Goal: Task Accomplishment & Management: Manage account settings

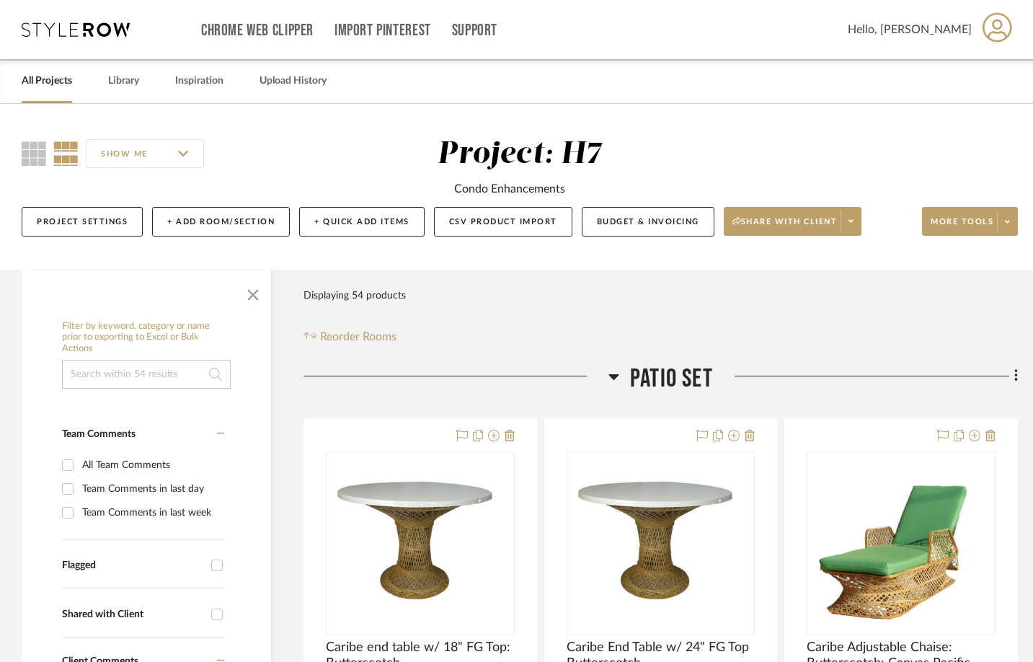
click at [56, 84] on link "All Projects" at bounding box center [47, 80] width 50 height 19
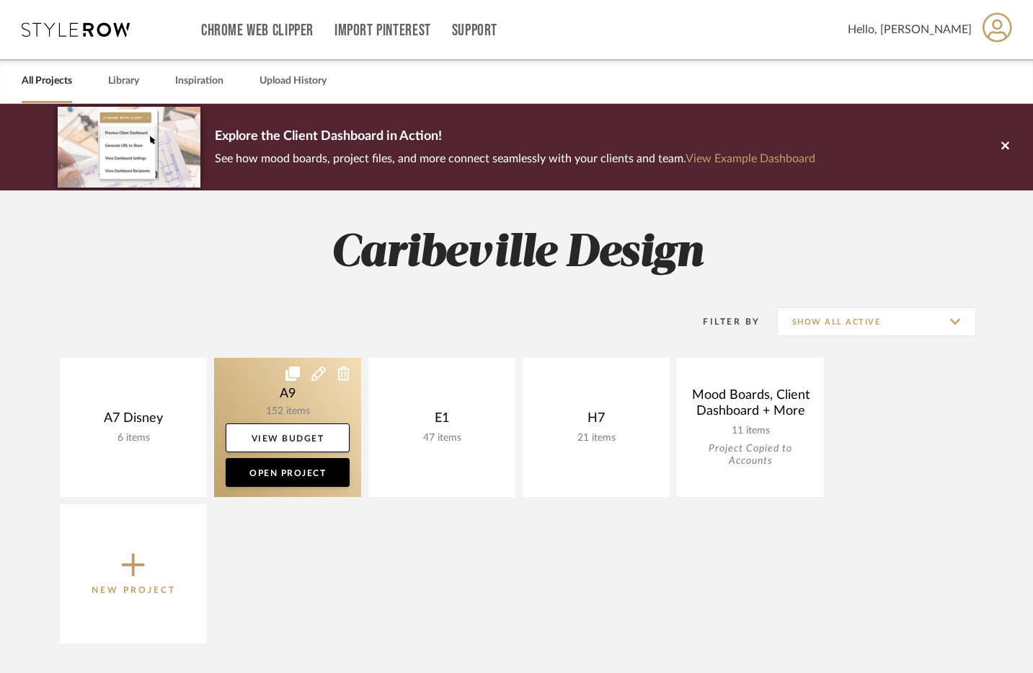
click at [301, 403] on link at bounding box center [287, 427] width 147 height 139
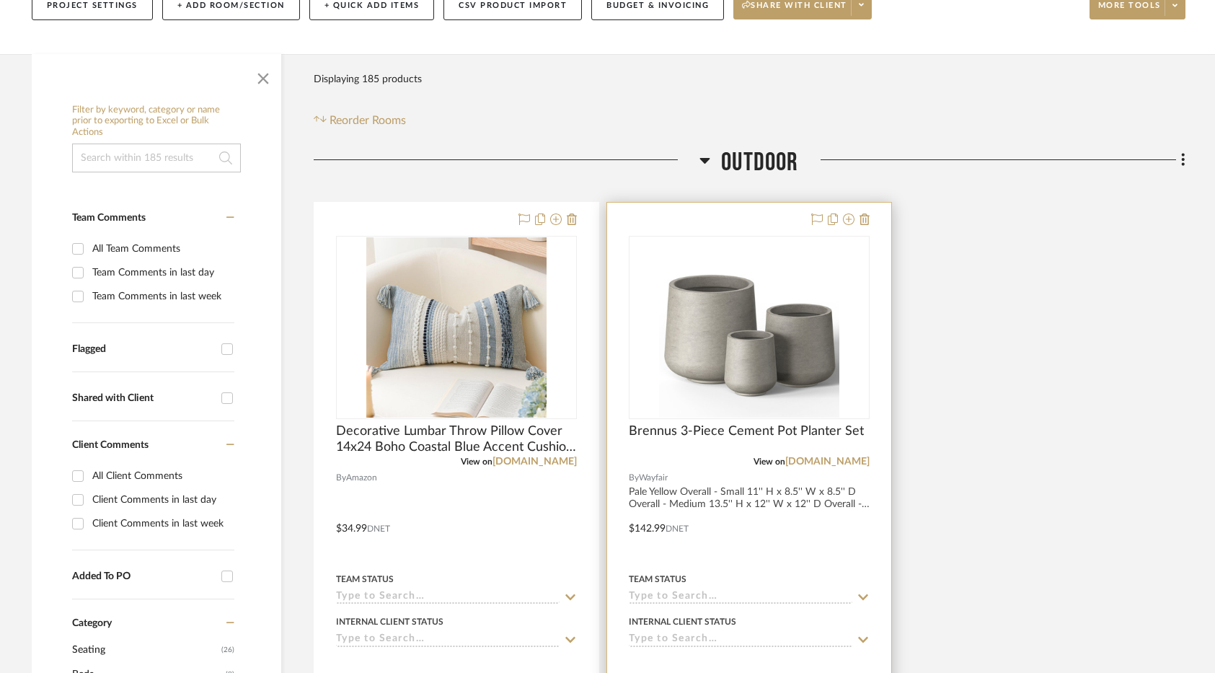
scroll to position [288, 0]
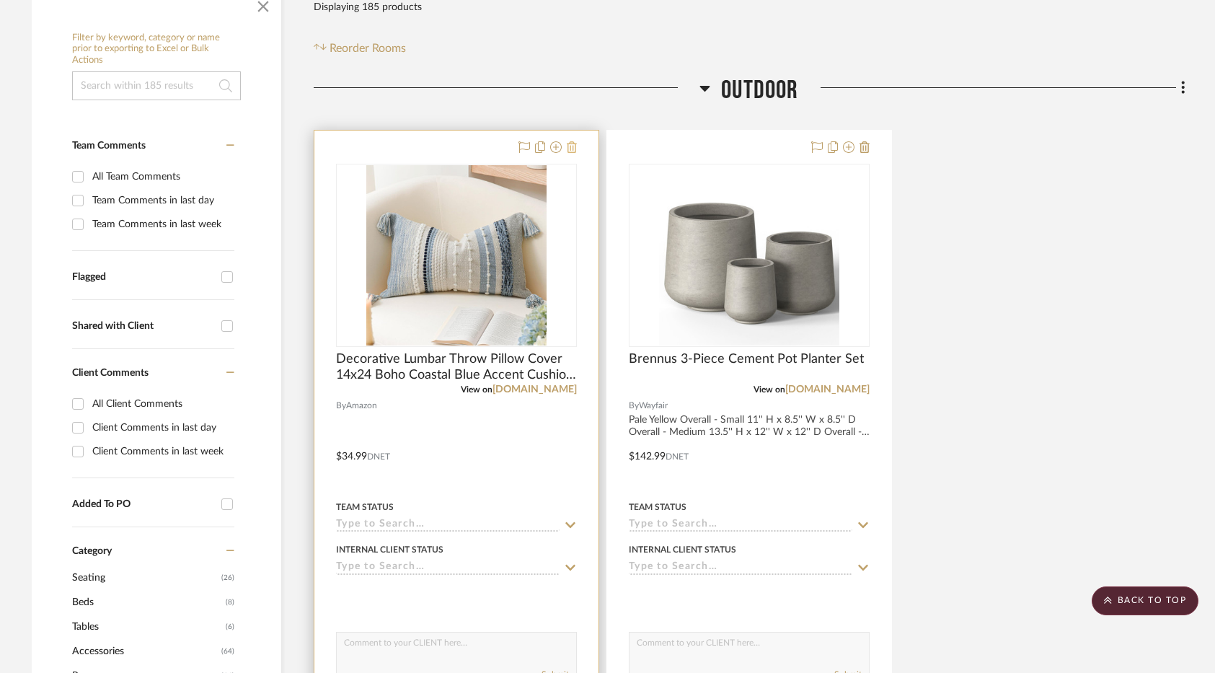
click at [569, 147] on icon at bounding box center [572, 147] width 10 height 12
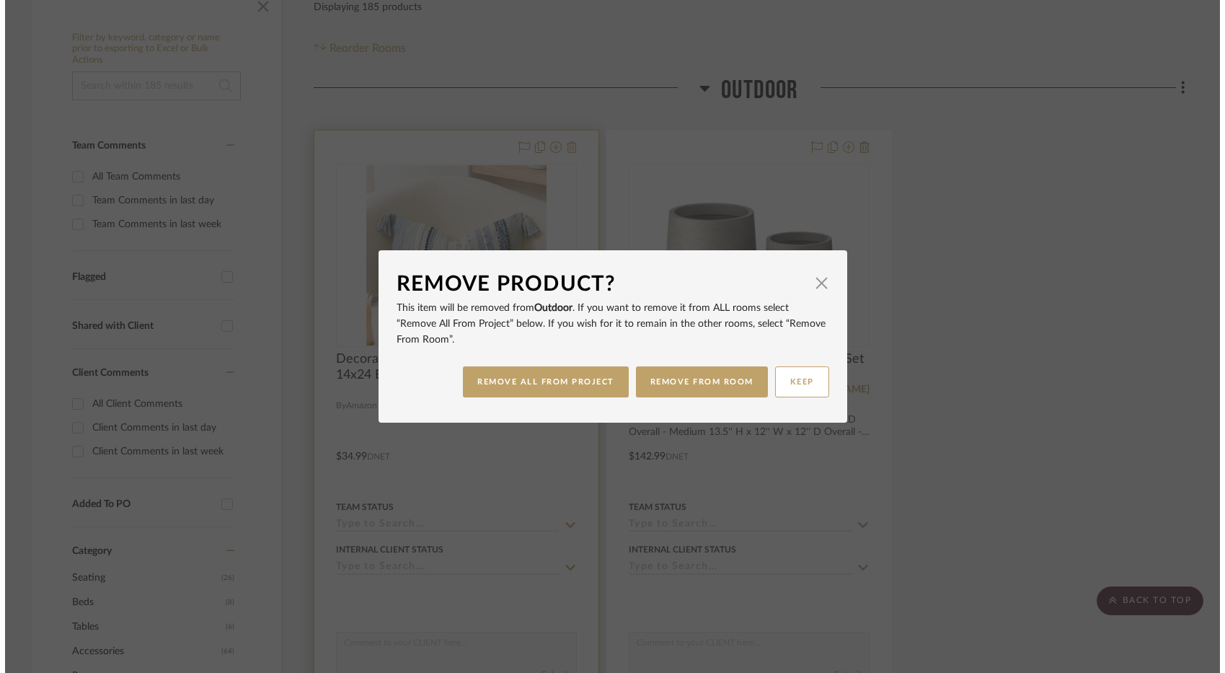
scroll to position [0, 0]
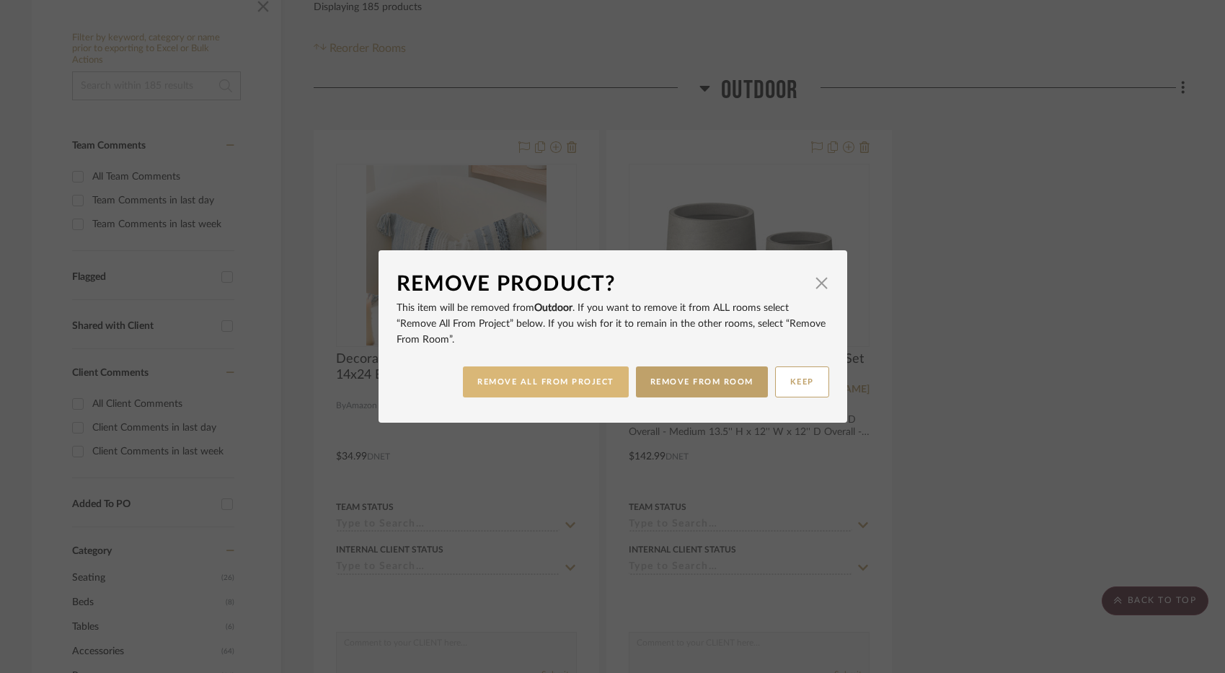
click at [559, 386] on button "REMOVE ALL FROM PROJECT" at bounding box center [546, 381] width 166 height 31
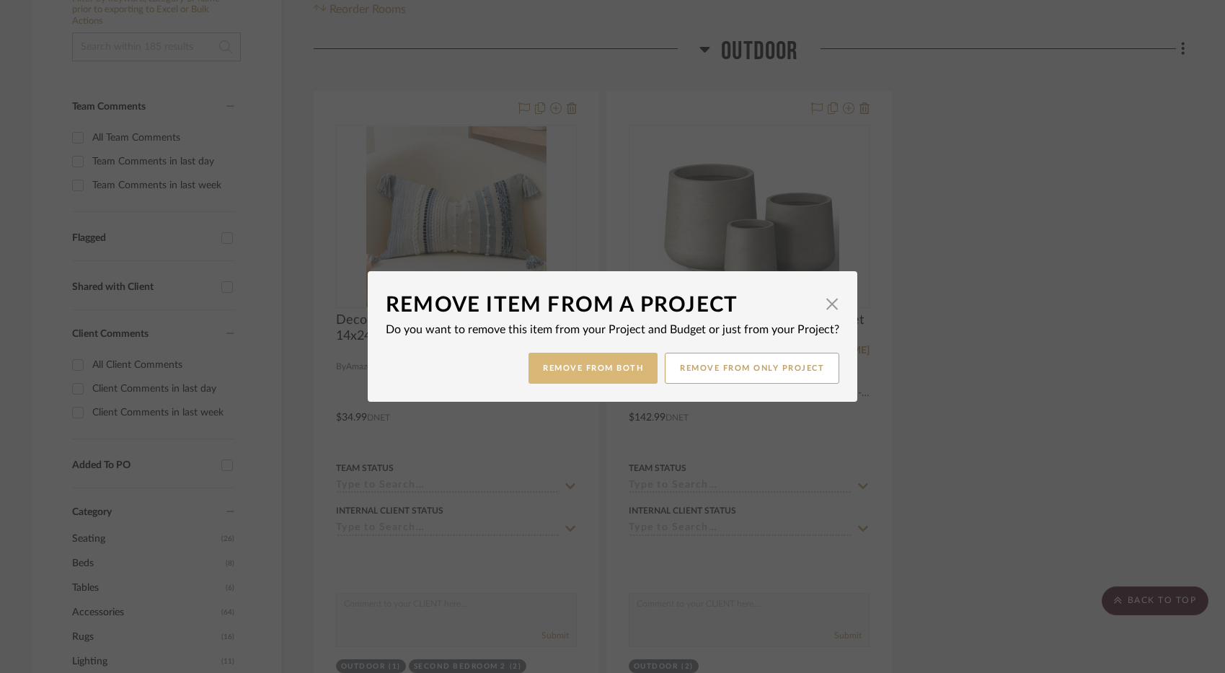
click at [596, 372] on button "Remove from Both" at bounding box center [593, 368] width 129 height 31
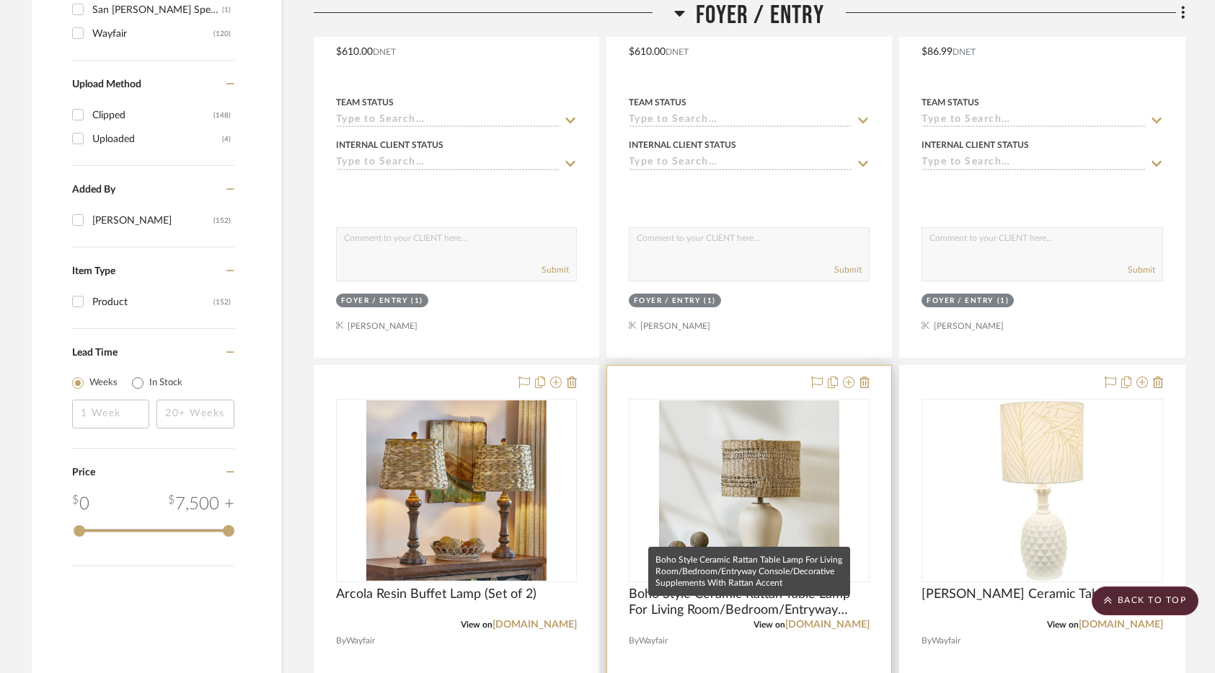
scroll to position [1481, 0]
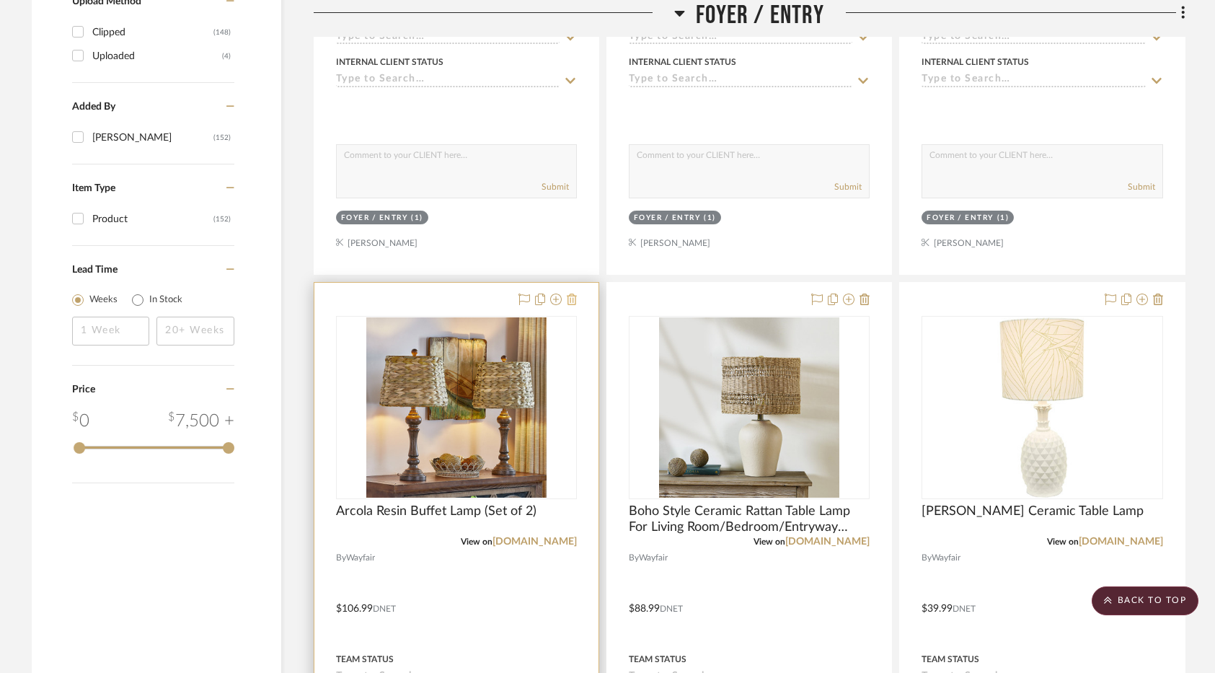
click at [574, 304] on icon at bounding box center [572, 299] width 10 height 12
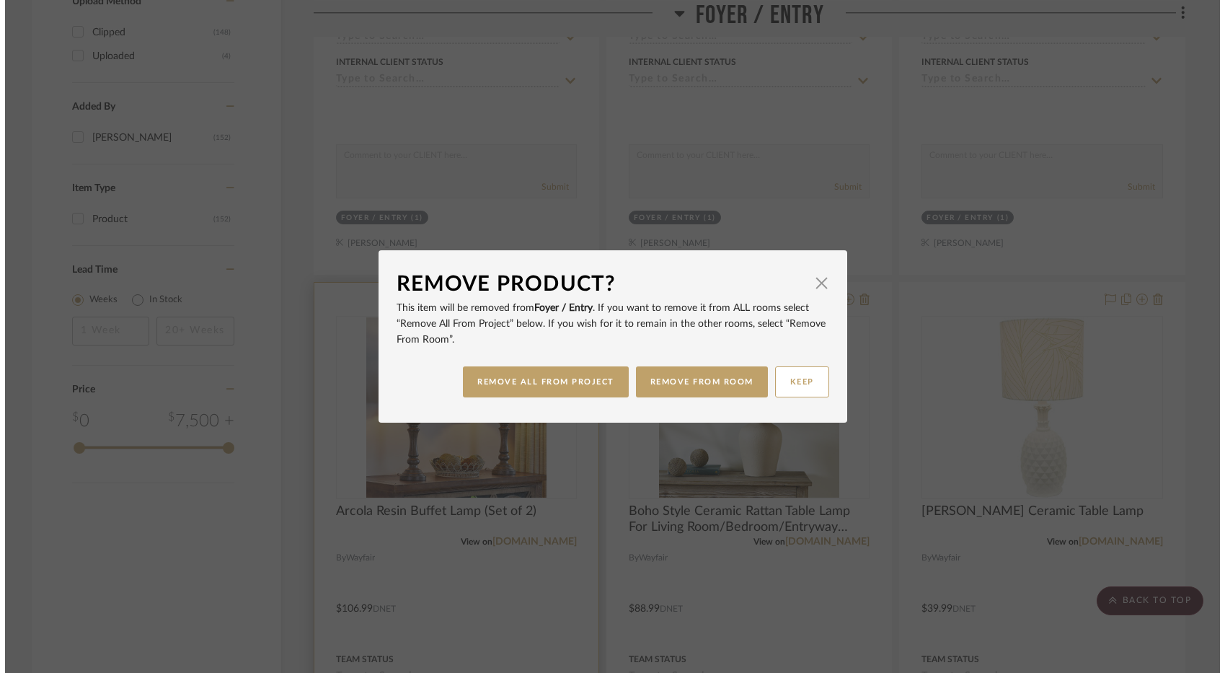
scroll to position [0, 0]
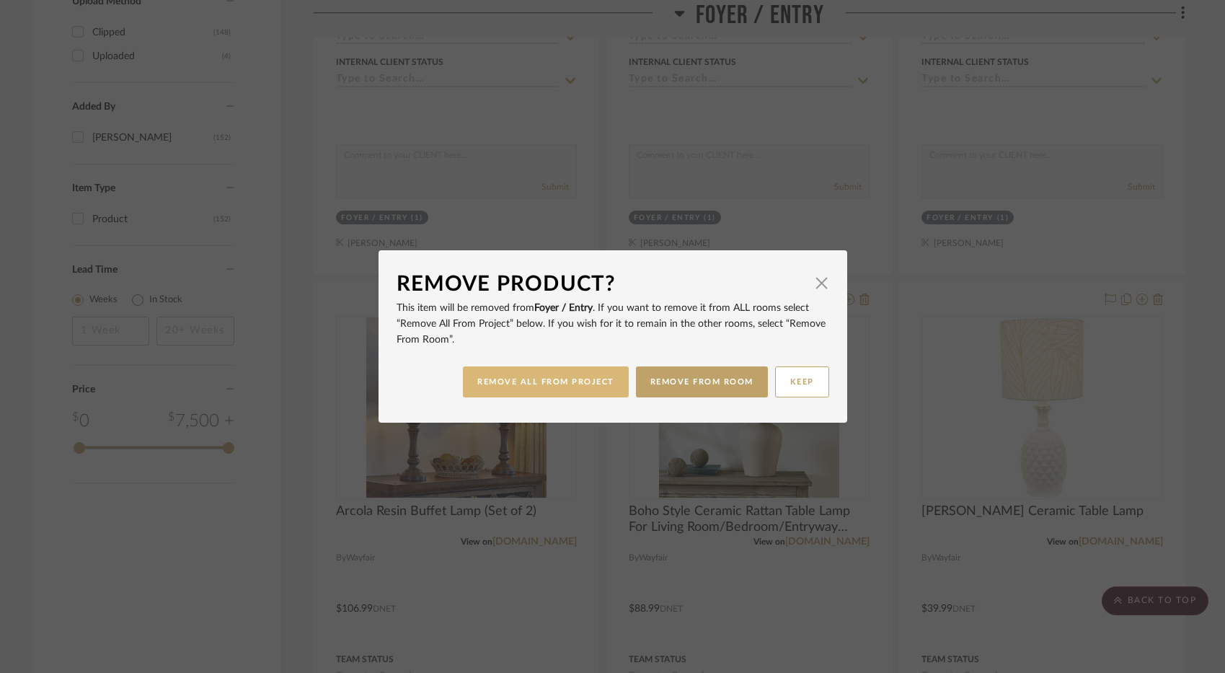
click at [561, 379] on button "REMOVE ALL FROM PROJECT" at bounding box center [546, 381] width 166 height 31
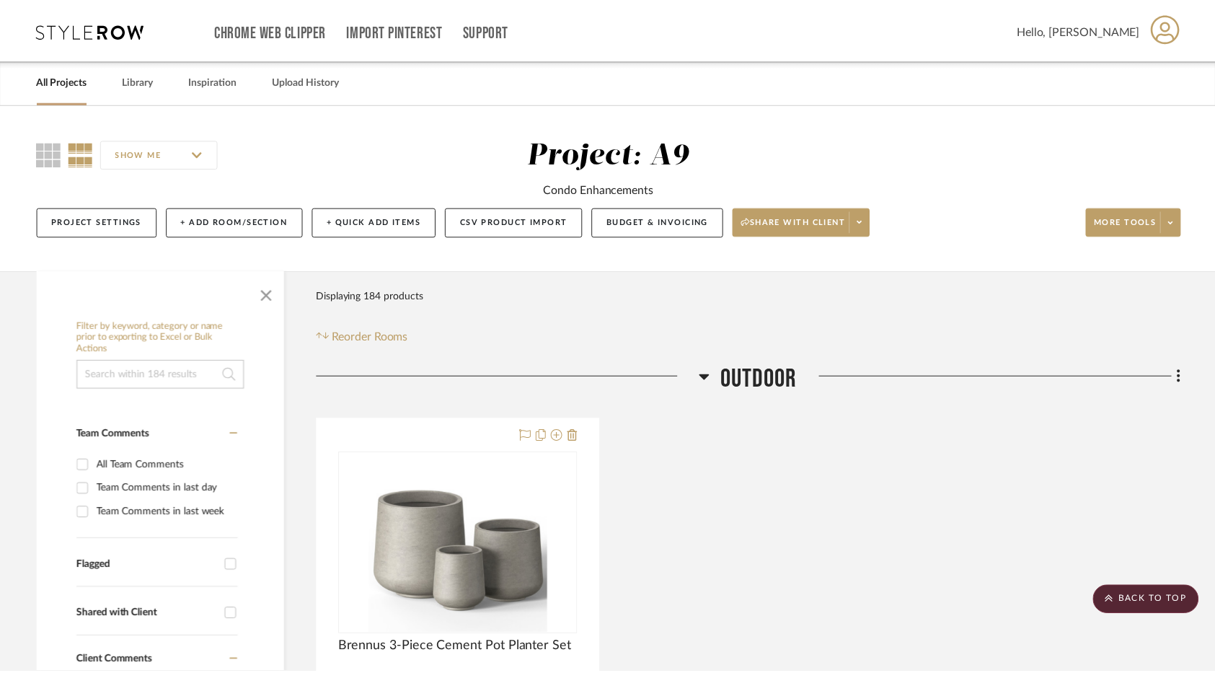
scroll to position [1481, 0]
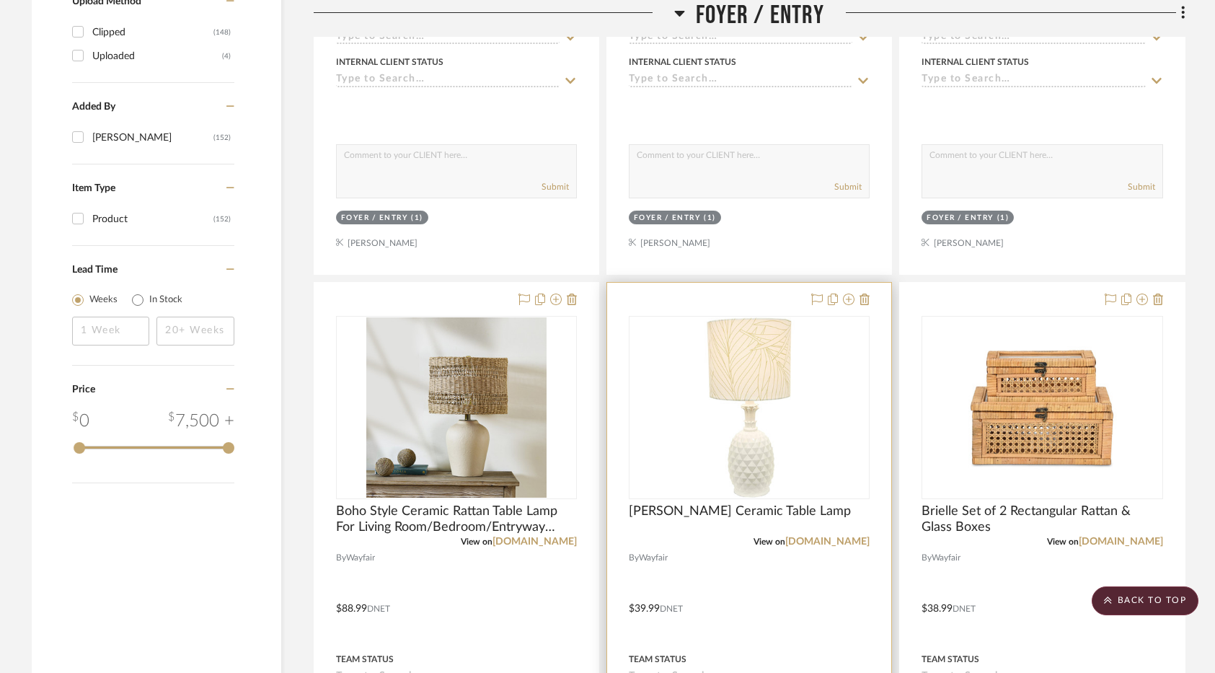
click at [870, 296] on div at bounding box center [749, 598] width 284 height 631
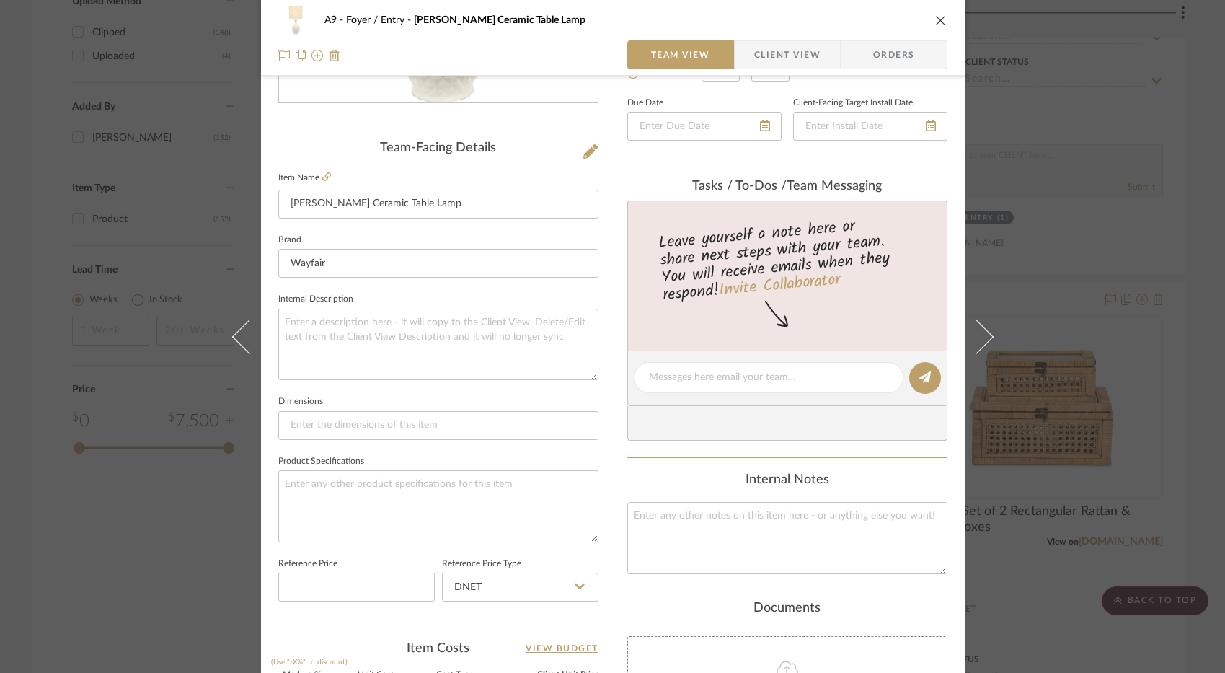
scroll to position [0, 0]
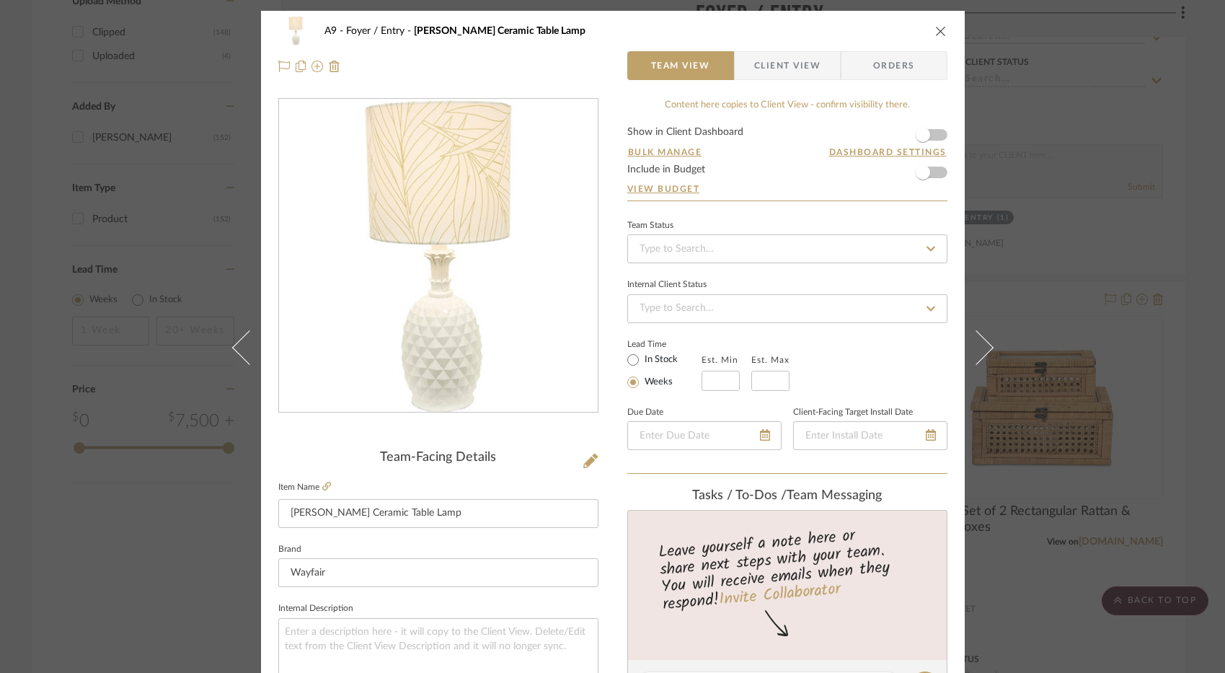
click at [941, 34] on icon "close" at bounding box center [941, 31] width 12 height 12
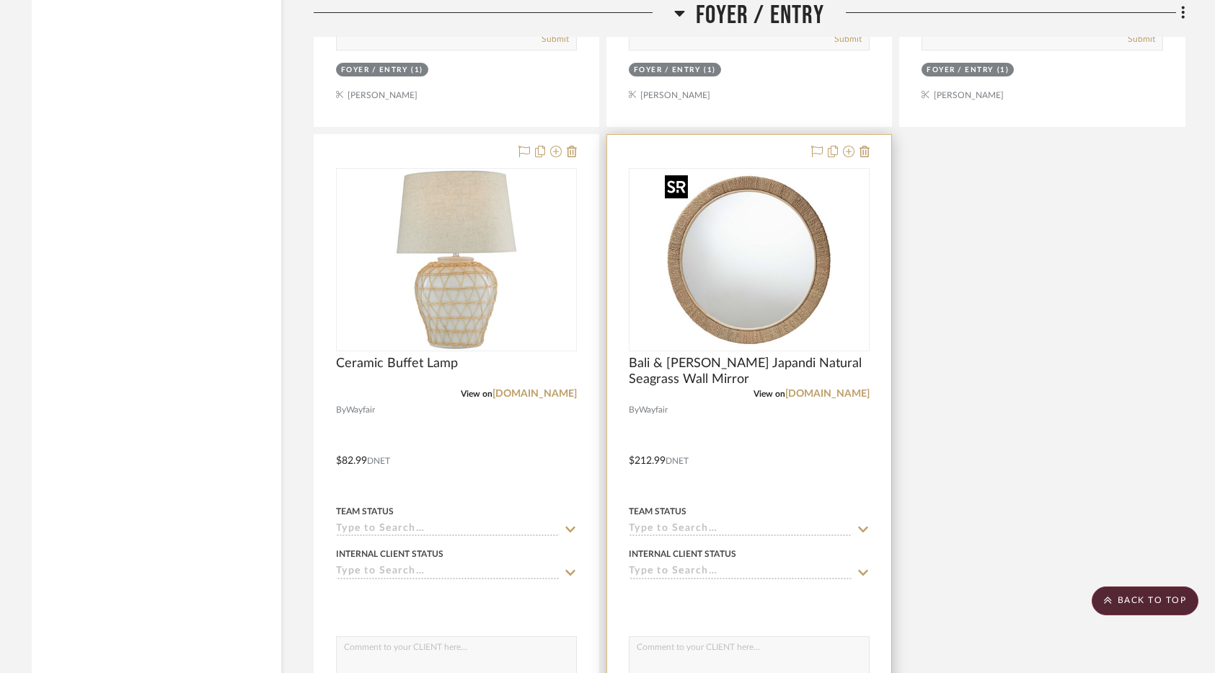
scroll to position [2346, 0]
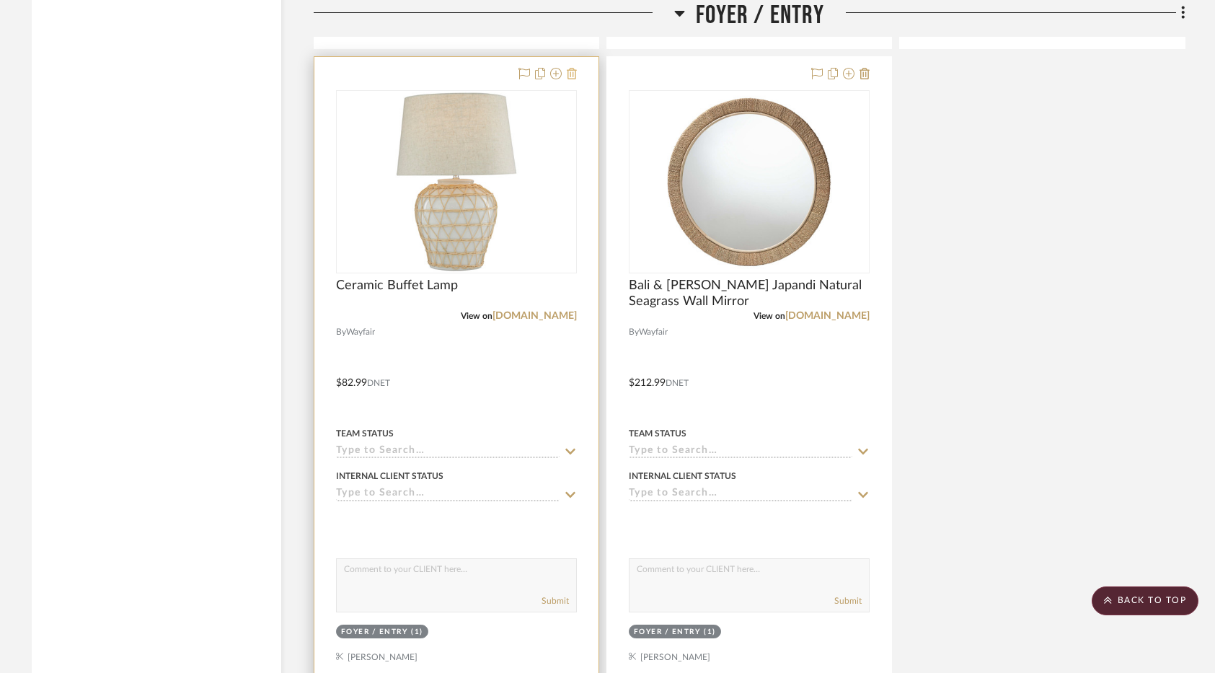
click at [570, 74] on icon at bounding box center [572, 74] width 10 height 12
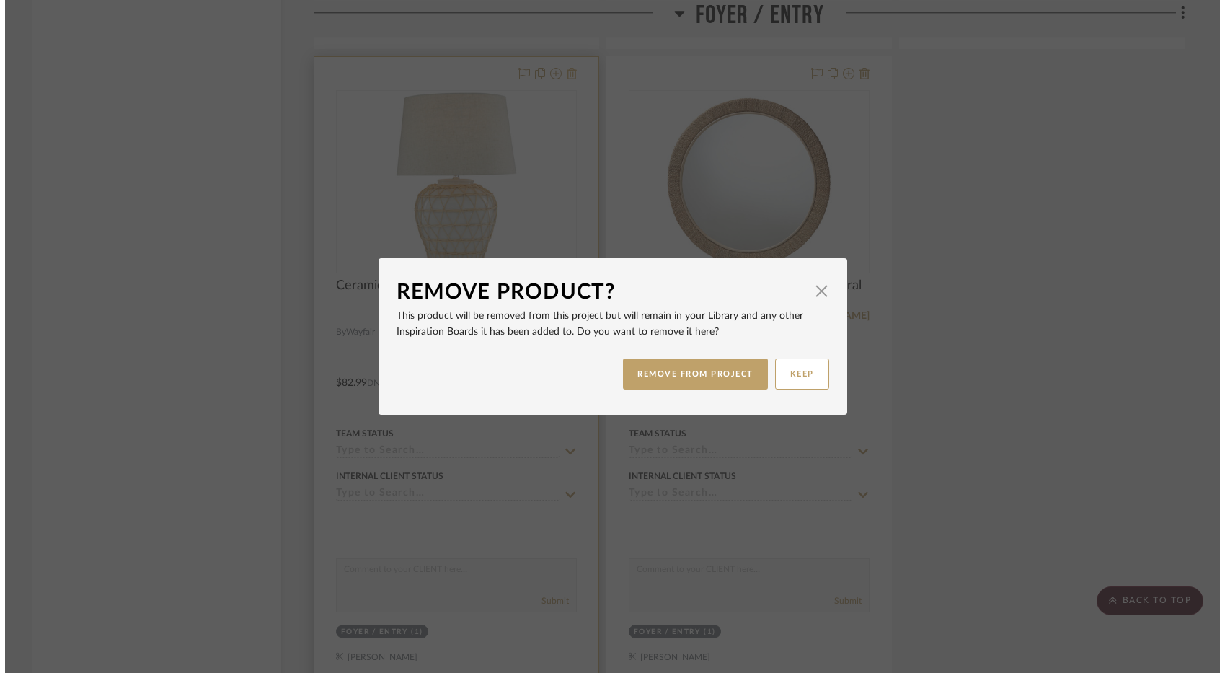
scroll to position [0, 0]
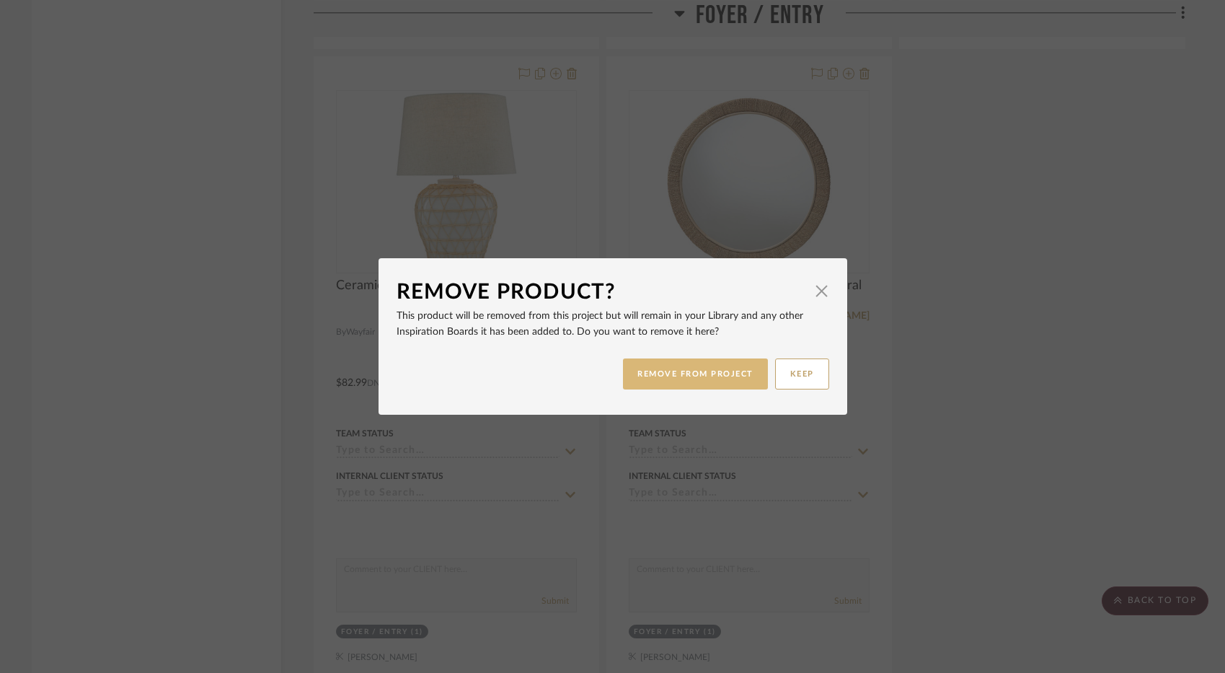
click at [723, 371] on button "REMOVE FROM PROJECT" at bounding box center [695, 373] width 145 height 31
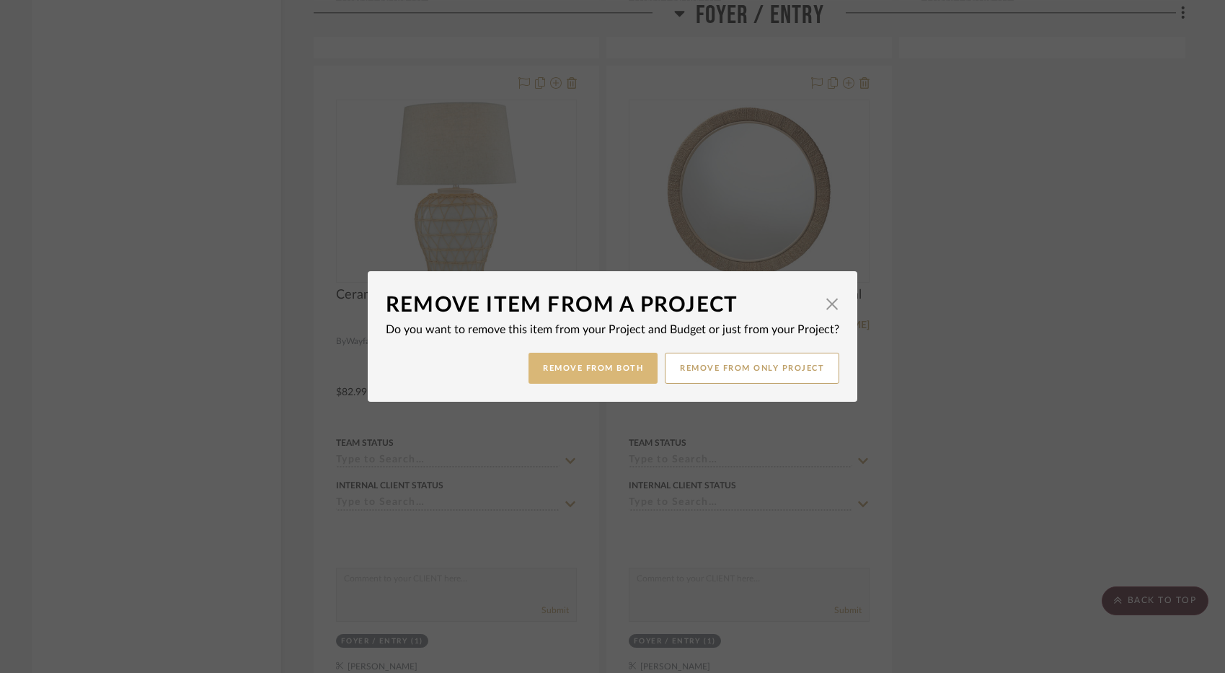
click at [616, 363] on button "Remove from Both" at bounding box center [593, 368] width 129 height 31
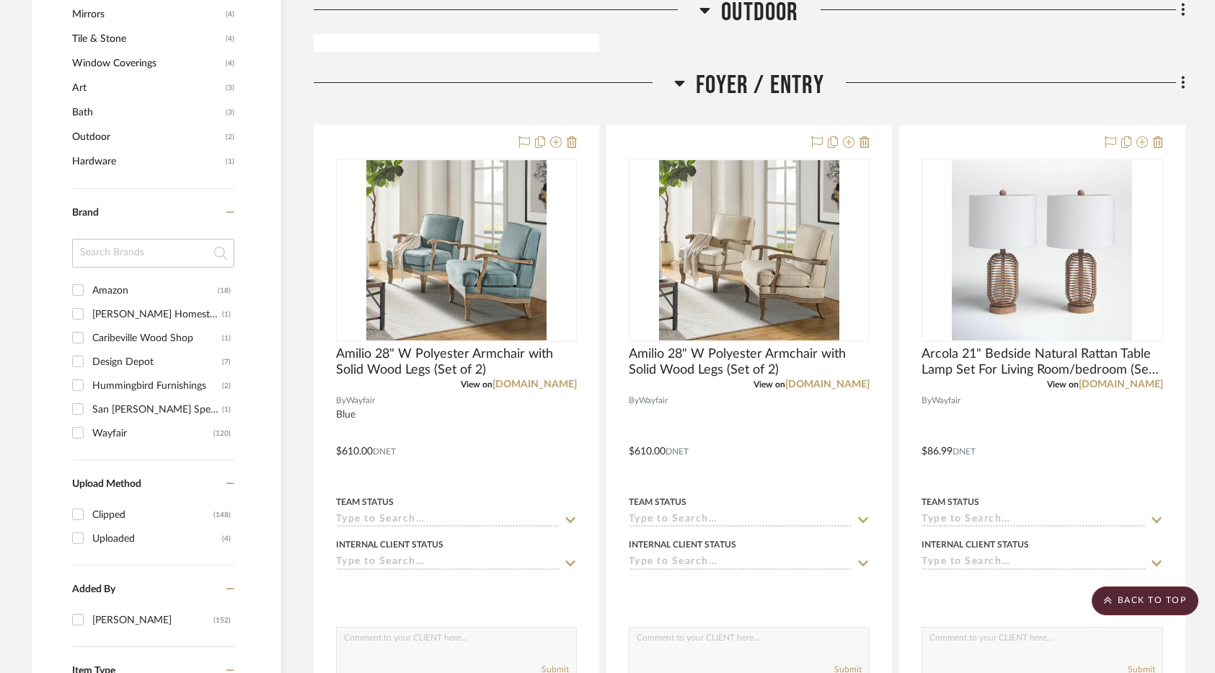
scroll to position [823, 0]
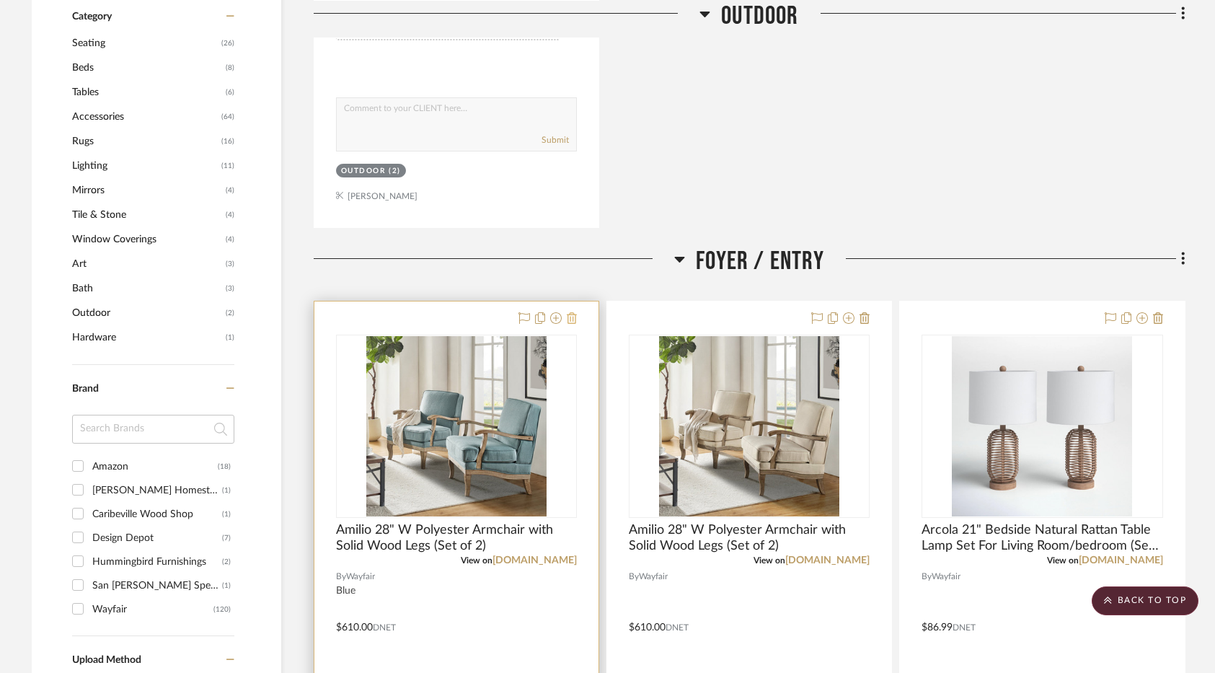
click at [573, 323] on icon at bounding box center [572, 318] width 10 height 12
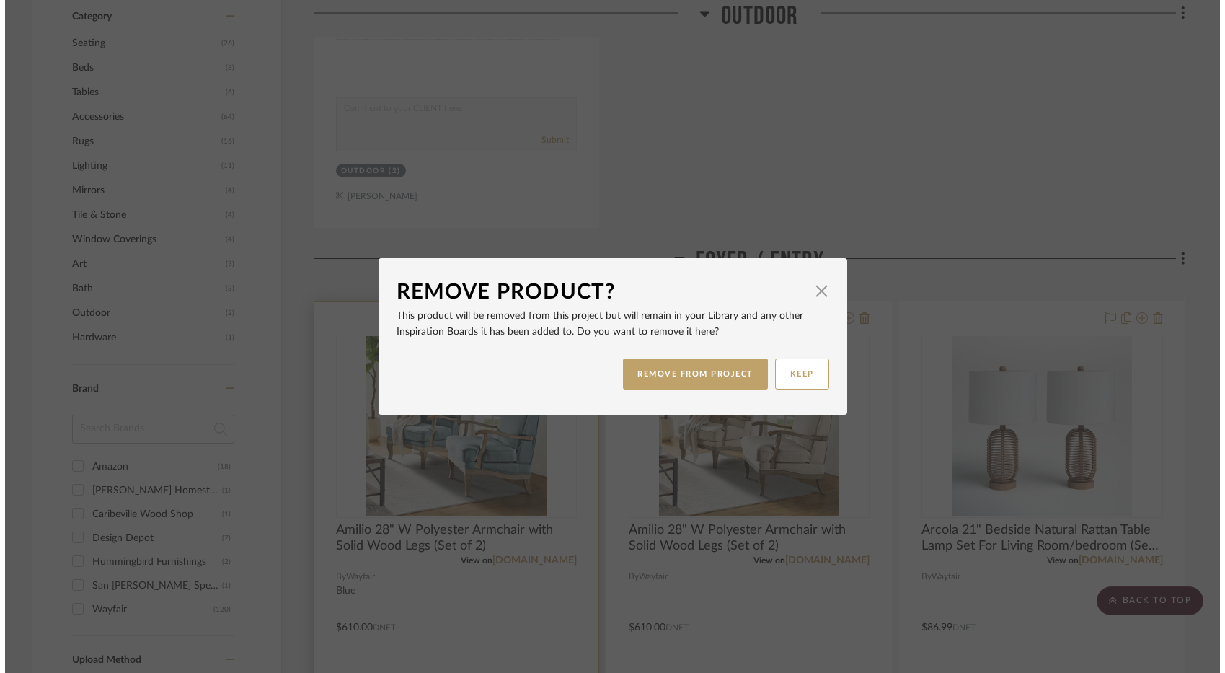
scroll to position [0, 0]
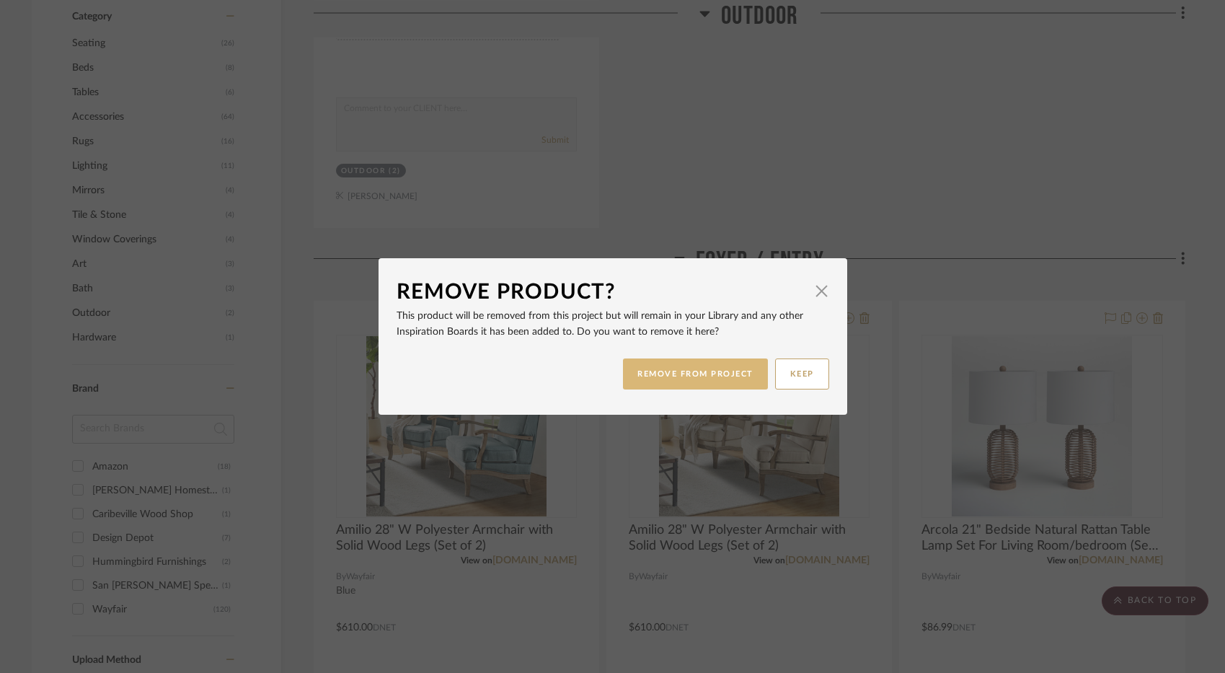
click at [641, 368] on button "REMOVE FROM PROJECT" at bounding box center [695, 373] width 145 height 31
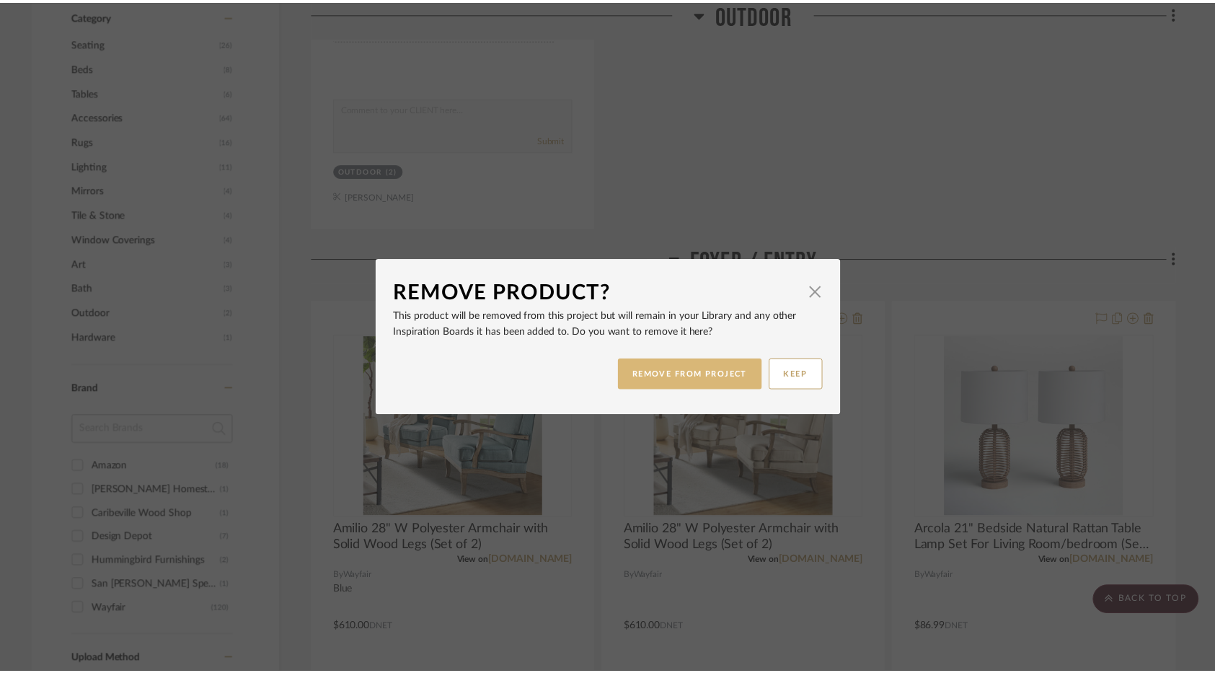
scroll to position [823, 0]
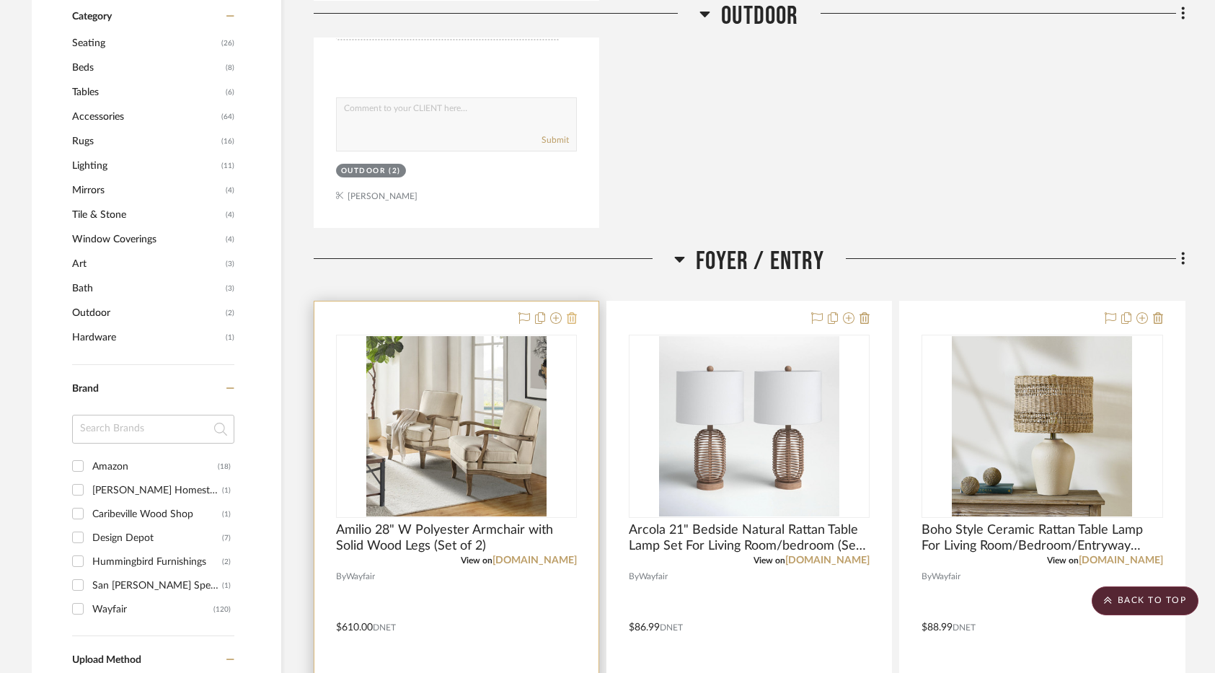
click at [571, 324] on fa-icon at bounding box center [572, 319] width 10 height 12
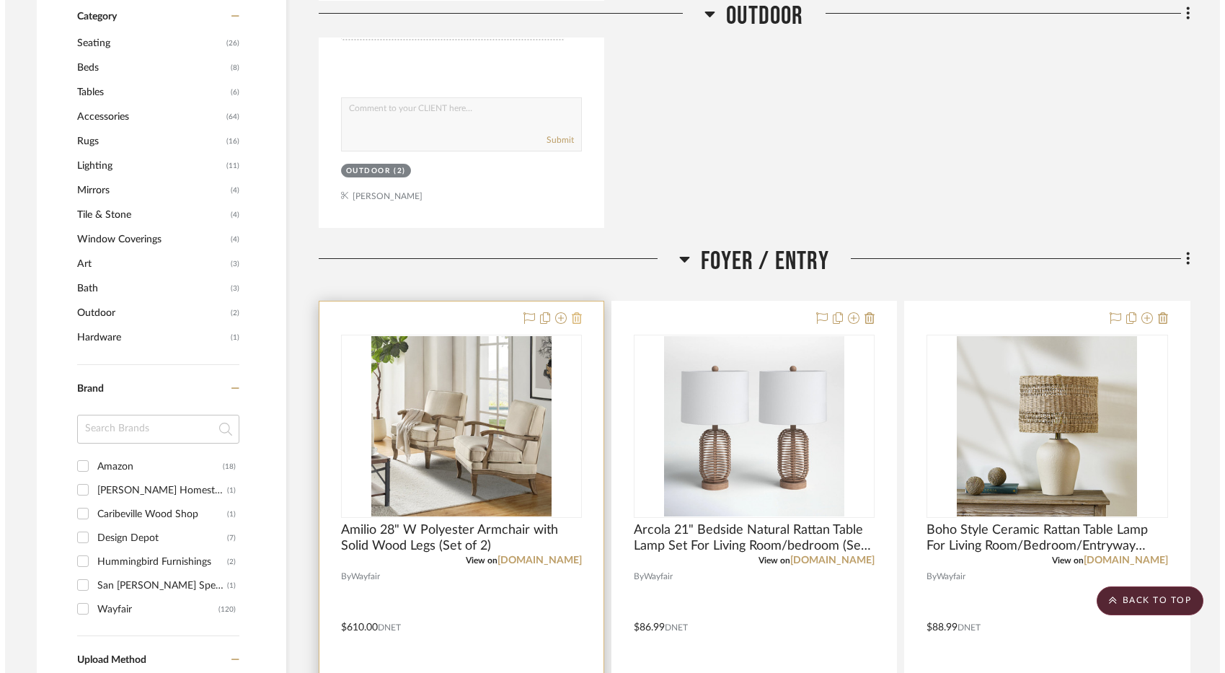
scroll to position [0, 0]
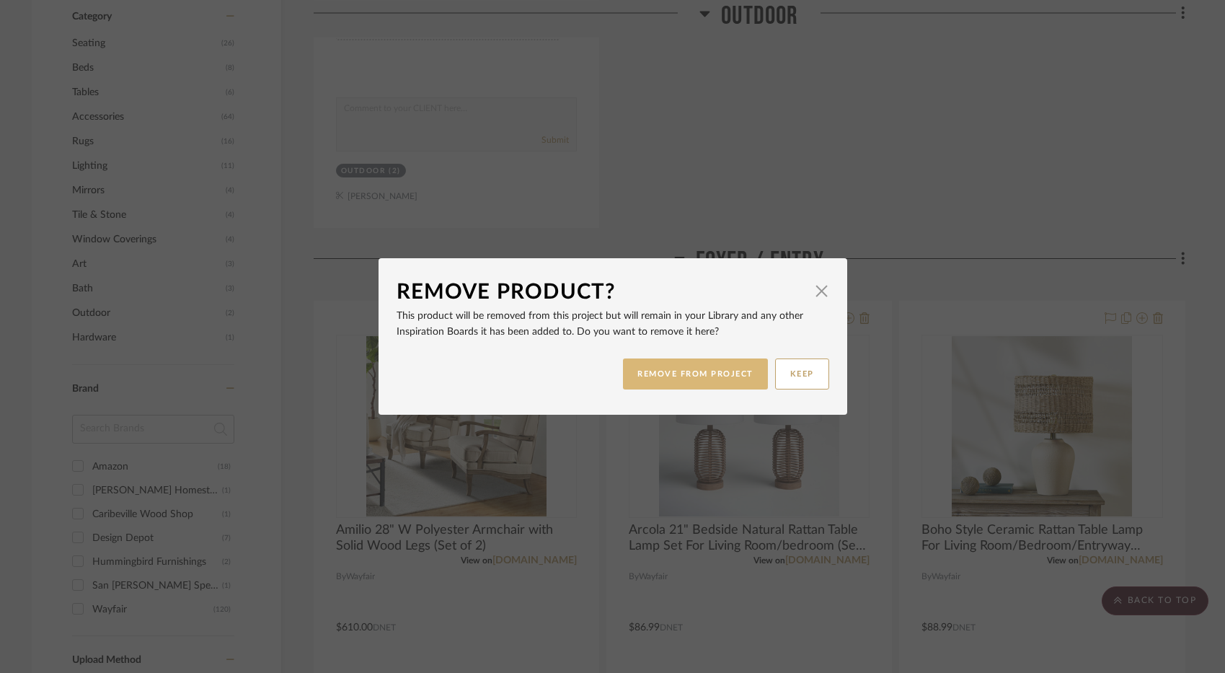
click at [652, 374] on button "REMOVE FROM PROJECT" at bounding box center [695, 373] width 145 height 31
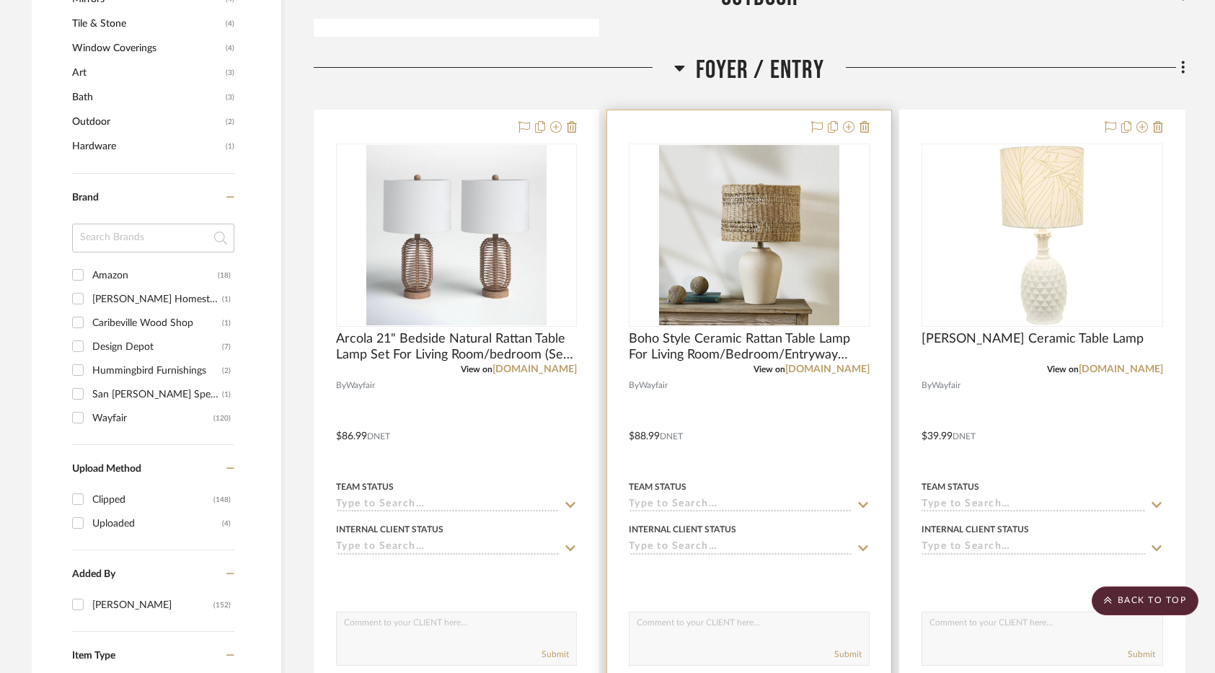
scroll to position [1039, 0]
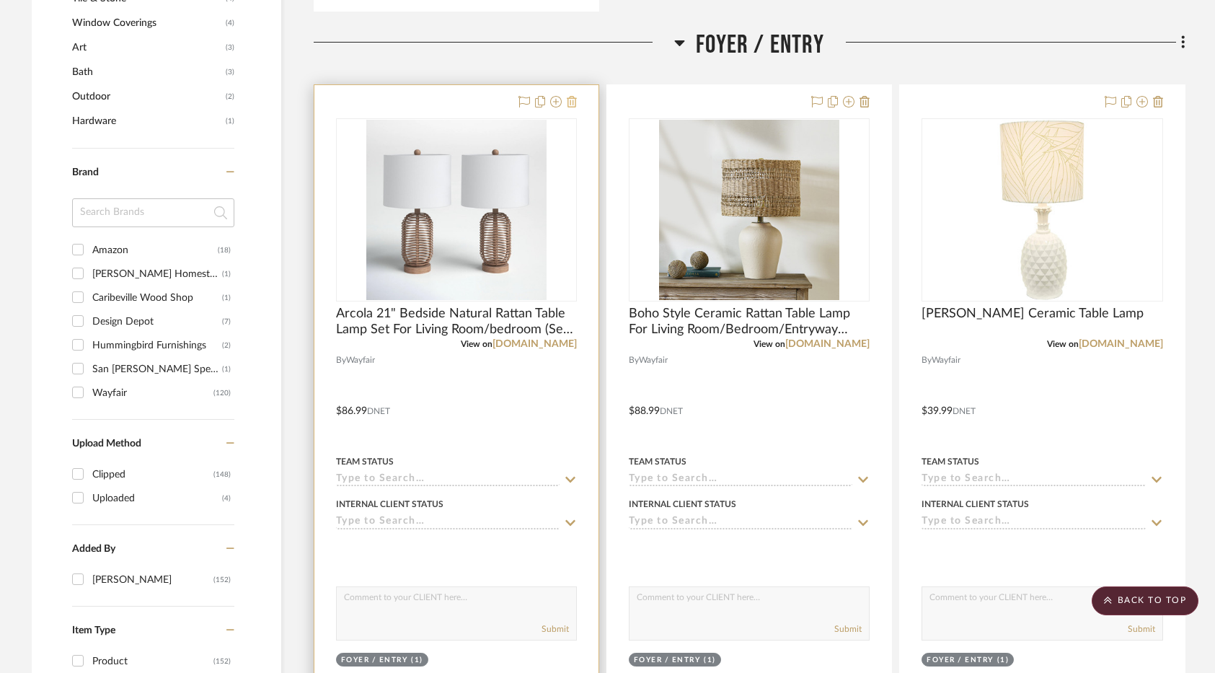
click at [570, 106] on icon at bounding box center [572, 102] width 10 height 12
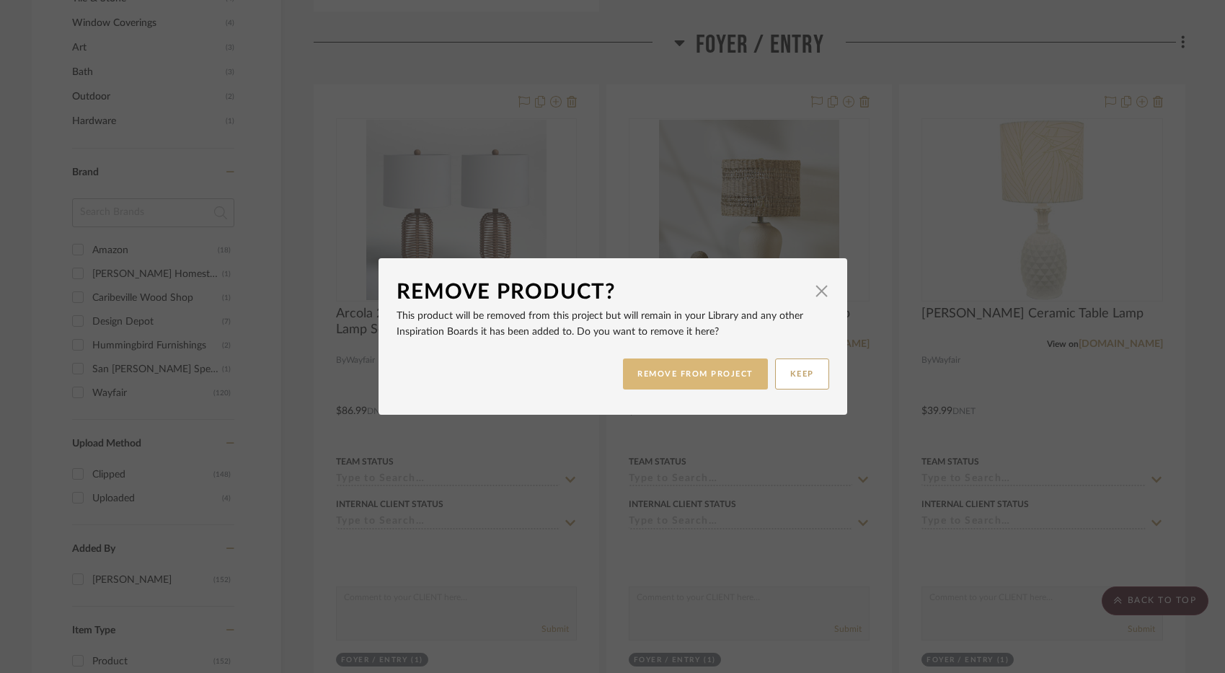
click at [723, 379] on button "REMOVE FROM PROJECT" at bounding box center [695, 373] width 145 height 31
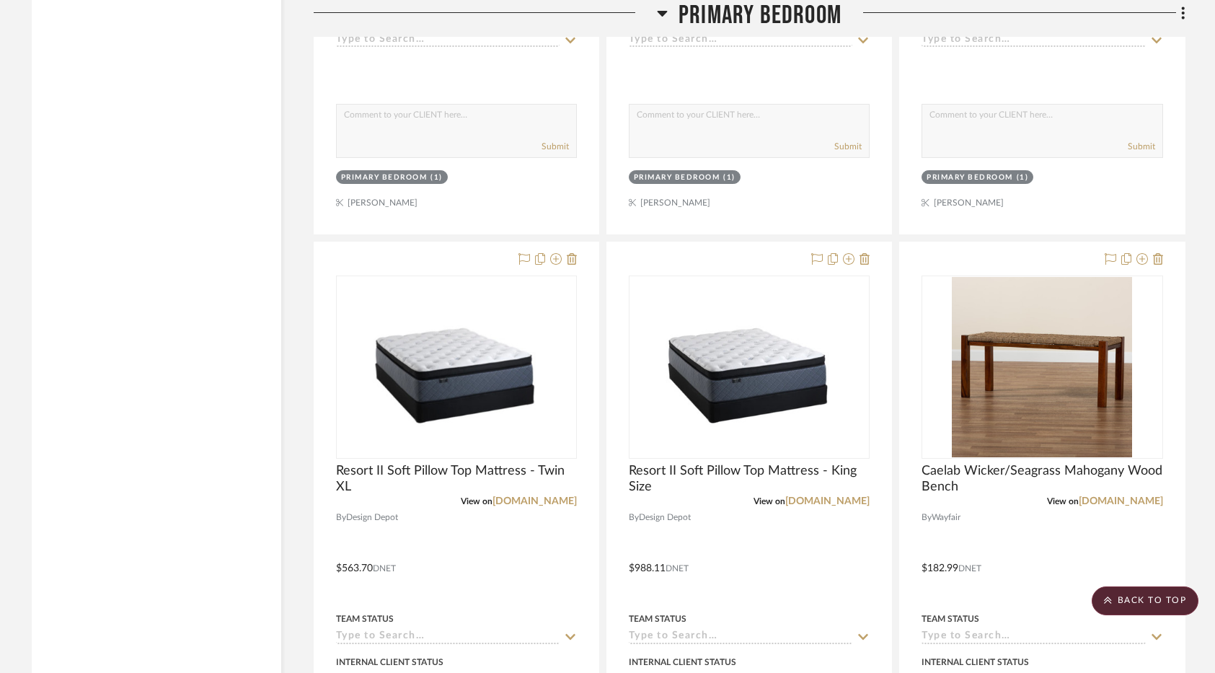
scroll to position [11134, 0]
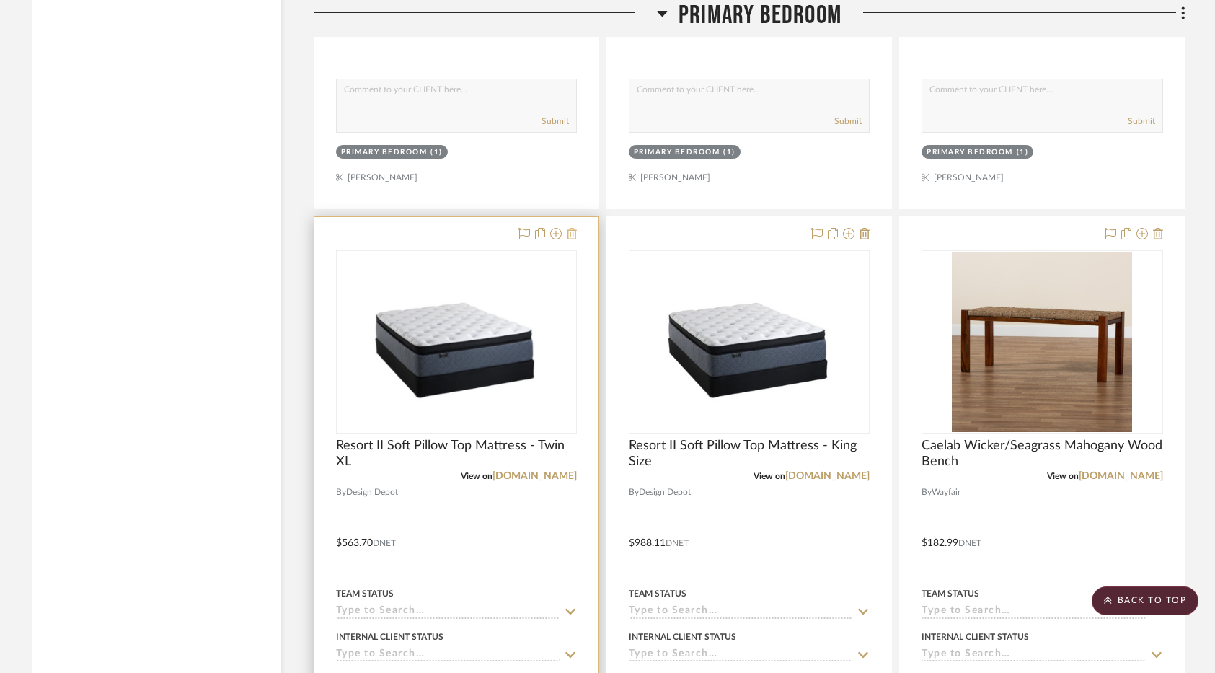
click at [570, 237] on icon at bounding box center [572, 234] width 10 height 12
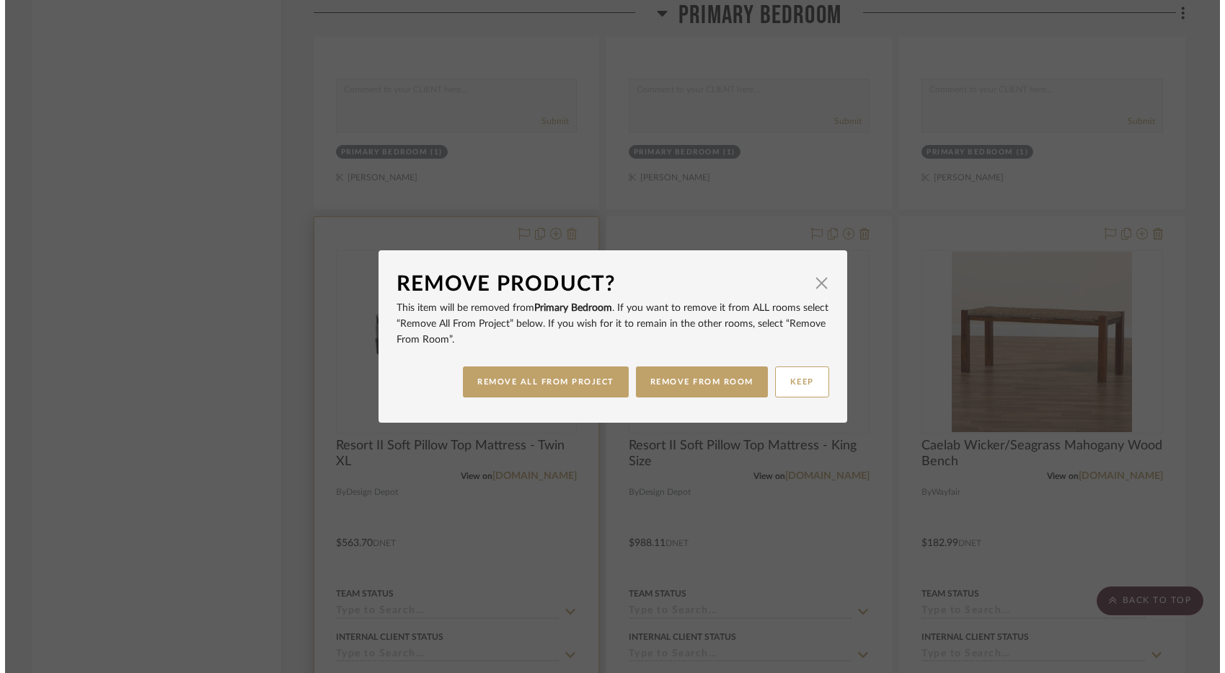
scroll to position [0, 0]
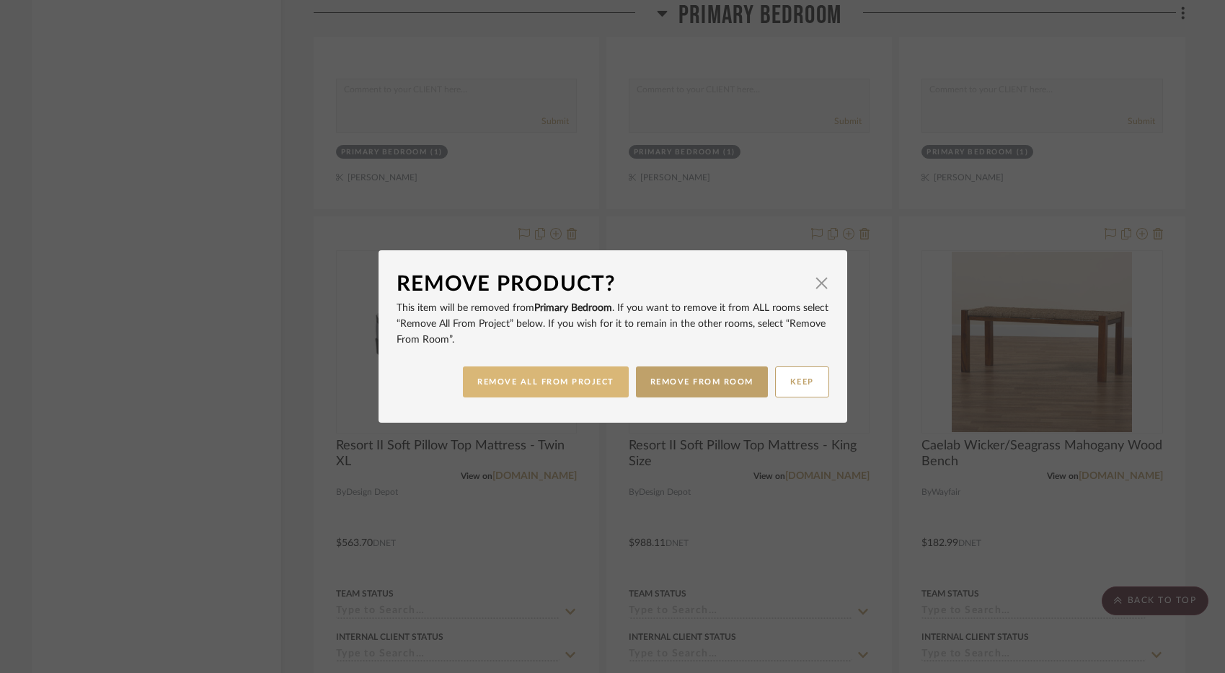
click at [578, 374] on button "REMOVE ALL FROM PROJECT" at bounding box center [546, 381] width 166 height 31
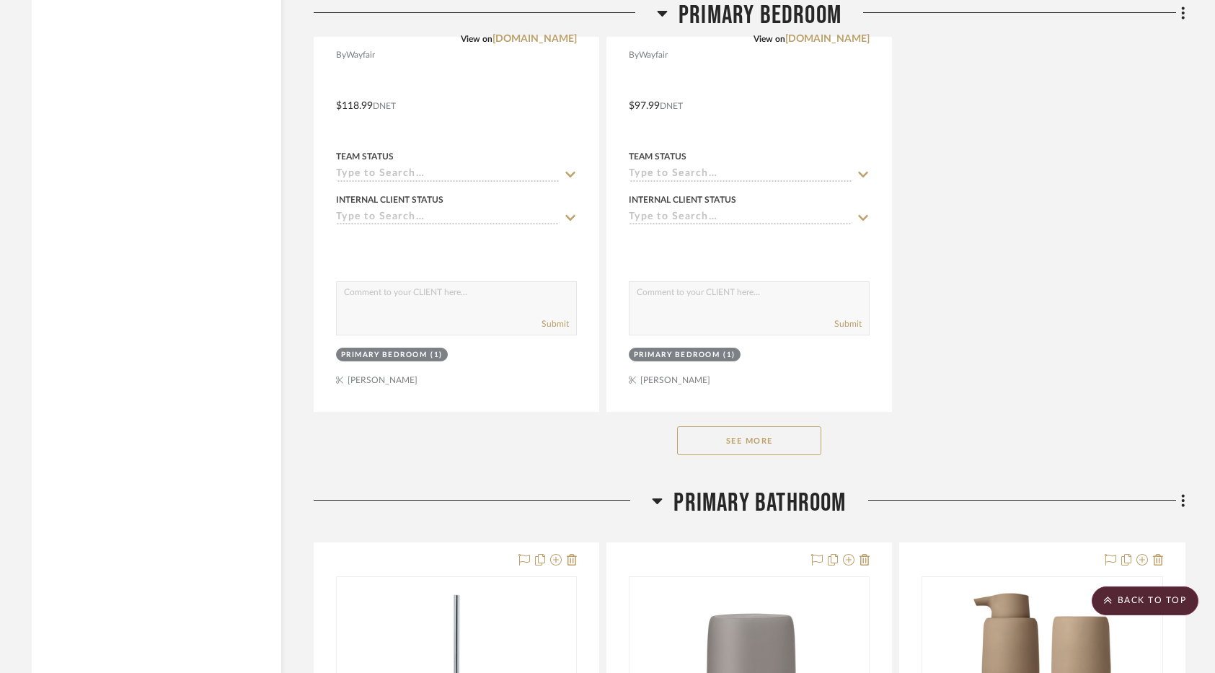
scroll to position [12360, 0]
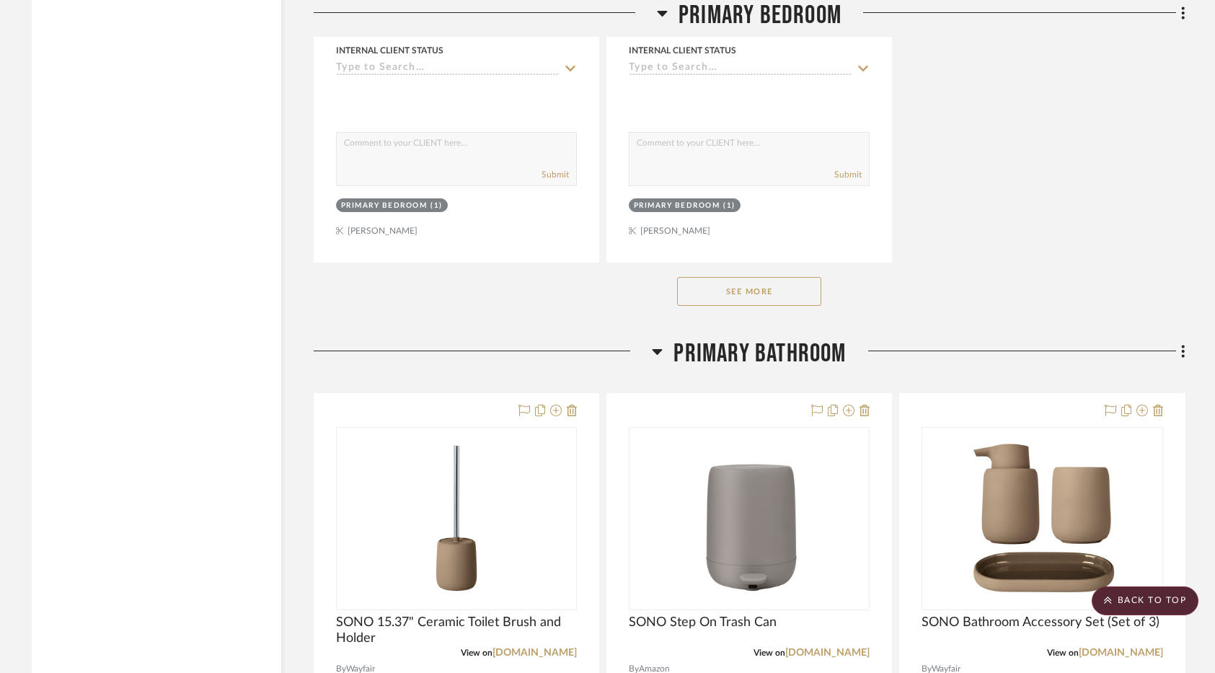
click at [775, 299] on button "See More" at bounding box center [749, 291] width 144 height 29
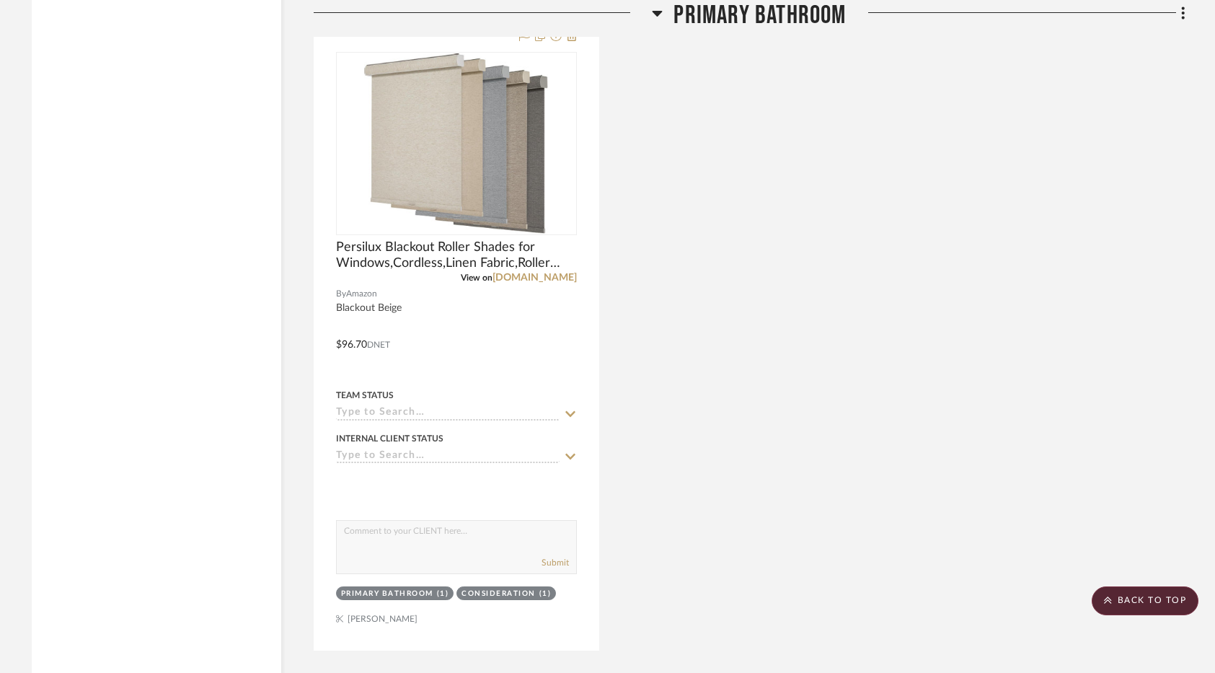
scroll to position [15244, 0]
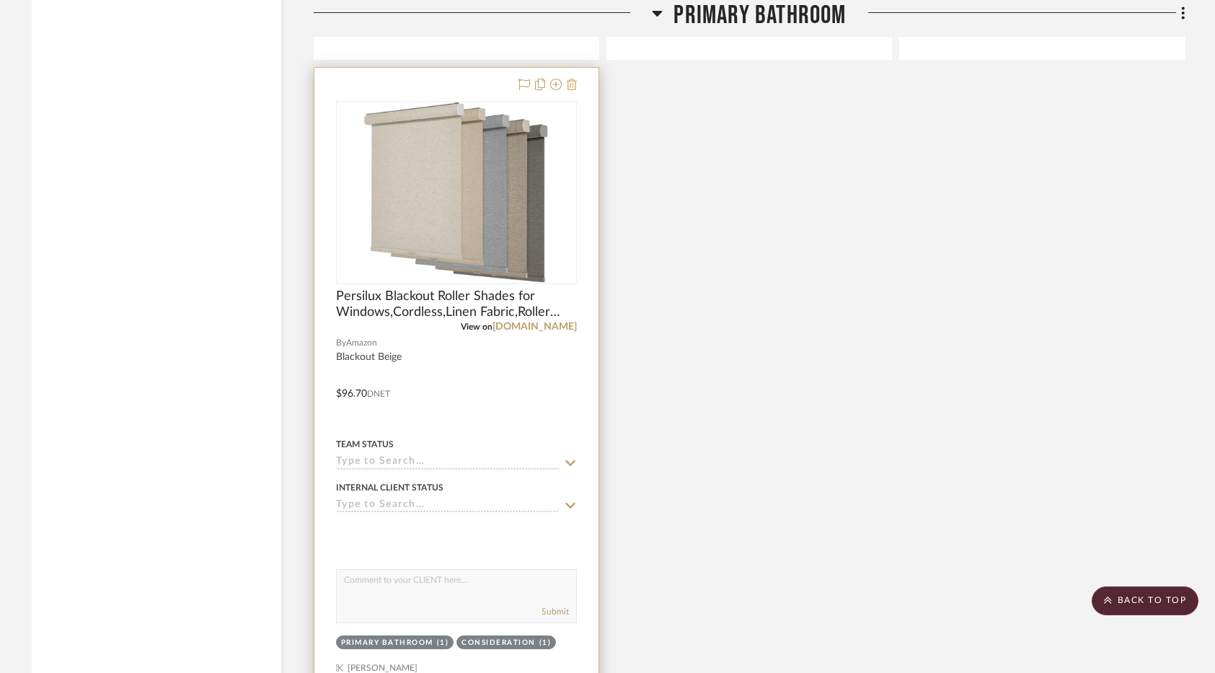
click at [568, 83] on icon at bounding box center [572, 85] width 10 height 12
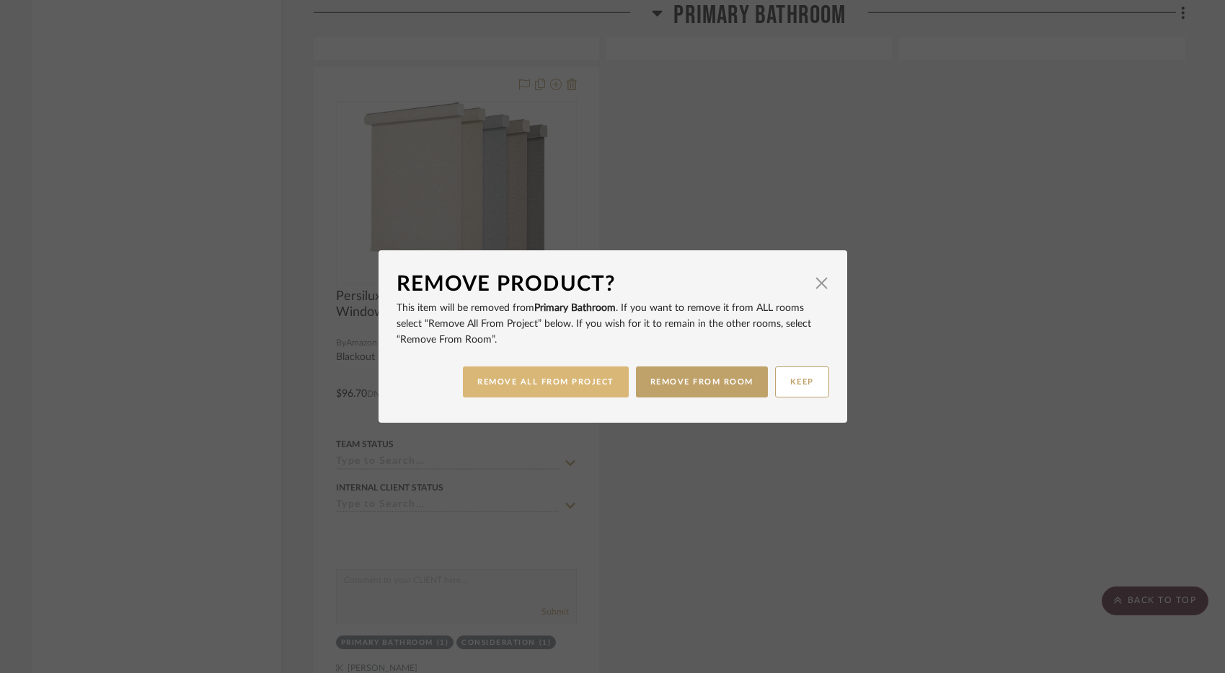
click at [580, 377] on button "REMOVE ALL FROM PROJECT" at bounding box center [546, 381] width 166 height 31
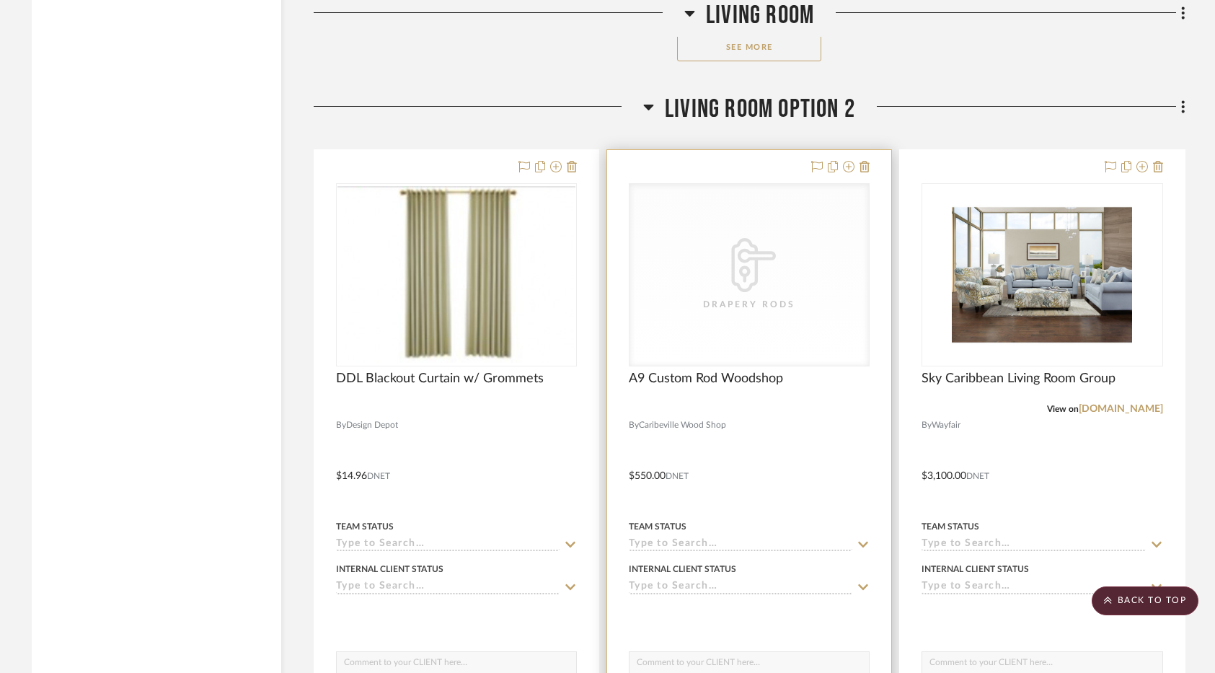
scroll to position [5798, 0]
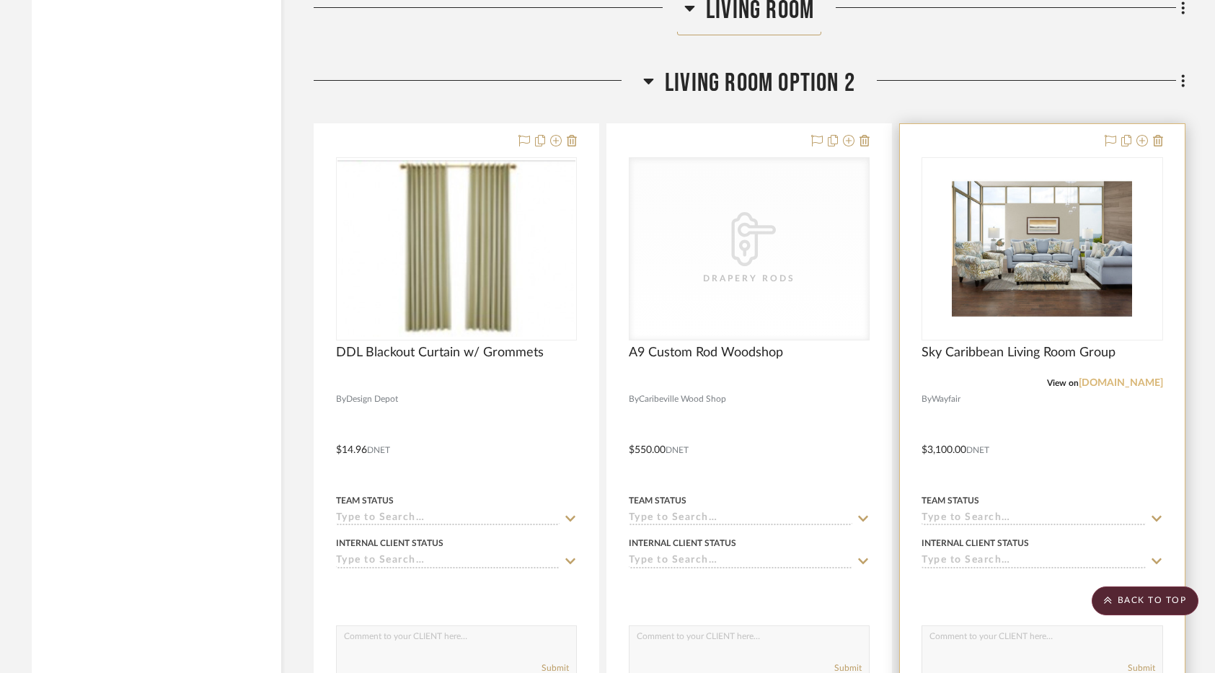
click at [1033, 382] on link "wayfair.com" at bounding box center [1121, 383] width 84 height 10
click at [1033, 283] on img "0" at bounding box center [1042, 249] width 180 height 180
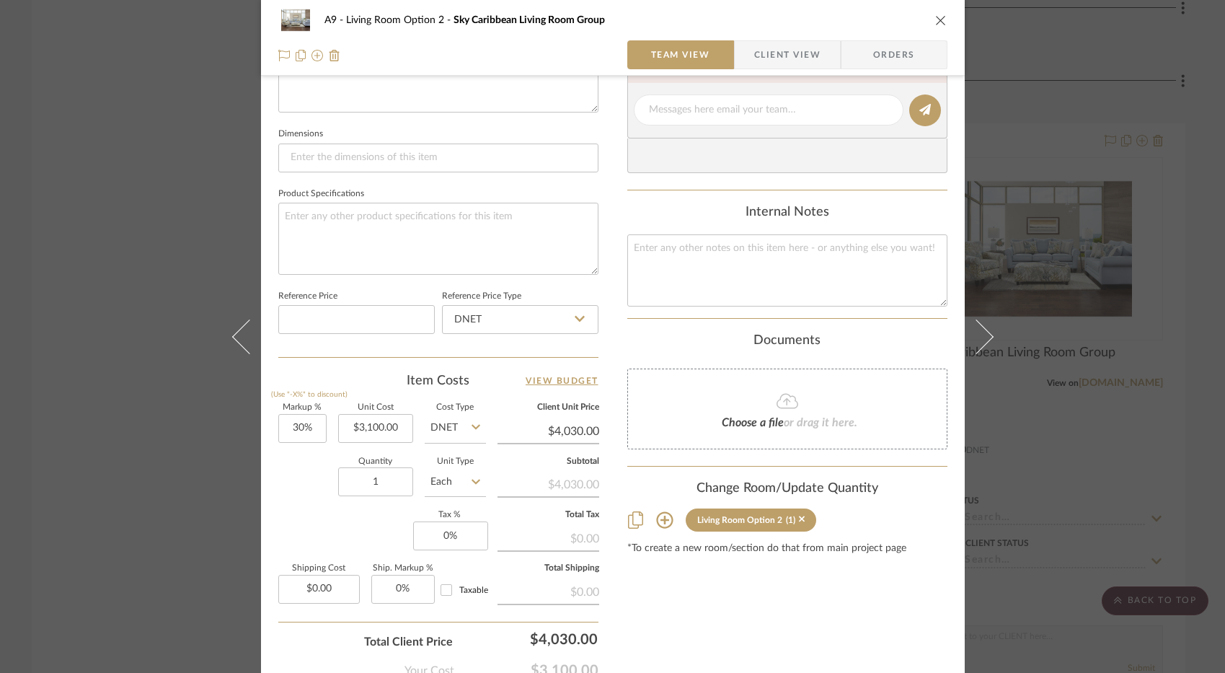
scroll to position [649, 0]
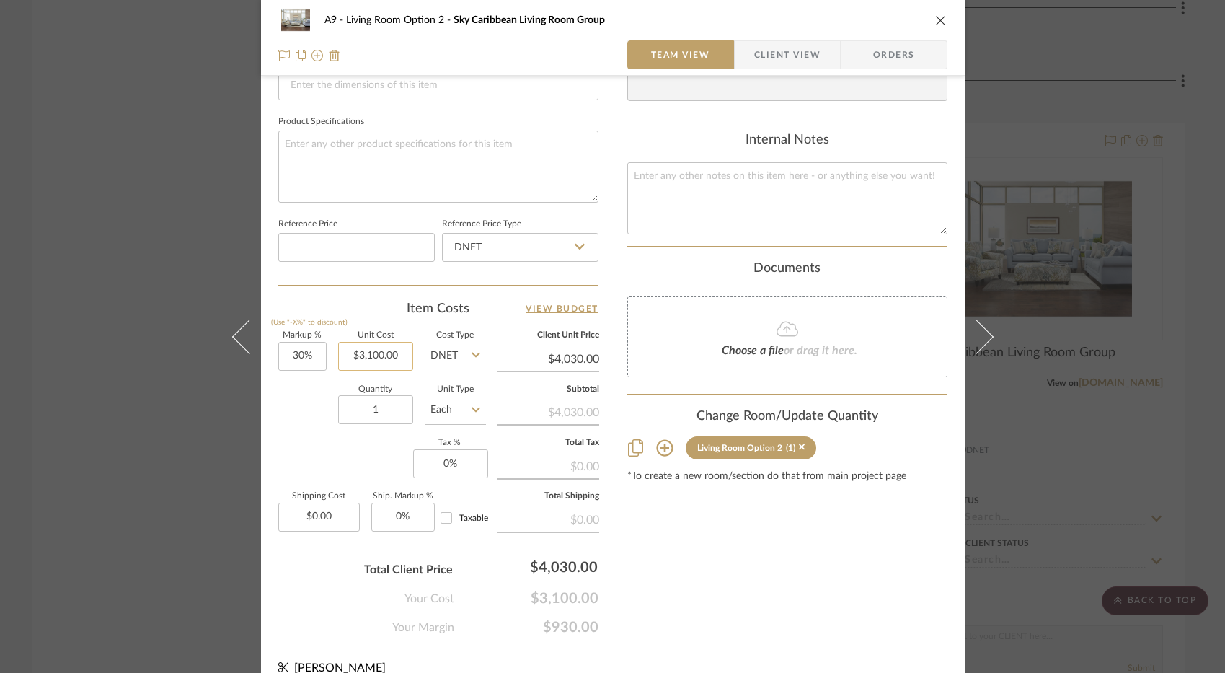
type input "3100.00"
click at [366, 353] on input "3100.00" at bounding box center [375, 356] width 75 height 29
type input "2860.00"
type input "30"
type input "$2,860.00"
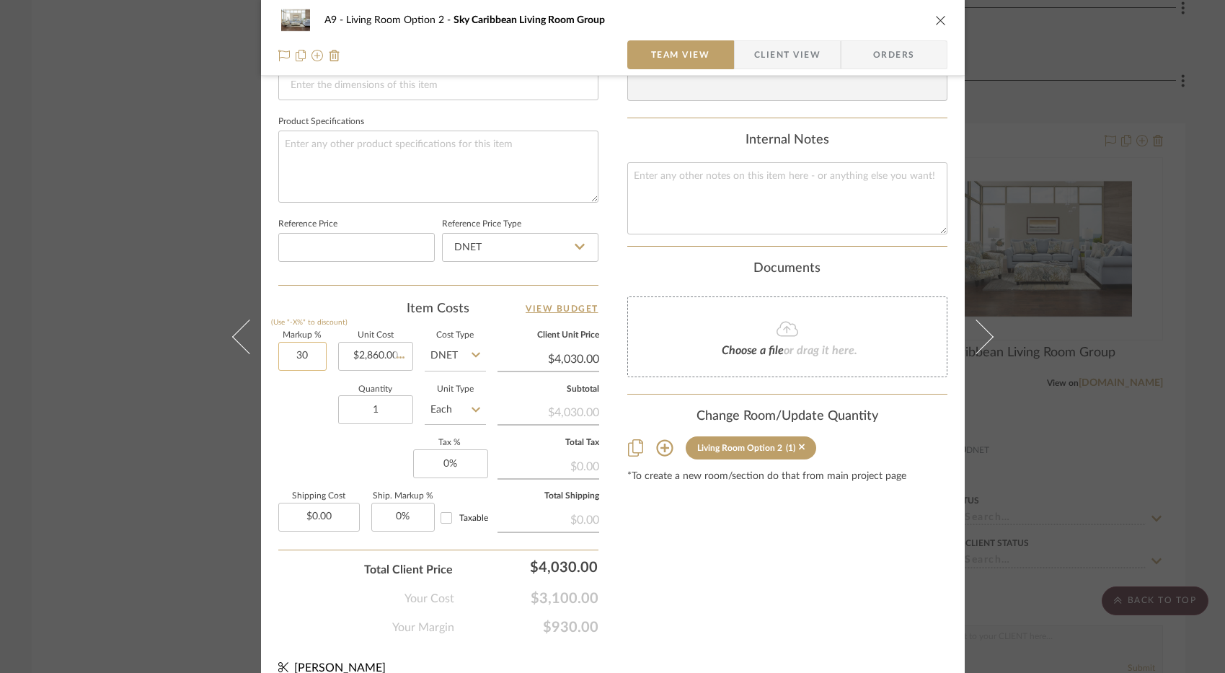
click at [293, 353] on input "30" at bounding box center [302, 356] width 48 height 29
type input "1"
type input "$3,718.00"
type input "18.5%"
drag, startPoint x: 751, startPoint y: 593, endPoint x: 751, endPoint y: 603, distance: 9.4
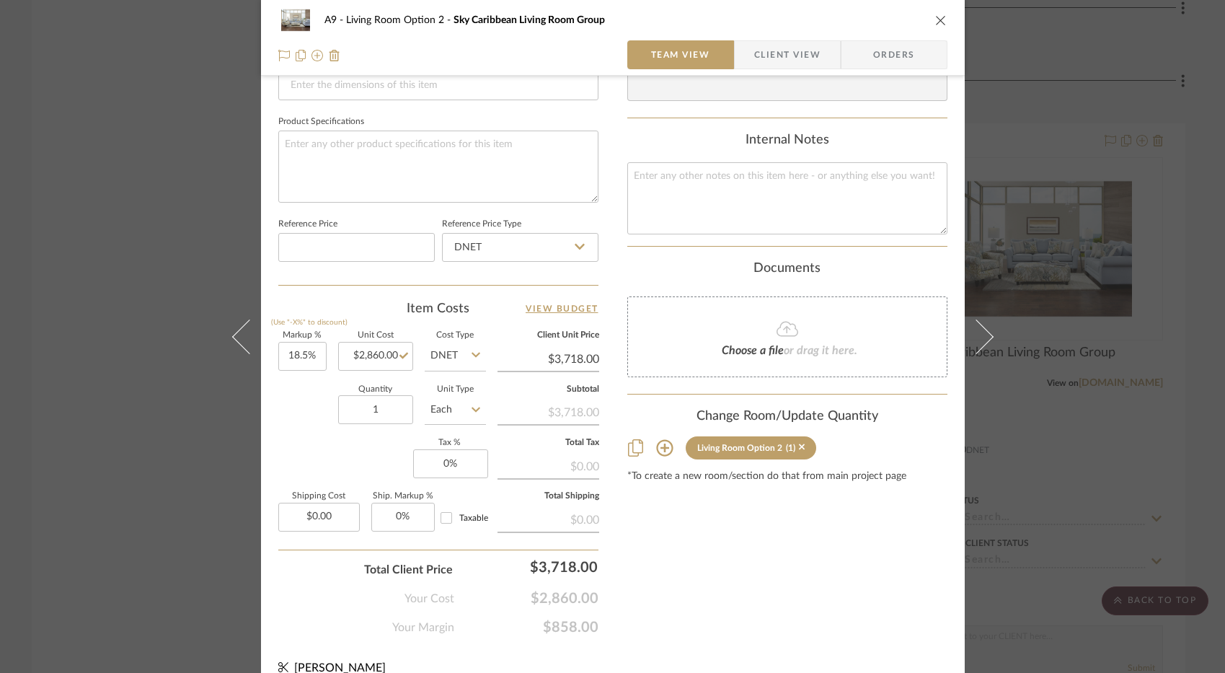
click at [751, 598] on div "Content here copies to Client View - confirm visibility there. Show in Client D…" at bounding box center [787, 42] width 320 height 1187
type input "$3,389.10"
click at [935, 19] on icon "close" at bounding box center [941, 20] width 12 height 12
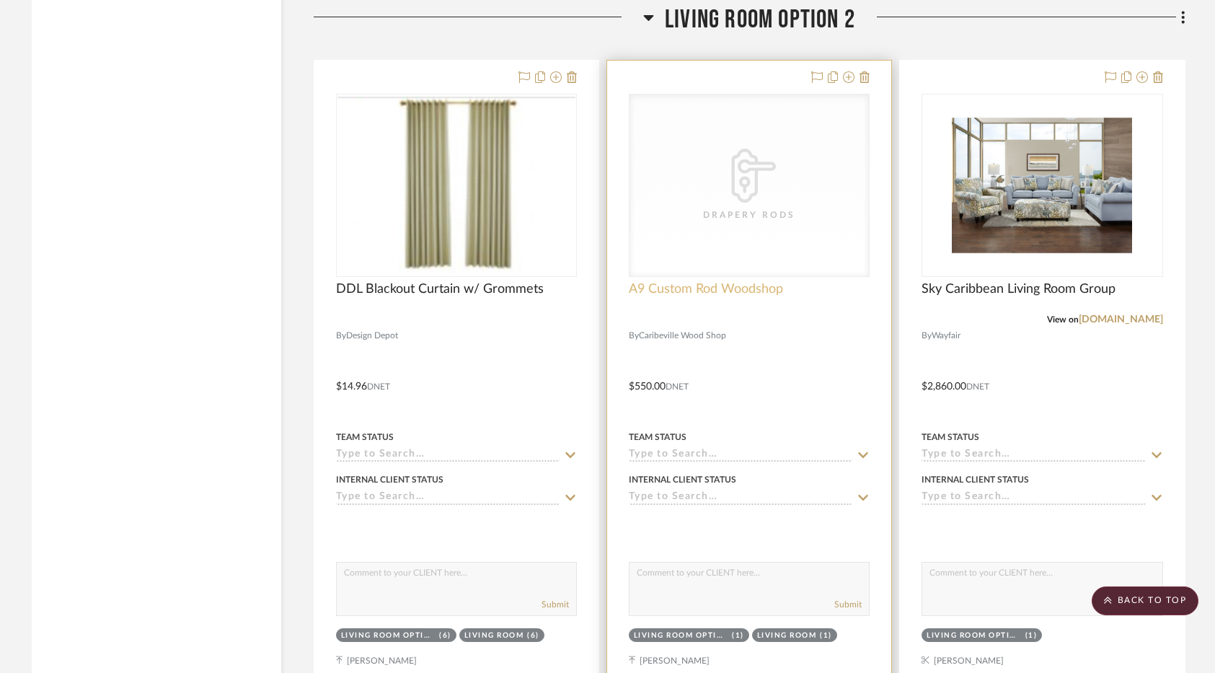
scroll to position [5942, 0]
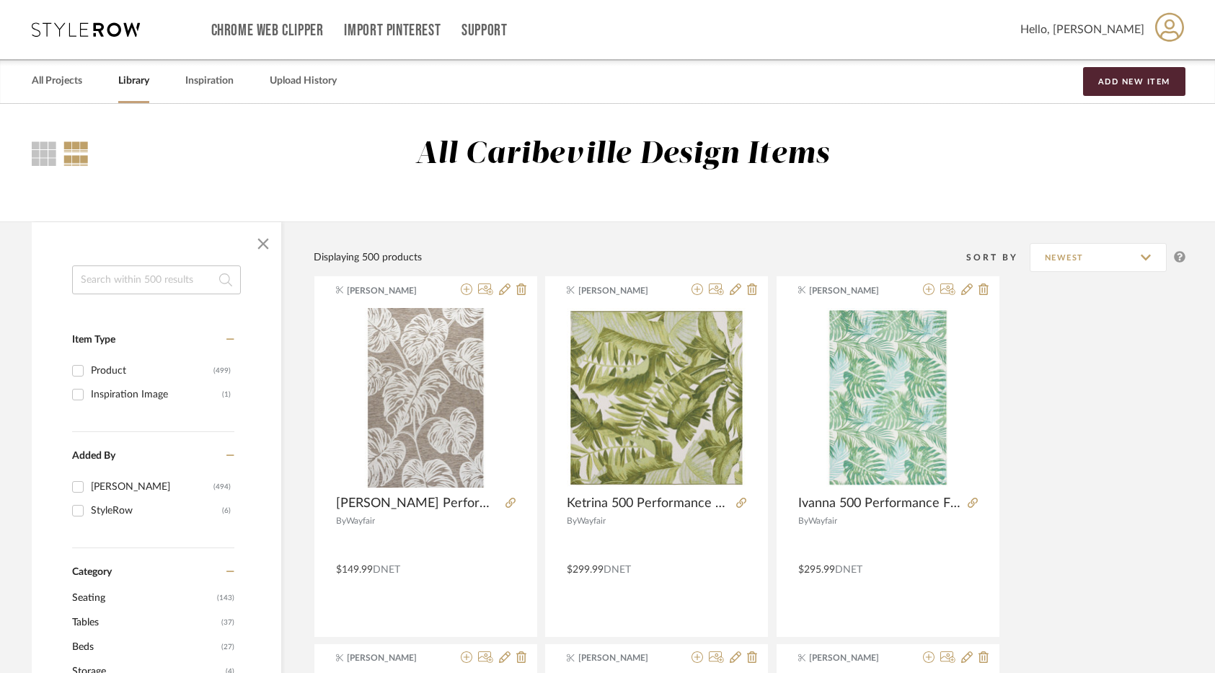
click at [157, 287] on input at bounding box center [156, 279] width 169 height 29
type input "[PERSON_NAME]"
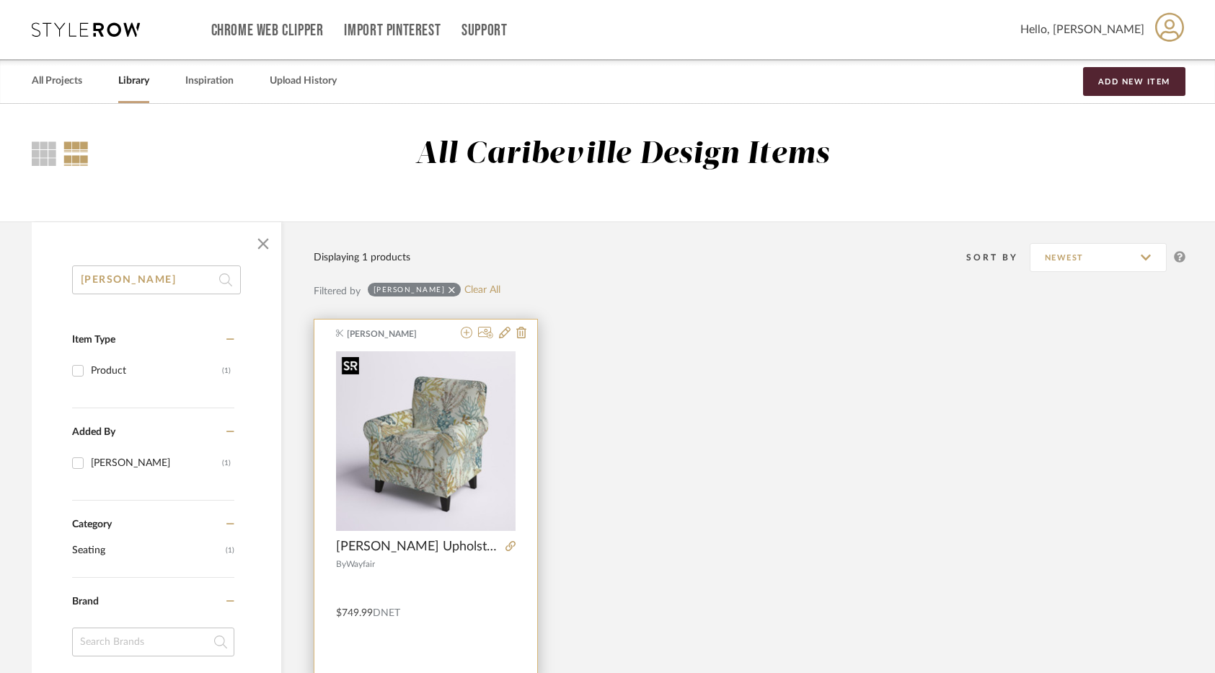
click at [441, 501] on img "0" at bounding box center [426, 441] width 180 height 180
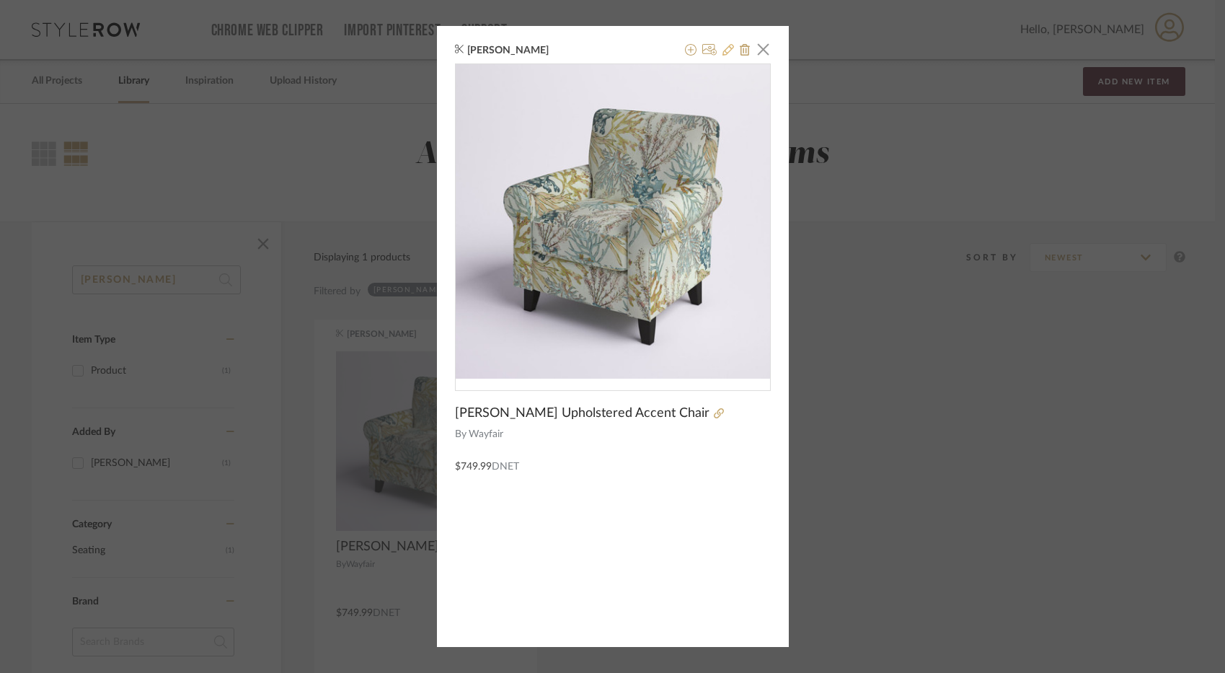
click at [723, 48] on icon at bounding box center [729, 50] width 12 height 12
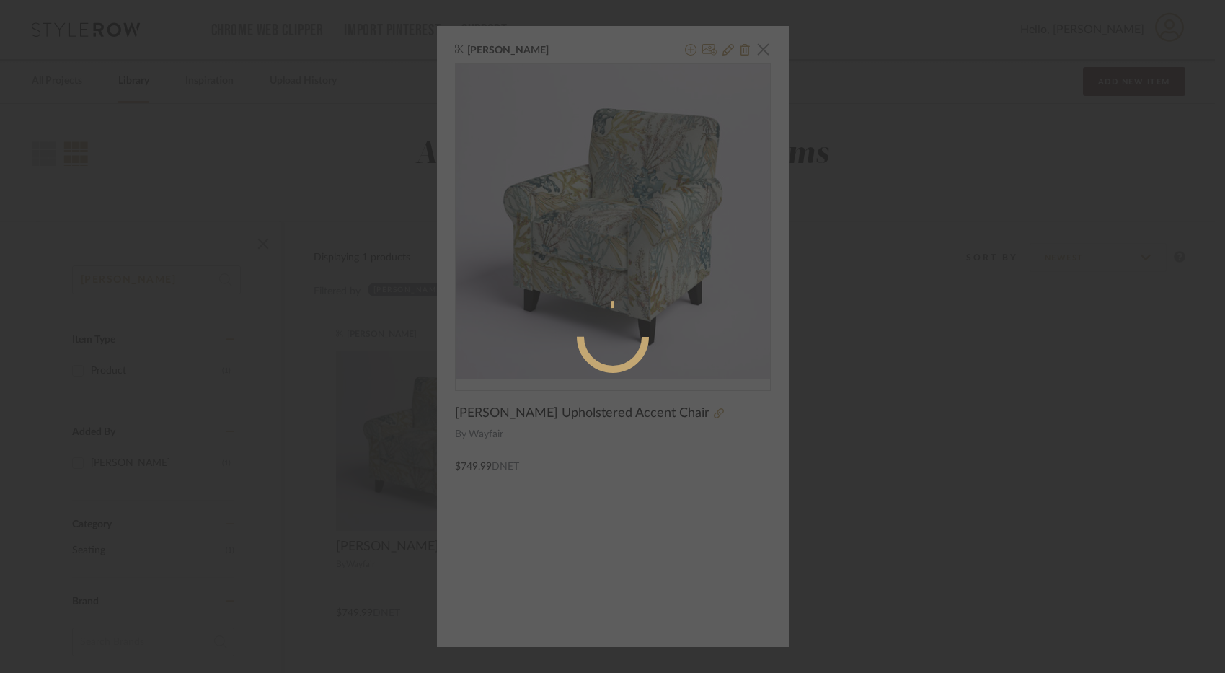
radio input "true"
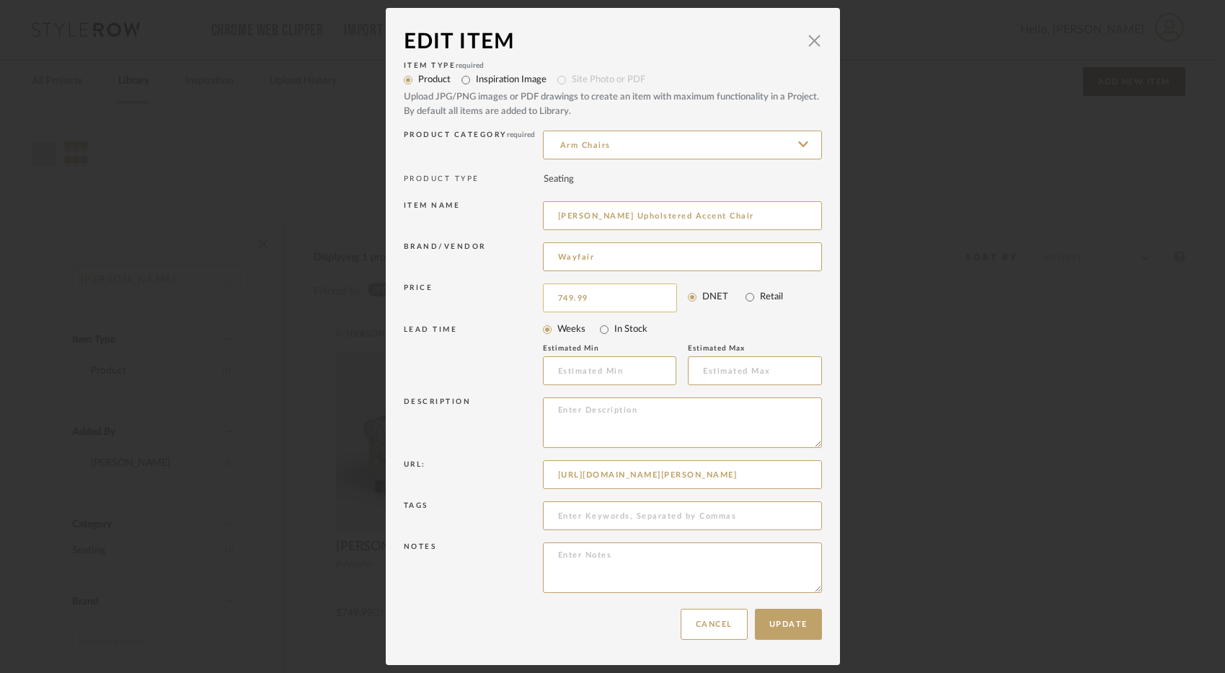
click at [567, 296] on input "749.99" at bounding box center [610, 297] width 134 height 29
click at [564, 294] on input "749.99" at bounding box center [610, 297] width 134 height 29
type input "$689.99"
click at [799, 629] on button "Update" at bounding box center [788, 624] width 67 height 31
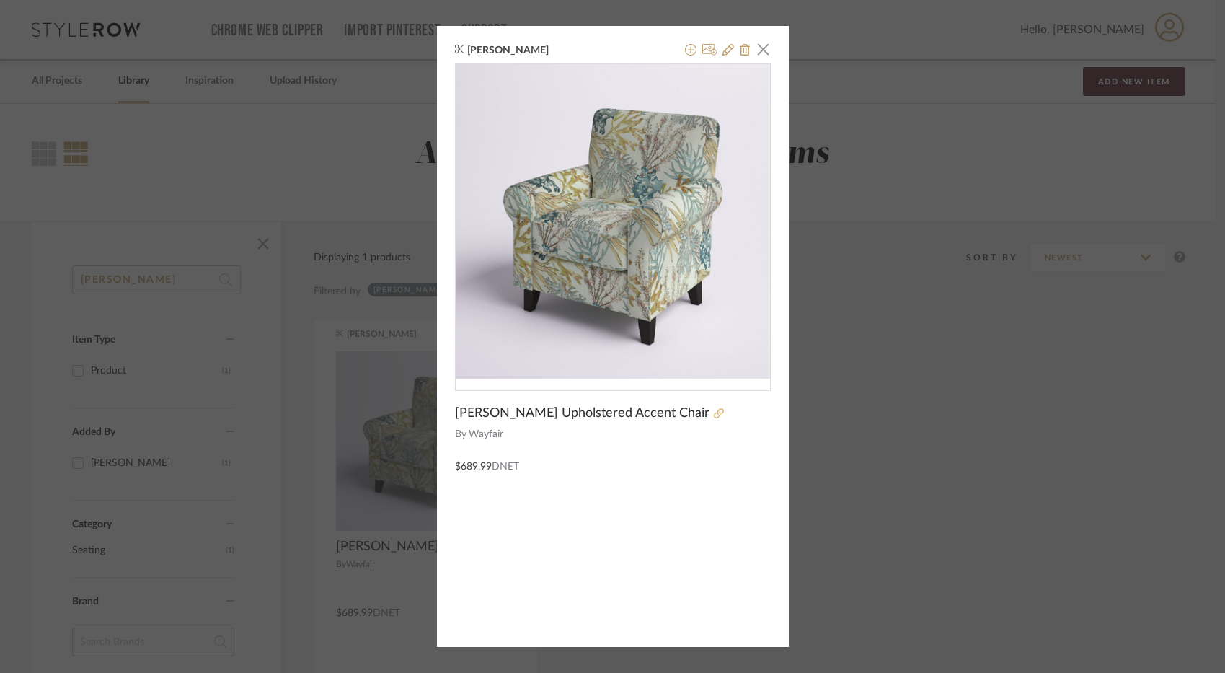
click at [714, 415] on icon at bounding box center [719, 413] width 10 height 10
click at [754, 50] on span "button" at bounding box center [763, 49] width 29 height 29
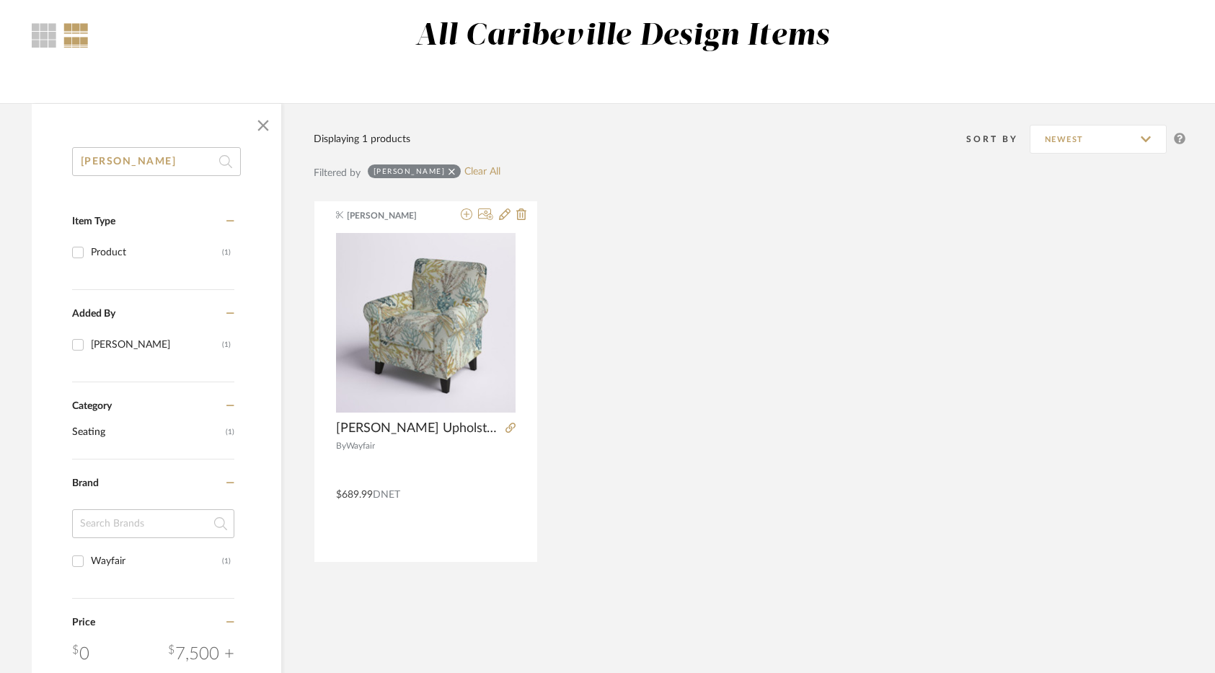
scroll to position [144, 0]
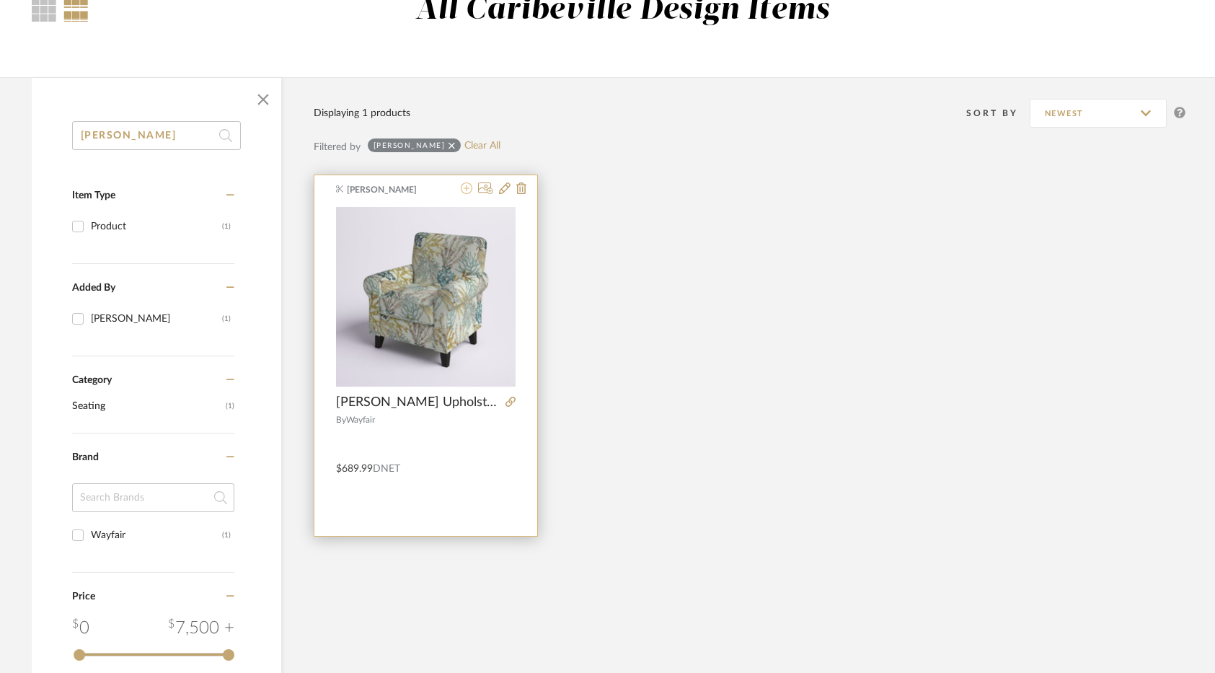
click at [470, 190] on icon at bounding box center [467, 188] width 12 height 12
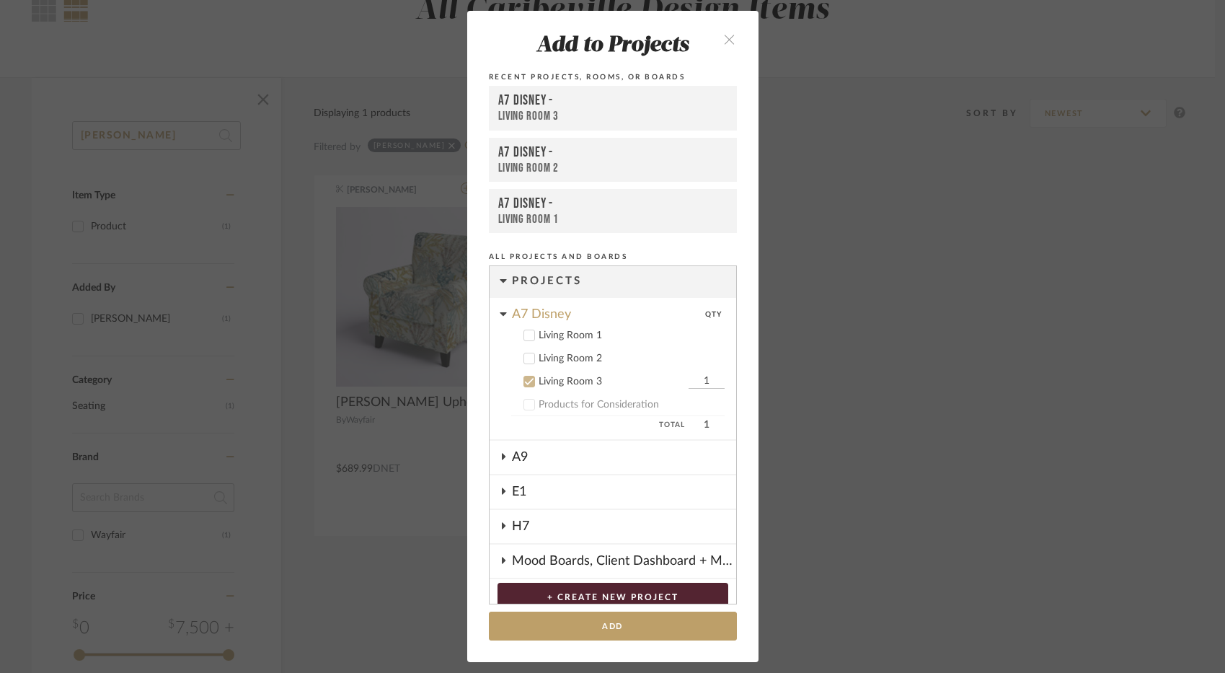
scroll to position [0, 0]
click at [539, 380] on div "Living Room 3" at bounding box center [612, 383] width 146 height 12
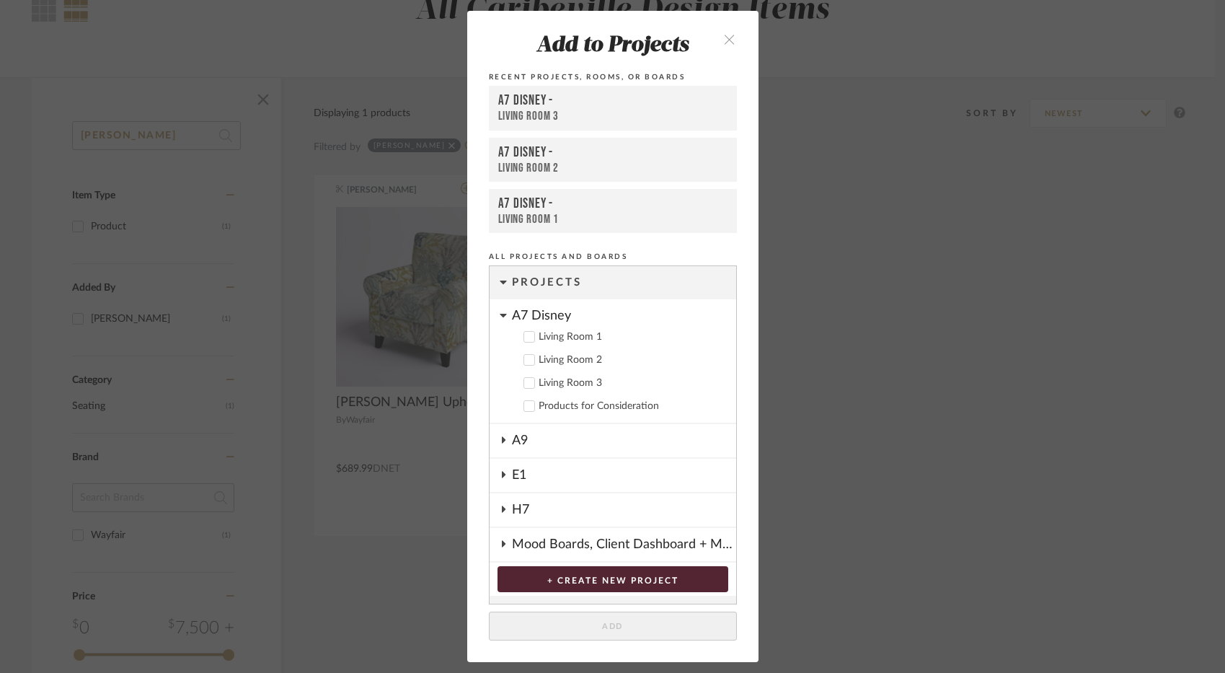
click at [505, 319] on cdk-nested-tree-node "A7 Disney Living Room 1 Living Room 2 Living Room 3 Products for Consideration" at bounding box center [613, 361] width 247 height 125
click at [500, 436] on fa-icon at bounding box center [503, 441] width 7 height 12
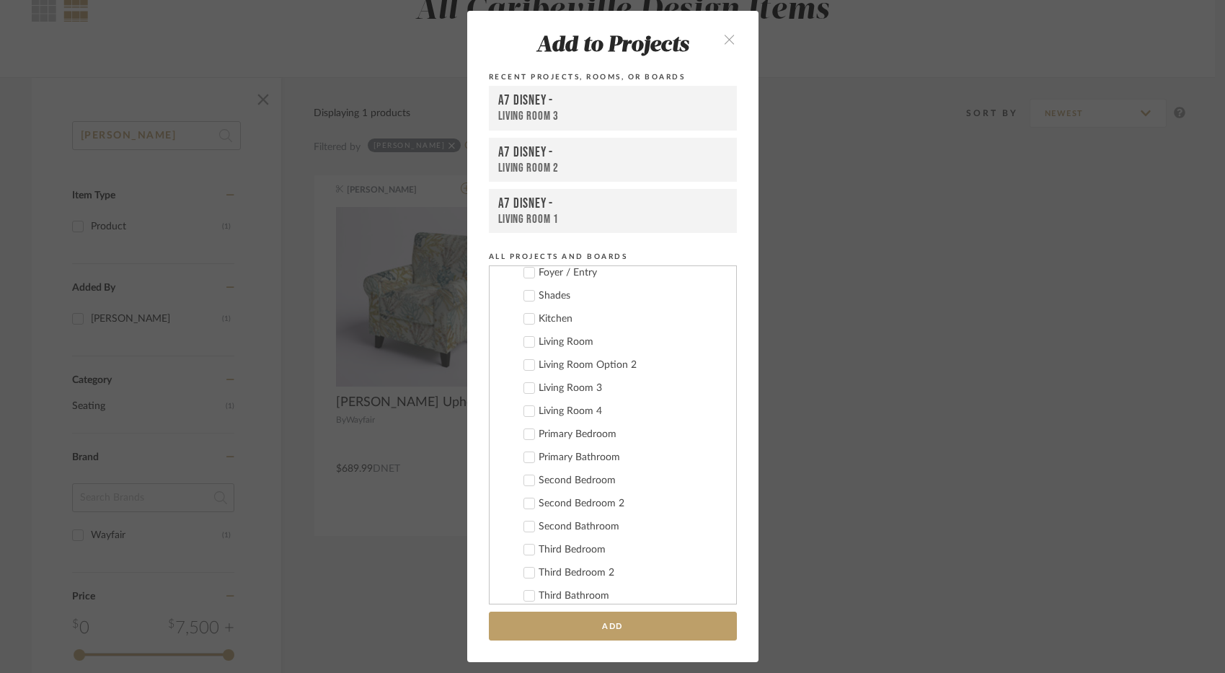
scroll to position [216, 0]
click at [618, 363] on div "Living Room Option 2" at bounding box center [632, 361] width 186 height 12
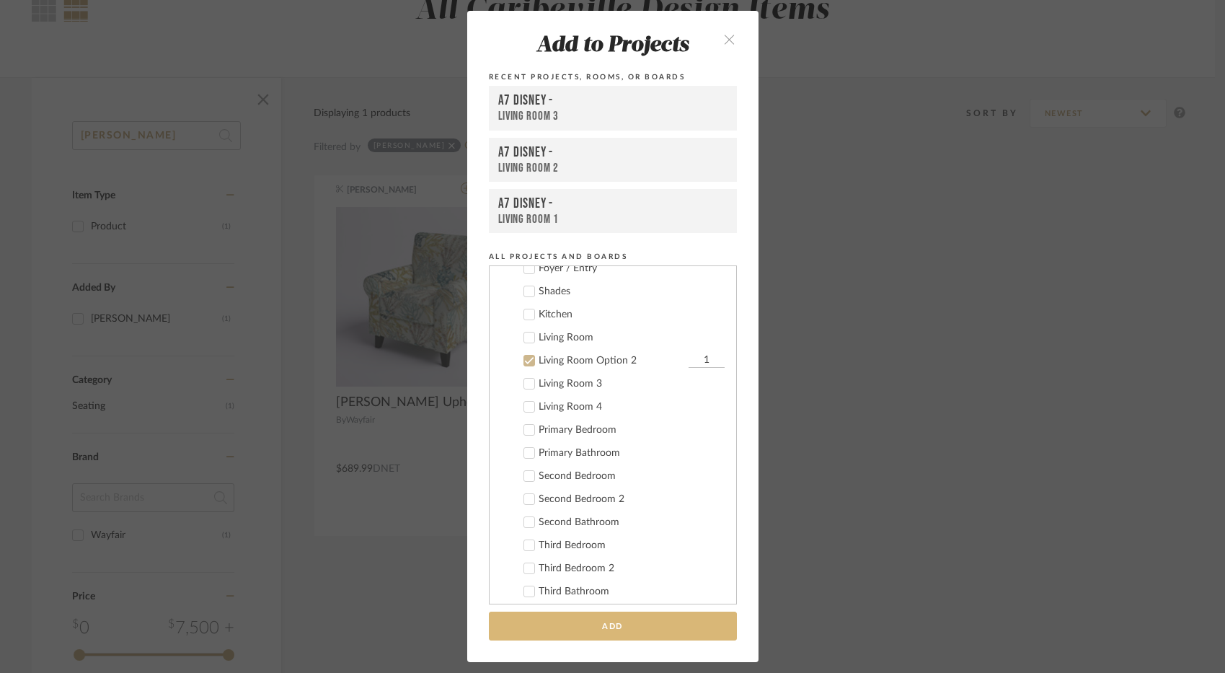
click at [662, 618] on button "Add" at bounding box center [613, 626] width 248 height 30
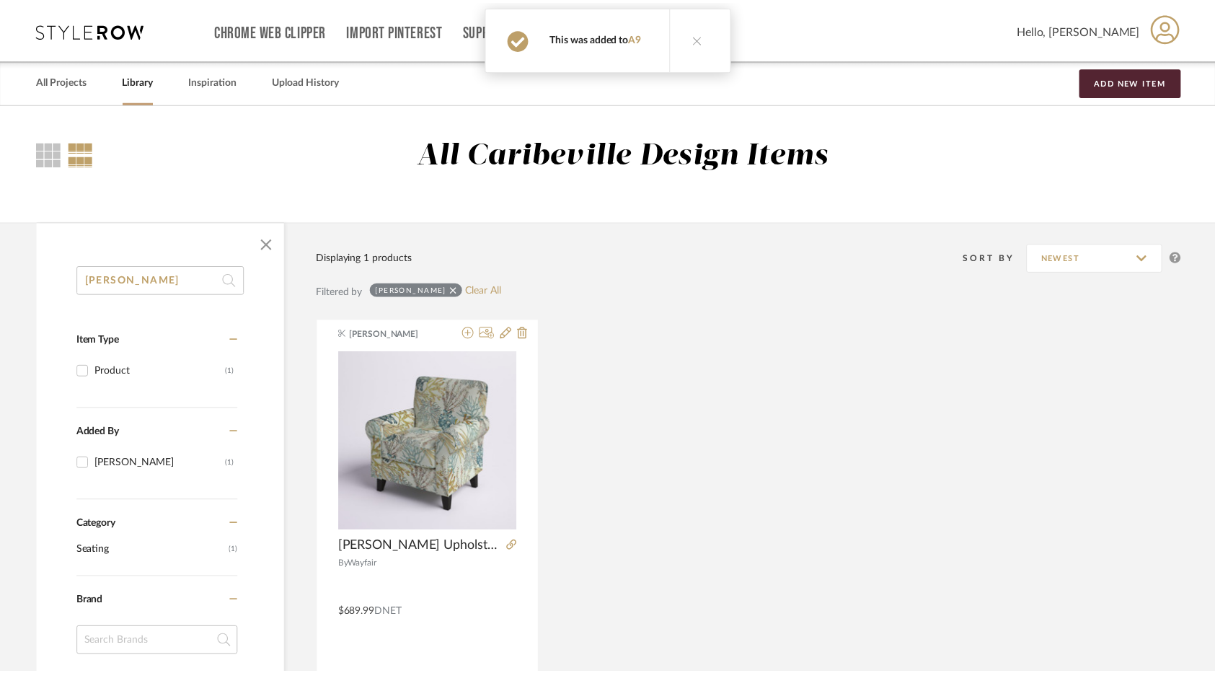
scroll to position [144, 0]
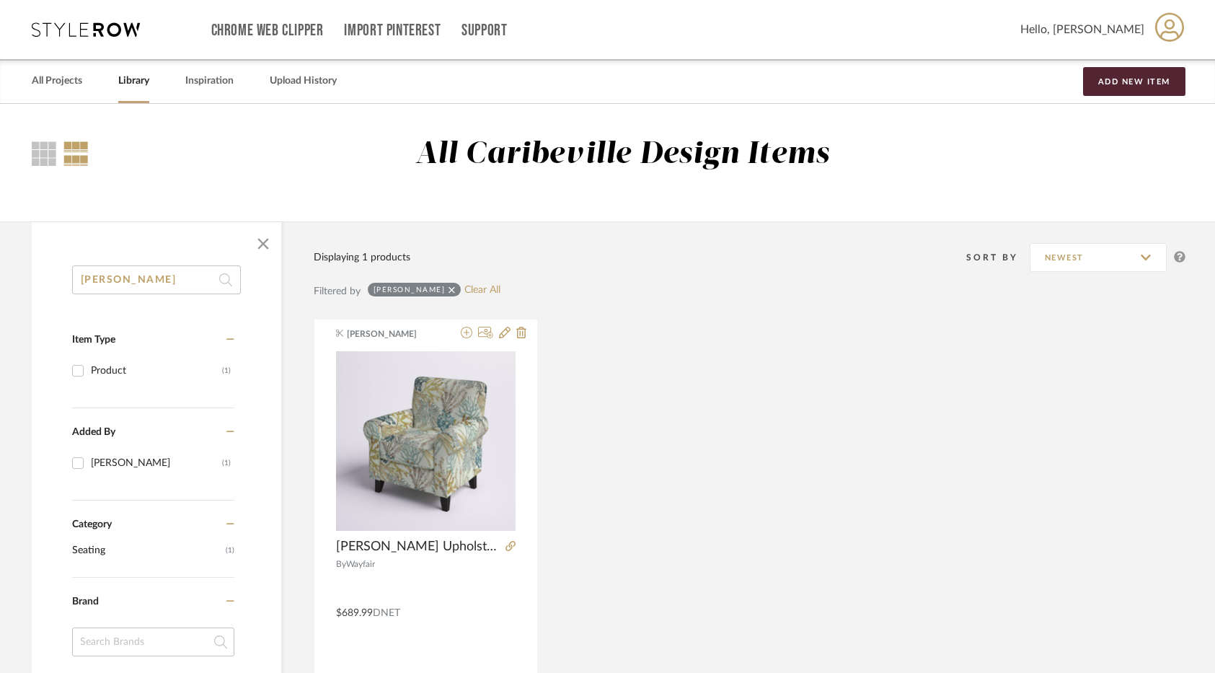
click at [144, 80] on link "Library" at bounding box center [133, 80] width 31 height 19
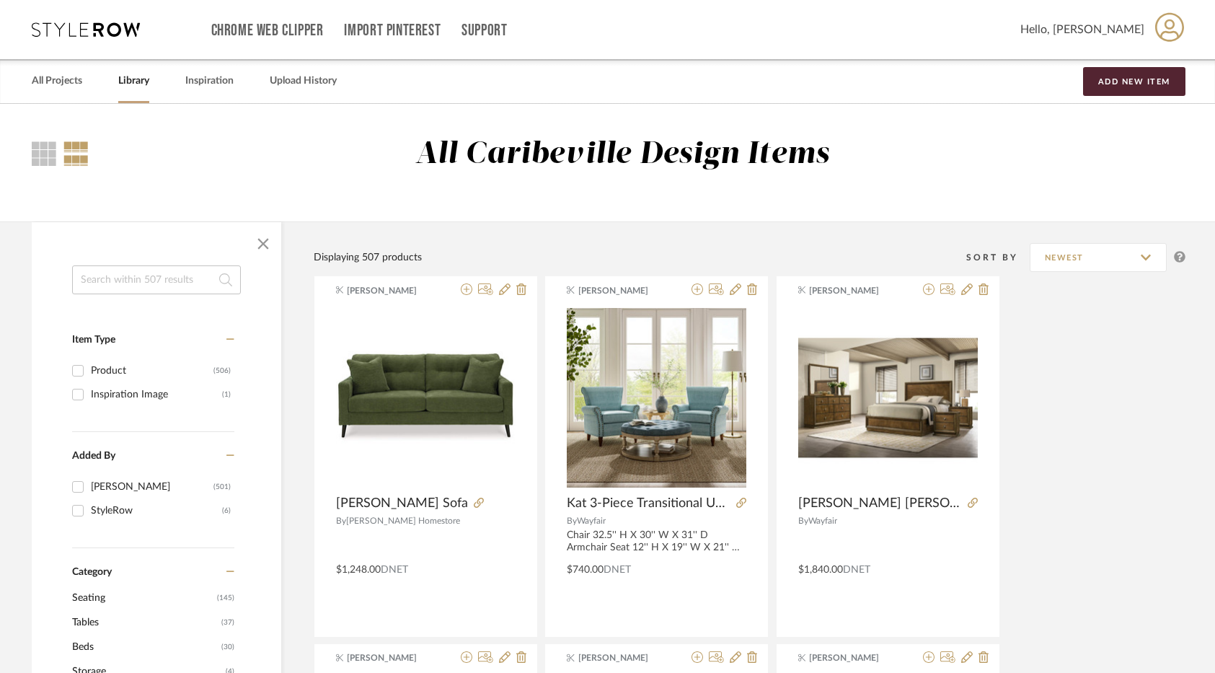
click at [105, 280] on input at bounding box center [156, 279] width 169 height 29
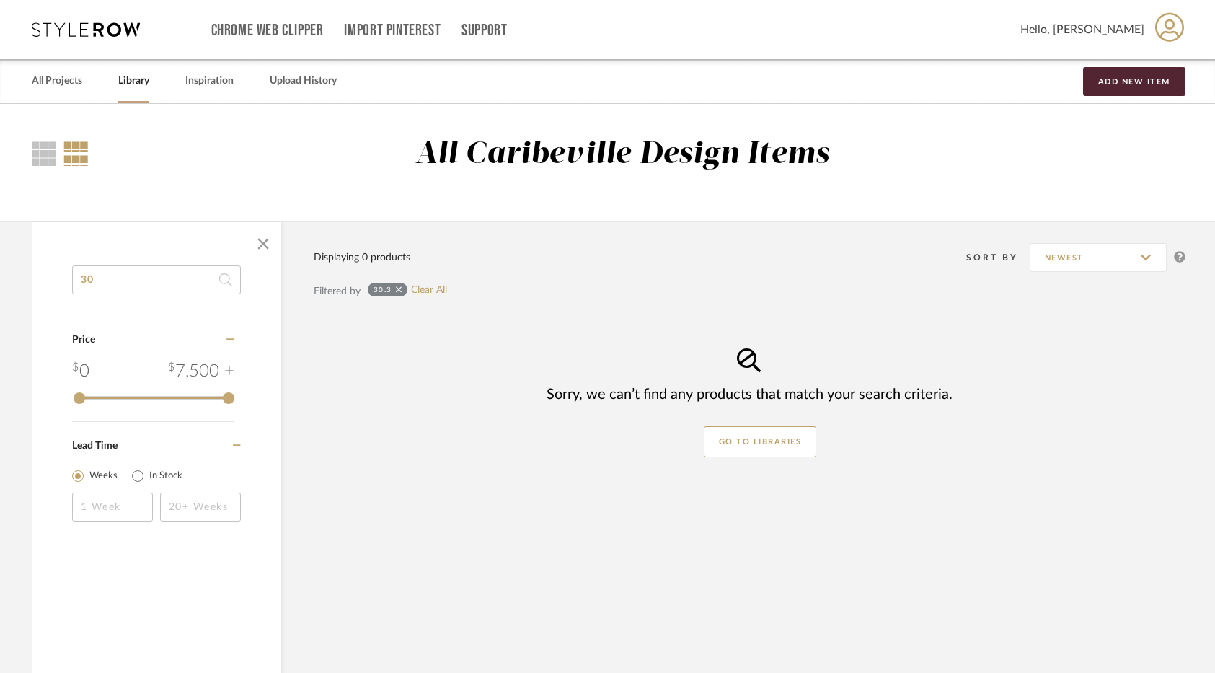
type input "3"
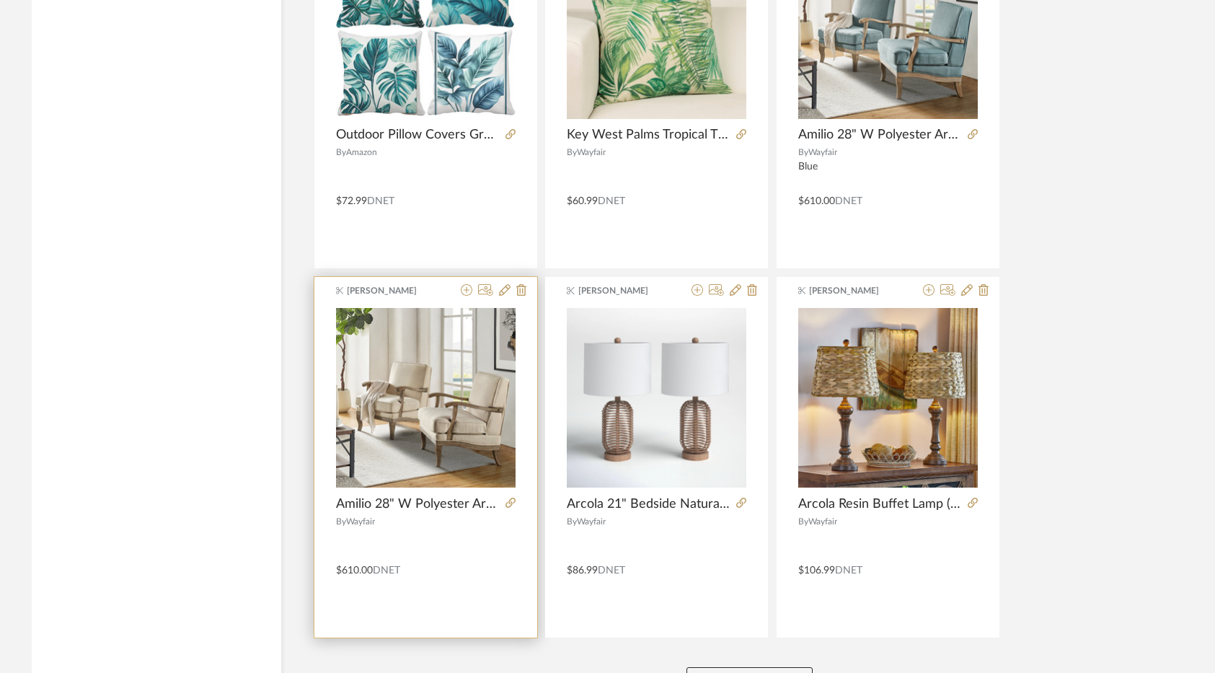
scroll to position [4174, 0]
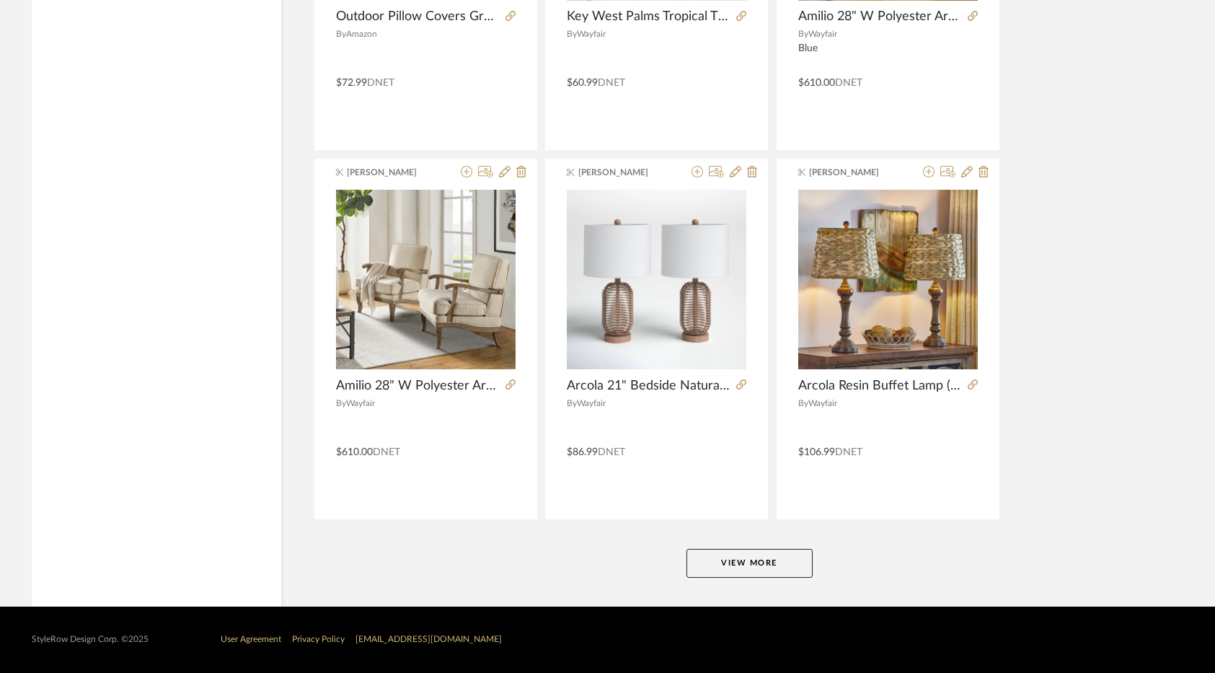
click at [754, 556] on button "View More" at bounding box center [749, 563] width 126 height 29
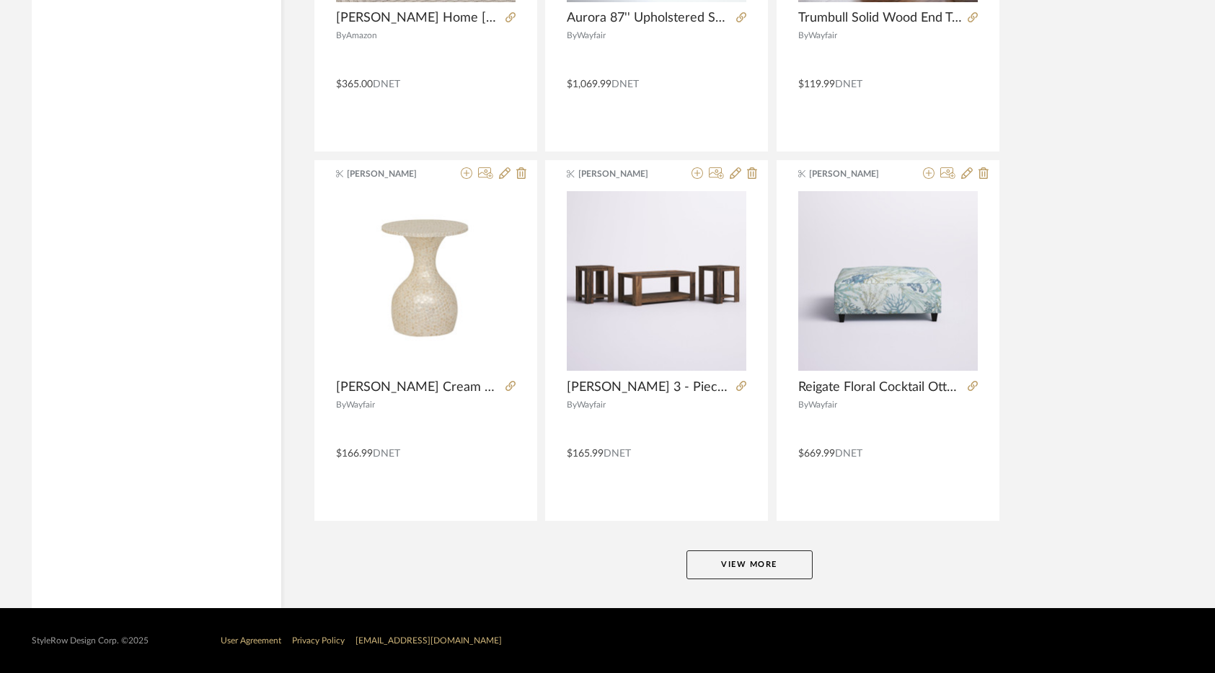
scroll to position [8600, 0]
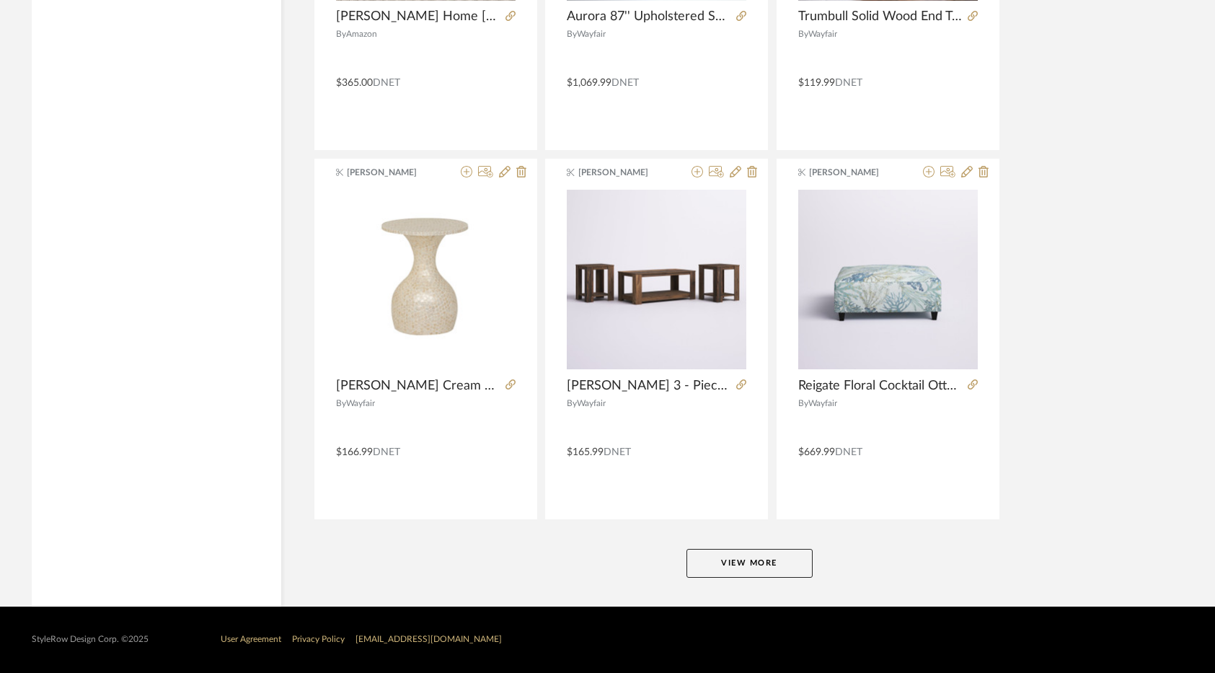
click at [730, 551] on button "View More" at bounding box center [749, 563] width 126 height 29
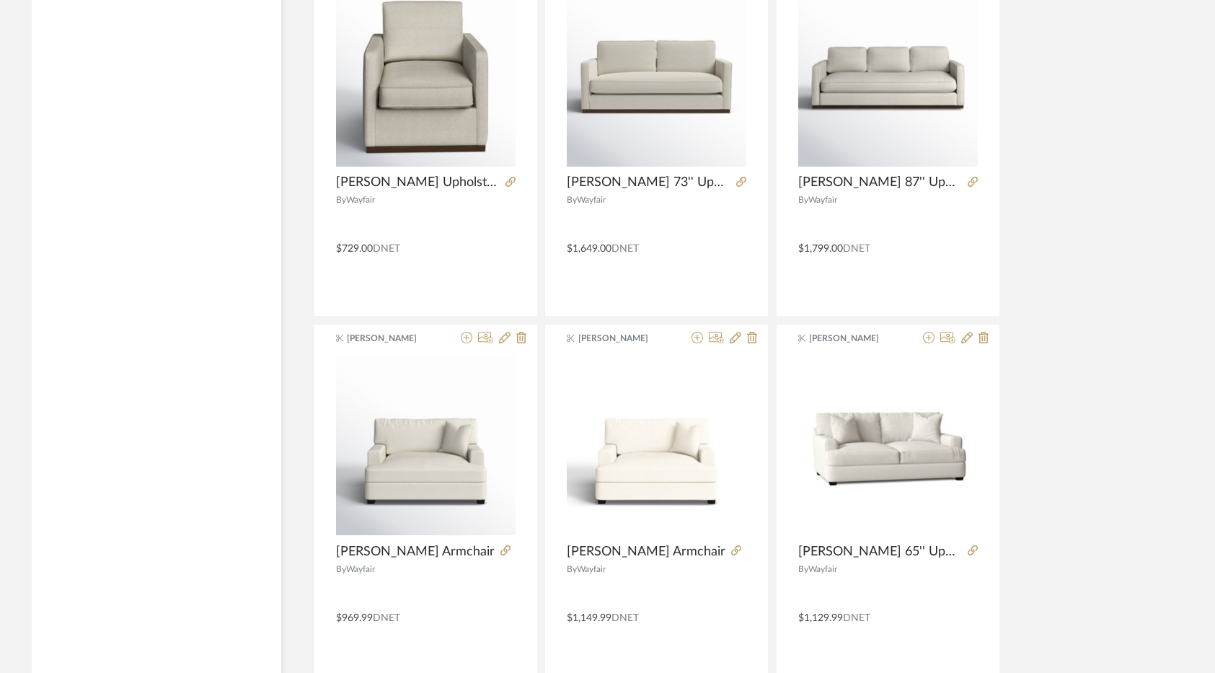
scroll to position [13025, 0]
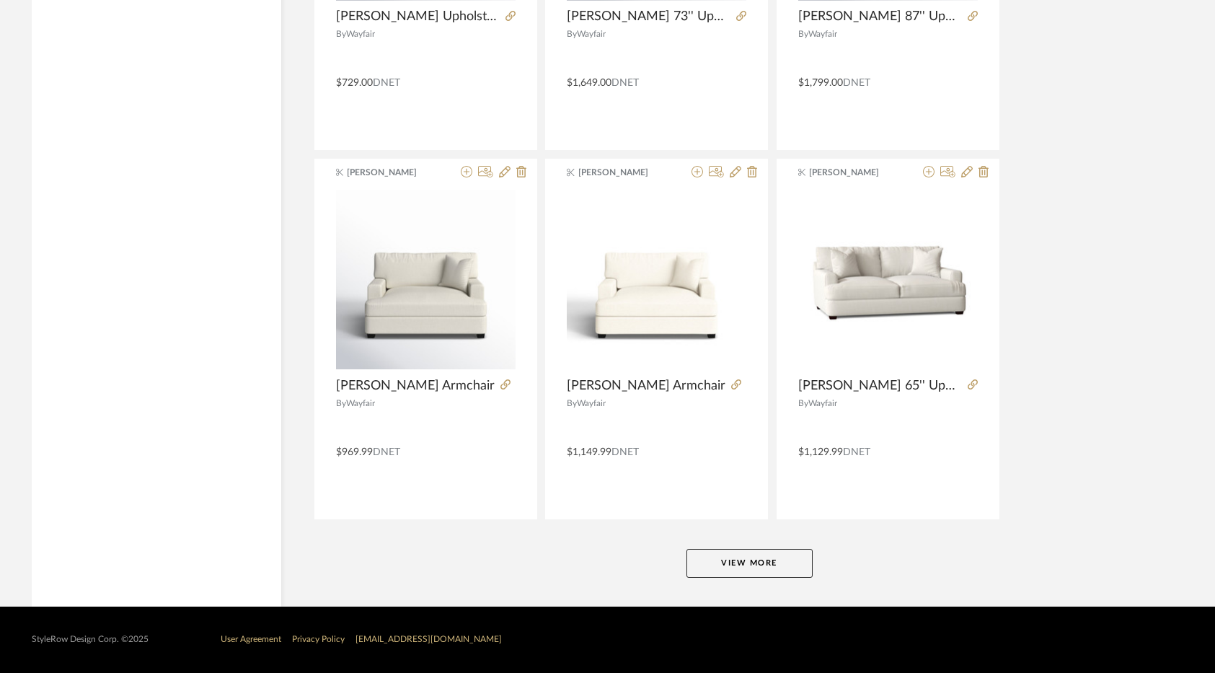
click at [783, 560] on button "View More" at bounding box center [749, 563] width 126 height 29
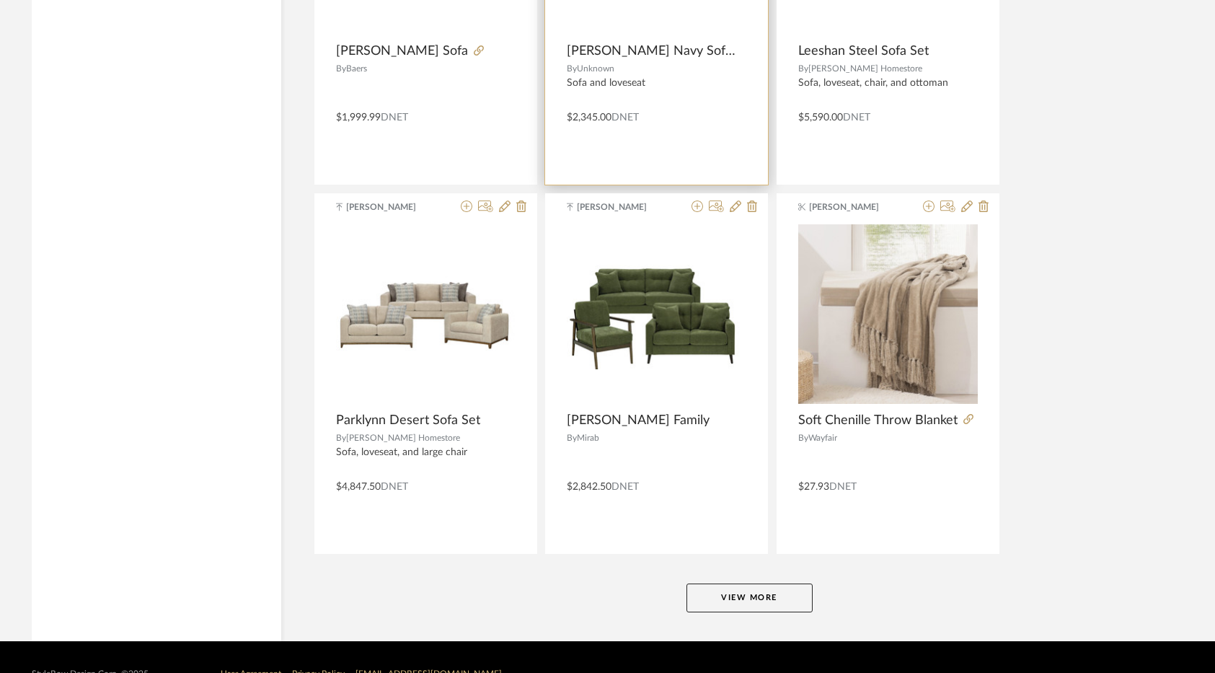
scroll to position [17451, 0]
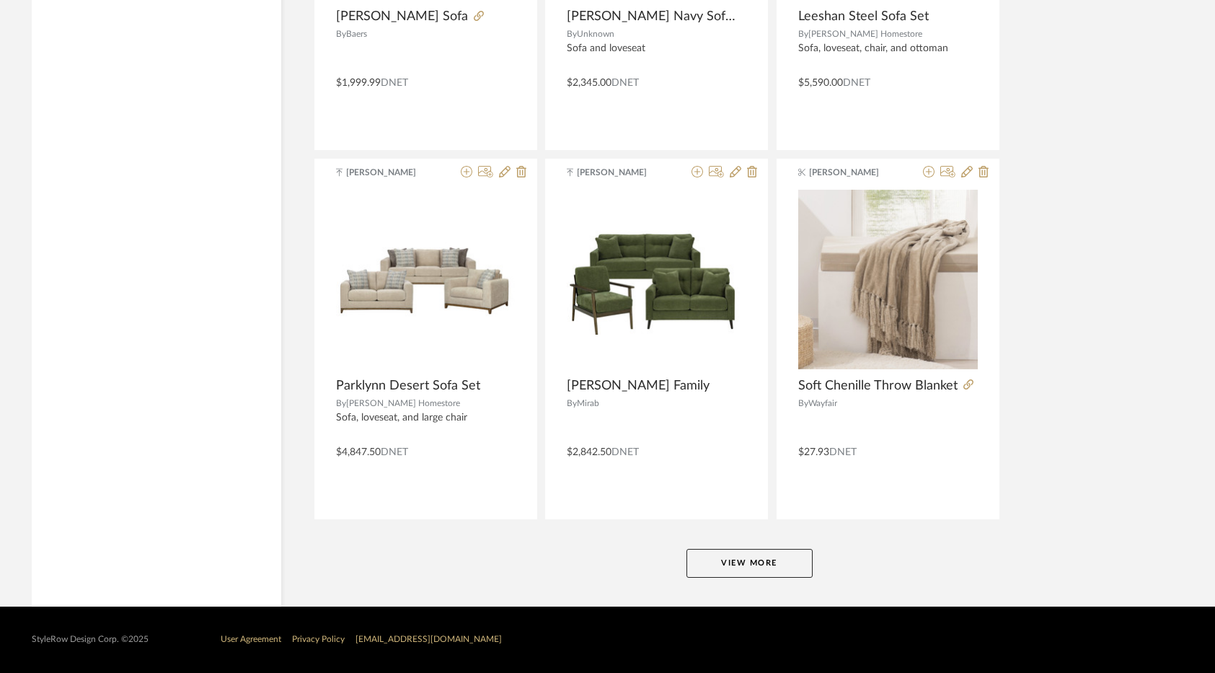
click at [773, 565] on button "View More" at bounding box center [749, 563] width 126 height 29
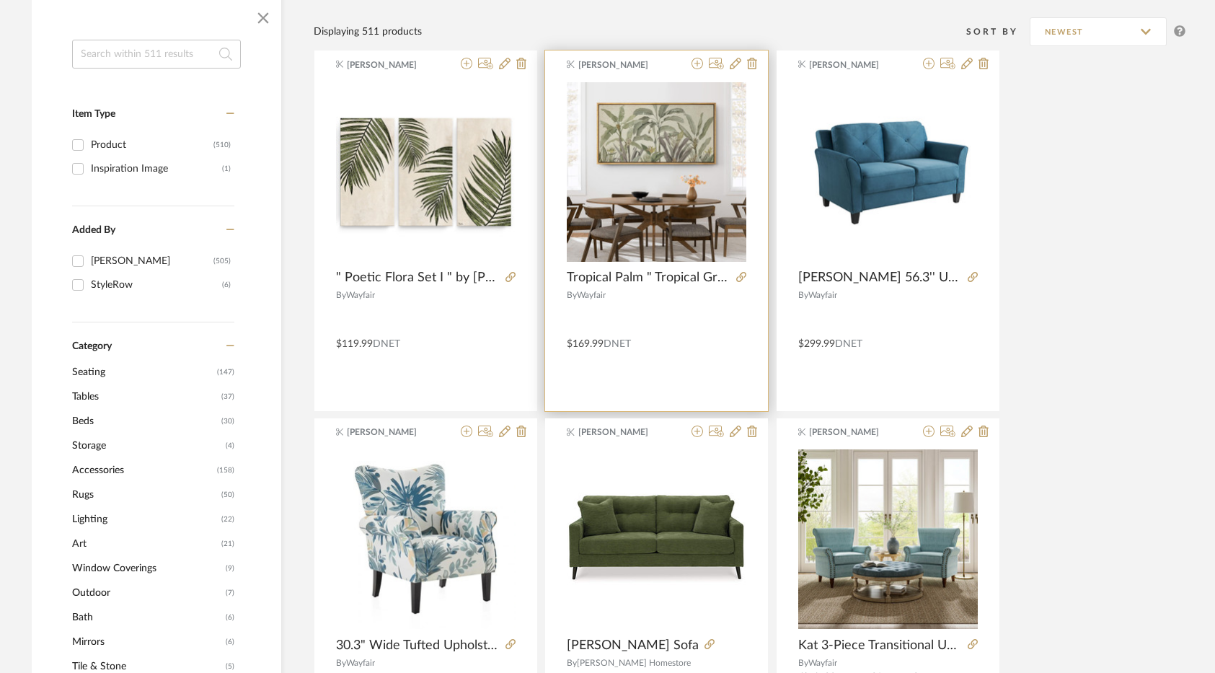
scroll to position [288, 0]
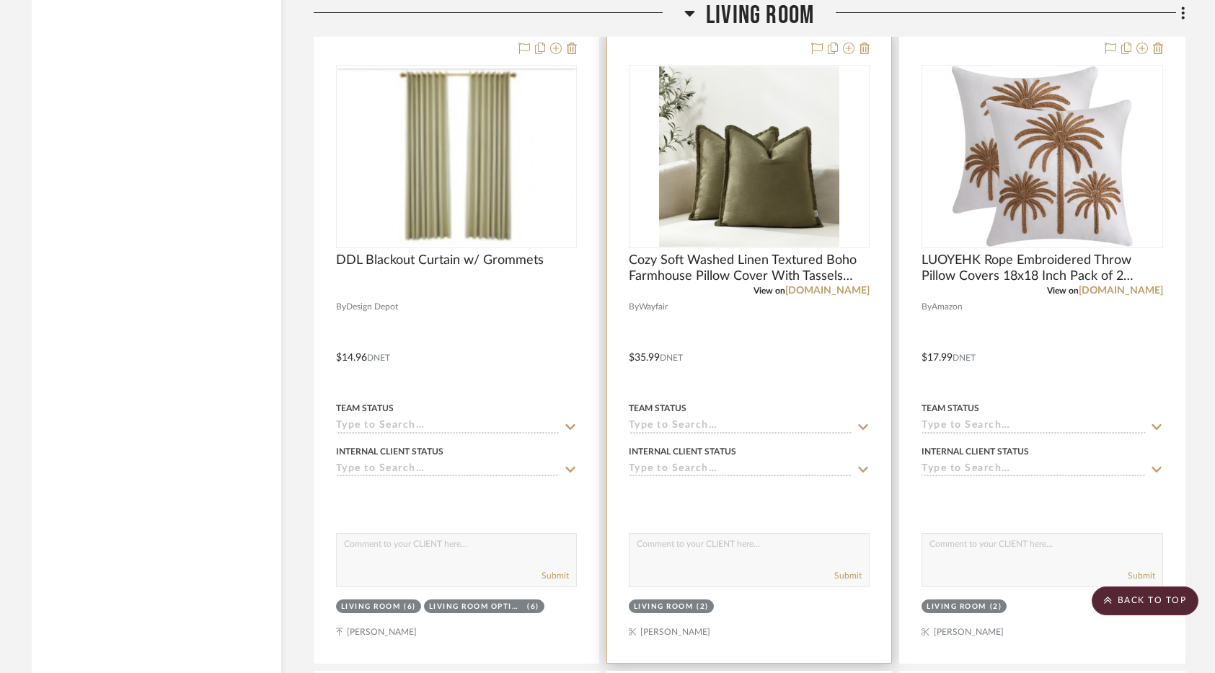
scroll to position [3851, 0]
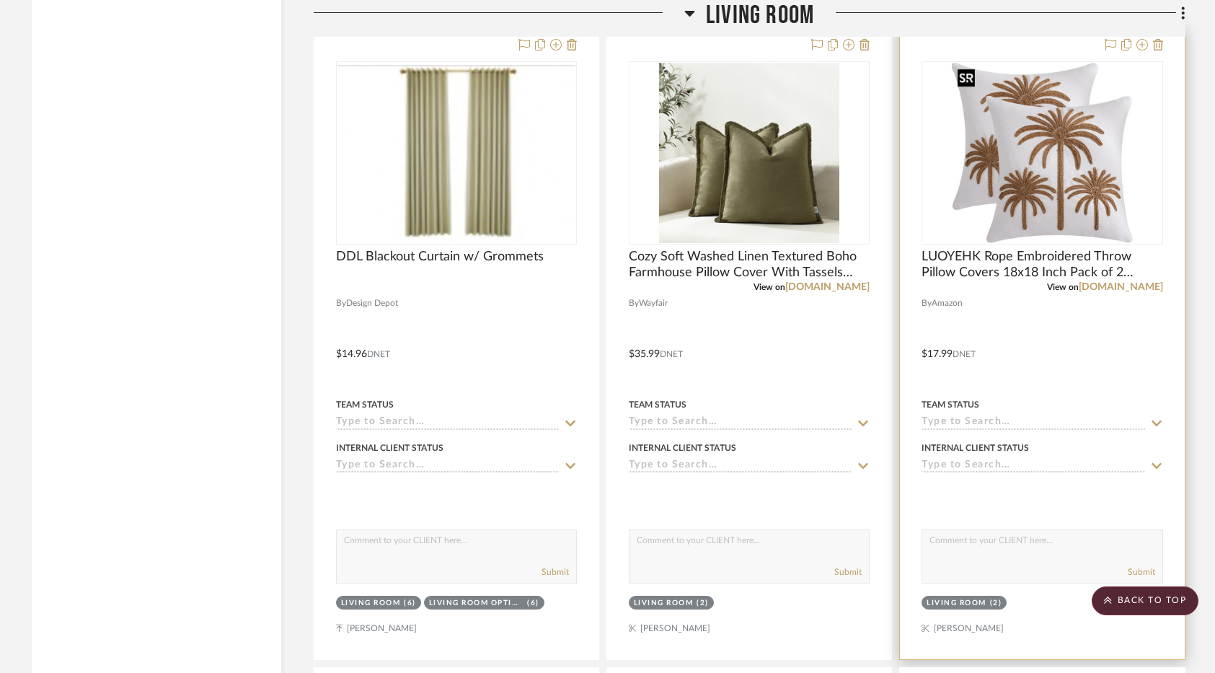
click at [1002, 160] on img "0" at bounding box center [1042, 153] width 181 height 180
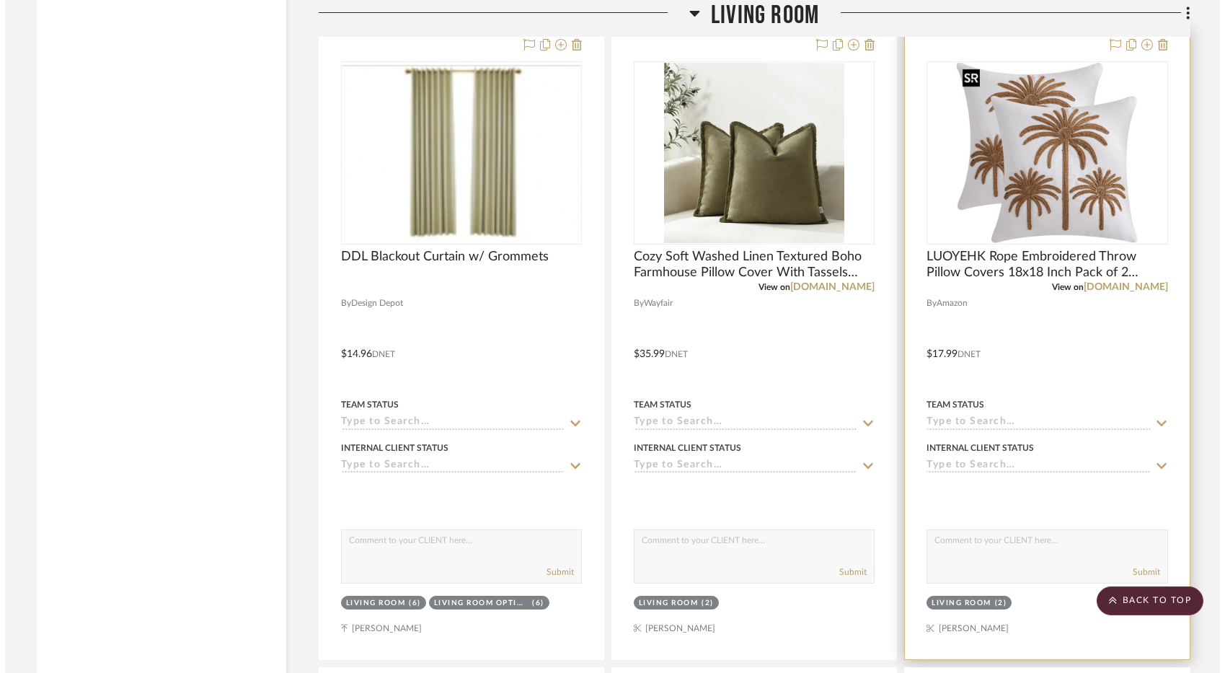
scroll to position [0, 0]
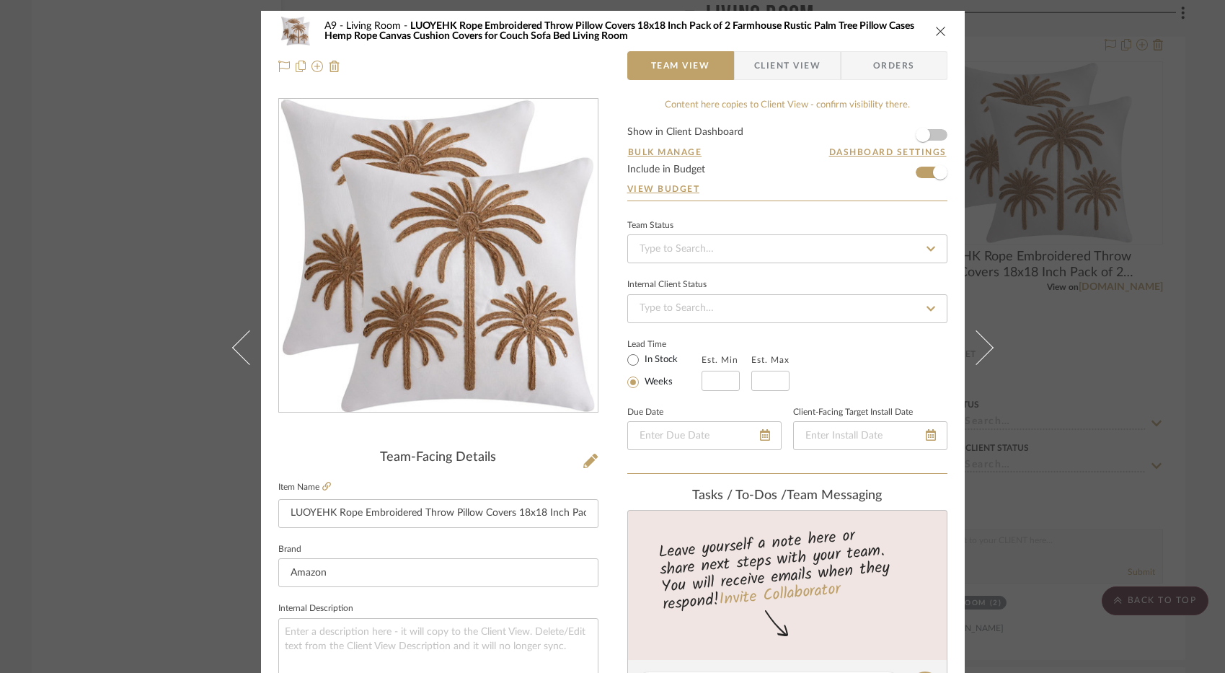
click at [935, 31] on icon "close" at bounding box center [941, 31] width 12 height 12
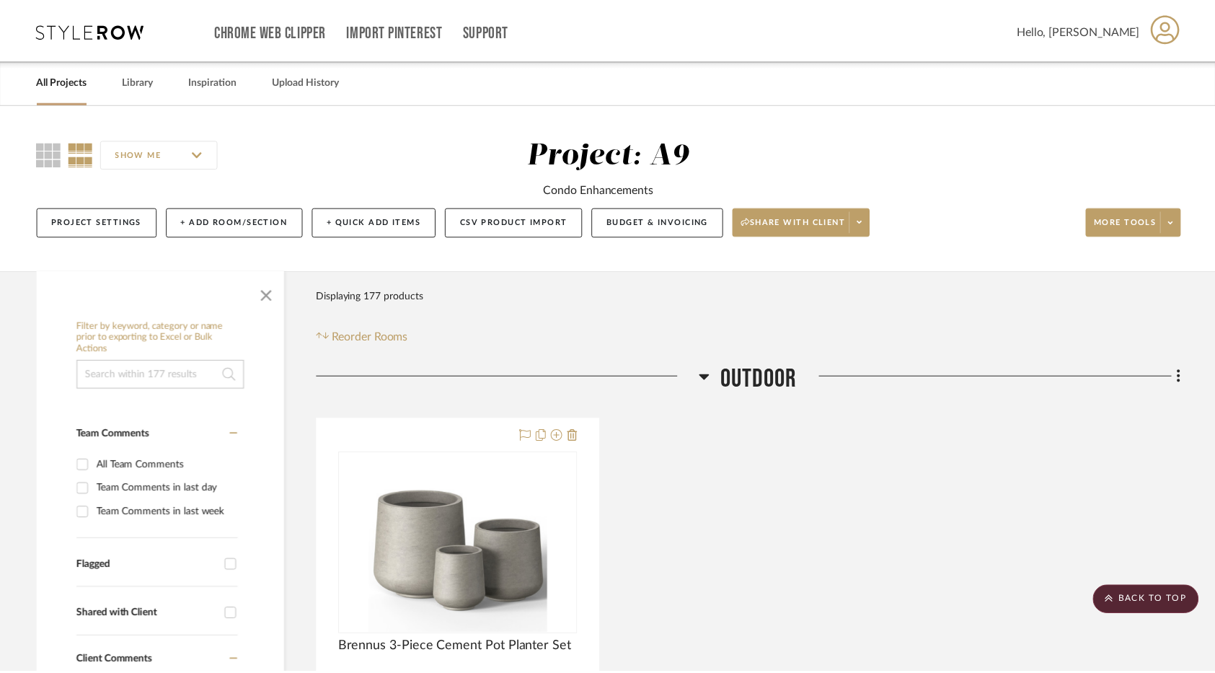
scroll to position [3851, 0]
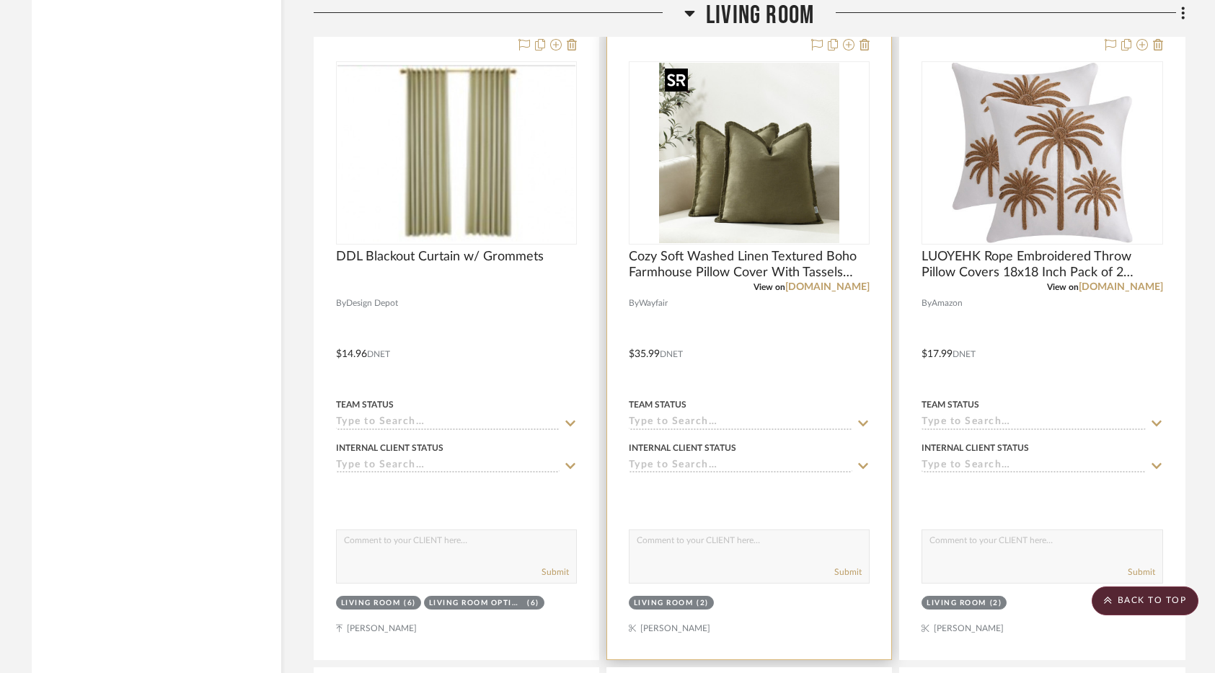
click at [758, 186] on img "0" at bounding box center [749, 153] width 180 height 180
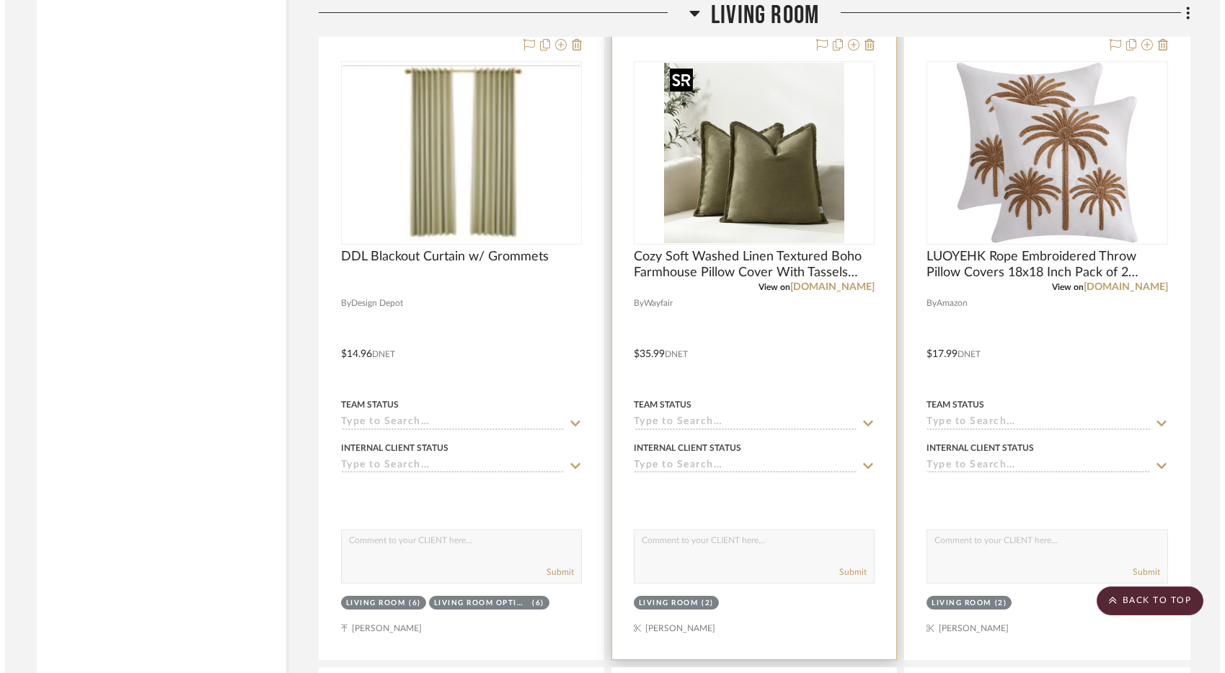
scroll to position [0, 0]
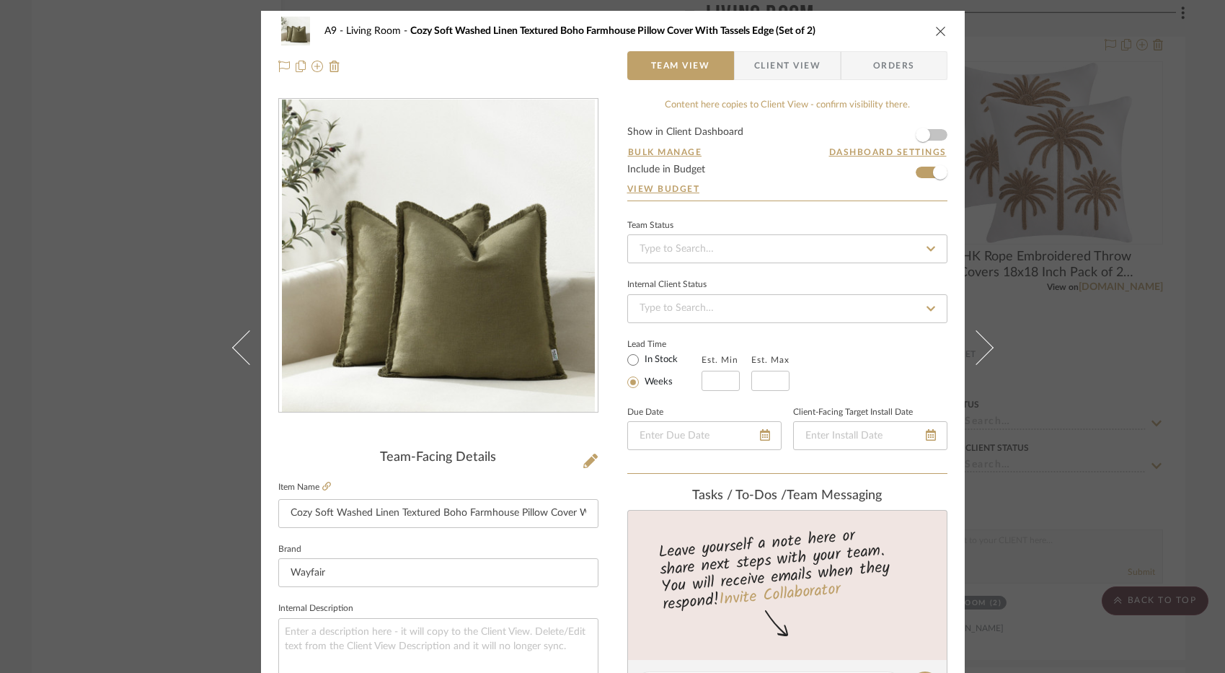
click at [951, 32] on div "A9 Living Room Cozy Soft Washed Linen Textured Boho Farmhouse Pillow Cover With…" at bounding box center [613, 49] width 704 height 76
click at [937, 32] on icon "close" at bounding box center [941, 31] width 12 height 12
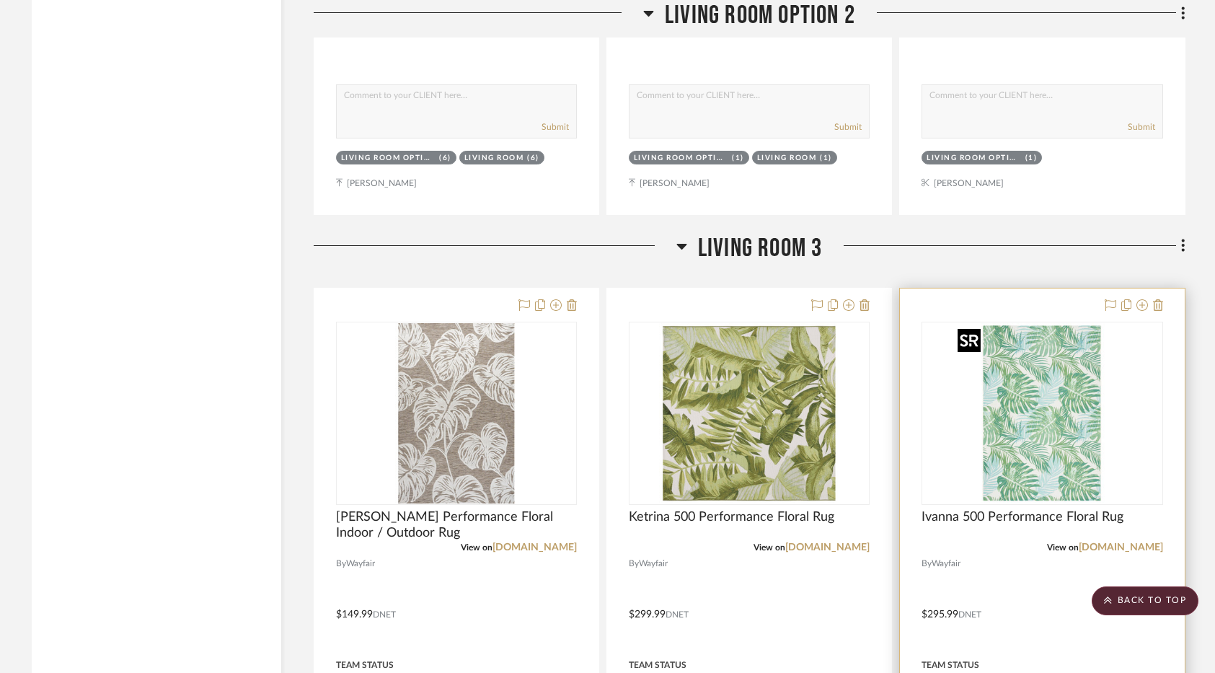
scroll to position [6411, 0]
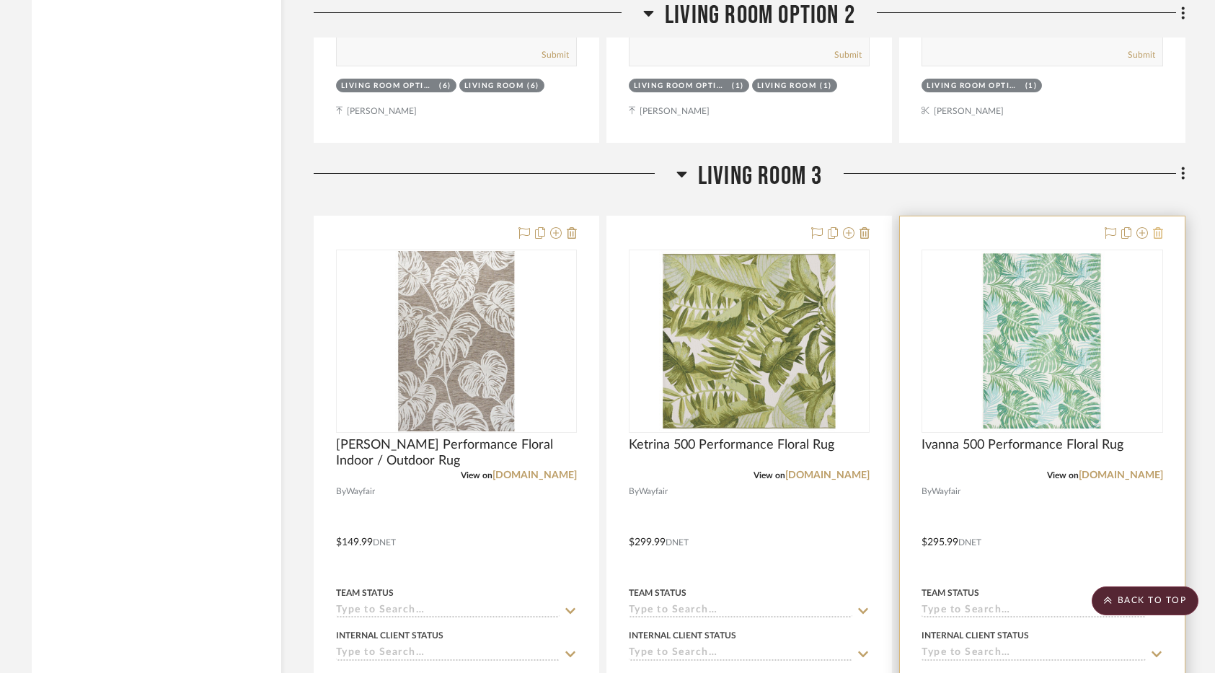
click at [1159, 227] on icon at bounding box center [1158, 233] width 10 height 12
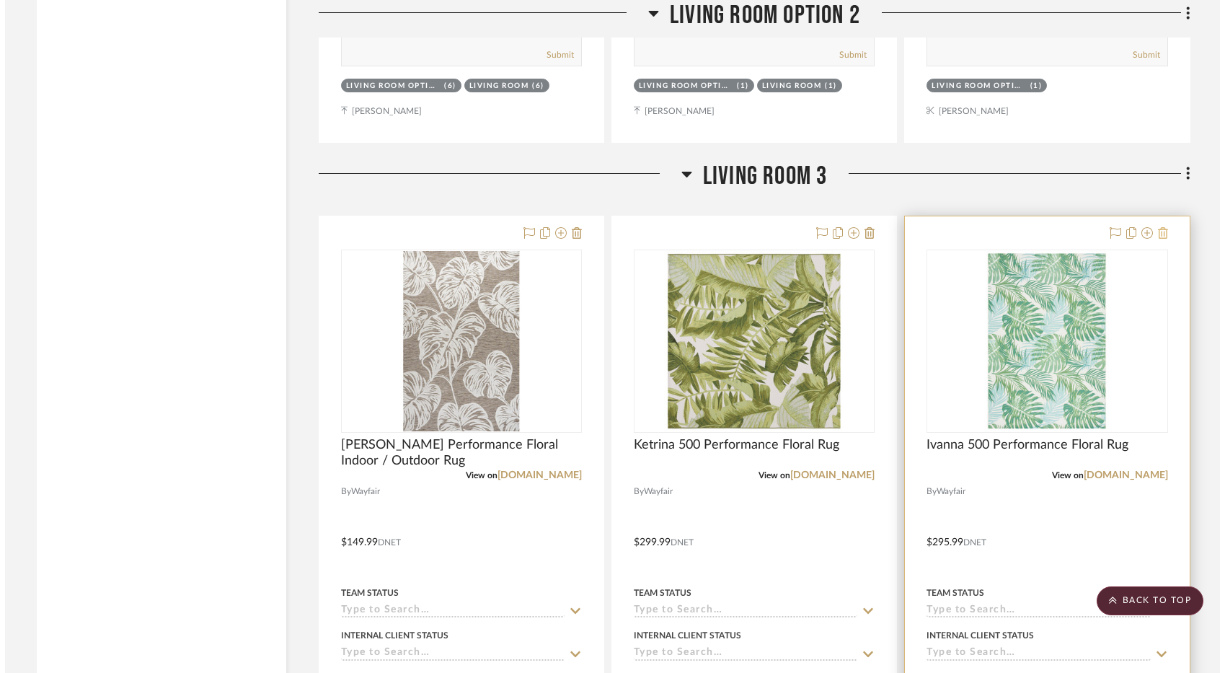
scroll to position [0, 0]
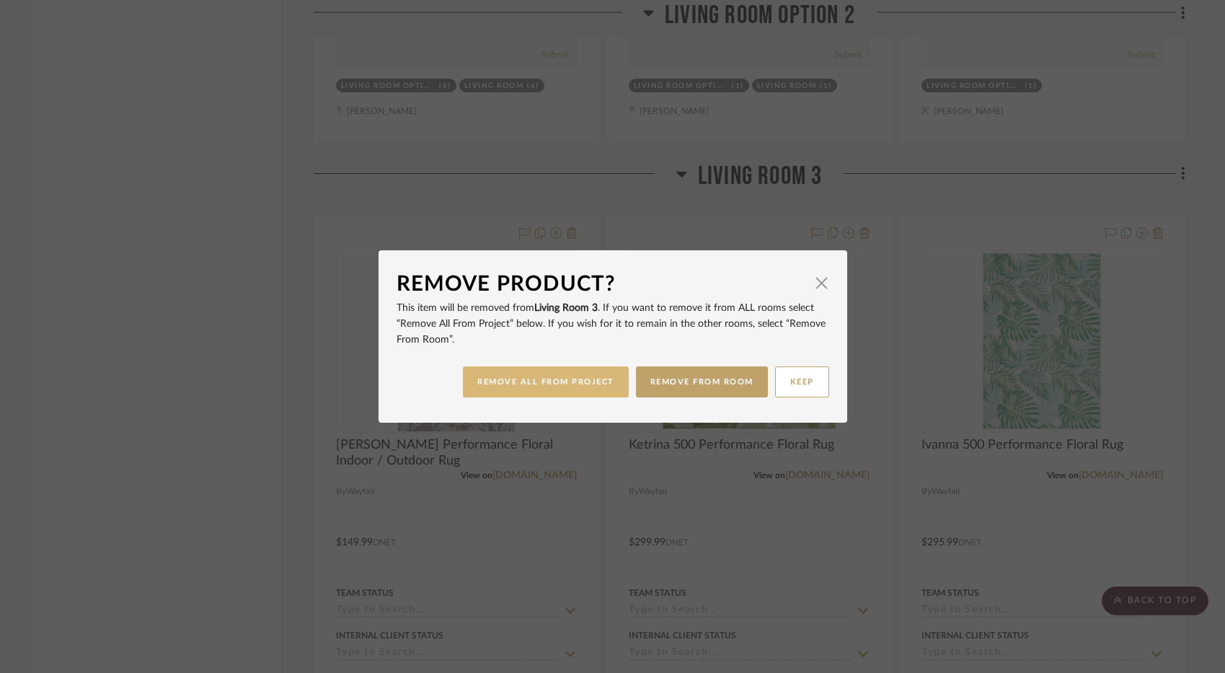
click at [564, 390] on button "REMOVE ALL FROM PROJECT" at bounding box center [546, 381] width 166 height 31
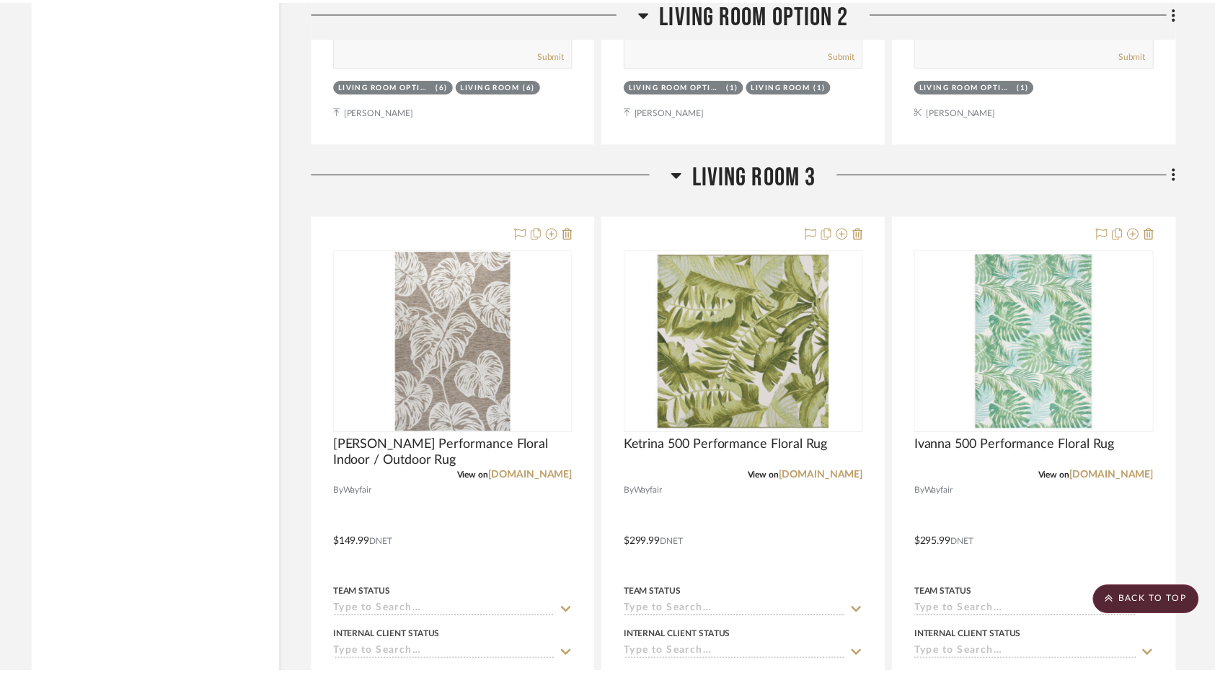
scroll to position [6411, 0]
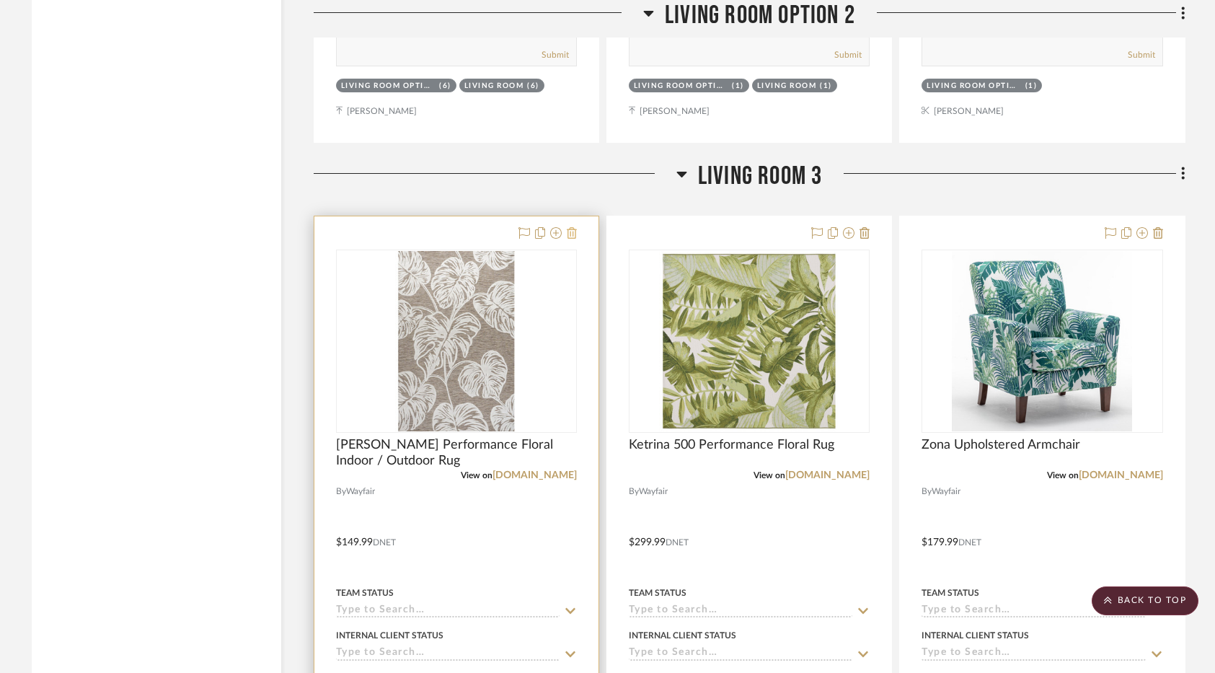
click at [574, 236] on icon at bounding box center [572, 233] width 10 height 12
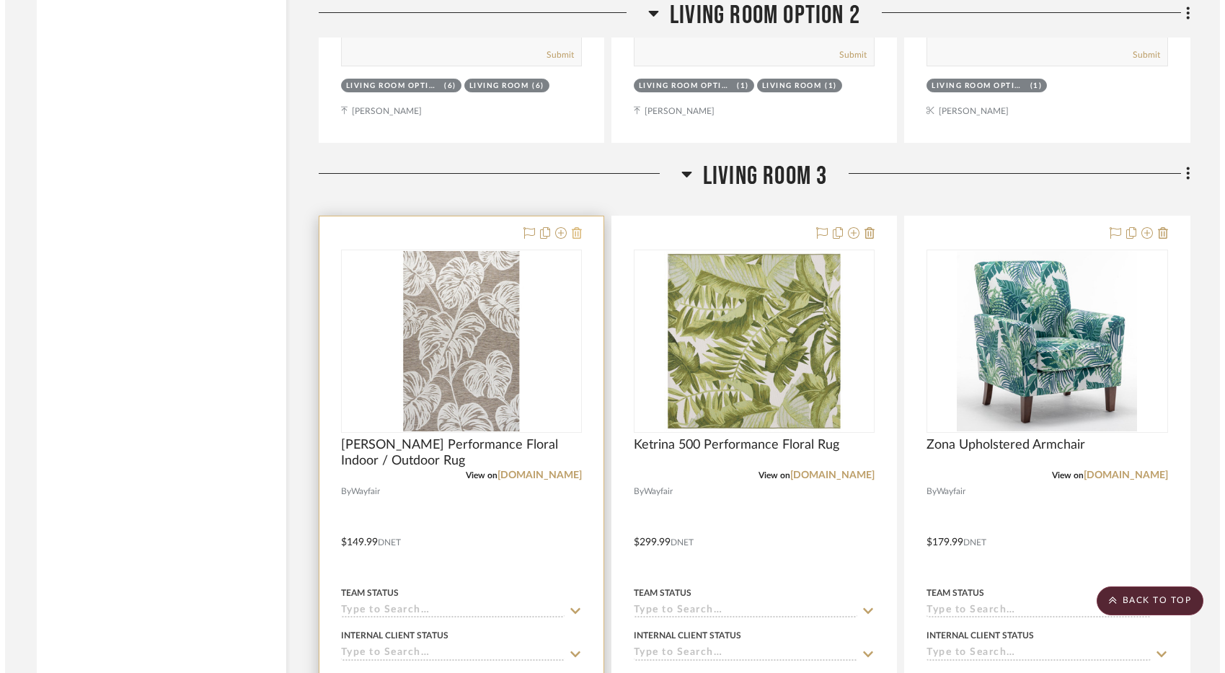
scroll to position [0, 0]
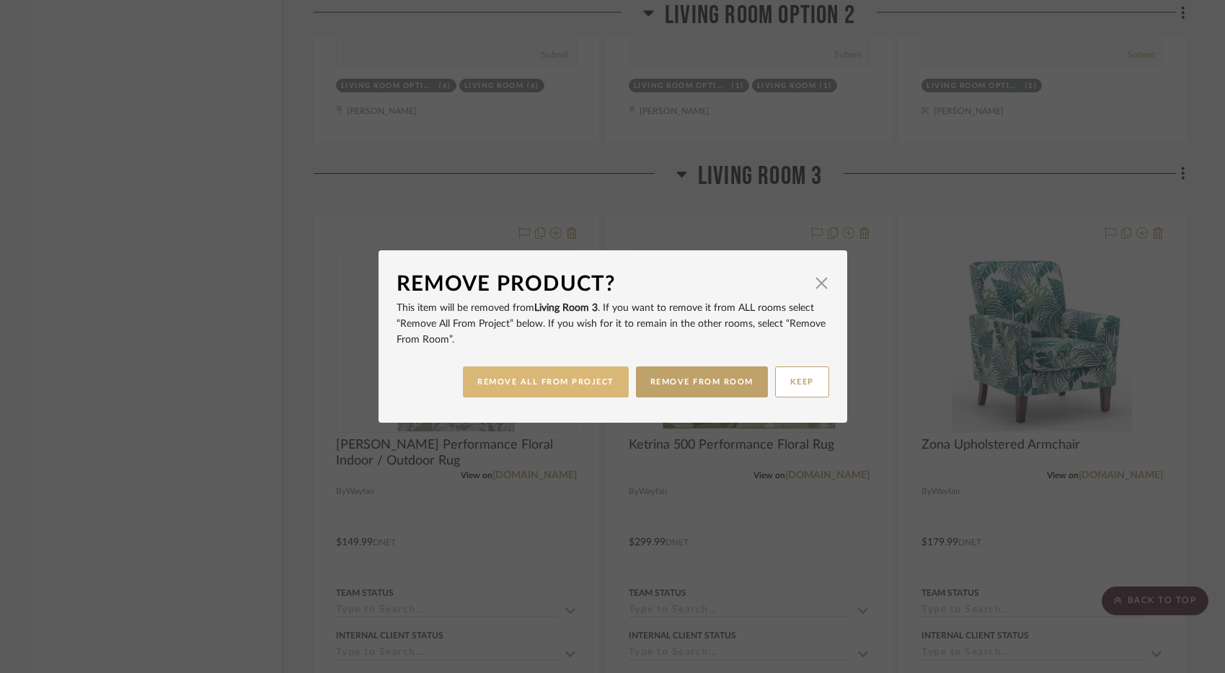
click at [596, 376] on button "REMOVE ALL FROM PROJECT" at bounding box center [546, 381] width 166 height 31
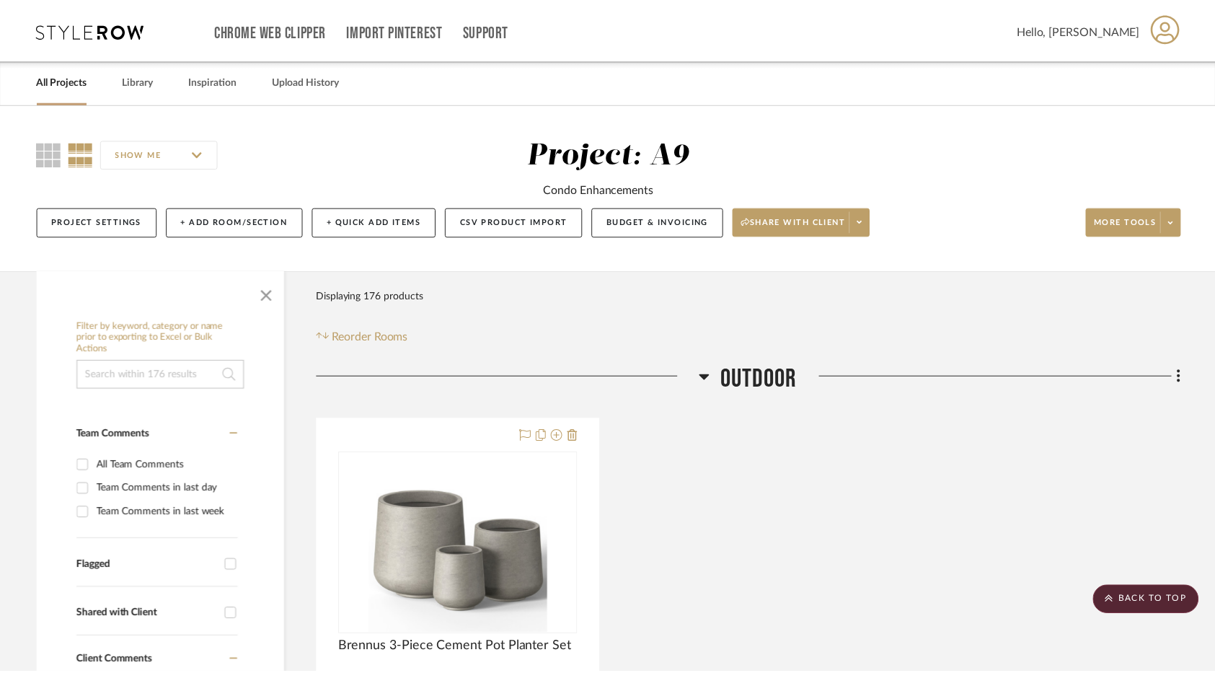
scroll to position [6411, 0]
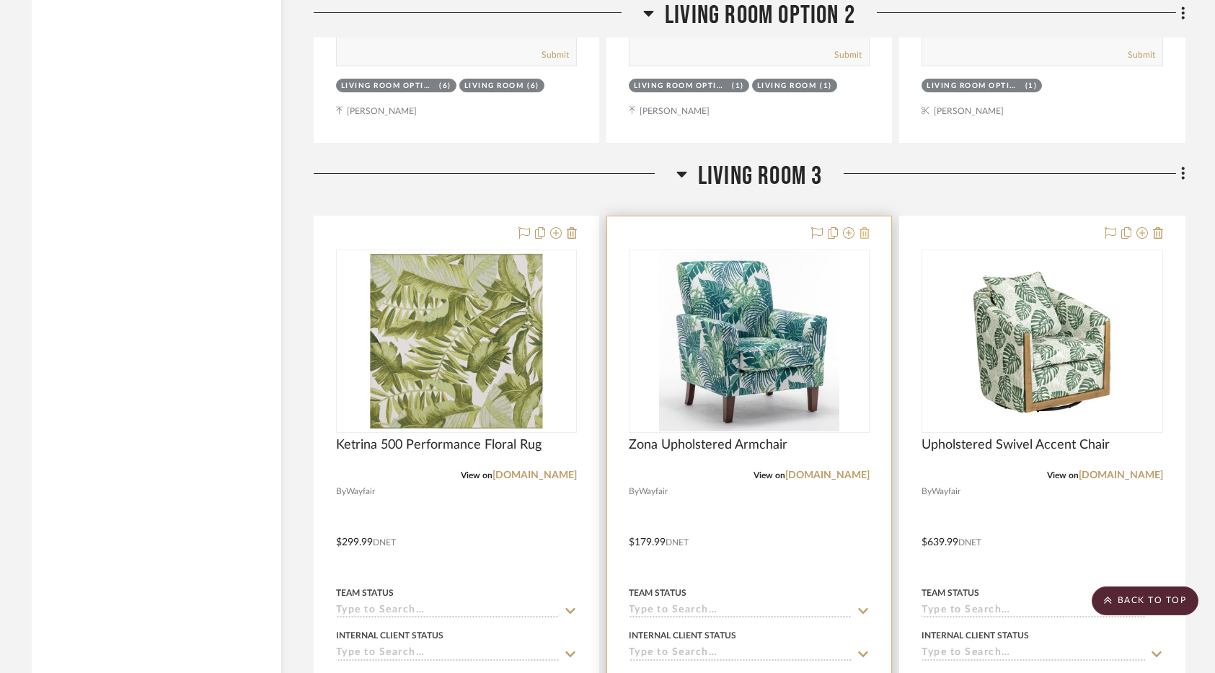
click at [867, 234] on icon at bounding box center [865, 233] width 10 height 12
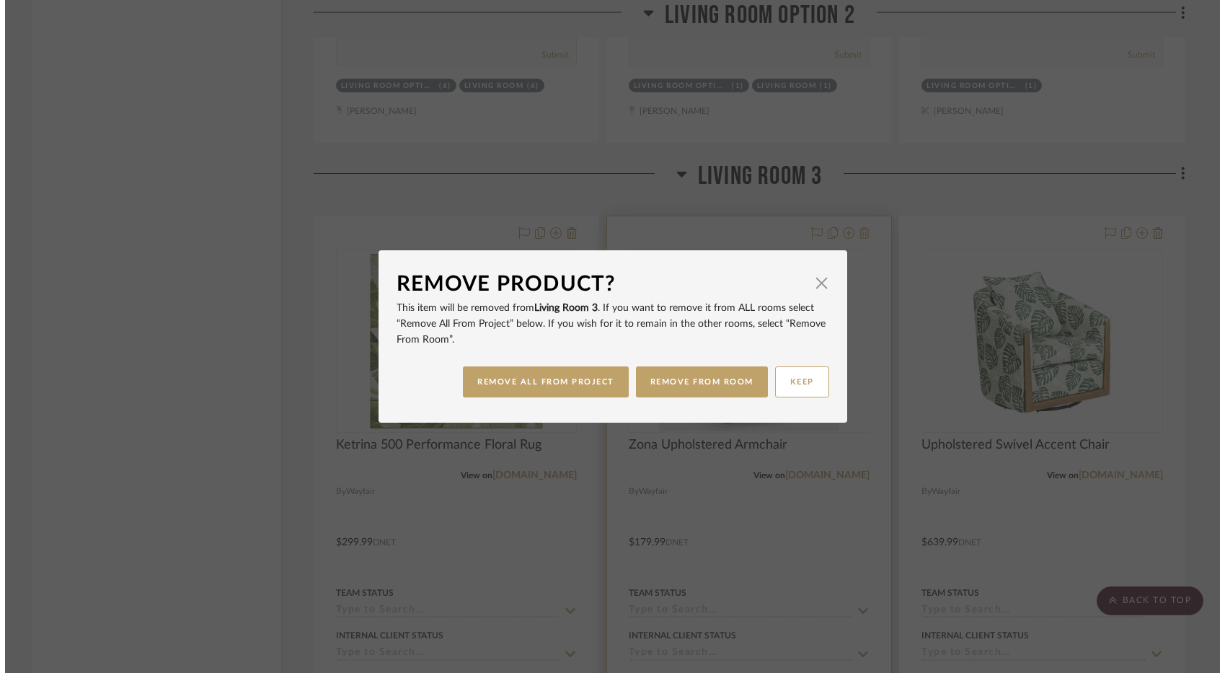
scroll to position [0, 0]
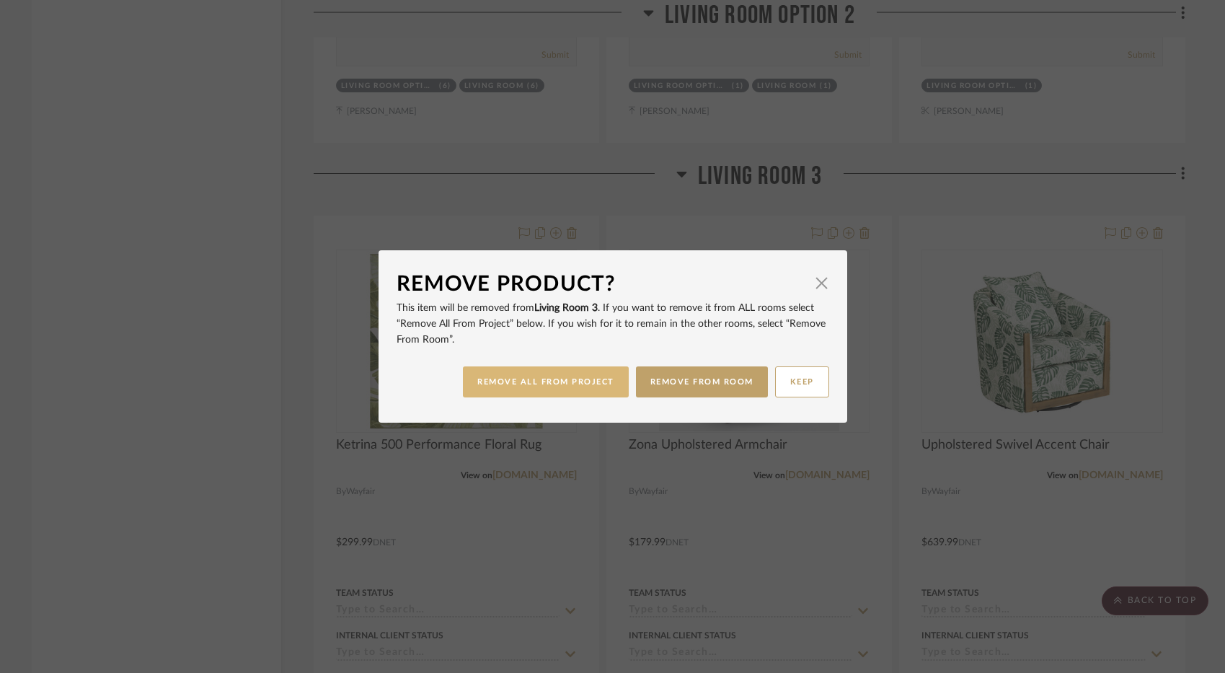
click at [573, 386] on button "REMOVE ALL FROM PROJECT" at bounding box center [546, 381] width 166 height 31
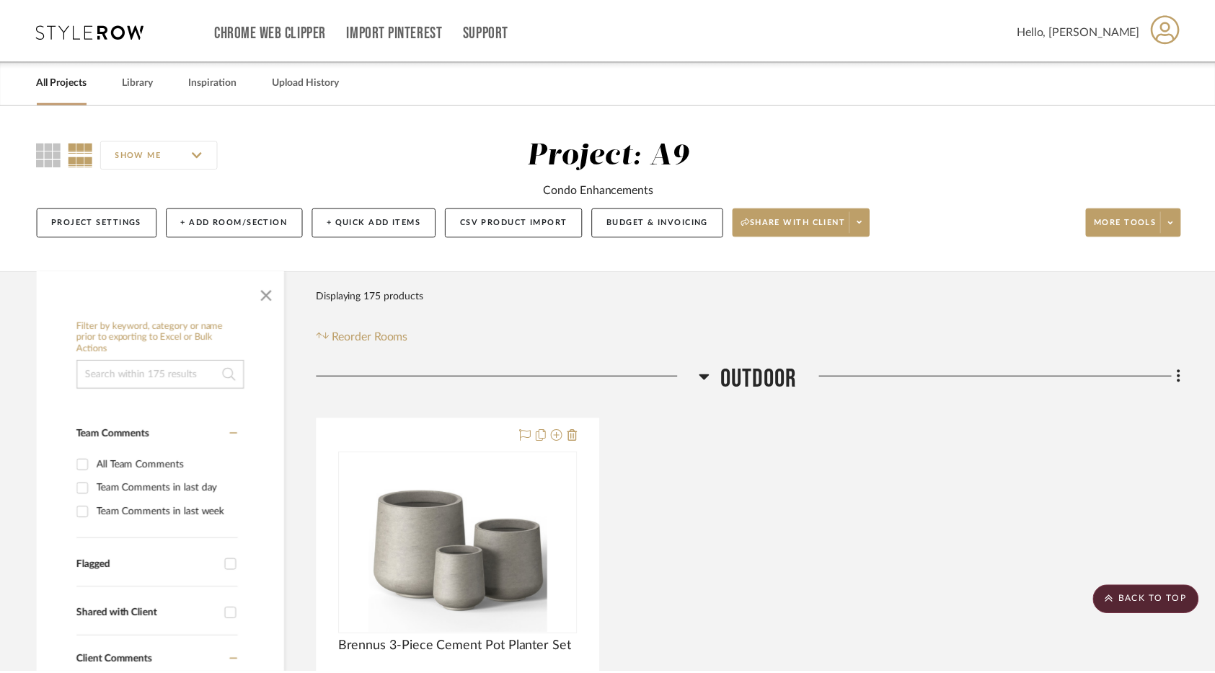
scroll to position [6411, 0]
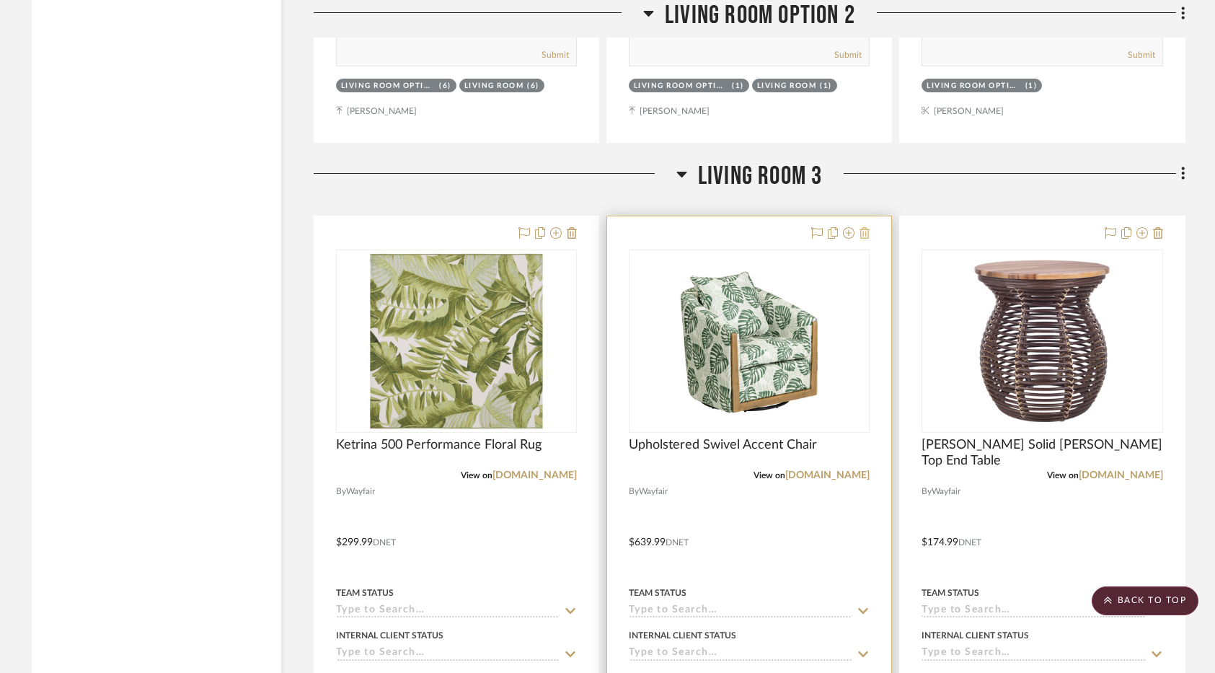
click at [863, 234] on icon at bounding box center [865, 233] width 10 height 12
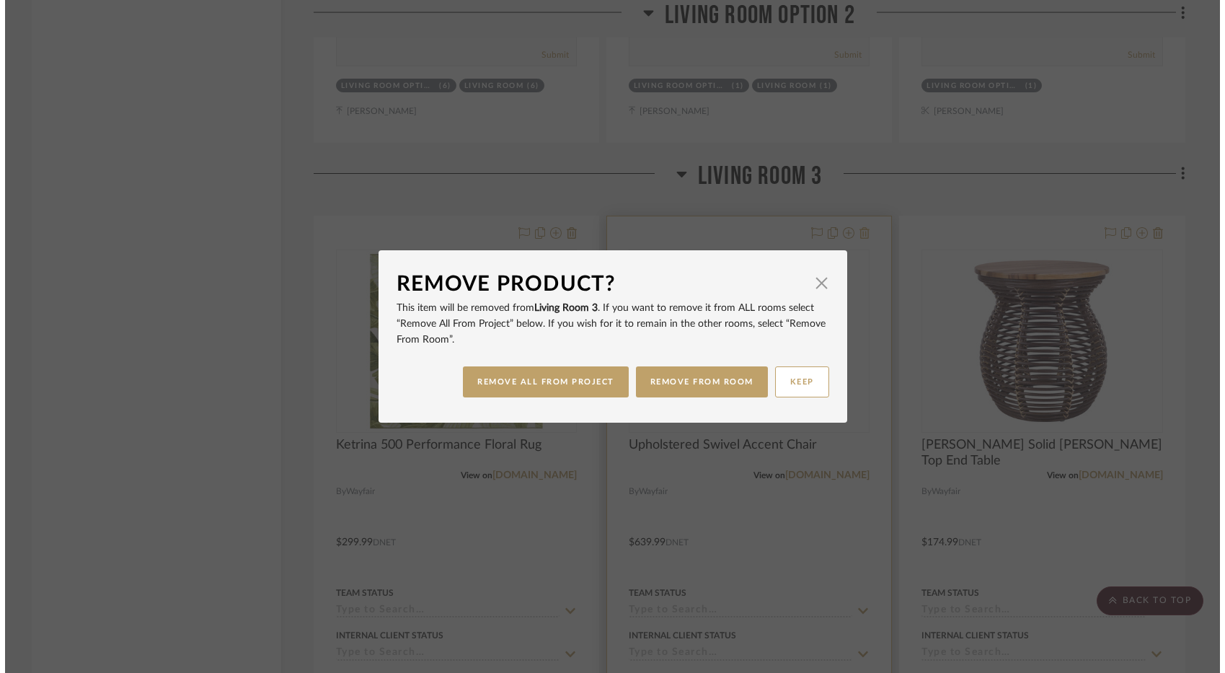
scroll to position [0, 0]
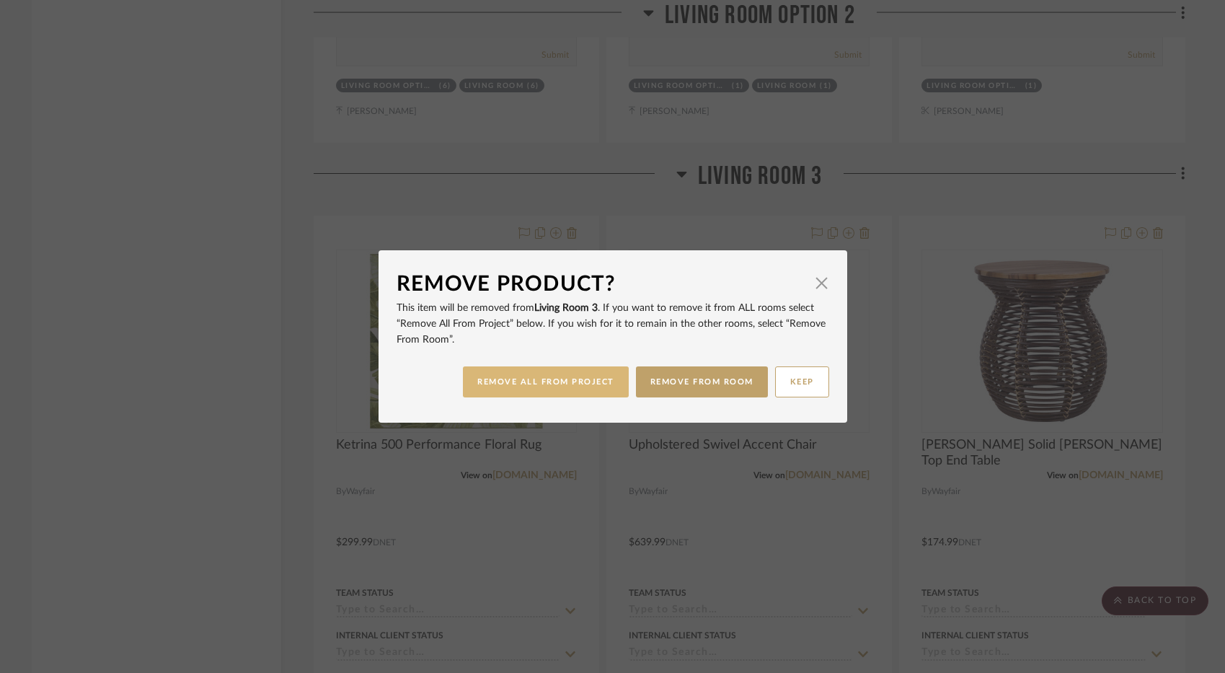
click at [570, 376] on button "REMOVE ALL FROM PROJECT" at bounding box center [546, 381] width 166 height 31
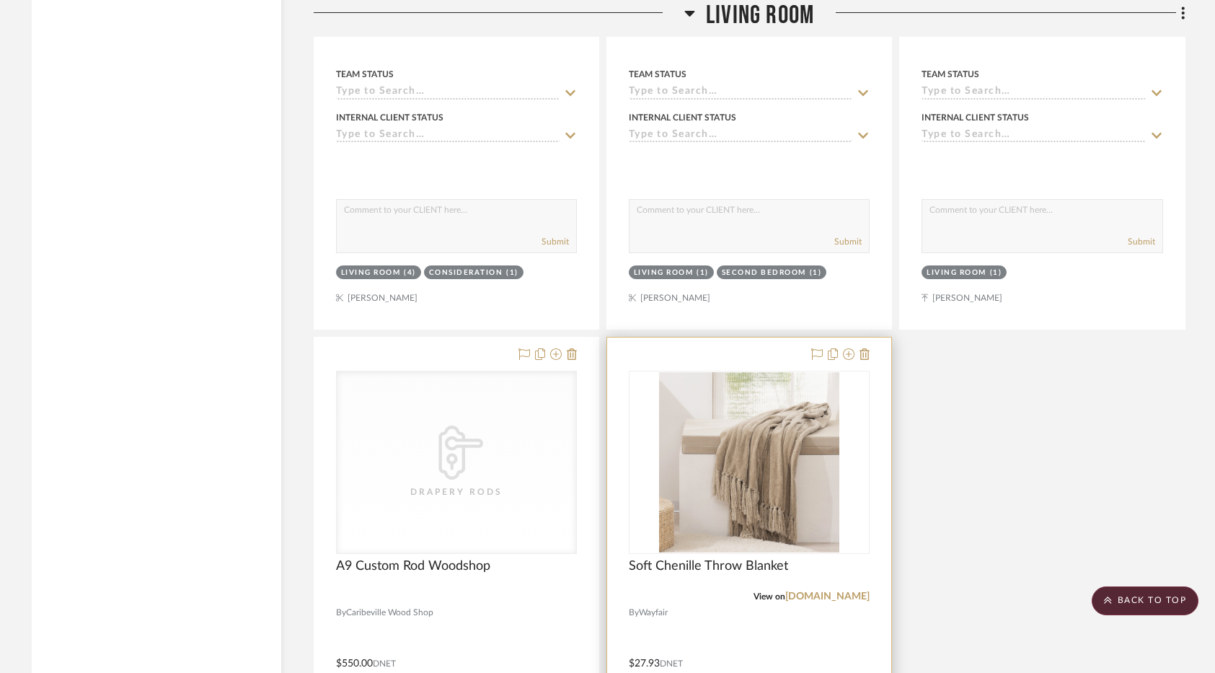
scroll to position [4825, 0]
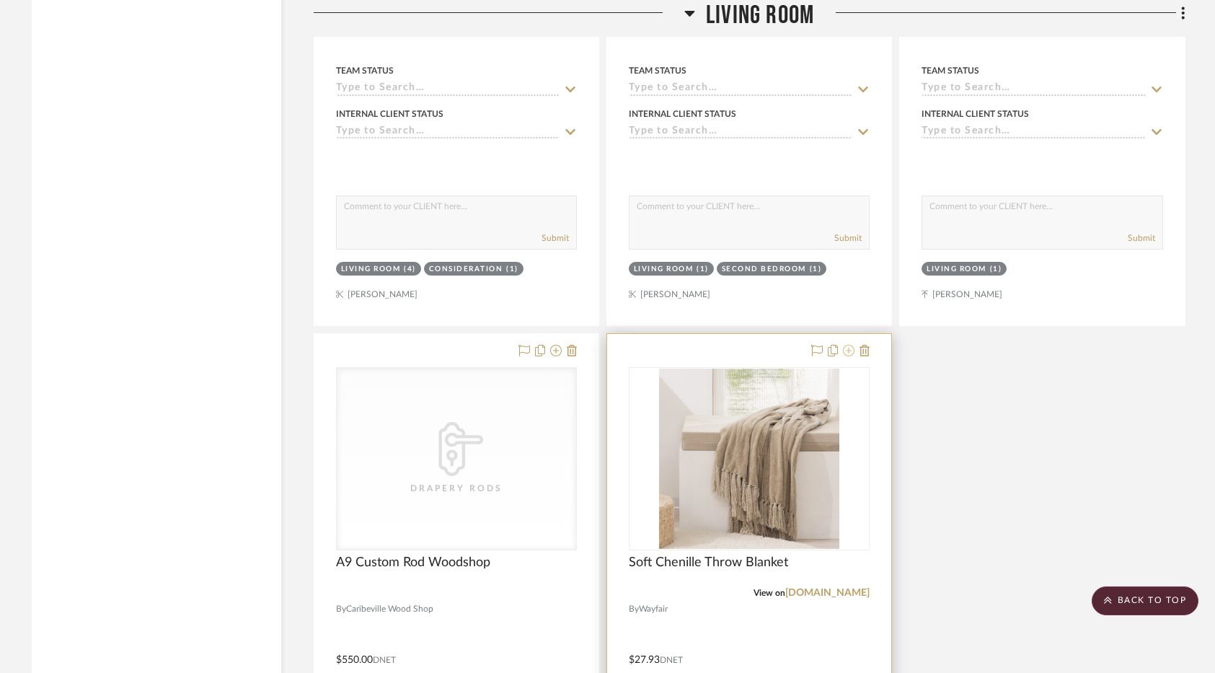
click at [849, 353] on icon at bounding box center [849, 351] width 12 height 12
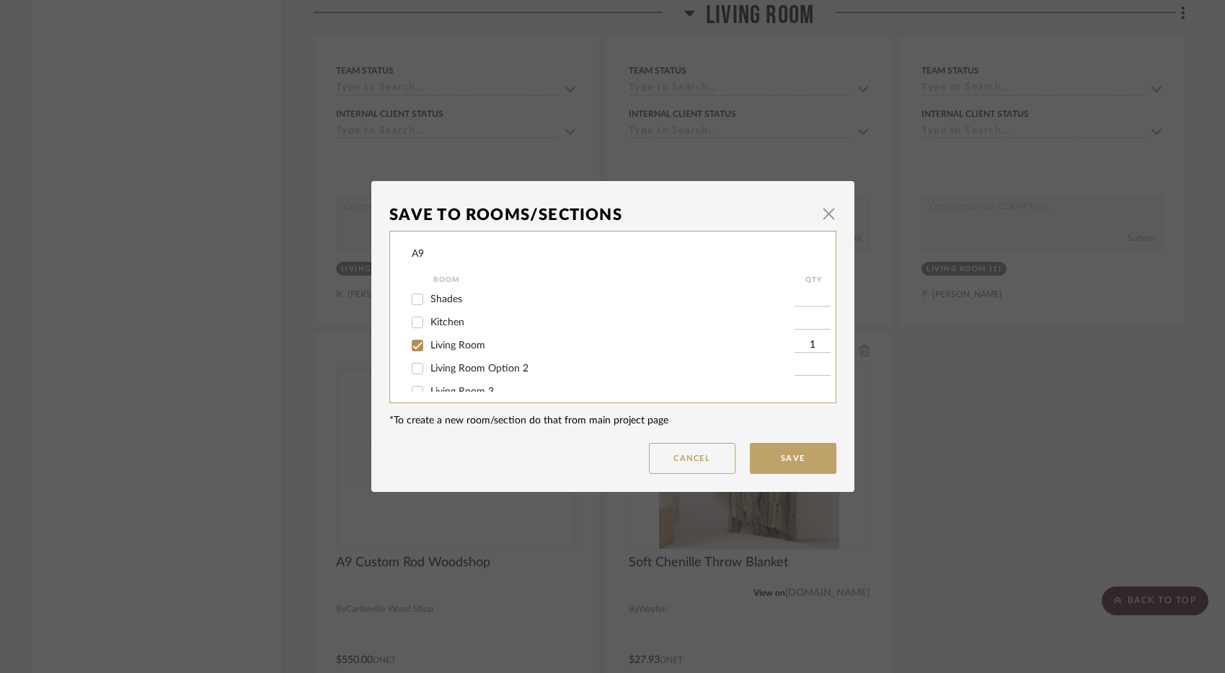
scroll to position [72, 0]
click at [472, 367] on span "Living Room 3" at bounding box center [461, 366] width 63 height 10
click at [429, 367] on input "Living Room 3" at bounding box center [417, 366] width 23 height 23
checkbox input "true"
type input "1"
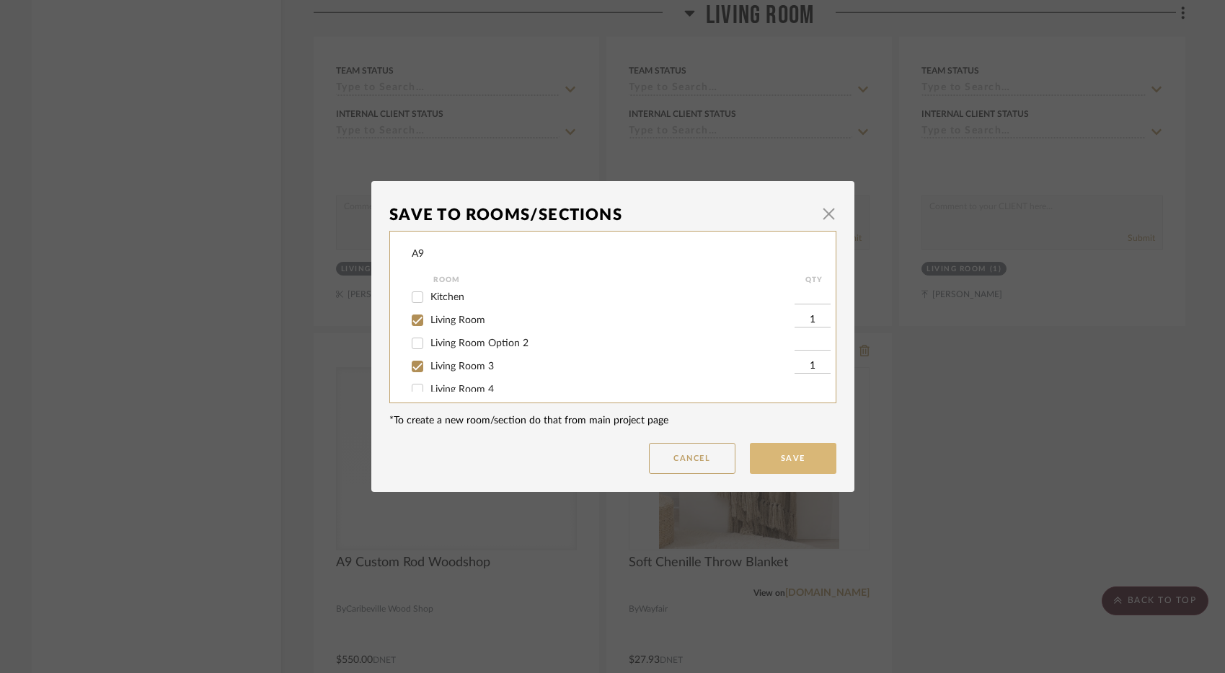
click at [786, 461] on button "Save" at bounding box center [793, 458] width 87 height 31
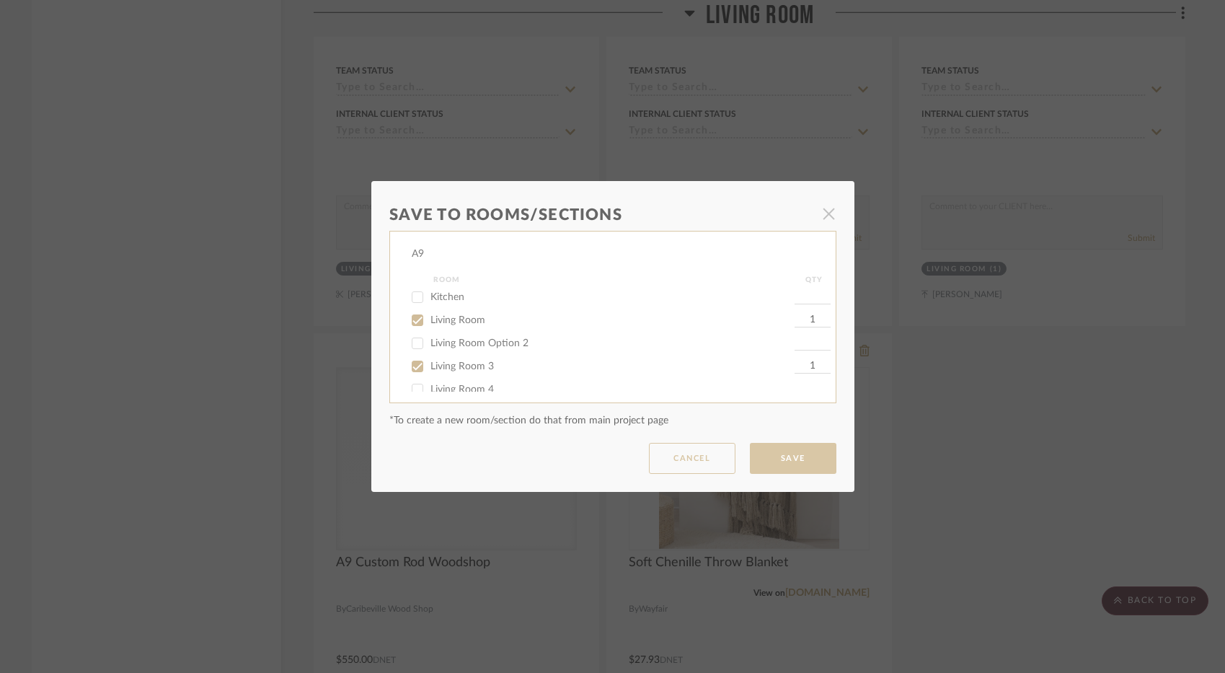
click at [824, 210] on dialog-content "Save To Rooms/Sections × A9 Room QTY Outdoor Foyer / Entry Shades Kitchen Livin…" at bounding box center [612, 336] width 483 height 311
click at [910, 435] on div "Save To Rooms/Sections × A9 Room QTY Outdoor Foyer / Entry Shades Kitchen Livin…" at bounding box center [612, 336] width 1225 height 673
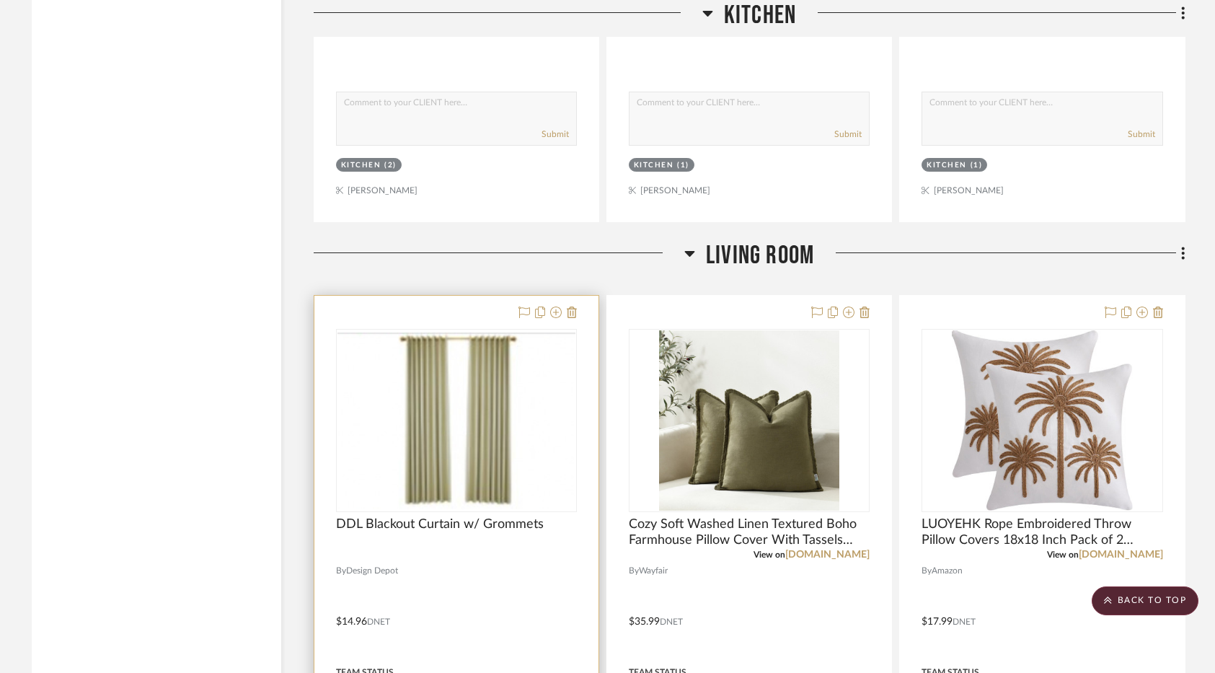
scroll to position [3527, 0]
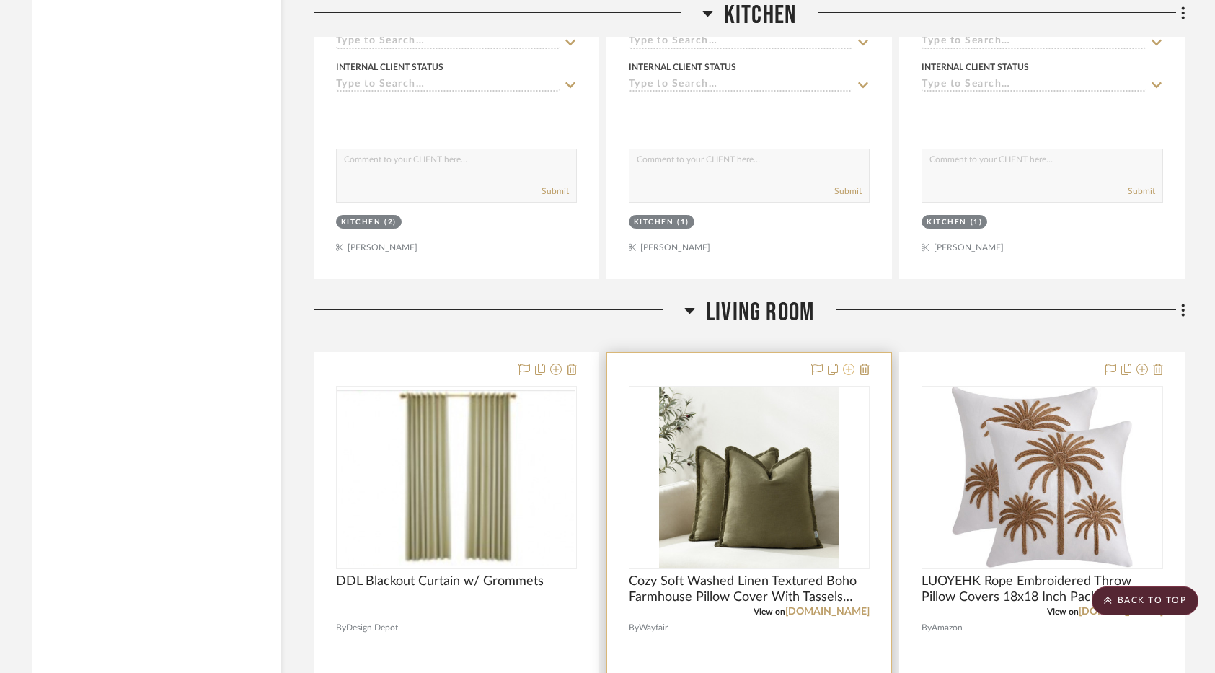
click at [845, 369] on icon at bounding box center [849, 369] width 12 height 12
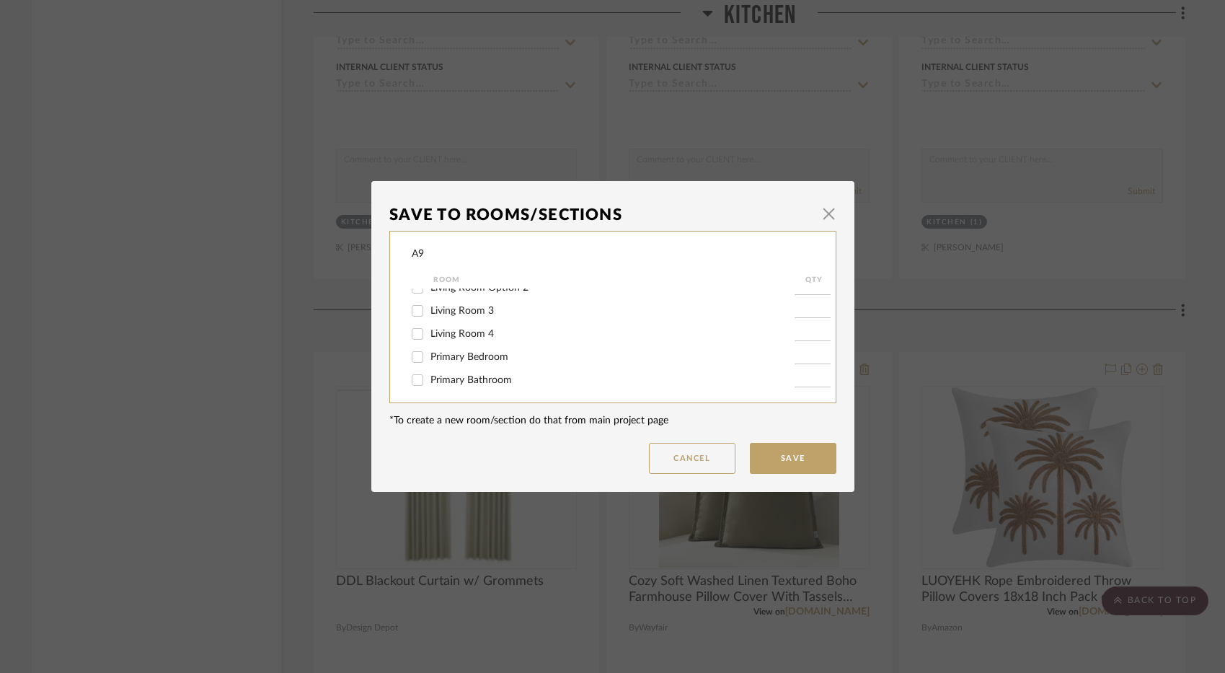
scroll to position [144, 0]
click at [481, 293] on span "Living Room 3" at bounding box center [461, 294] width 63 height 10
click at [429, 293] on input "Living Room 3" at bounding box center [417, 294] width 23 height 23
checkbox input "true"
click at [810, 293] on input "1" at bounding box center [813, 294] width 36 height 14
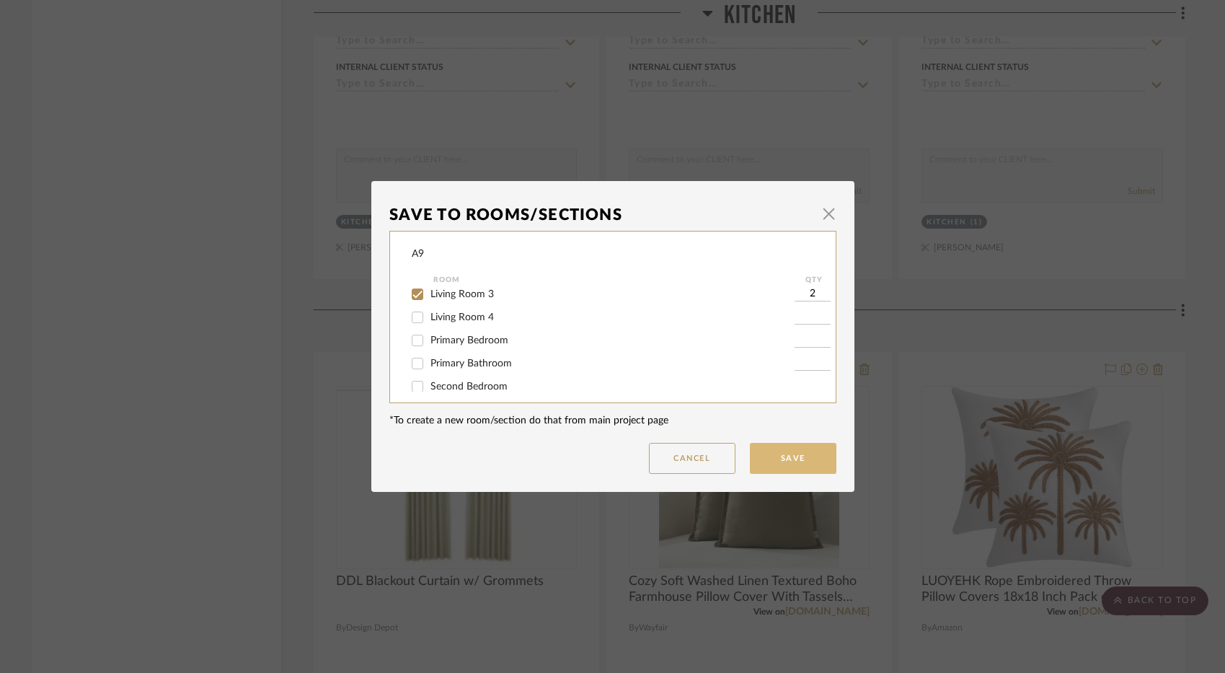
type input "2"
click at [822, 458] on button "Save" at bounding box center [793, 458] width 87 height 31
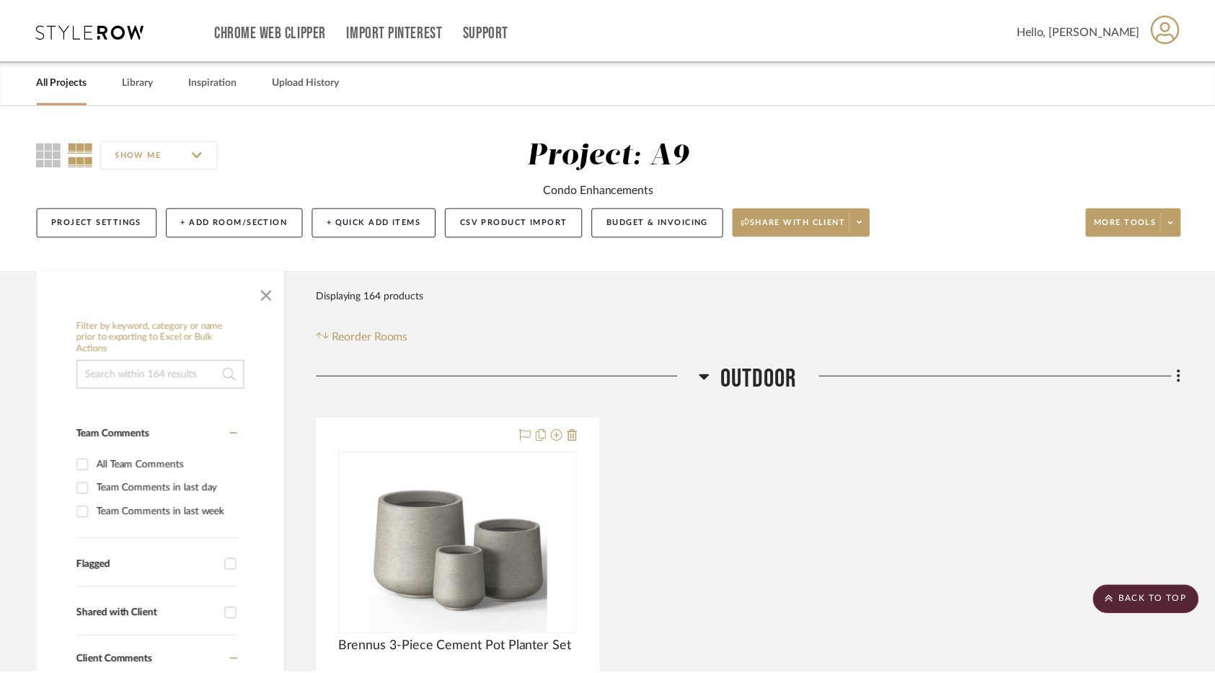
scroll to position [3527, 0]
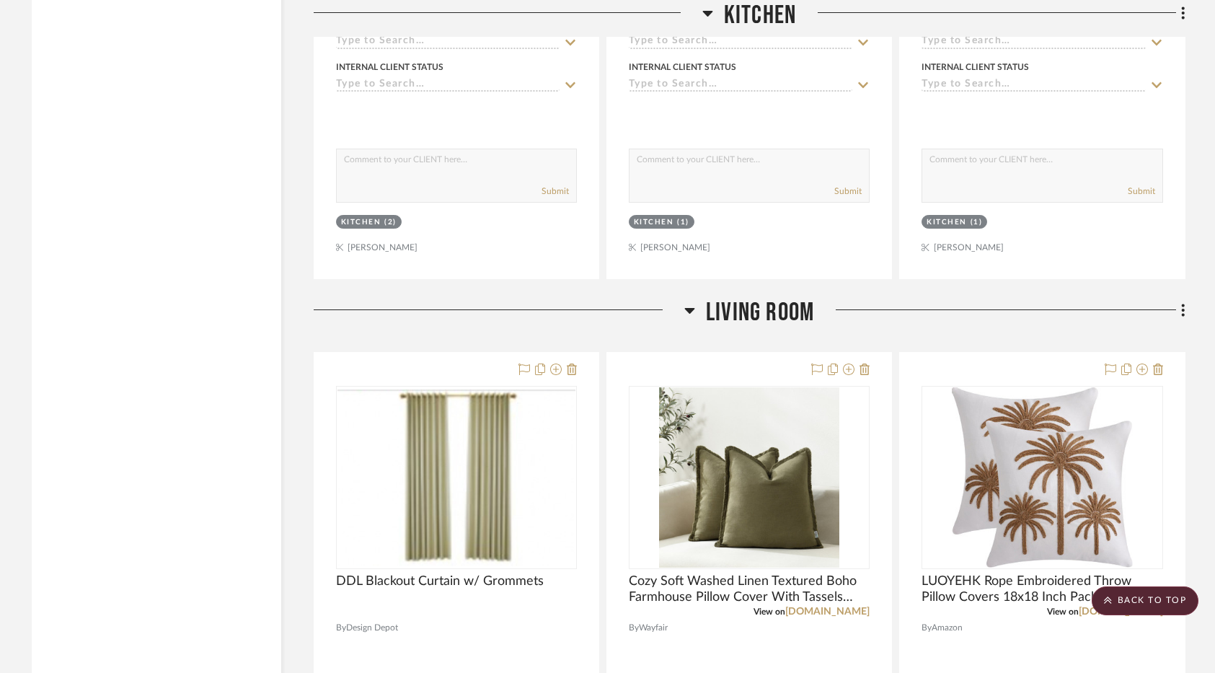
click at [1142, 371] on icon at bounding box center [1142, 369] width 12 height 12
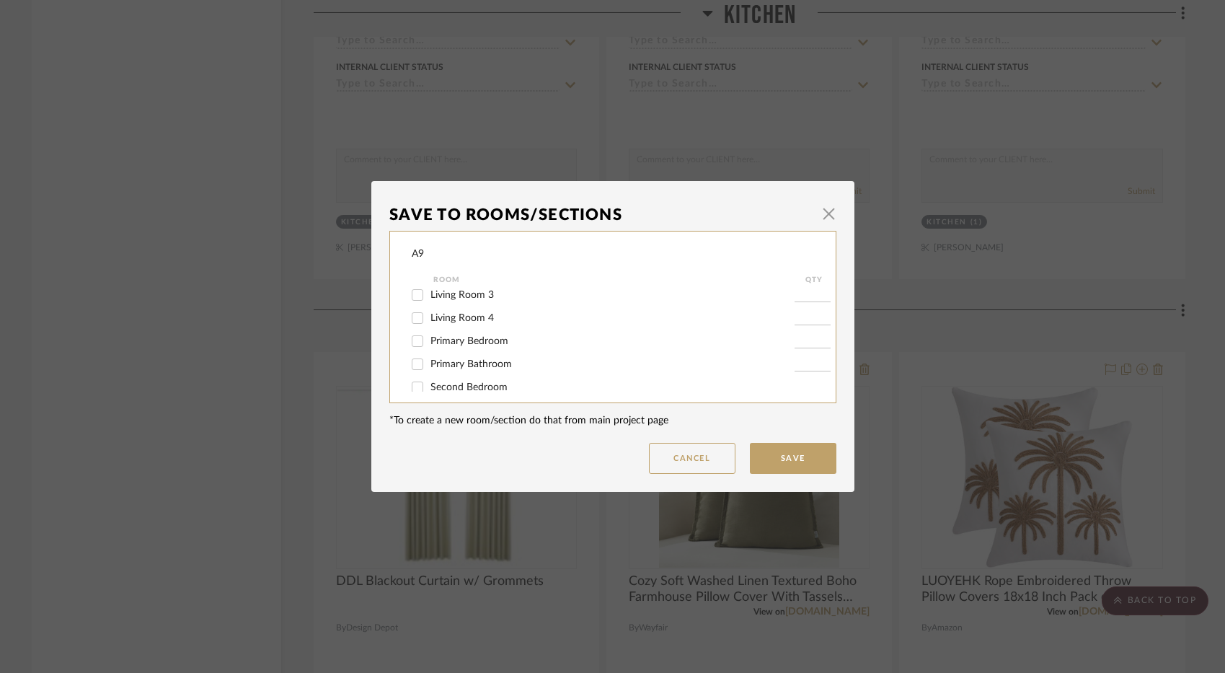
scroll to position [144, 0]
click at [465, 291] on span "Living Room 3" at bounding box center [461, 294] width 63 height 10
click at [429, 291] on input "Living Room 3" at bounding box center [417, 294] width 23 height 23
checkbox input "true"
type input "1"
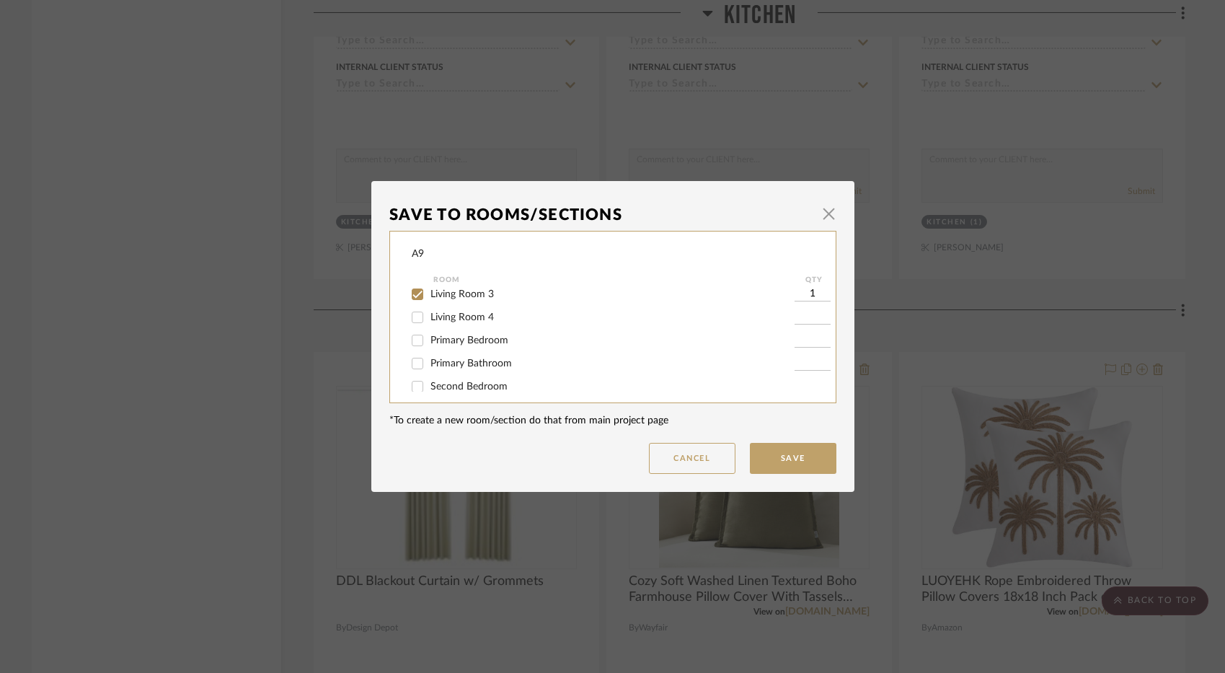
click at [803, 295] on input "1" at bounding box center [813, 294] width 36 height 14
type input "2"
click at [815, 459] on button "Save" at bounding box center [793, 458] width 87 height 31
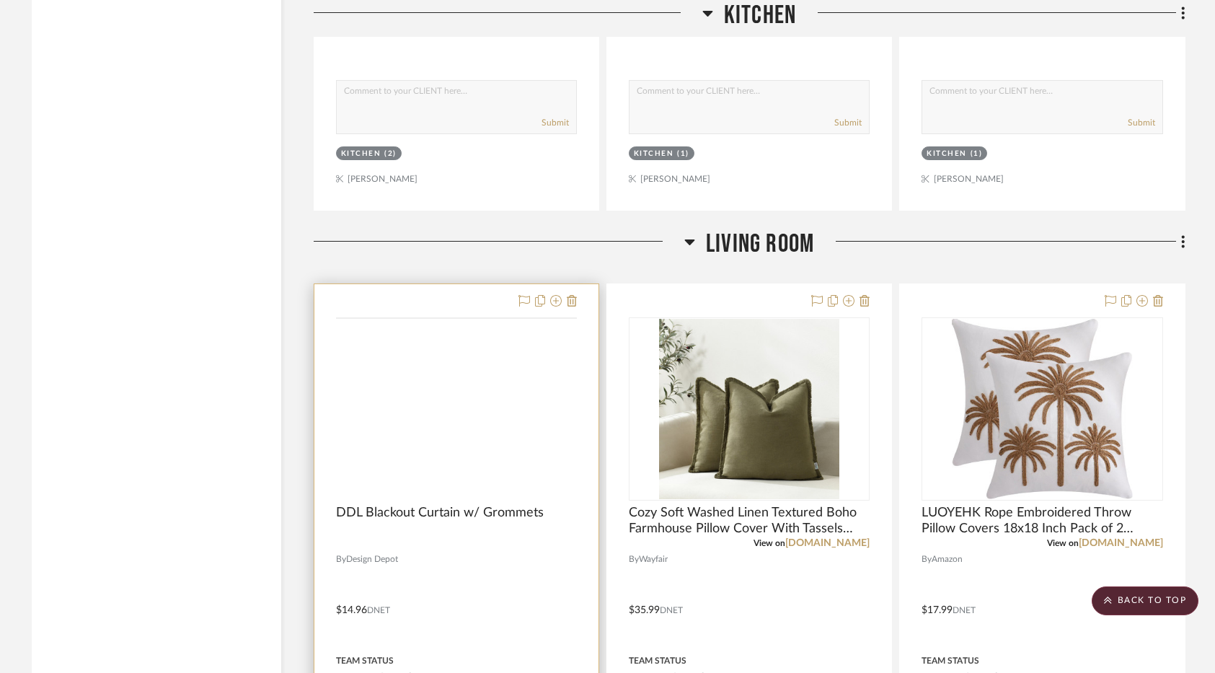
scroll to position [3599, 0]
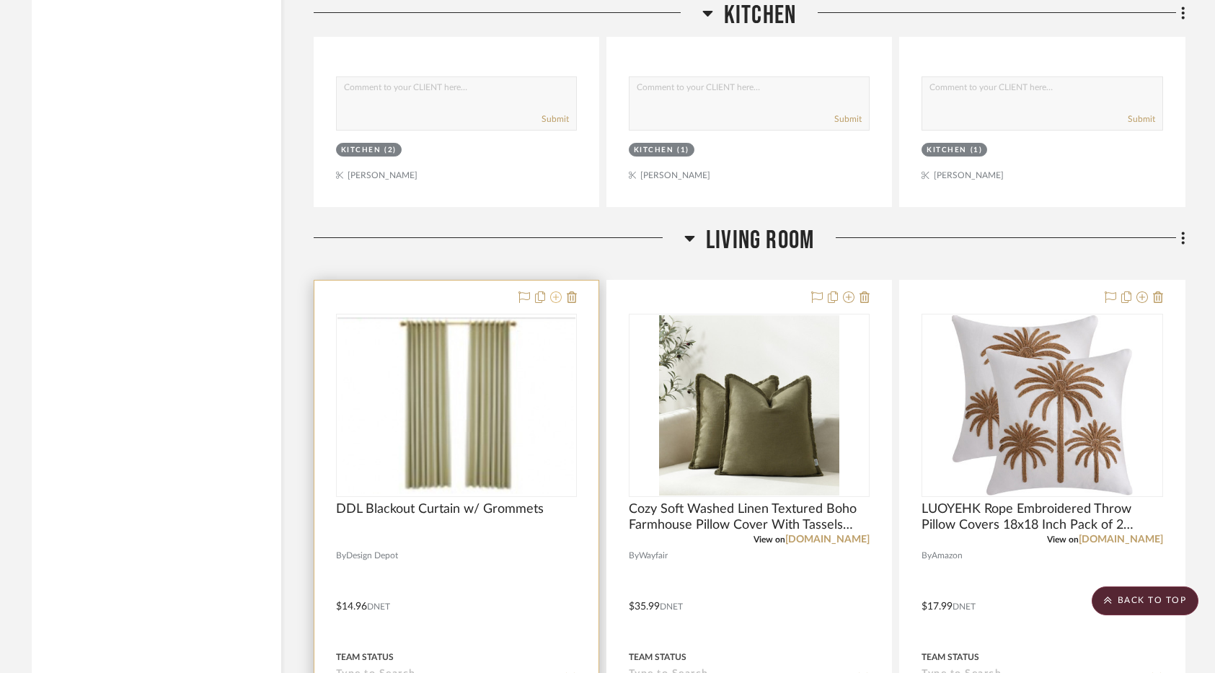
click at [552, 296] on icon at bounding box center [556, 297] width 12 height 12
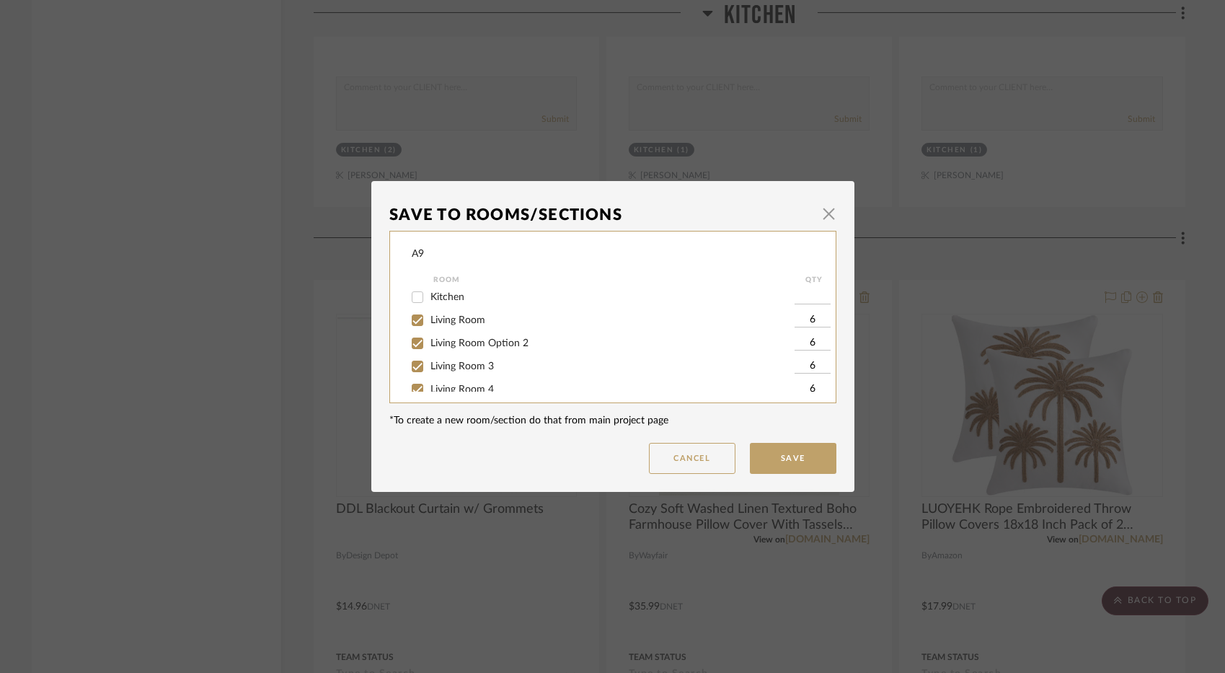
scroll to position [144, 0]
click at [829, 211] on span "button" at bounding box center [829, 213] width 29 height 29
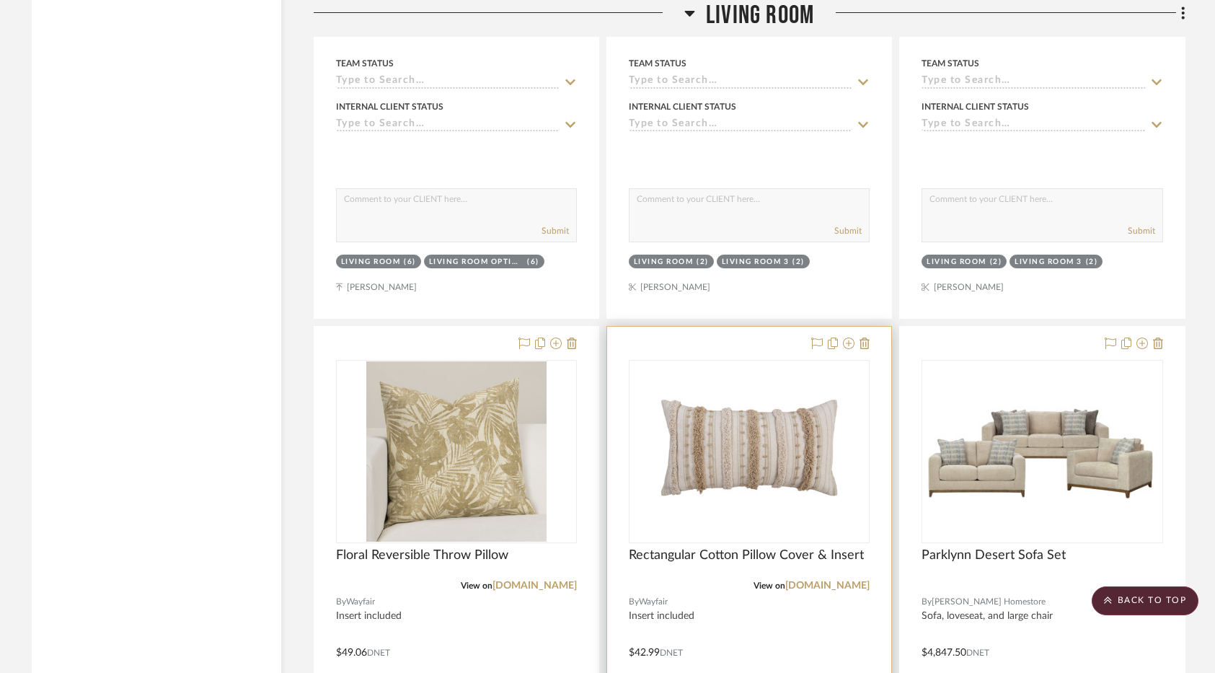
scroll to position [4248, 0]
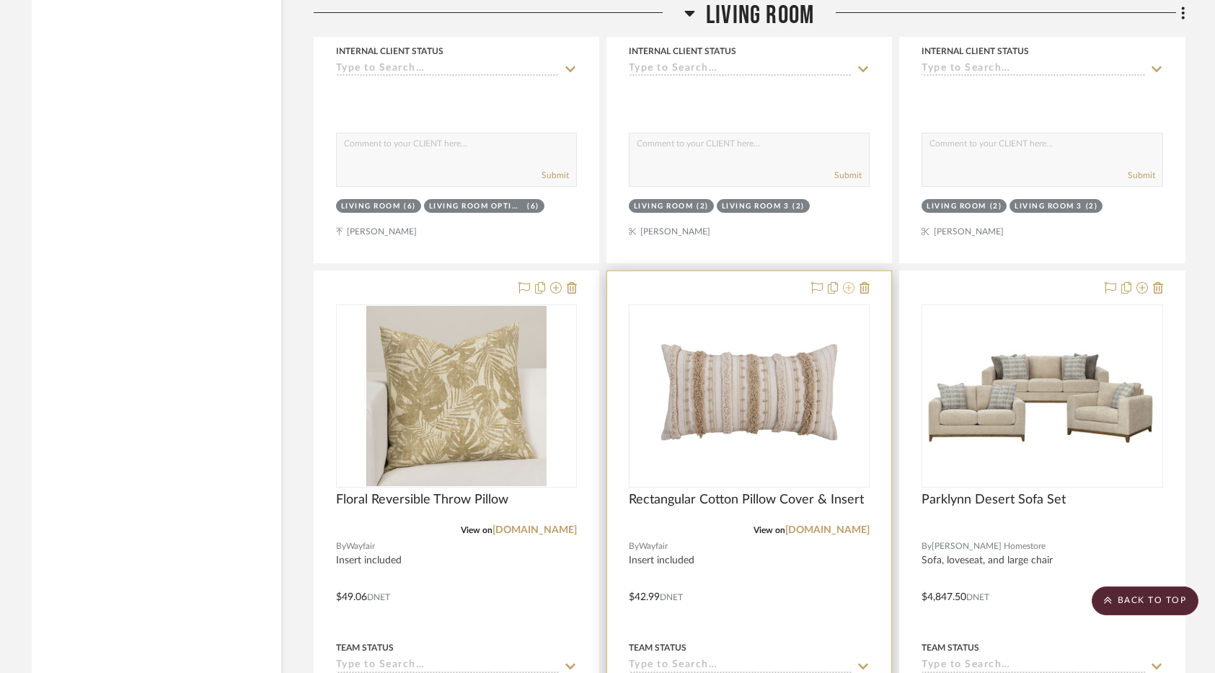
click at [847, 288] on icon at bounding box center [849, 288] width 12 height 12
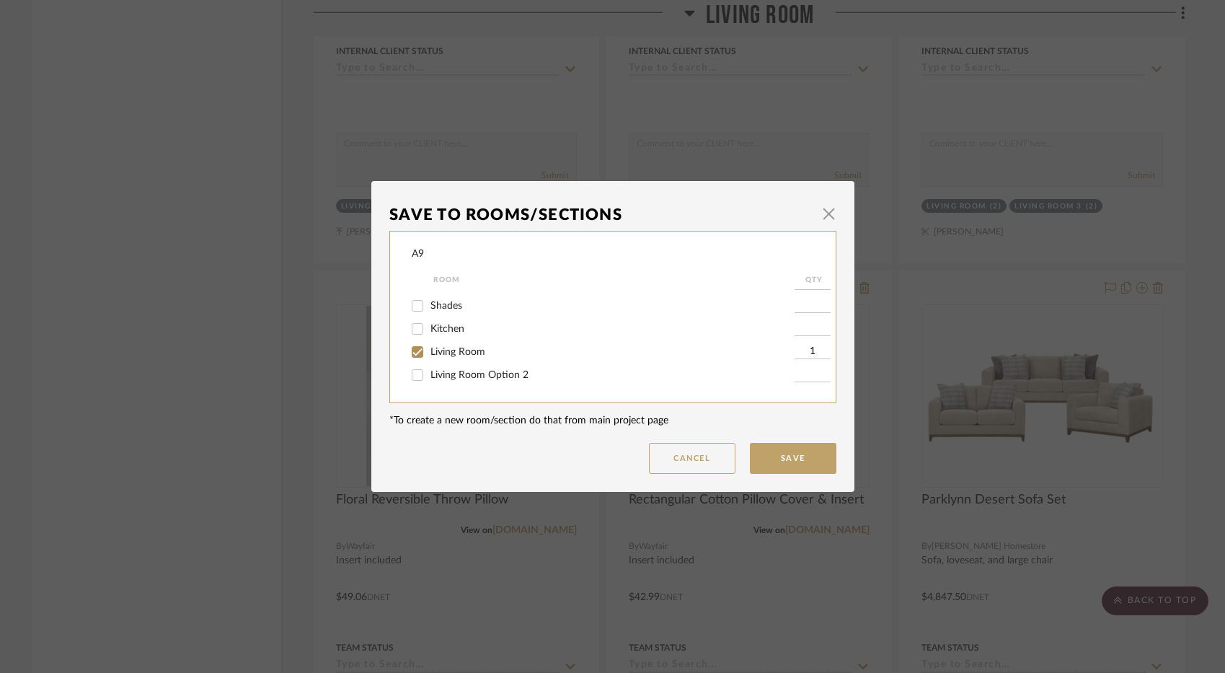
scroll to position [72, 0]
click at [464, 366] on span "Living Room 3" at bounding box center [461, 366] width 63 height 10
click at [429, 366] on input "Living Room 3" at bounding box center [417, 366] width 23 height 23
checkbox input "true"
type input "1"
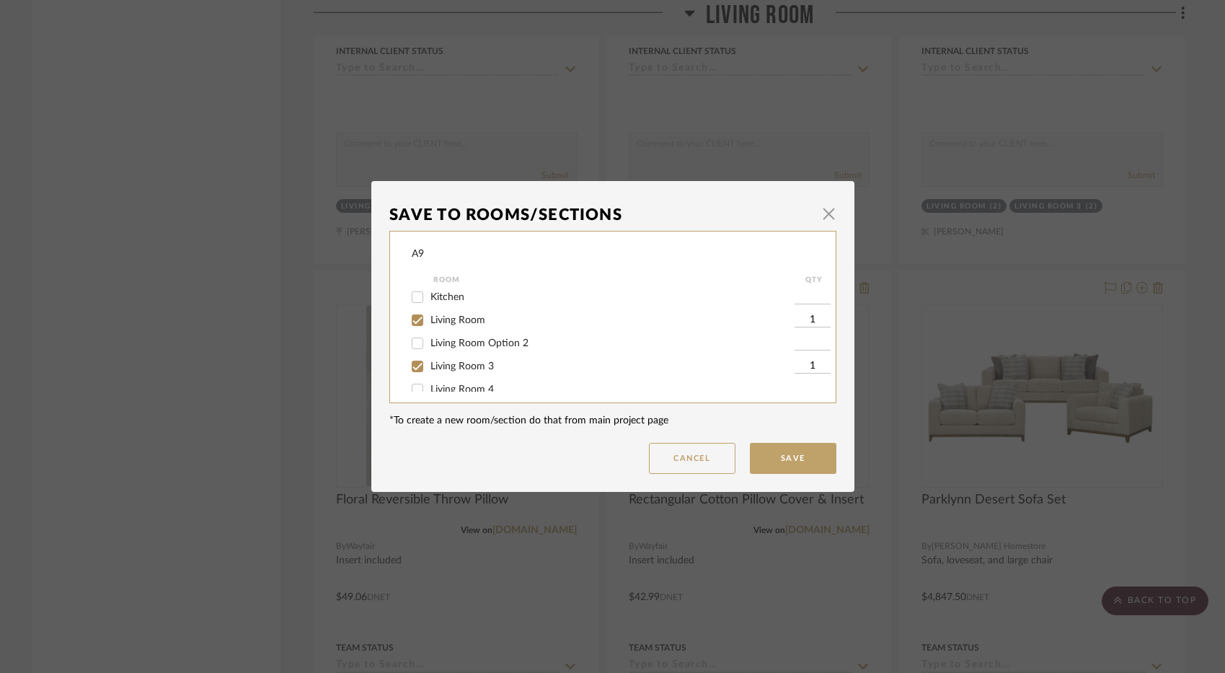
click at [808, 367] on input "1" at bounding box center [813, 366] width 36 height 14
type input "2"
click at [792, 458] on button "Save" at bounding box center [793, 458] width 87 height 31
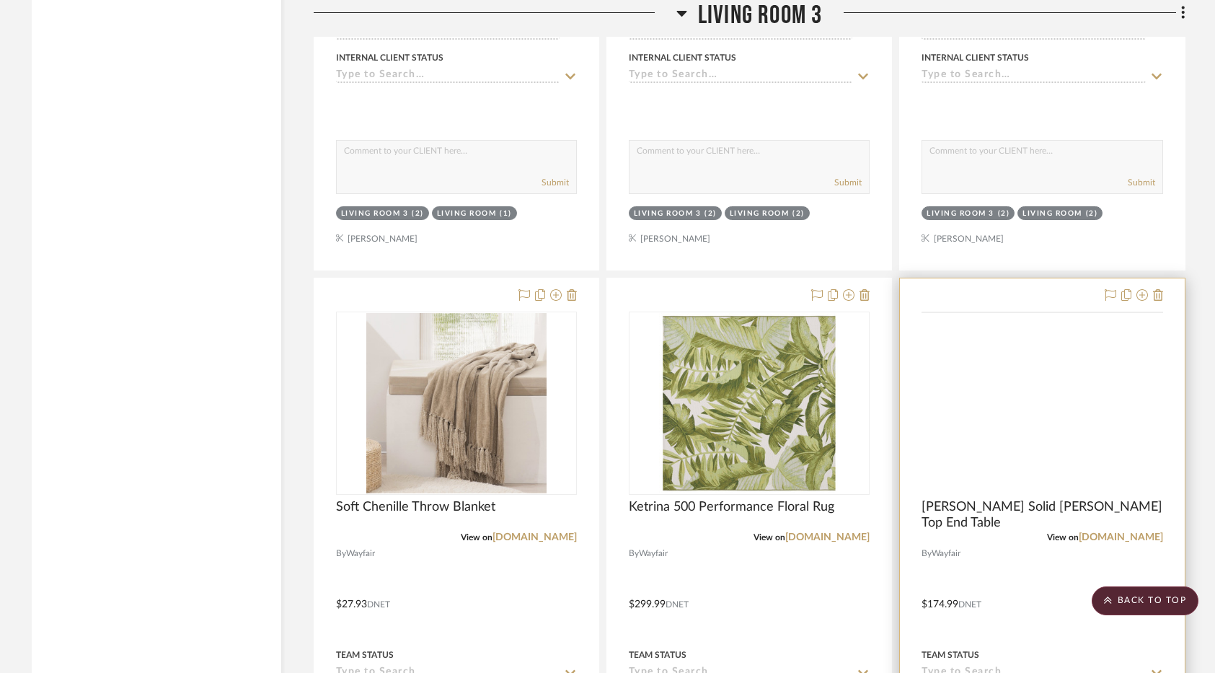
scroll to position [6988, 0]
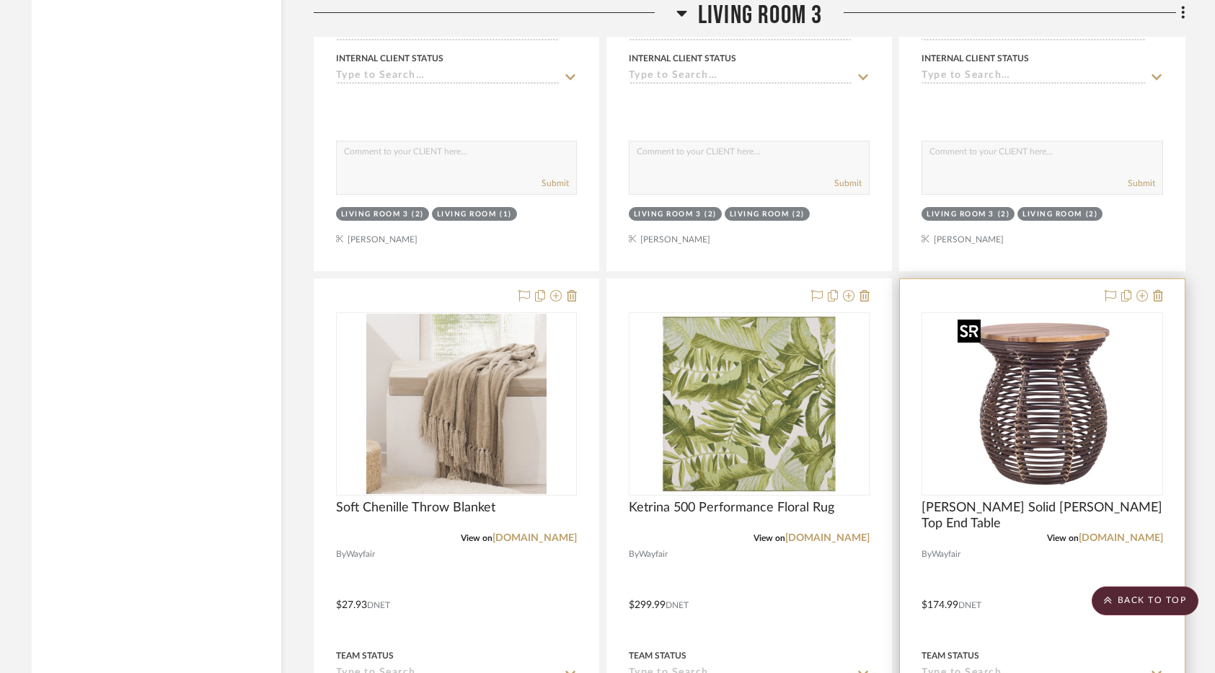
click at [1034, 389] on img "0" at bounding box center [1042, 404] width 180 height 180
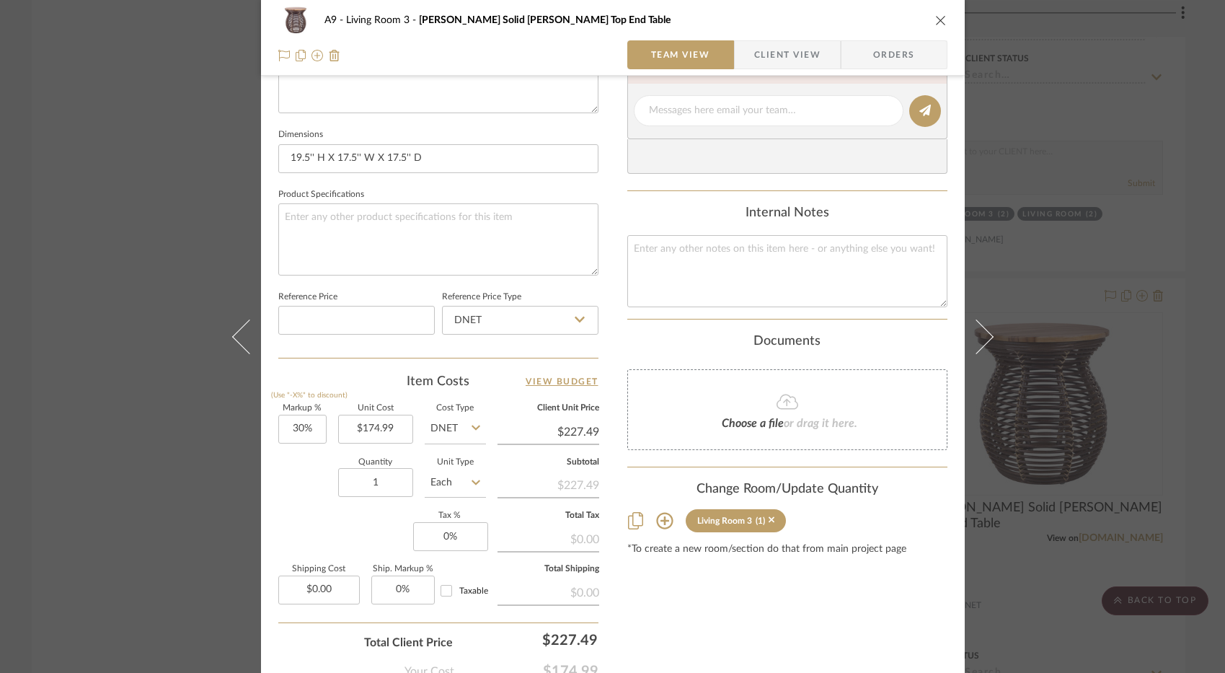
scroll to position [577, 0]
click at [378, 484] on input "1" at bounding box center [375, 481] width 75 height 29
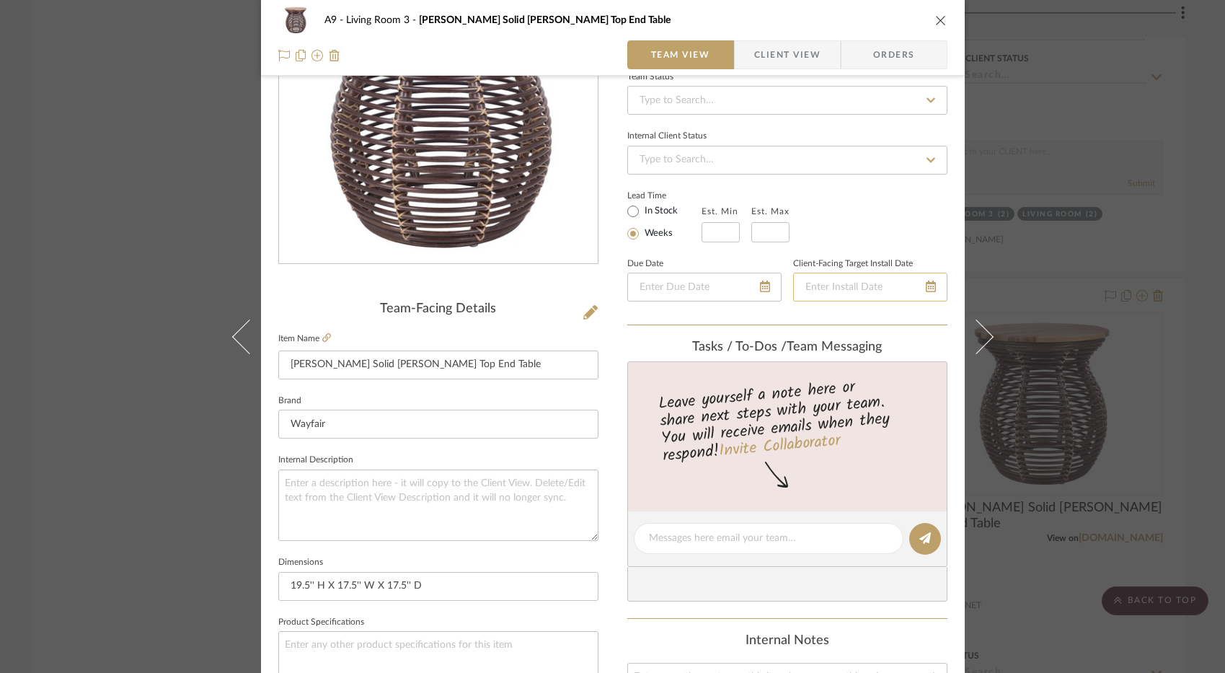
scroll to position [0, 0]
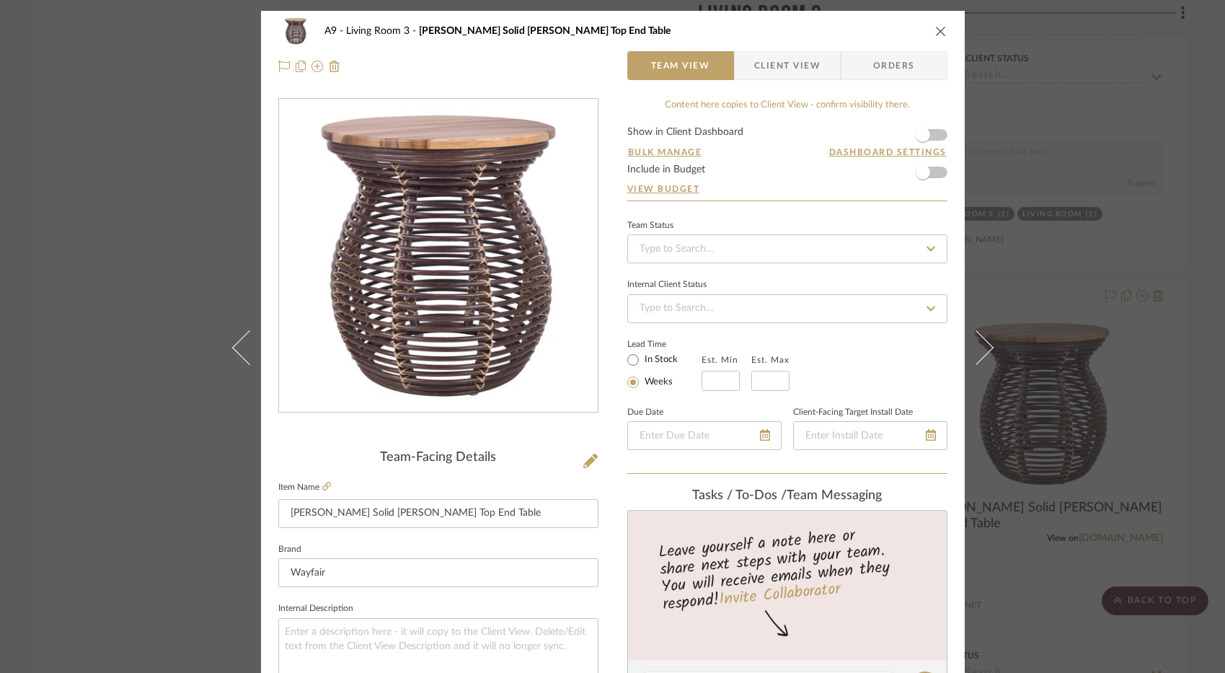
type input "2"
click at [935, 30] on icon "close" at bounding box center [941, 31] width 12 height 12
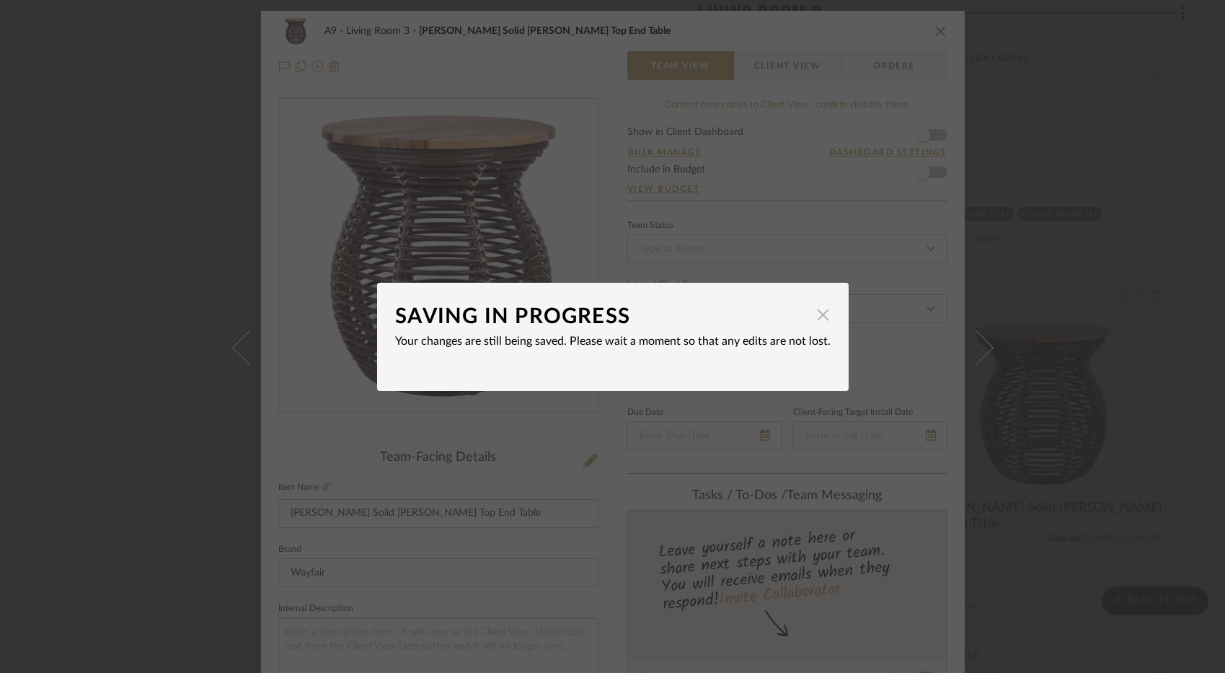
click at [816, 301] on span "button" at bounding box center [823, 315] width 29 height 29
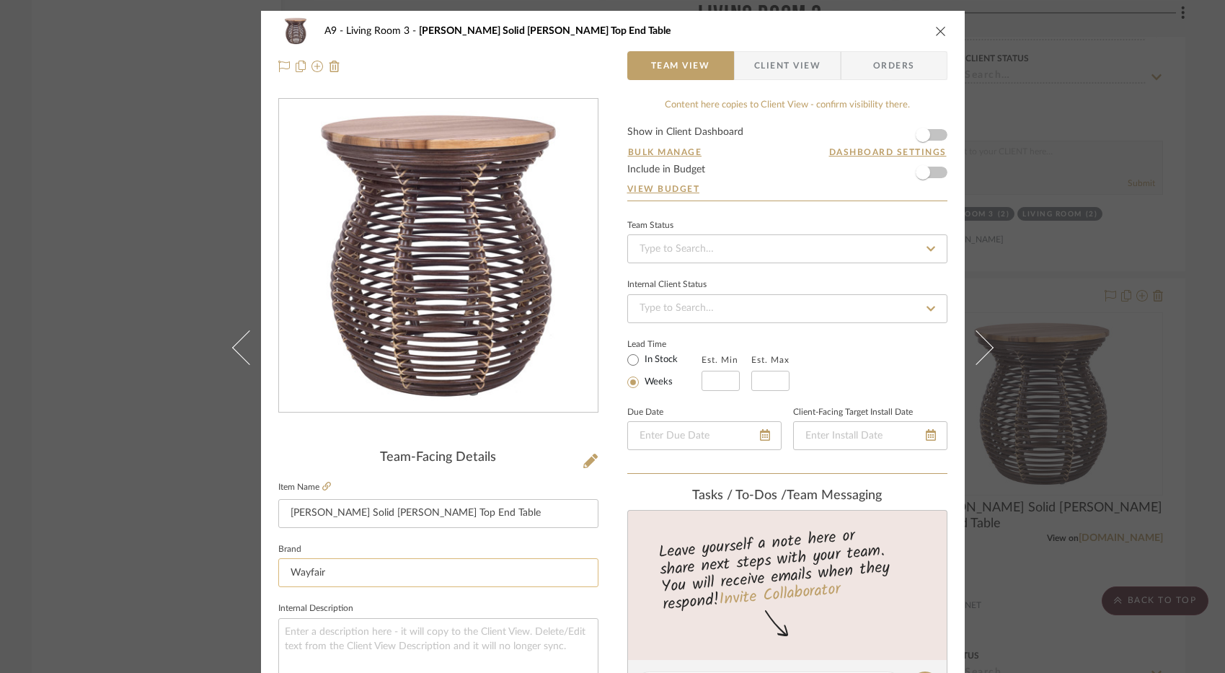
click at [379, 573] on input "Wayfair" at bounding box center [438, 572] width 320 height 29
click at [937, 26] on icon "close" at bounding box center [941, 31] width 12 height 12
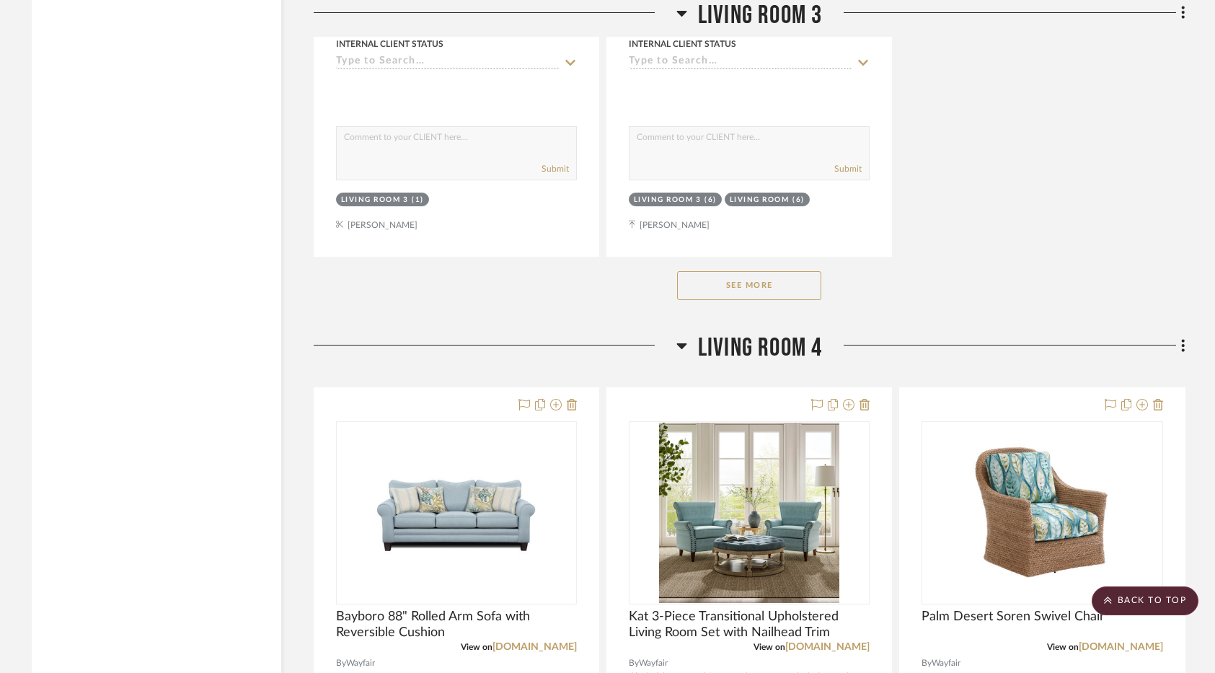
scroll to position [8422, 0]
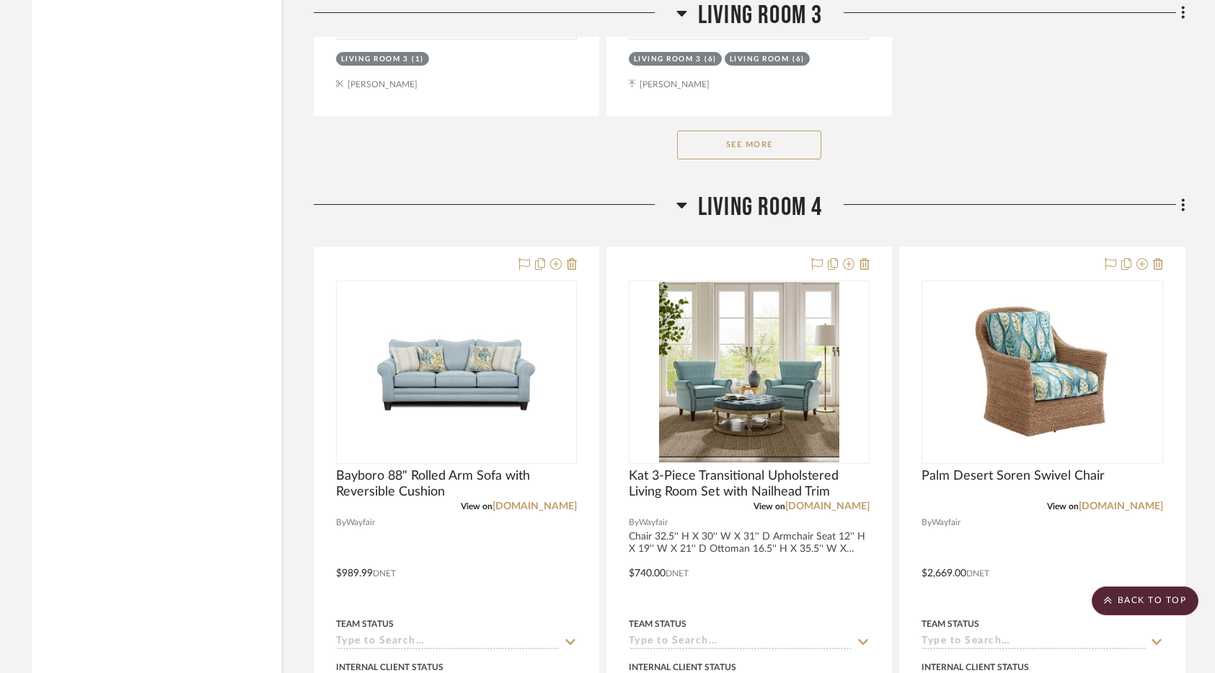
click at [792, 149] on button "See More" at bounding box center [749, 145] width 144 height 29
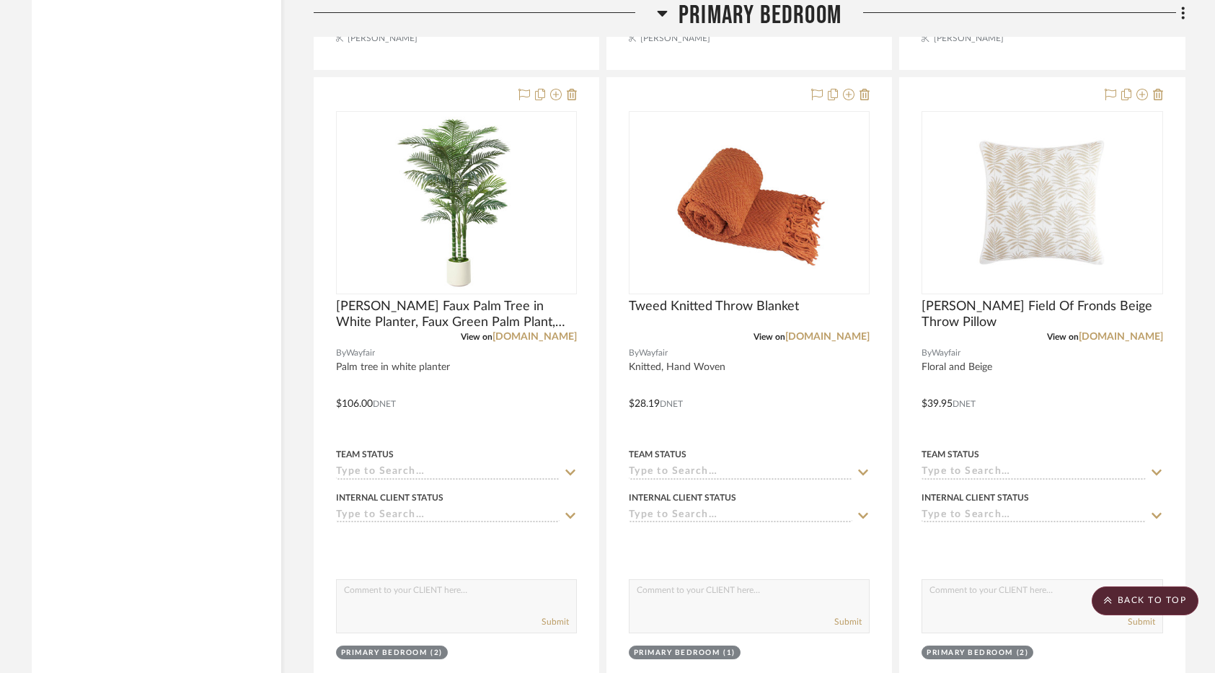
scroll to position [13181, 0]
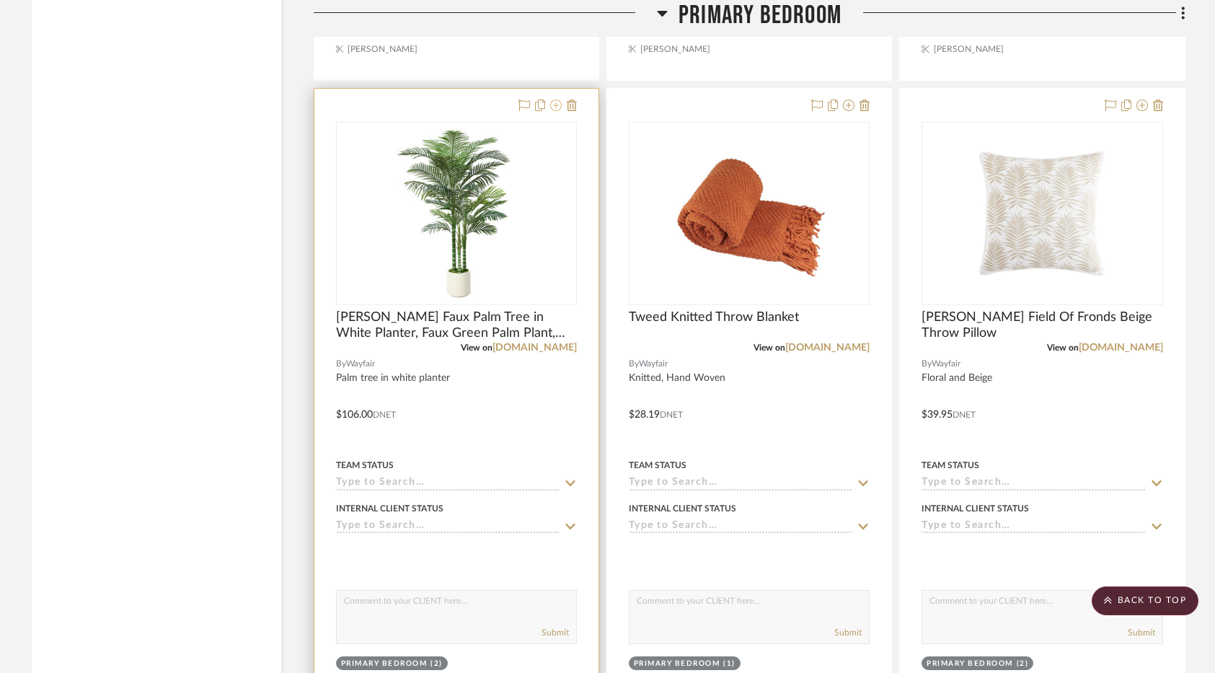
click at [555, 105] on icon at bounding box center [556, 106] width 12 height 12
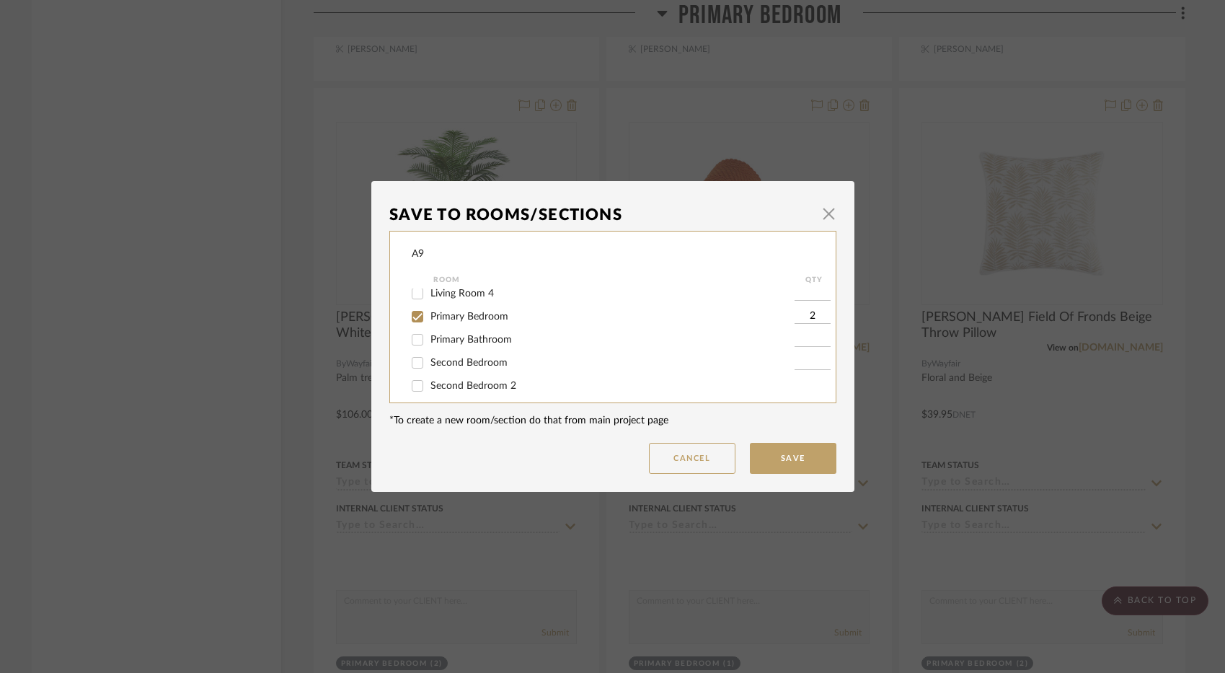
scroll to position [144, 0]
click at [484, 295] on span "Living Room 3" at bounding box center [461, 294] width 63 height 10
click at [429, 295] on input "Living Room 3" at bounding box center [417, 294] width 23 height 23
checkbox input "true"
type input "1"
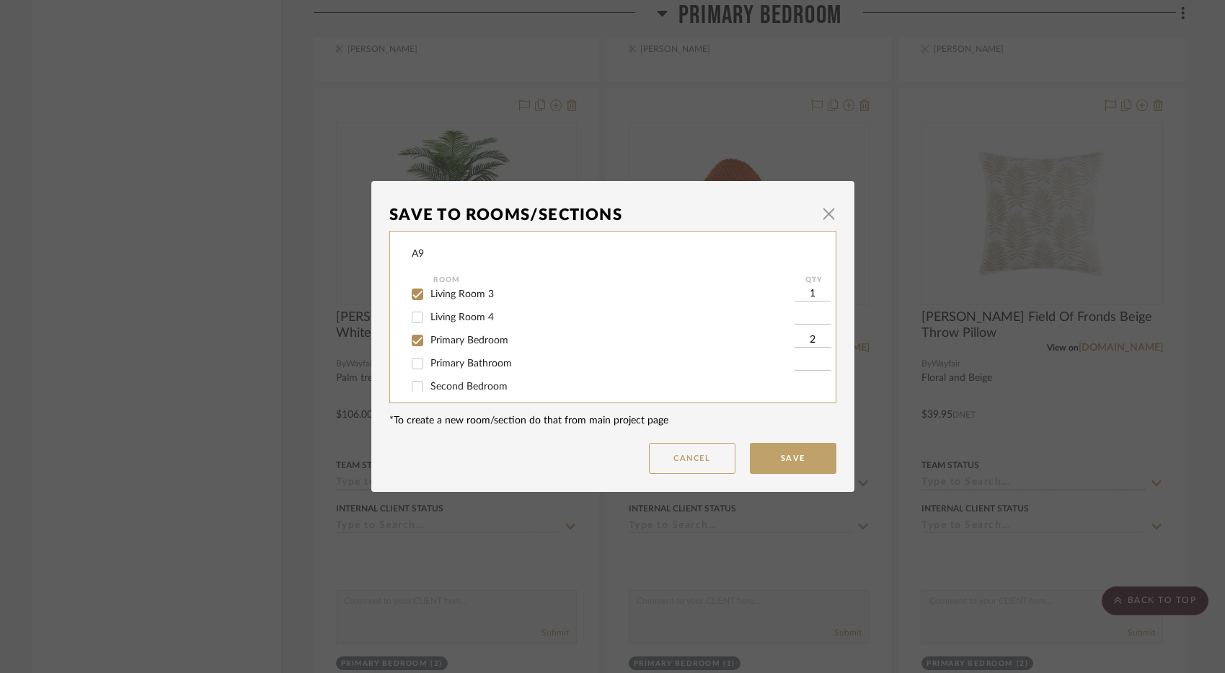
click at [808, 288] on div "QTY" at bounding box center [815, 279] width 40 height 17
click at [811, 296] on input "1" at bounding box center [813, 294] width 36 height 14
type input "2"
click at [794, 461] on button "Save" at bounding box center [793, 458] width 87 height 31
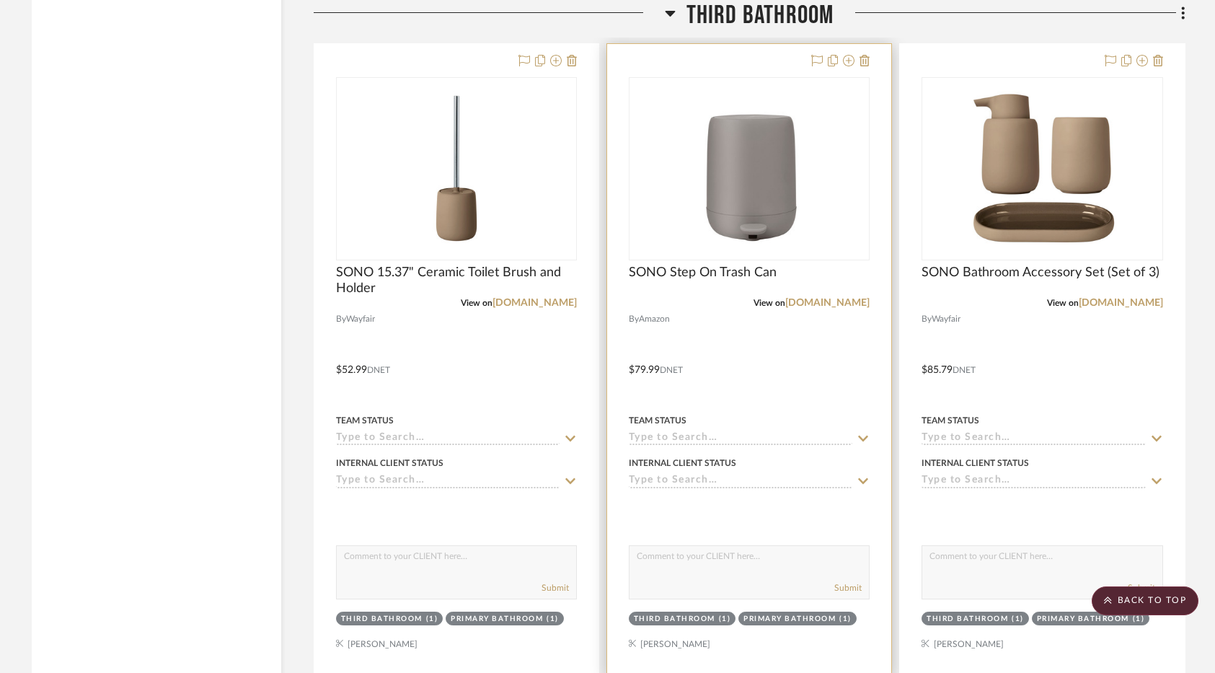
scroll to position [23181, 0]
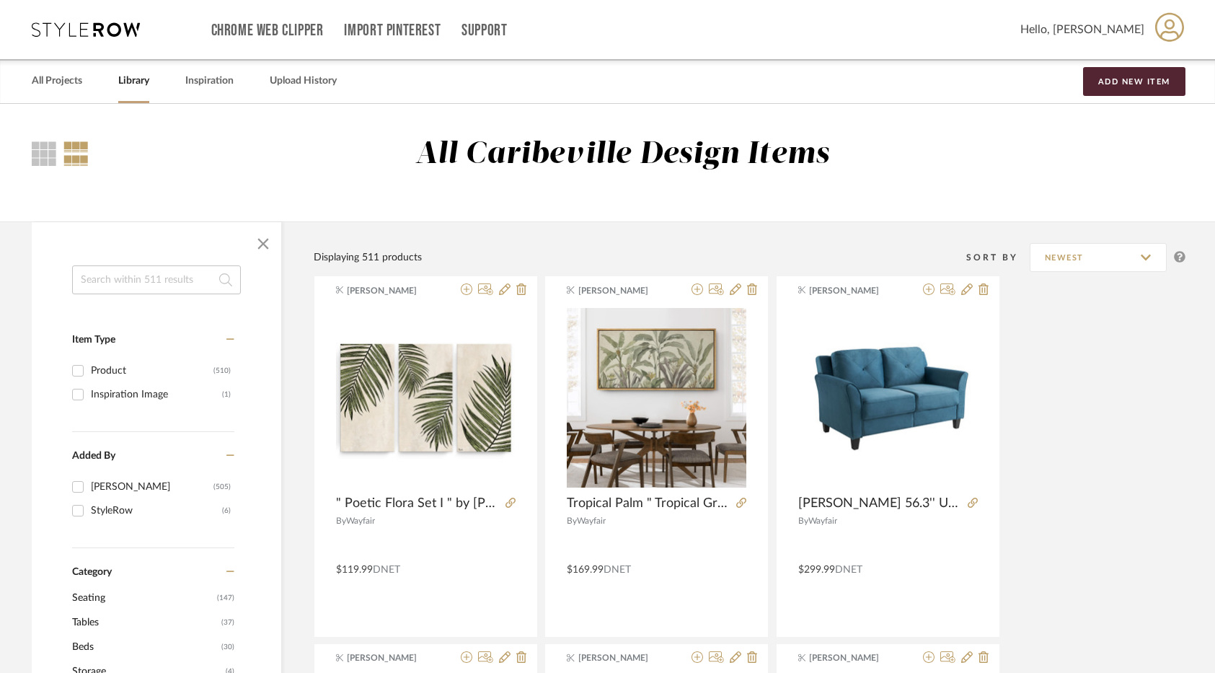
click at [146, 283] on input at bounding box center [156, 279] width 169 height 29
type input "Tropical jungle"
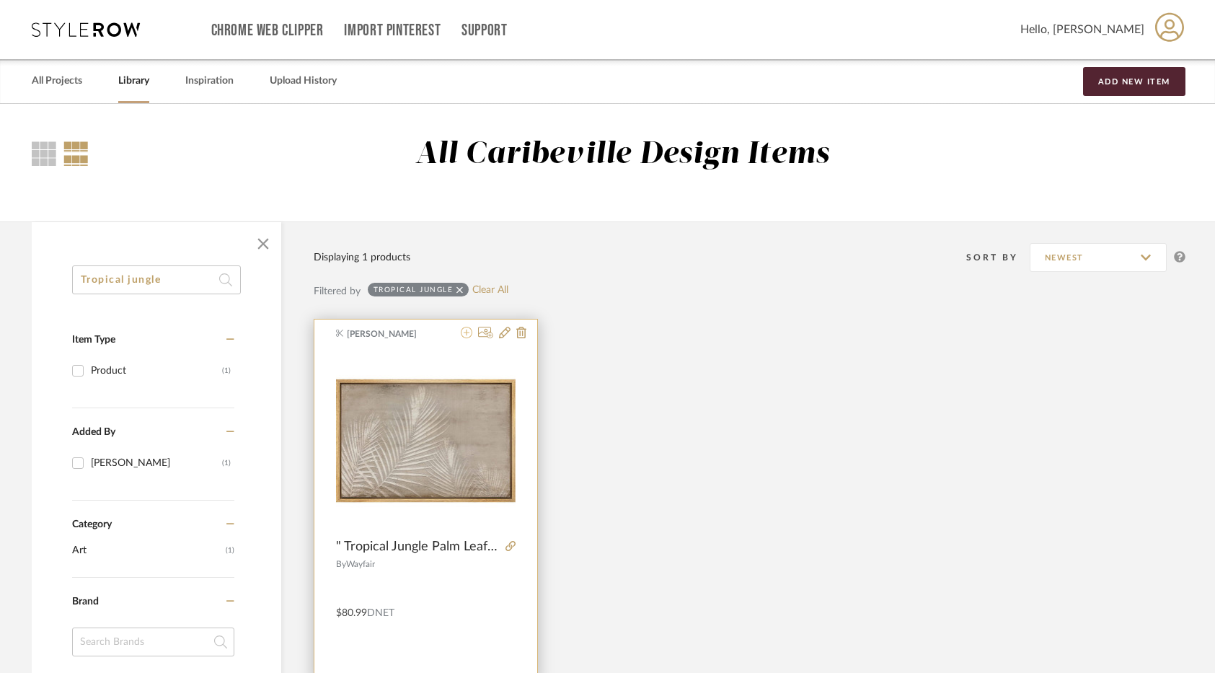
click at [465, 337] on icon at bounding box center [467, 333] width 12 height 12
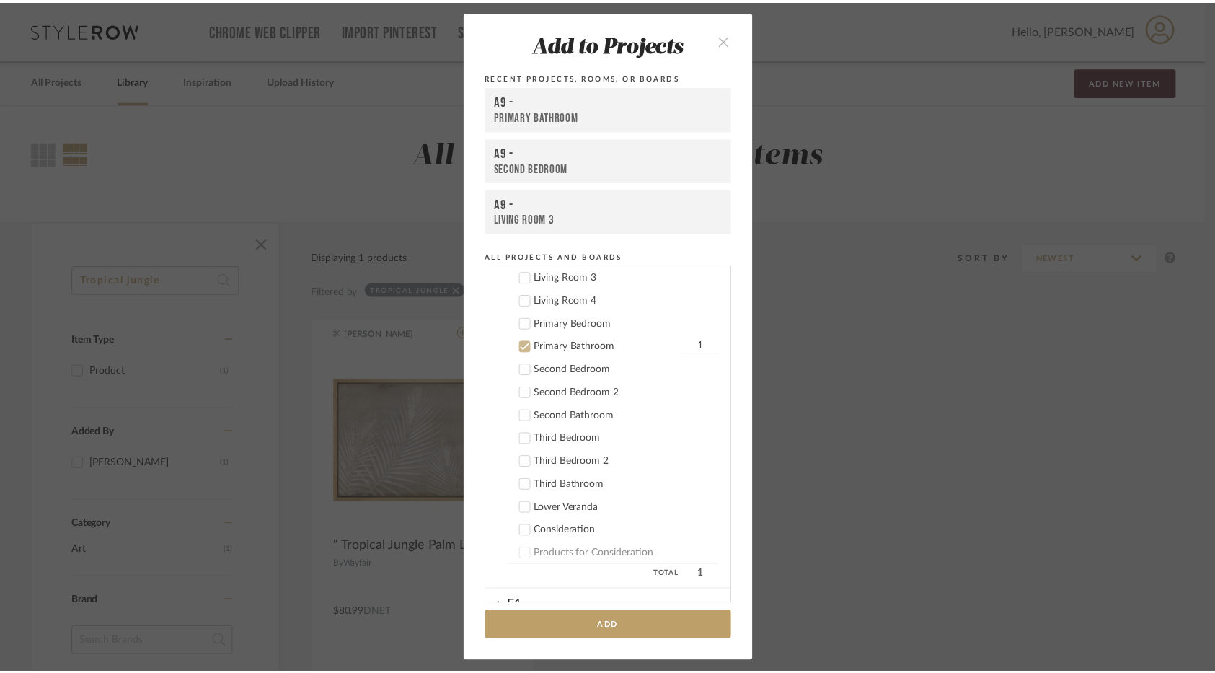
scroll to position [285, 0]
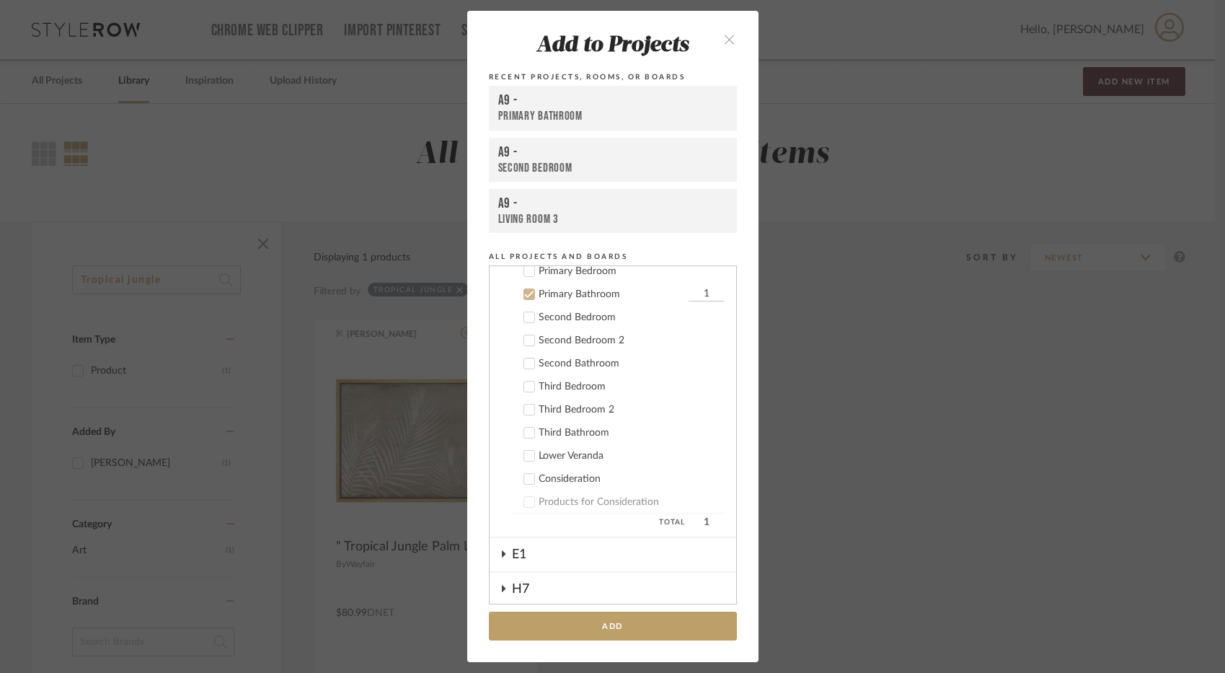
click at [591, 361] on div "Second Bathroom" at bounding box center [632, 364] width 186 height 12
click at [570, 298] on div "Primary Bathroom" at bounding box center [612, 294] width 146 height 12
click at [586, 615] on button "Add" at bounding box center [613, 626] width 248 height 30
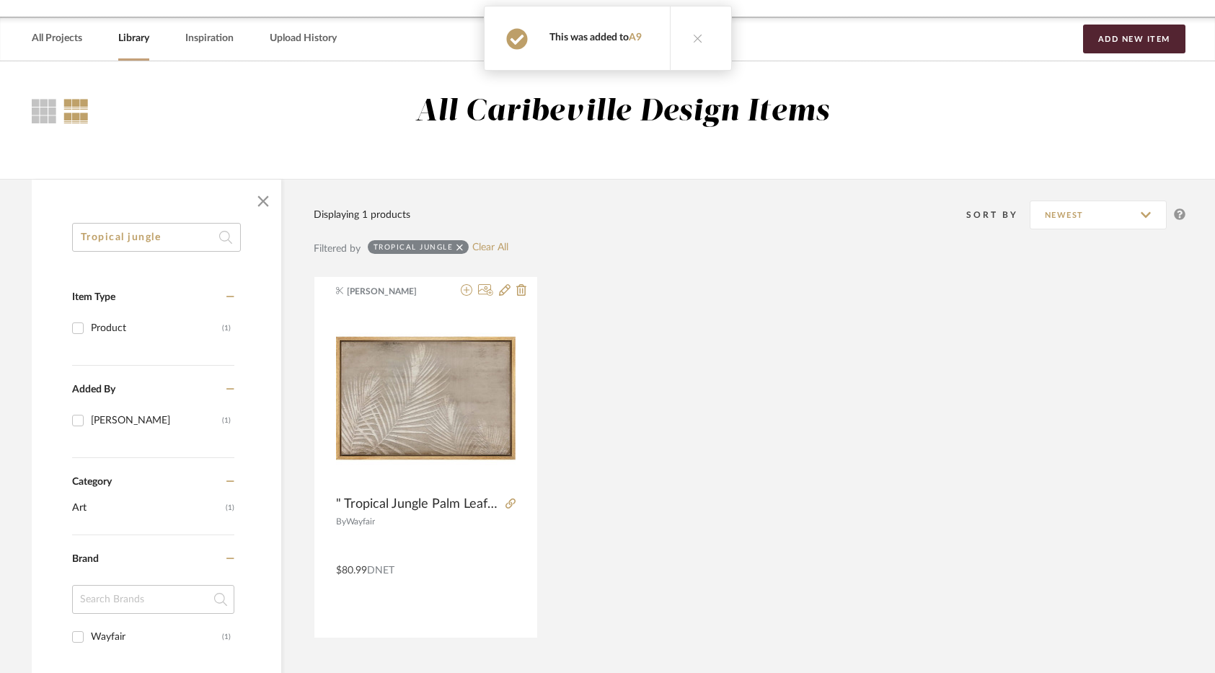
scroll to position [0, 0]
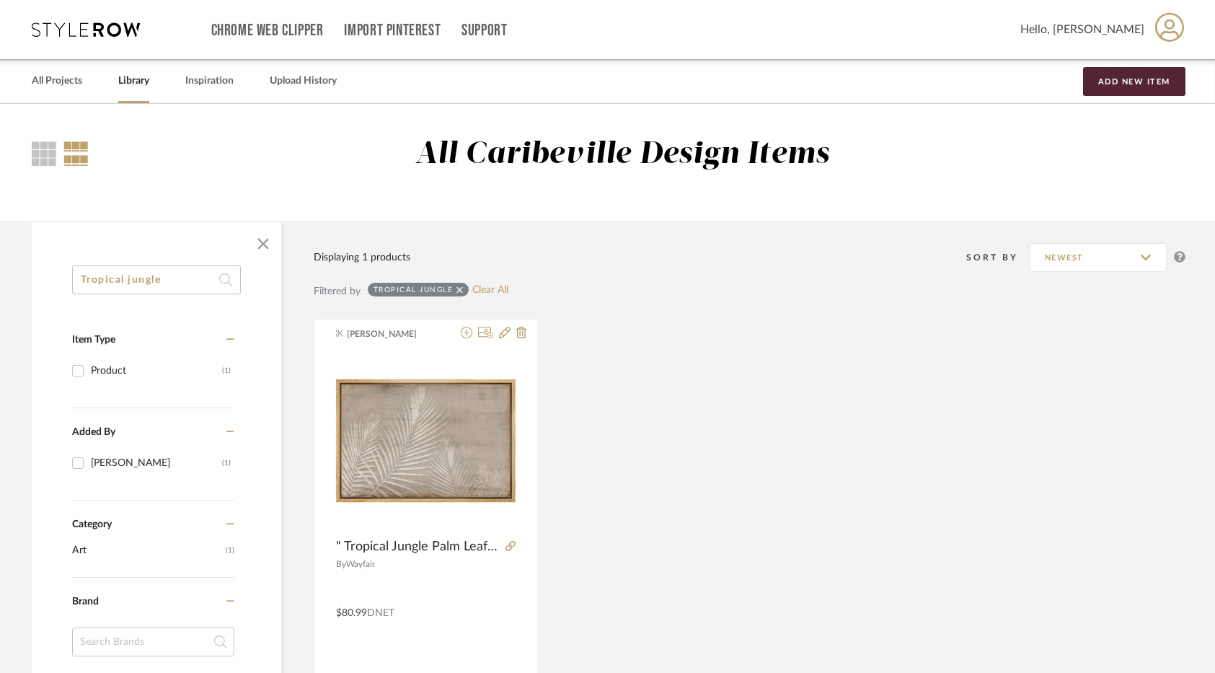
drag, startPoint x: 185, startPoint y: 278, endPoint x: 44, endPoint y: 280, distance: 140.6
click at [44, 280] on div "Tropical jungle Item Type Product (1) Added By [PERSON_NAME] (1) Category Art (…" at bounding box center [156, 658] width 249 height 787
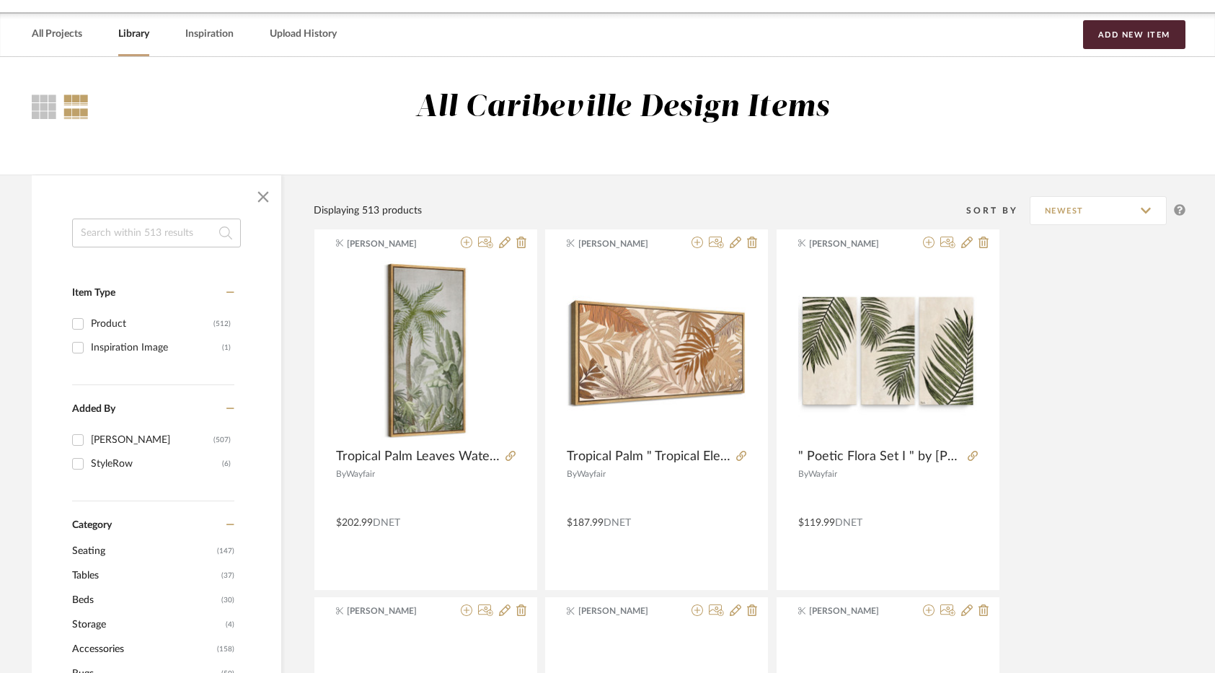
scroll to position [72, 0]
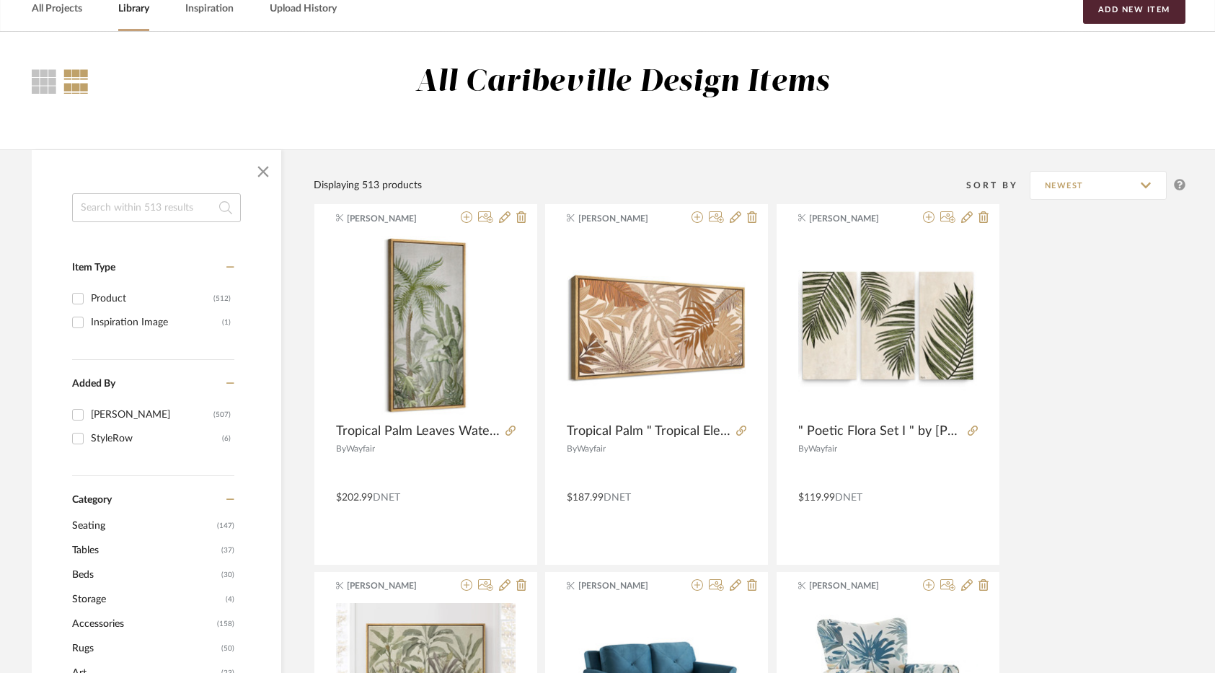
click at [102, 210] on input at bounding box center [156, 207] width 169 height 29
type input "Commer"
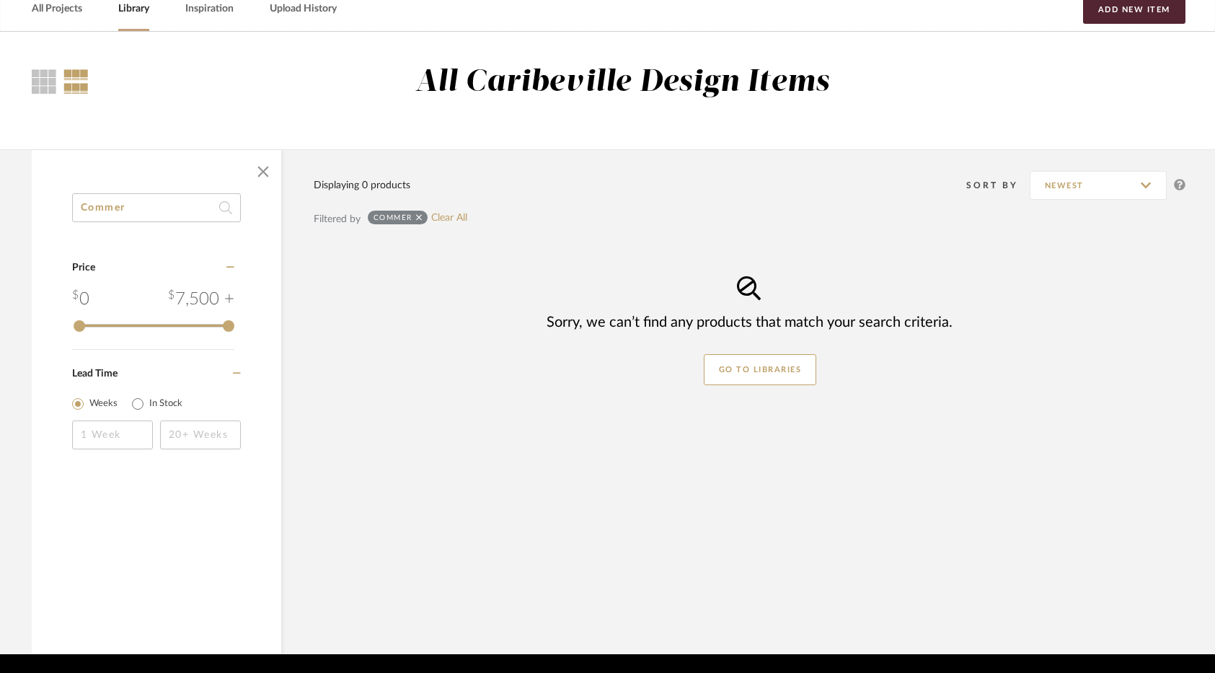
drag, startPoint x: 172, startPoint y: 209, endPoint x: -25, endPoint y: 216, distance: 197.0
click at [0, 216] on html "Chrome Web Clipper Import Pinterest Support All Projects Library Inspiration Up…" at bounding box center [607, 264] width 1215 height 673
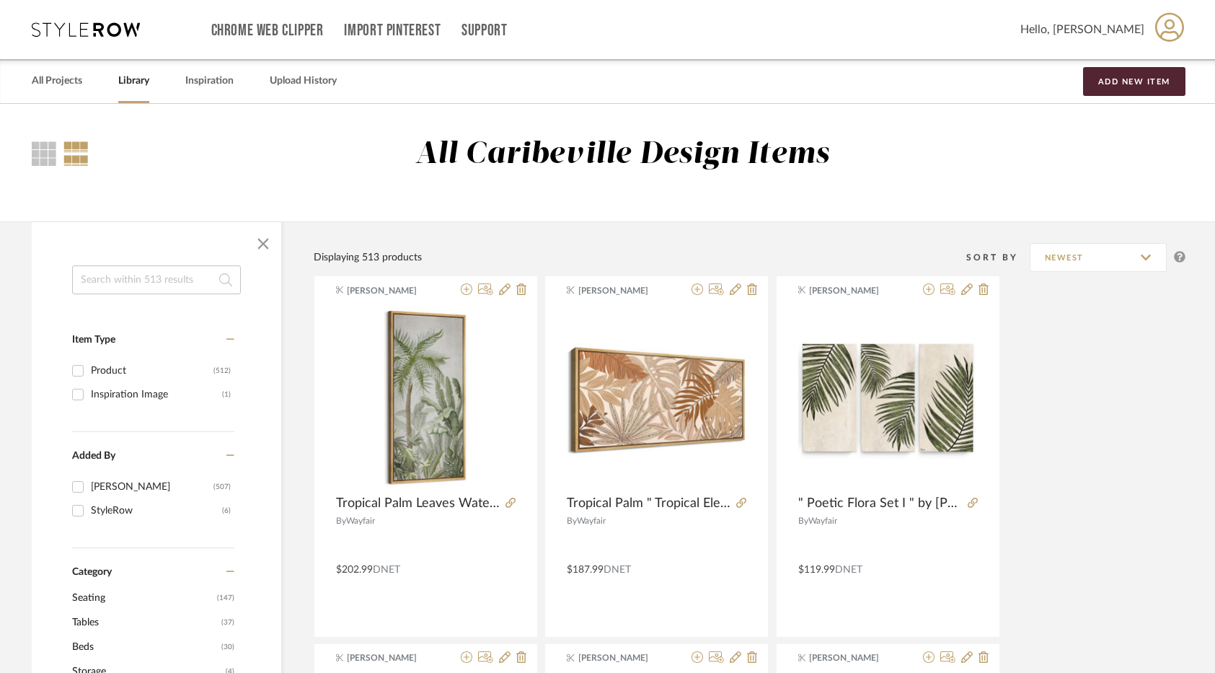
click at [112, 288] on input at bounding box center [156, 279] width 169 height 29
type input "adcock"
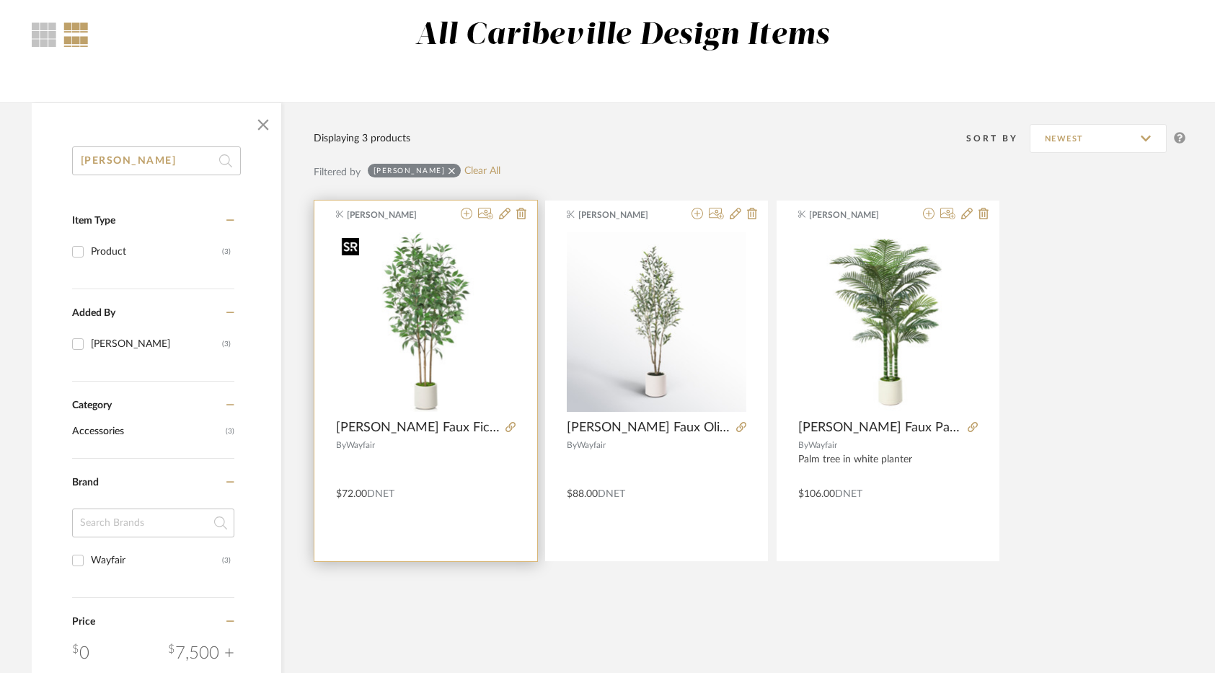
scroll to position [144, 0]
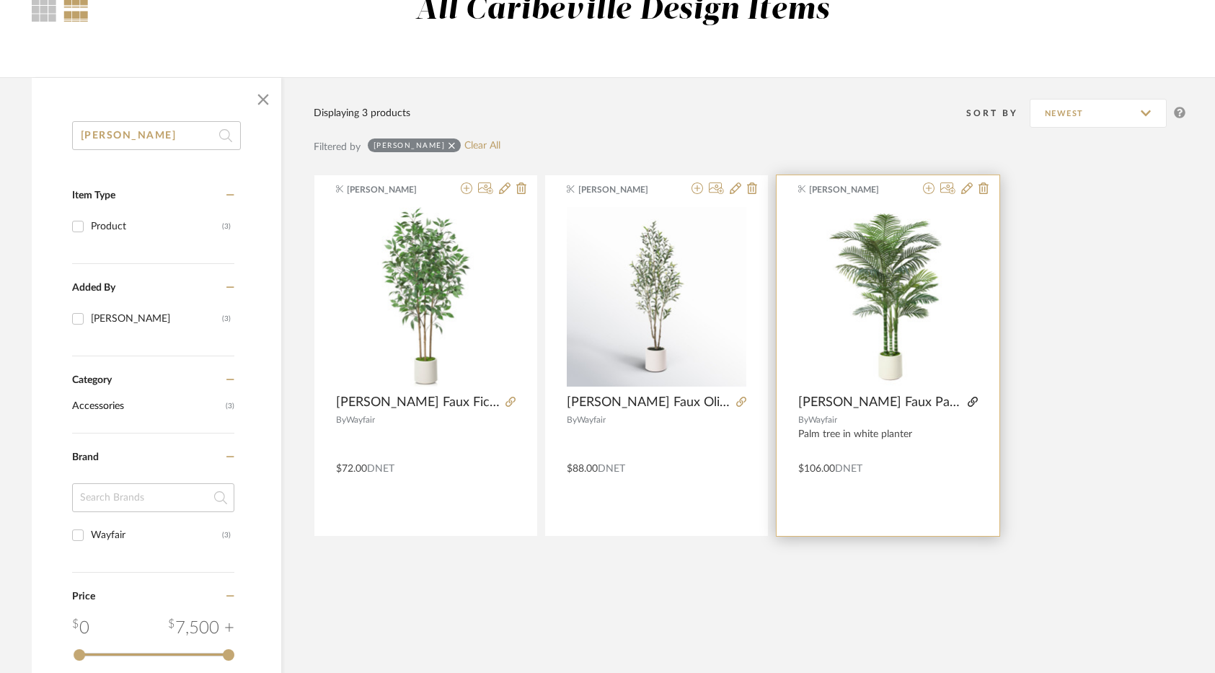
click at [973, 399] on icon at bounding box center [973, 402] width 10 height 10
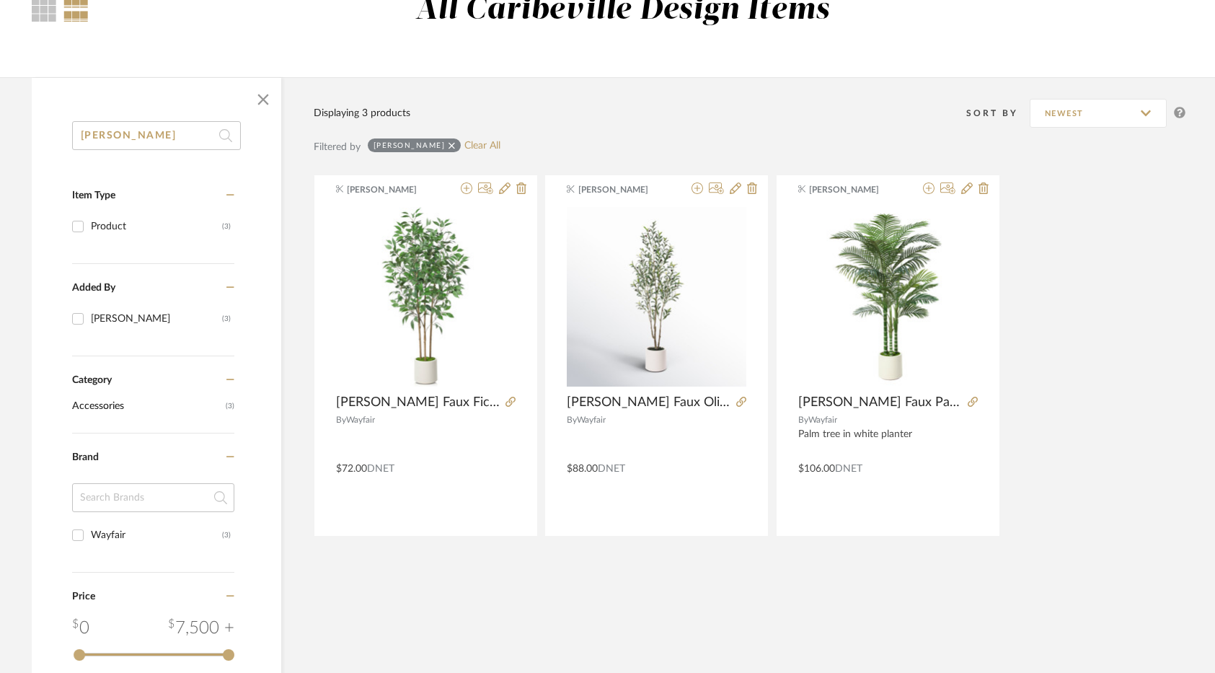
drag, startPoint x: 114, startPoint y: 138, endPoint x: 37, endPoint y: 133, distance: 76.6
click at [37, 133] on div "adcock Item Type Product (3) Added By Brianne Leiva (3) Category Accessories (3…" at bounding box center [156, 514] width 249 height 787
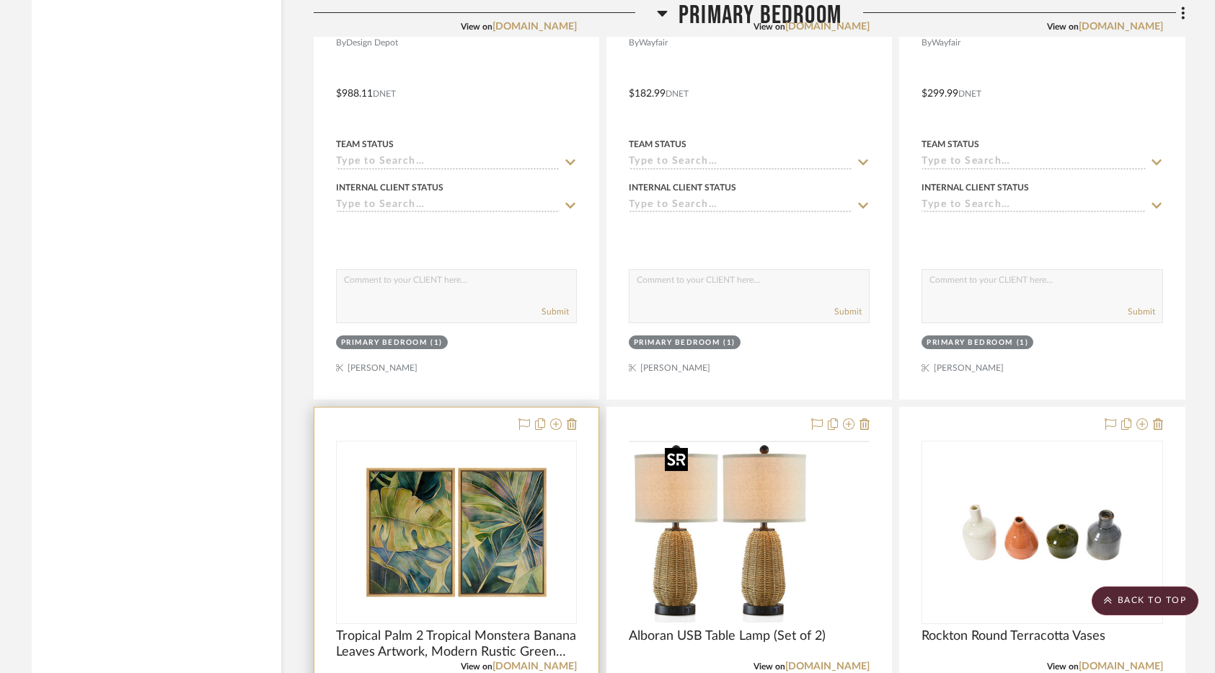
scroll to position [12221, 0]
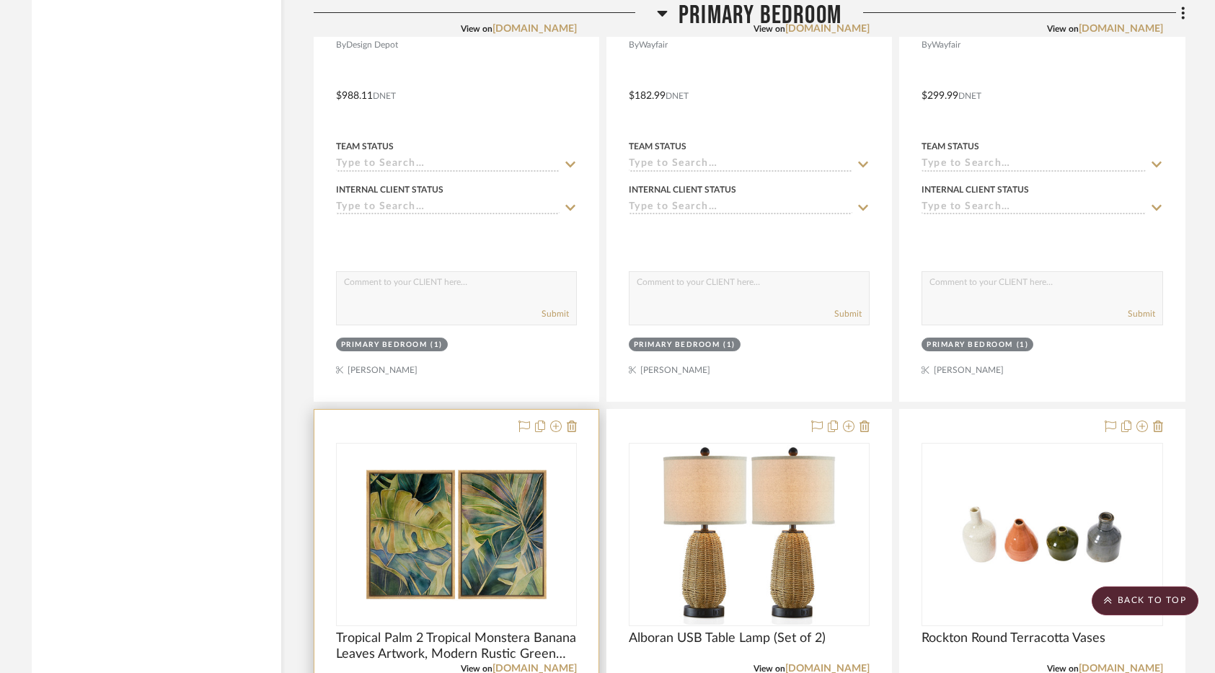
click at [562, 426] on div at bounding box center [544, 426] width 63 height 17
click at [567, 426] on icon at bounding box center [572, 426] width 10 height 12
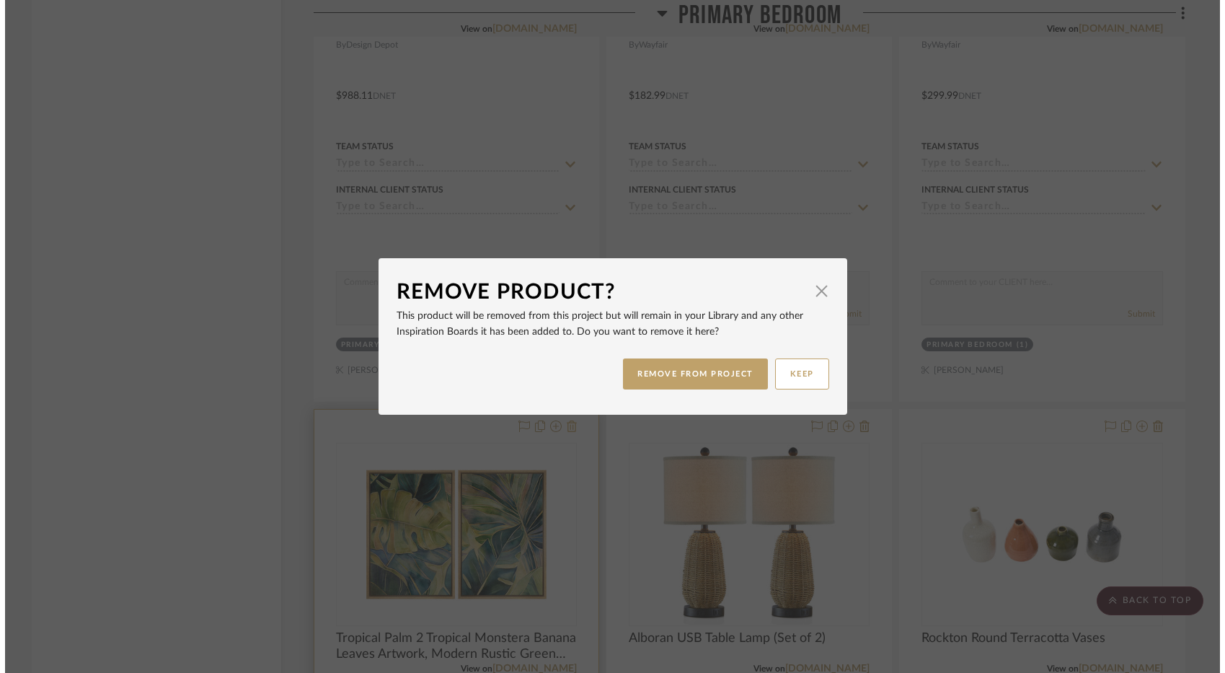
scroll to position [0, 0]
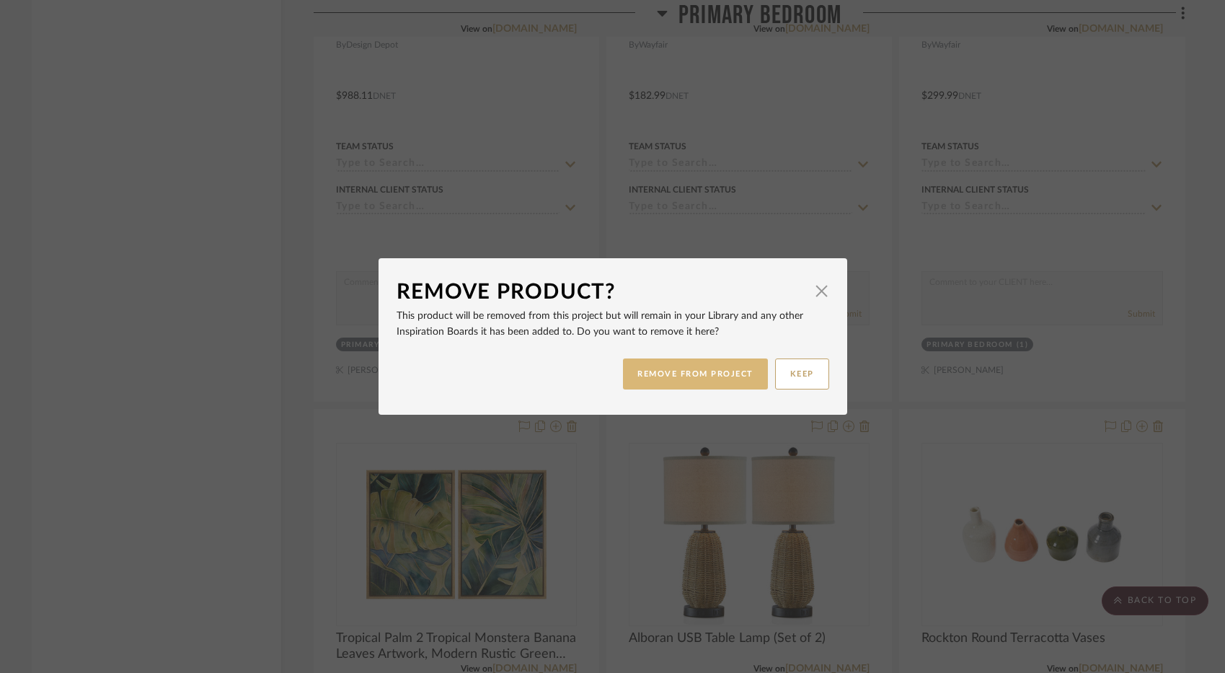
click at [660, 377] on button "REMOVE FROM PROJECT" at bounding box center [695, 373] width 145 height 31
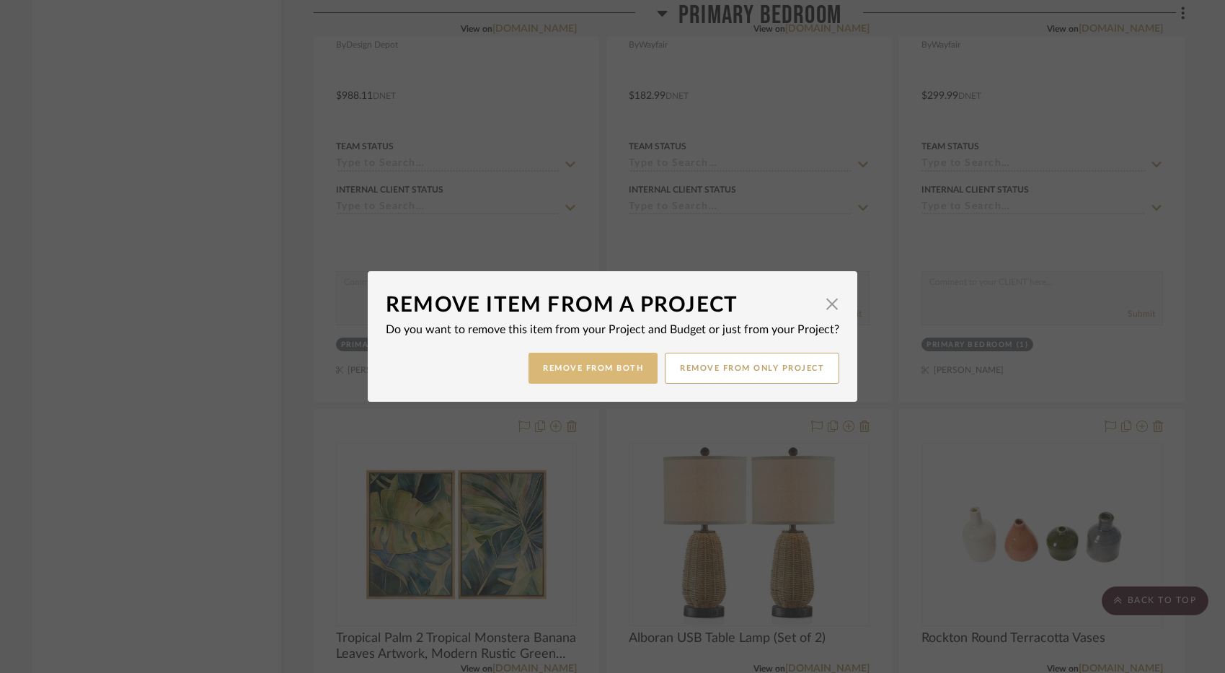
click at [633, 377] on button "Remove from Both" at bounding box center [593, 368] width 129 height 31
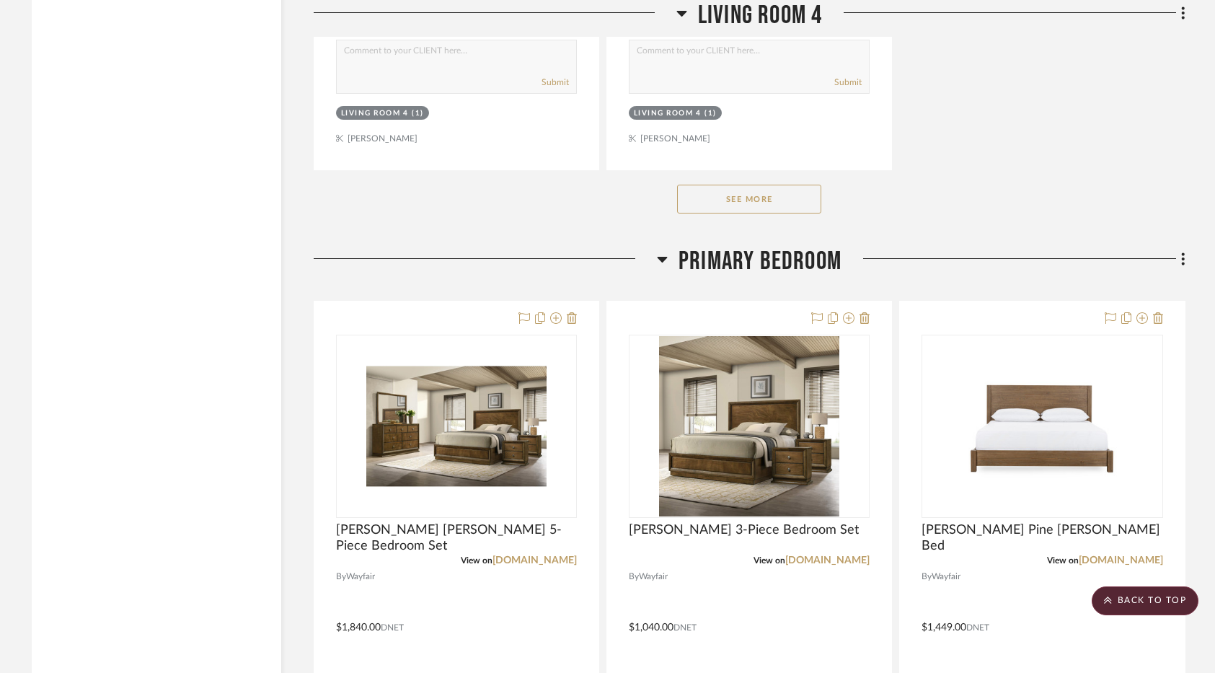
scroll to position [10995, 0]
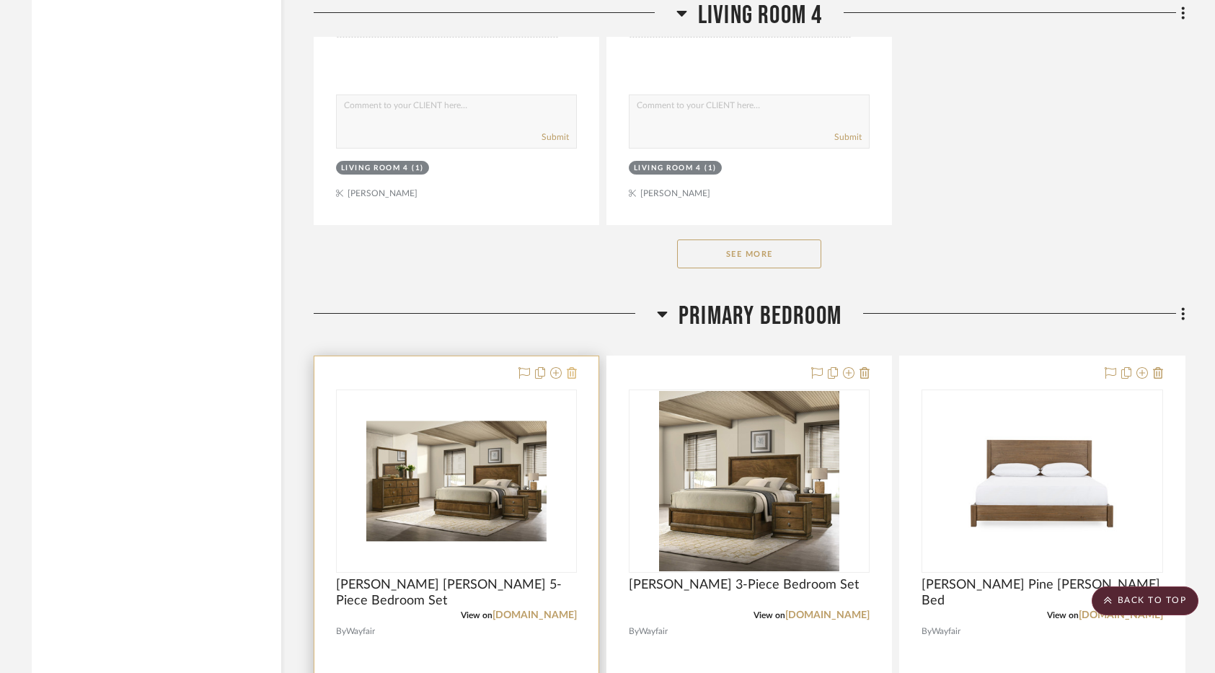
click at [572, 376] on icon at bounding box center [572, 373] width 10 height 12
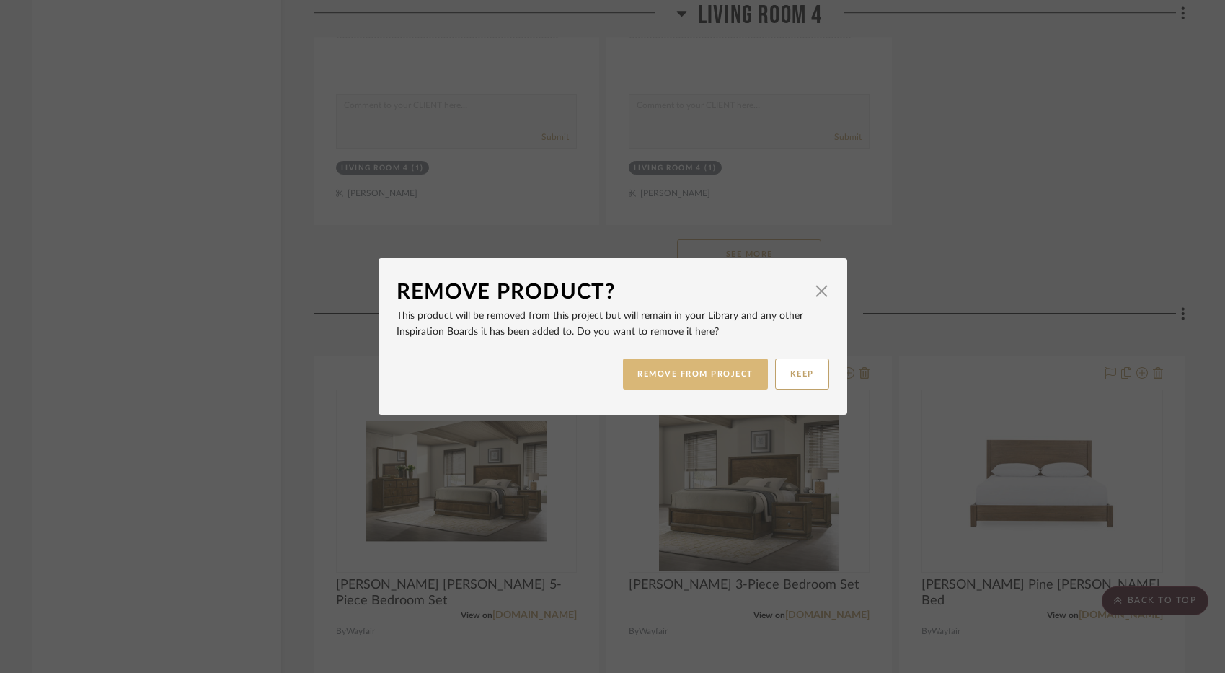
click at [717, 378] on button "REMOVE FROM PROJECT" at bounding box center [695, 373] width 145 height 31
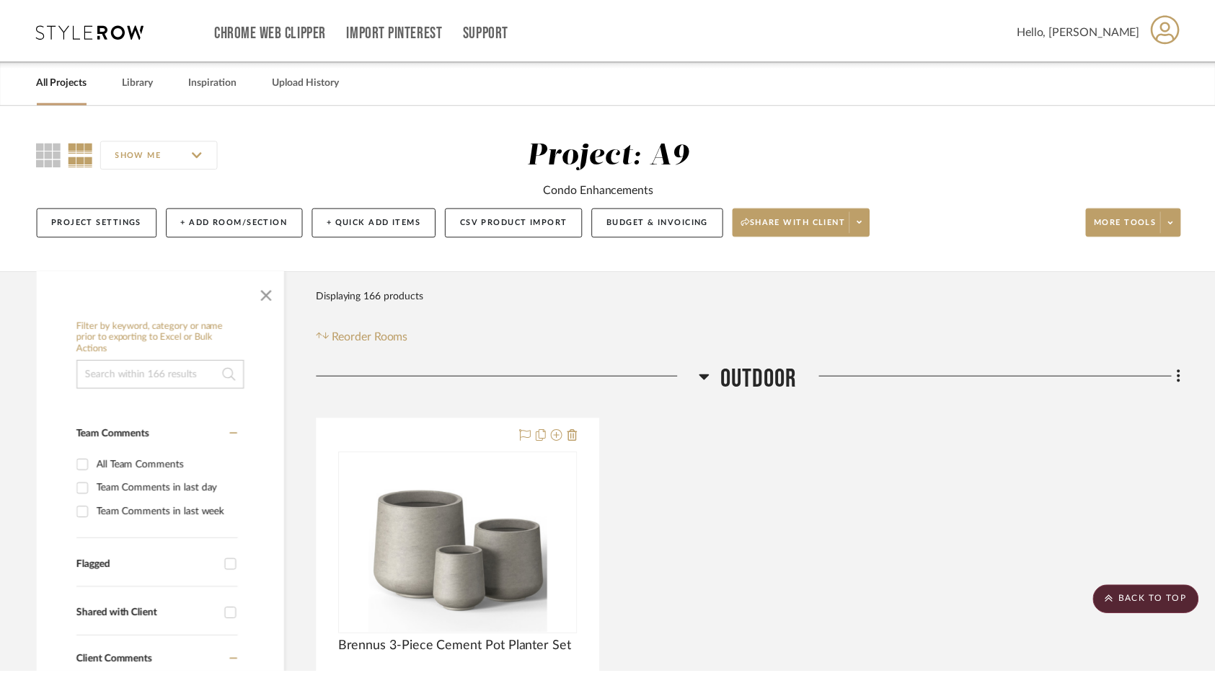
scroll to position [10995, 0]
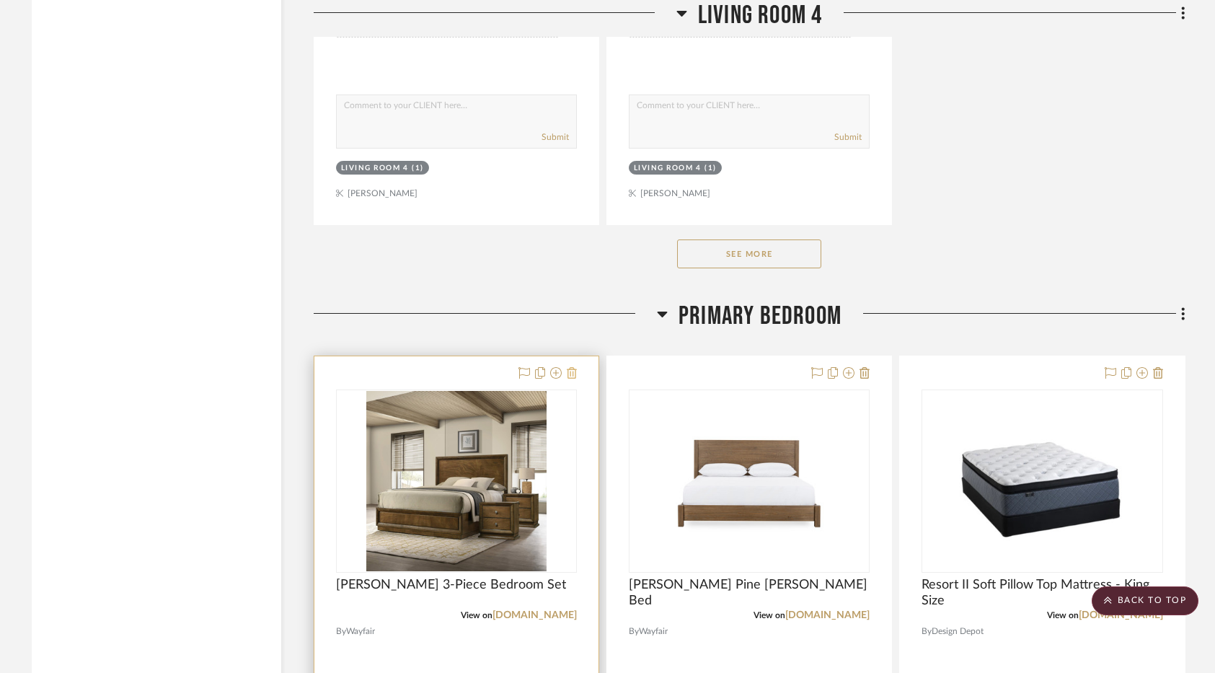
click at [576, 378] on icon at bounding box center [572, 373] width 10 height 12
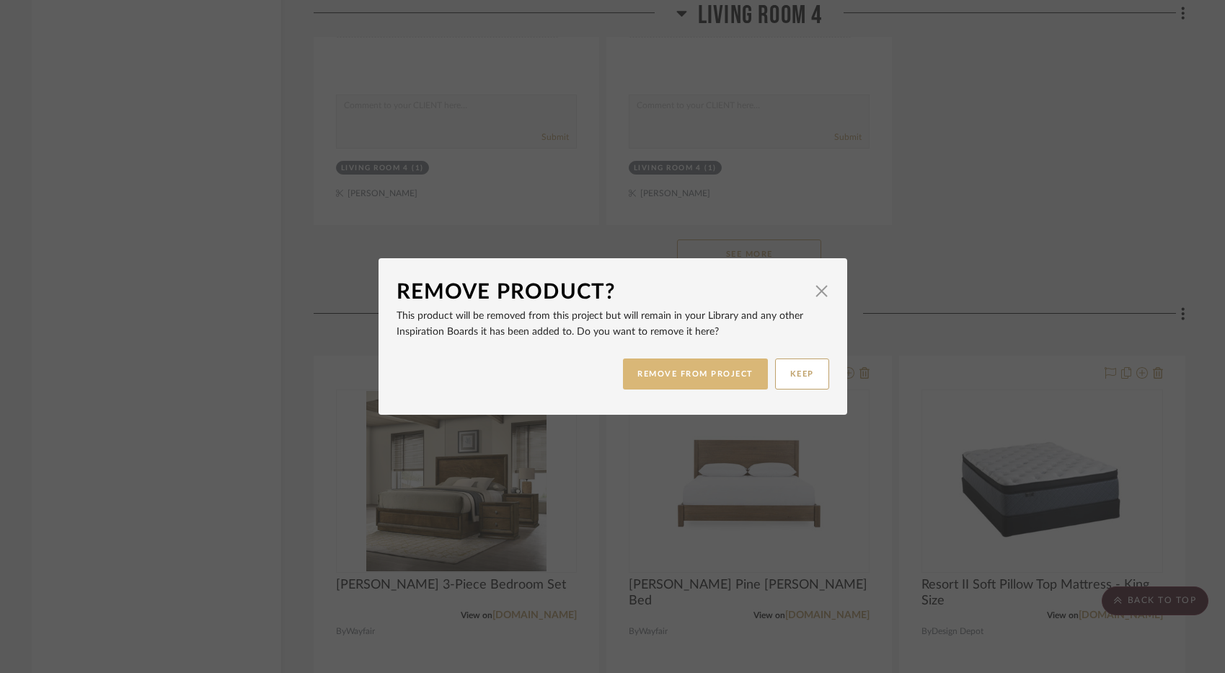
click at [673, 375] on button "REMOVE FROM PROJECT" at bounding box center [695, 373] width 145 height 31
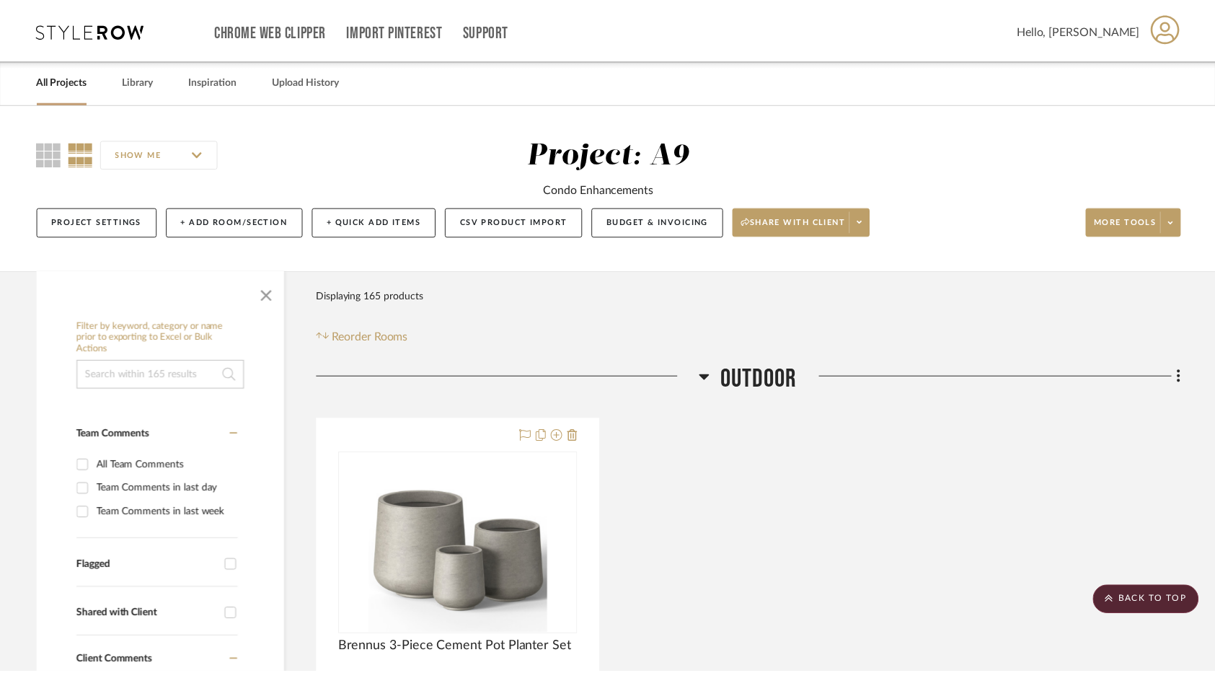
scroll to position [10995, 0]
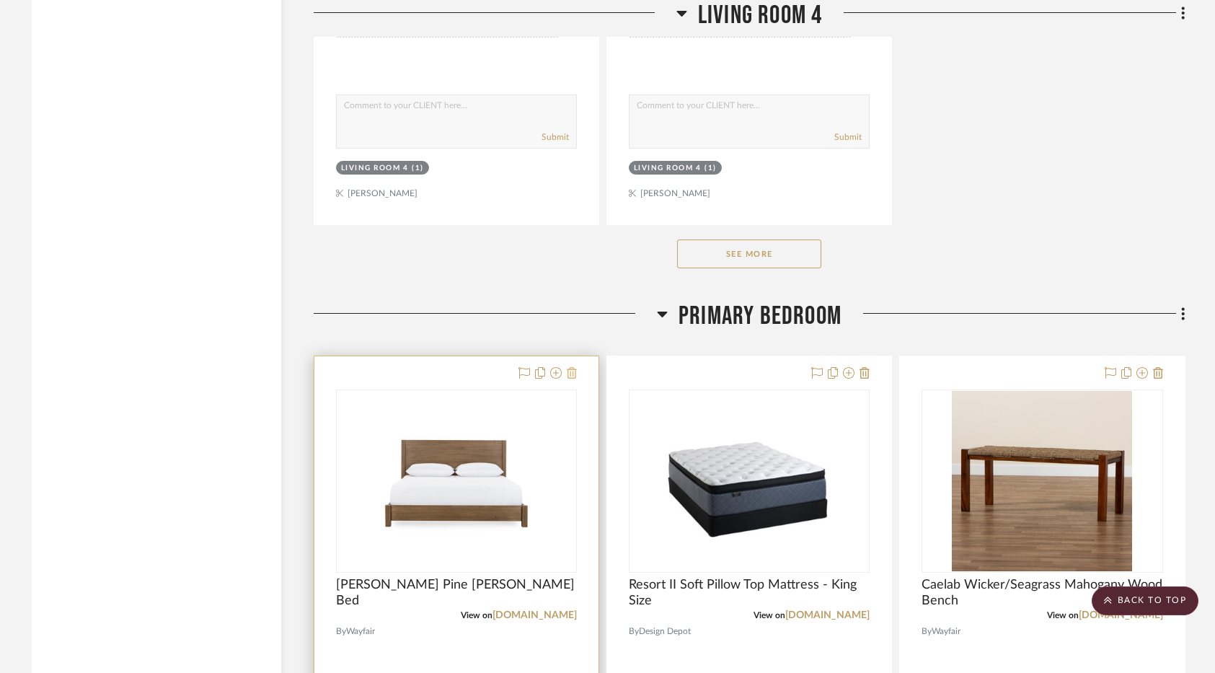
click at [576, 368] on icon at bounding box center [572, 373] width 10 height 12
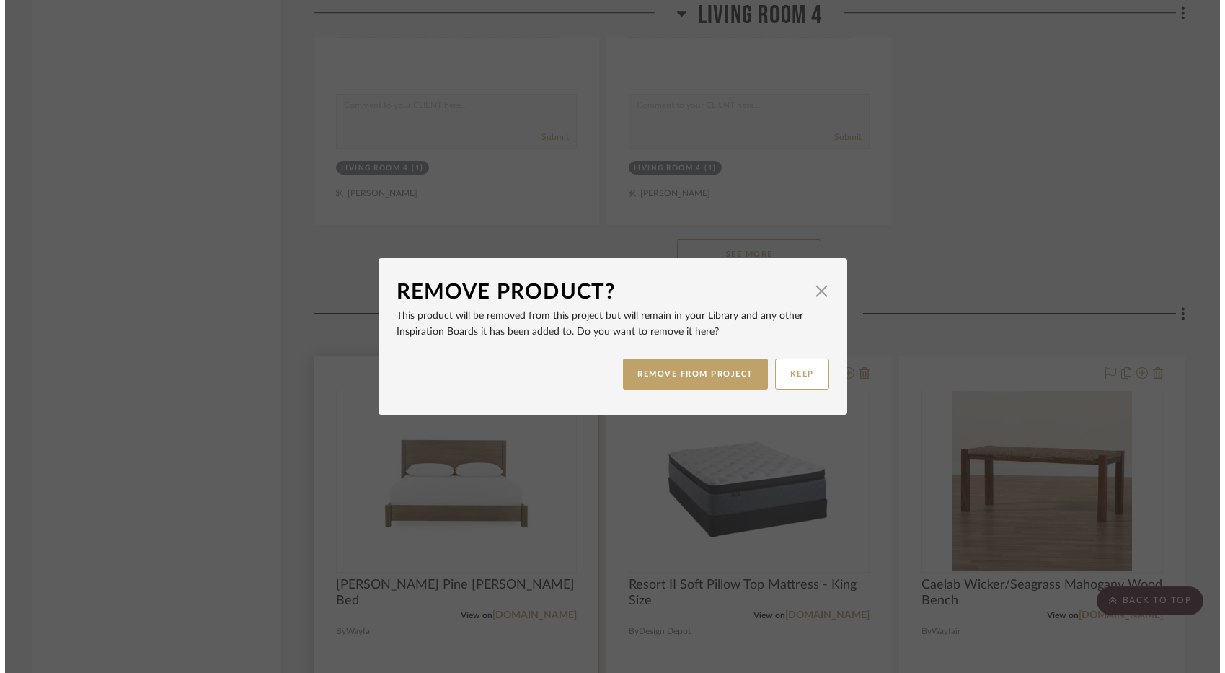
scroll to position [0, 0]
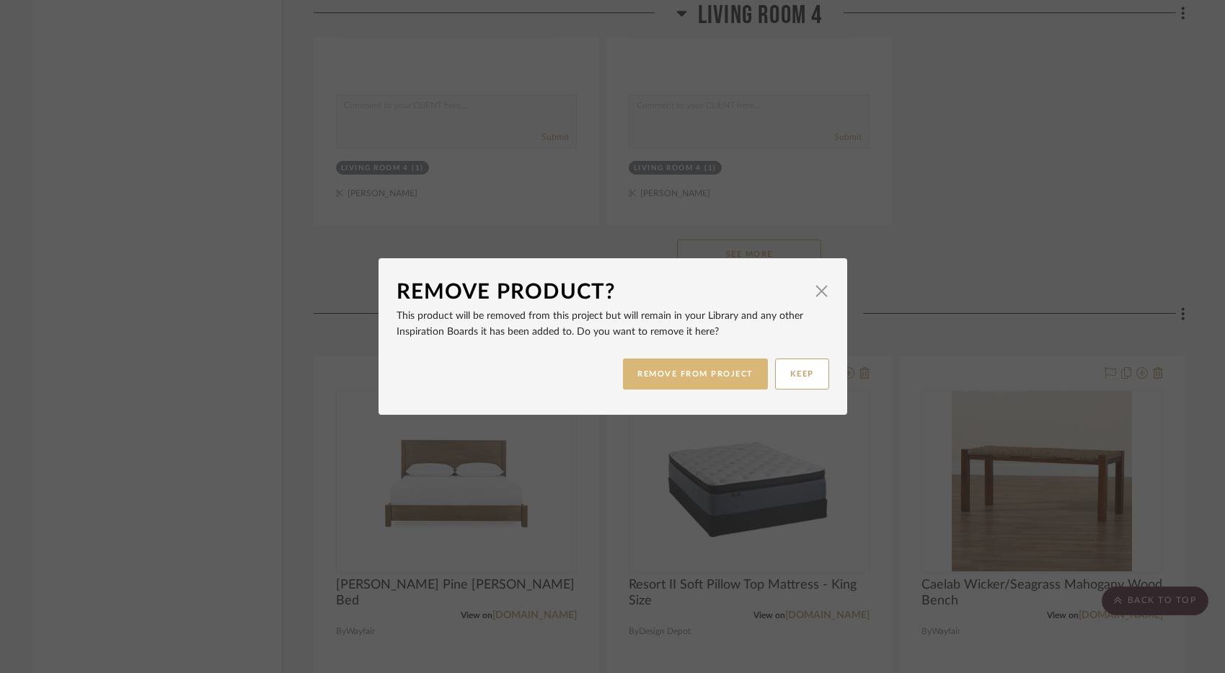
click at [657, 373] on button "REMOVE FROM PROJECT" at bounding box center [695, 373] width 145 height 31
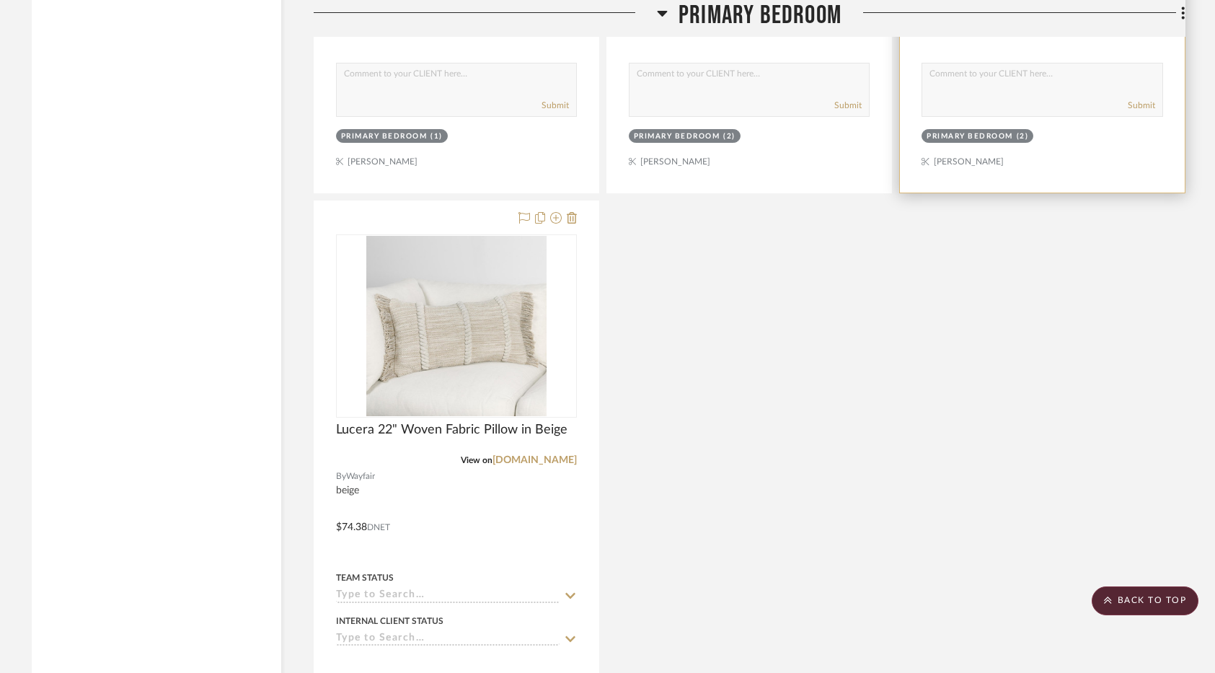
scroll to position [13735, 0]
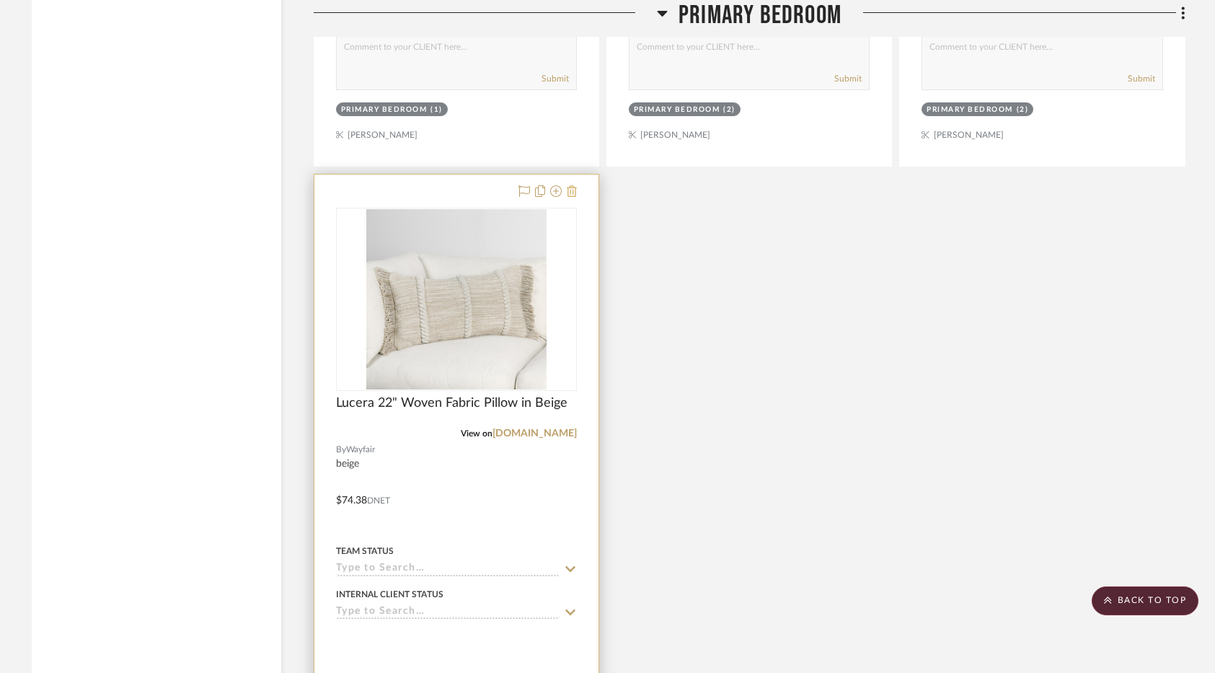
click at [574, 198] on button at bounding box center [572, 191] width 10 height 17
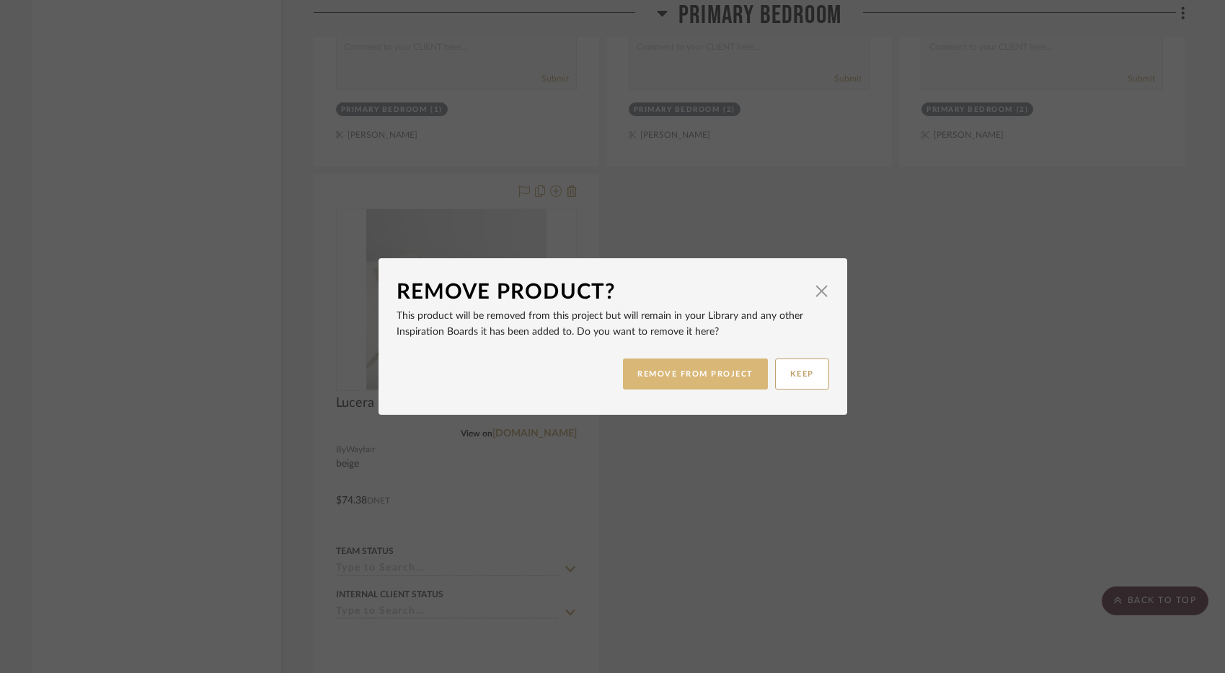
click at [711, 379] on button "REMOVE FROM PROJECT" at bounding box center [695, 373] width 145 height 31
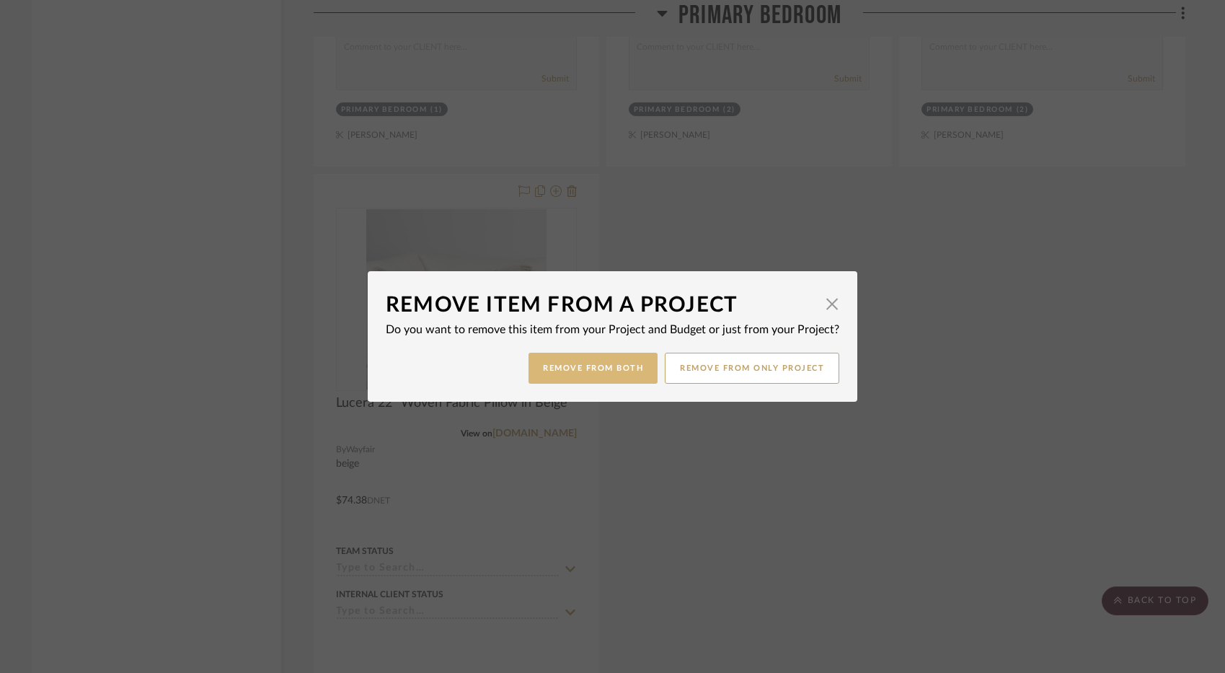
click at [635, 366] on button "Remove from Both" at bounding box center [593, 368] width 129 height 31
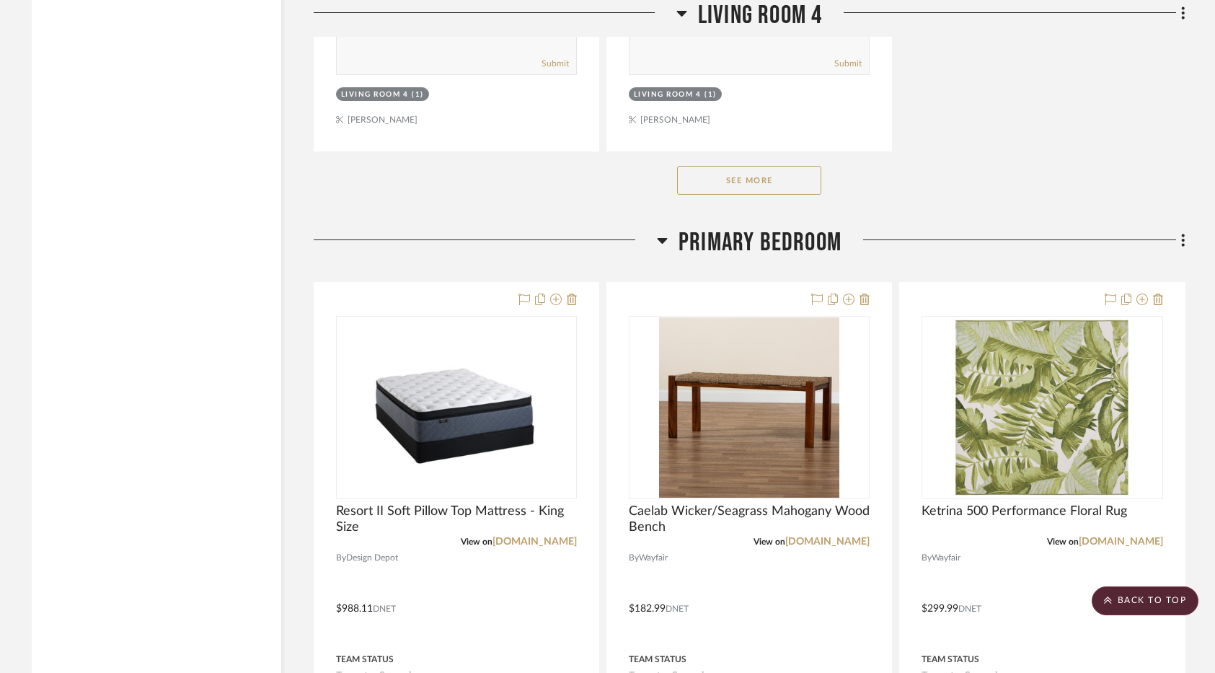
scroll to position [11067, 0]
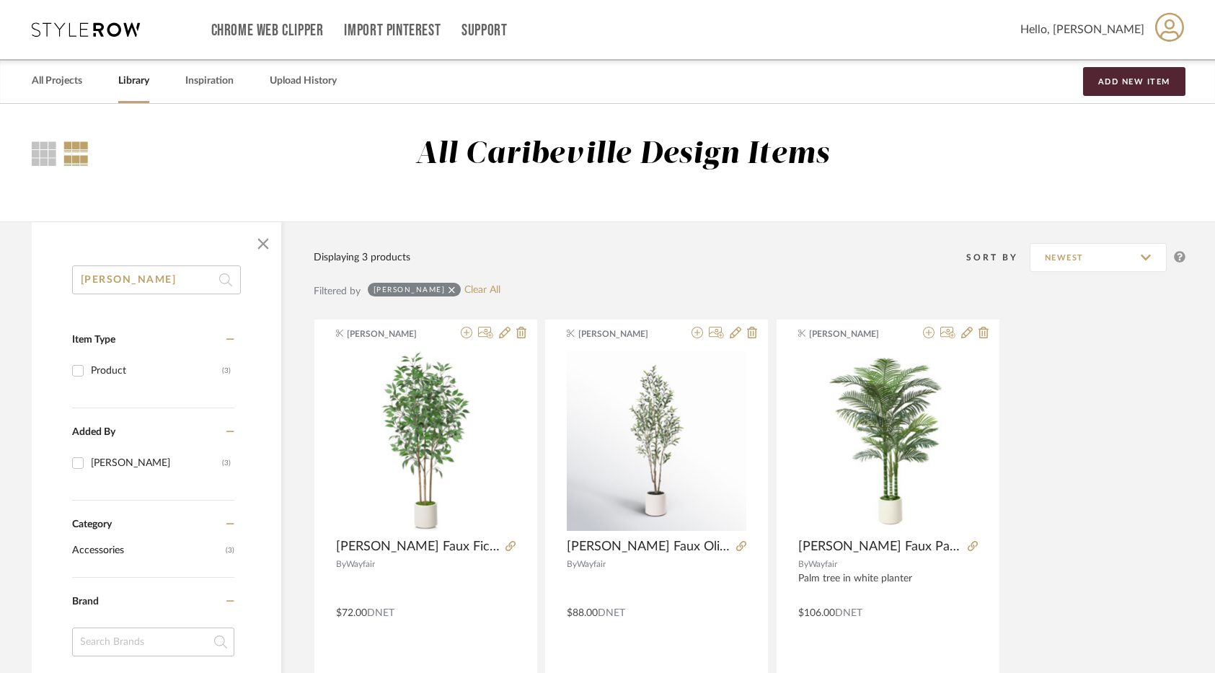
drag, startPoint x: 140, startPoint y: 275, endPoint x: 129, endPoint y: 282, distance: 13.0
click at [129, 282] on input "[PERSON_NAME]" at bounding box center [156, 279] width 169 height 29
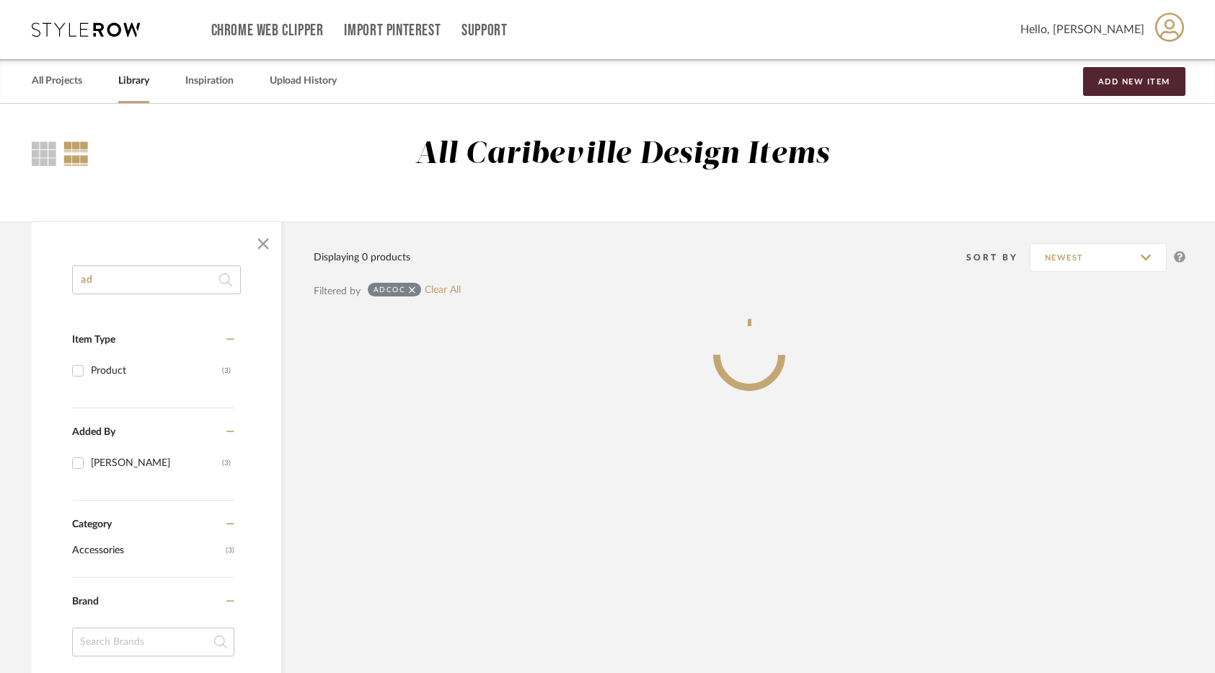
type input "a"
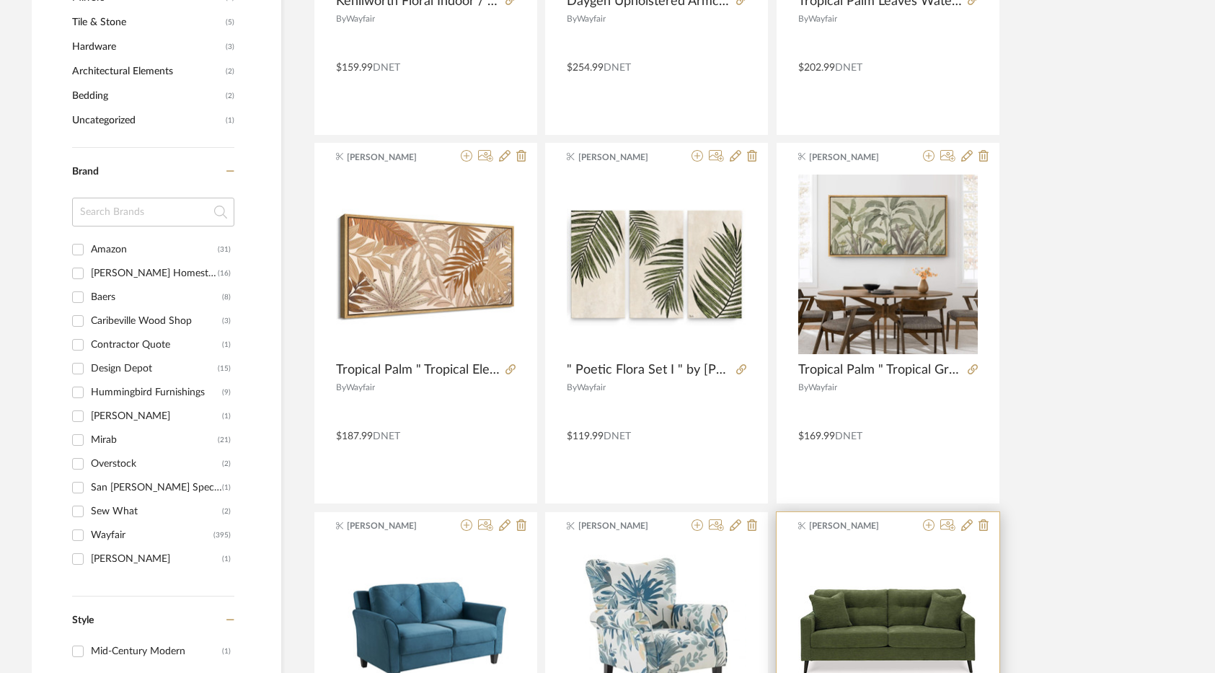
scroll to position [937, 0]
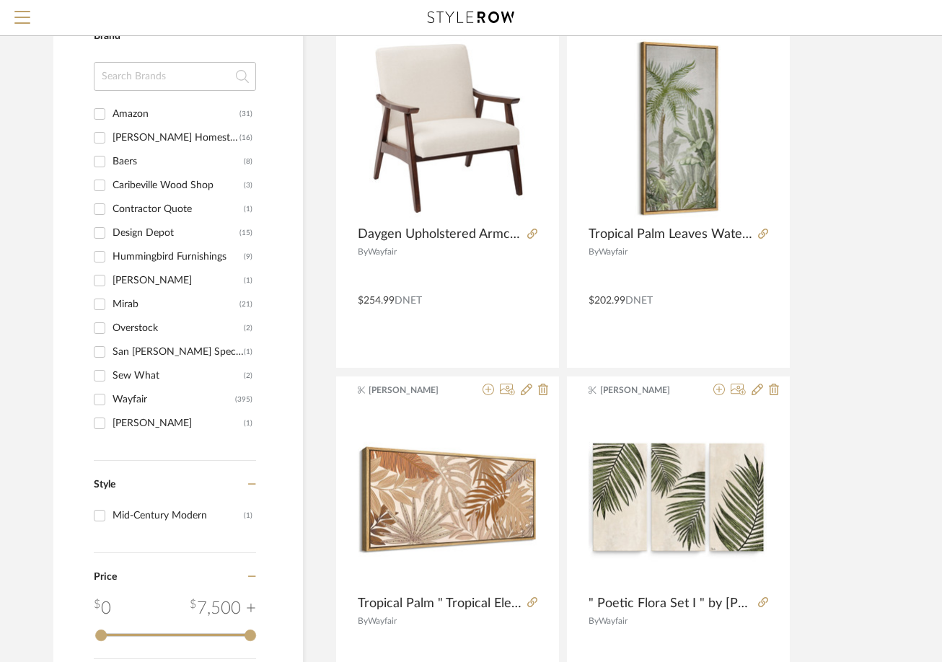
click at [154, 71] on input at bounding box center [175, 76] width 162 height 29
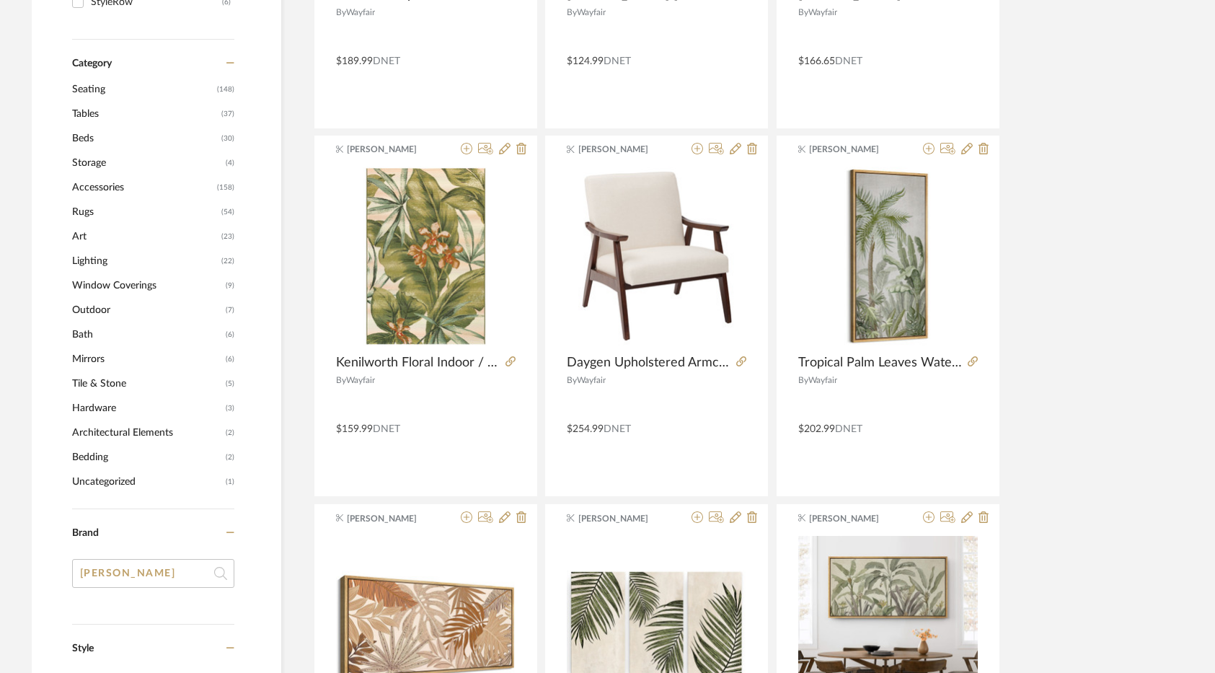
scroll to position [649, 0]
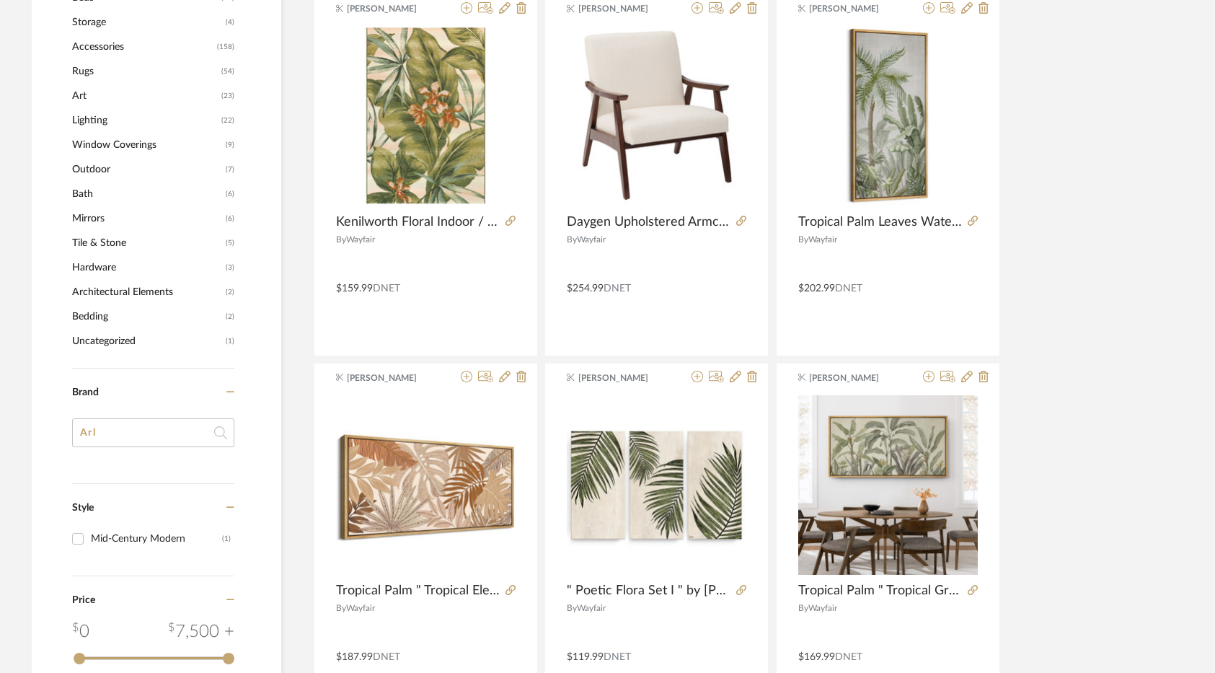
type input "Ar"
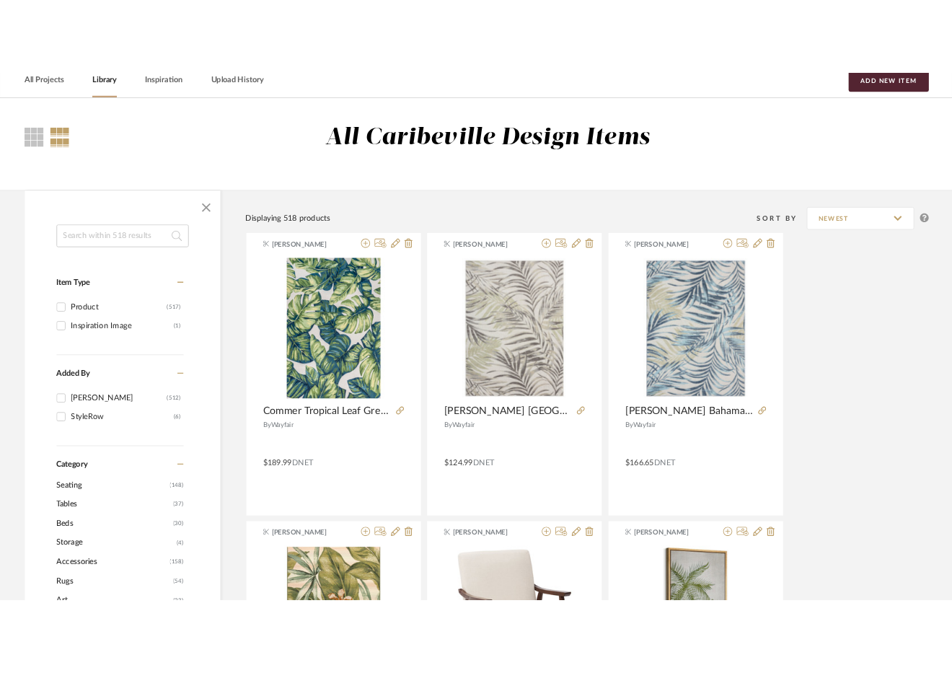
scroll to position [0, 0]
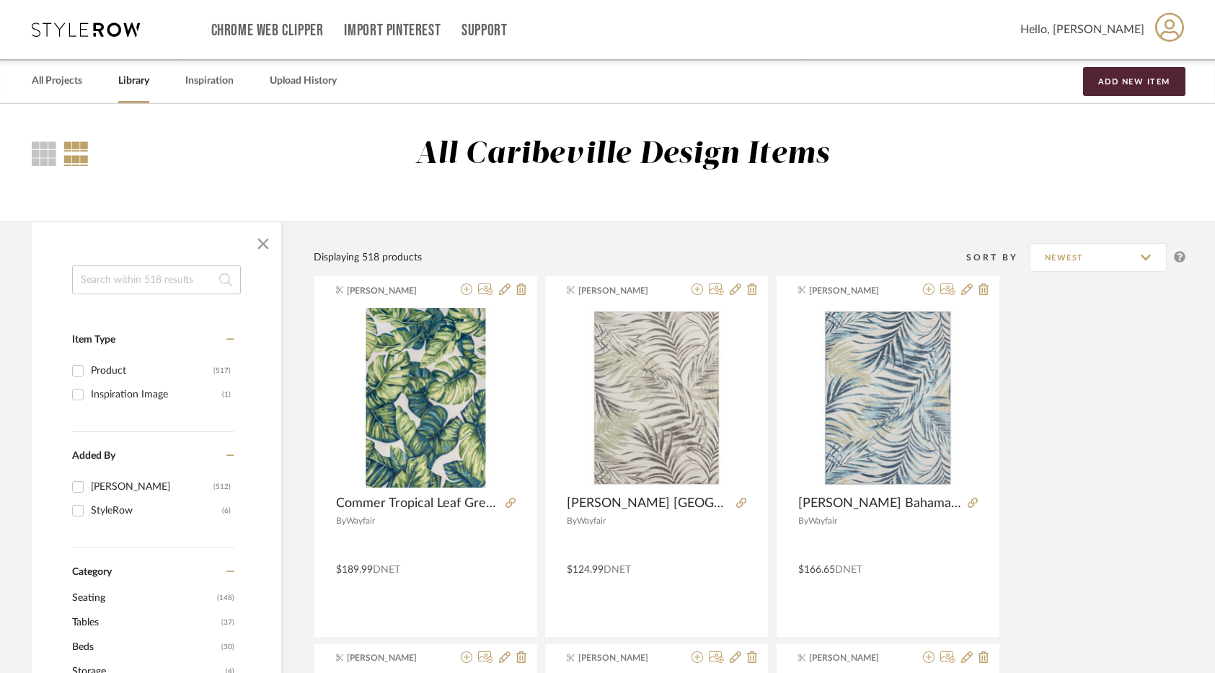
click at [168, 283] on input at bounding box center [156, 279] width 169 height 29
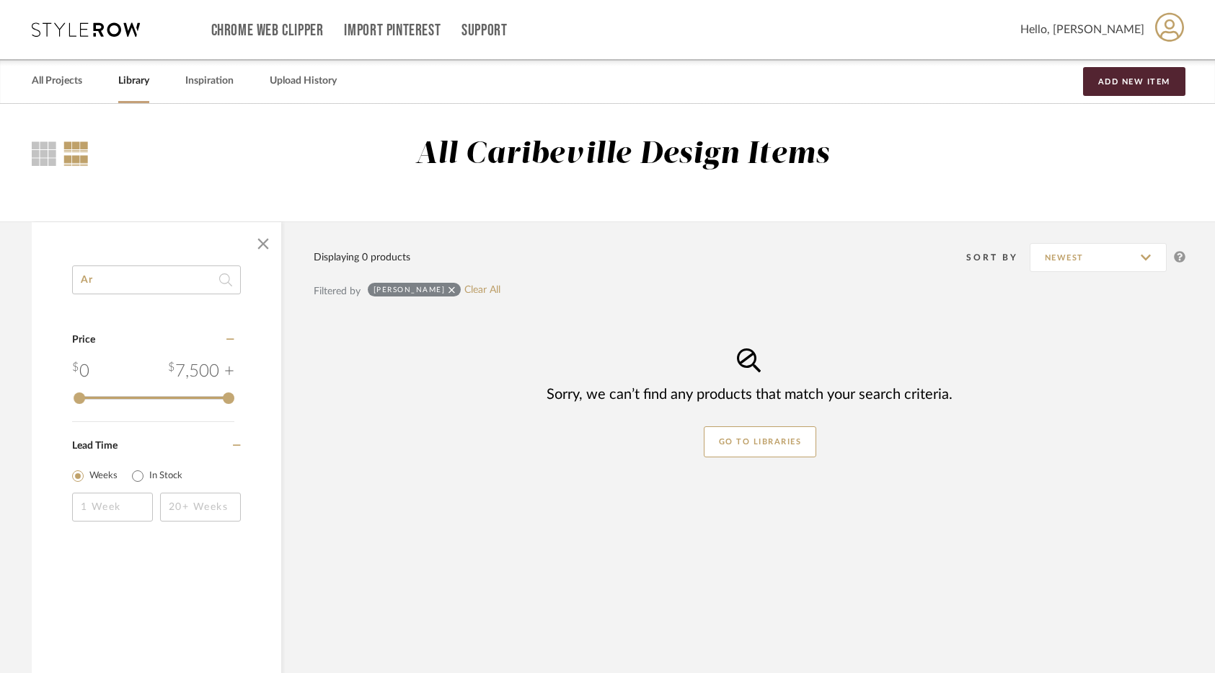
type input "A"
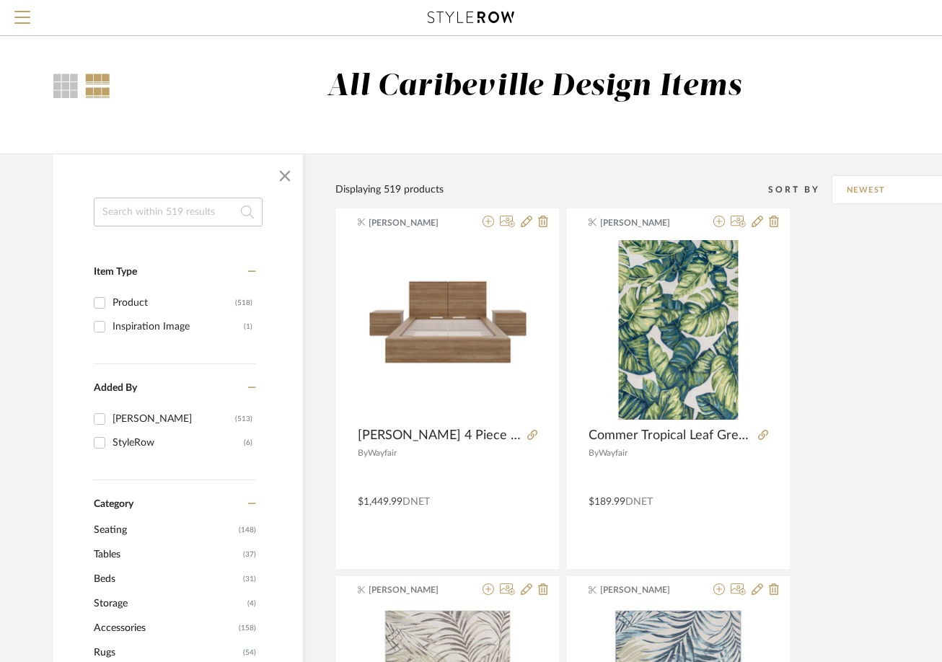
click at [166, 215] on input at bounding box center [178, 212] width 169 height 29
type input "[PERSON_NAME]"
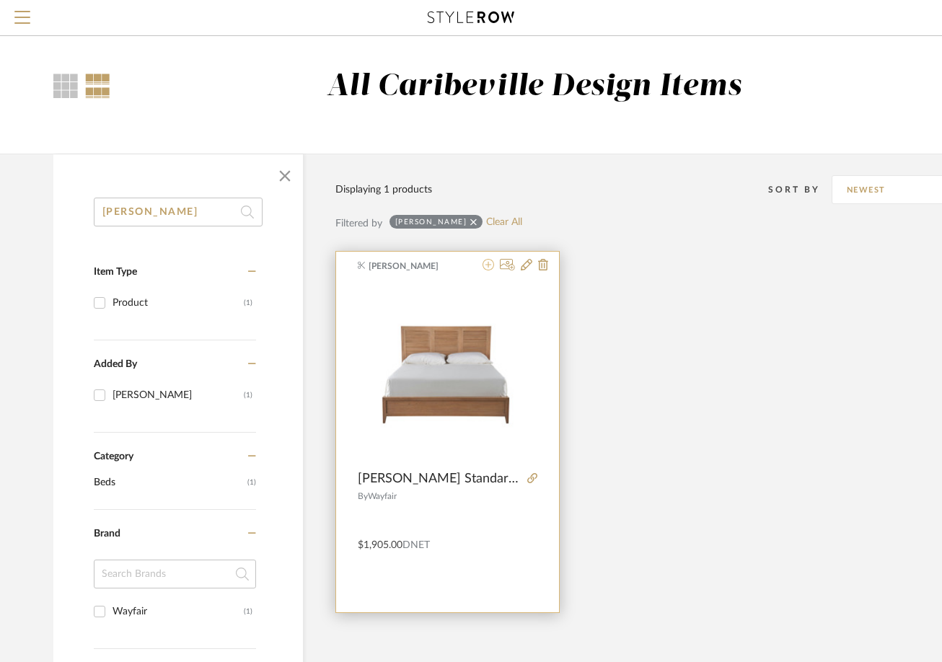
click at [488, 260] on icon at bounding box center [488, 265] width 12 height 12
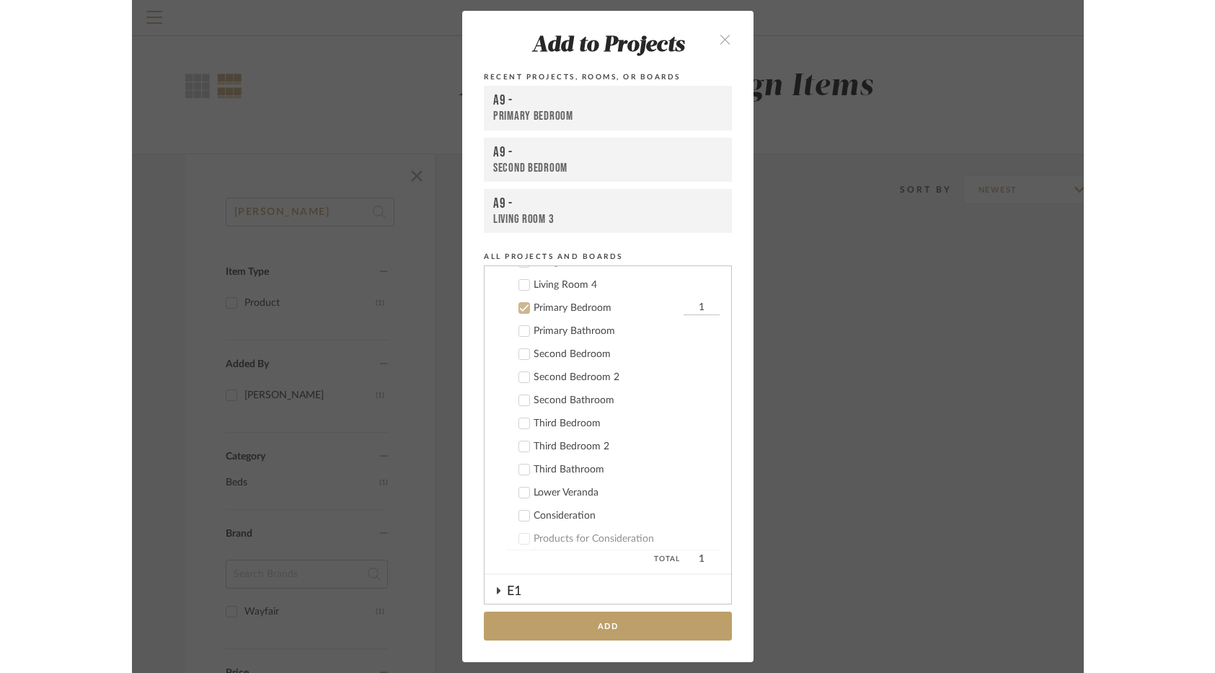
scroll to position [262, 0]
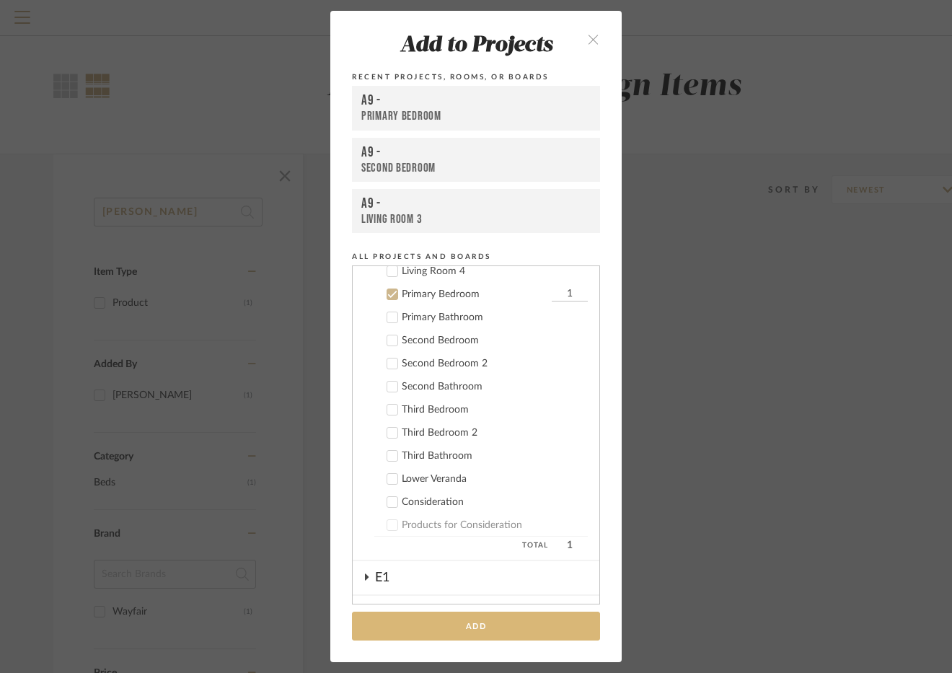
click at [486, 617] on button "Add" at bounding box center [476, 626] width 248 height 30
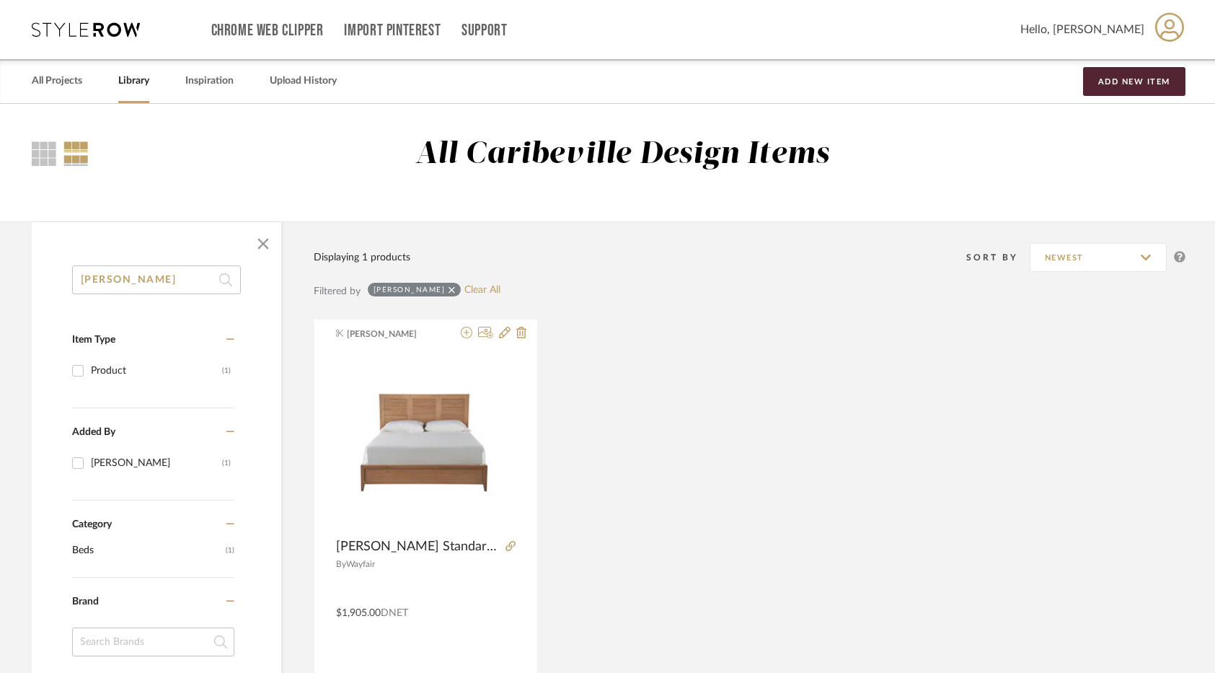
drag, startPoint x: 130, startPoint y: 285, endPoint x: 65, endPoint y: 284, distance: 64.9
click at [65, 284] on div "[PERSON_NAME] Item Type Product (1) Added By [PERSON_NAME] (1) Category Beds (1…" at bounding box center [156, 658] width 249 height 787
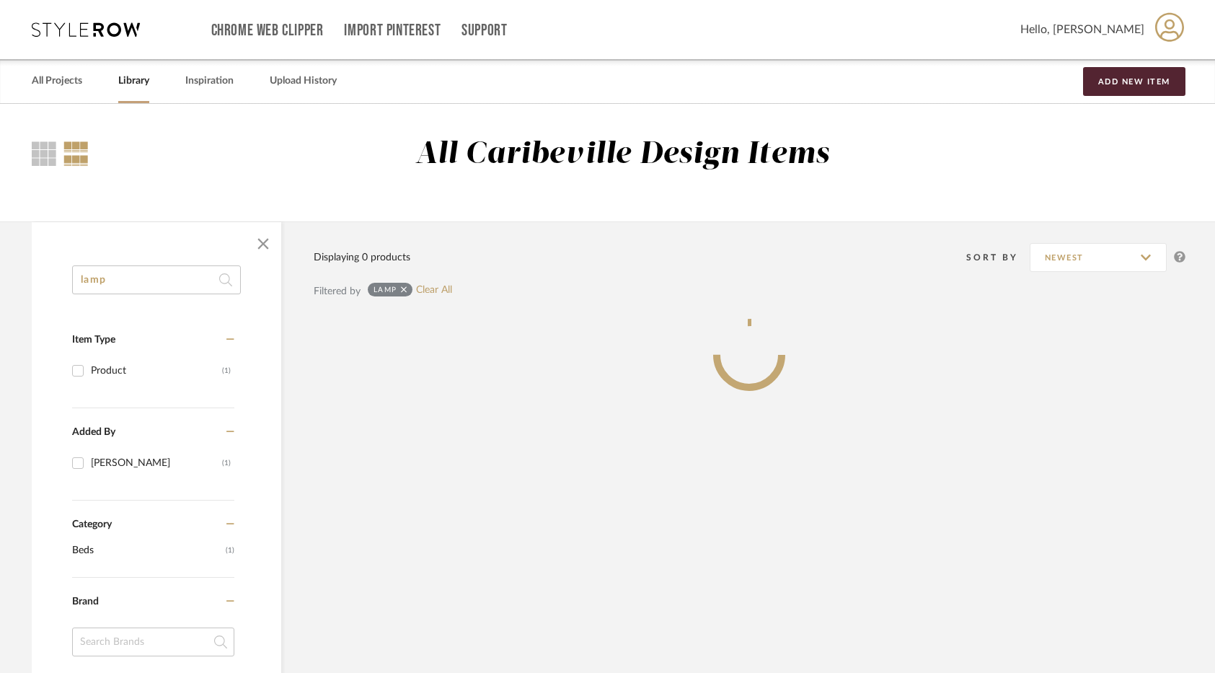
type input "lamp"
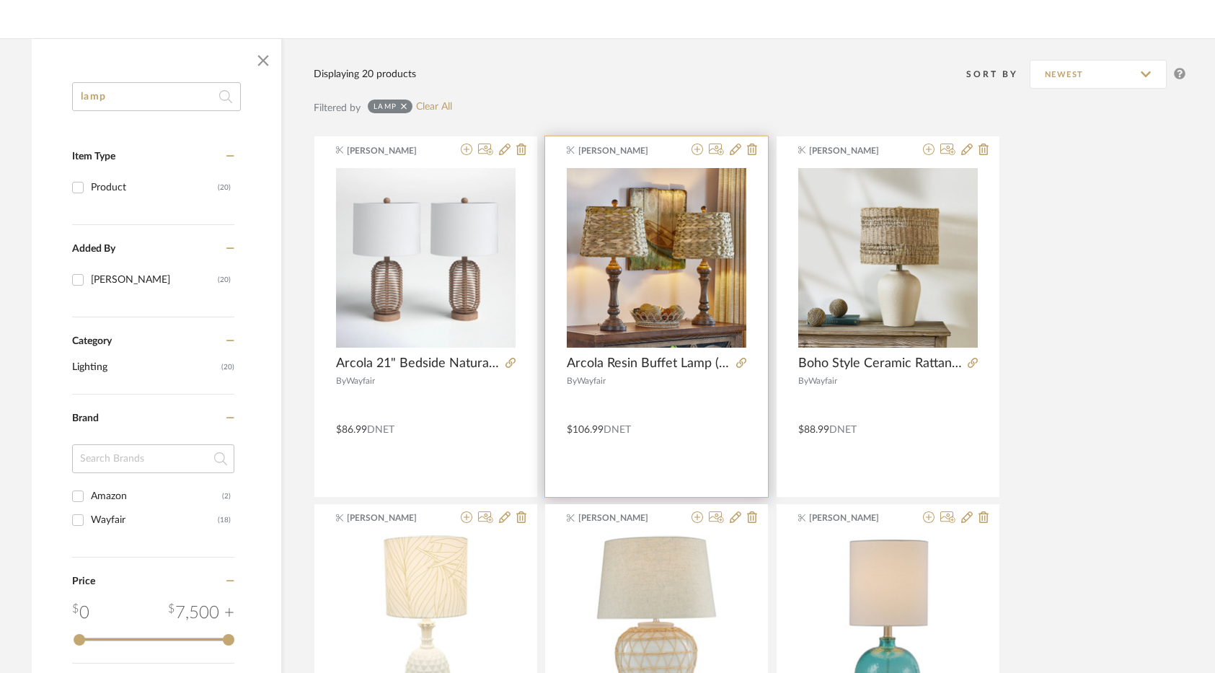
scroll to position [144, 0]
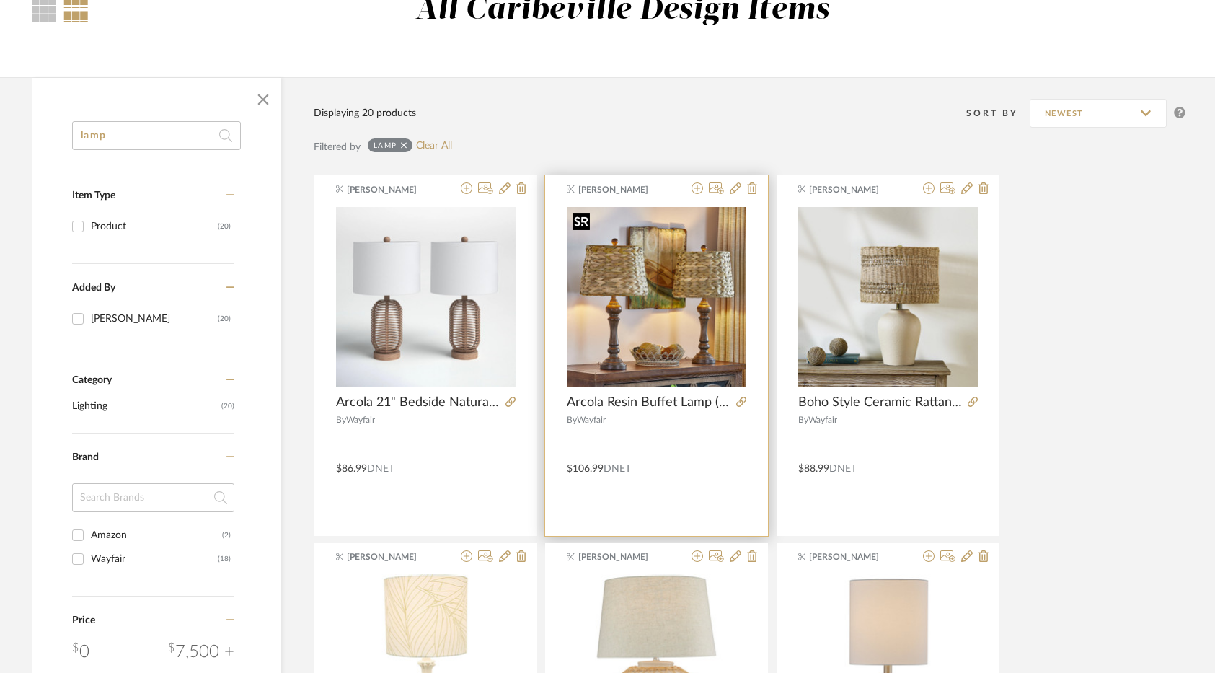
click at [694, 327] on img "0" at bounding box center [657, 297] width 180 height 180
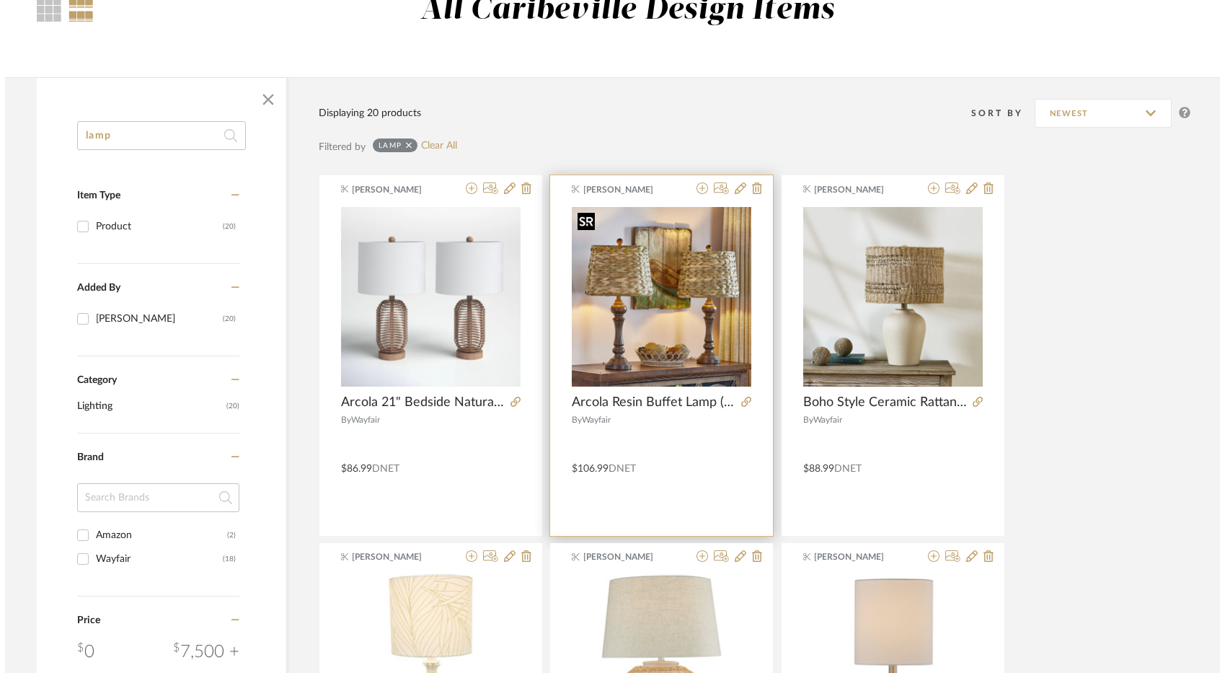
scroll to position [0, 0]
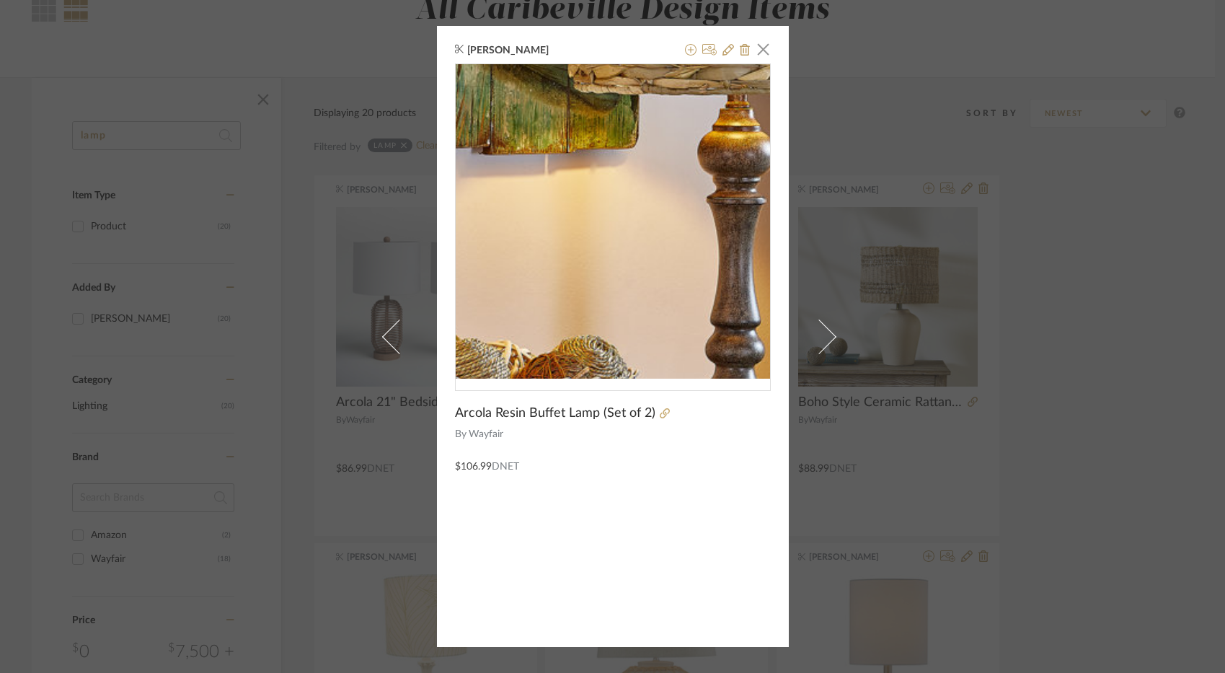
click at [650, 265] on img "0" at bounding box center [613, 221] width 314 height 314
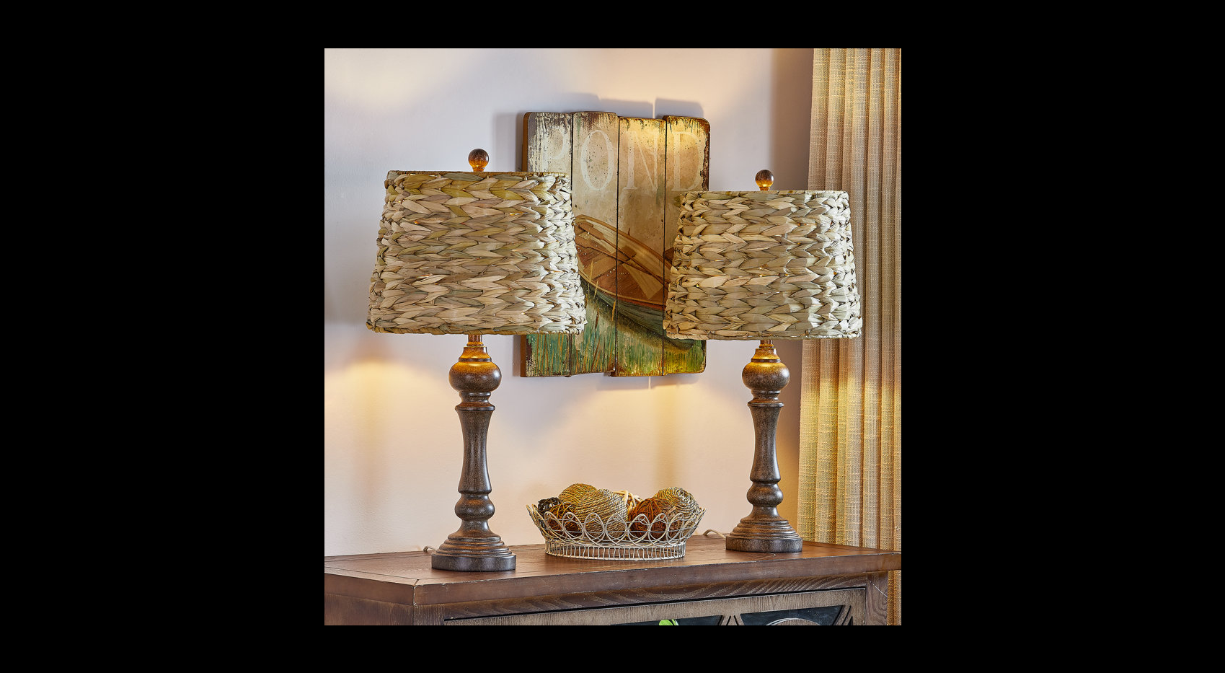
click at [1205, 14] on button at bounding box center [1209, 16] width 32 height 32
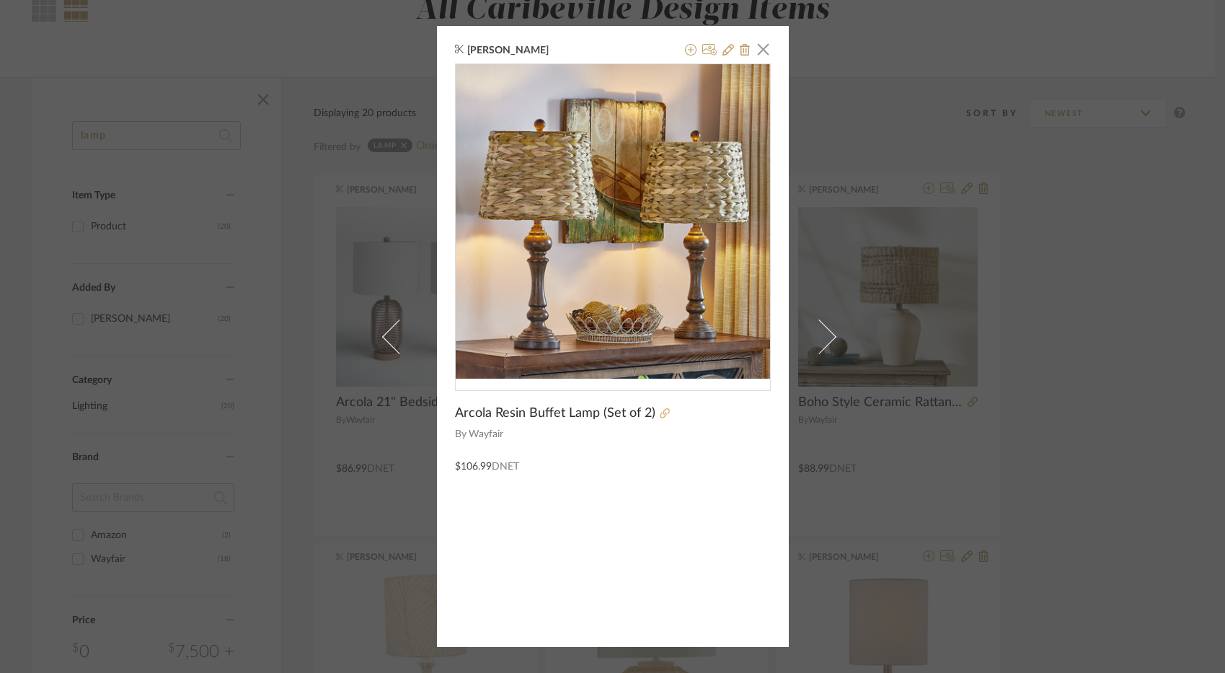
click at [660, 415] on icon at bounding box center [665, 413] width 10 height 10
click at [690, 48] on icon at bounding box center [691, 50] width 12 height 12
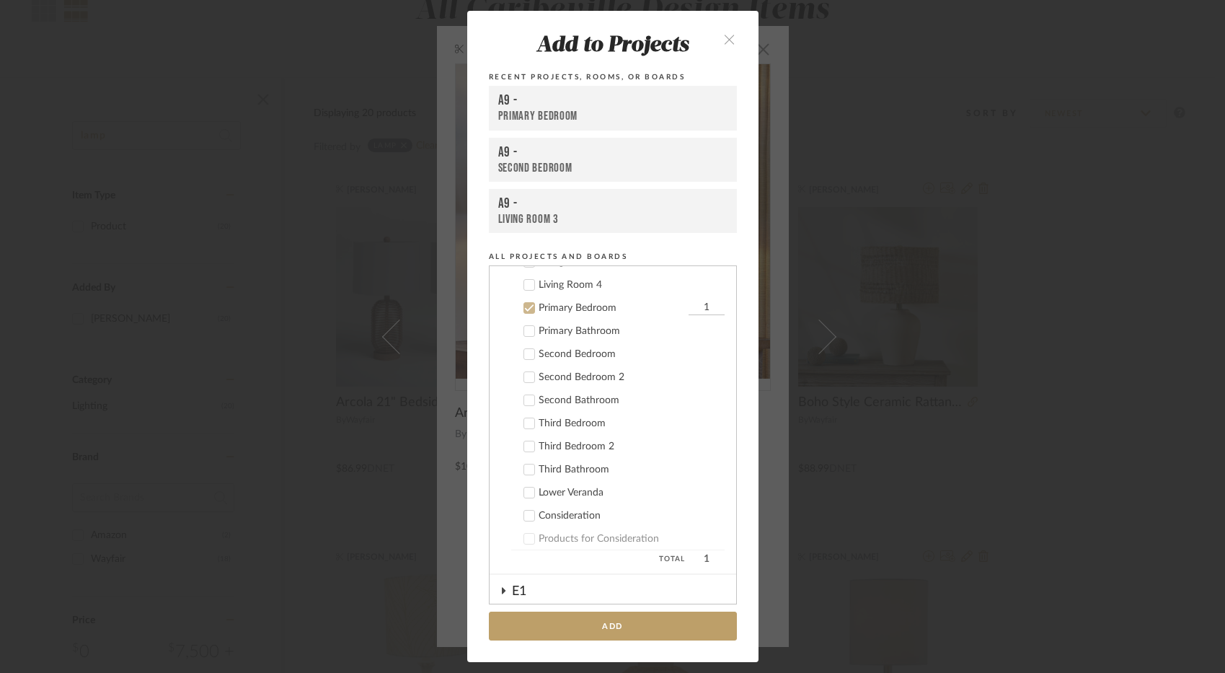
scroll to position [262, 0]
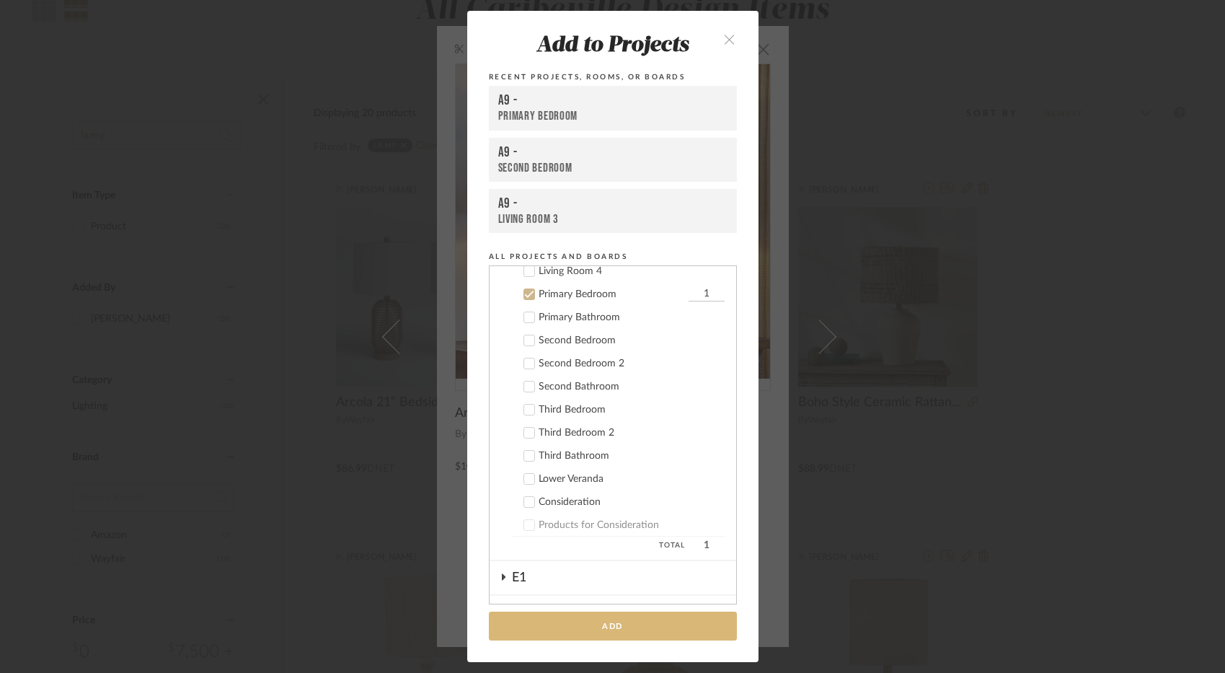
click at [638, 614] on button "Add" at bounding box center [613, 626] width 248 height 30
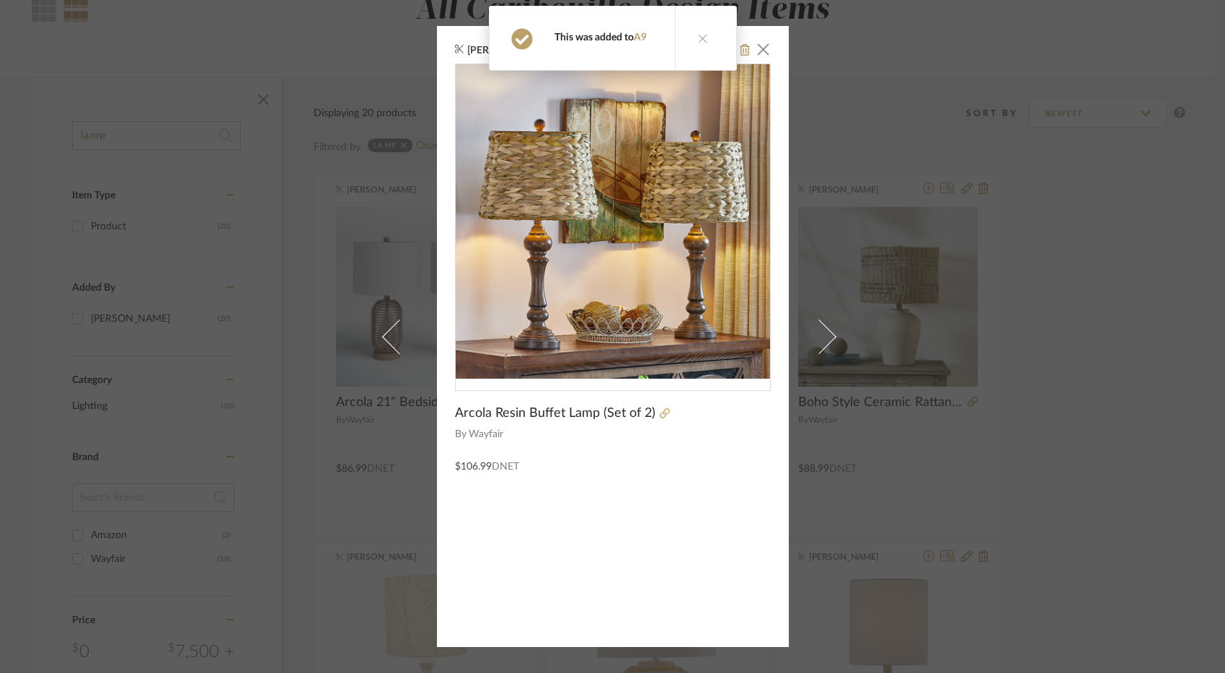
click at [698, 35] on icon at bounding box center [703, 38] width 10 height 10
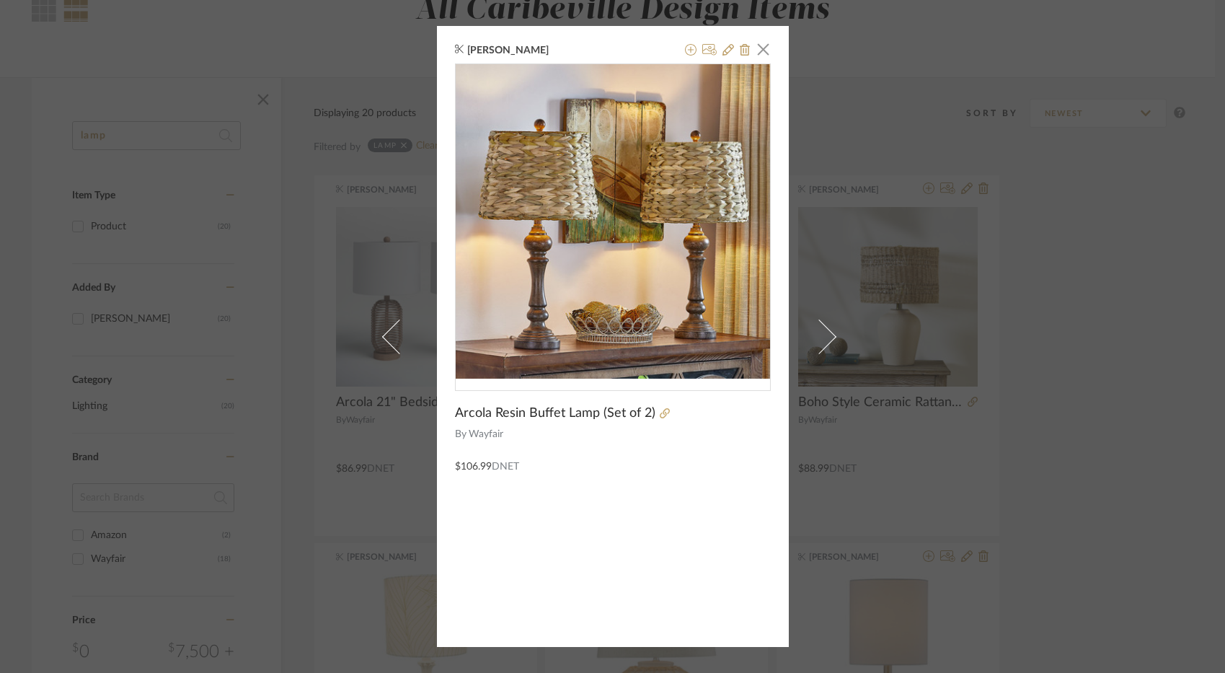
drag, startPoint x: 763, startPoint y: 44, endPoint x: 818, endPoint y: 30, distance: 57.4
click at [763, 45] on span "button" at bounding box center [763, 49] width 29 height 29
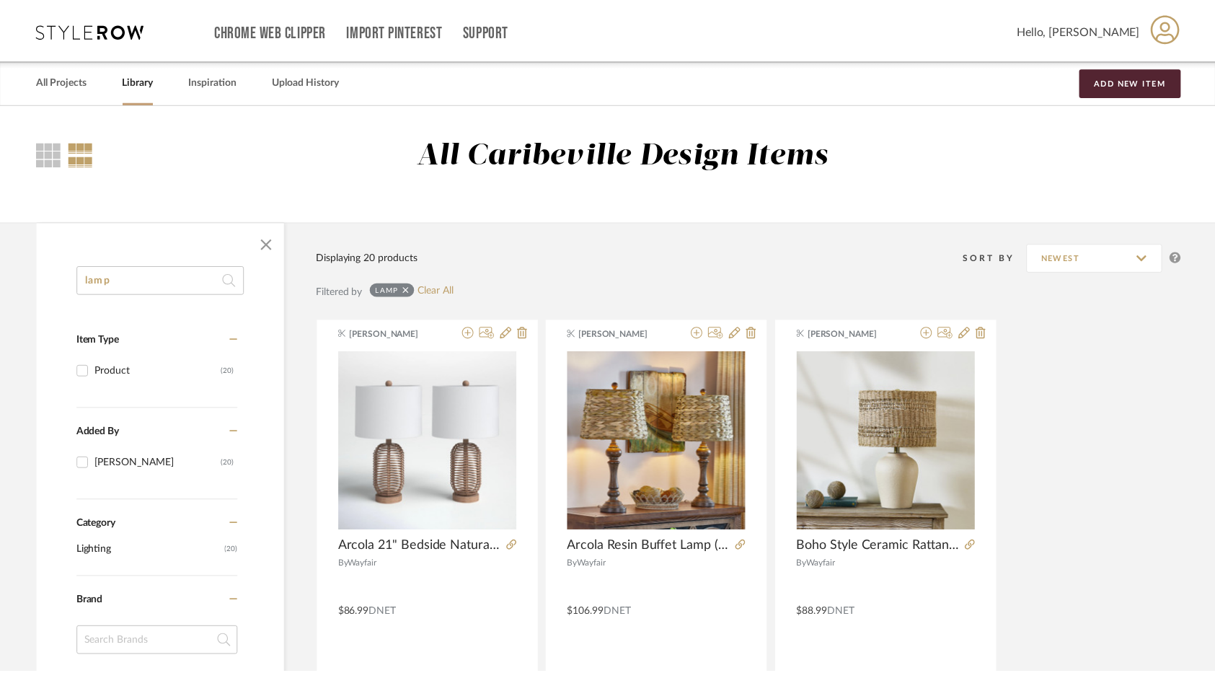
scroll to position [144, 0]
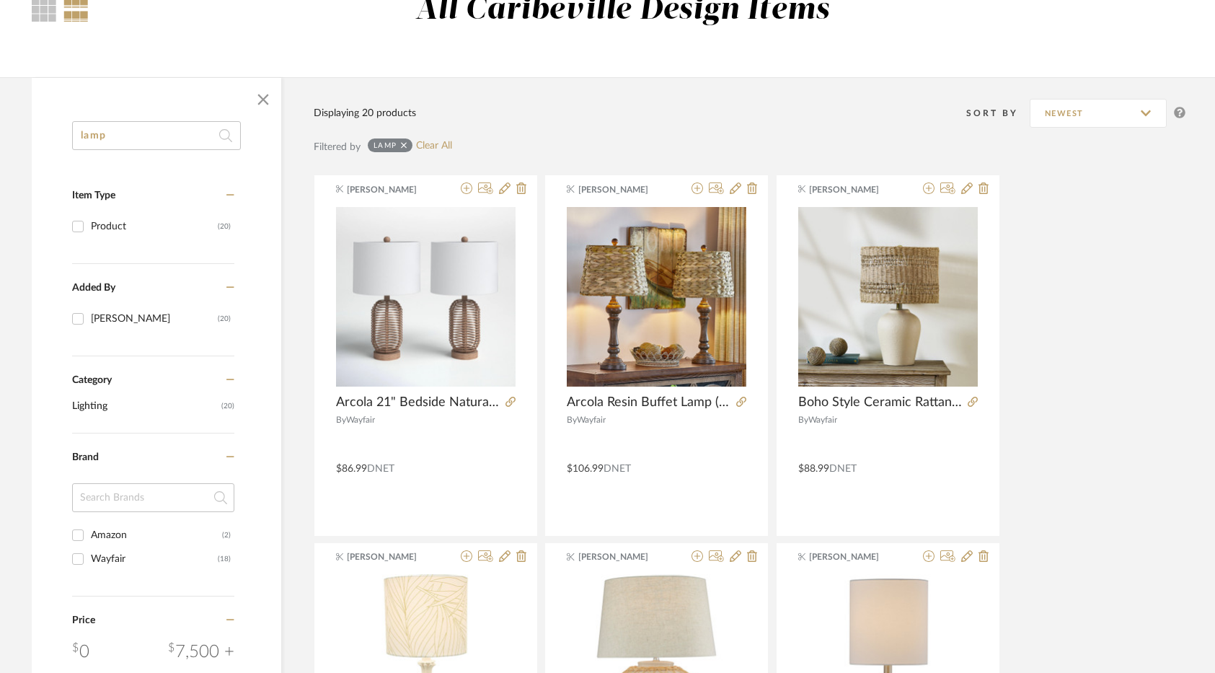
drag, startPoint x: 123, startPoint y: 133, endPoint x: 36, endPoint y: 135, distance: 86.6
click at [36, 135] on div "lamp Item Type Product (20) Added By Brianne Leiva (20) Category Lighting (20) …" at bounding box center [156, 526] width 249 height 810
type input "scarlett"
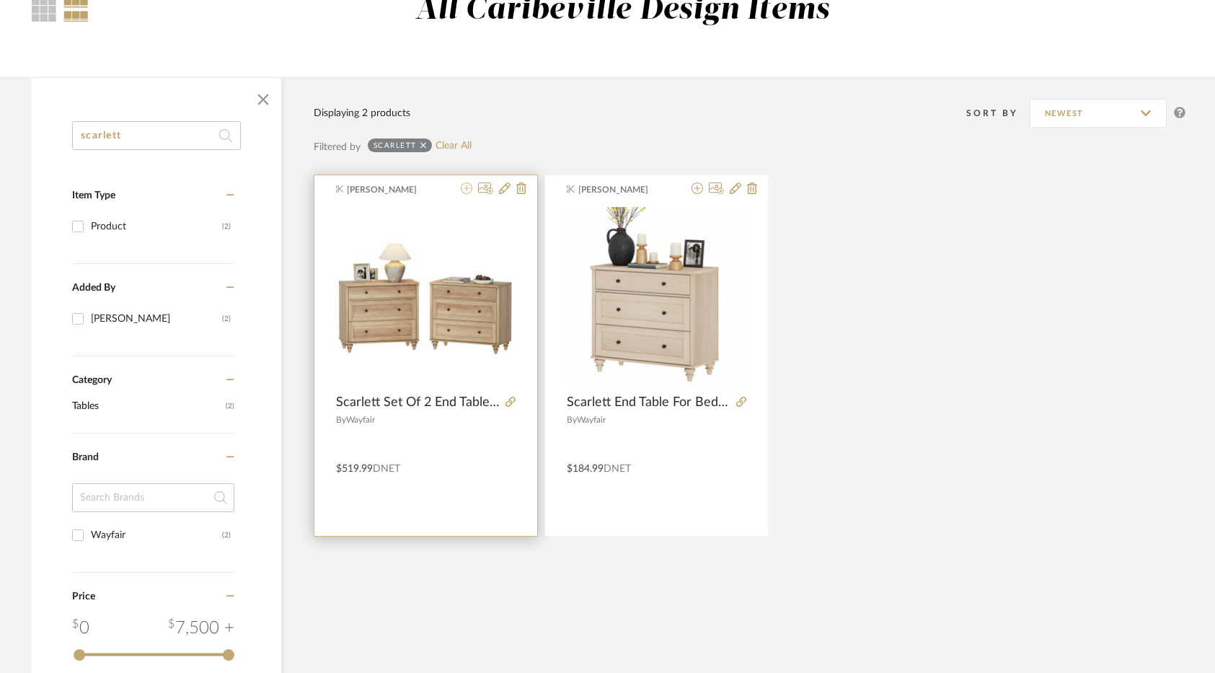
click at [462, 188] on icon at bounding box center [467, 188] width 12 height 12
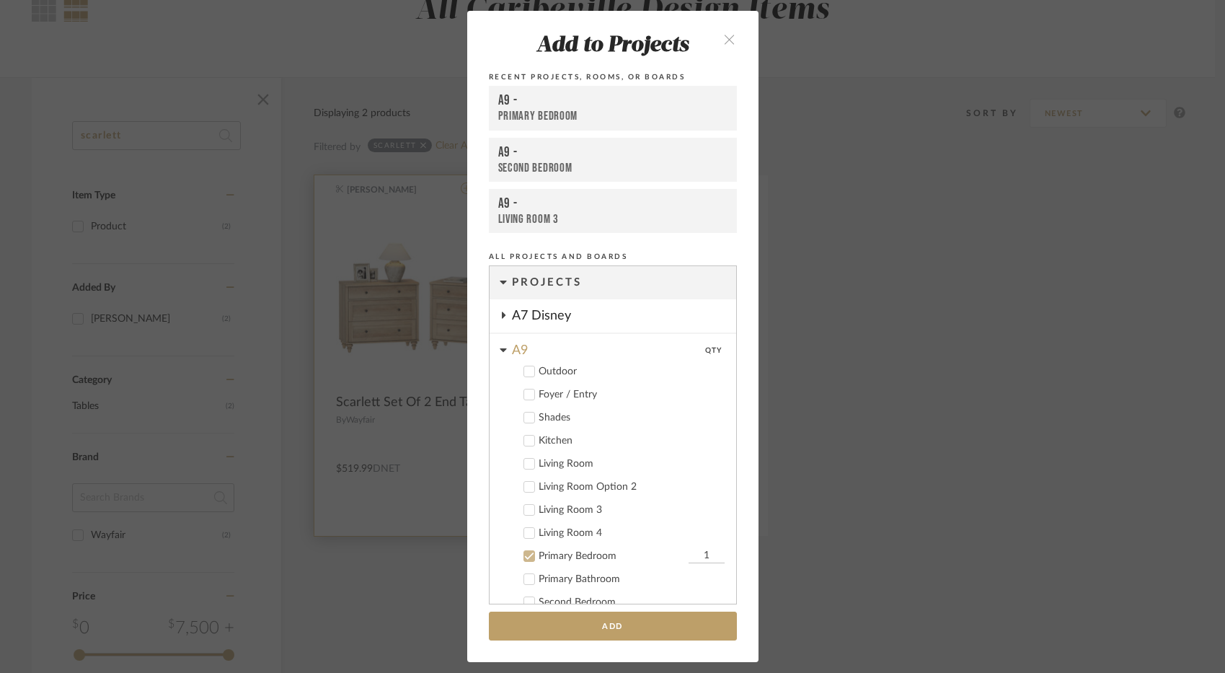
scroll to position [262, 0]
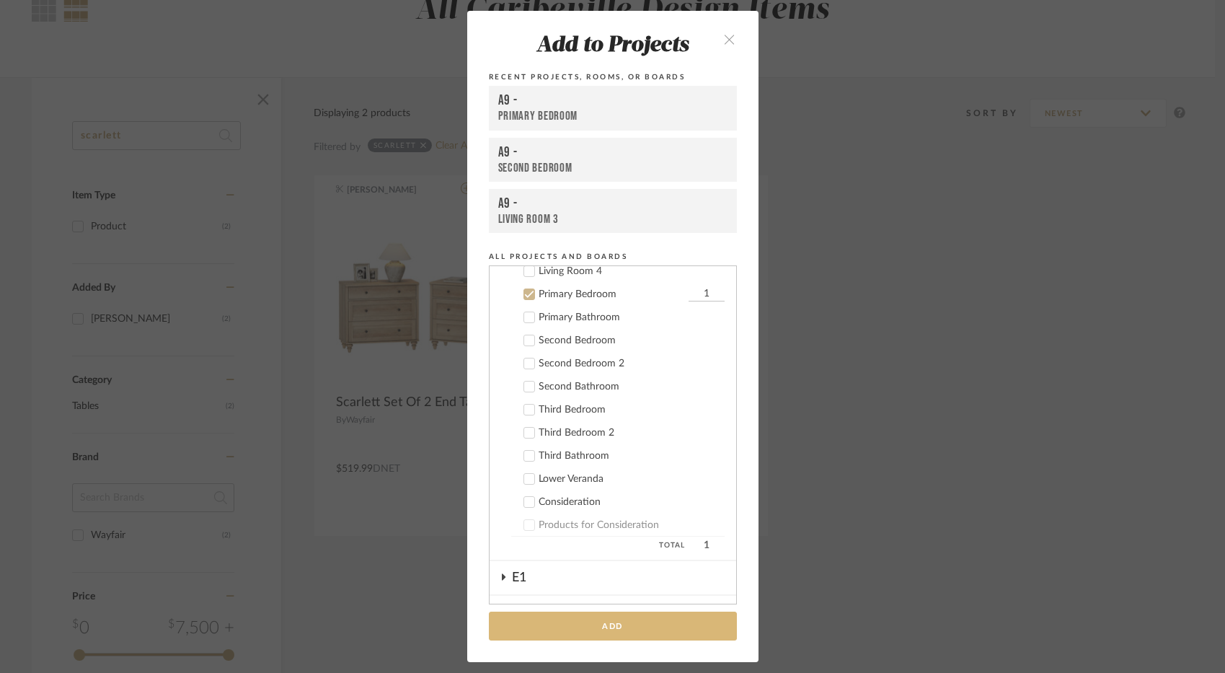
click at [631, 630] on button "Add" at bounding box center [613, 626] width 248 height 30
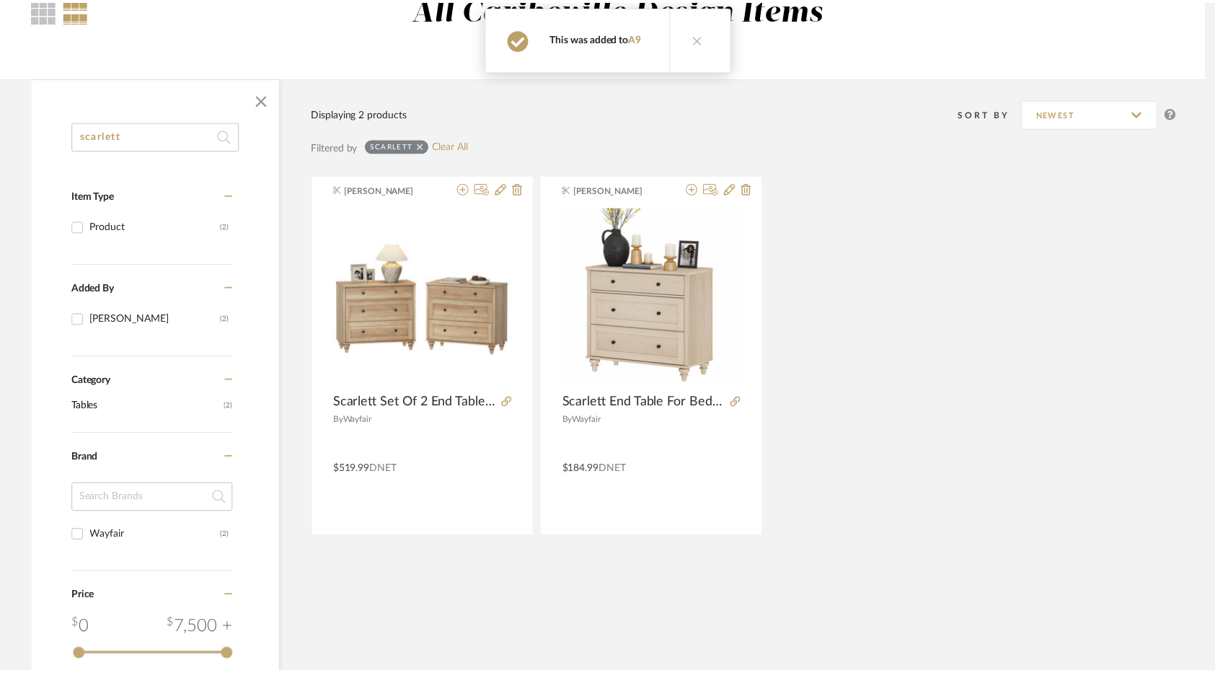
scroll to position [144, 0]
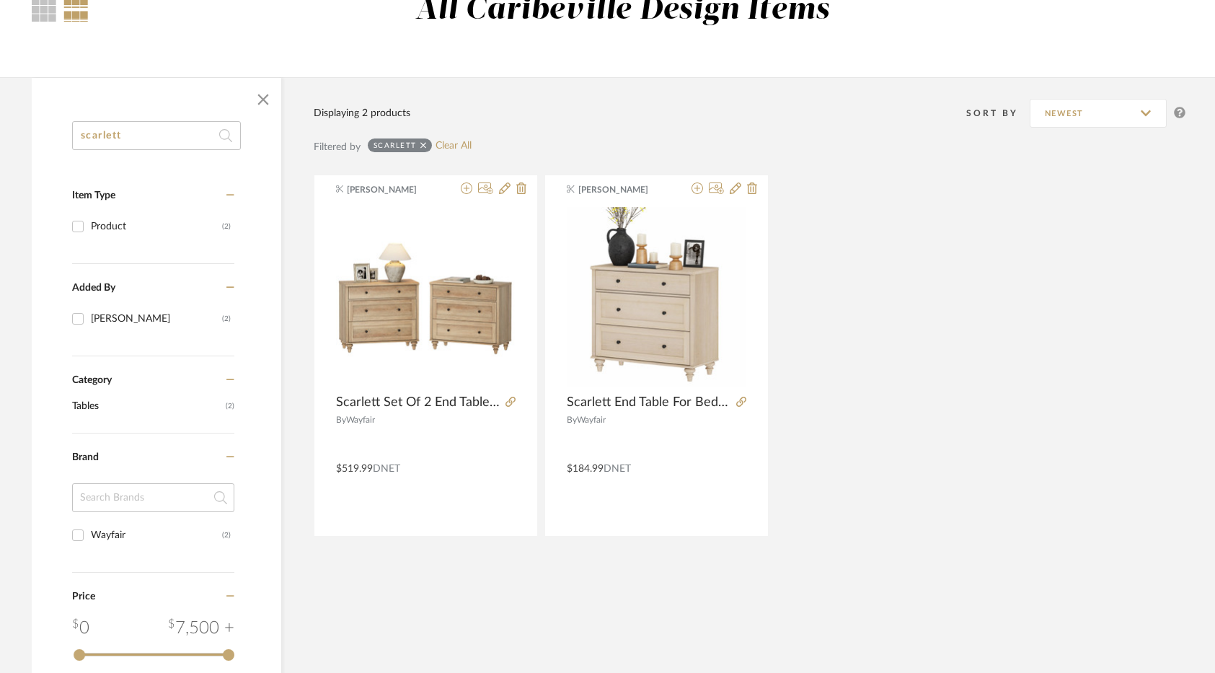
drag, startPoint x: 163, startPoint y: 140, endPoint x: 13, endPoint y: 121, distance: 151.2
click at [13, 121] on div "scarlett Item Type Product (2) Added By Brianne Leiva (2) Category Tables (2) B…" at bounding box center [608, 492] width 1196 height 831
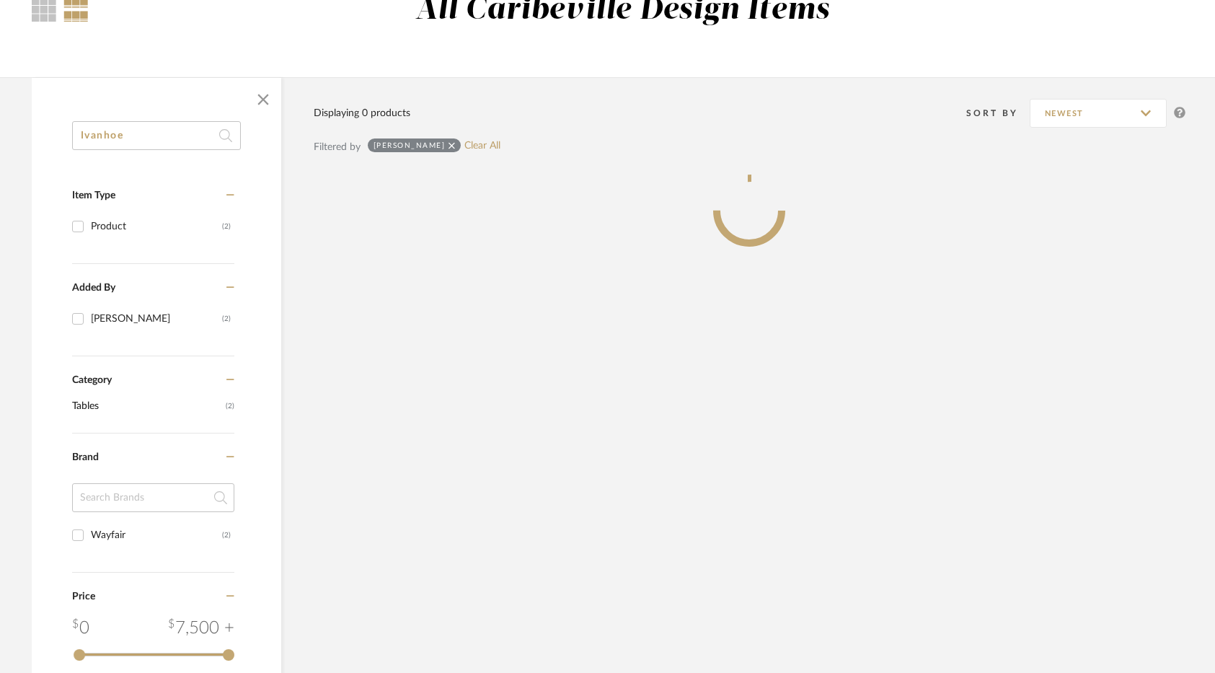
scroll to position [120, 0]
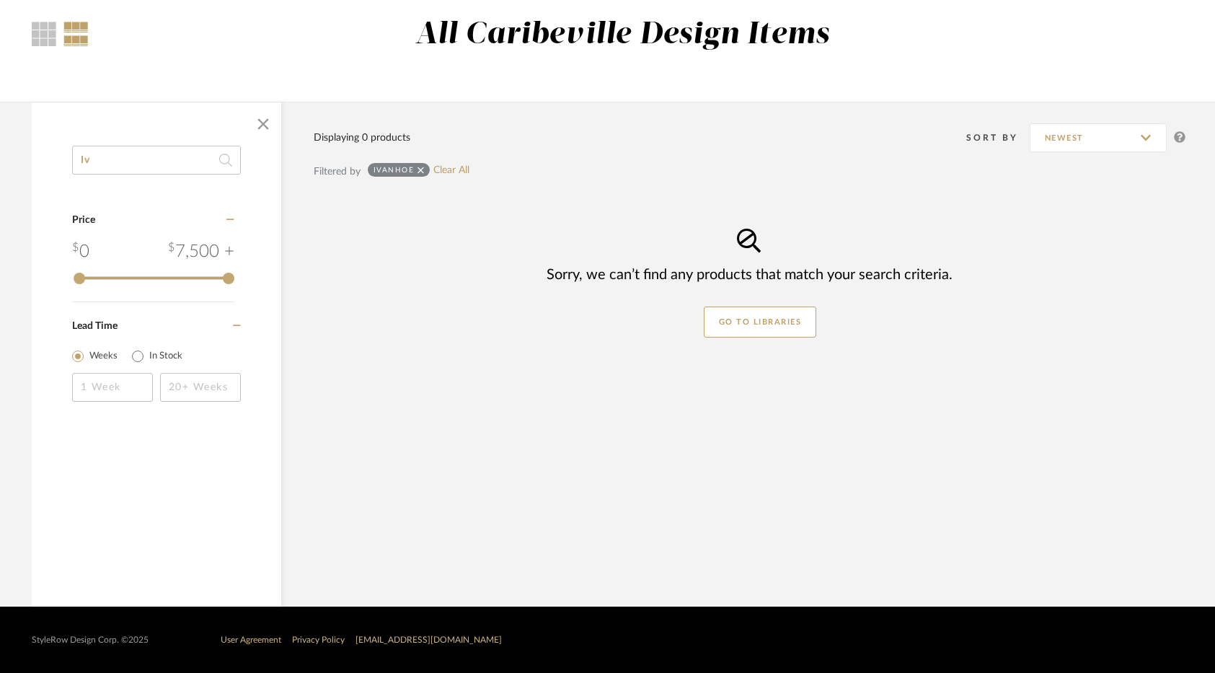
type input "I"
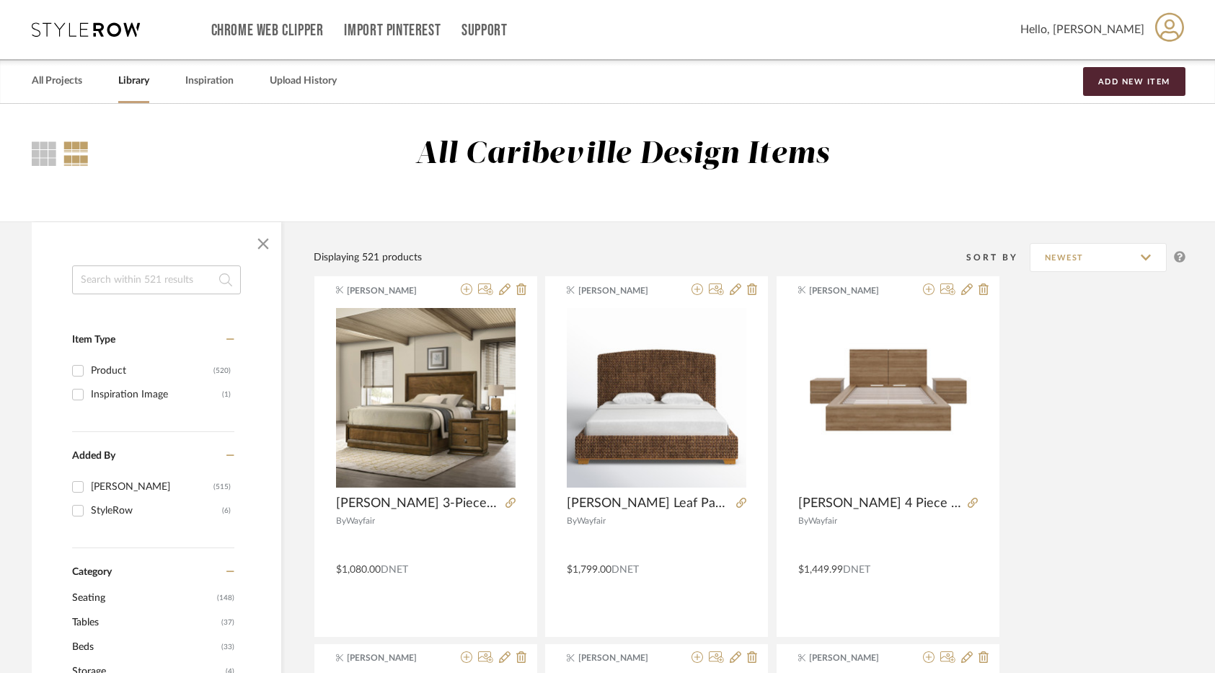
click at [136, 272] on input at bounding box center [156, 279] width 169 height 29
type input "throw"
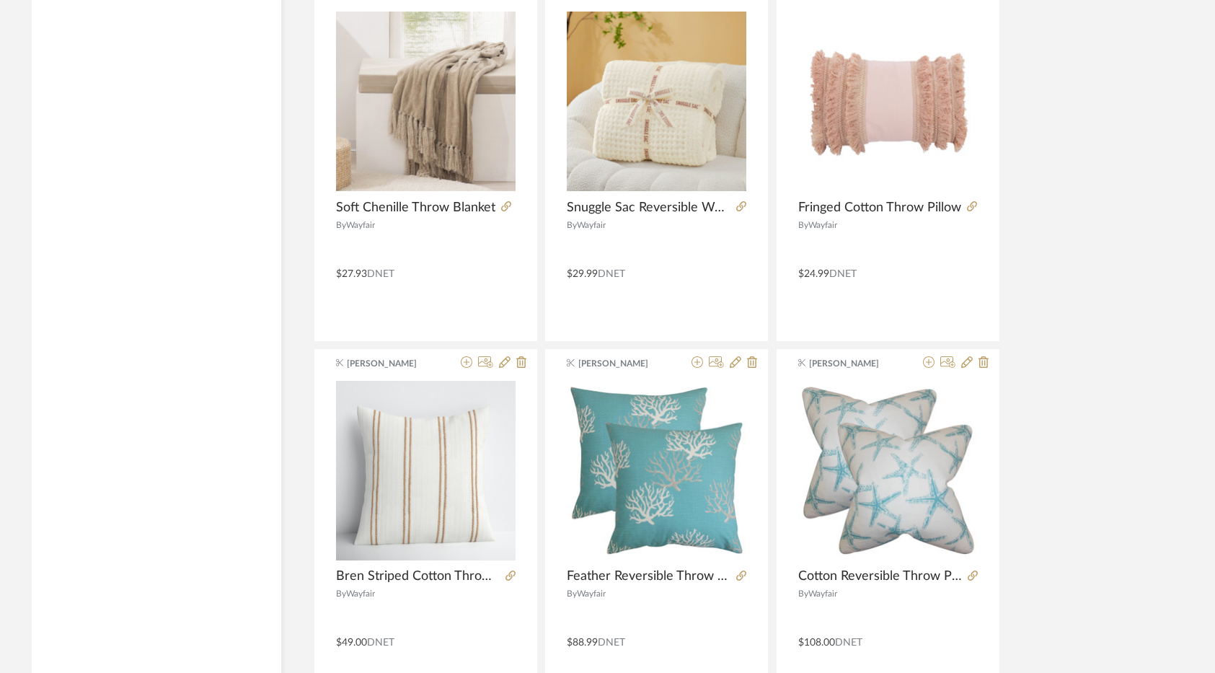
scroll to position [2812, 0]
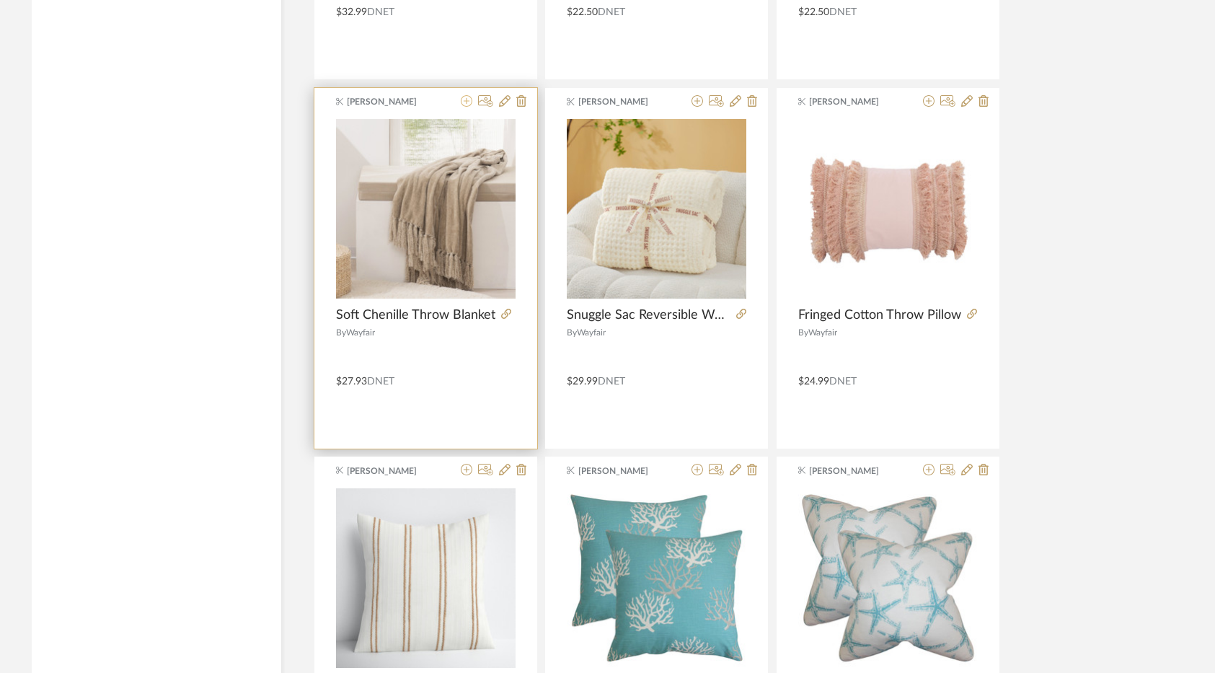
click at [470, 104] on icon at bounding box center [467, 101] width 12 height 12
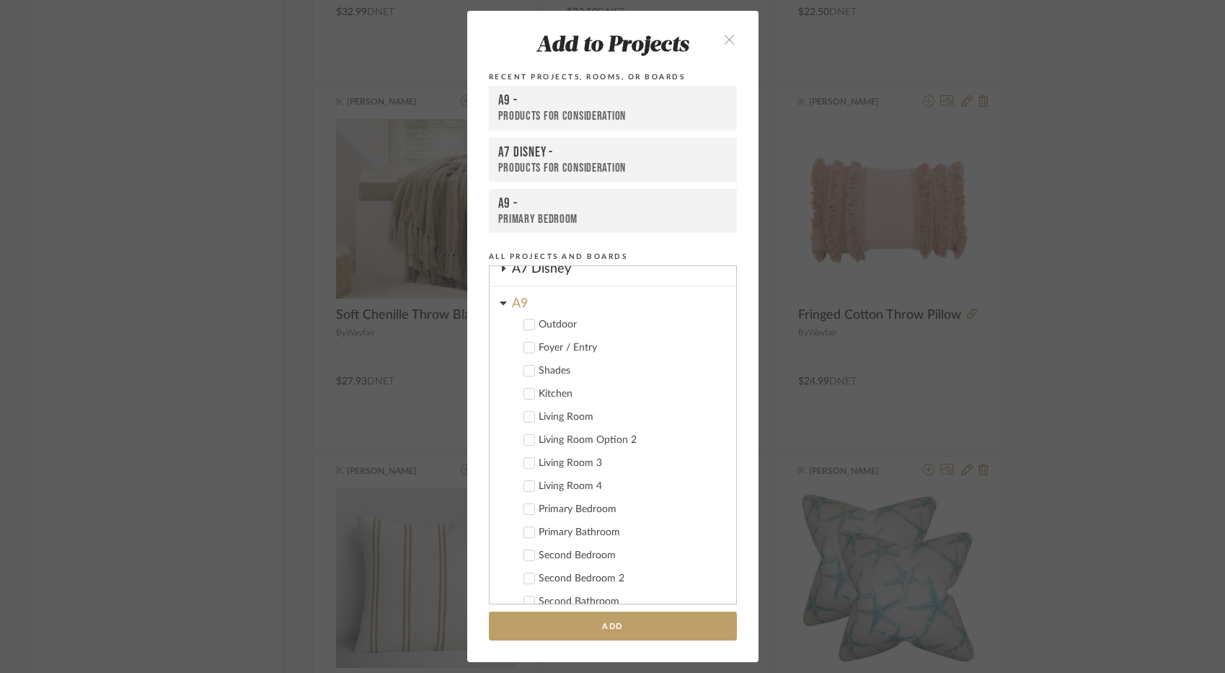
scroll to position [72, 0]
click at [586, 482] on div "Primary Bedroom" at bounding box center [632, 484] width 186 height 12
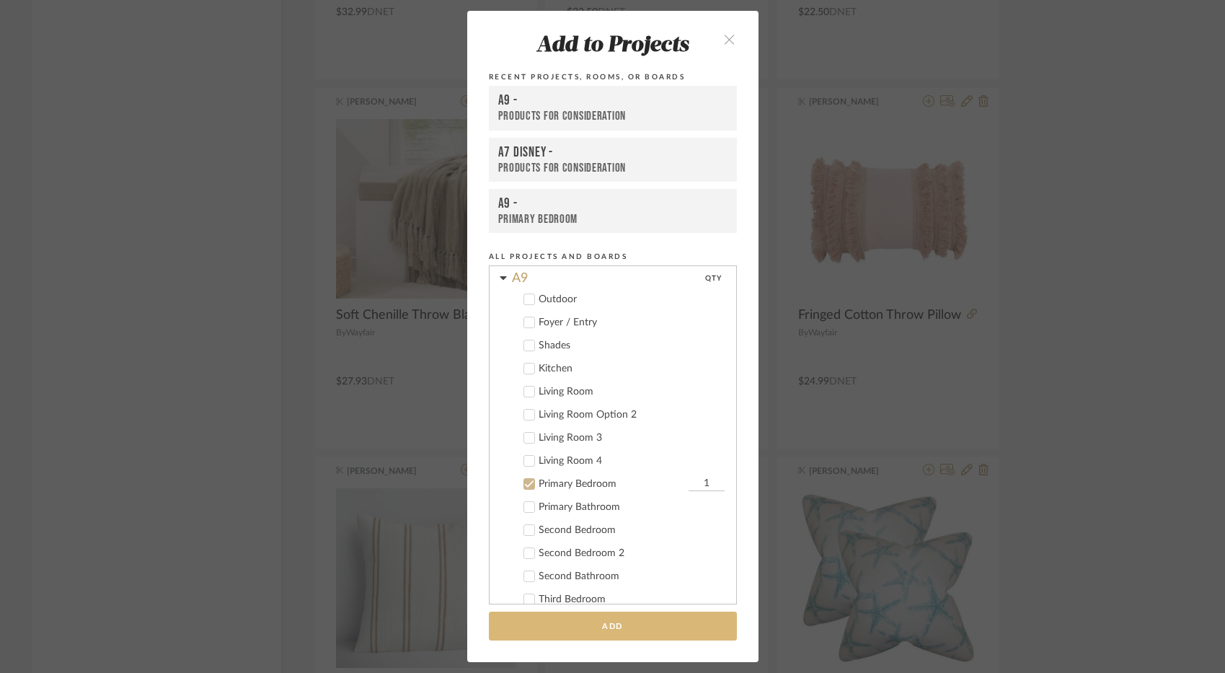
click at [619, 615] on button "Add" at bounding box center [613, 626] width 248 height 30
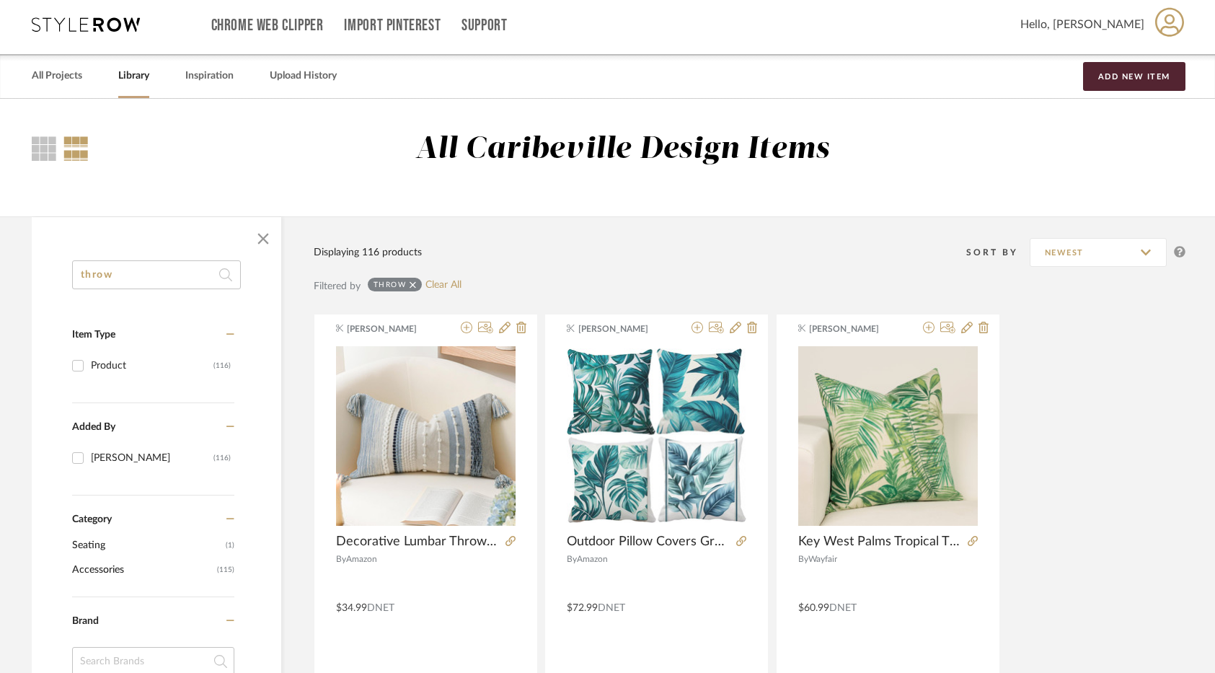
scroll to position [0, 0]
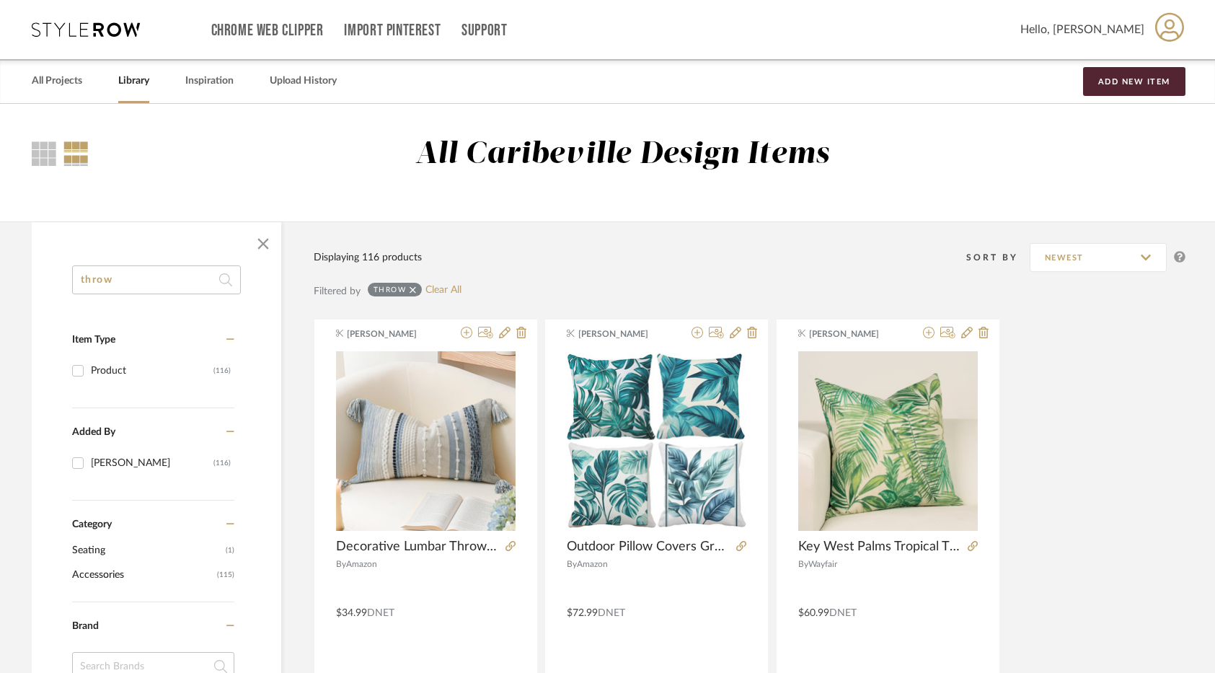
drag, startPoint x: 136, startPoint y: 275, endPoint x: 44, endPoint y: 271, distance: 92.4
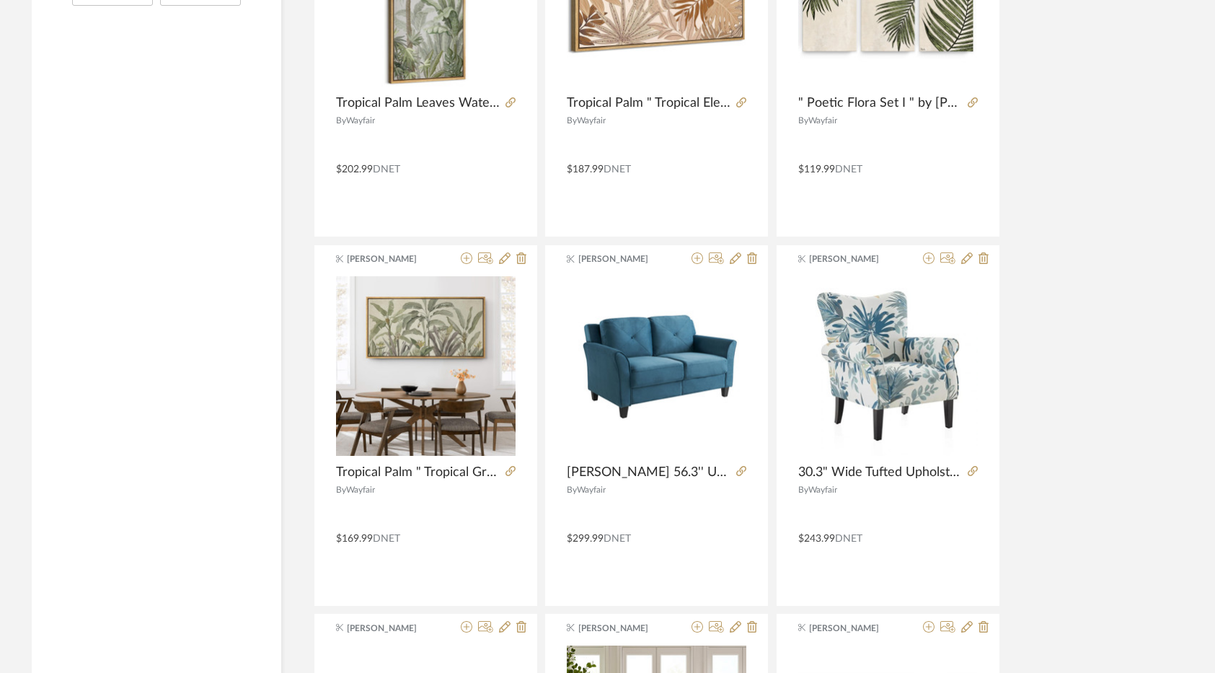
scroll to position [1875, 0]
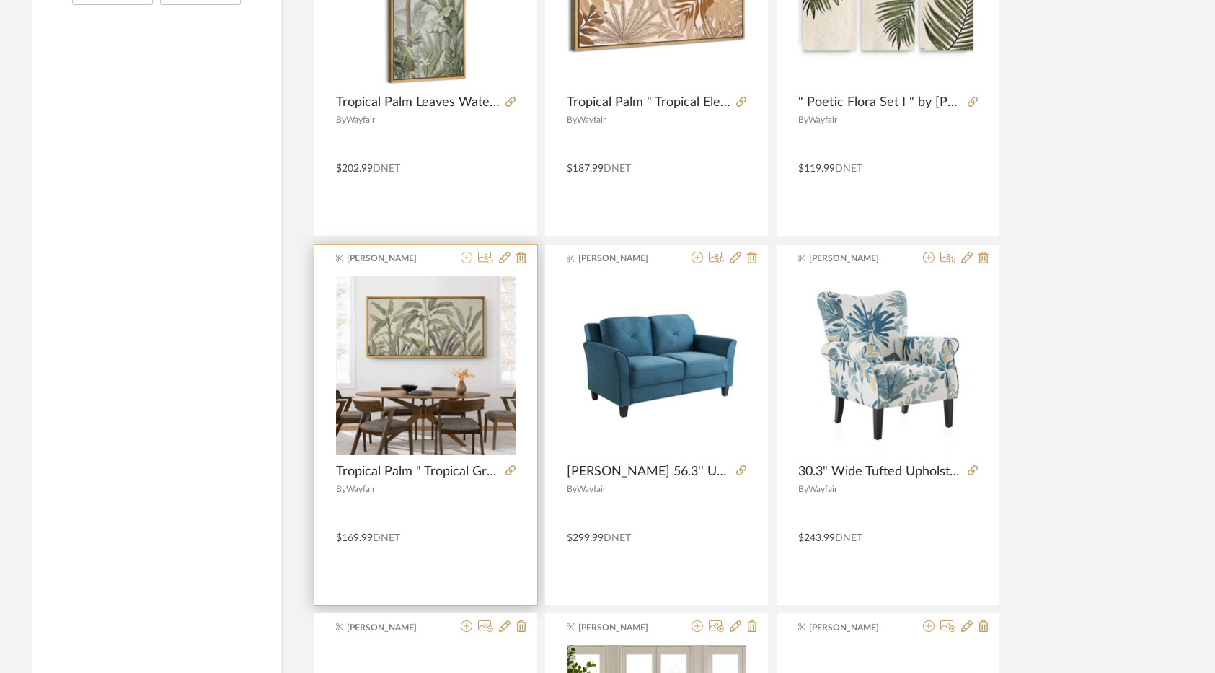
click at [471, 259] on icon at bounding box center [467, 258] width 12 height 12
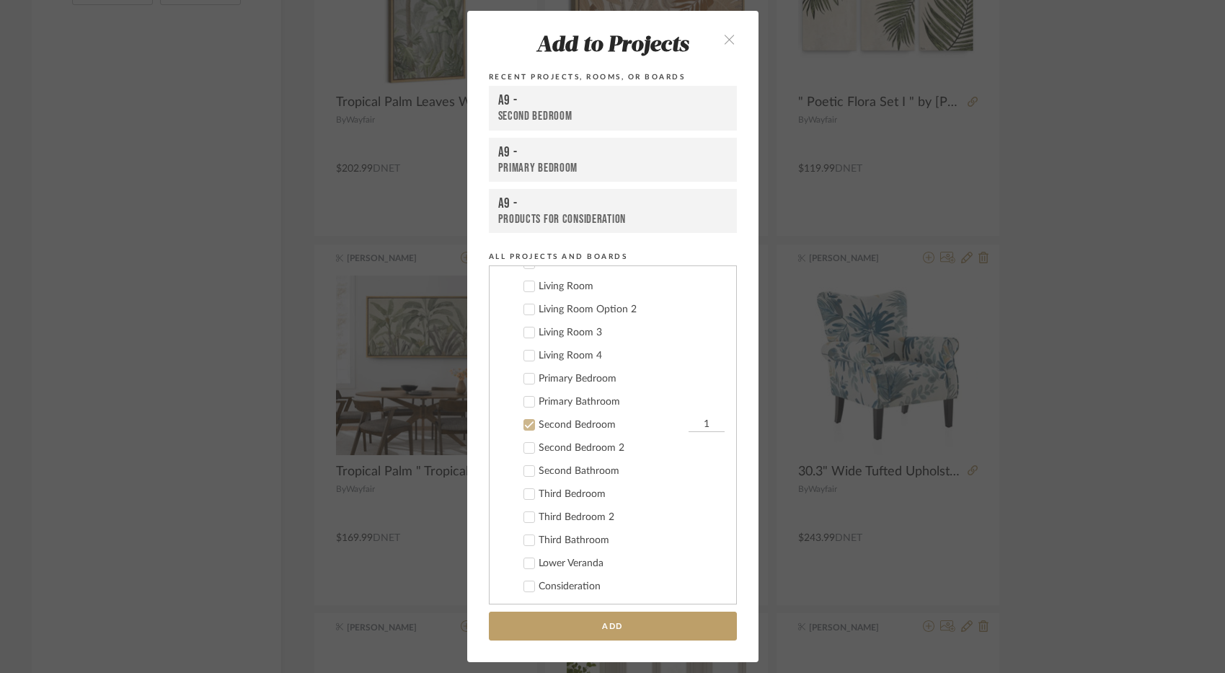
scroll to position [164, 0]
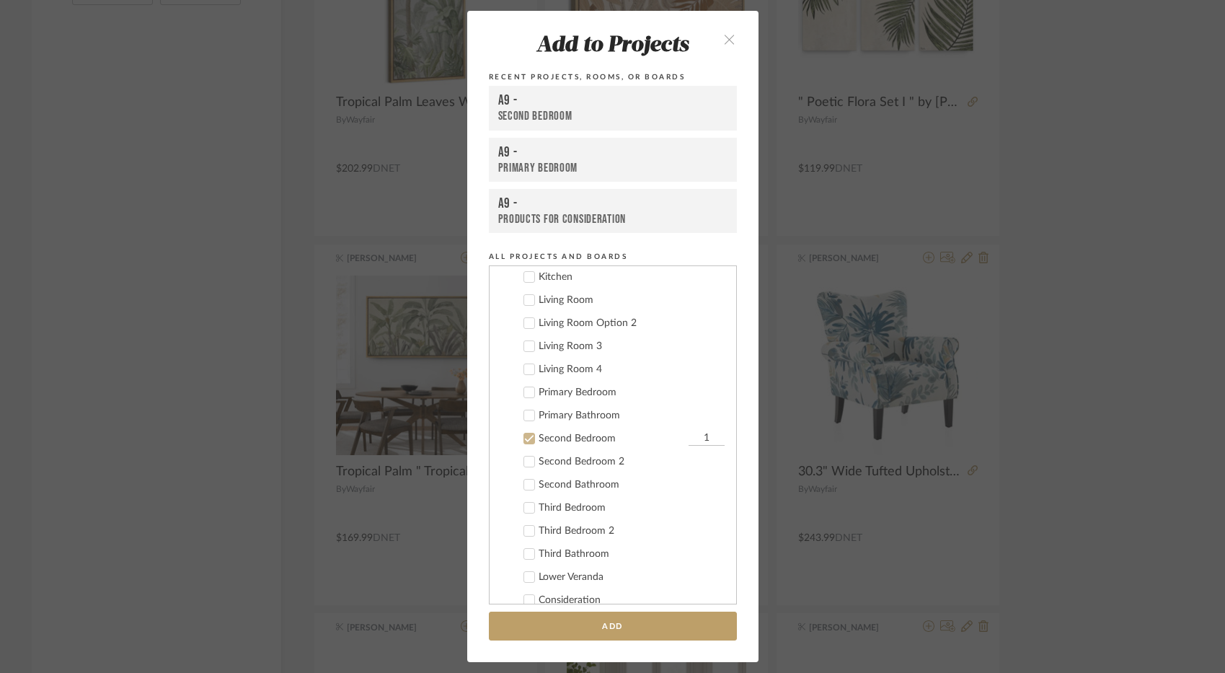
click at [584, 433] on div "Second Bedroom" at bounding box center [612, 439] width 146 height 12
click at [584, 396] on div "Primary Bedroom" at bounding box center [632, 392] width 186 height 12
click at [628, 624] on button "Add" at bounding box center [613, 626] width 248 height 30
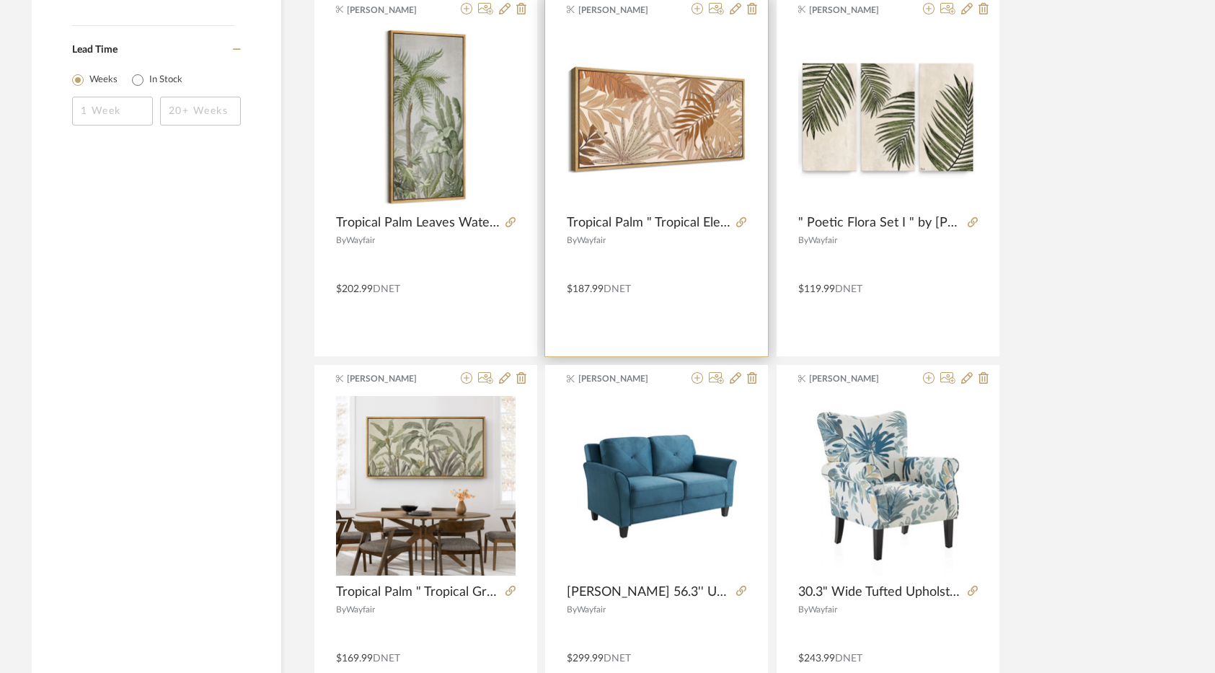
scroll to position [1731, 0]
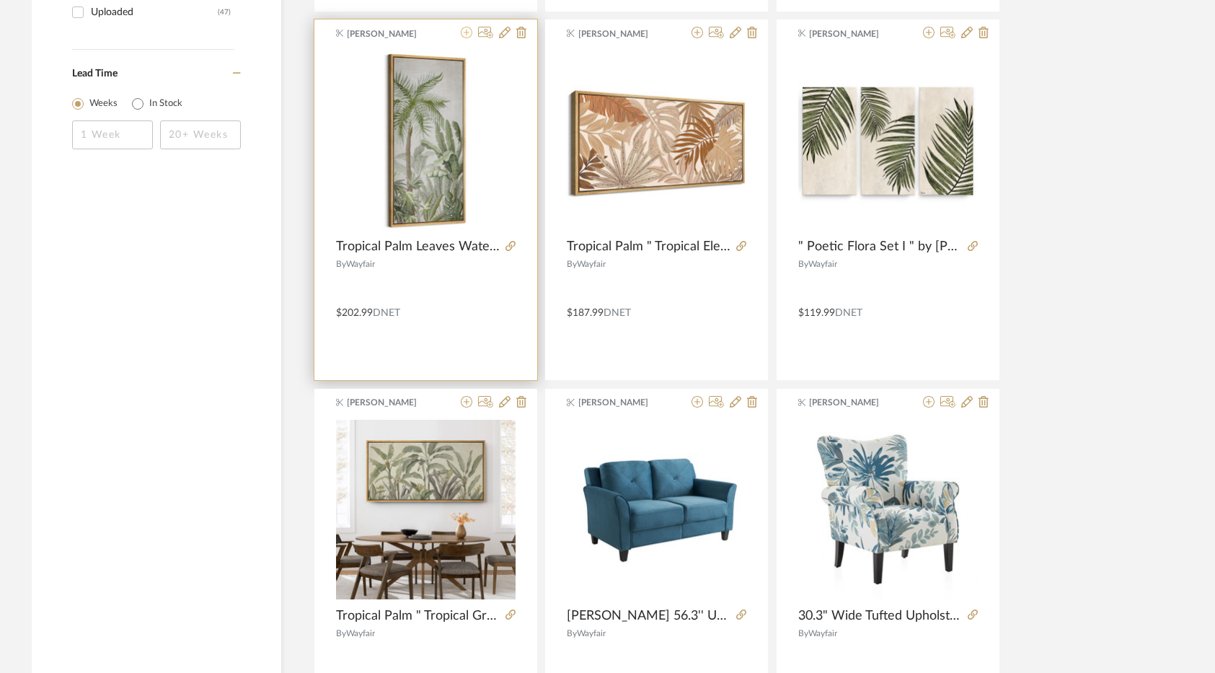
click at [463, 33] on icon at bounding box center [467, 33] width 12 height 12
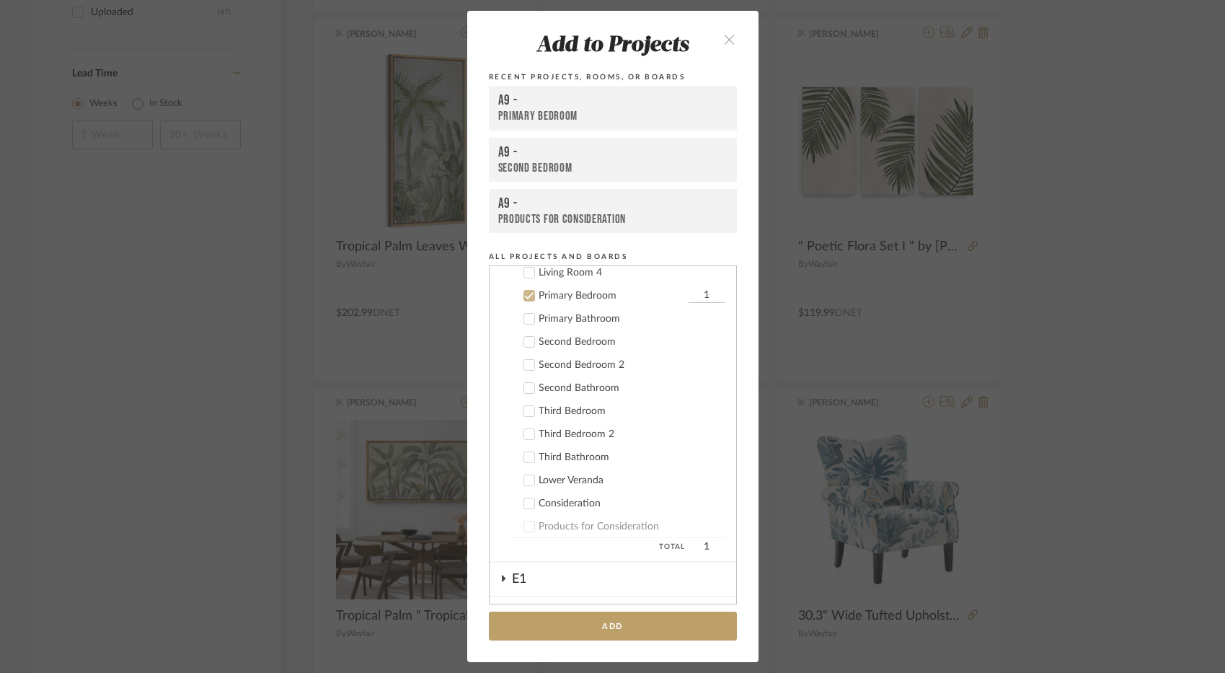
scroll to position [262, 0]
click at [585, 319] on div "Primary Bathroom" at bounding box center [632, 318] width 186 height 12
click at [581, 296] on div "Primary Bedroom" at bounding box center [612, 294] width 146 height 12
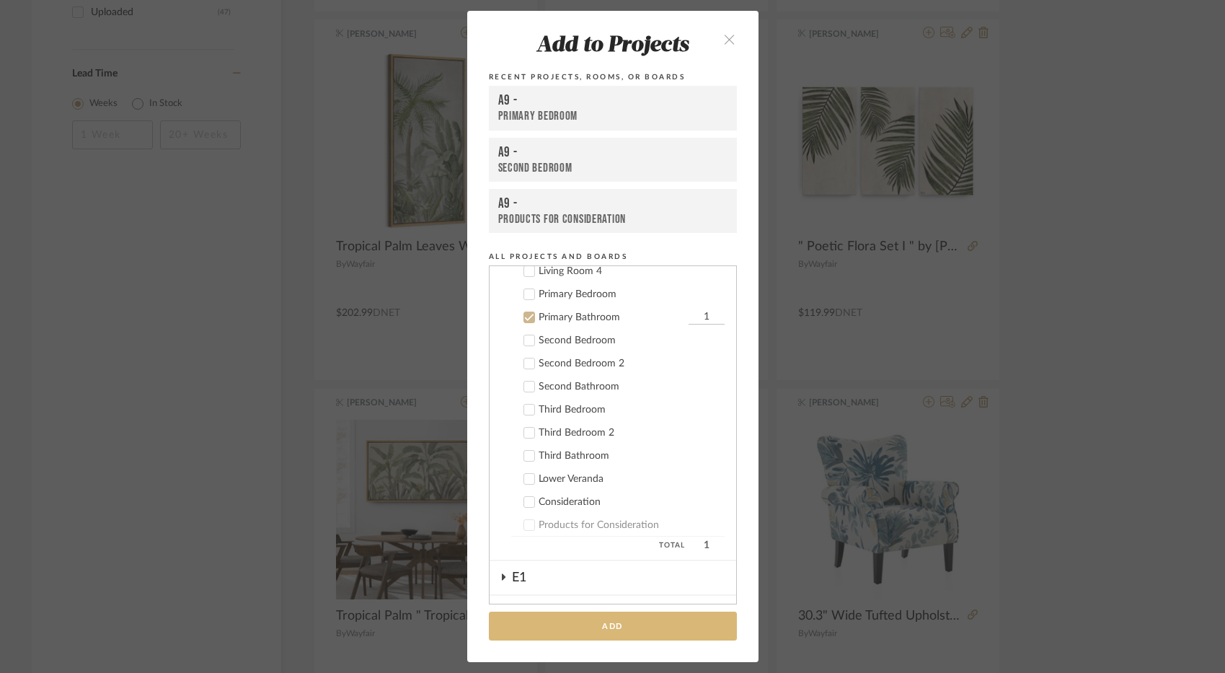
click at [668, 615] on button "Add" at bounding box center [613, 626] width 248 height 30
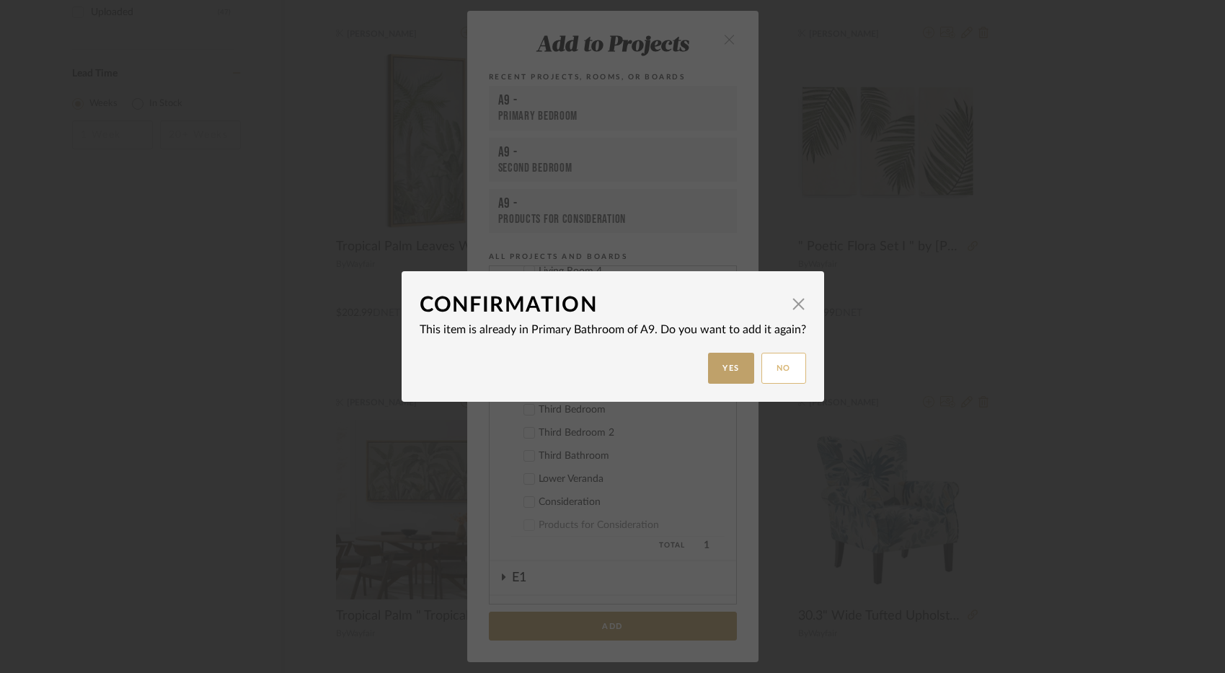
click at [779, 374] on button "No" at bounding box center [783, 368] width 45 height 31
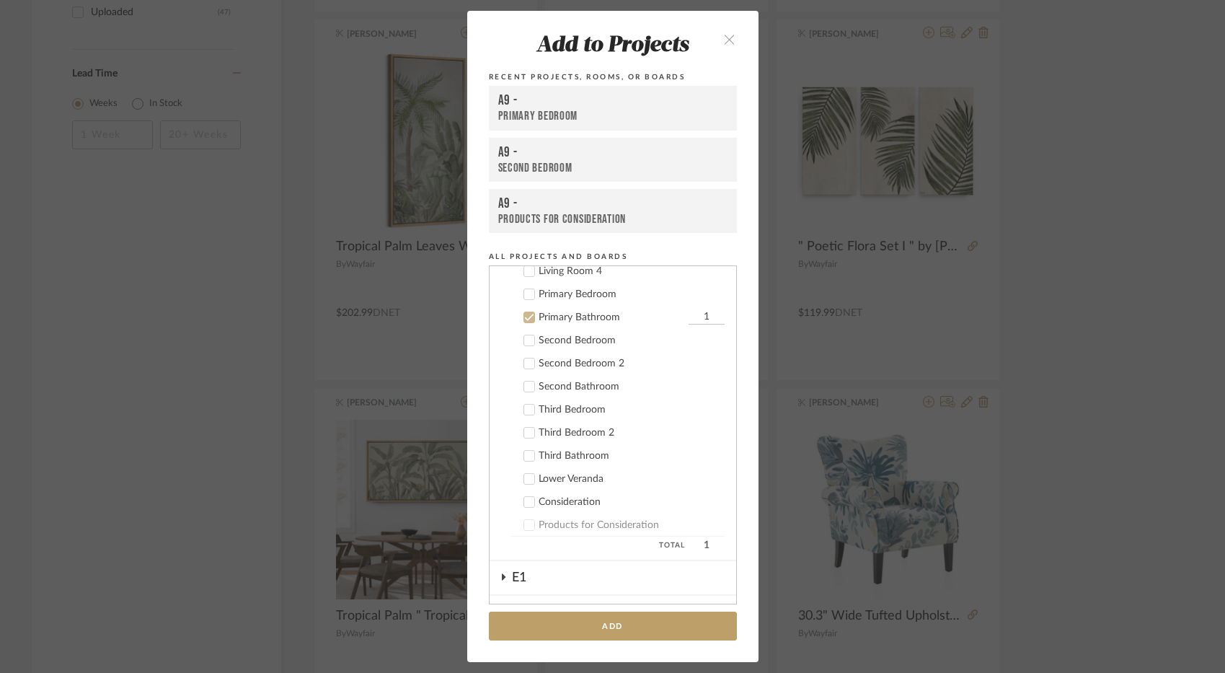
click at [717, 43] on button "close" at bounding box center [730, 39] width 43 height 30
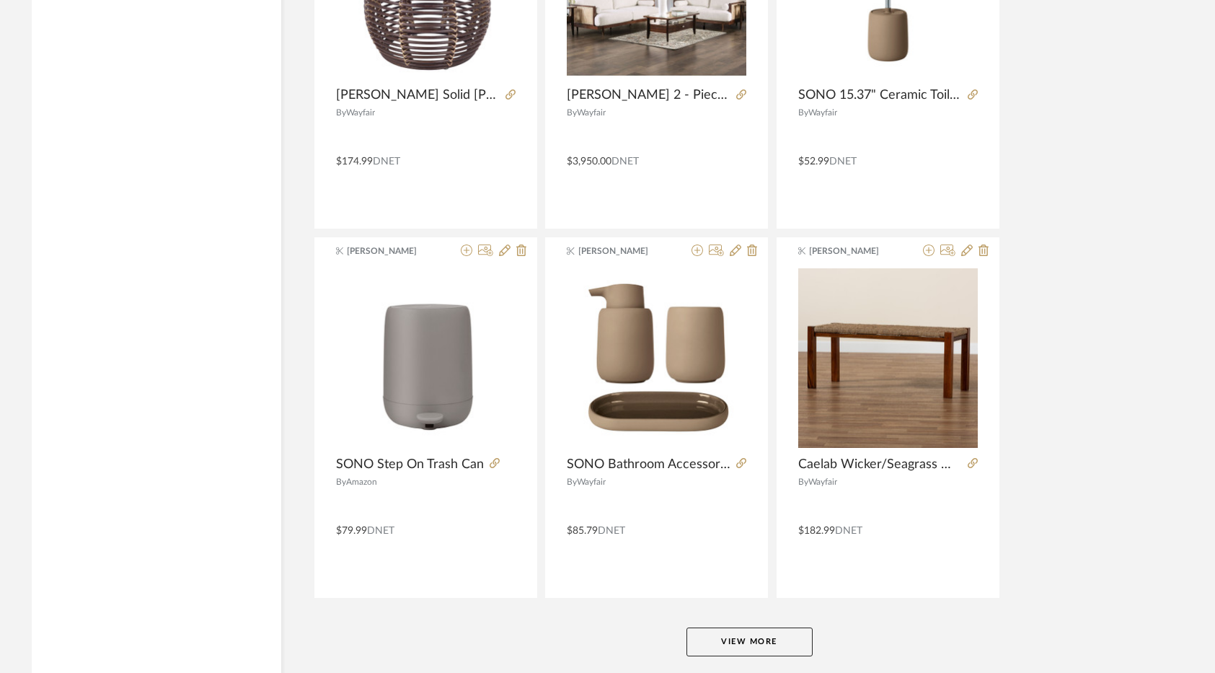
scroll to position [4174, 0]
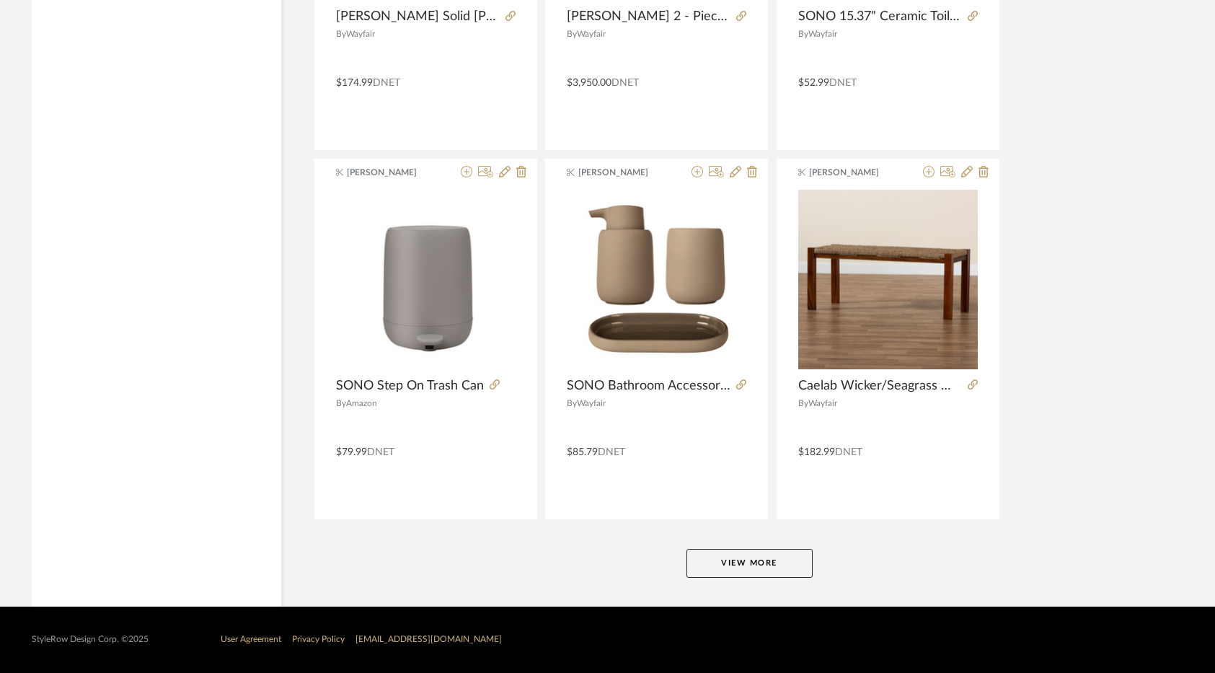
click at [717, 565] on button "View More" at bounding box center [749, 563] width 126 height 29
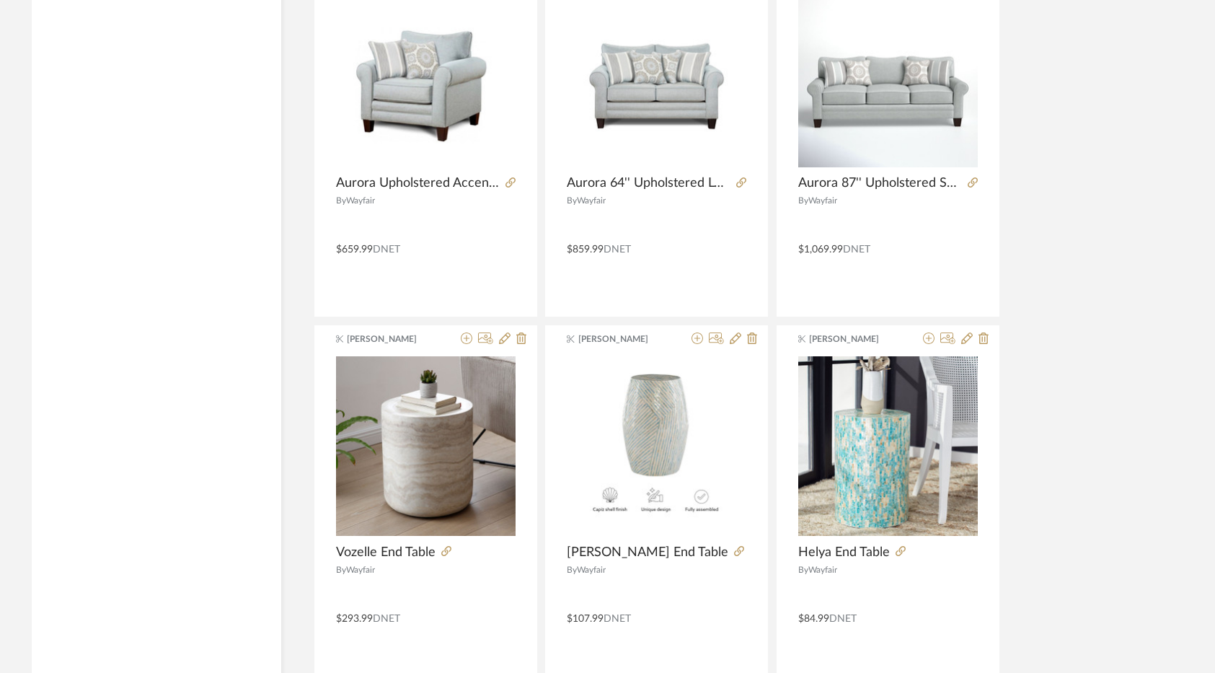
scroll to position [8600, 0]
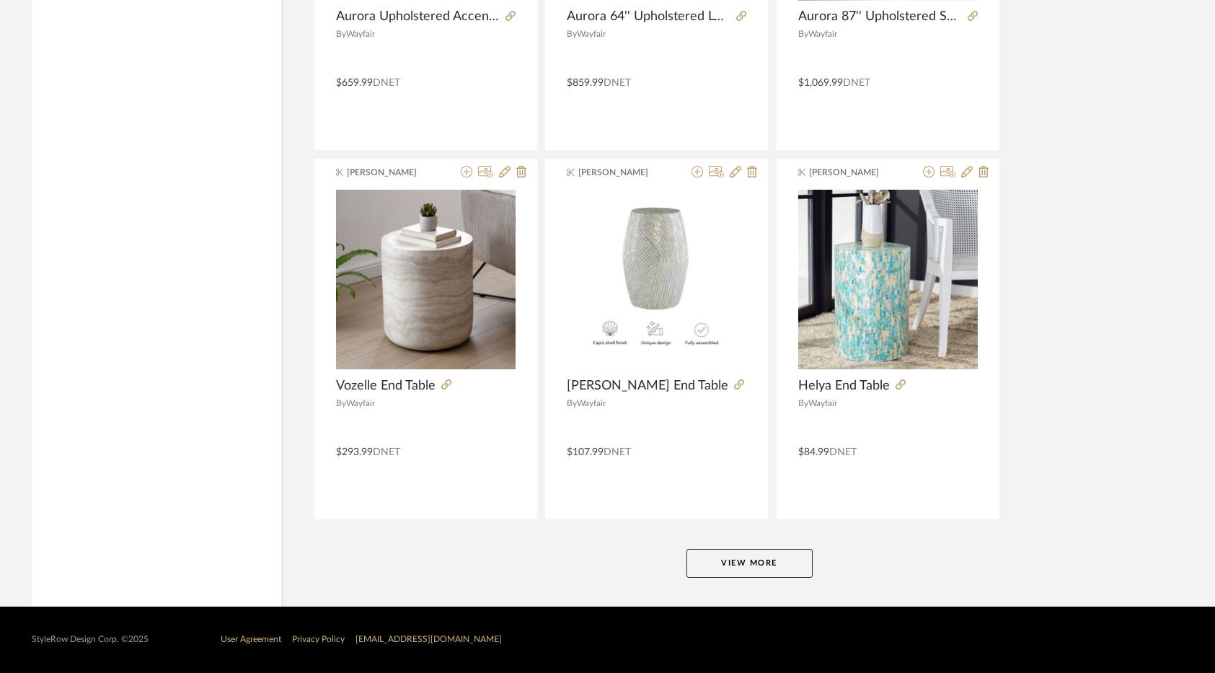
click at [718, 557] on button "View More" at bounding box center [749, 563] width 126 height 29
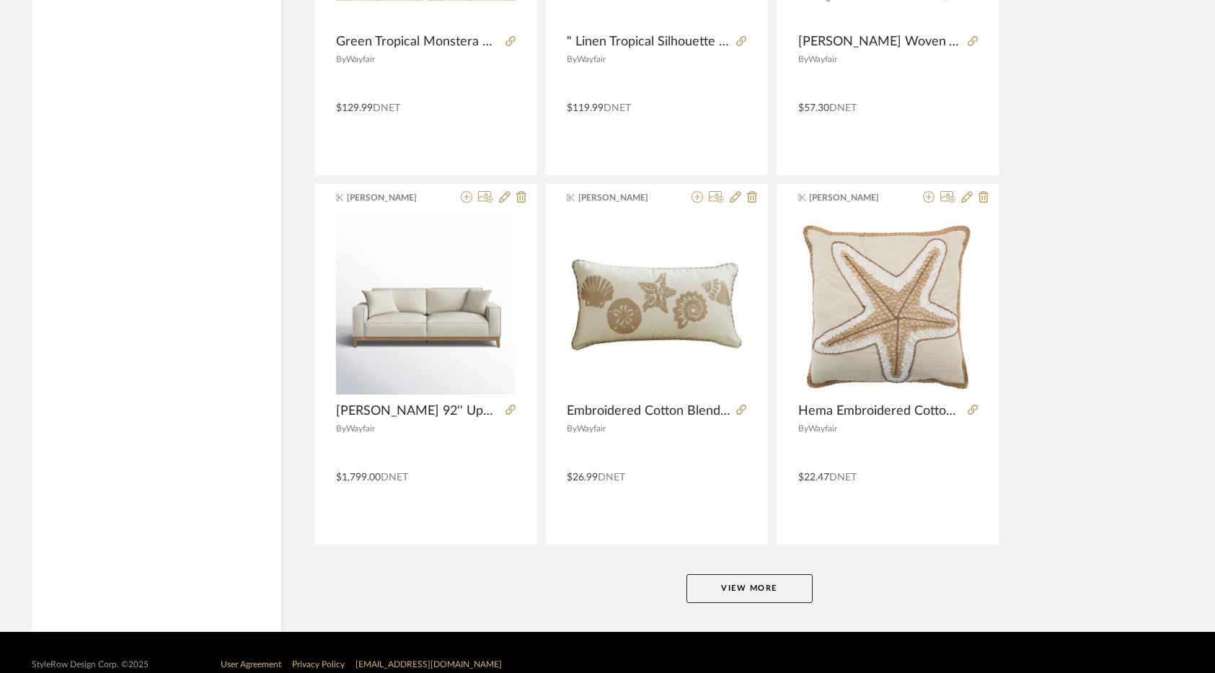
scroll to position [13025, 0]
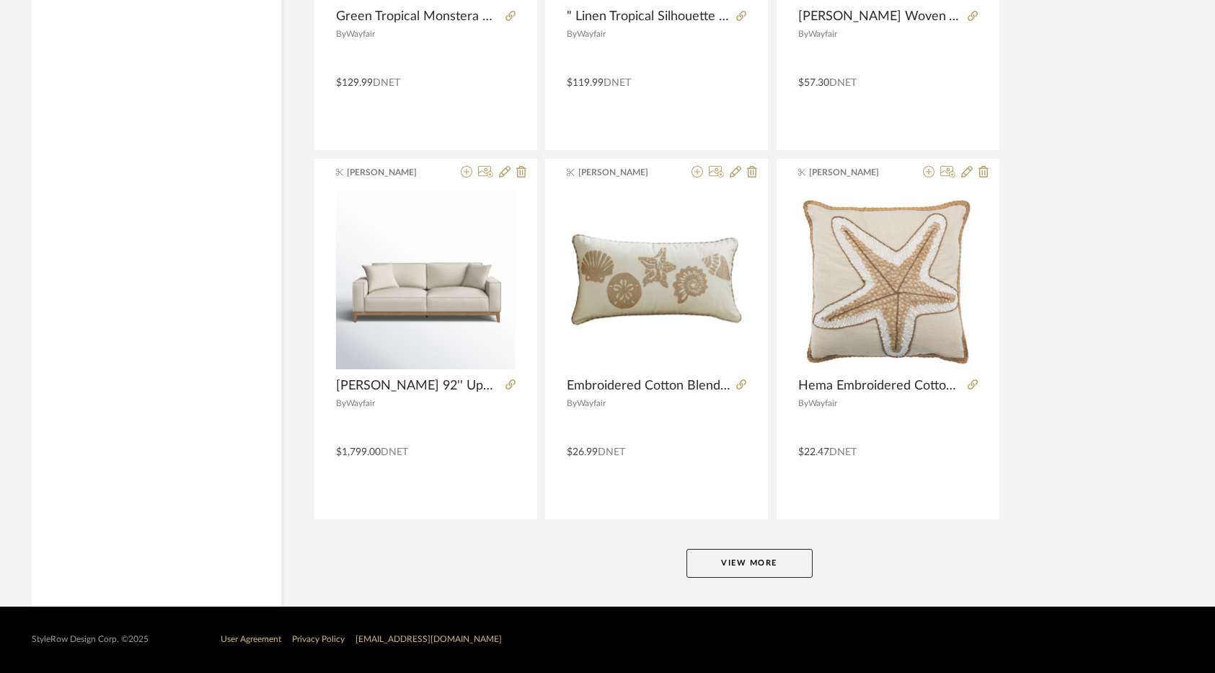
click at [801, 557] on button "View More" at bounding box center [749, 563] width 126 height 29
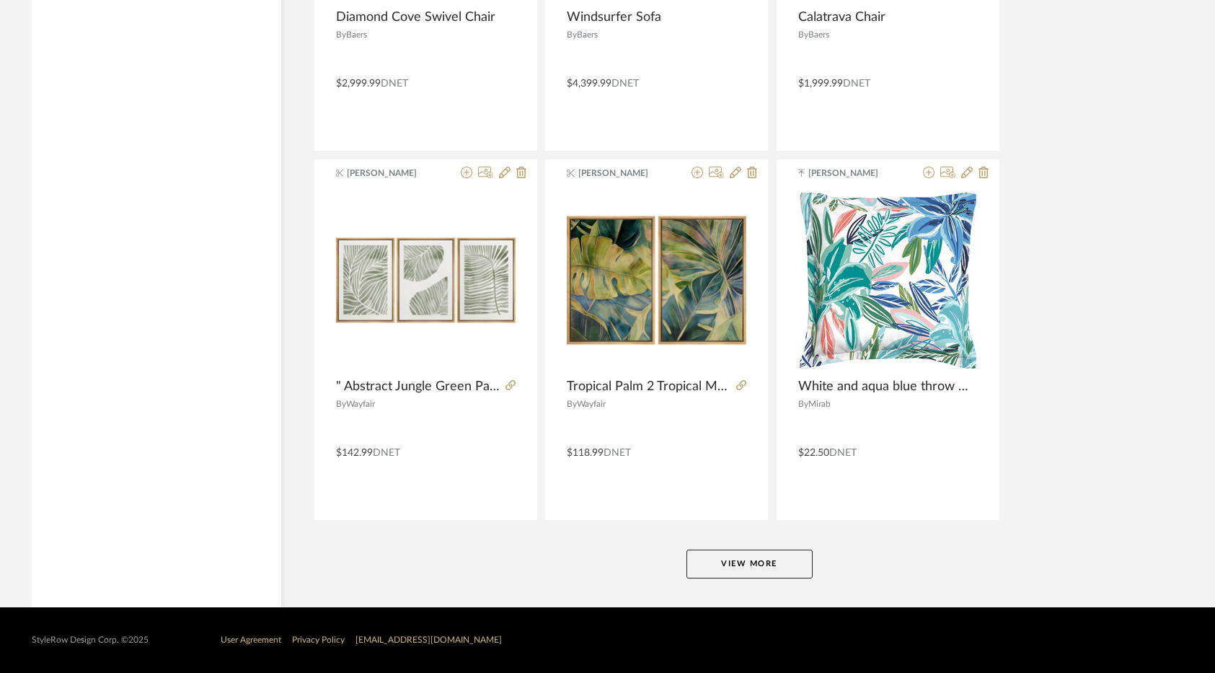
scroll to position [17451, 0]
click at [780, 557] on button "View More" at bounding box center [749, 563] width 126 height 29
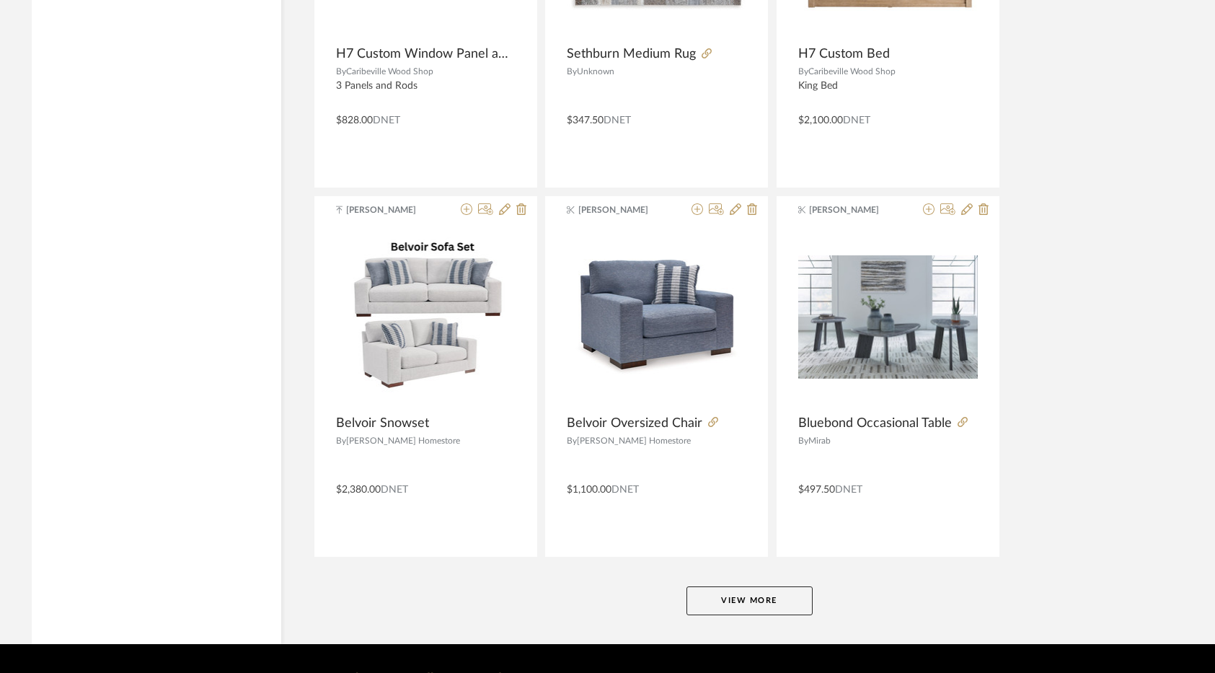
scroll to position [21877, 0]
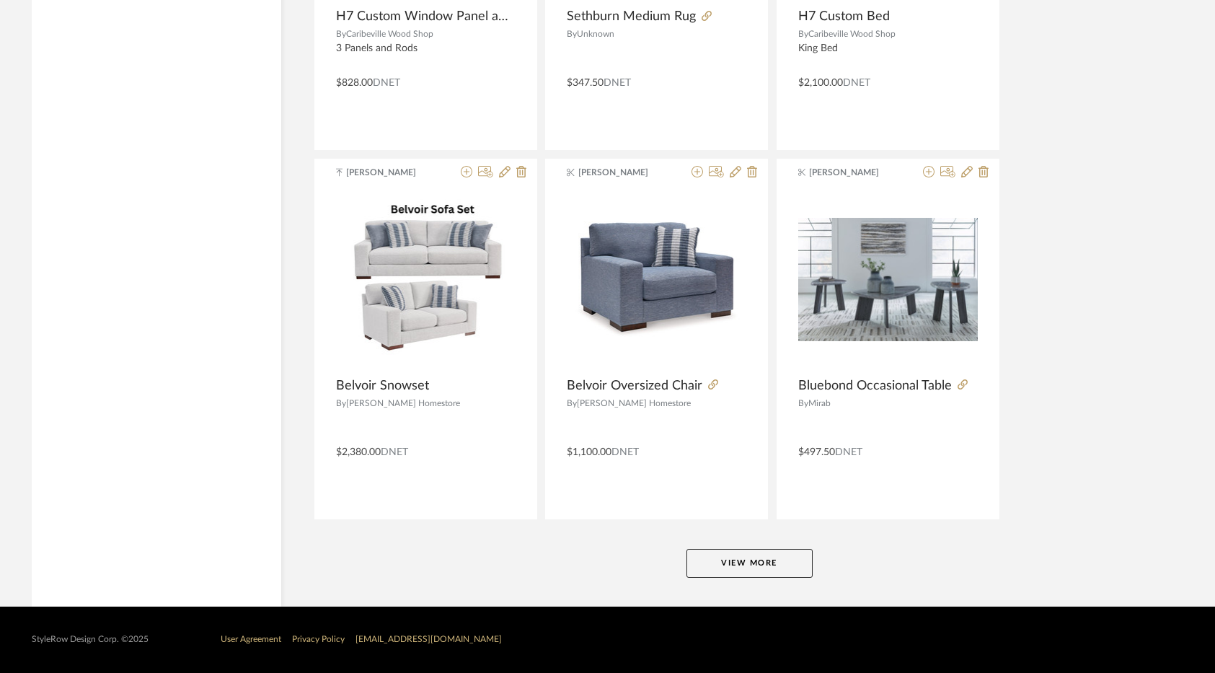
click at [808, 565] on button "View More" at bounding box center [749, 563] width 126 height 29
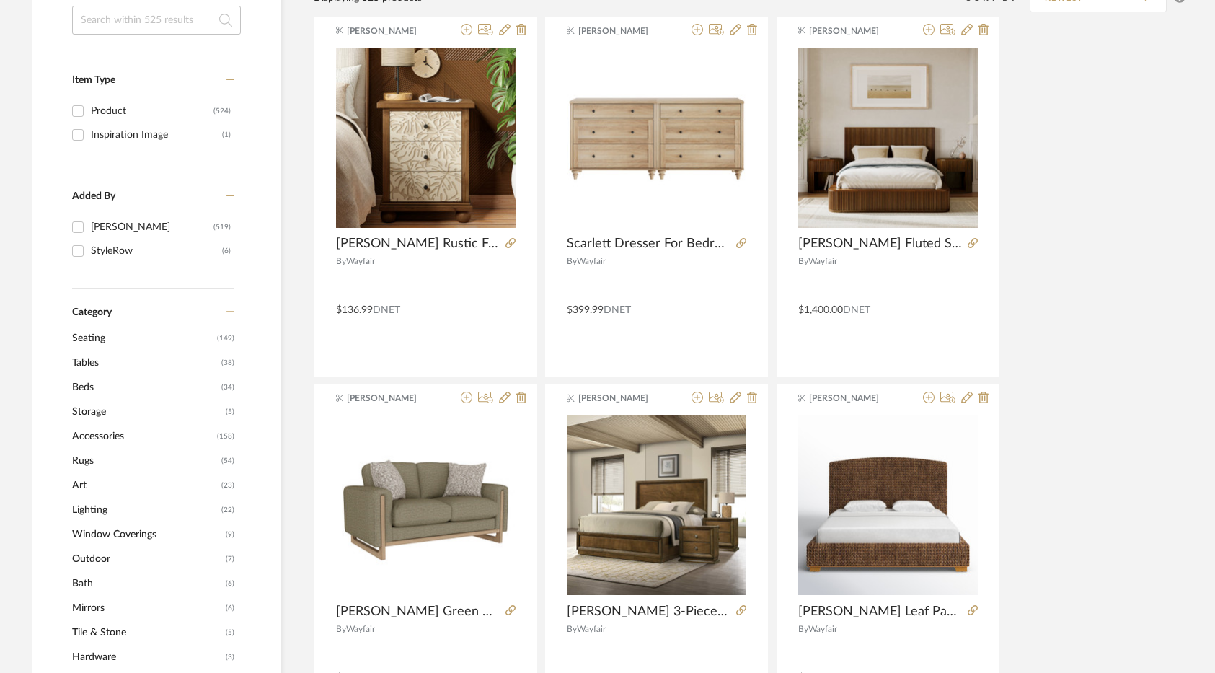
scroll to position [0, 0]
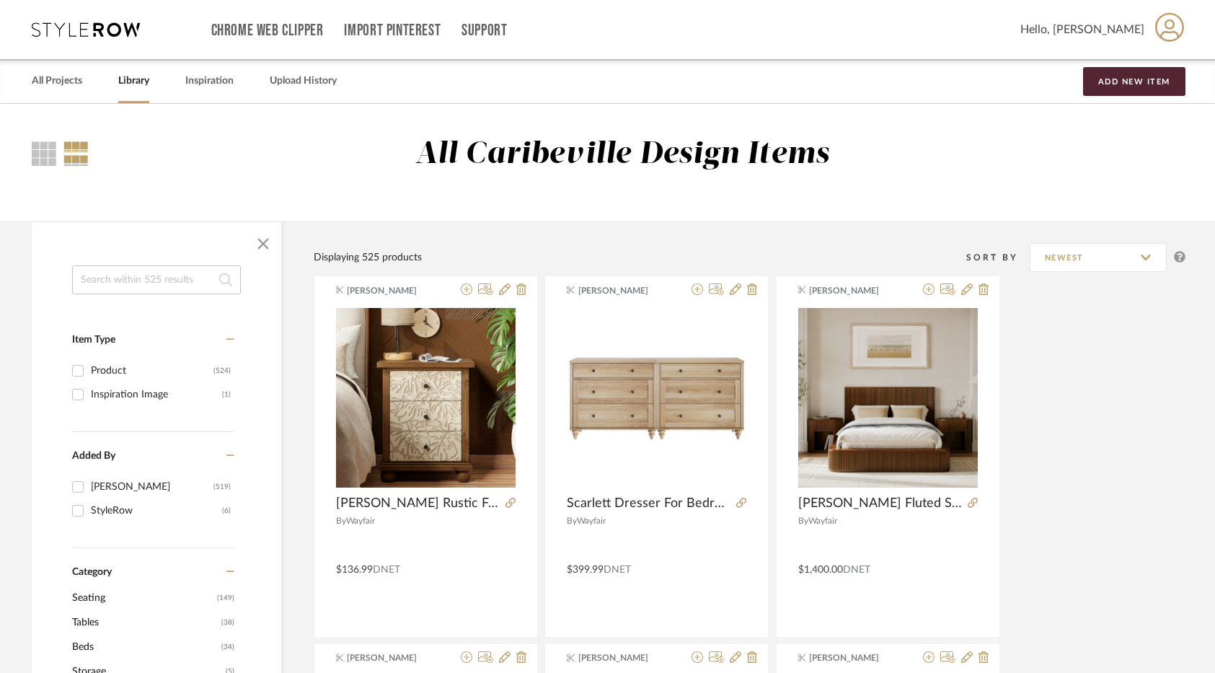
click at [166, 280] on input at bounding box center [156, 279] width 169 height 29
type input "sofa"
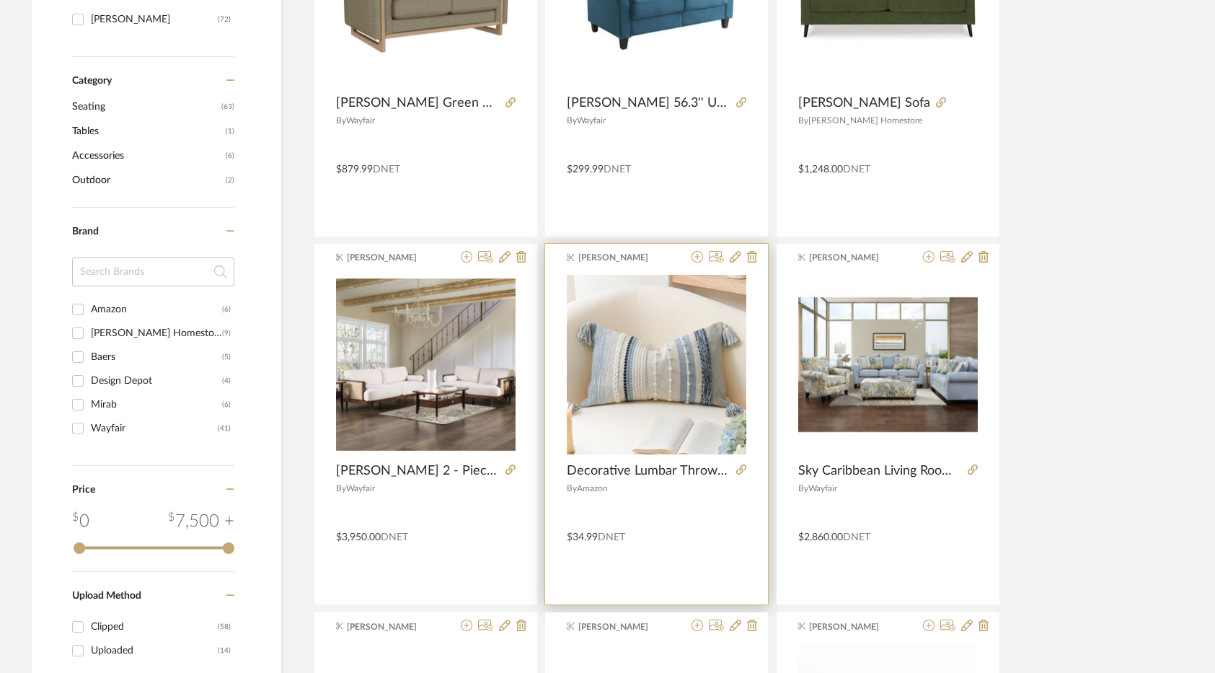
scroll to position [649, 0]
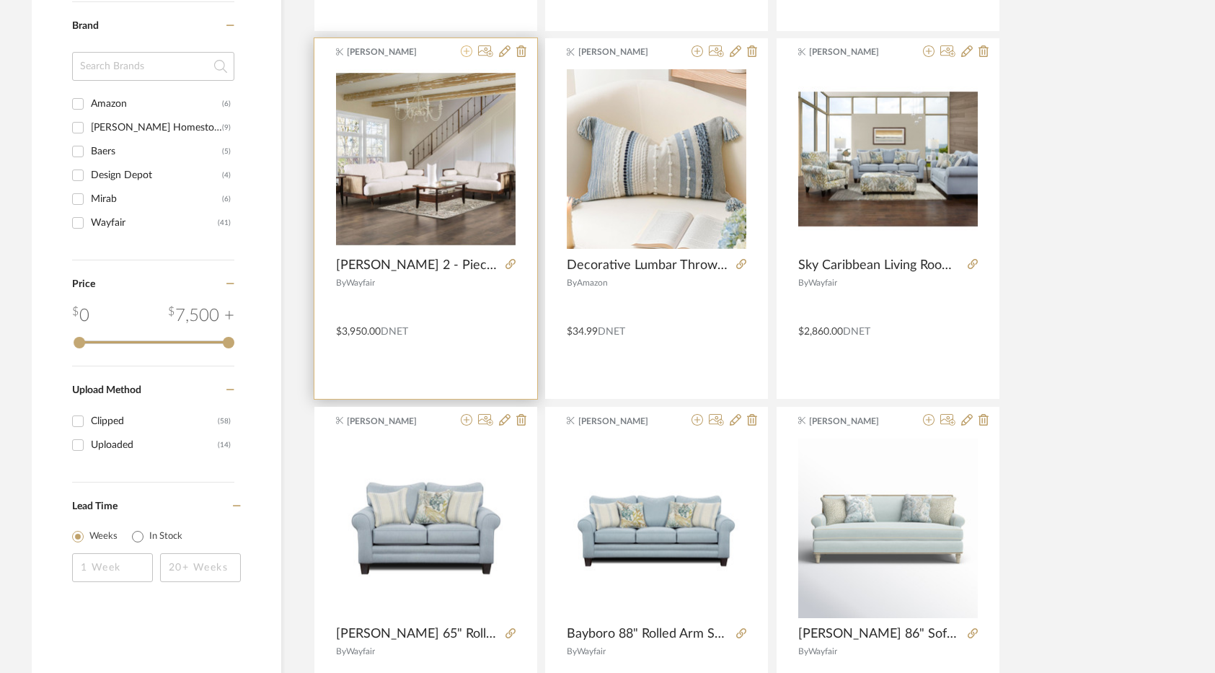
click at [461, 46] on icon at bounding box center [467, 51] width 12 height 12
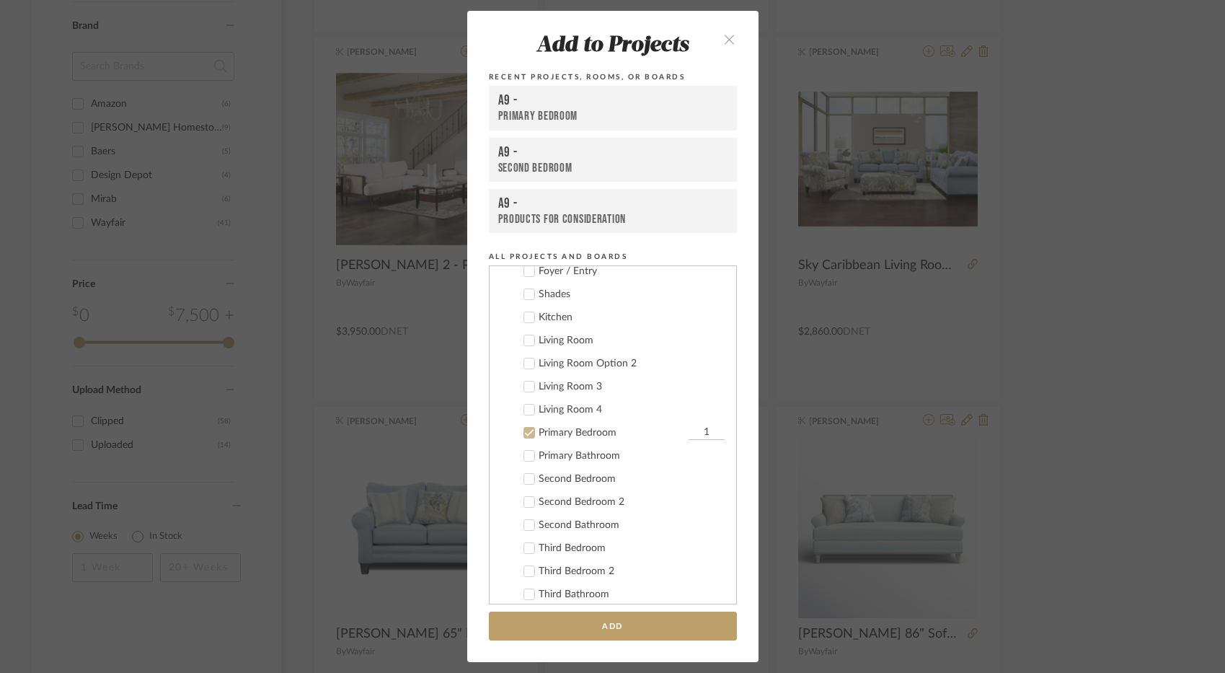
scroll to position [118, 0]
click at [562, 436] on div "Primary Bedroom" at bounding box center [612, 439] width 146 height 12
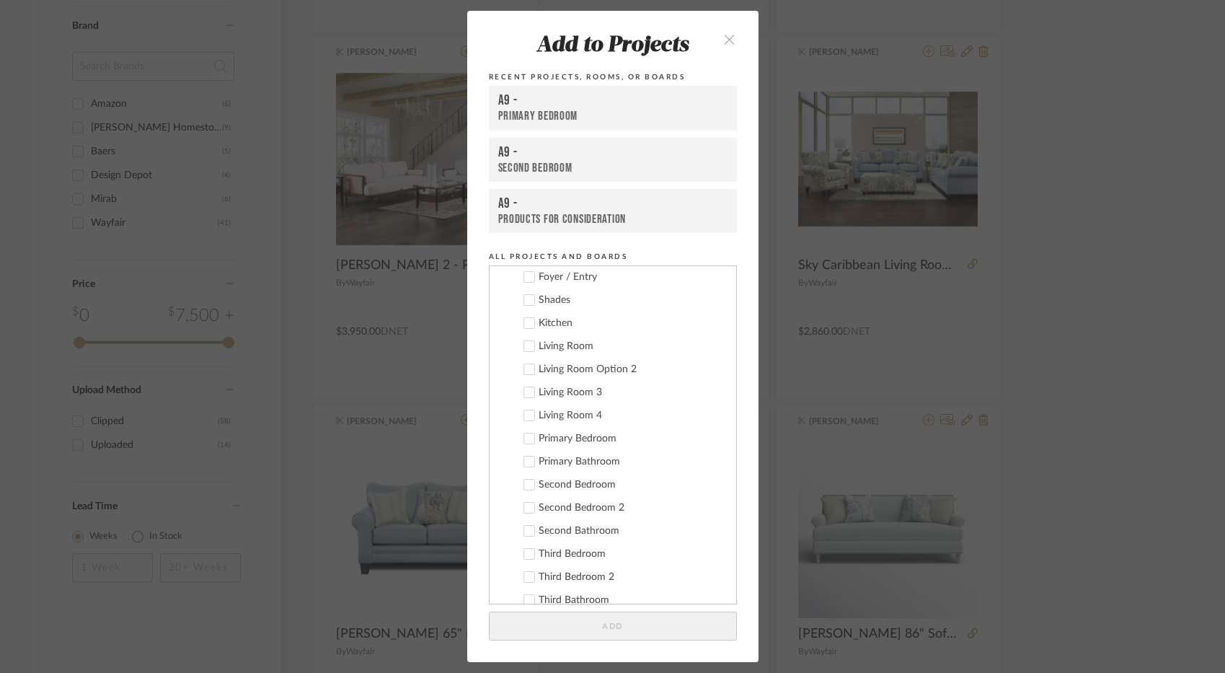
click at [564, 393] on div "Living Room 3" at bounding box center [632, 392] width 186 height 12
click at [553, 629] on button "Add" at bounding box center [613, 626] width 248 height 30
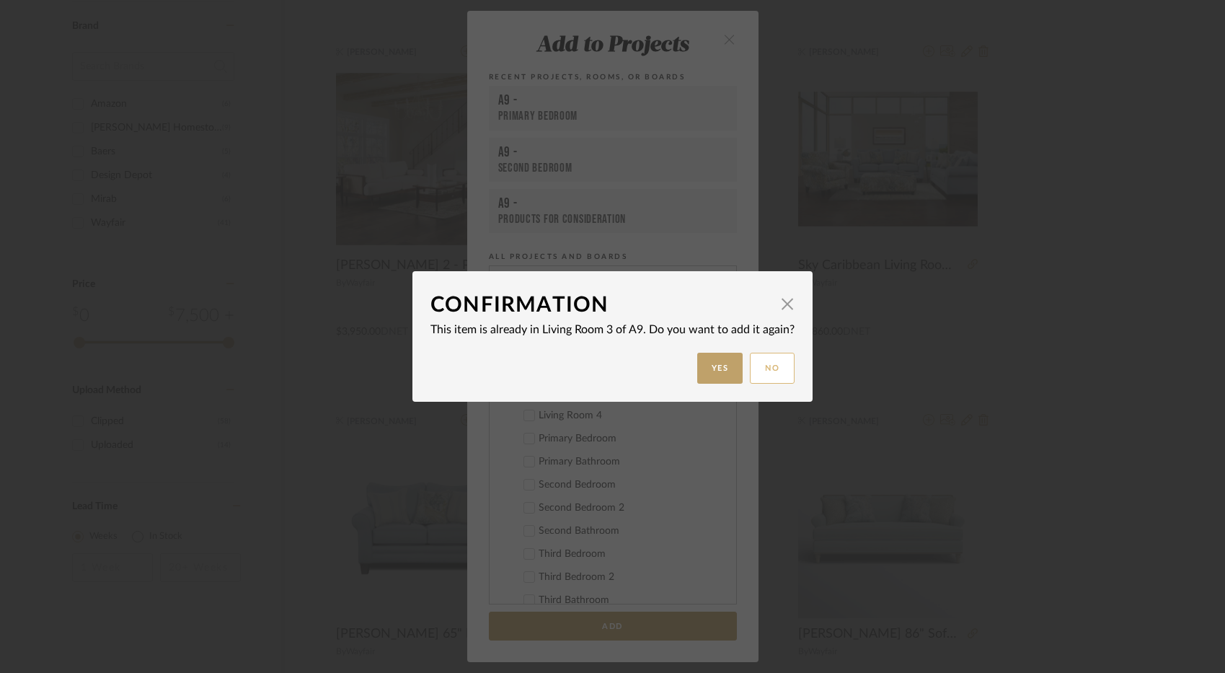
click at [765, 371] on button "No" at bounding box center [772, 368] width 45 height 31
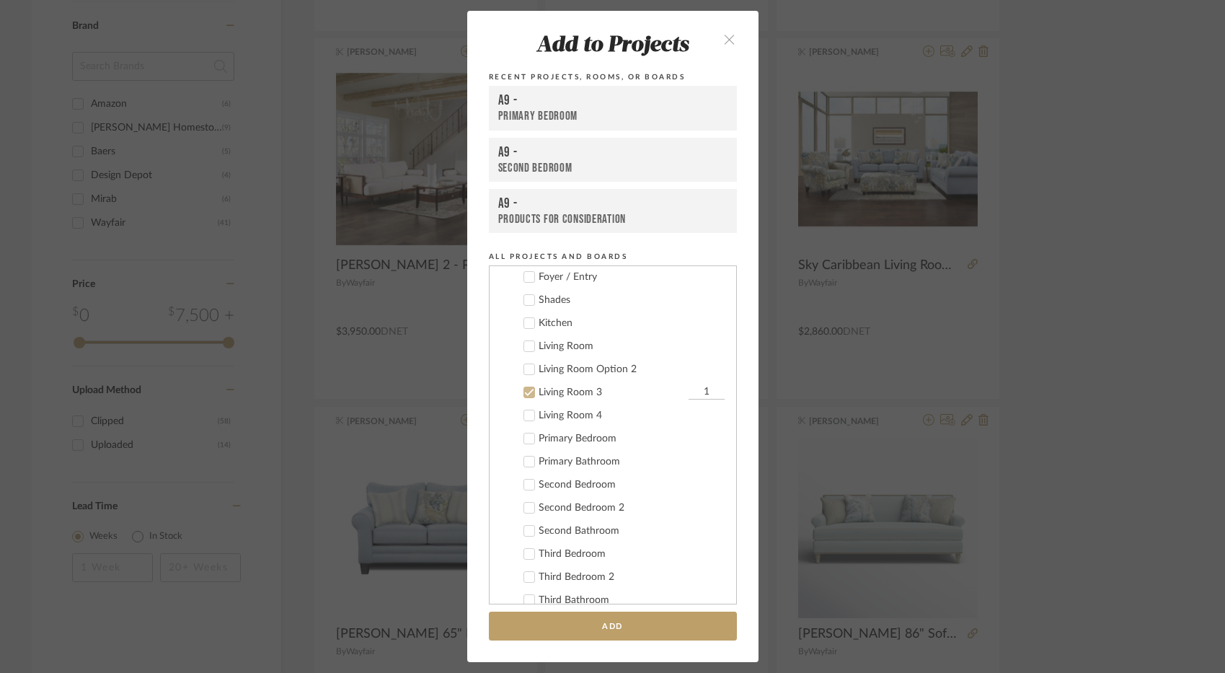
click at [724, 35] on icon "close" at bounding box center [730, 39] width 12 height 12
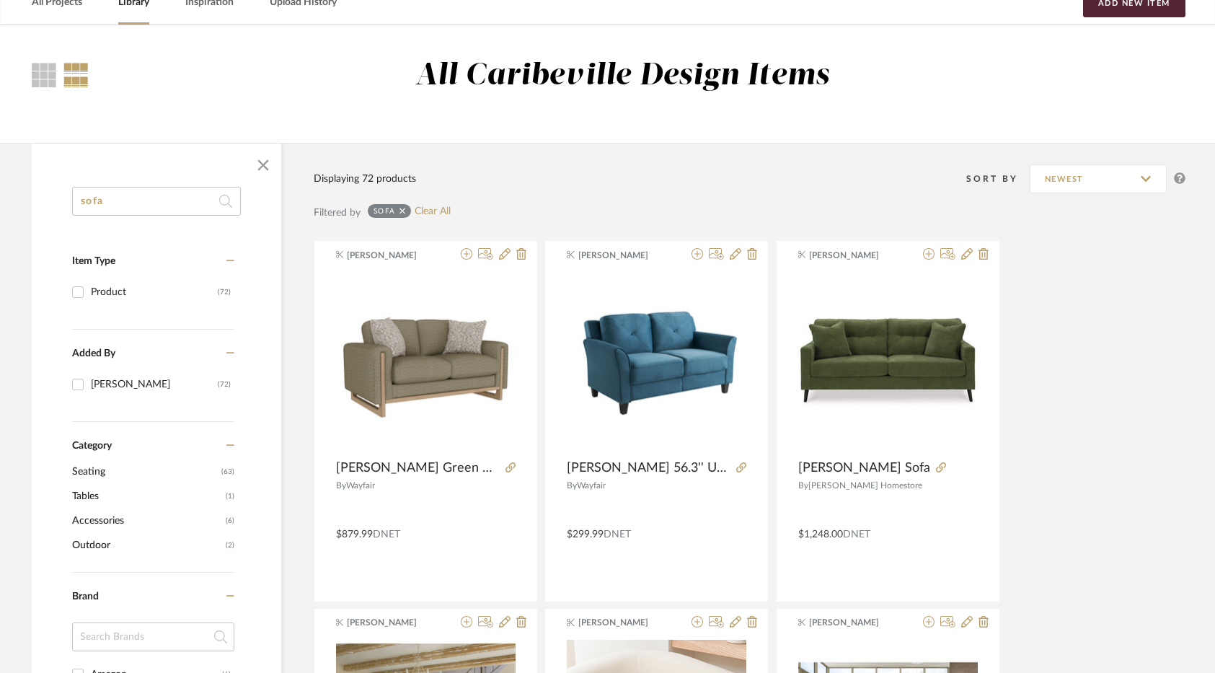
scroll to position [0, 0]
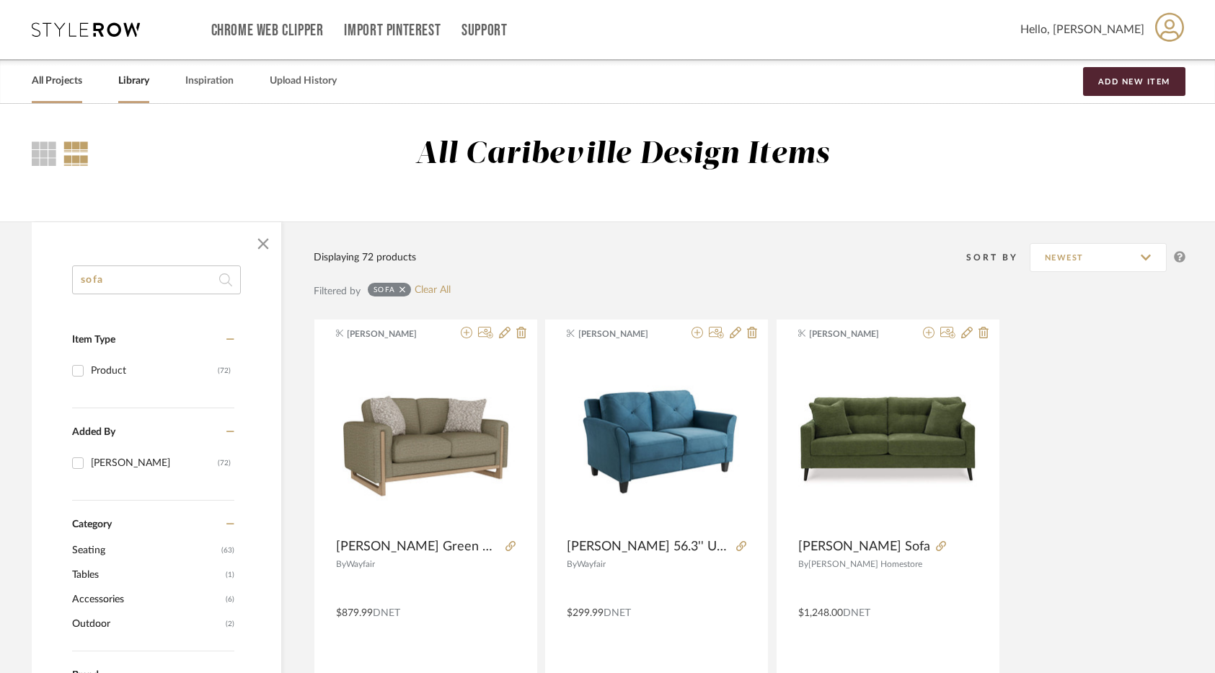
click at [51, 76] on link "All Projects" at bounding box center [57, 80] width 50 height 19
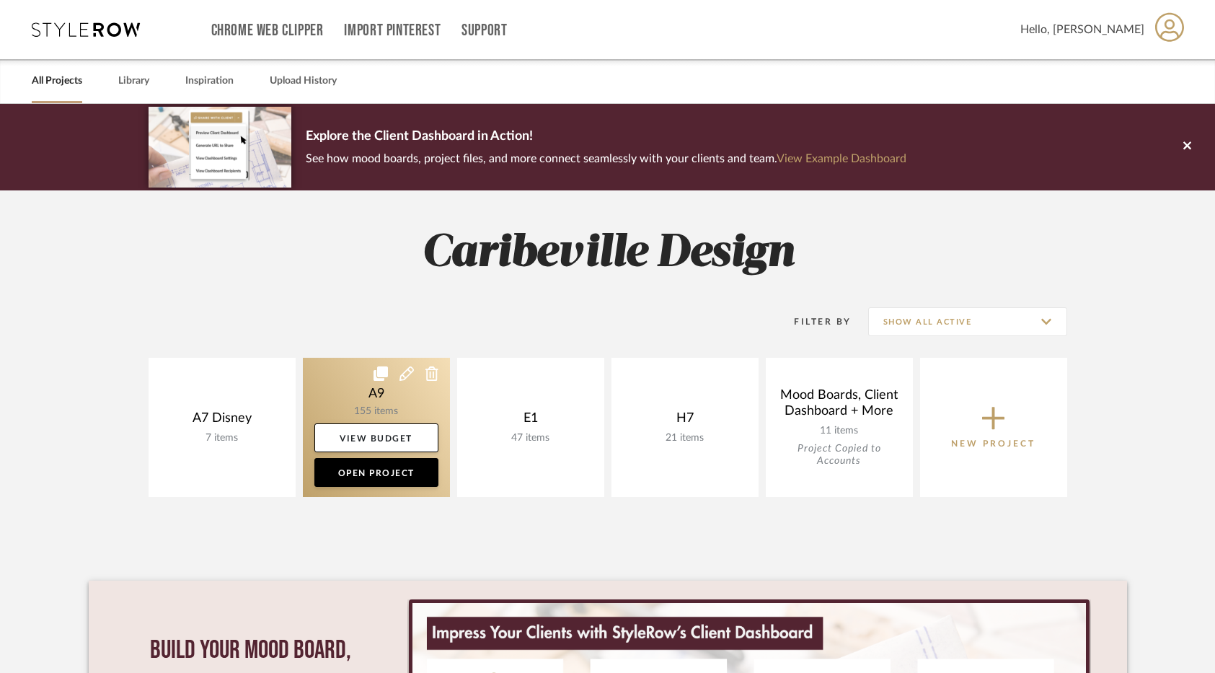
click at [400, 407] on link at bounding box center [376, 427] width 147 height 139
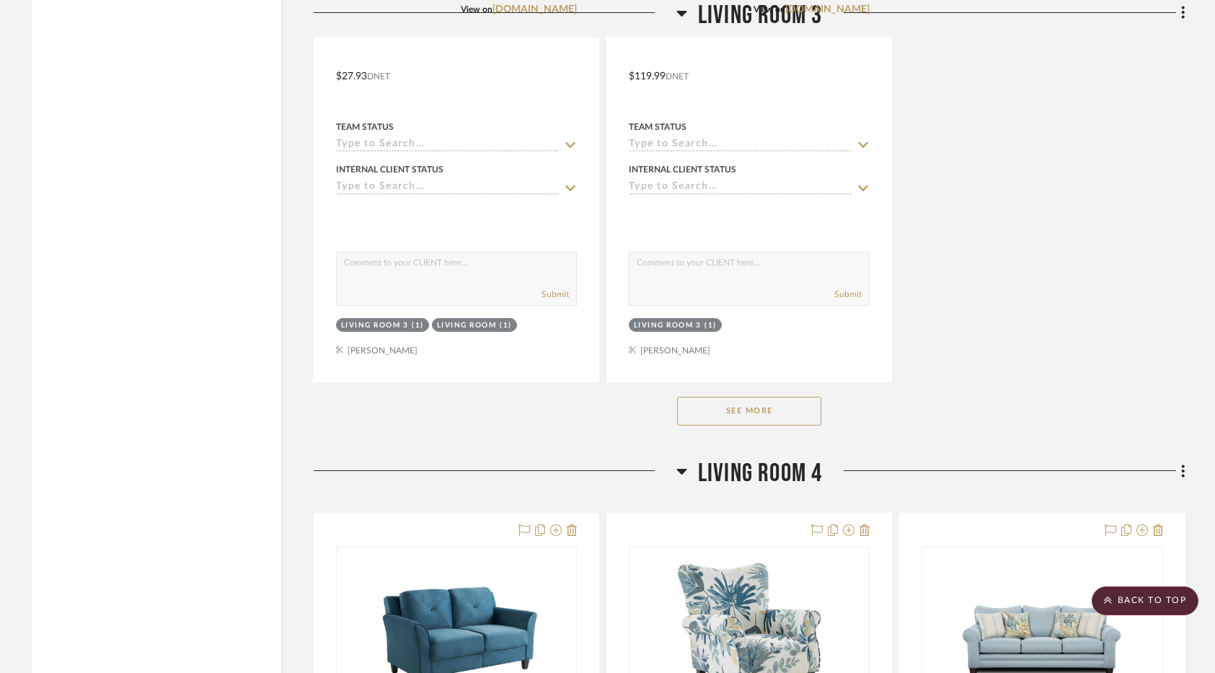
scroll to position [8797, 0]
click at [731, 415] on button "See More" at bounding box center [749, 409] width 144 height 29
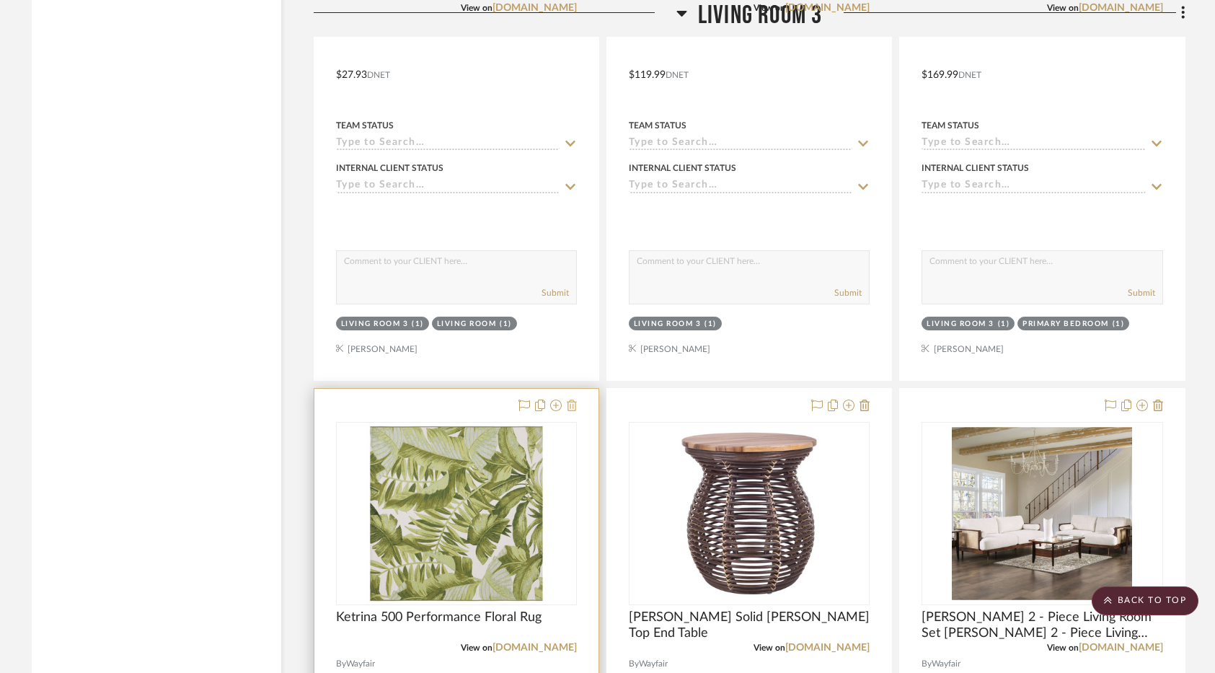
click at [574, 408] on icon at bounding box center [572, 405] width 10 height 12
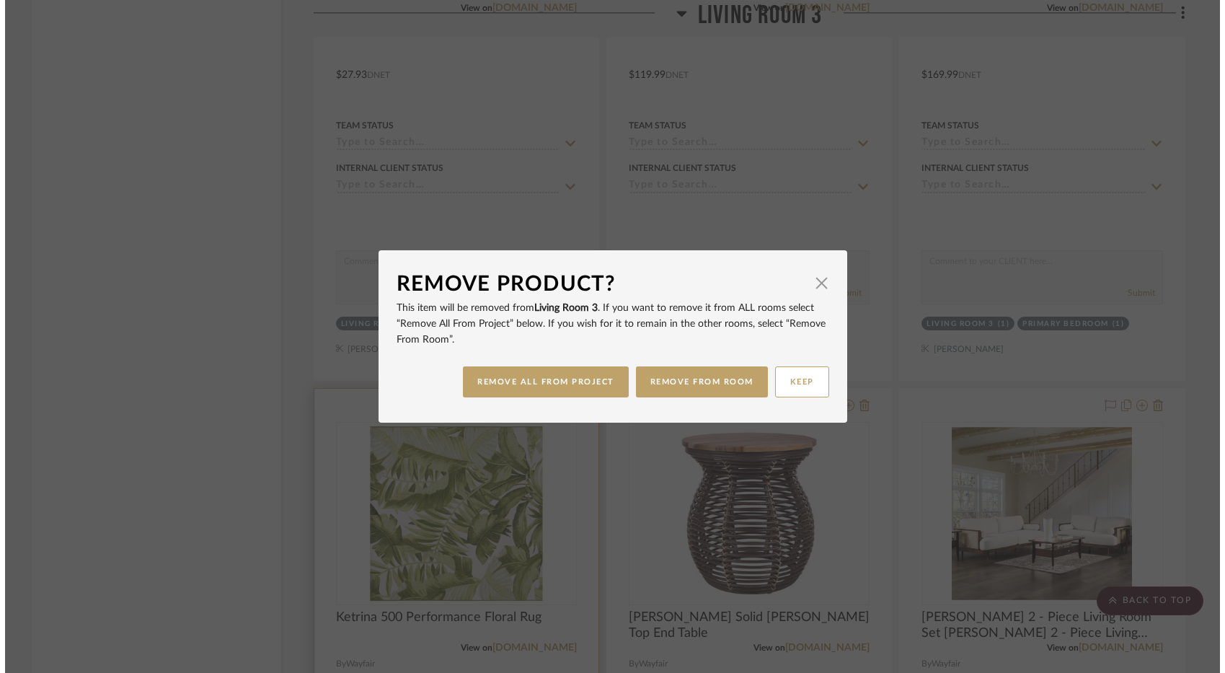
scroll to position [0, 0]
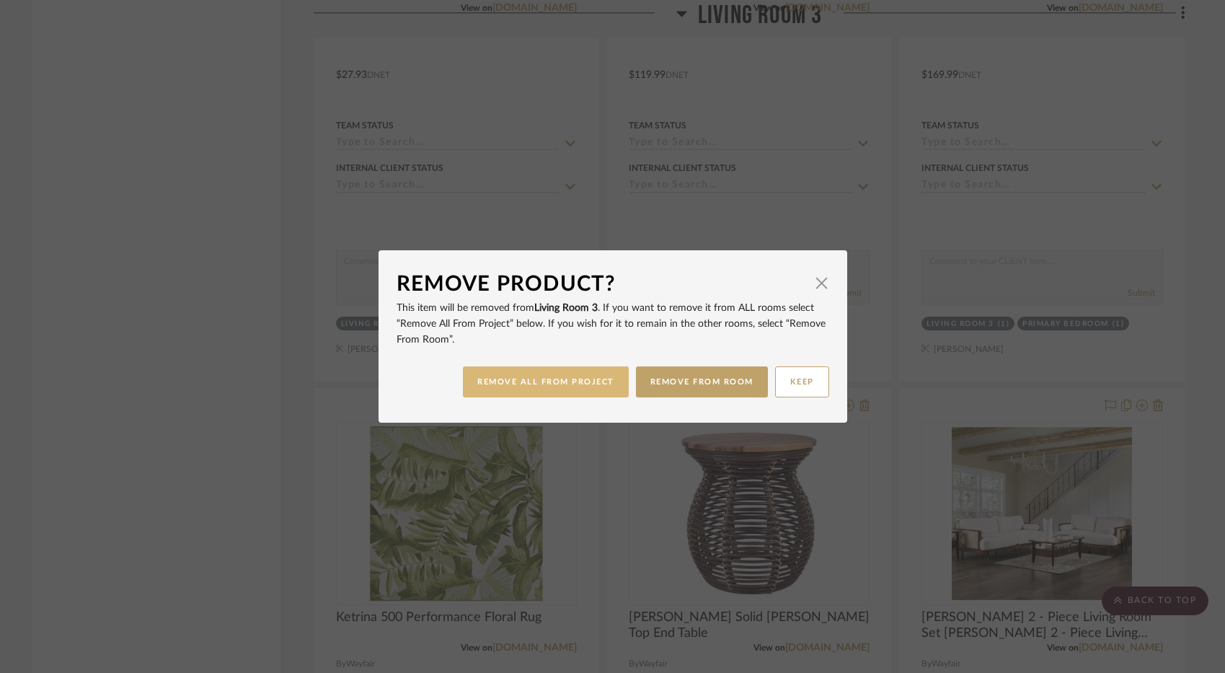
click at [586, 392] on button "REMOVE ALL FROM PROJECT" at bounding box center [546, 381] width 166 height 31
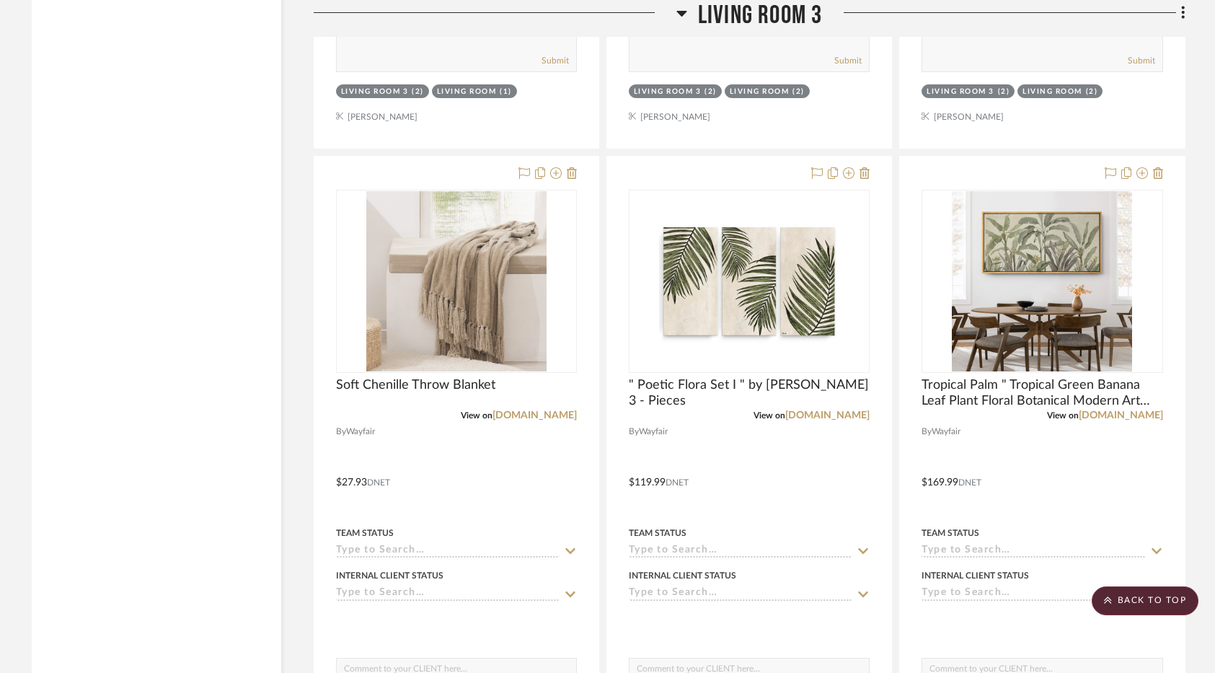
scroll to position [8364, 0]
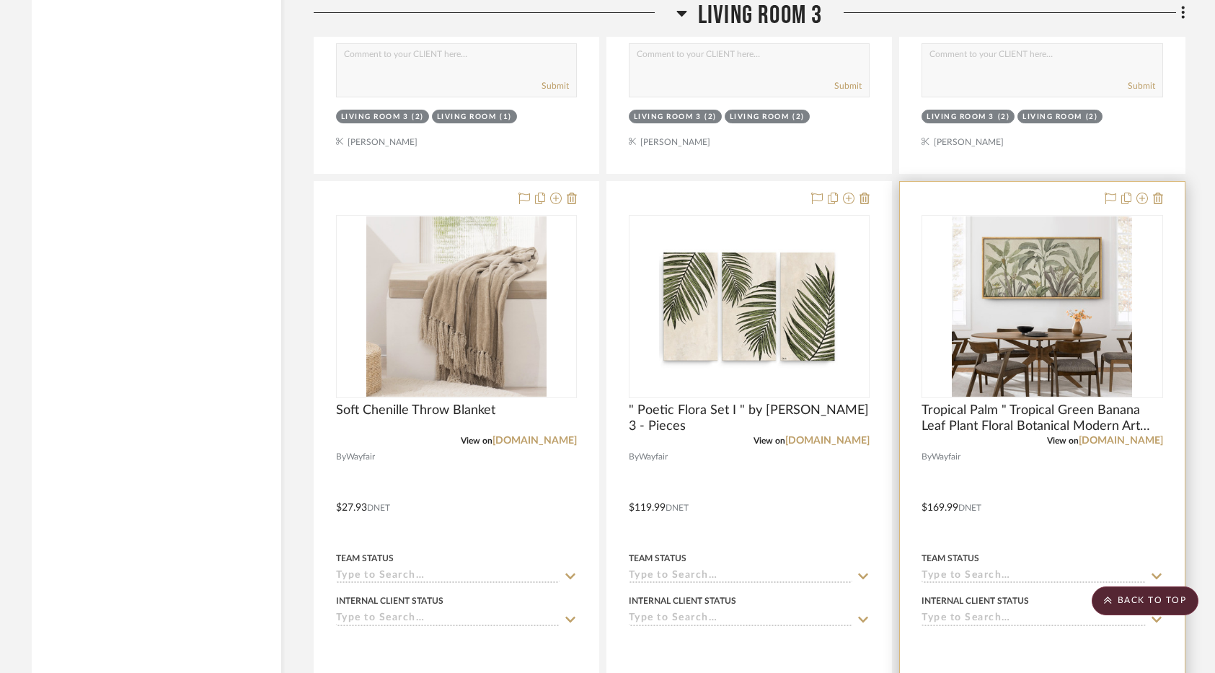
click at [1164, 203] on div at bounding box center [1042, 497] width 284 height 631
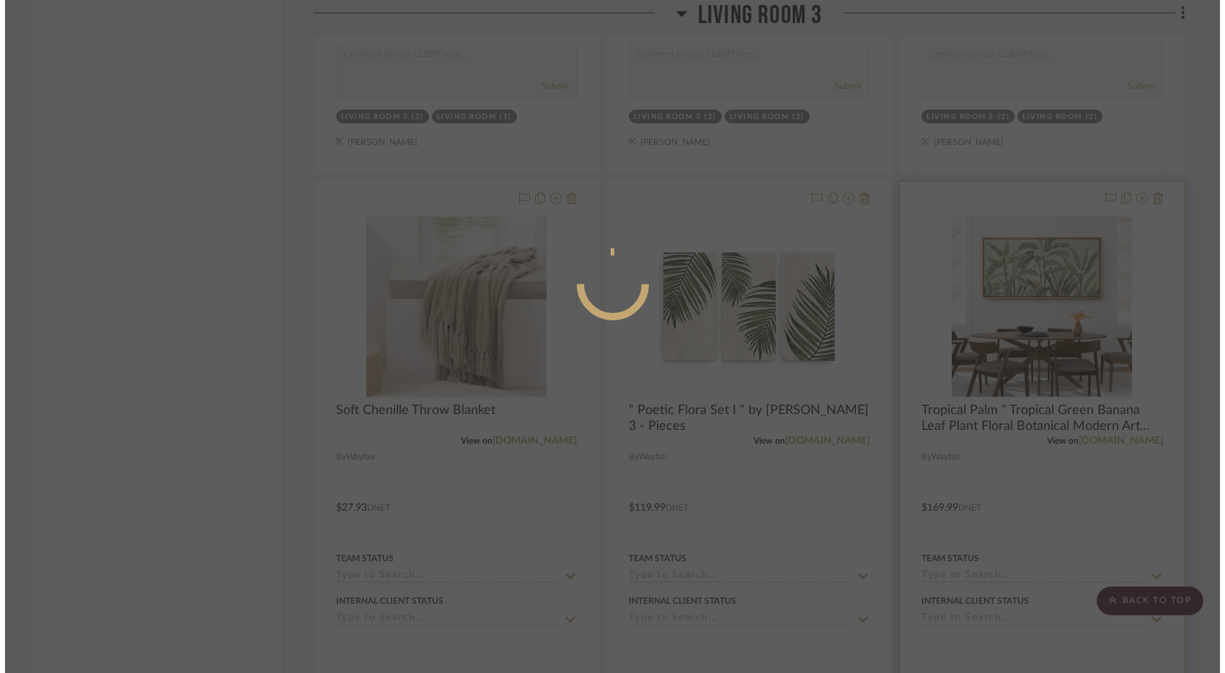
scroll to position [0, 0]
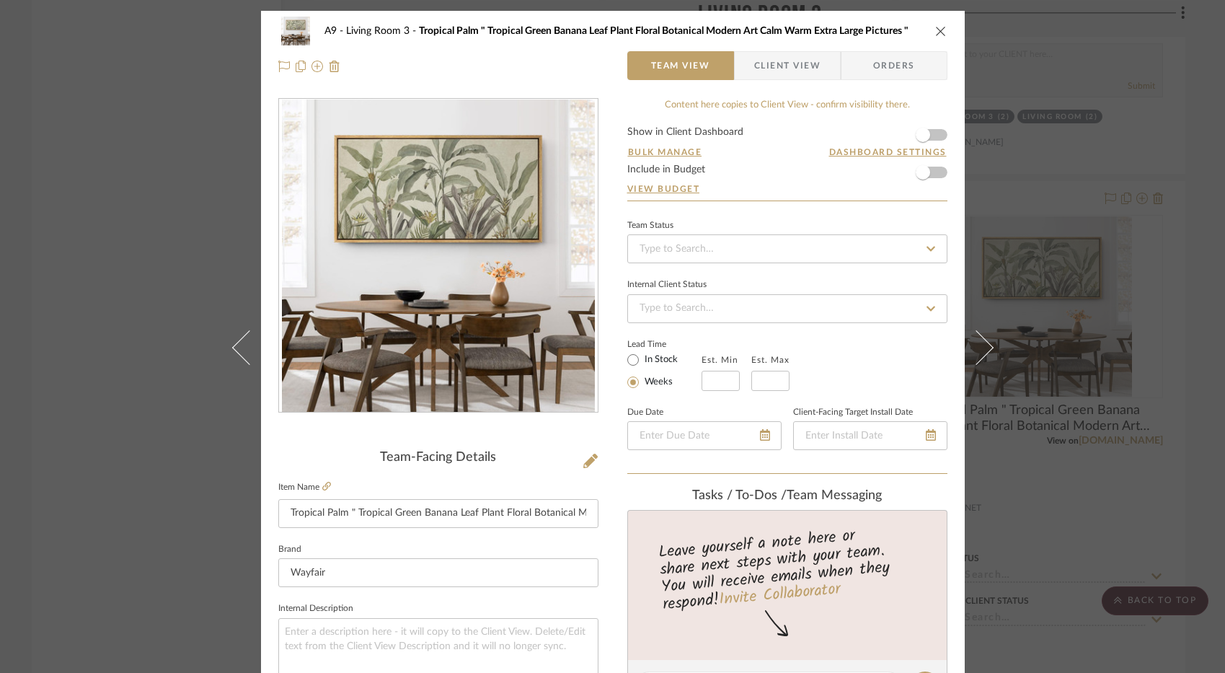
click at [937, 33] on icon "close" at bounding box center [941, 31] width 12 height 12
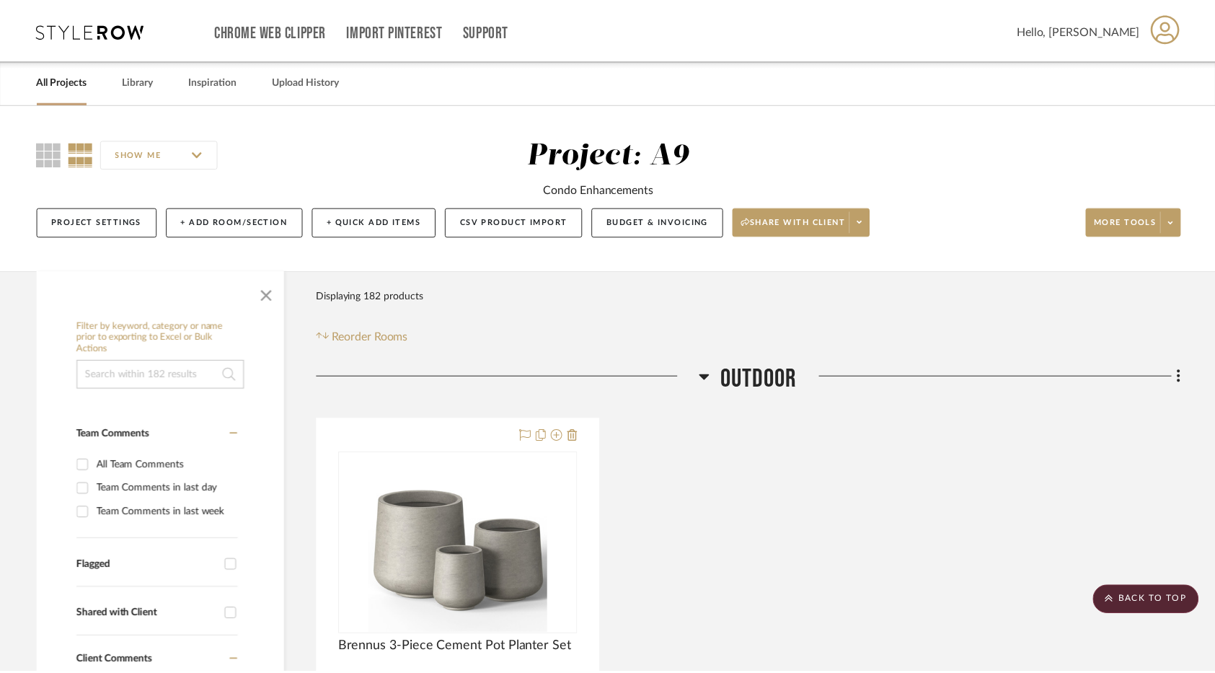
scroll to position [8364, 0]
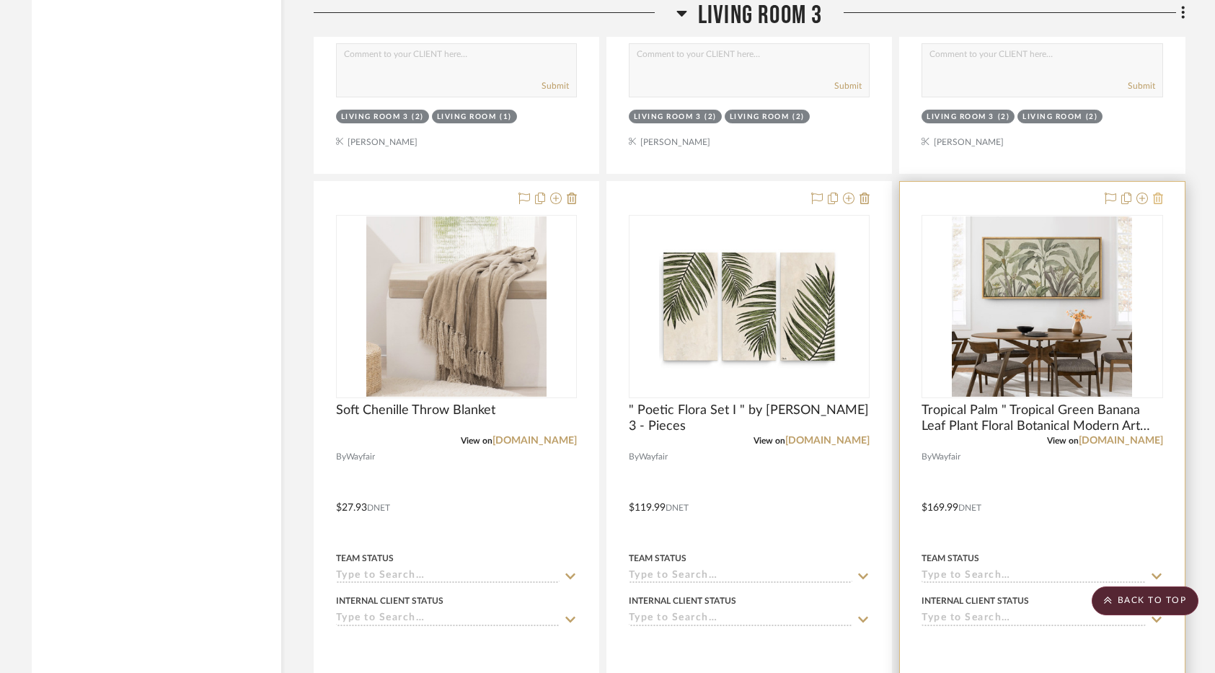
click at [1156, 199] on icon at bounding box center [1158, 199] width 10 height 12
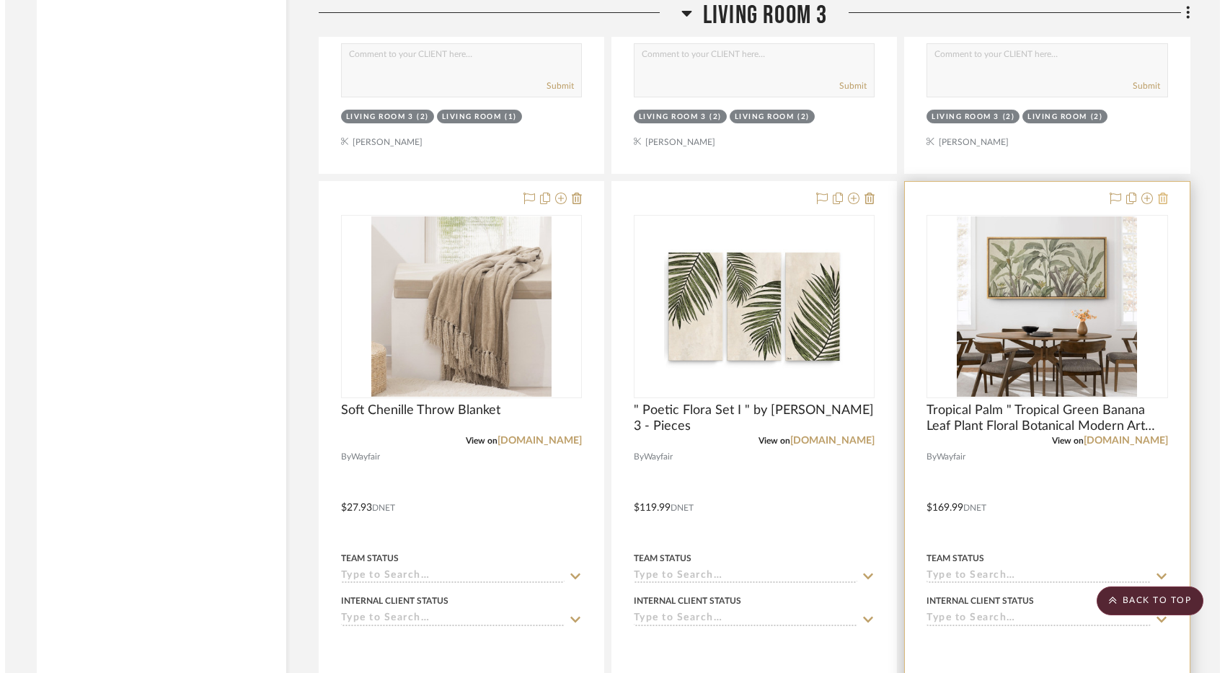
scroll to position [0, 0]
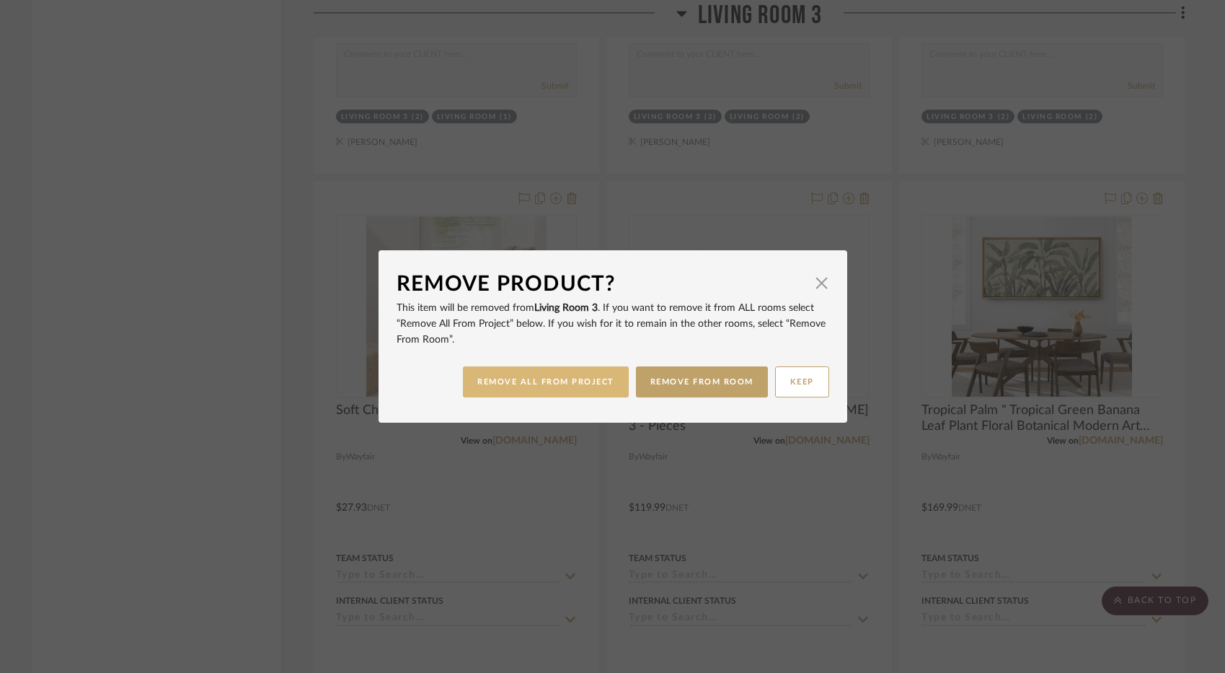
click at [593, 387] on button "REMOVE ALL FROM PROJECT" at bounding box center [546, 381] width 166 height 31
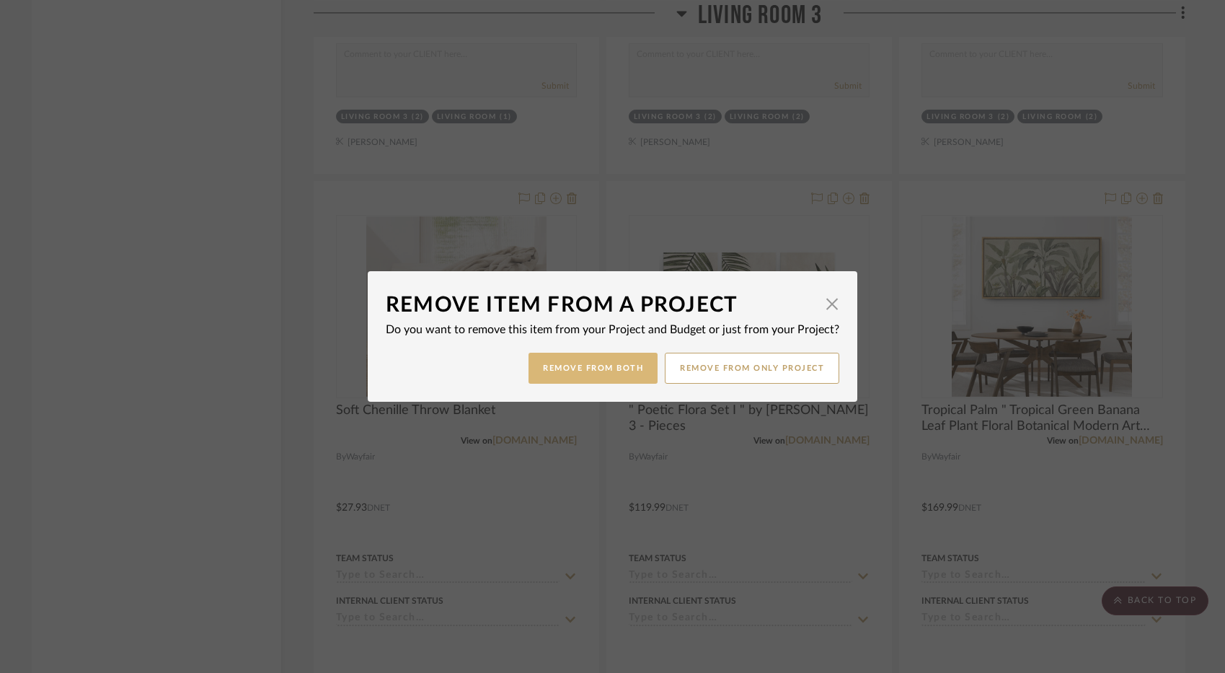
click at [601, 371] on button "Remove from Both" at bounding box center [593, 368] width 129 height 31
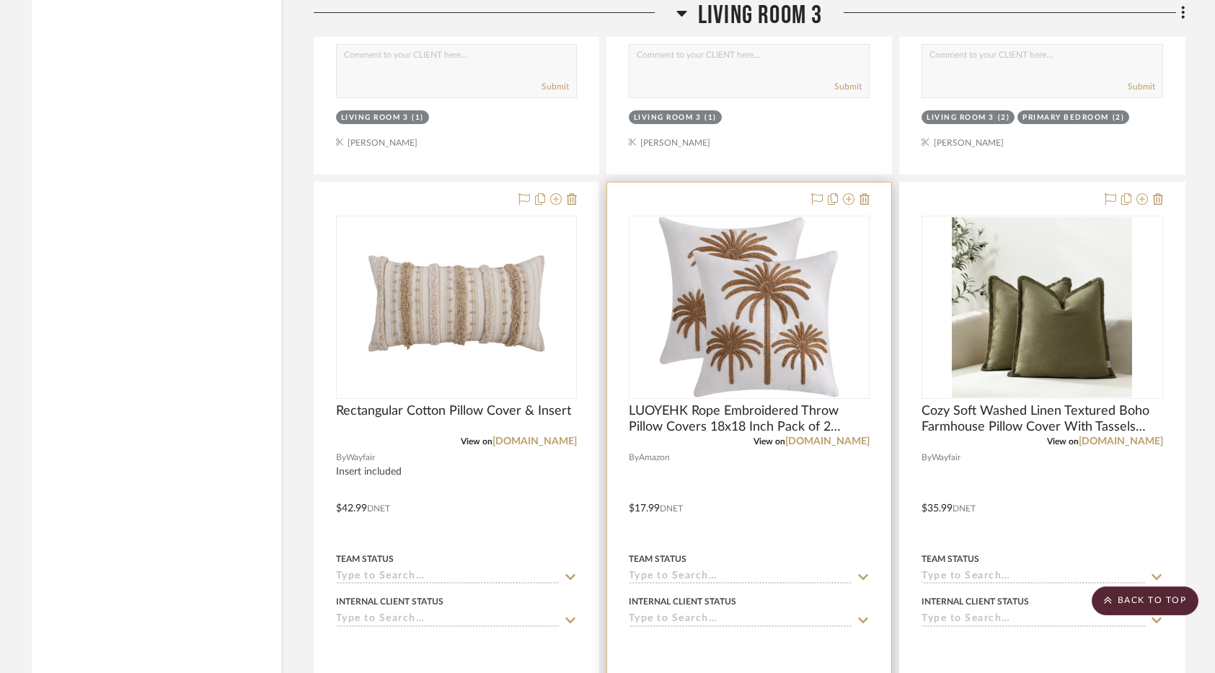
scroll to position [7715, 0]
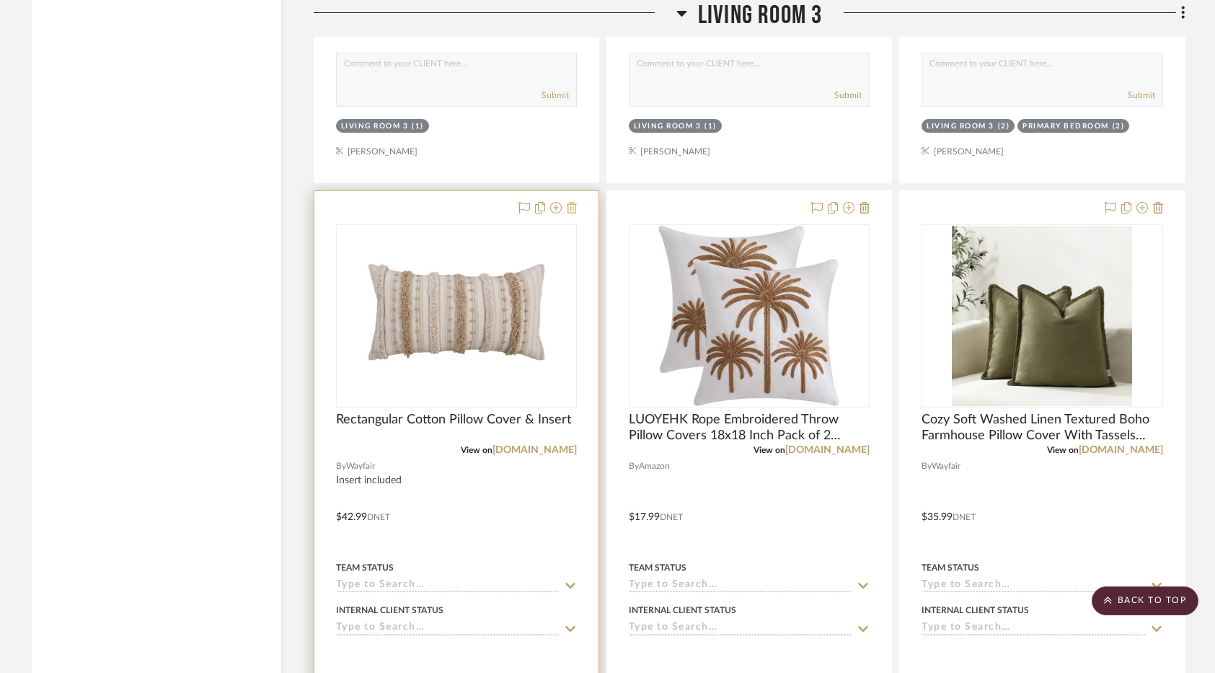
click at [575, 210] on icon at bounding box center [572, 208] width 10 height 12
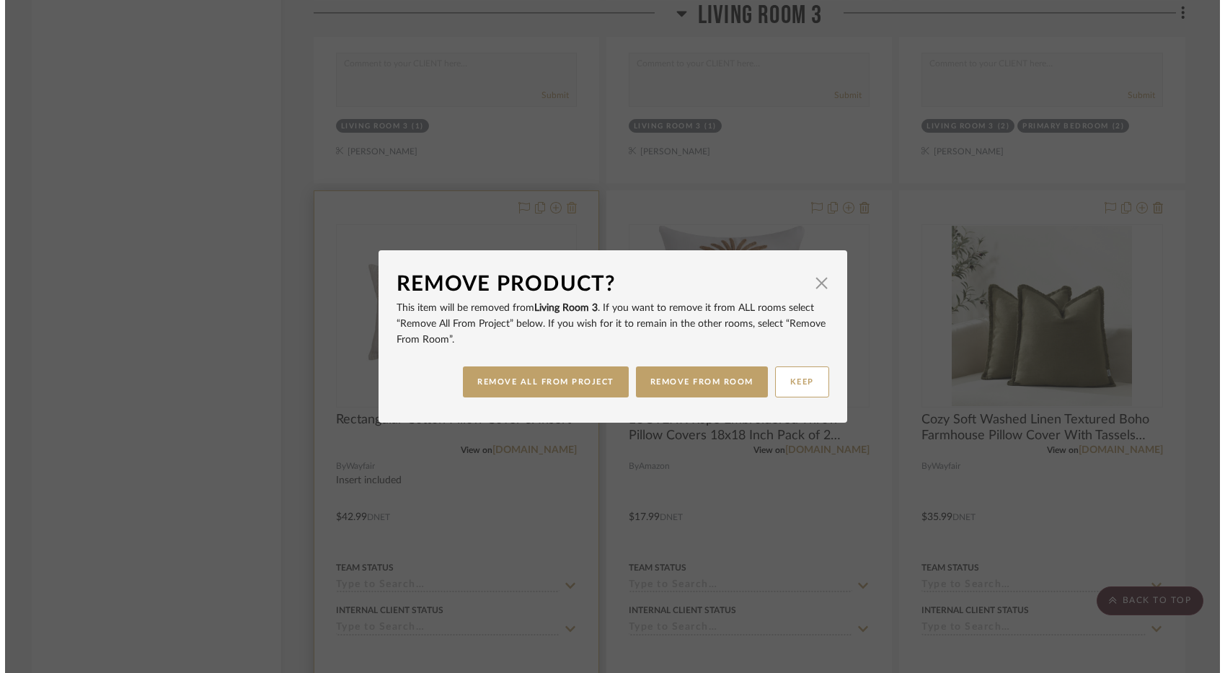
scroll to position [0, 0]
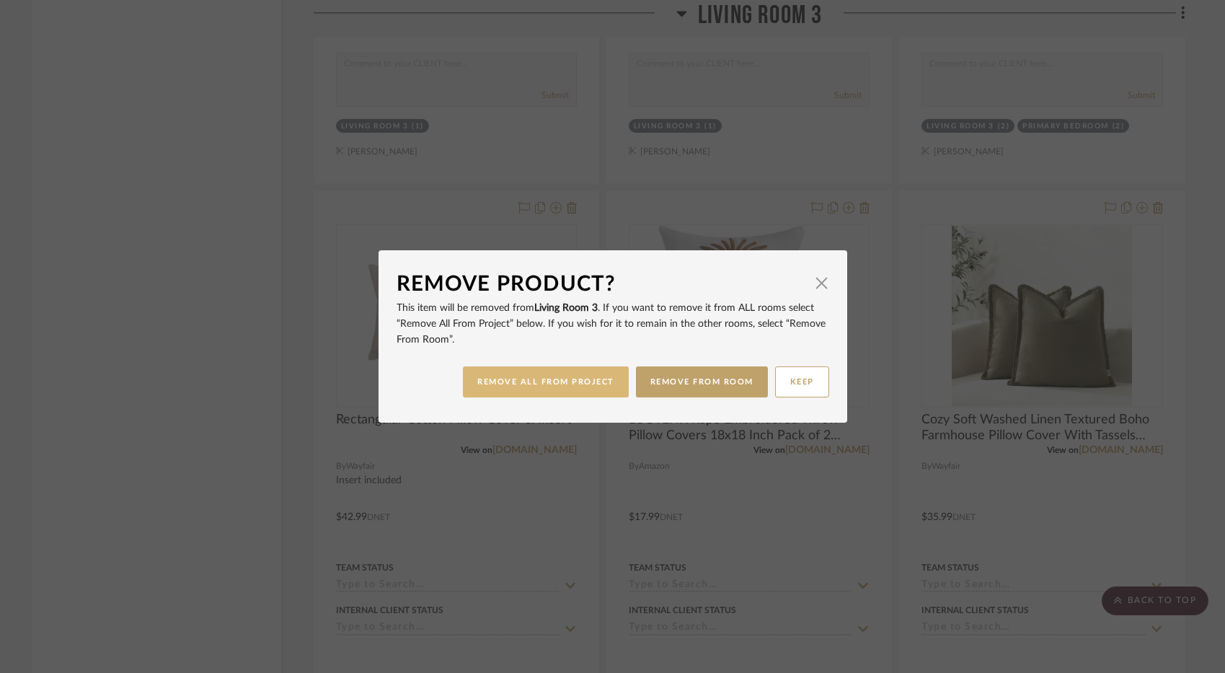
click at [592, 368] on button "REMOVE ALL FROM PROJECT" at bounding box center [546, 381] width 166 height 31
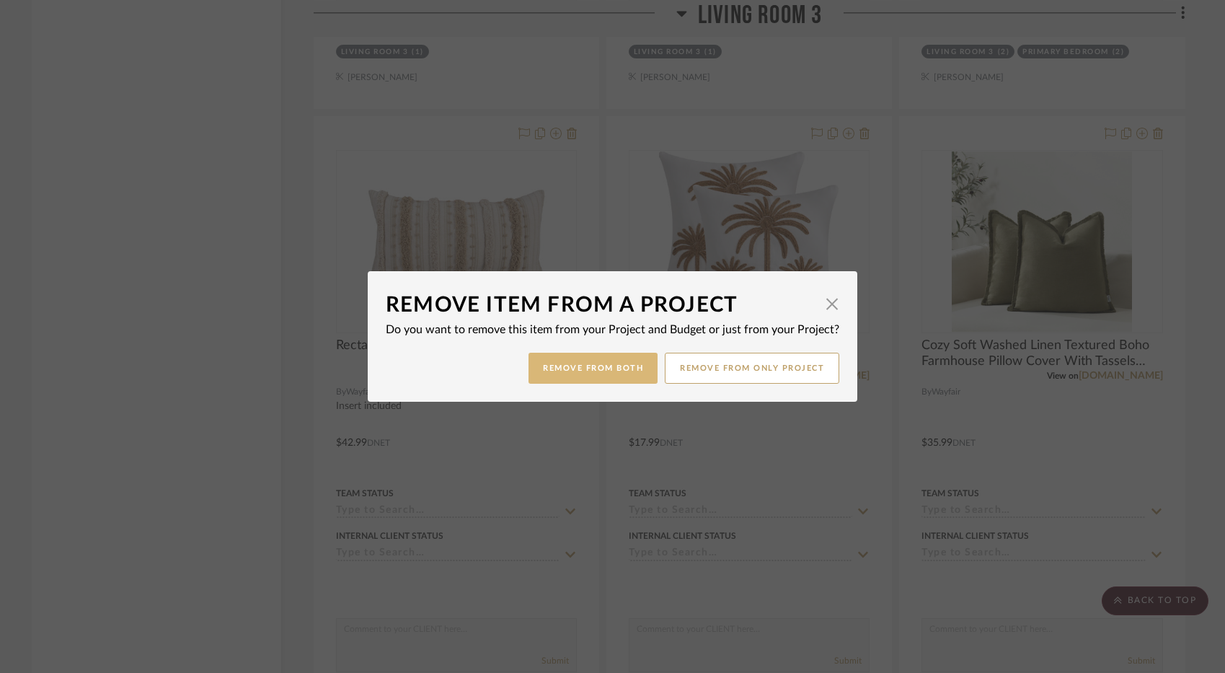
click at [610, 367] on button "Remove from Both" at bounding box center [593, 368] width 129 height 31
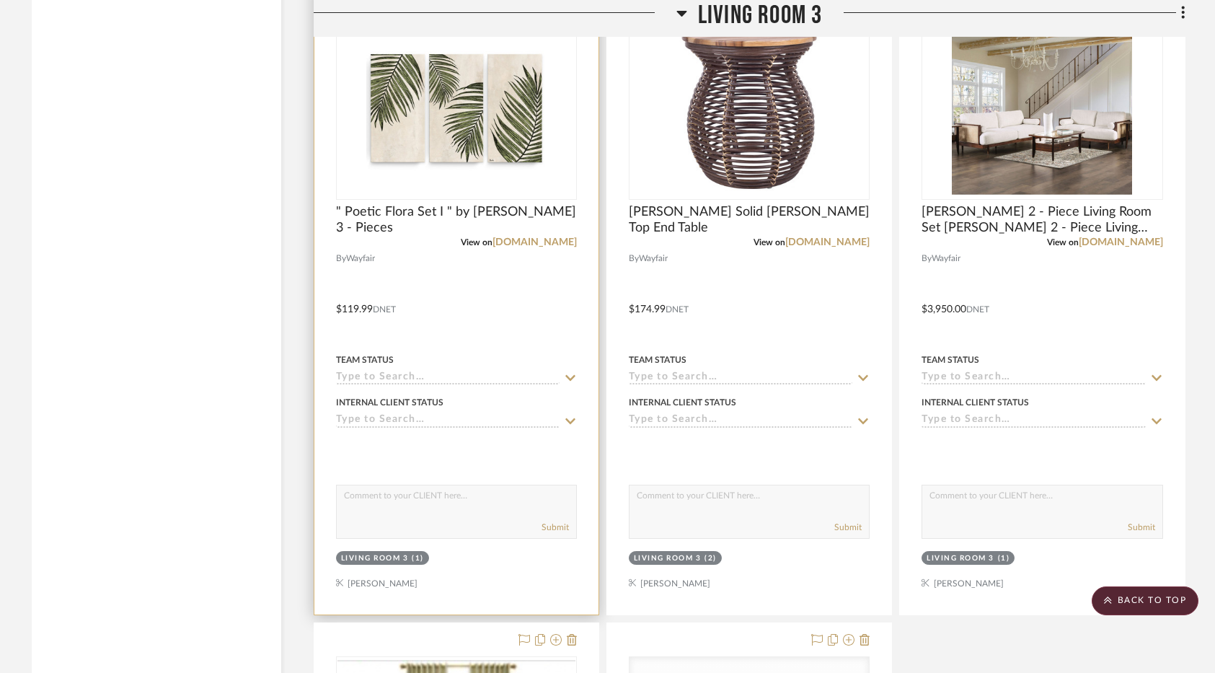
scroll to position [8511, 0]
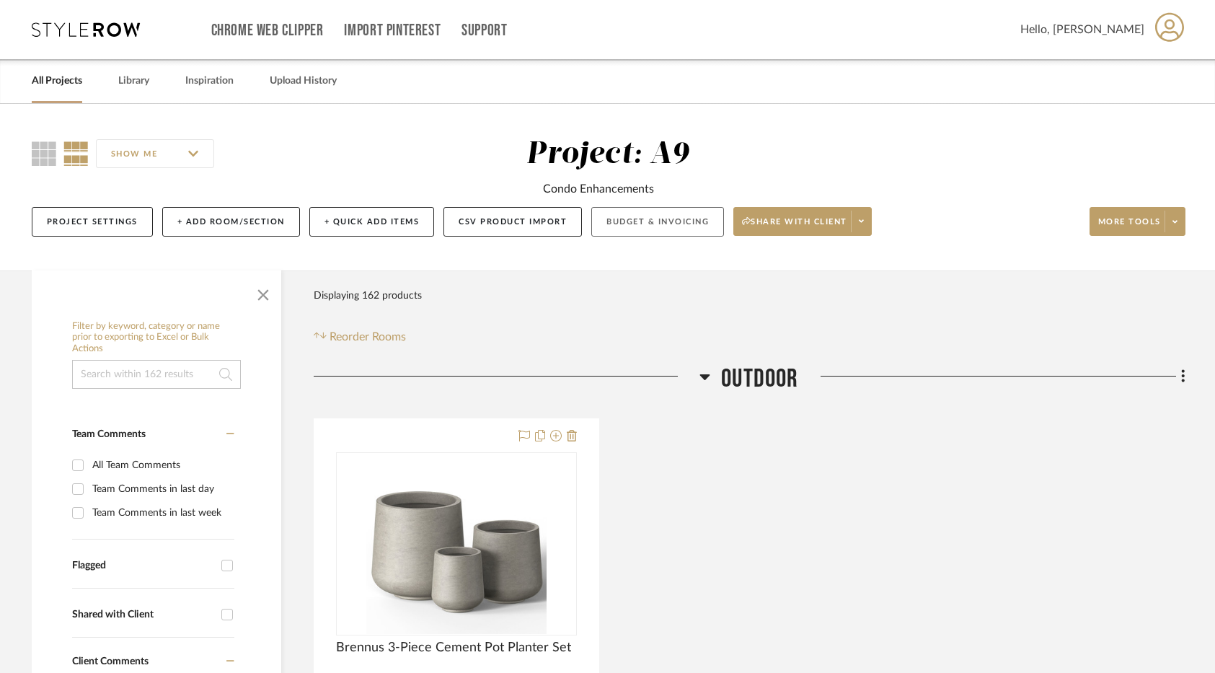
click at [625, 228] on button "Budget & Invoicing" at bounding box center [657, 222] width 133 height 30
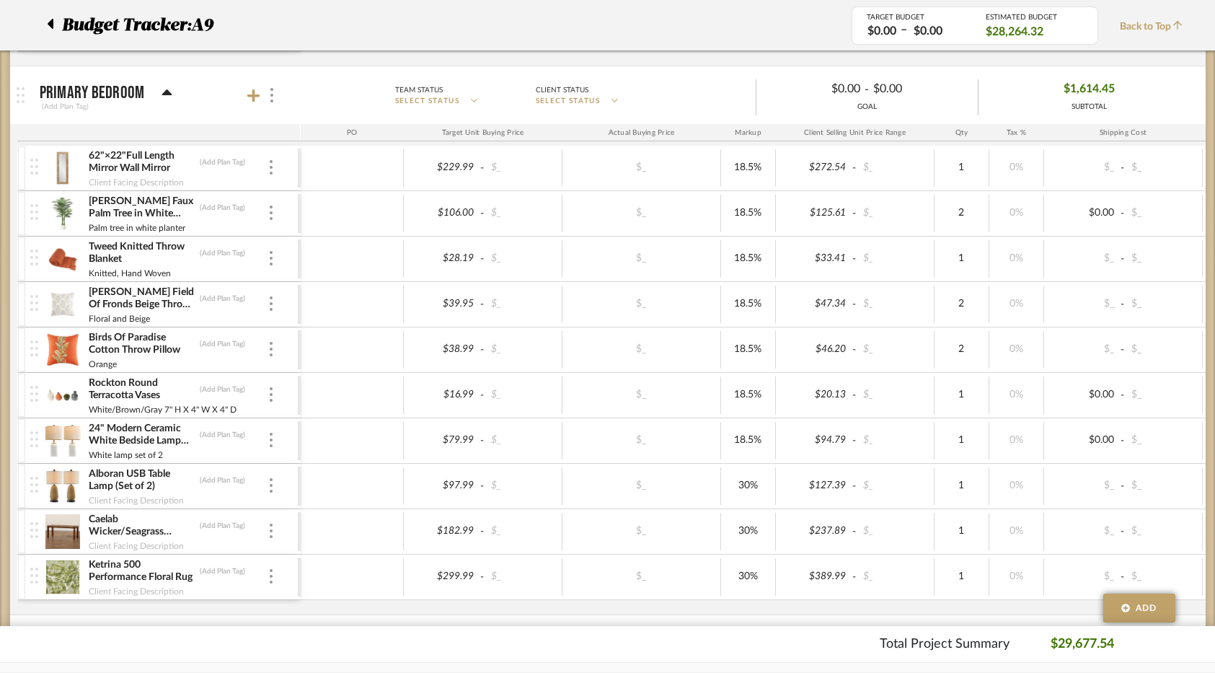
scroll to position [2452, 0]
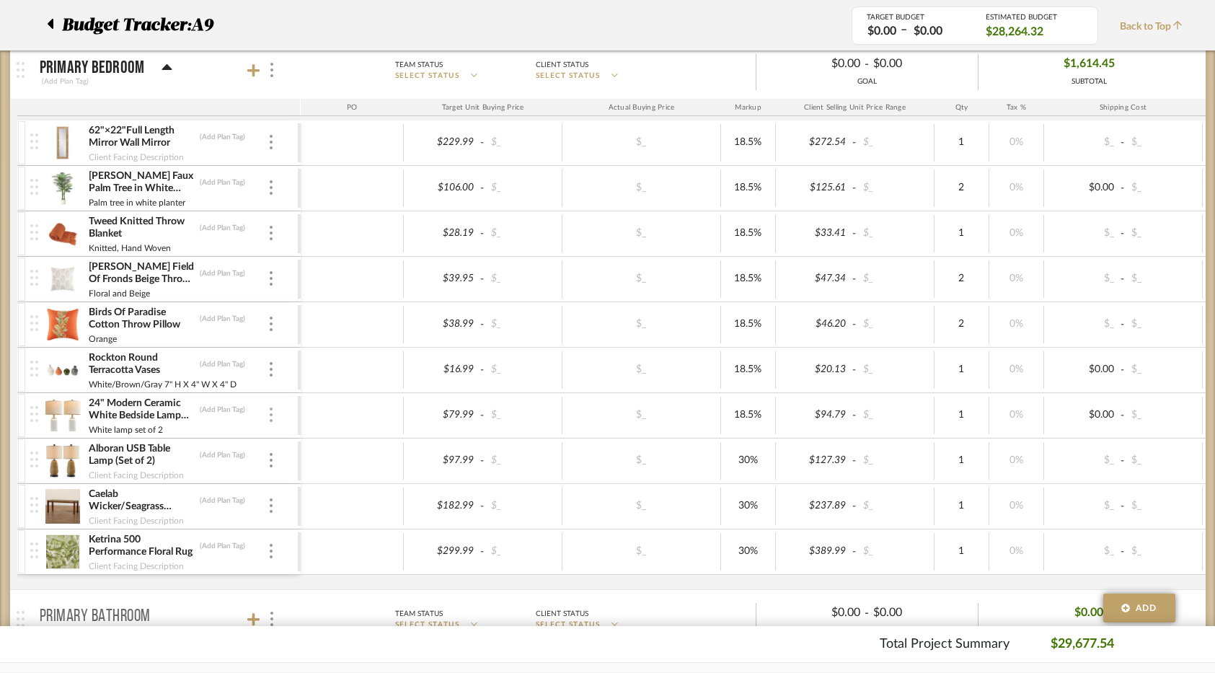
click at [274, 415] on div at bounding box center [271, 415] width 7 height 16
click at [327, 523] on span "Remove Item" at bounding box center [340, 523] width 89 height 12
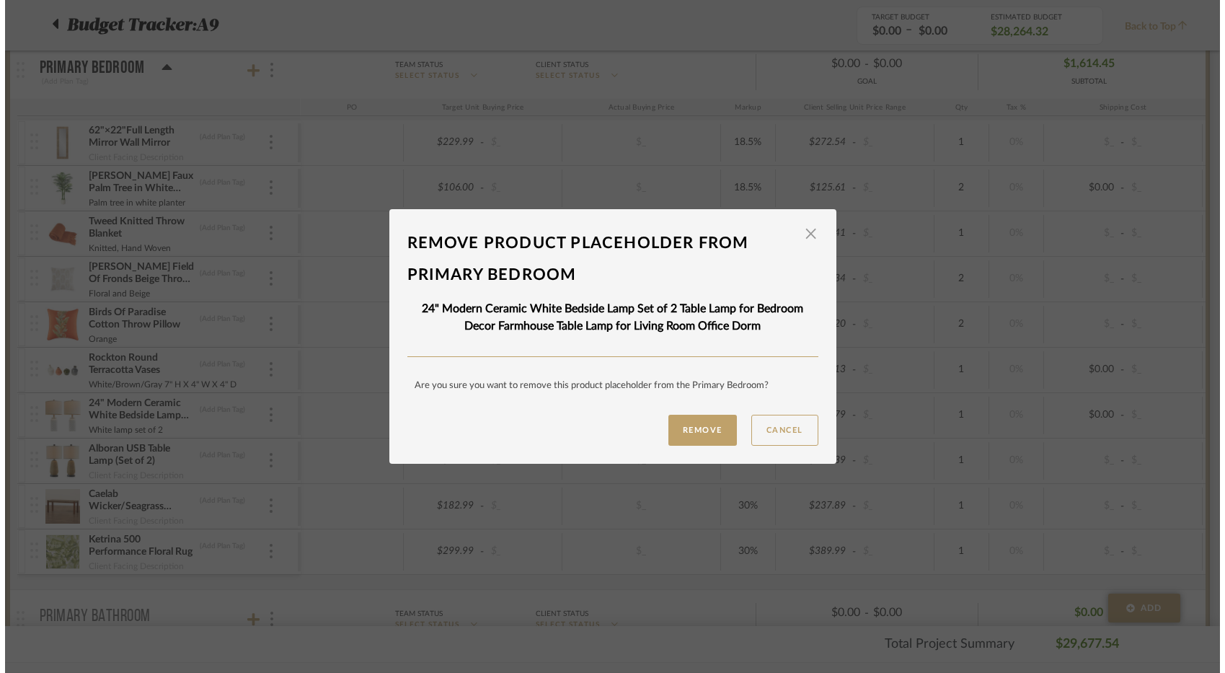
scroll to position [0, 0]
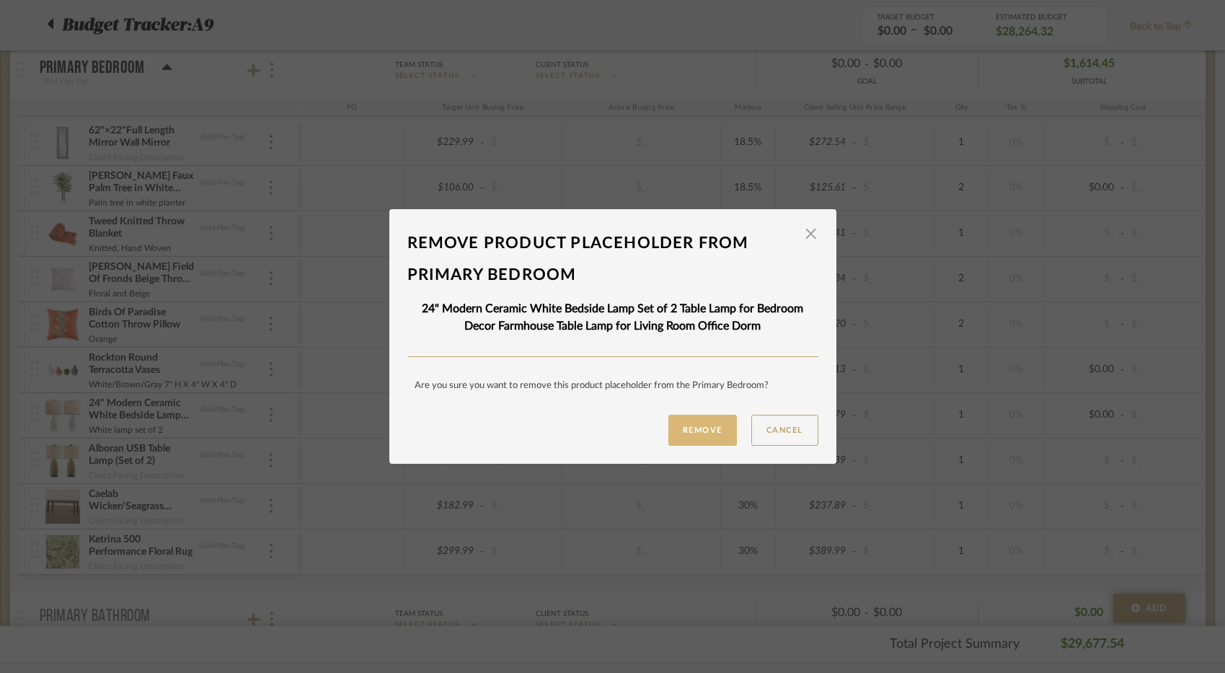
click at [690, 422] on button "Remove" at bounding box center [702, 430] width 69 height 31
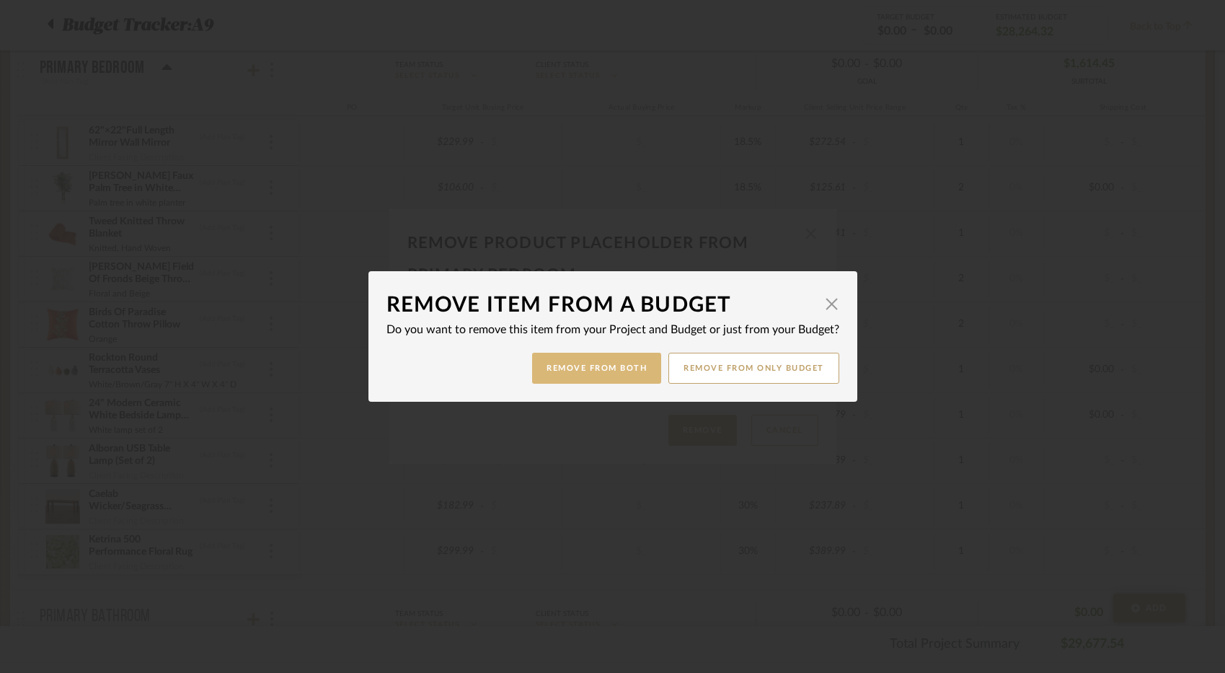
click at [609, 376] on button "Remove from Both" at bounding box center [596, 368] width 129 height 31
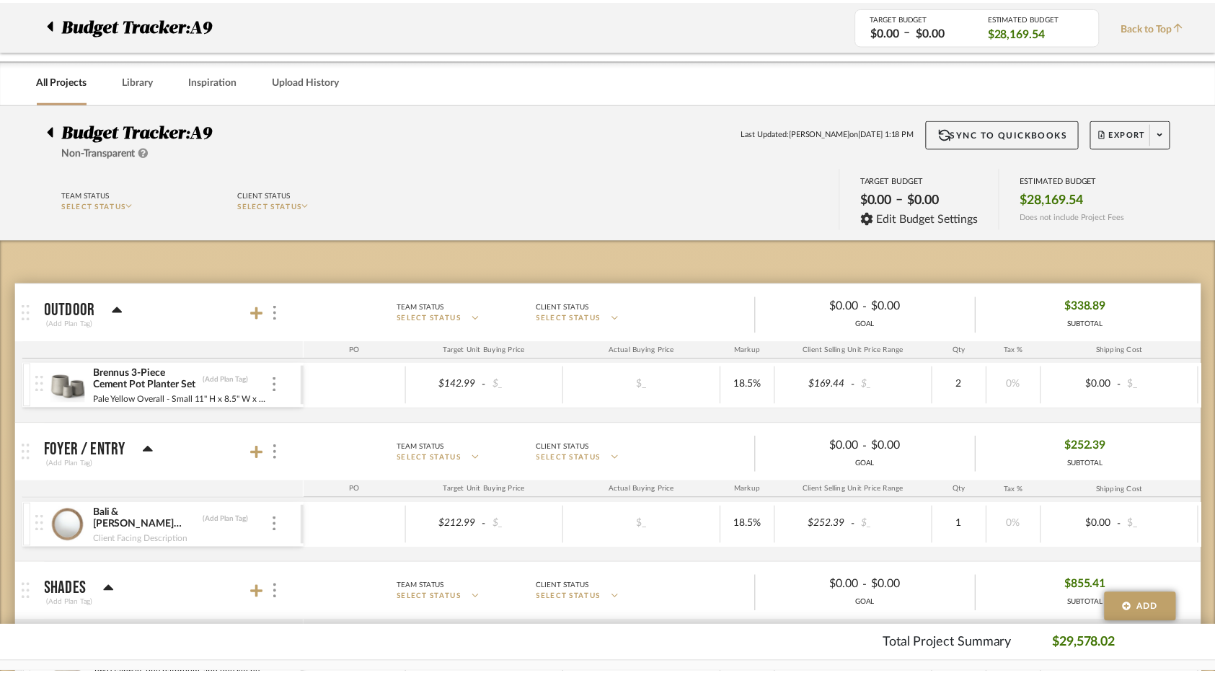
scroll to position [2452, 0]
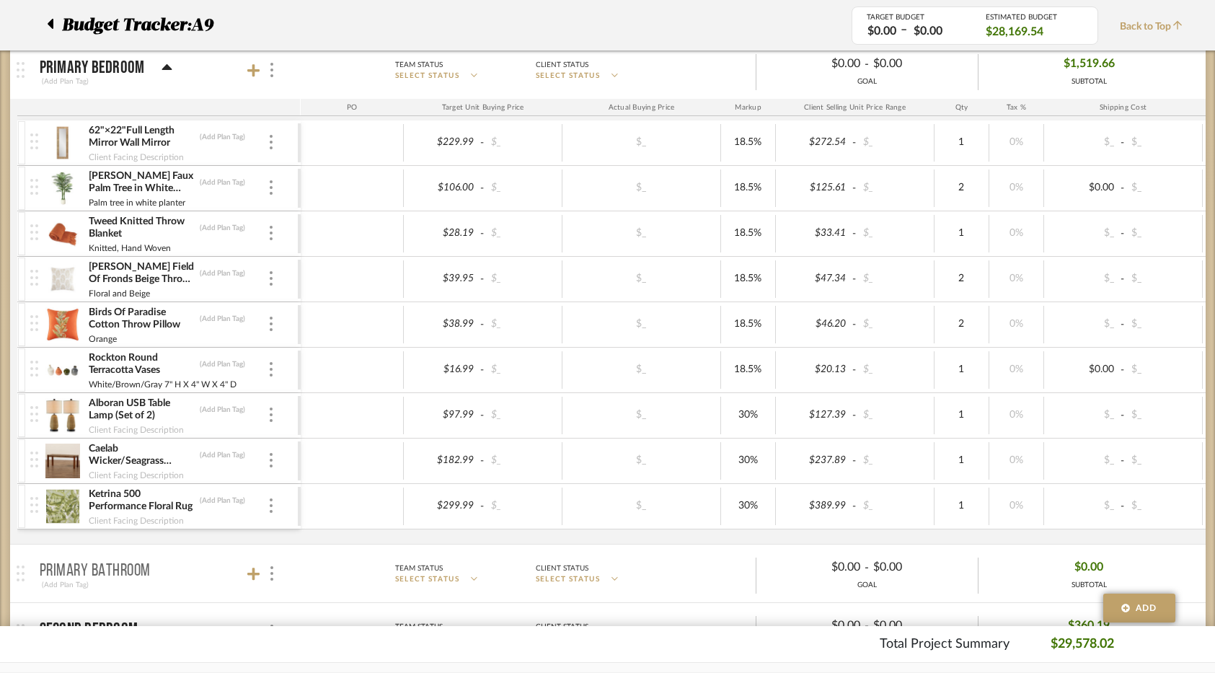
click at [273, 423] on div "Alboran USB Table Lamp (Set of 2) (Add Plan Tag) Client Facing Description" at bounding box center [164, 415] width 268 height 45
click at [273, 416] on div at bounding box center [271, 415] width 7 height 16
click at [341, 521] on span "Remove Item" at bounding box center [340, 523] width 89 height 12
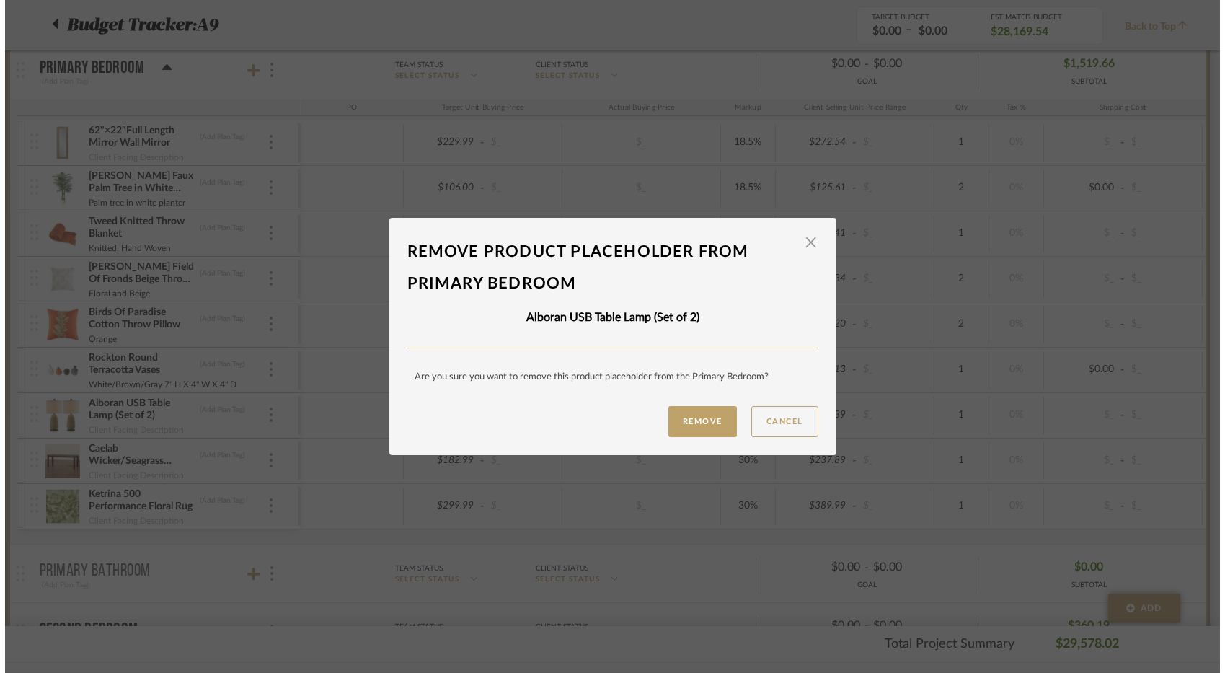
scroll to position [0, 0]
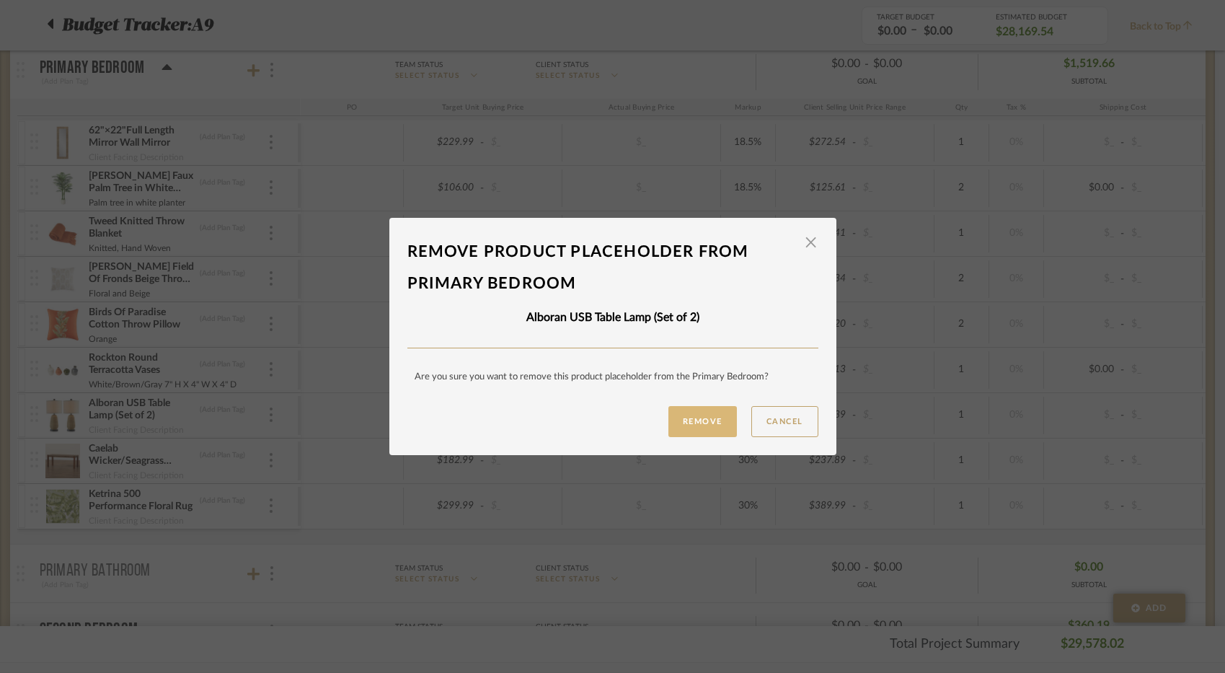
click at [676, 421] on button "Remove" at bounding box center [702, 421] width 69 height 31
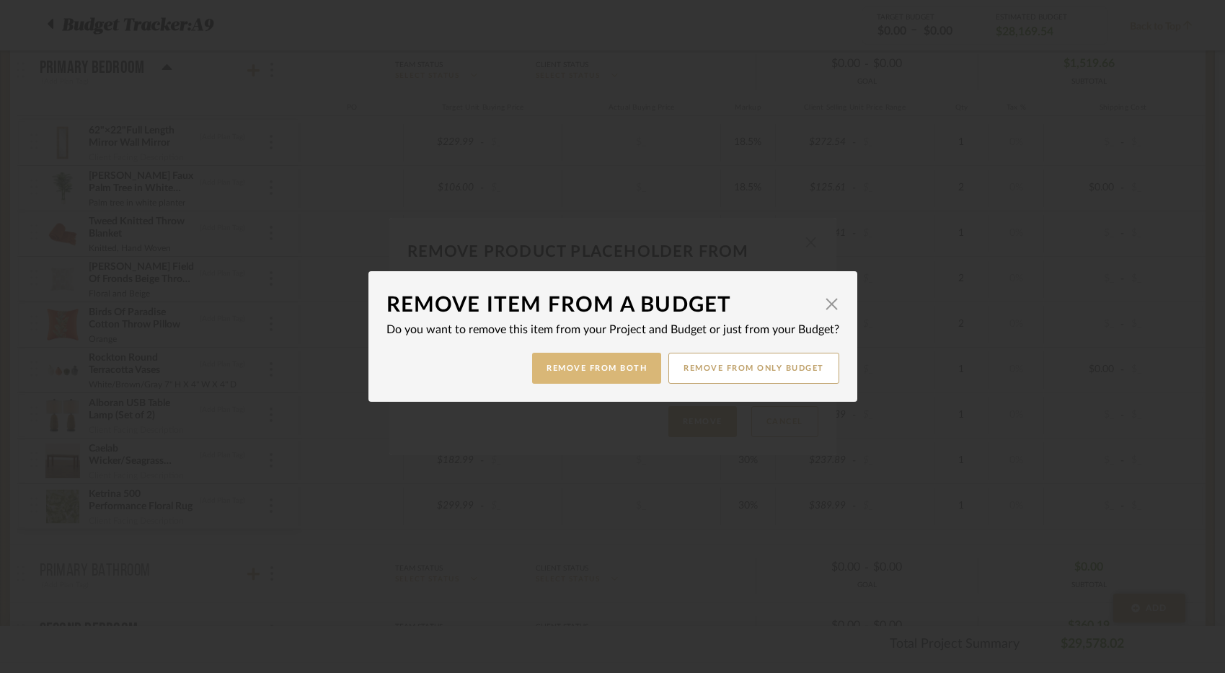
click at [585, 364] on button "Remove from Both" at bounding box center [596, 368] width 129 height 31
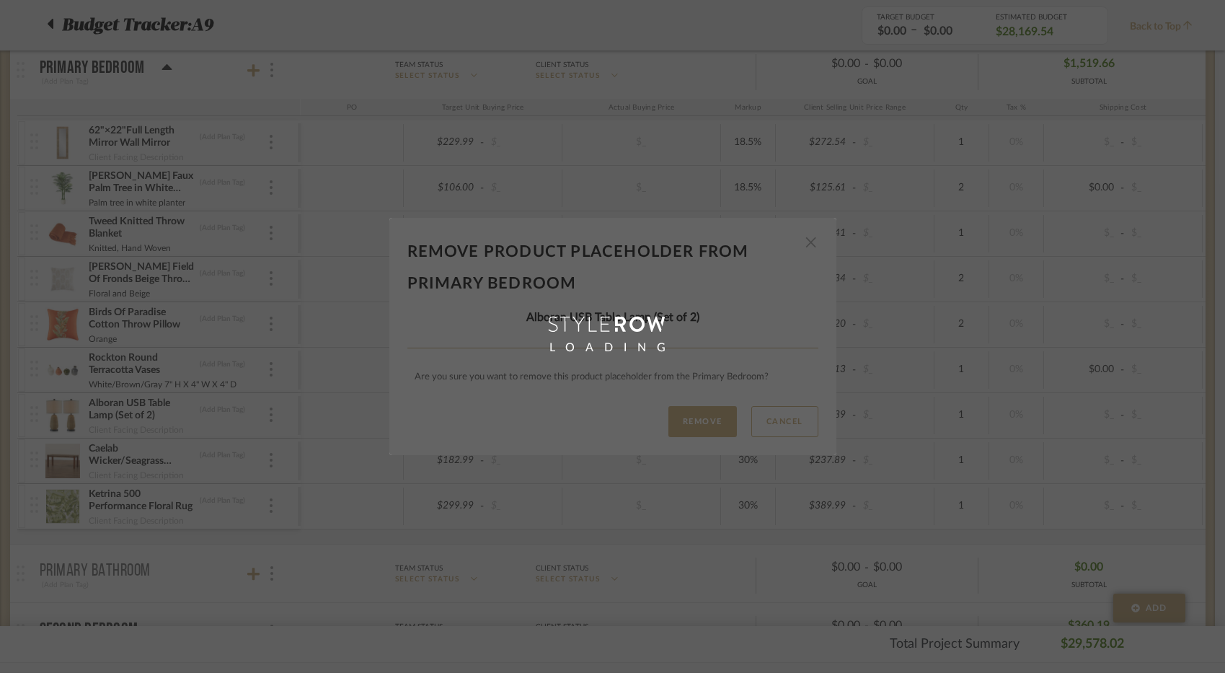
click at [250, 75] on div "Remove product placeholder From Primary Bedroom × Alboran USB Table Lamp (Set o…" at bounding box center [612, 336] width 1225 height 673
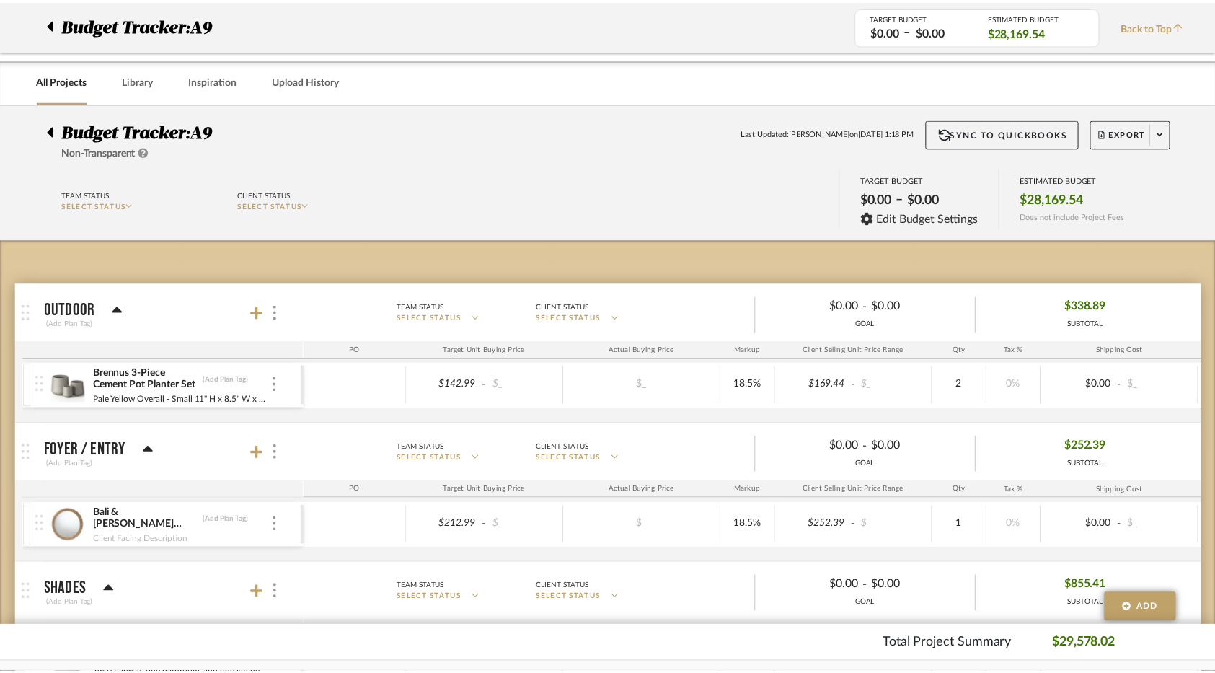
scroll to position [2452, 0]
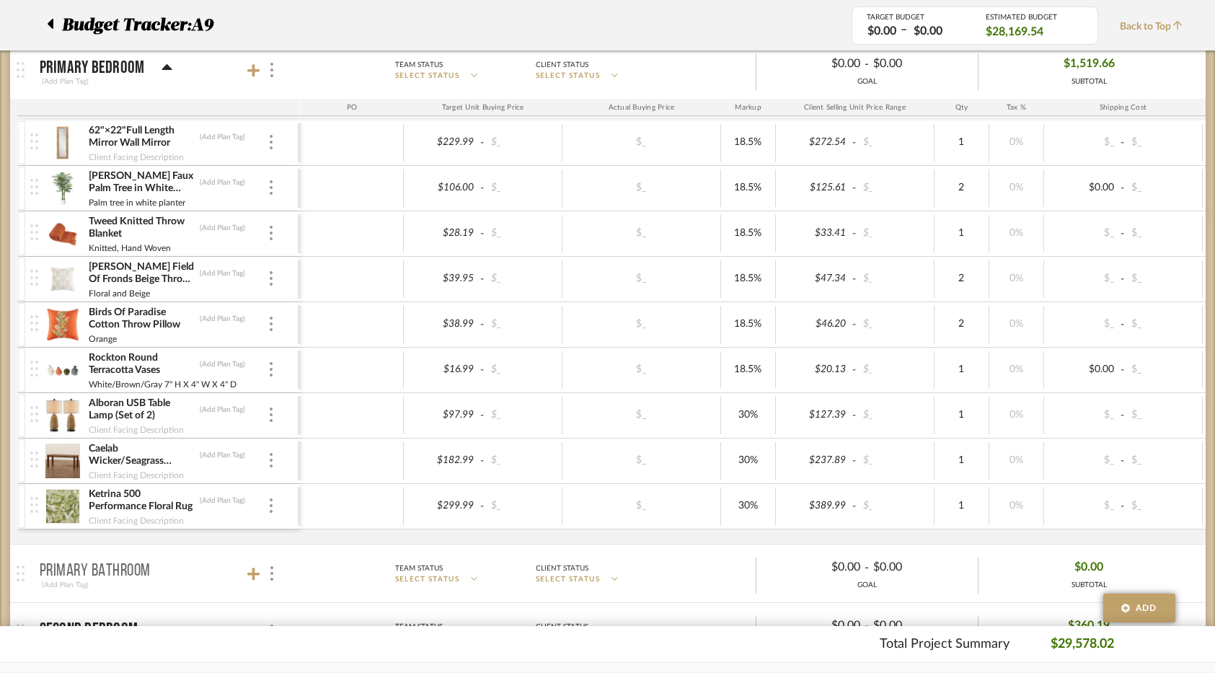
click at [250, 75] on icon at bounding box center [253, 70] width 13 height 14
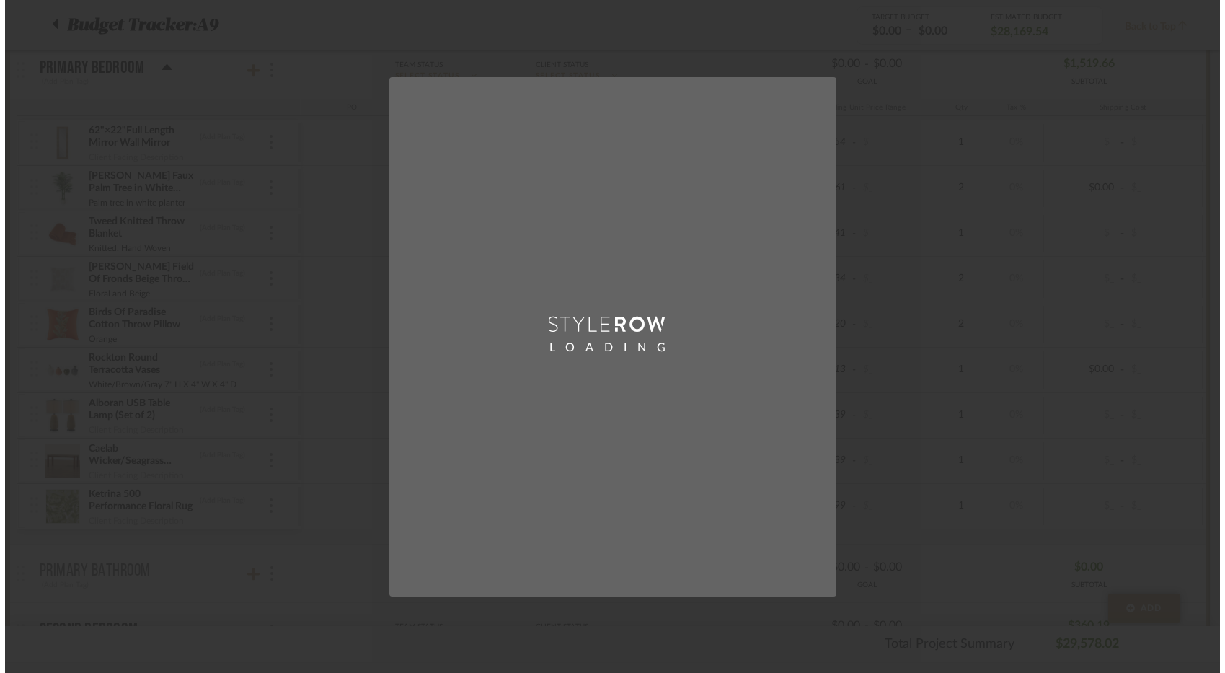
scroll to position [0, 0]
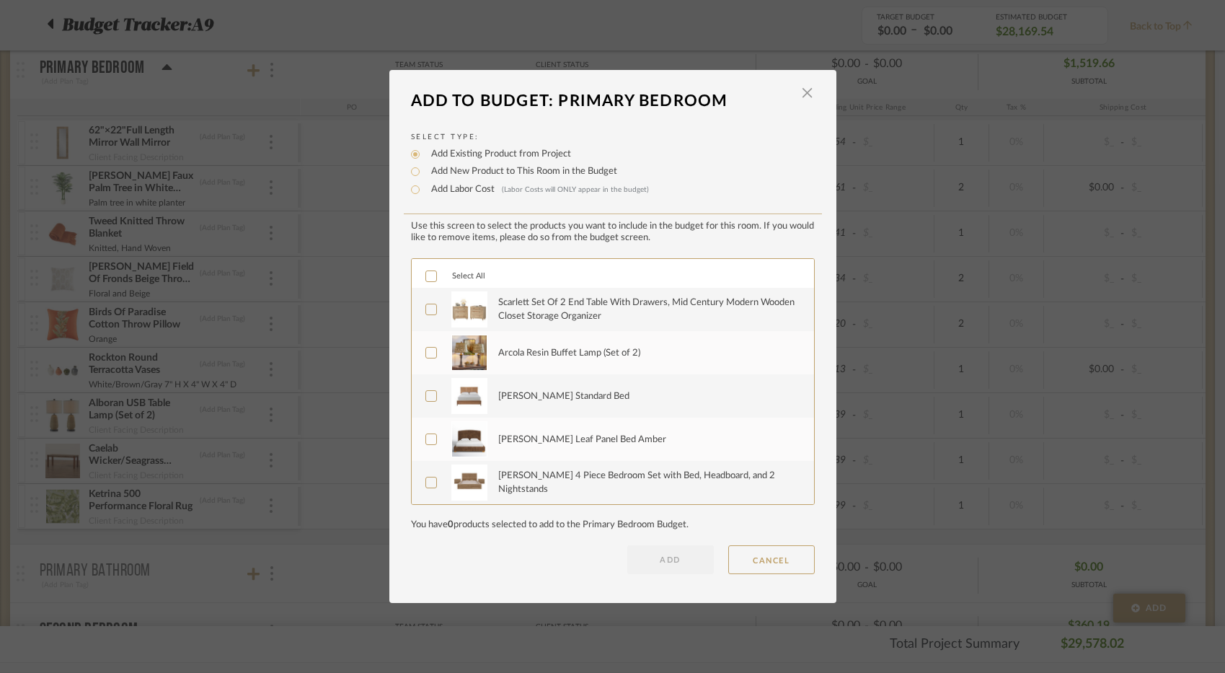
click at [549, 321] on div "Scarlett Set Of 2 End Table With Drawers, Mid Century Modern Wooden Closet Stor…" at bounding box center [647, 310] width 299 height 28
click at [552, 344] on div "Arcola Resin Buffet Lamp (Set of 2)" at bounding box center [647, 353] width 299 height 36
click at [568, 390] on div "[PERSON_NAME] Standard Bed" at bounding box center [563, 396] width 131 height 14
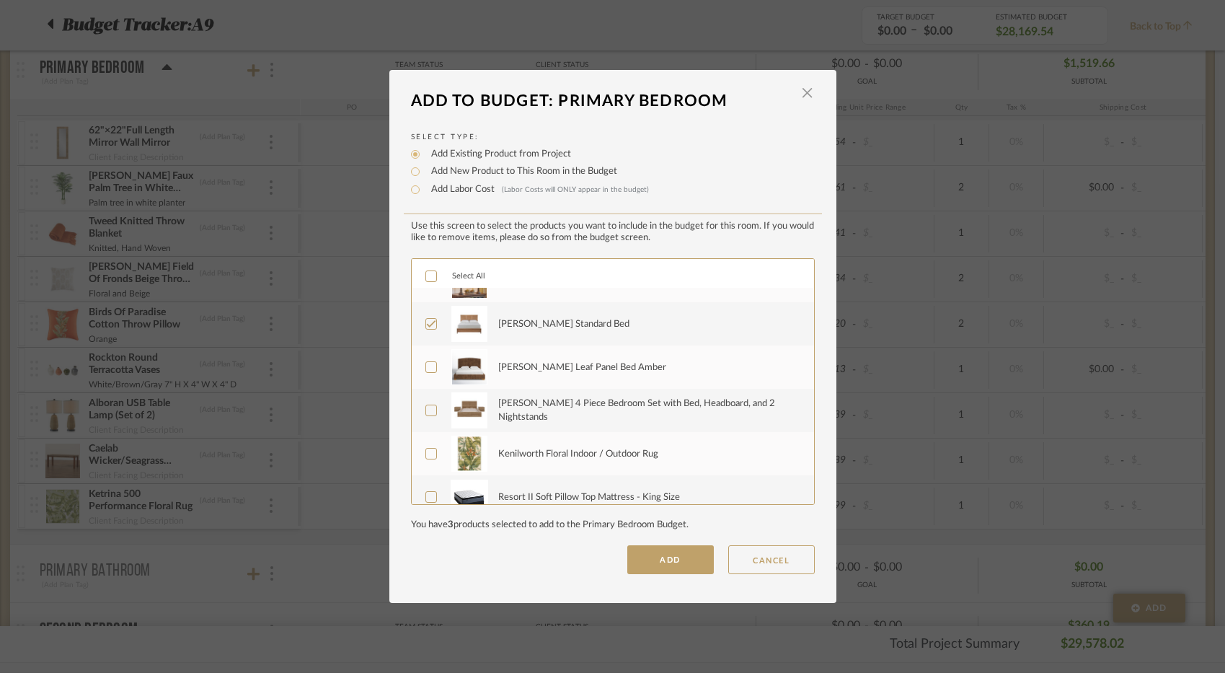
scroll to position [144, 0]
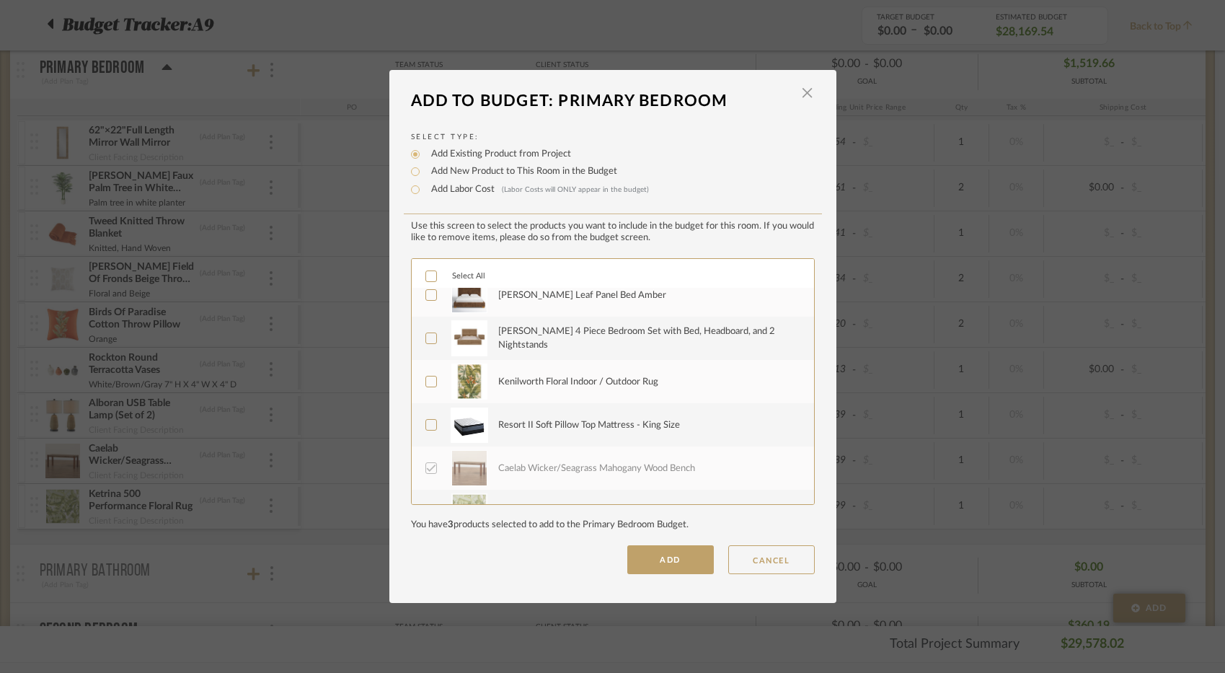
click at [584, 389] on div "Kenilworth Floral Indoor / Outdoor Rug" at bounding box center [578, 382] width 160 height 14
click at [585, 428] on div "Resort II Soft Pillow Top Mattress - King Size" at bounding box center [589, 425] width 182 height 14
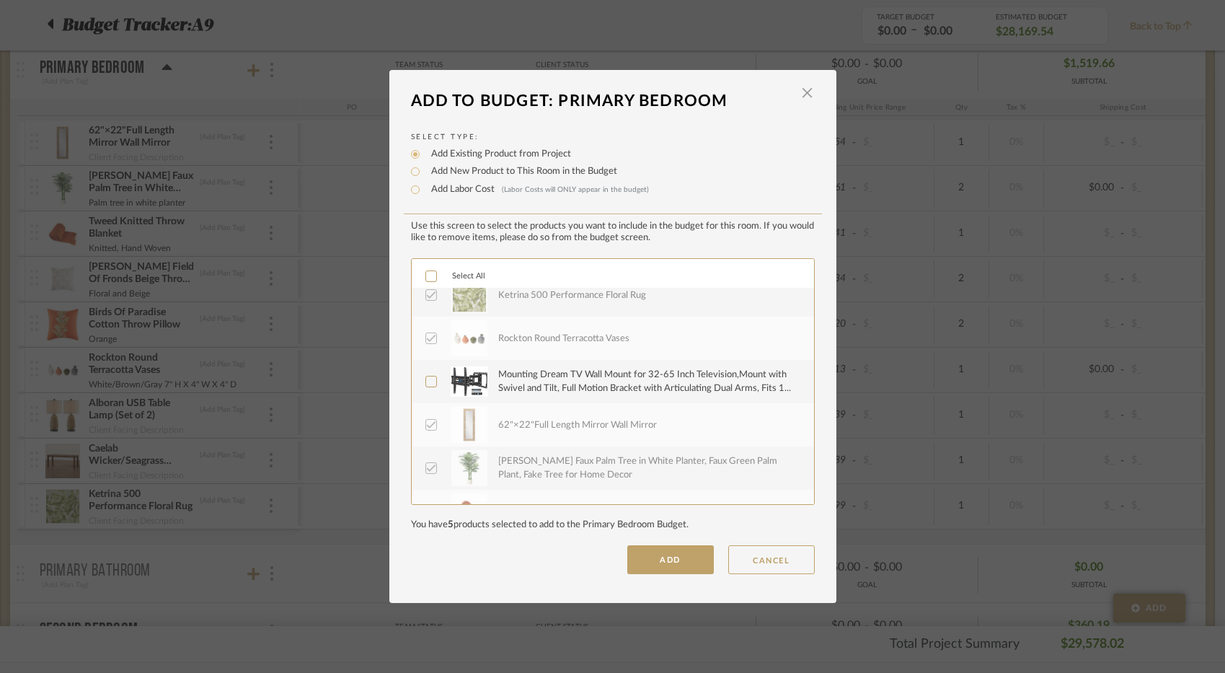
scroll to position [433, 0]
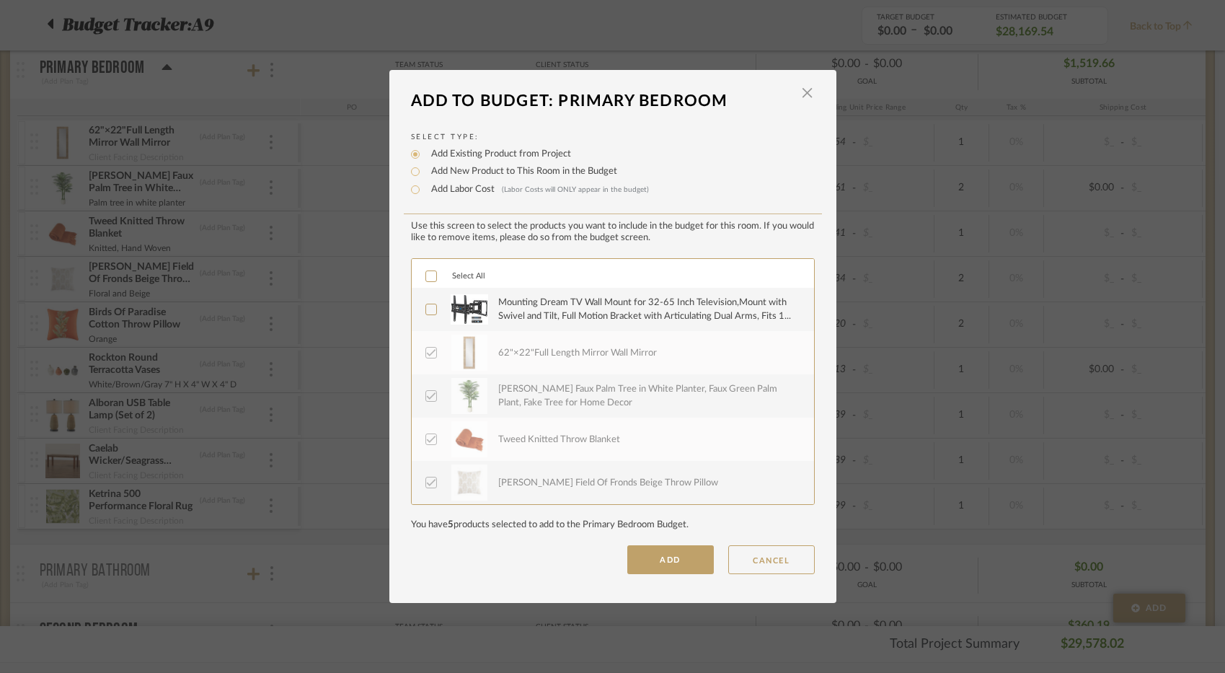
click at [591, 314] on div "Mounting Dream TV Wall Mount for 32-65 Inch Television,Mount with Swivel and Ti…" at bounding box center [647, 310] width 299 height 28
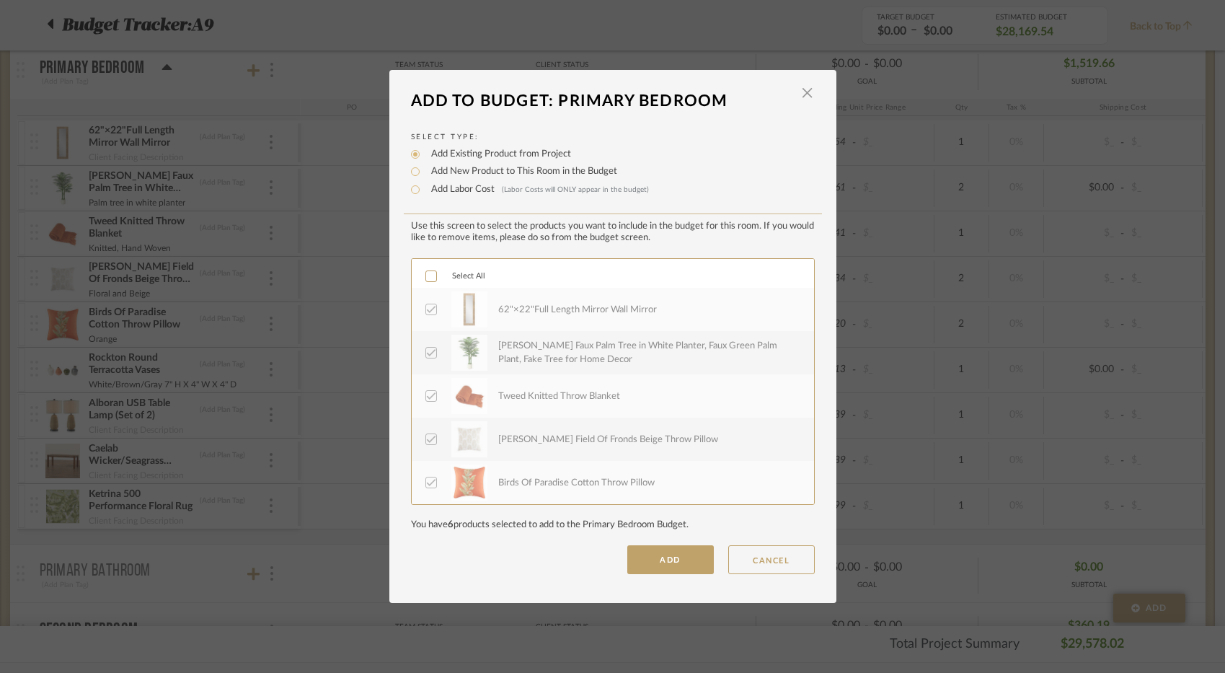
click at [567, 400] on div "Tweed Knitted Throw Blanket" at bounding box center [559, 396] width 122 height 14
click at [629, 552] on button "ADD" at bounding box center [670, 559] width 87 height 29
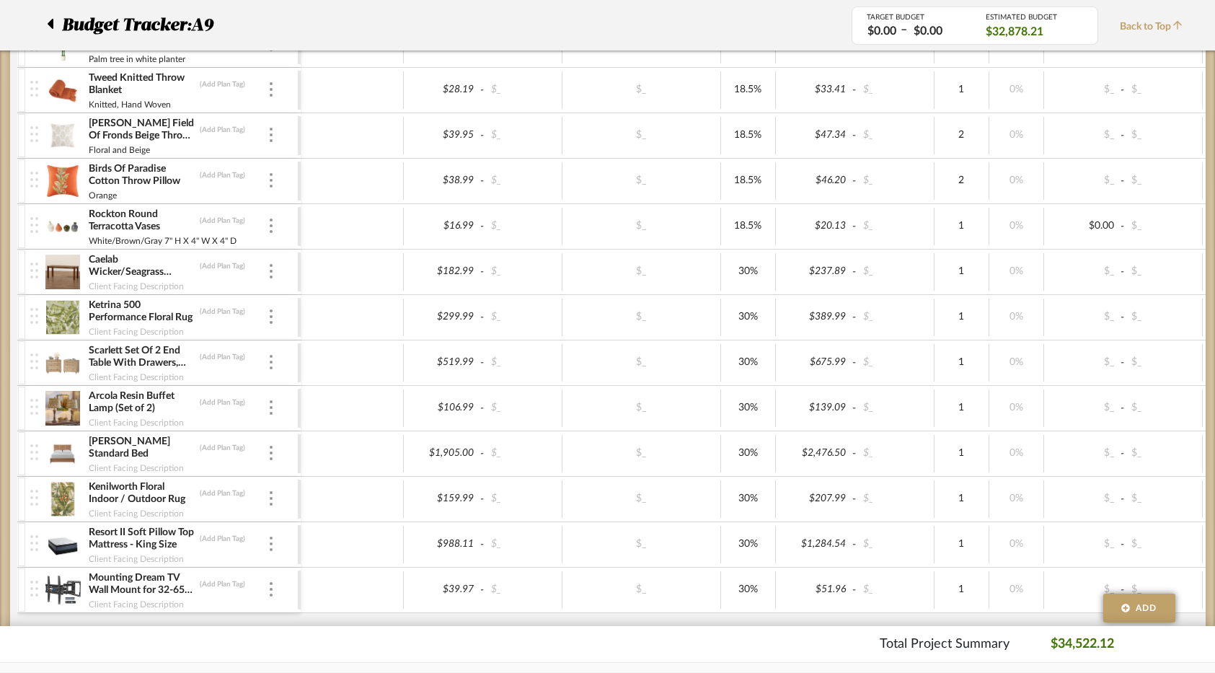
scroll to position [2452, 0]
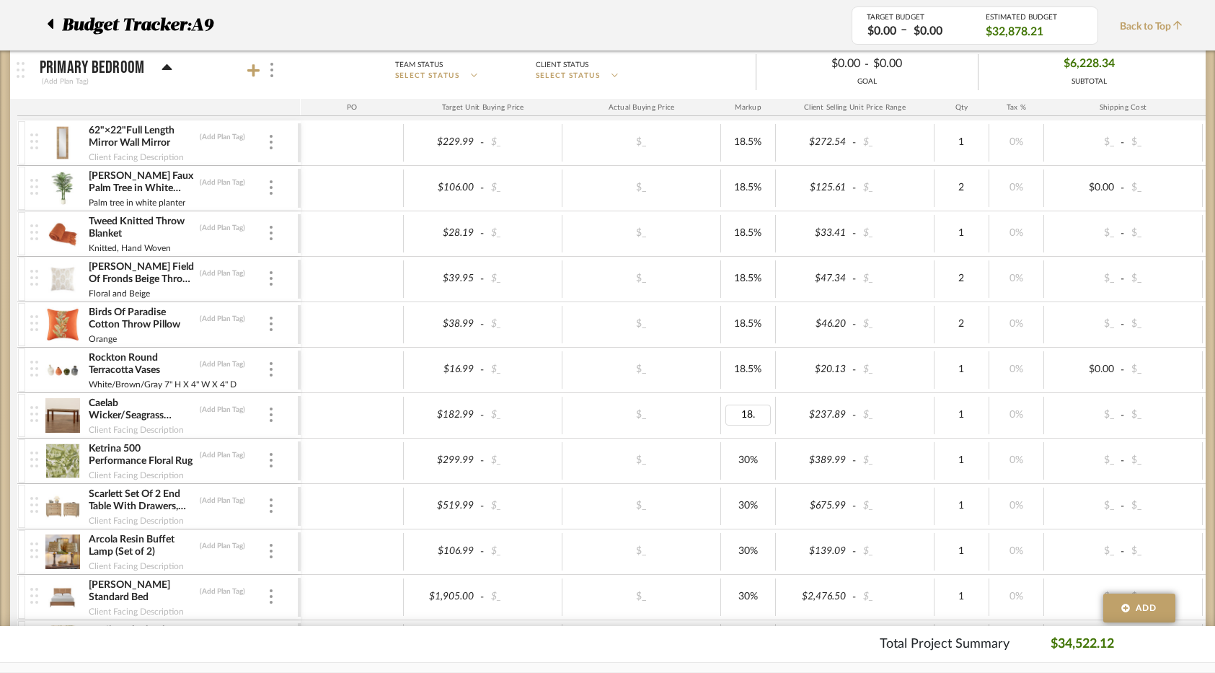
type input "18.5"
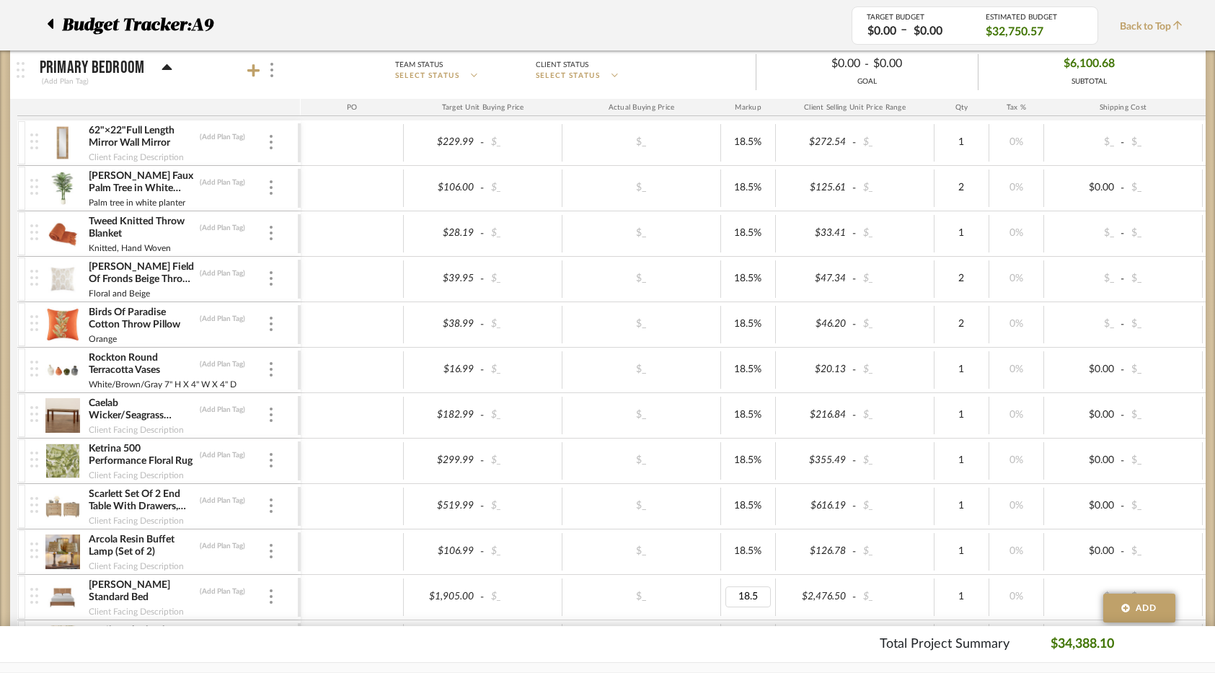
click at [697, 557] on div "$_" at bounding box center [641, 551] width 149 height 21
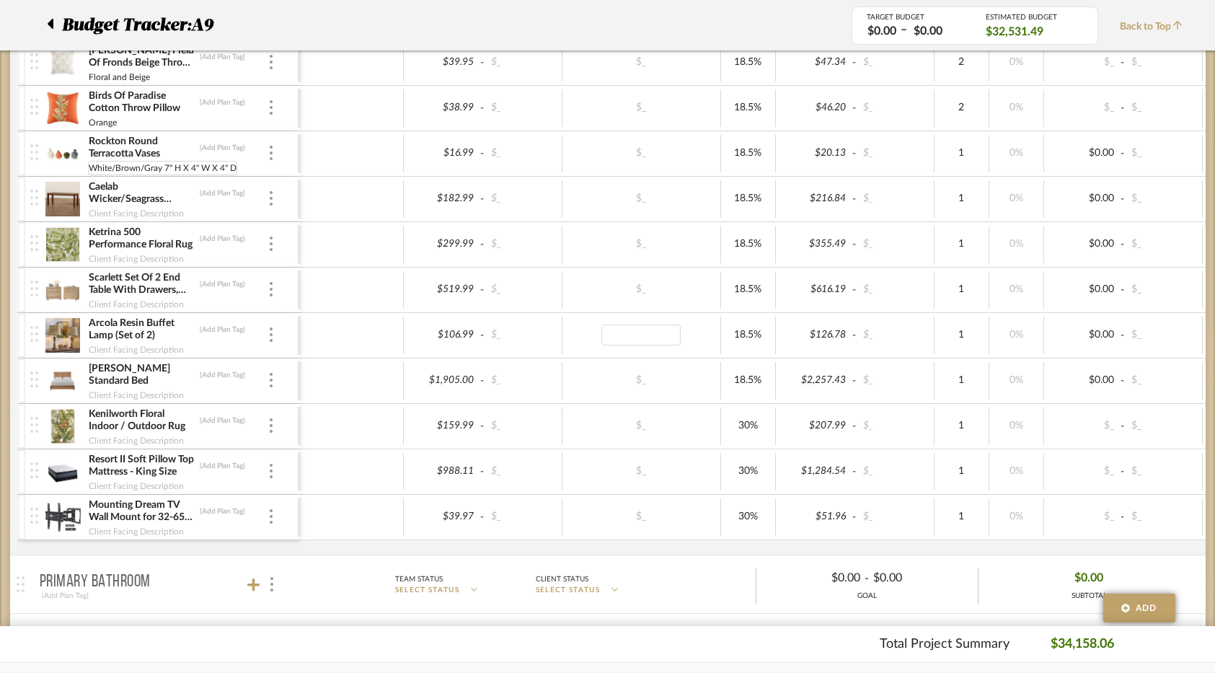
scroll to position [2596, 0]
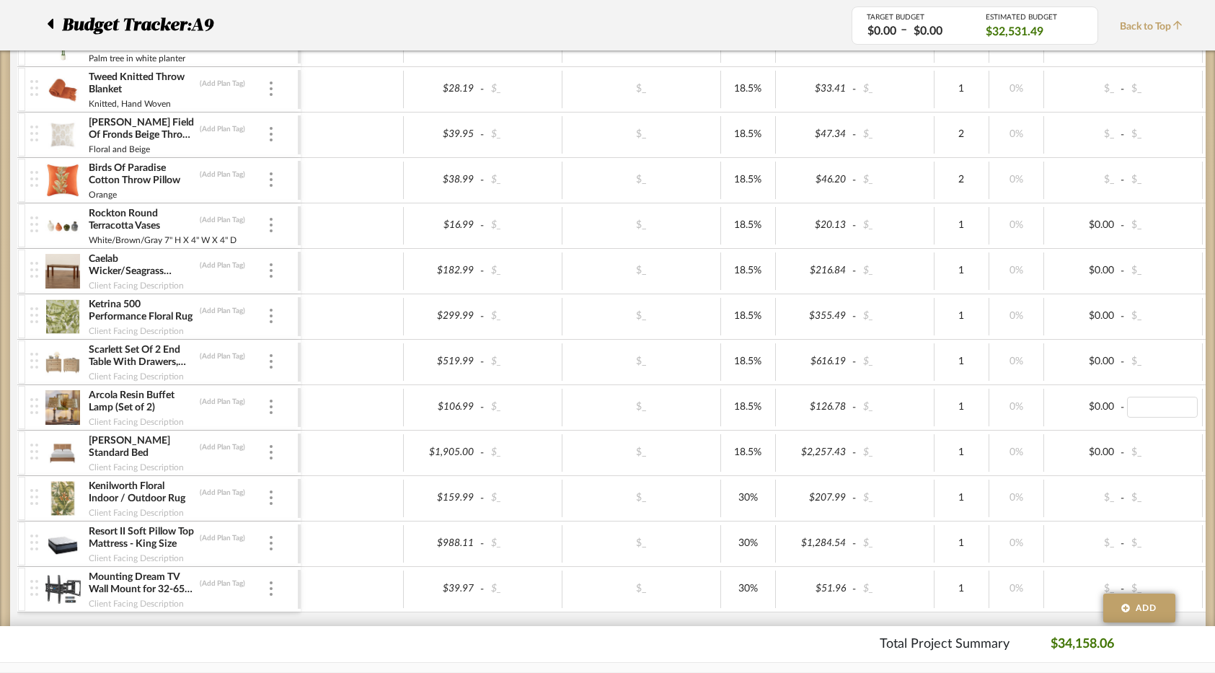
click at [368, 309] on div at bounding box center [352, 316] width 103 height 37
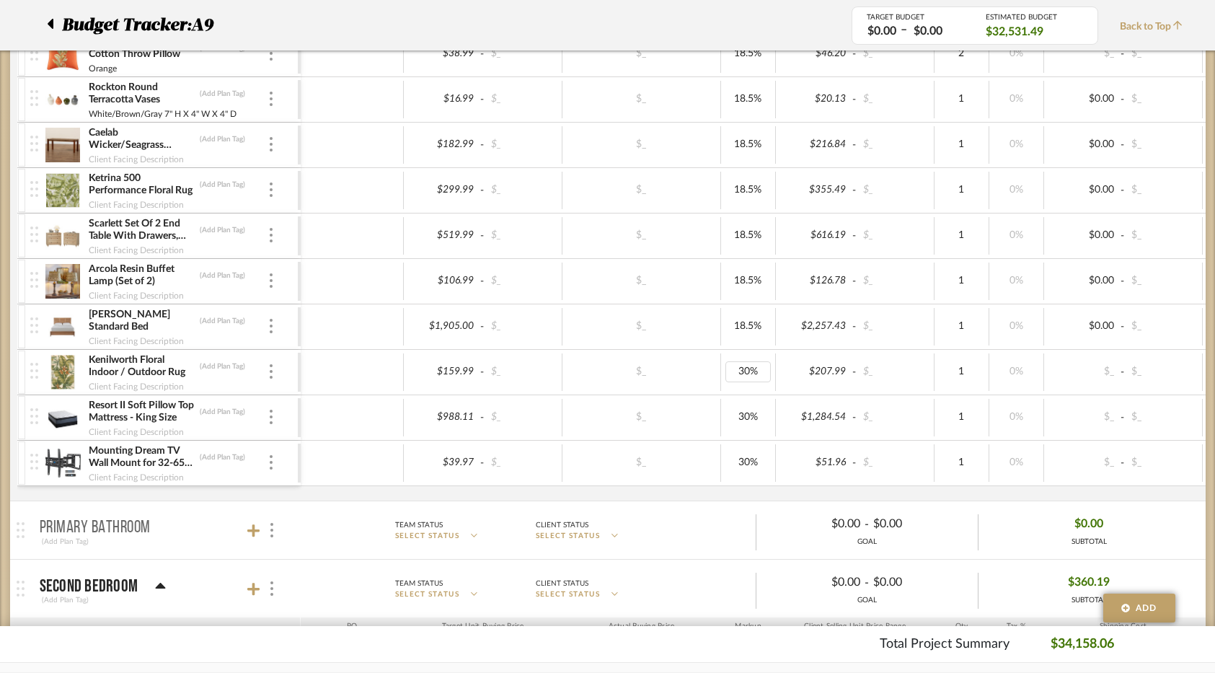
scroll to position [2740, 0]
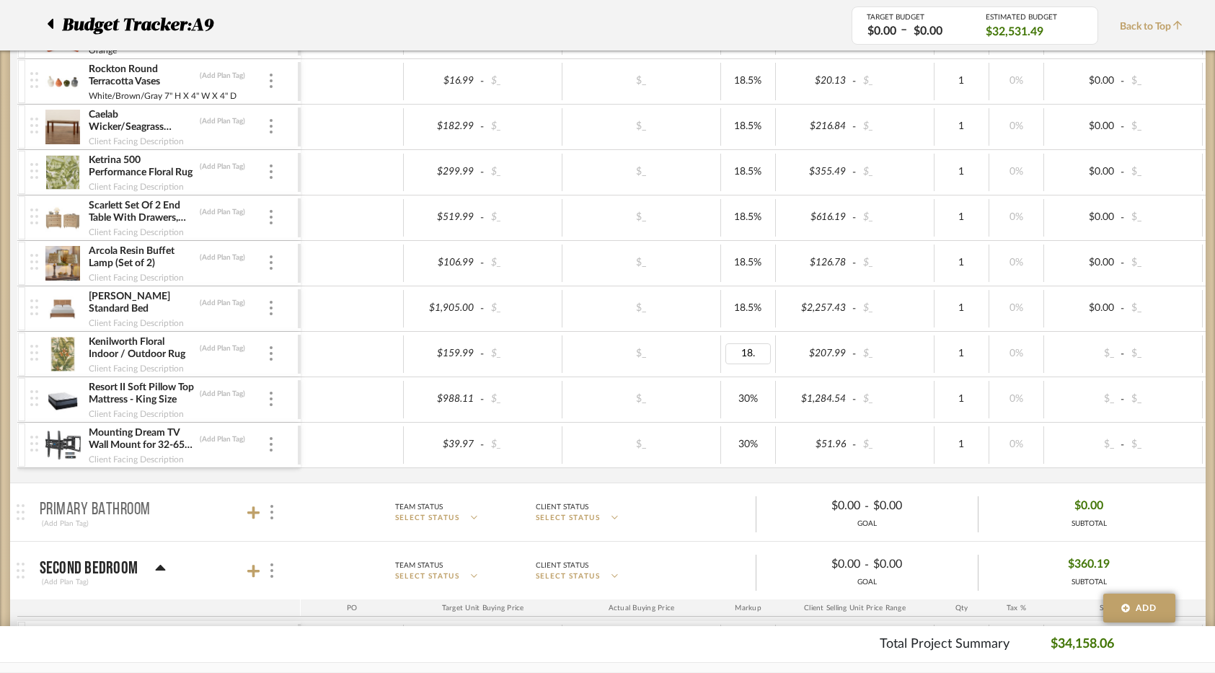
type input "18.5"
click at [352, 295] on div at bounding box center [352, 308] width 103 height 37
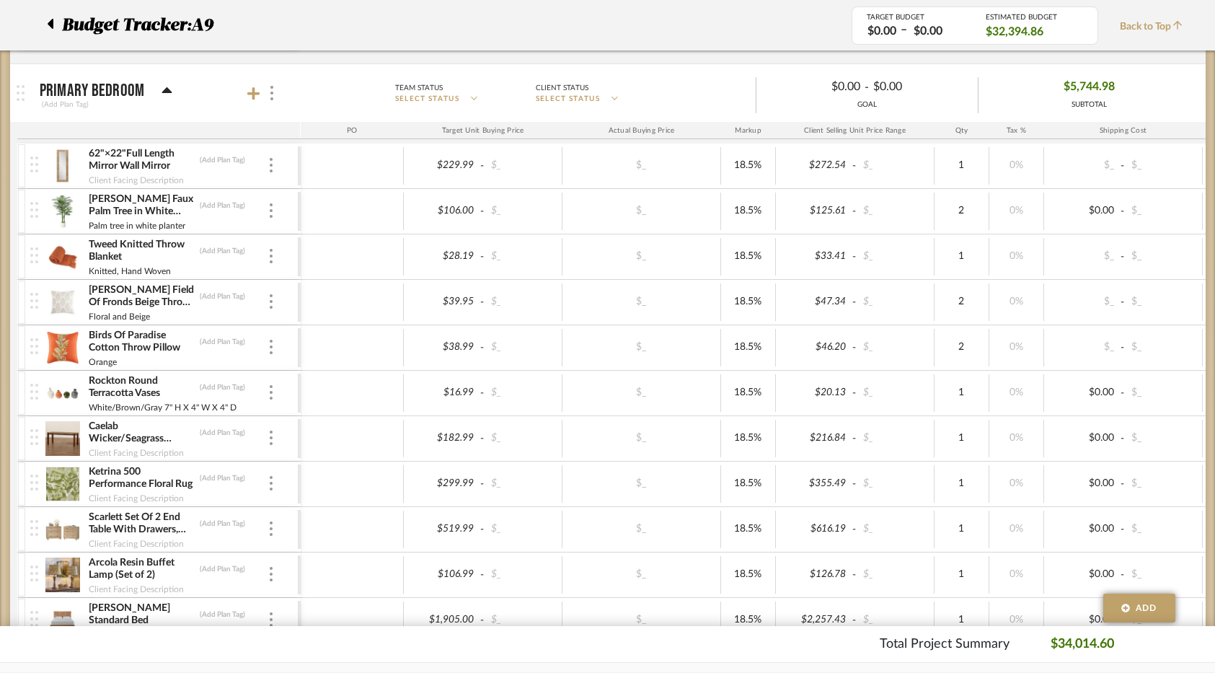
scroll to position [2452, 0]
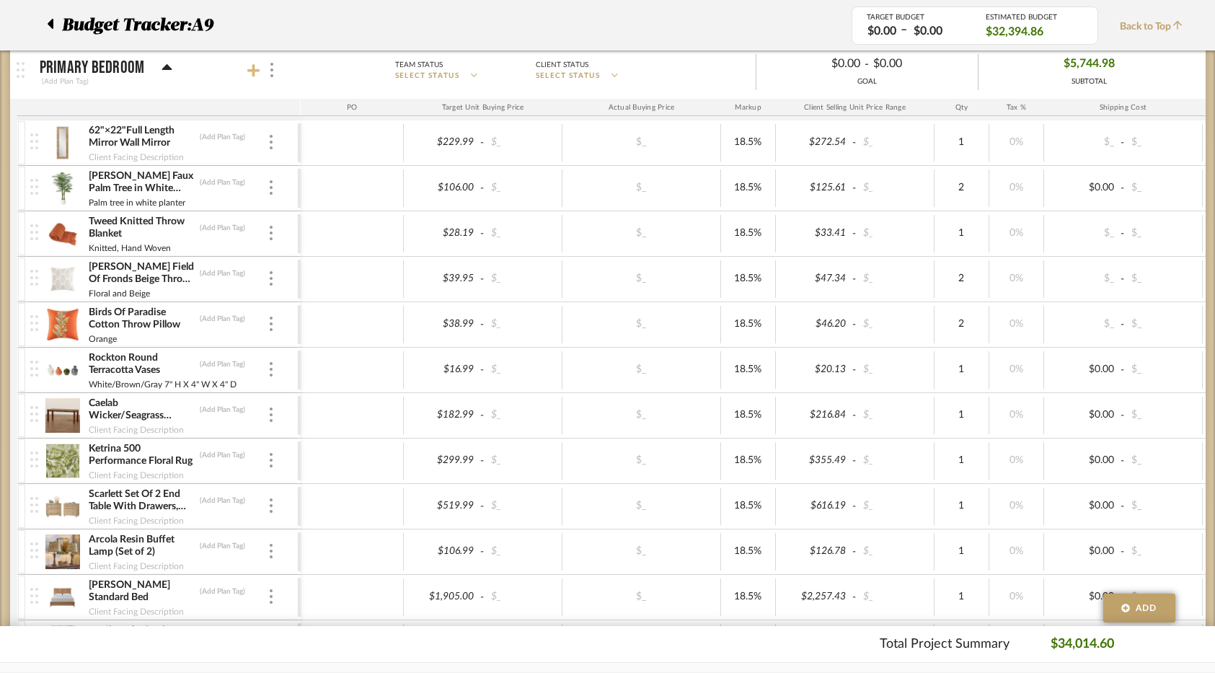
click at [247, 72] on icon at bounding box center [253, 70] width 13 height 14
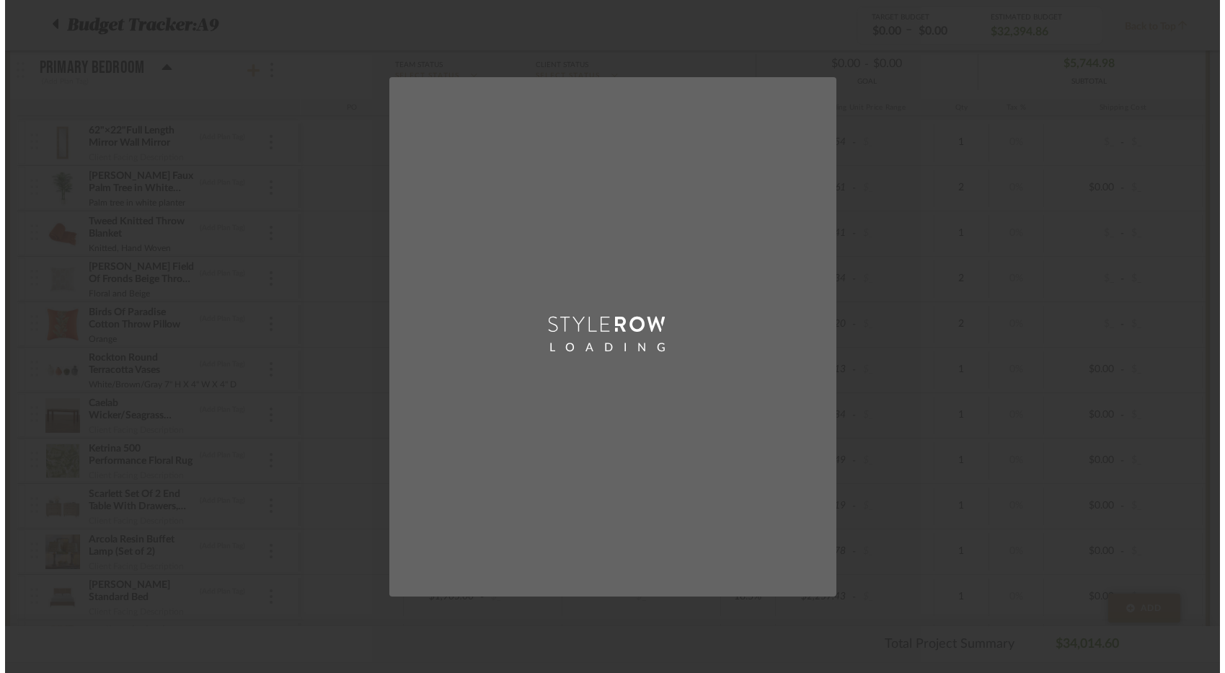
scroll to position [0, 0]
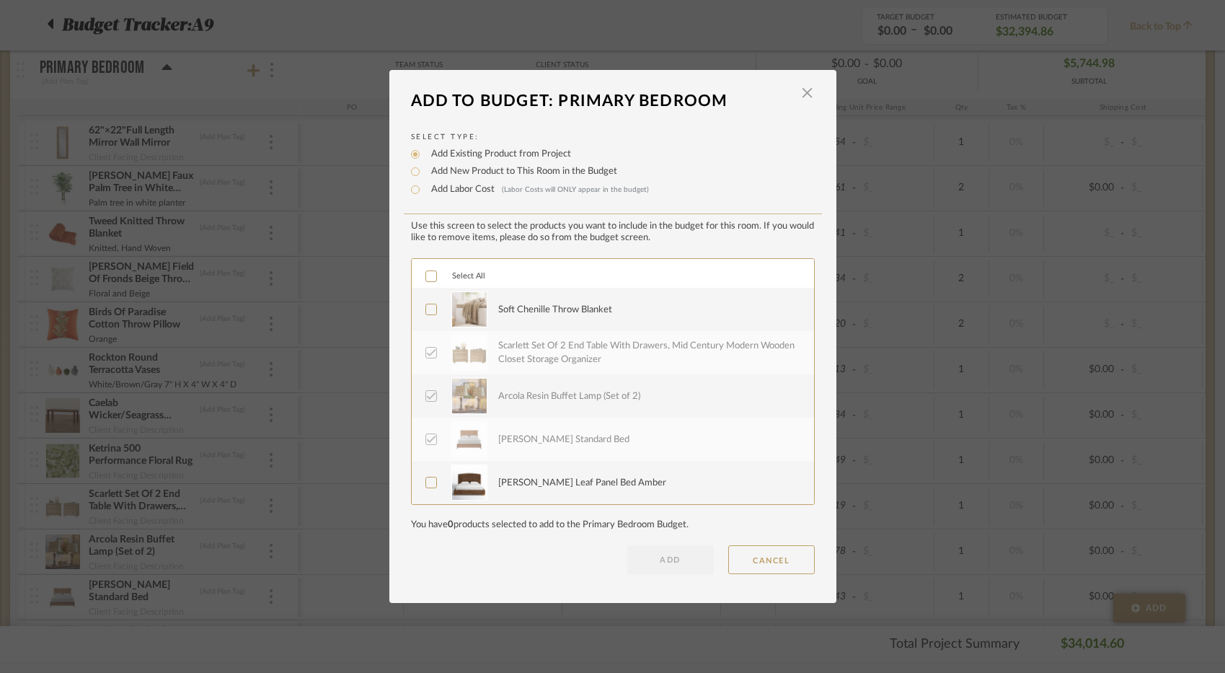
click at [534, 309] on div "Soft Chenille Throw Blanket" at bounding box center [555, 310] width 114 height 14
click at [651, 561] on button "ADD" at bounding box center [670, 559] width 87 height 29
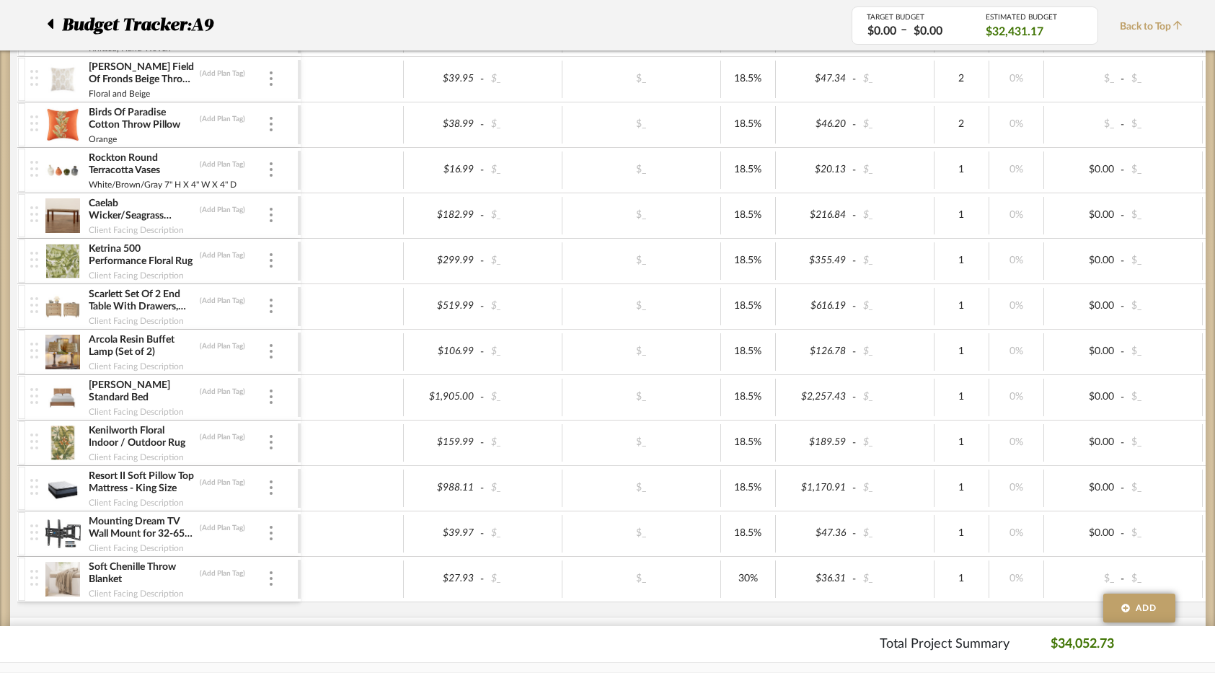
scroll to position [2668, 0]
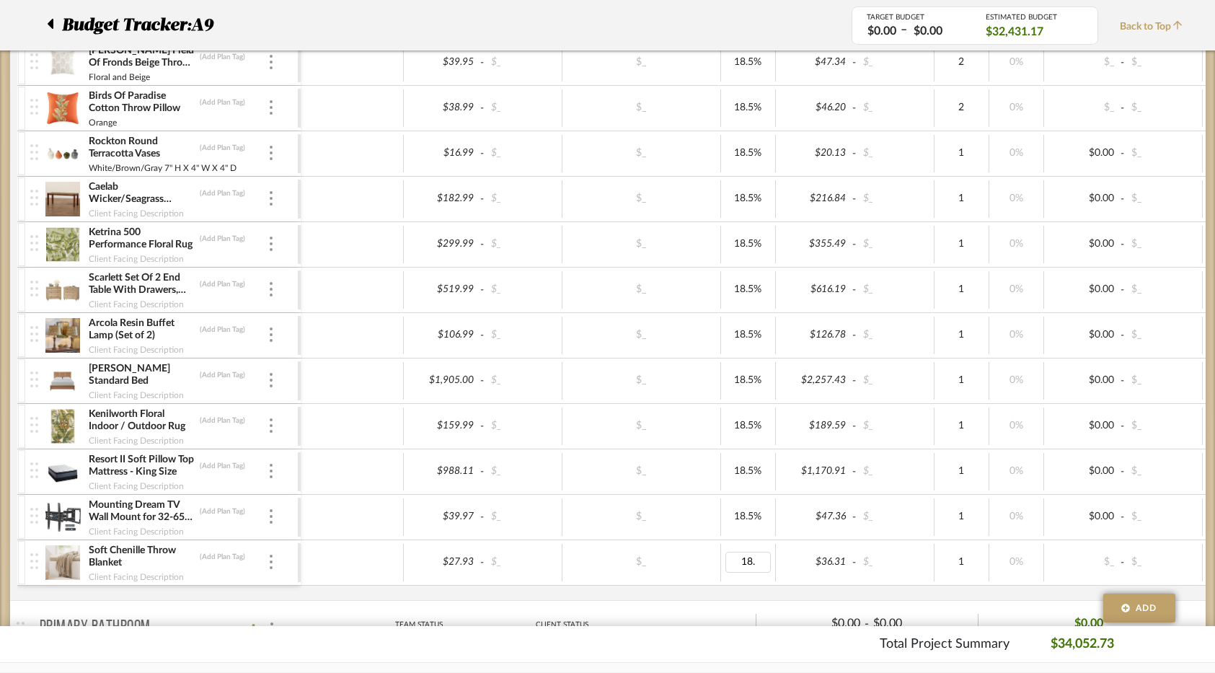
type input "18.5"
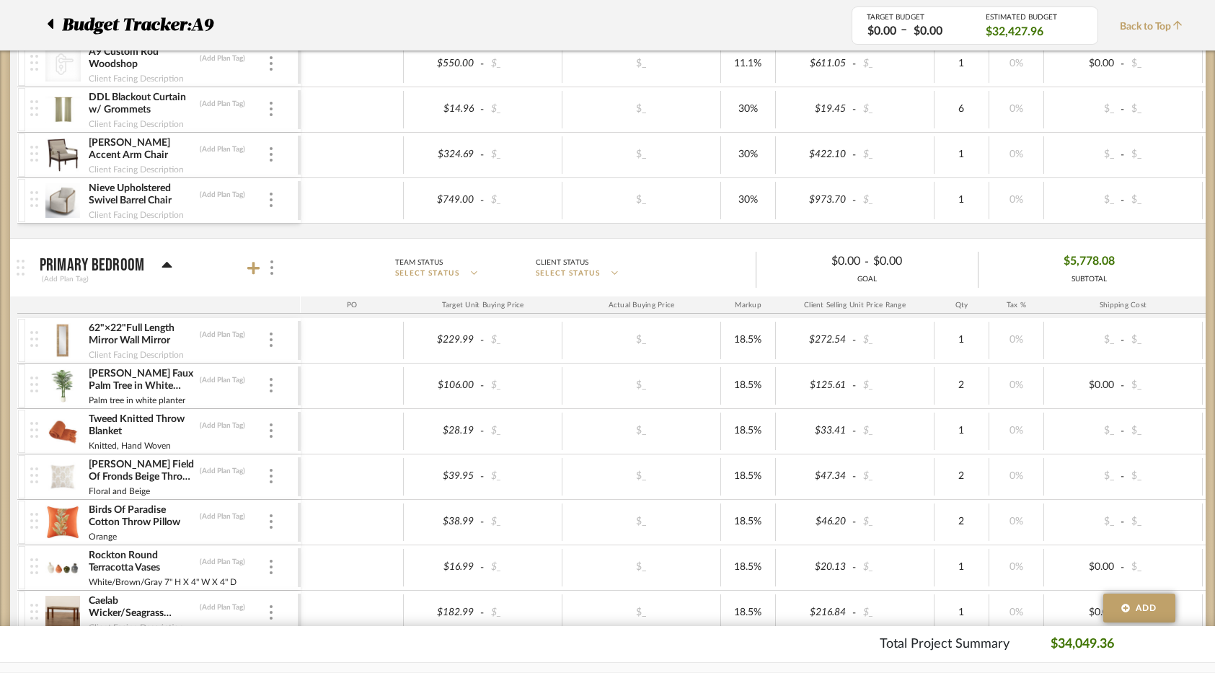
scroll to position [2235, 0]
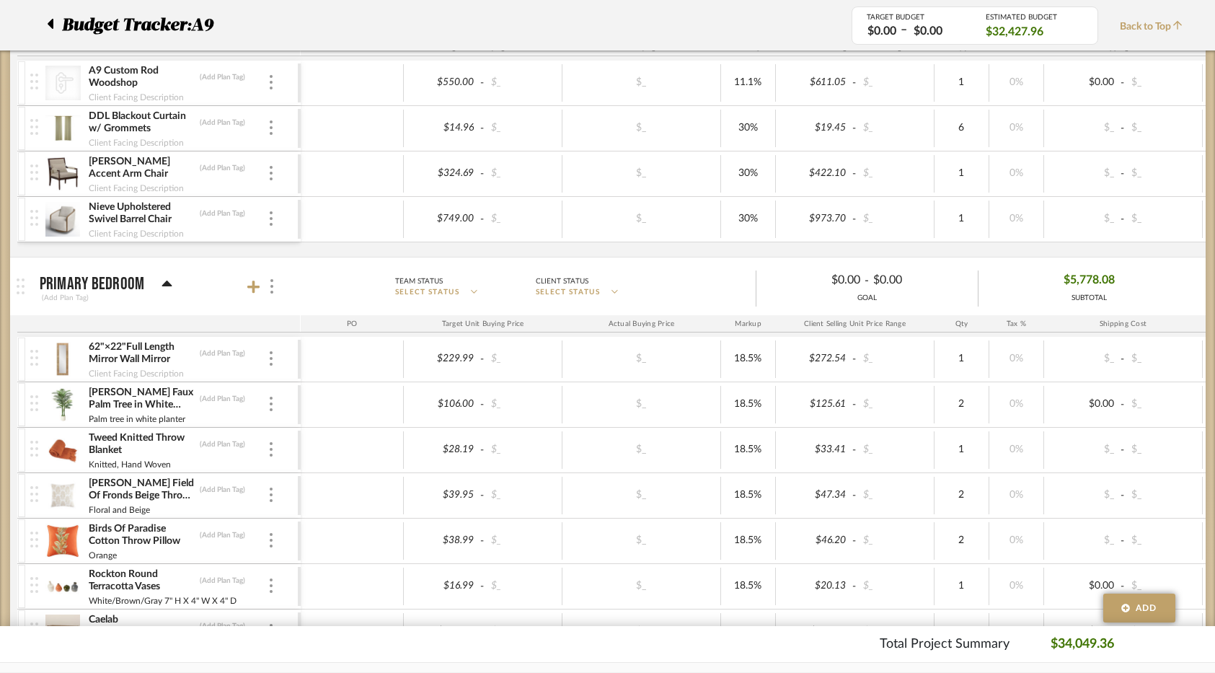
click at [673, 278] on mat-panel-description "Team Status SELECT STATUS Client Status SELECT STATUS $0.00 - $0.00 GOAL $5,778…" at bounding box center [746, 287] width 906 height 40
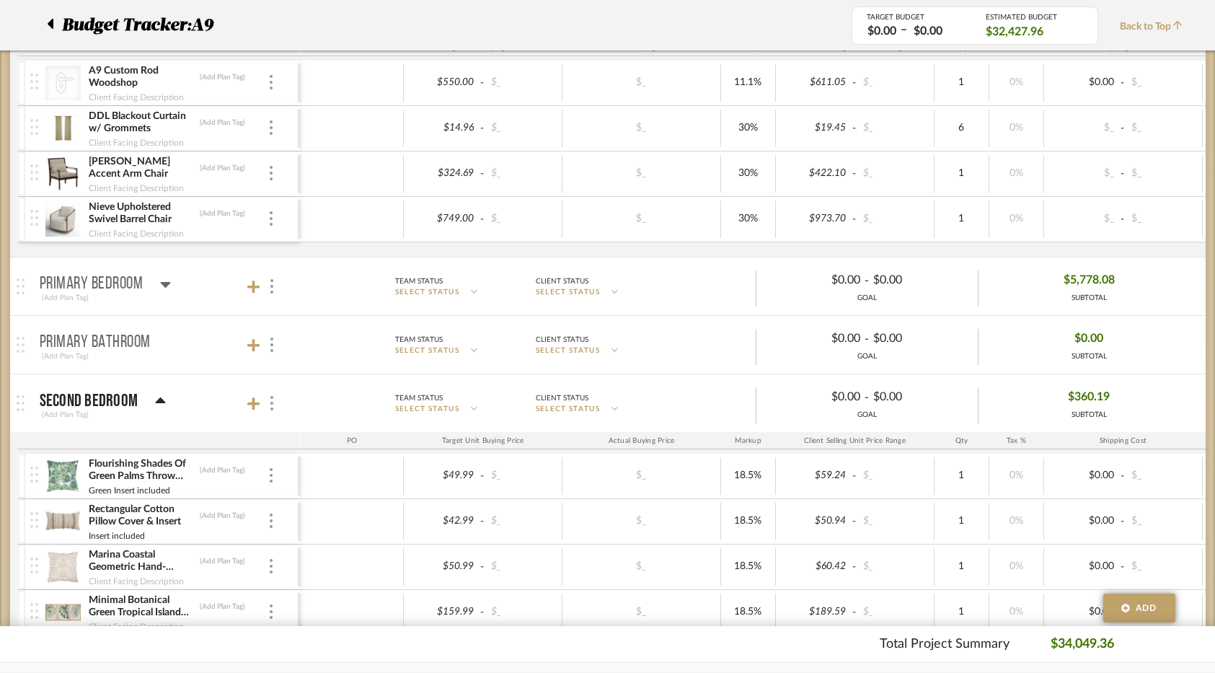
click at [163, 286] on icon at bounding box center [165, 283] width 11 height 17
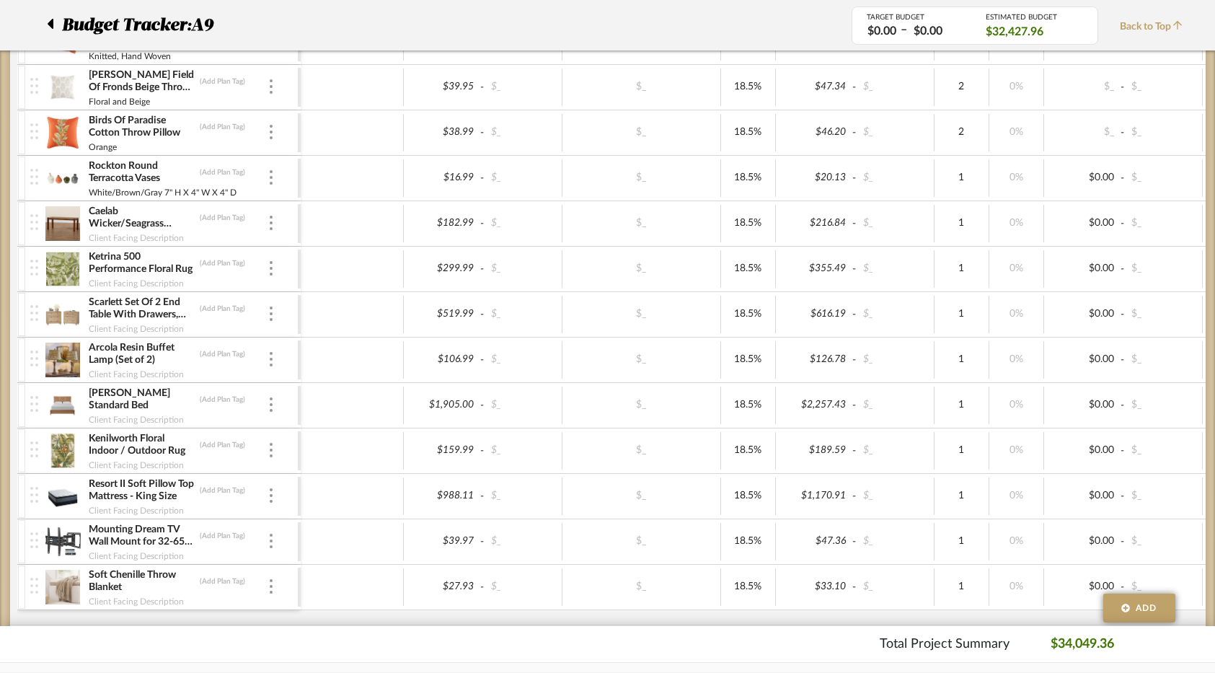
scroll to position [2668, 0]
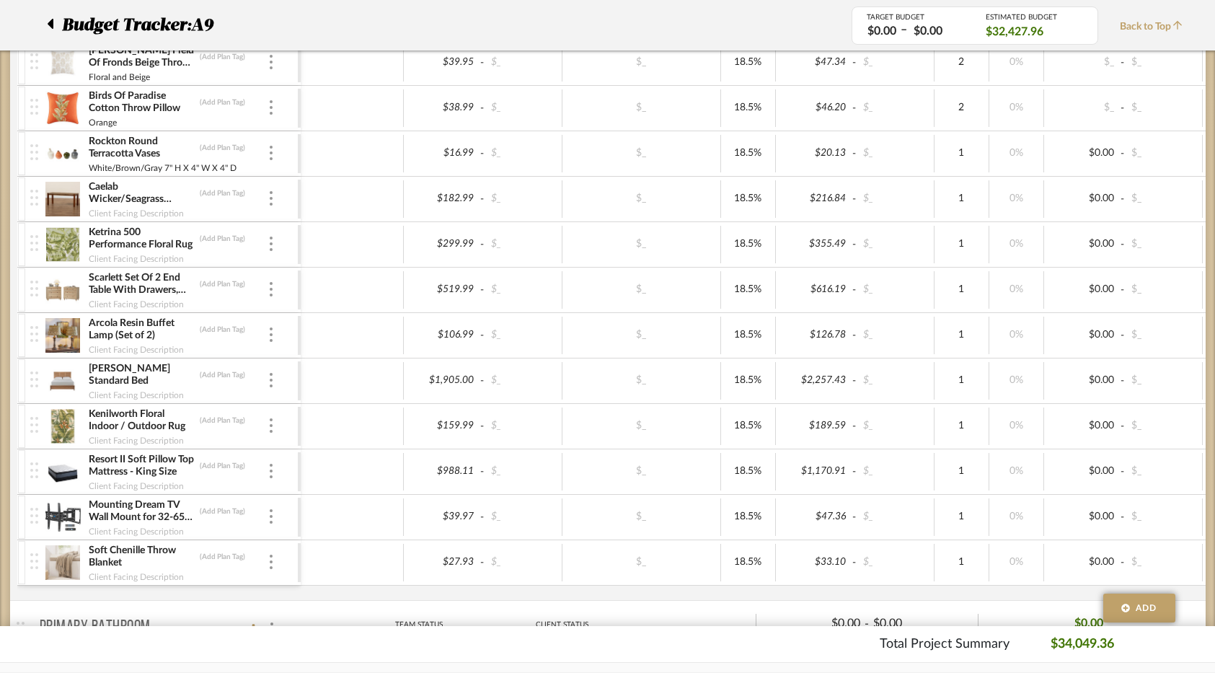
click at [266, 249] on div "Ketrina 500 Performance Floral Rug (Add Plan Tag)" at bounding box center [178, 239] width 180 height 26
click at [270, 245] on img at bounding box center [271, 244] width 3 height 14
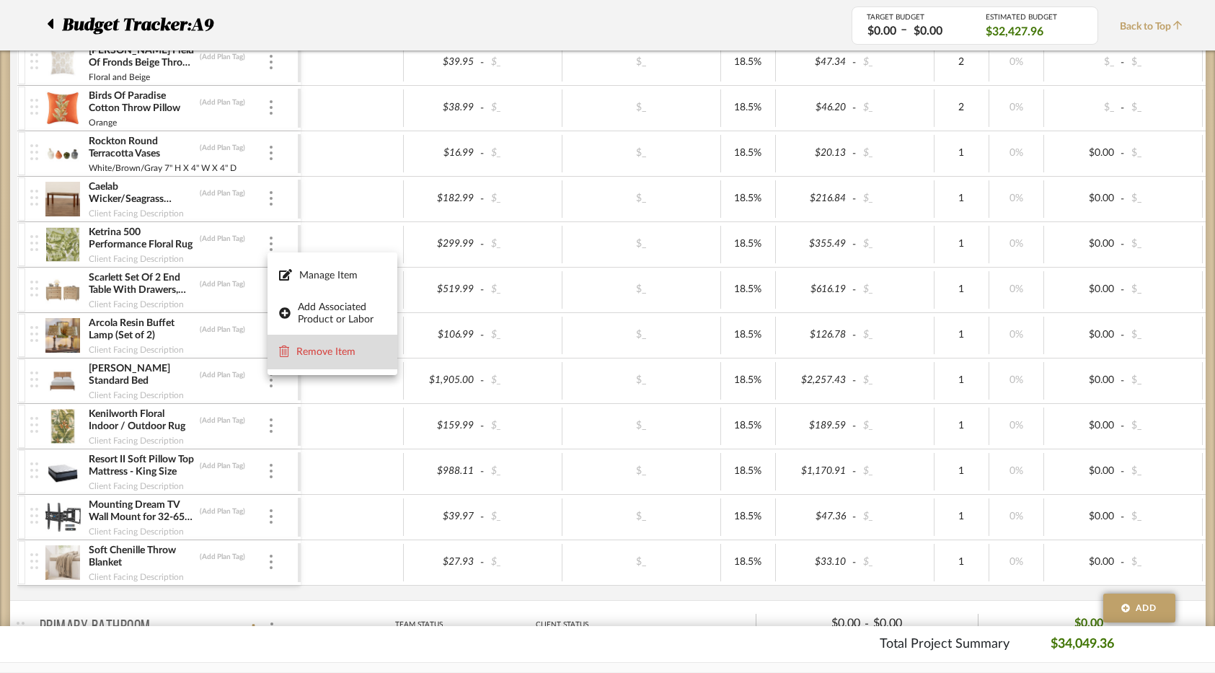
click at [299, 342] on button "Remove Item" at bounding box center [333, 352] width 130 height 35
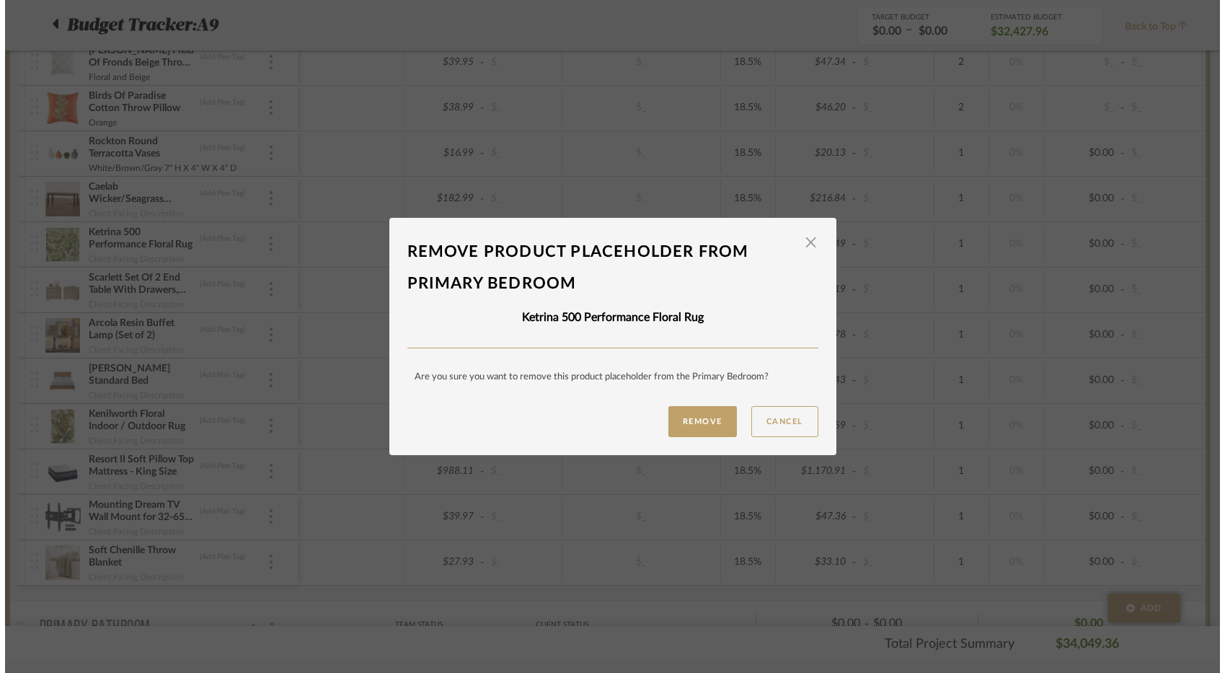
scroll to position [0, 0]
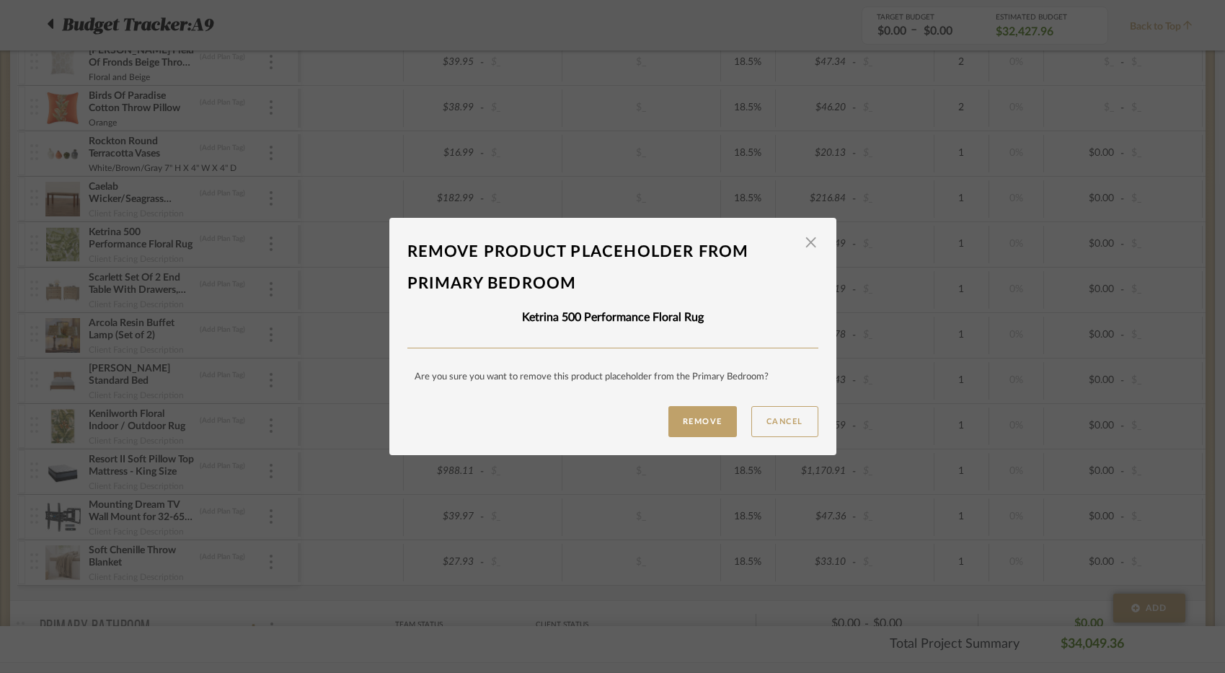
click at [713, 413] on button "Remove" at bounding box center [702, 421] width 69 height 31
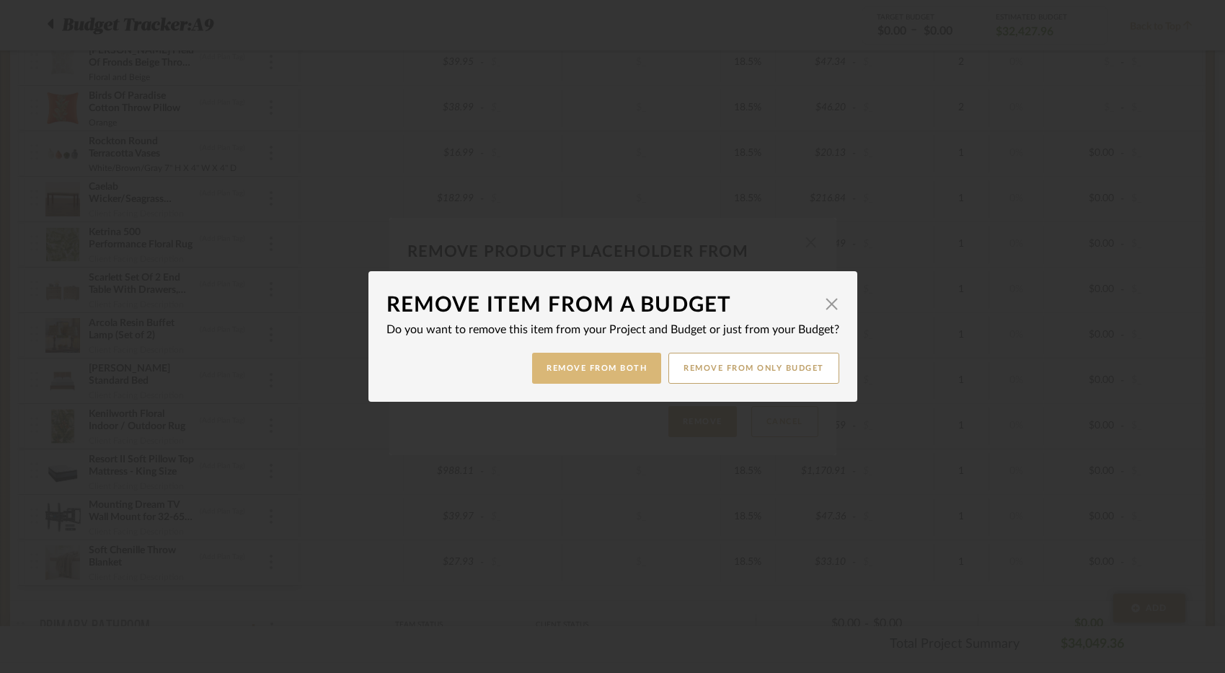
click at [628, 361] on button "Remove from Both" at bounding box center [596, 368] width 129 height 31
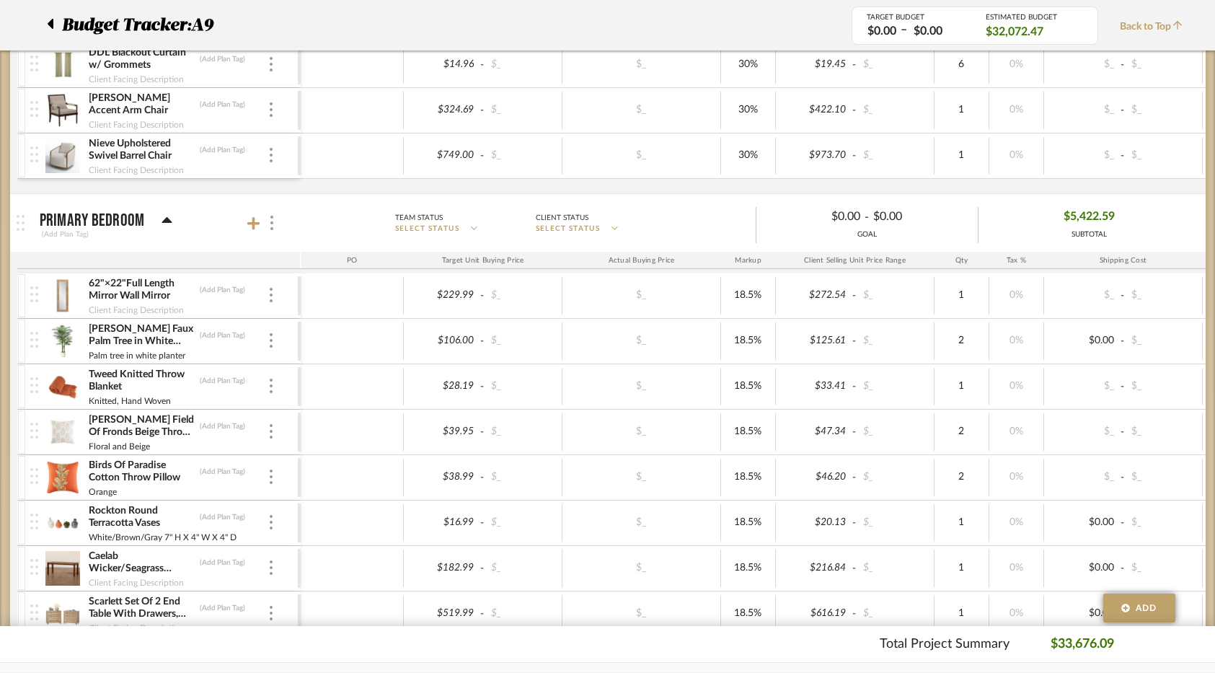
scroll to position [2307, 0]
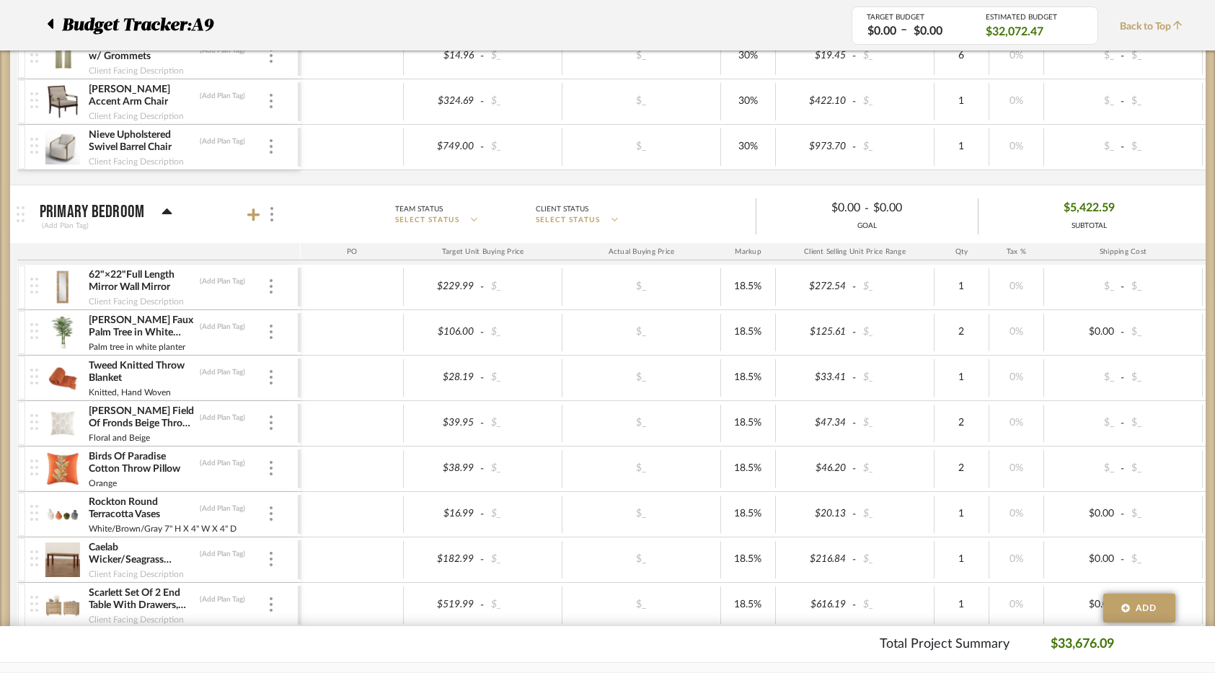
click at [255, 224] on mat-panel-title "Primary Bedroom (Add Plan Tag)" at bounding box center [167, 214] width 254 height 35
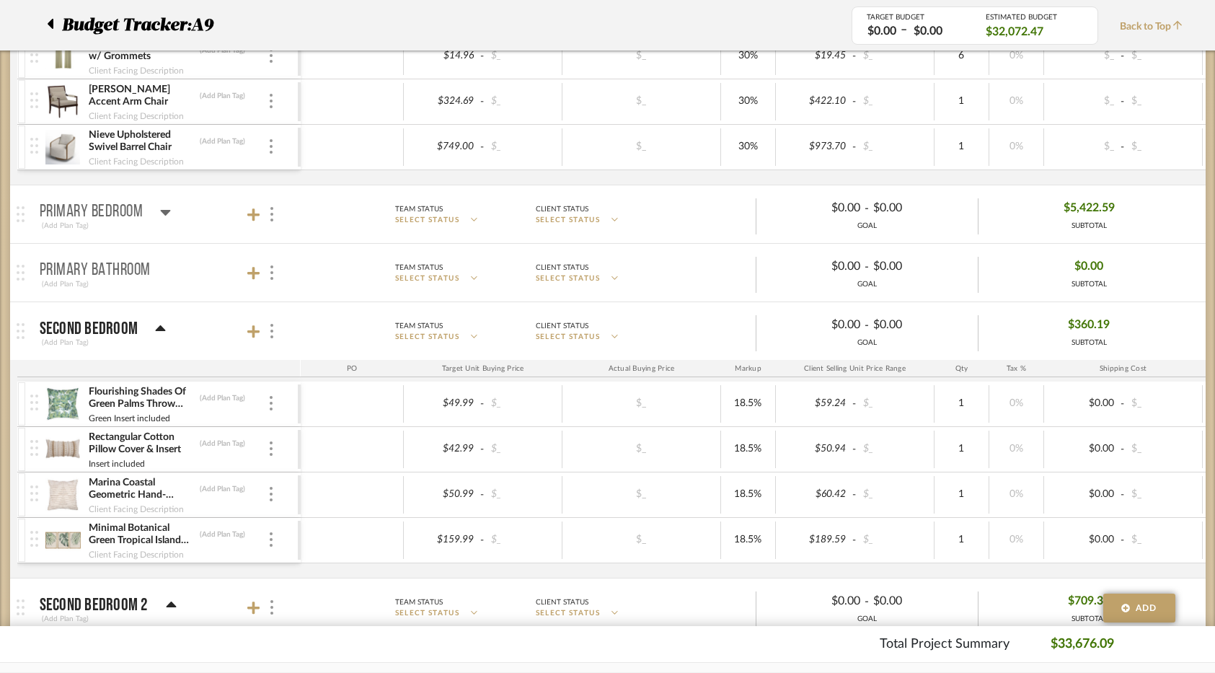
click at [166, 216] on icon at bounding box center [165, 211] width 11 height 17
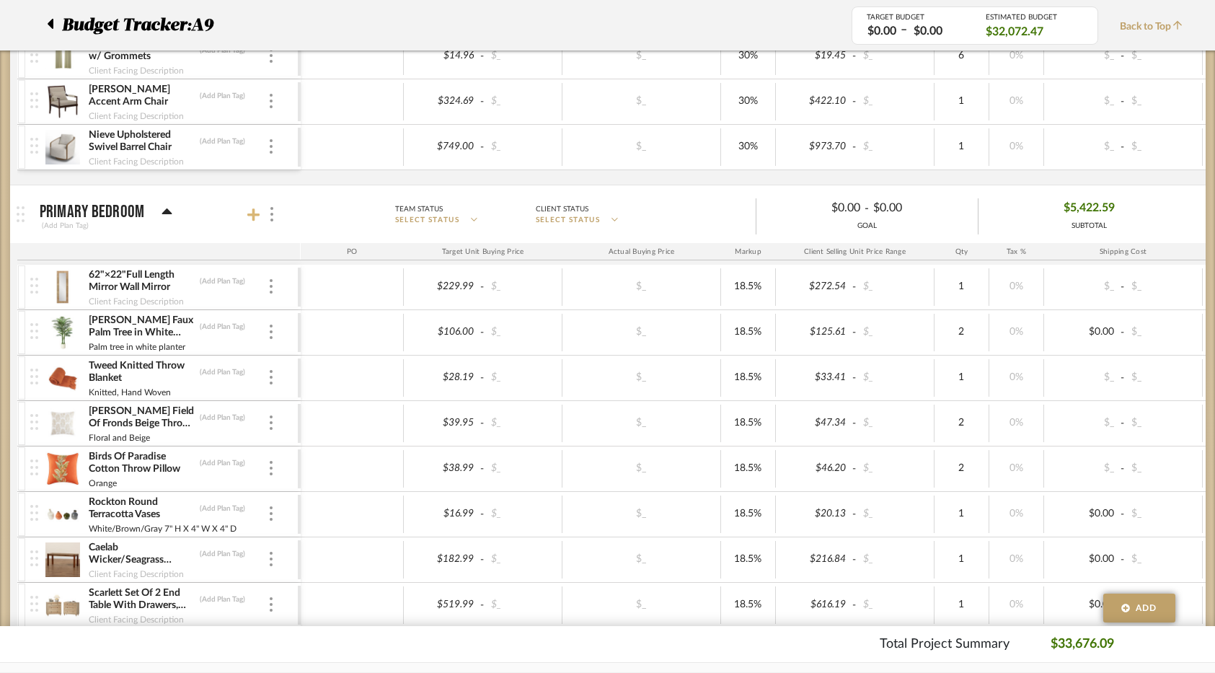
click at [258, 218] on icon at bounding box center [253, 215] width 13 height 14
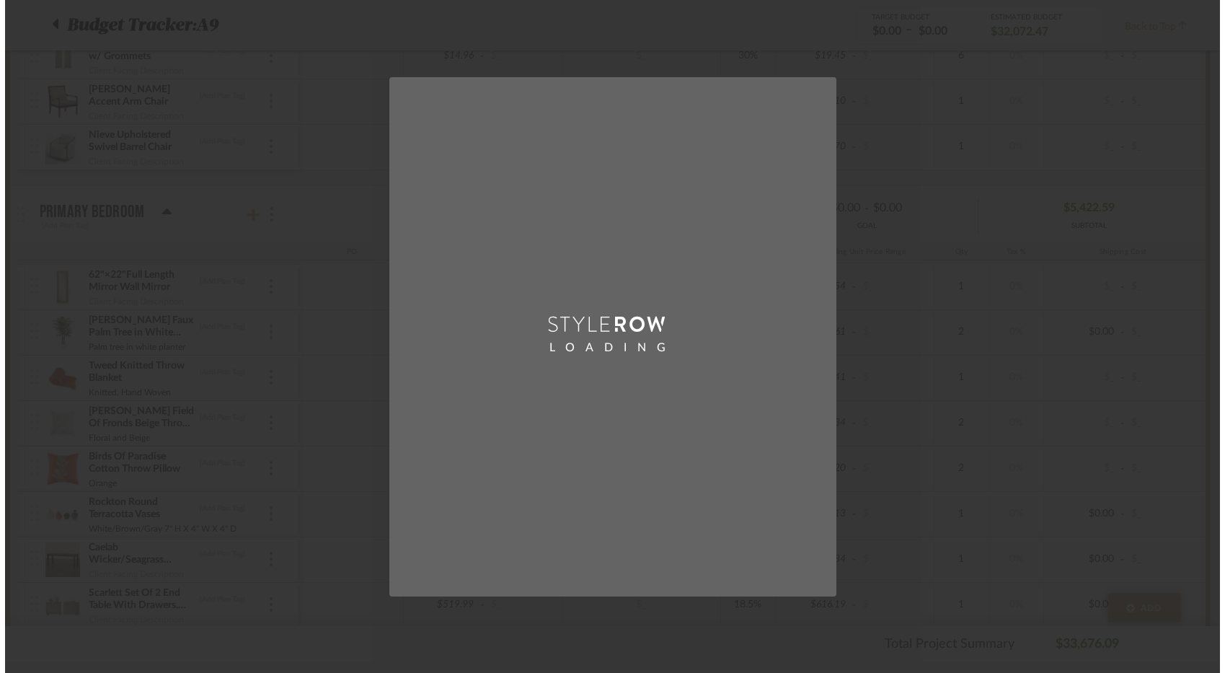
scroll to position [0, 0]
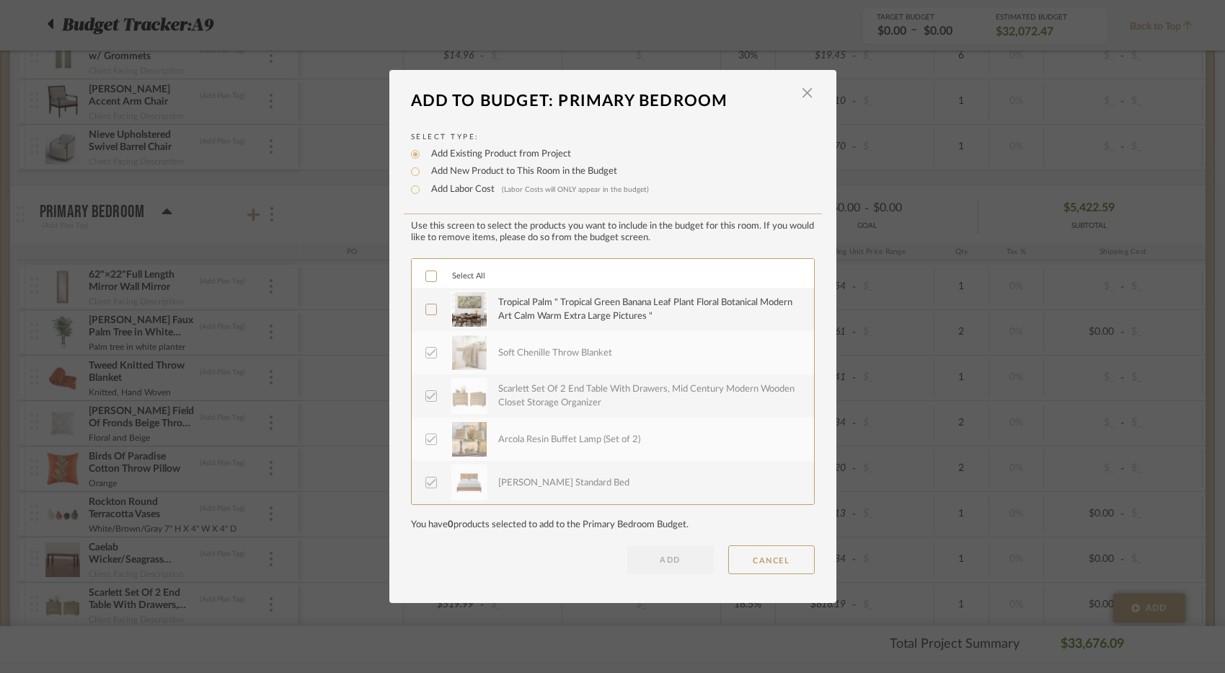
click at [621, 299] on div "Tropical Palm " Tropical Green Banana Leaf Plant Floral Botanical Modern Art Ca…" at bounding box center [647, 310] width 299 height 28
click at [685, 569] on button "ADD" at bounding box center [670, 559] width 87 height 29
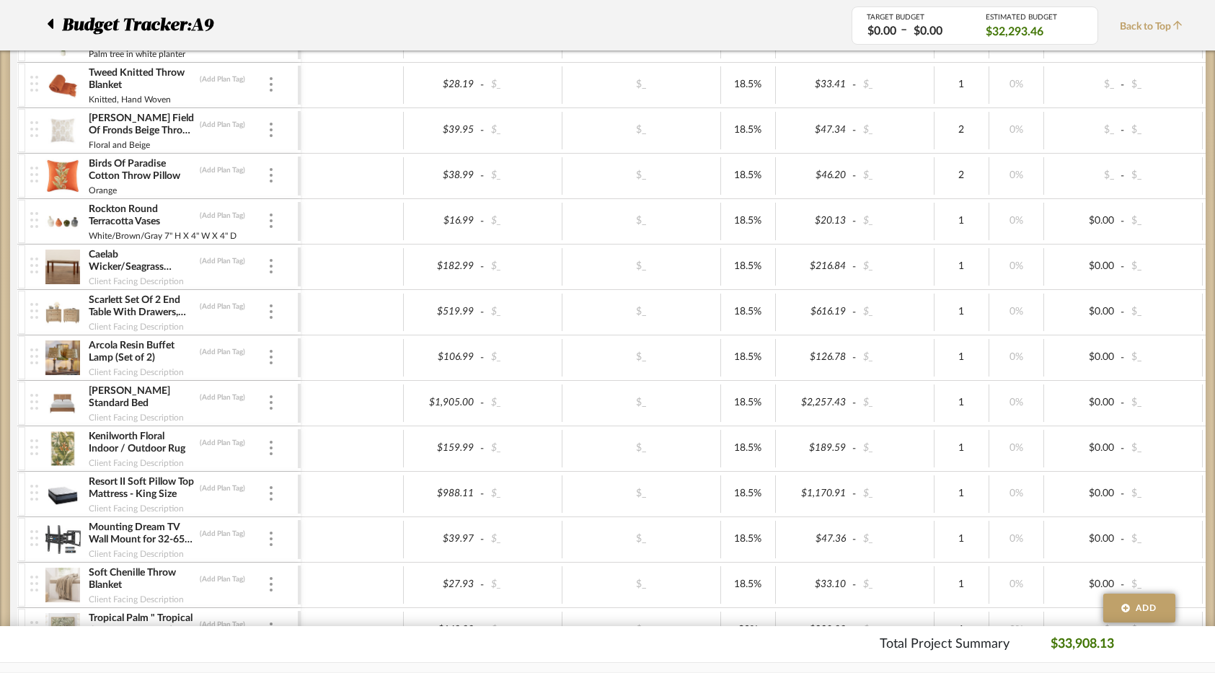
scroll to position [2740, 0]
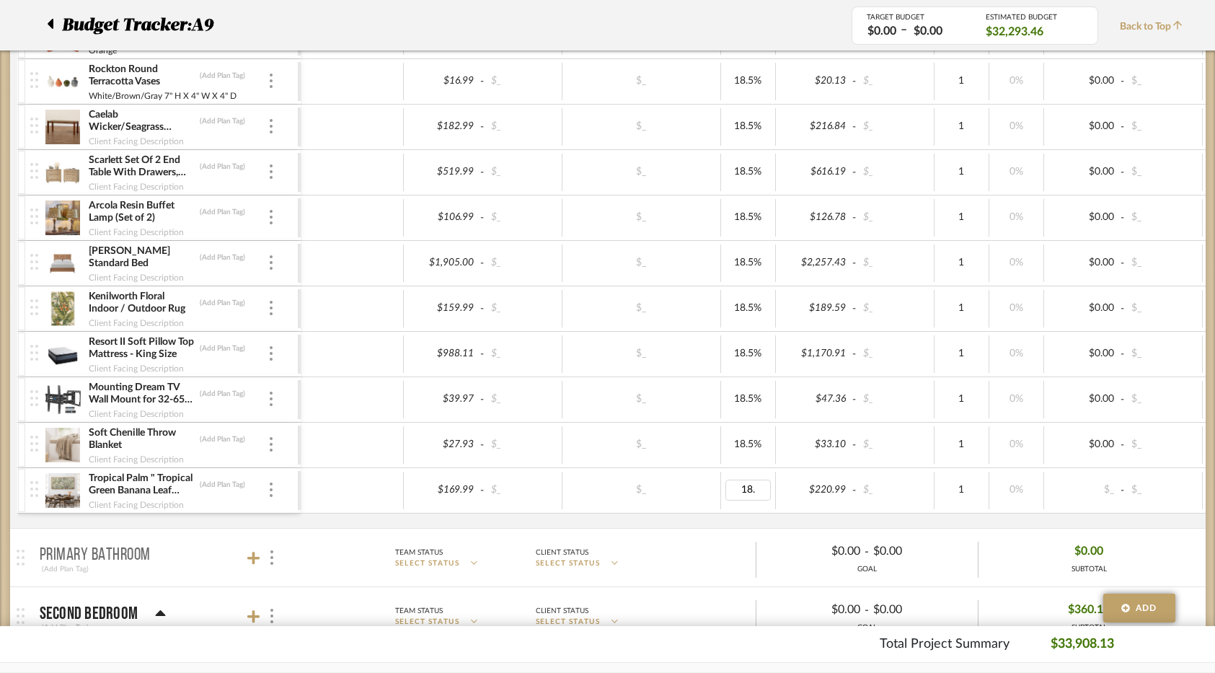
type input "18.5"
click at [700, 449] on div "$_" at bounding box center [641, 444] width 149 height 21
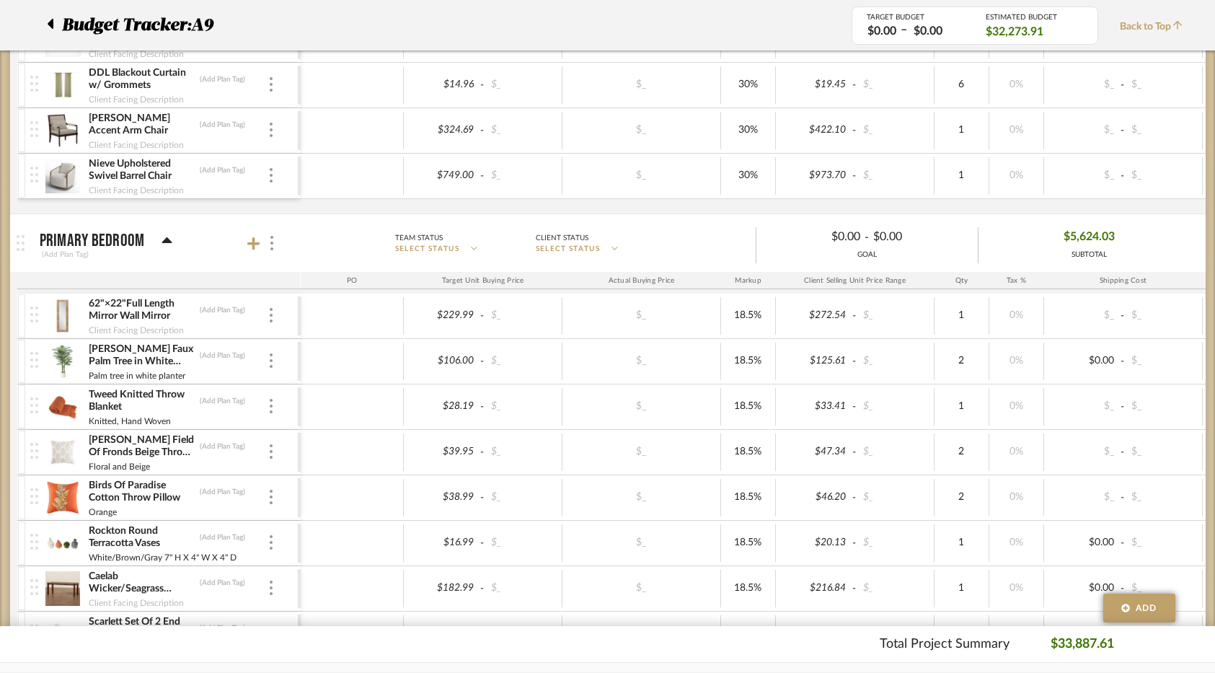
scroll to position [2235, 0]
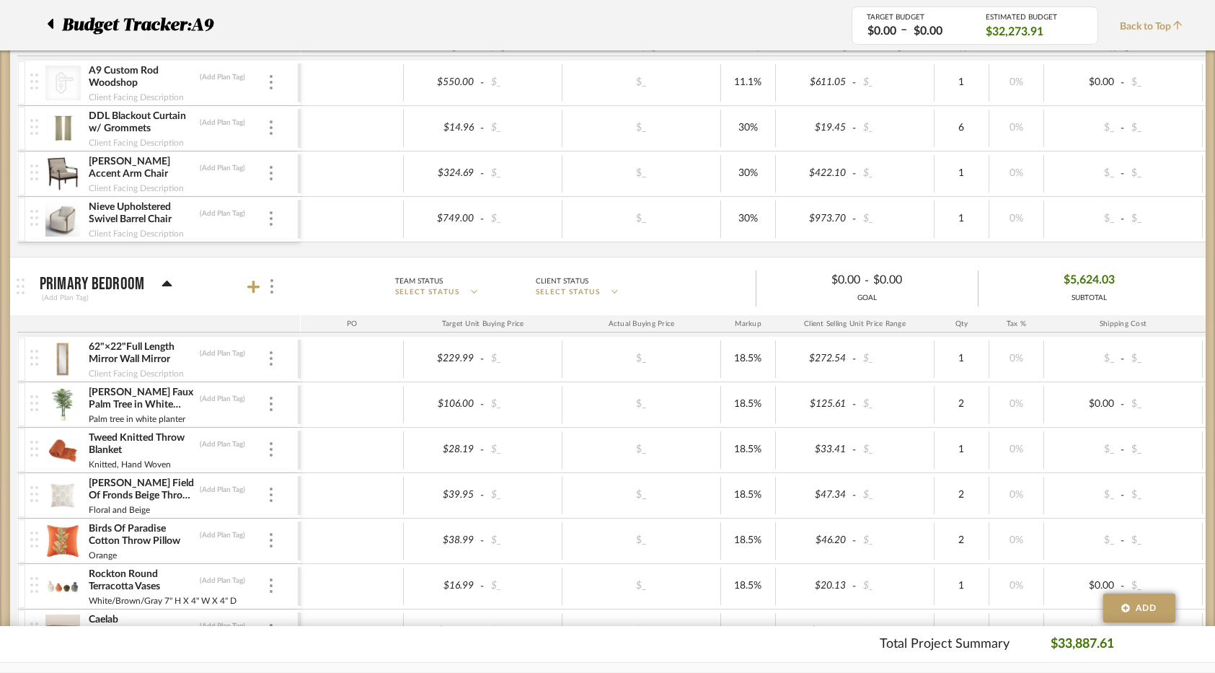
click at [673, 262] on mat-expansion-panel-header "Primary Bedroom (Add Plan Tag) Team Status SELECT STATUS Client Status SELECT S…" at bounding box center [608, 286] width 1196 height 58
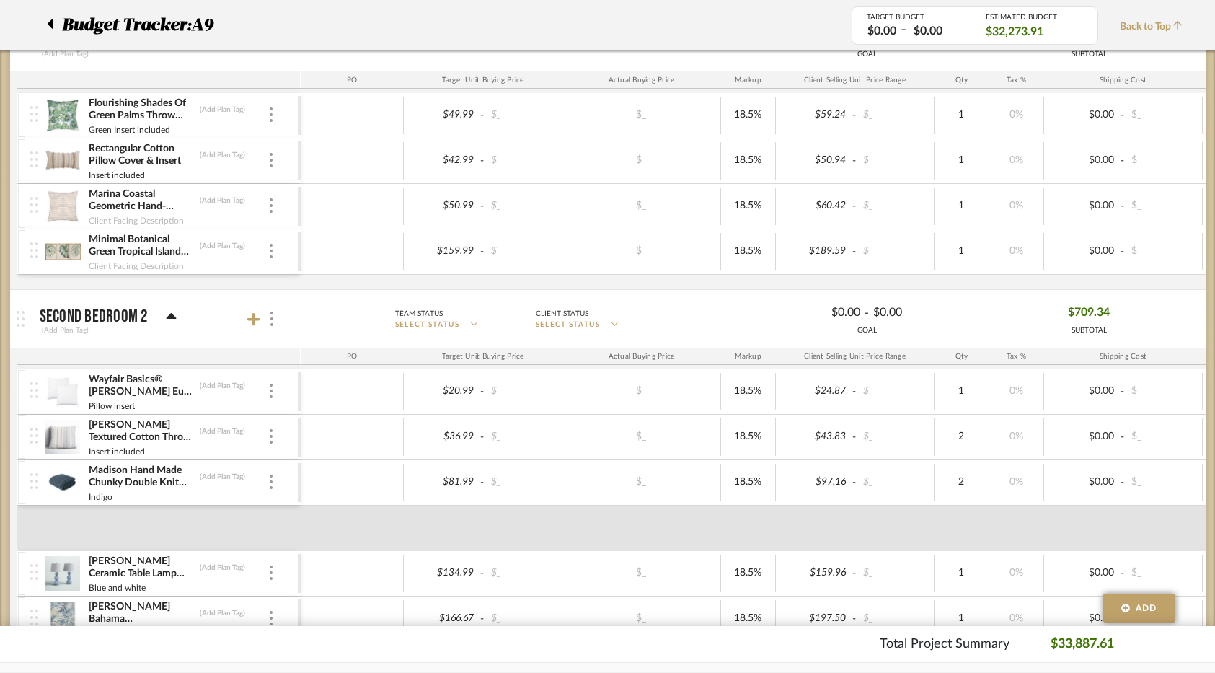
scroll to position [2380, 0]
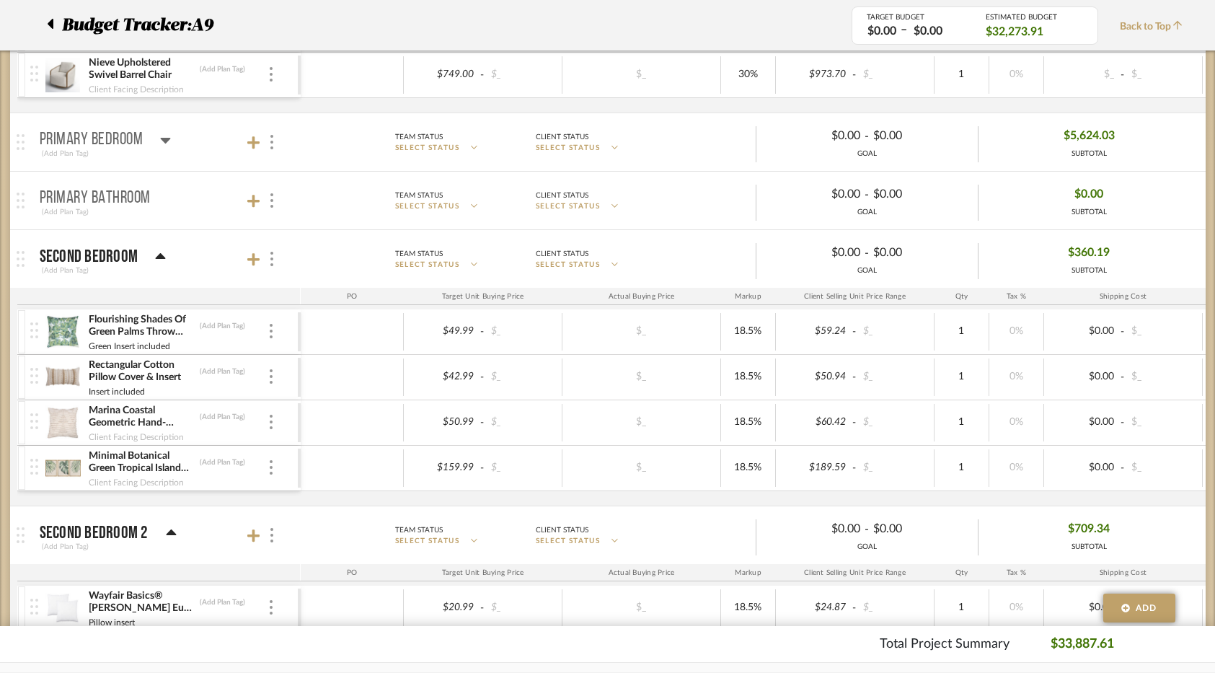
click at [155, 207] on mat-panel-title "Primary Bathroom (Add Plan Tag)" at bounding box center [167, 200] width 254 height 35
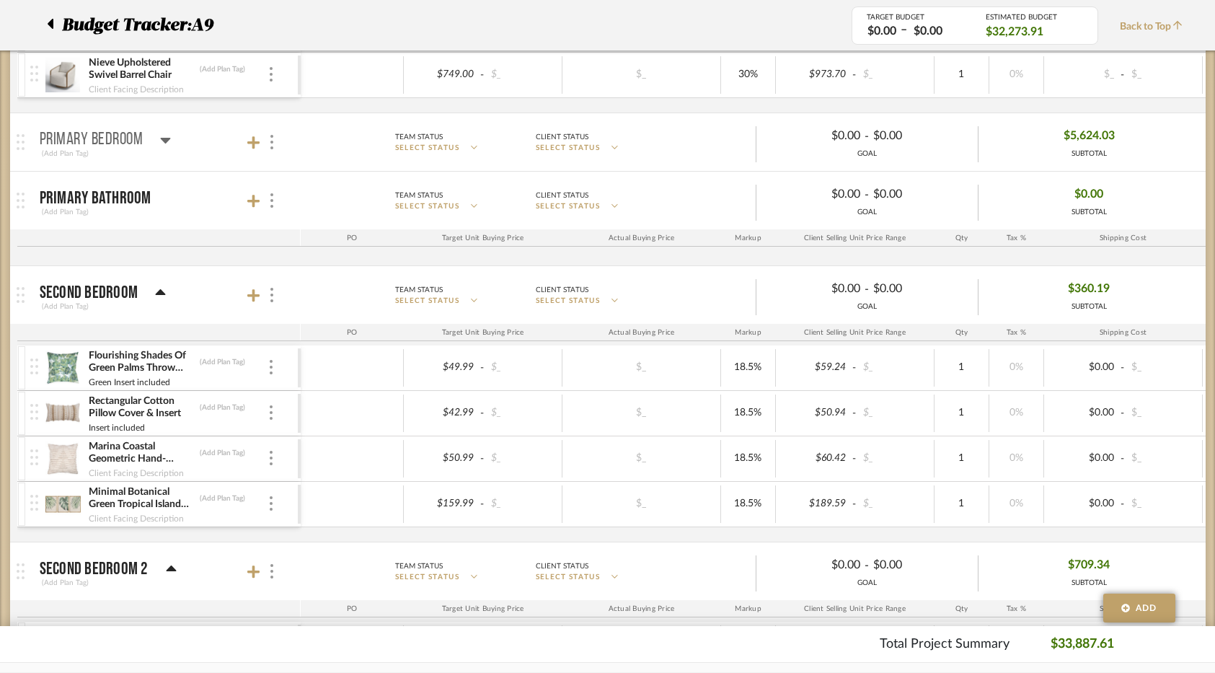
click at [262, 206] on div at bounding box center [263, 200] width 32 height 19
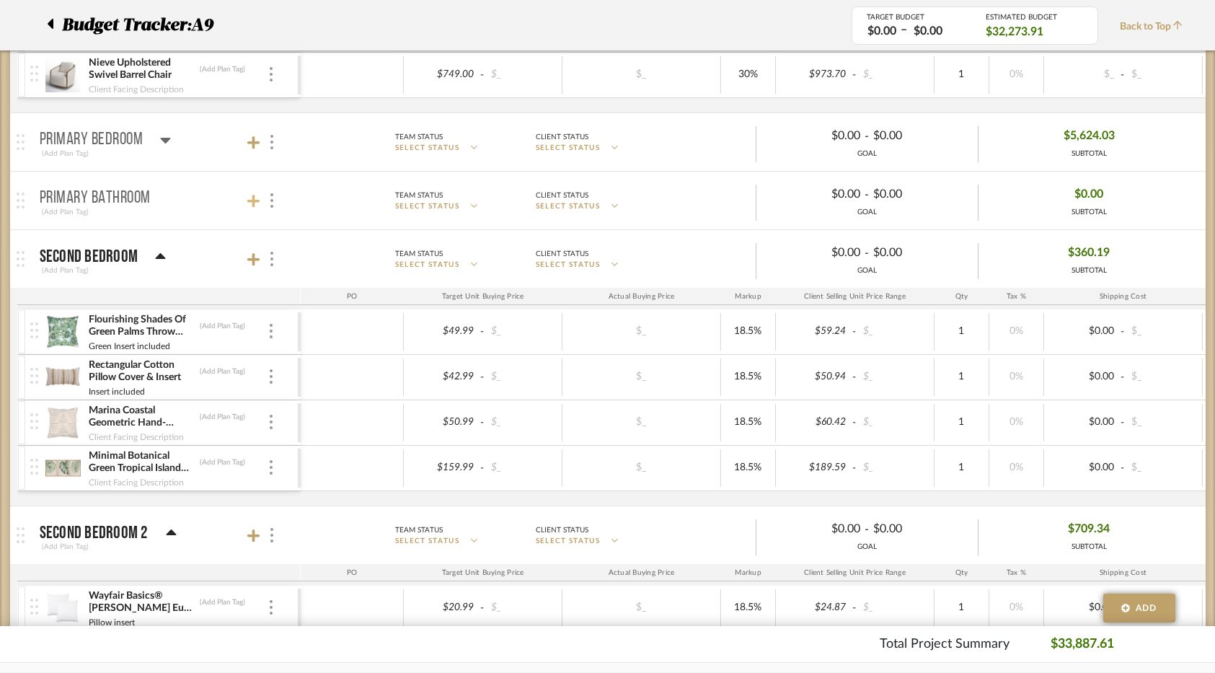
click at [257, 206] on icon at bounding box center [253, 201] width 13 height 14
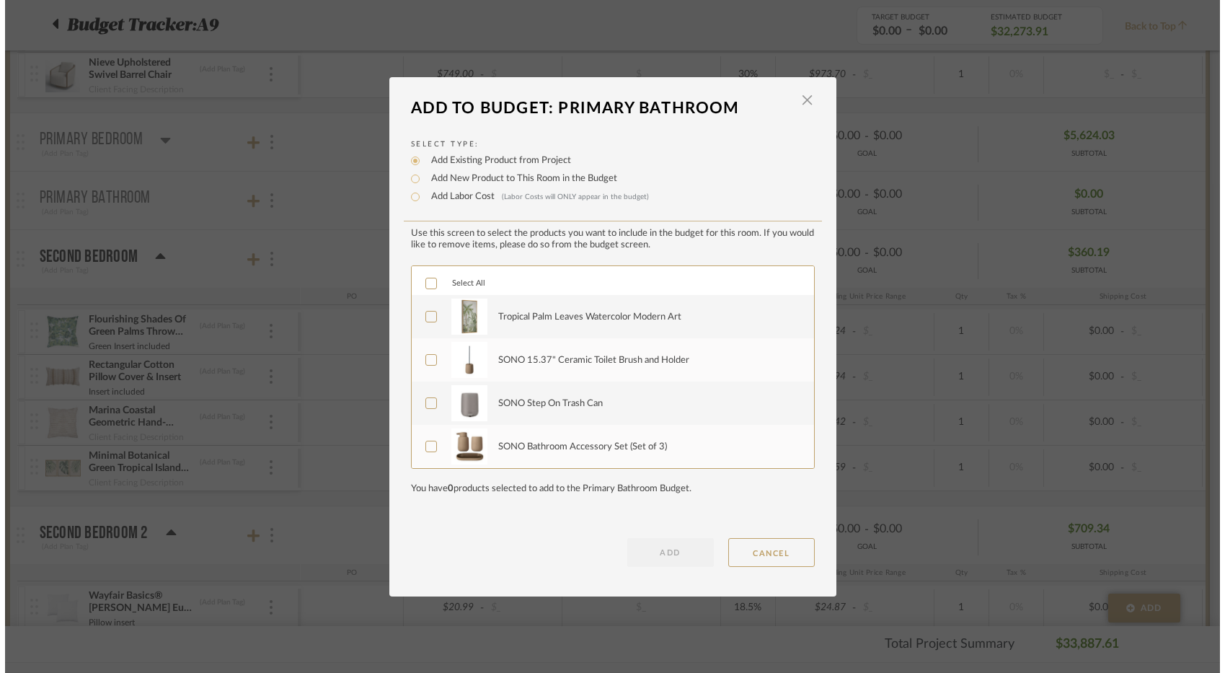
scroll to position [0, 0]
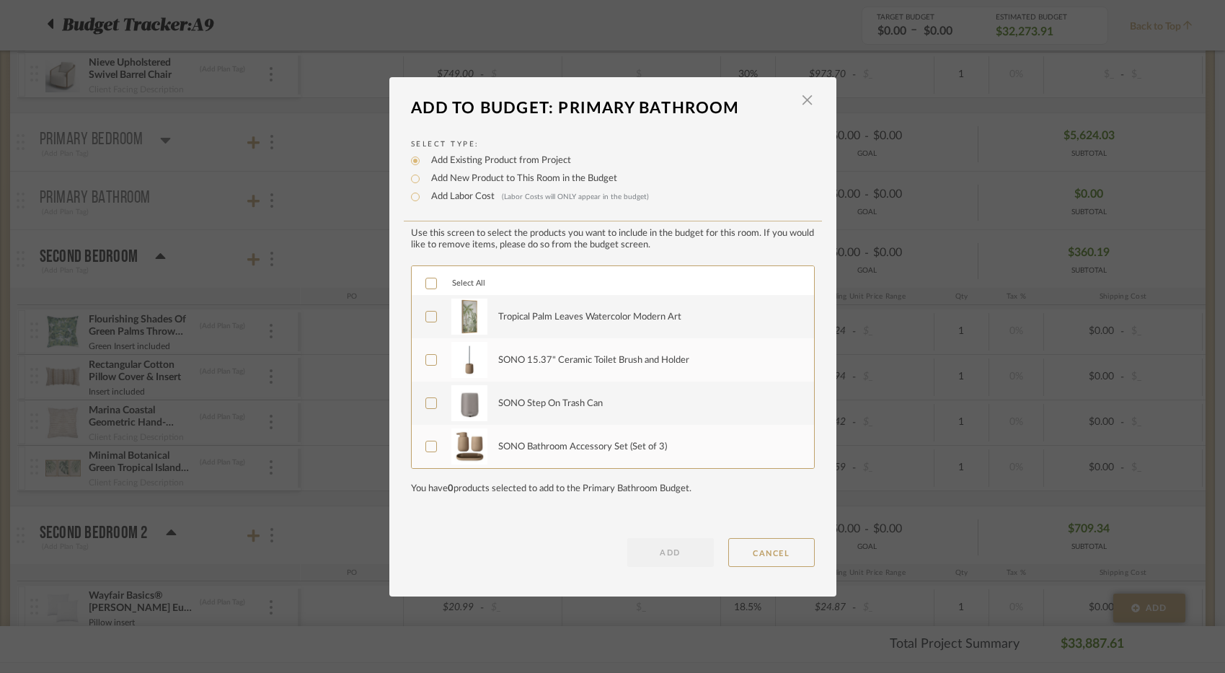
click at [431, 319] on div at bounding box center [431, 317] width 12 height 12
click at [433, 353] on label "SONO 15.37" Ceramic Toilet Brush and Holder" at bounding box center [611, 360] width 372 height 36
click at [430, 390] on label "SONO Step On Trash Can" at bounding box center [611, 403] width 372 height 36
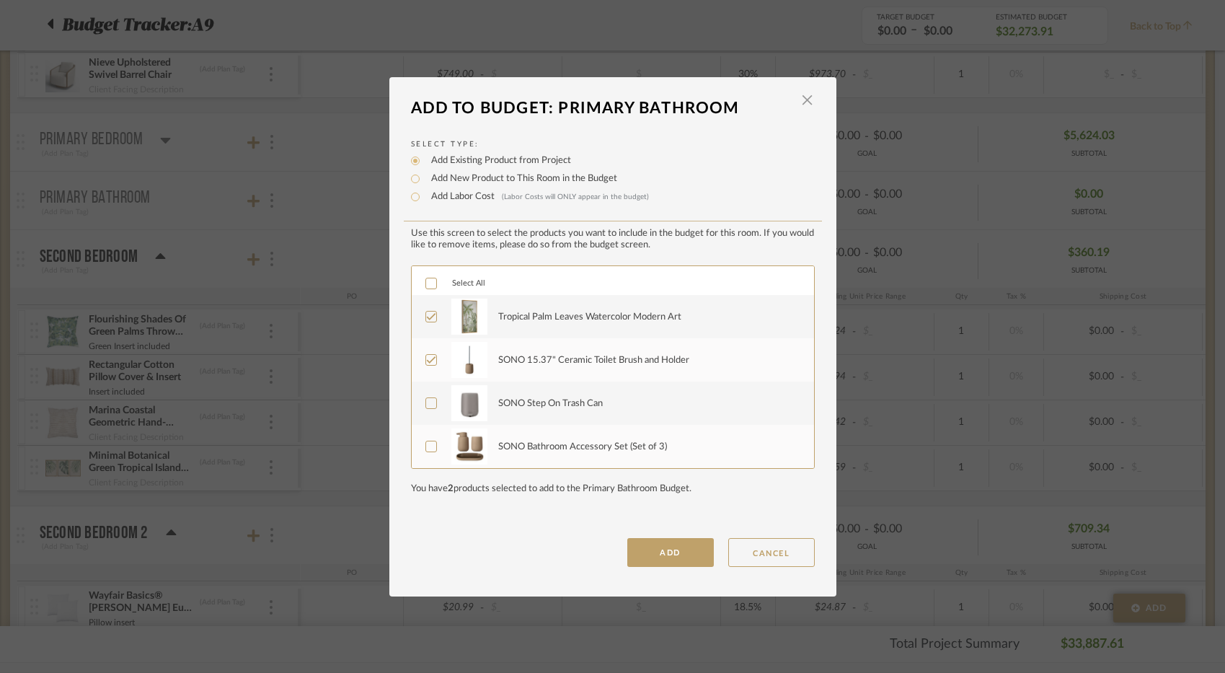
click at [426, 442] on icon at bounding box center [431, 446] width 10 height 10
click at [673, 563] on button "ADD" at bounding box center [670, 552] width 87 height 29
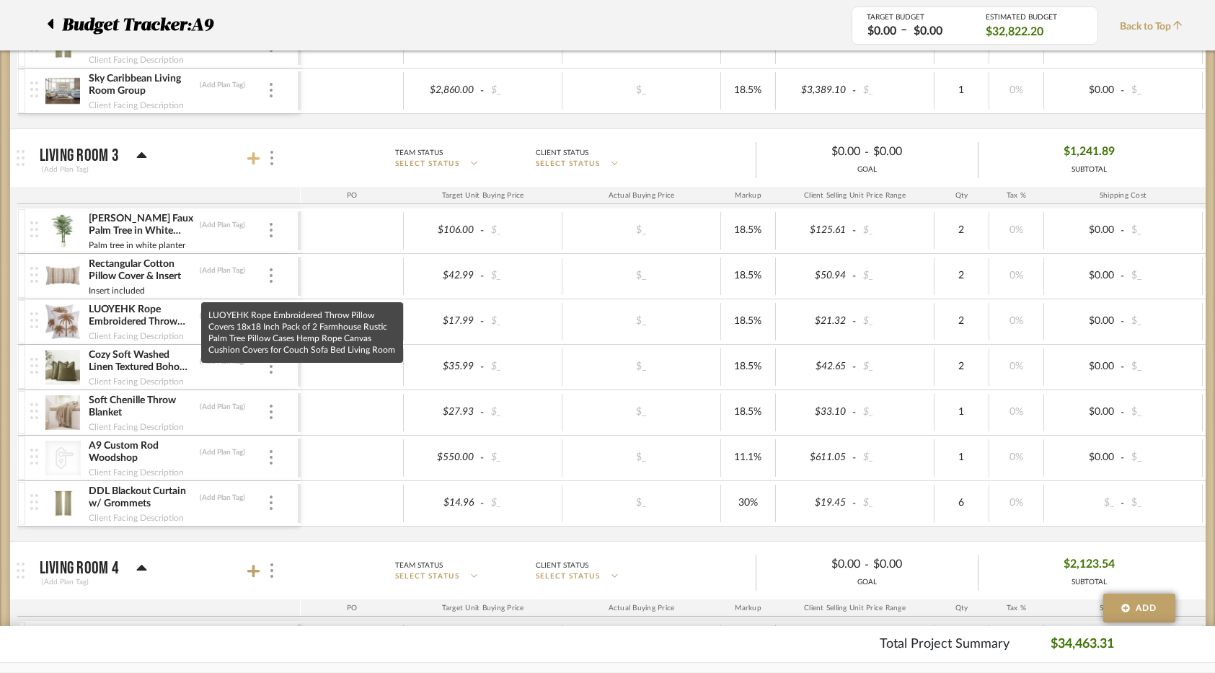
scroll to position [1658, 0]
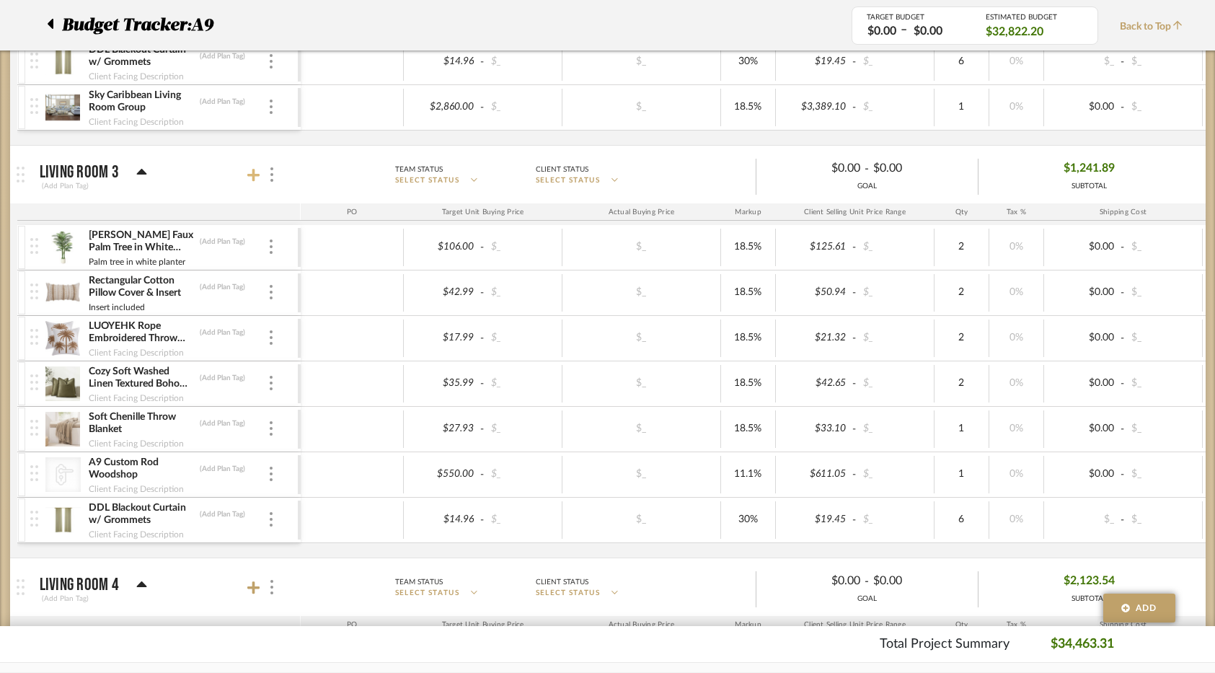
click at [255, 180] on icon at bounding box center [253, 175] width 13 height 13
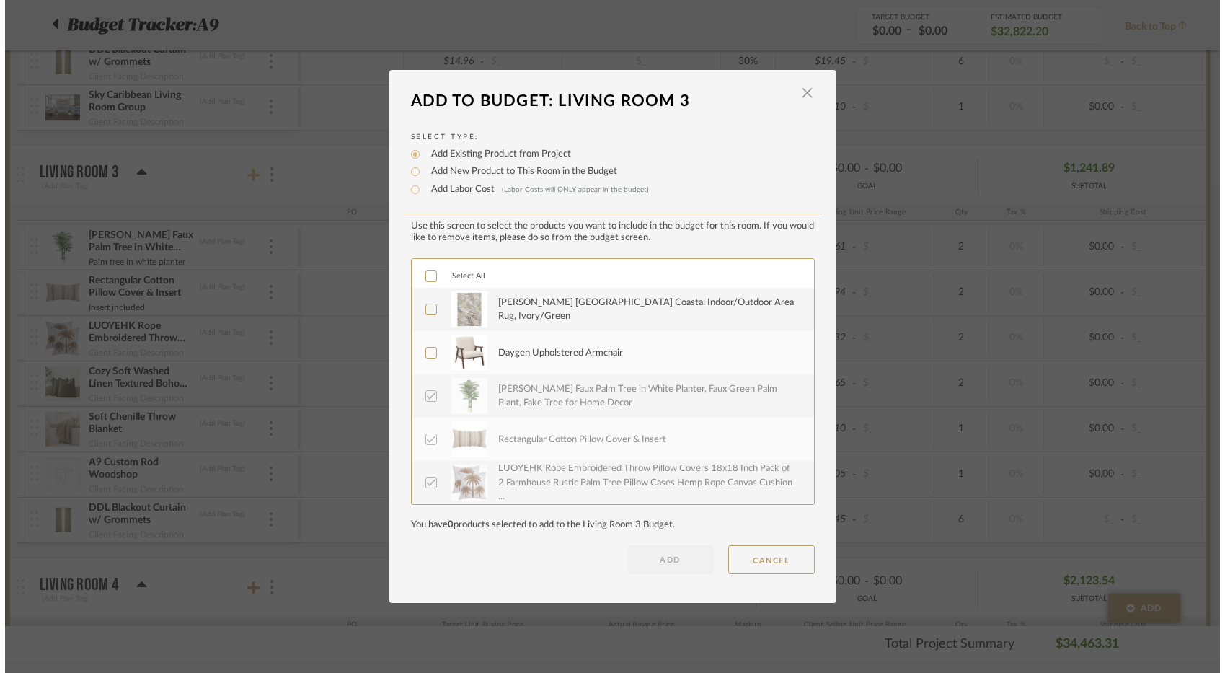
scroll to position [0, 0]
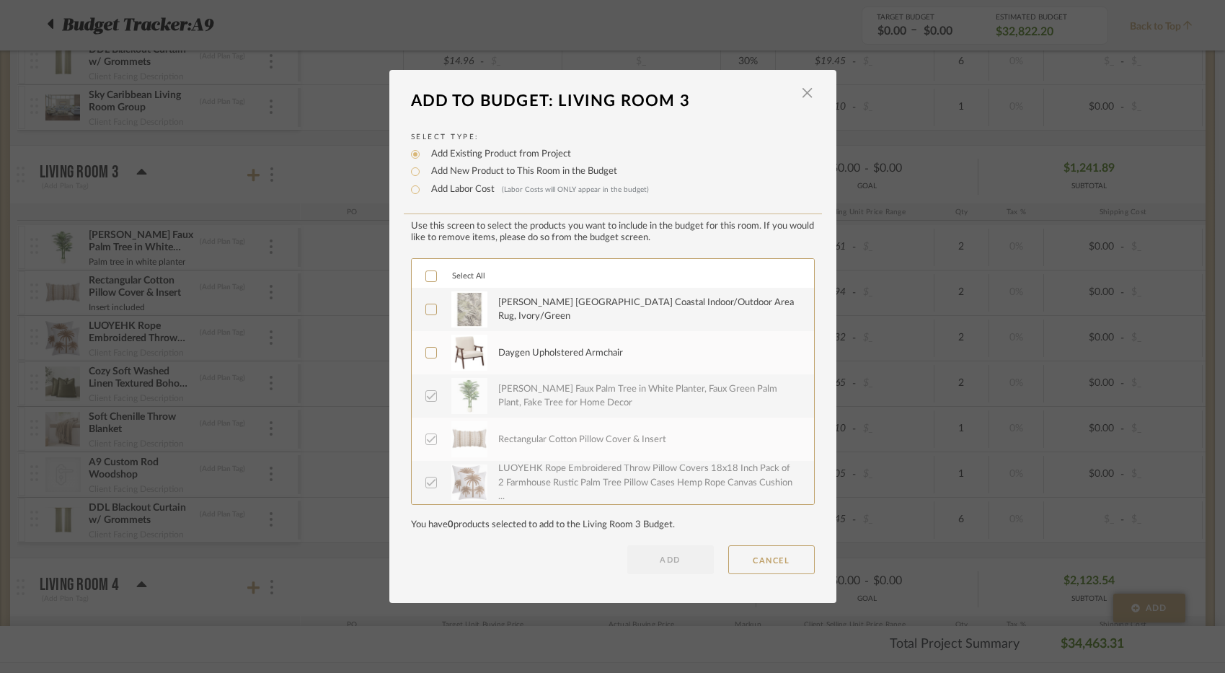
click at [554, 306] on div "[PERSON_NAME] [GEOGRAPHIC_DATA] Coastal Indoor/Outdoor Area Rug, Ivory/Green" at bounding box center [647, 310] width 299 height 28
click at [432, 355] on label "Daygen Upholstered Armchair" at bounding box center [611, 353] width 372 height 36
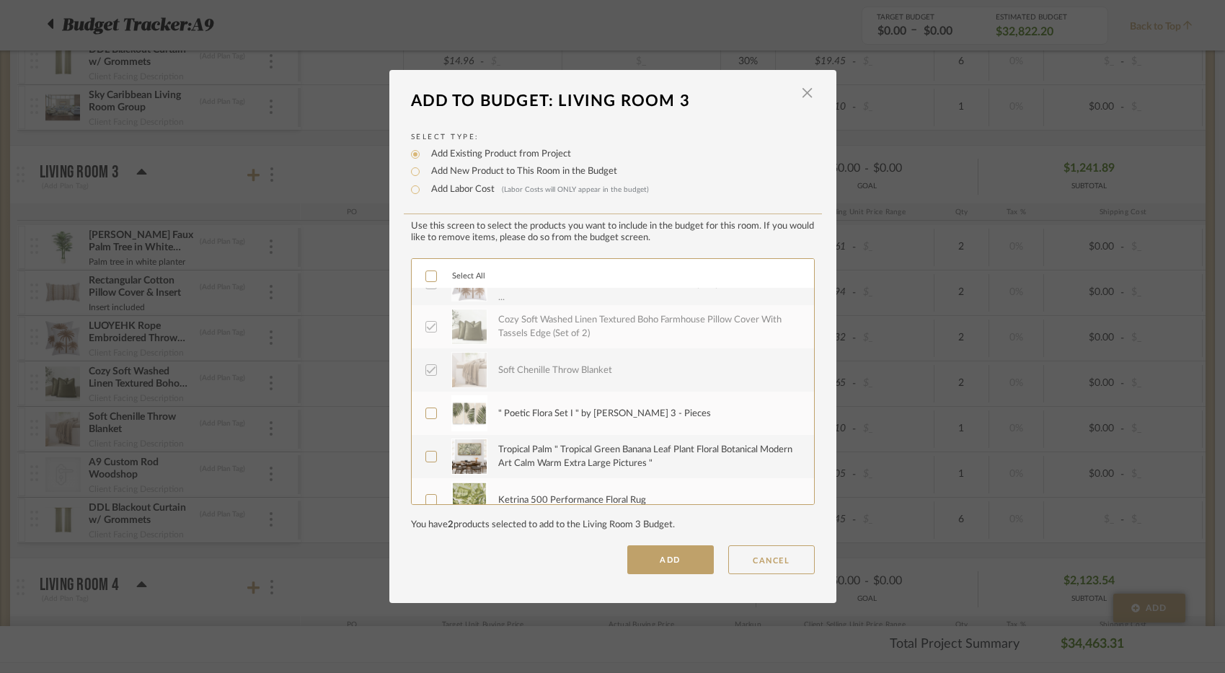
scroll to position [216, 0]
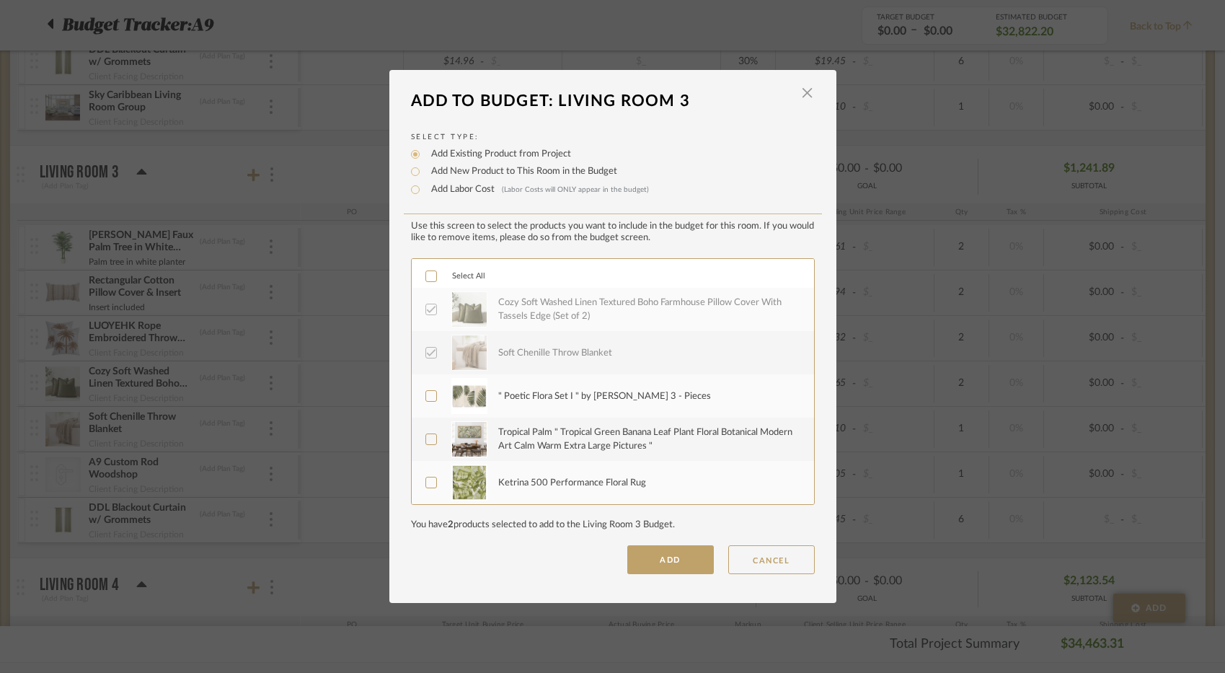
click at [573, 403] on div "" Poetic Flora Set I " by [PERSON_NAME] 3 - Pieces" at bounding box center [604, 396] width 213 height 14
click at [657, 559] on button "ADD" at bounding box center [670, 559] width 87 height 29
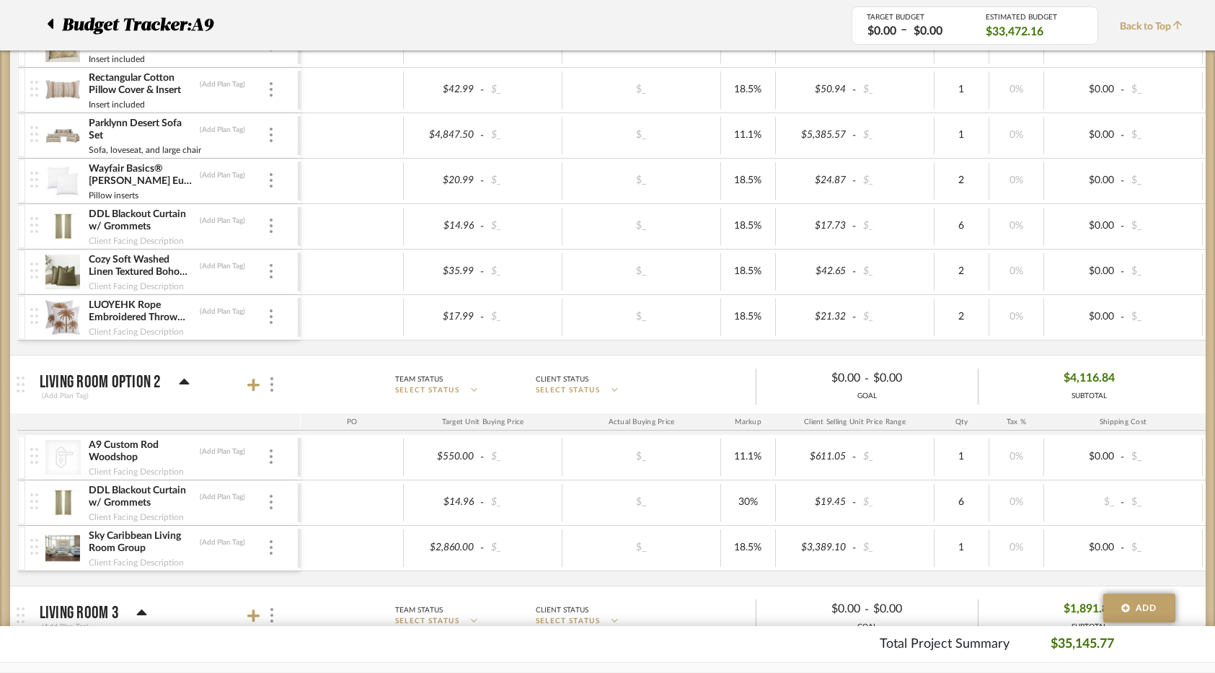
scroll to position [1298, 0]
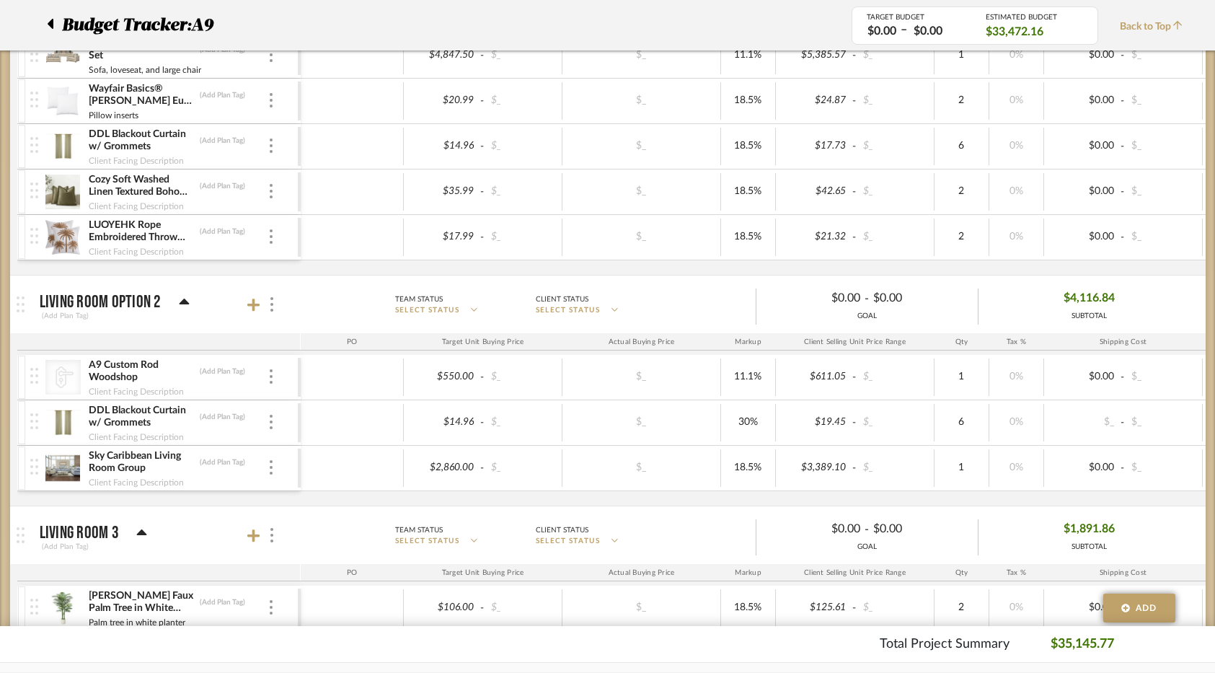
click at [189, 305] on mat-panel-title "Living Room Option 2 (Add Plan Tag)" at bounding box center [167, 304] width 254 height 35
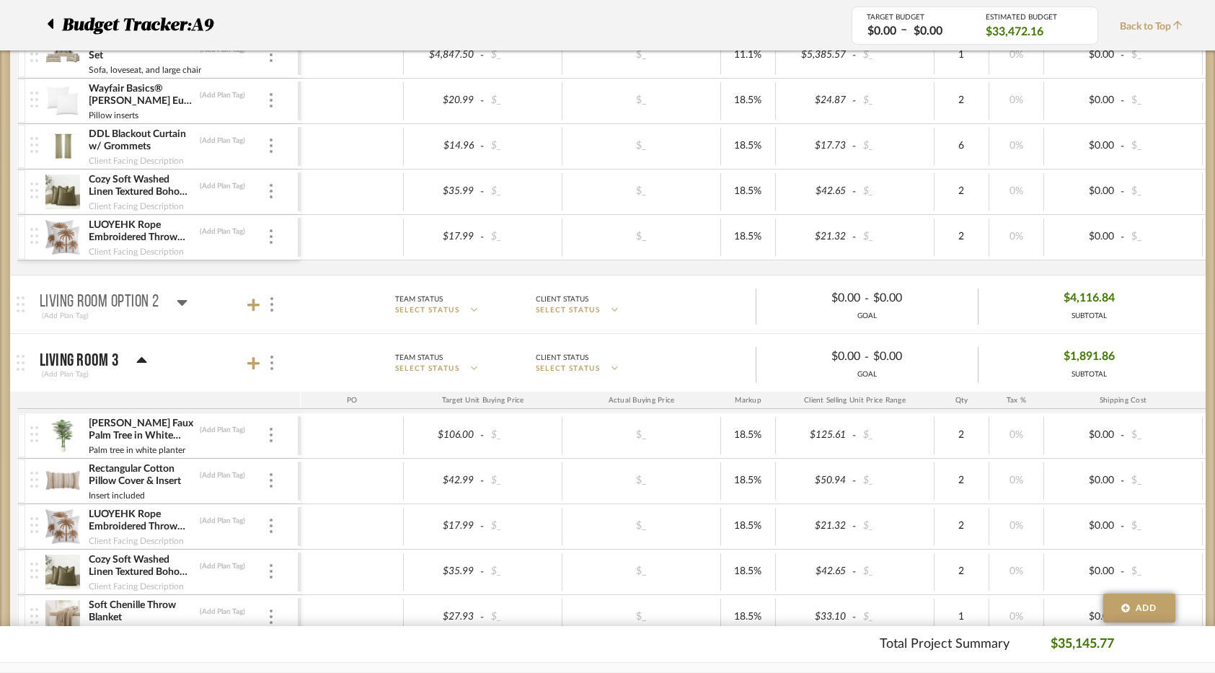
click at [180, 306] on icon at bounding box center [182, 301] width 11 height 17
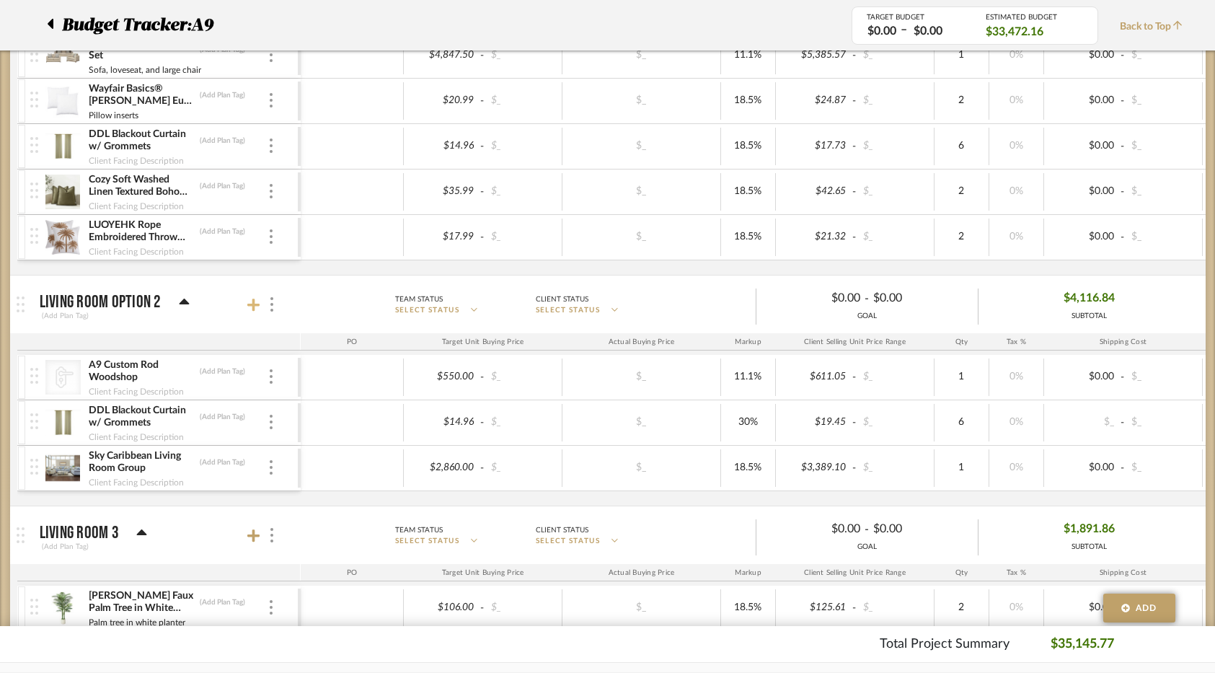
click at [251, 306] on icon at bounding box center [253, 305] width 13 height 13
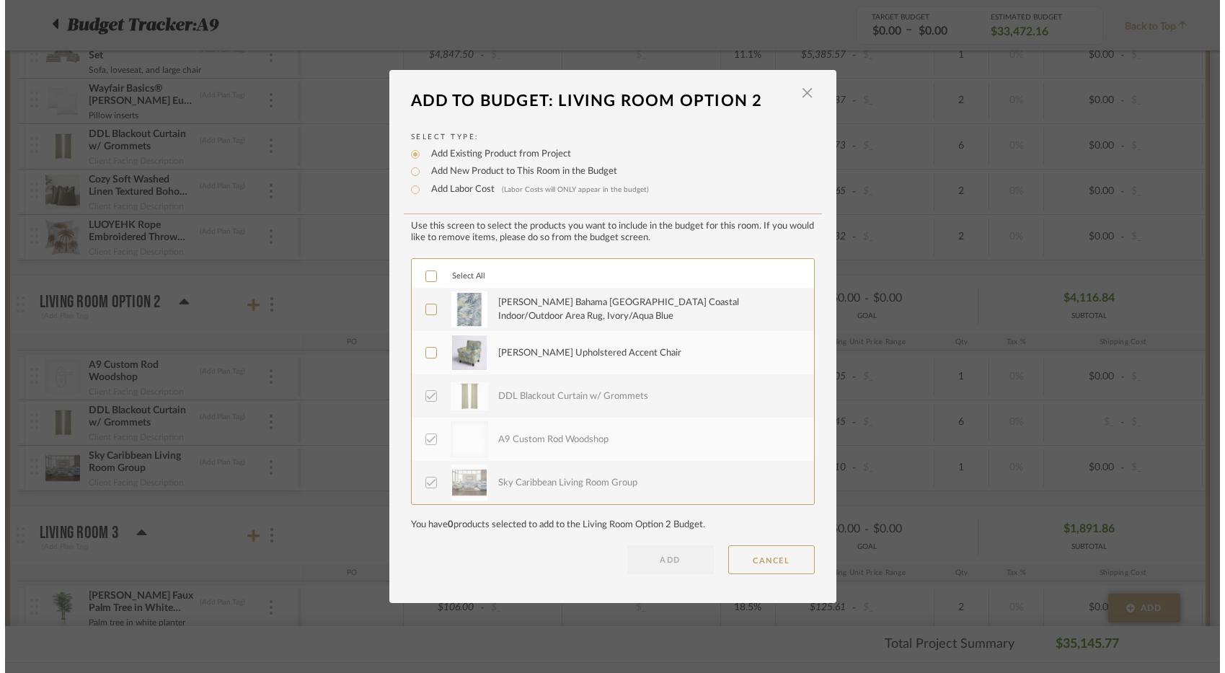
scroll to position [0, 0]
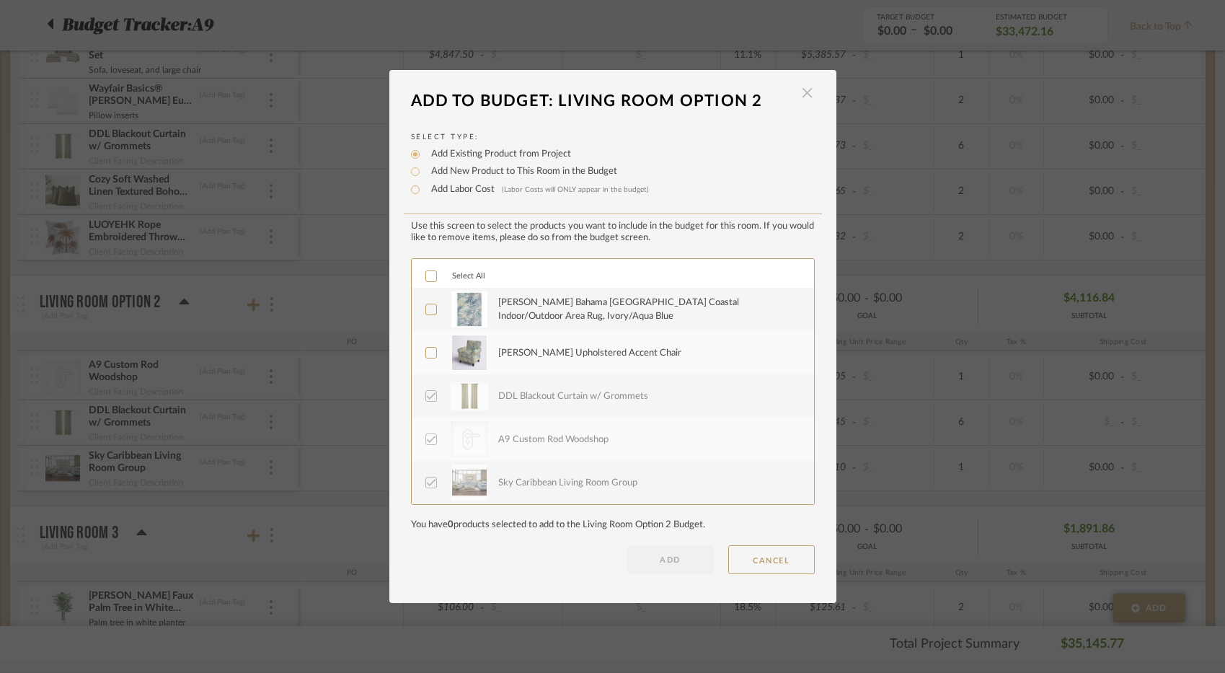
click at [799, 89] on span "button" at bounding box center [807, 93] width 29 height 29
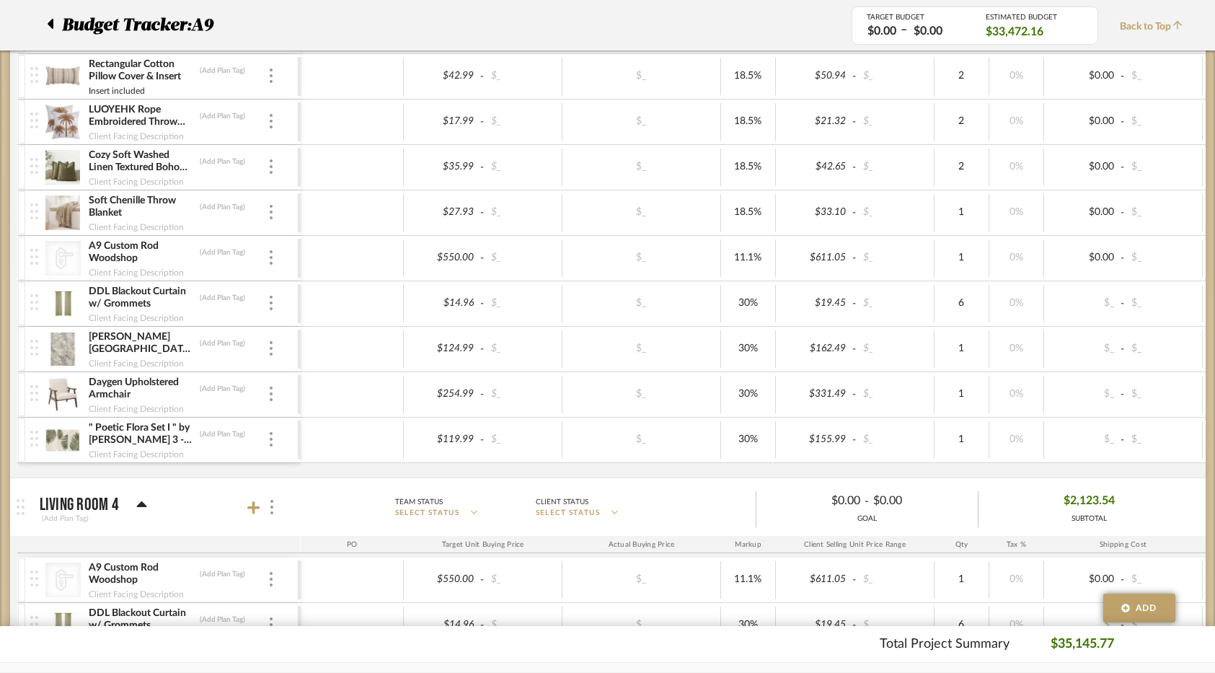
scroll to position [1658, 0]
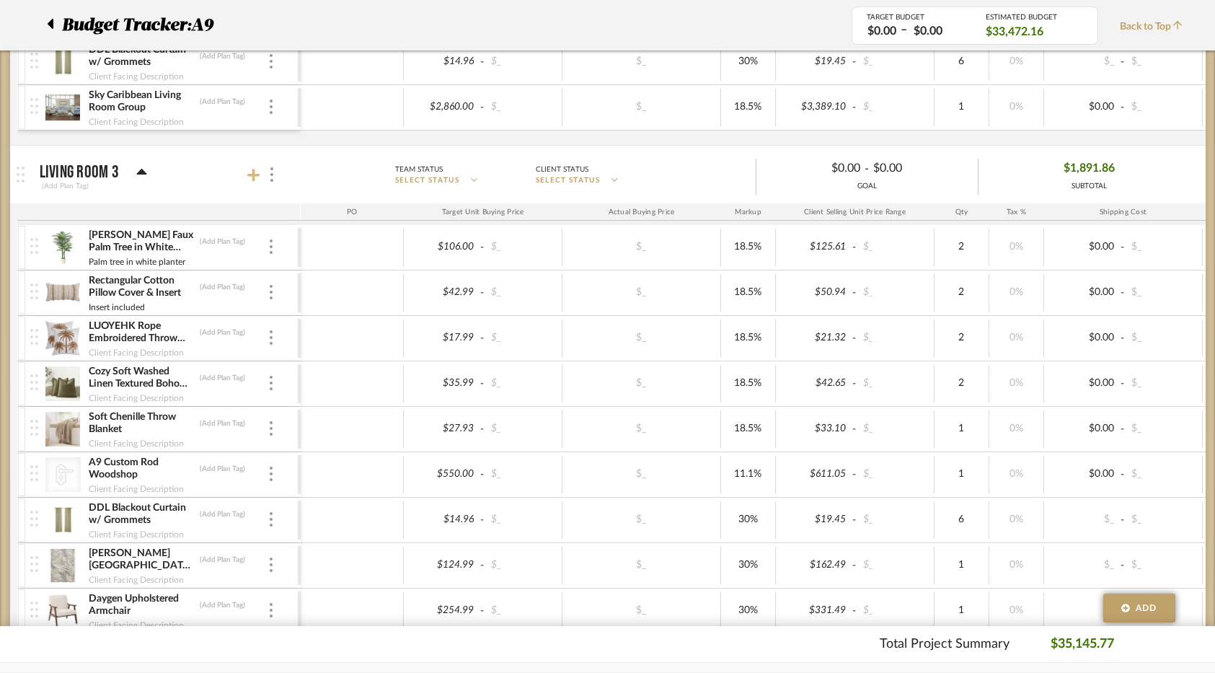
click at [256, 176] on icon at bounding box center [253, 175] width 13 height 13
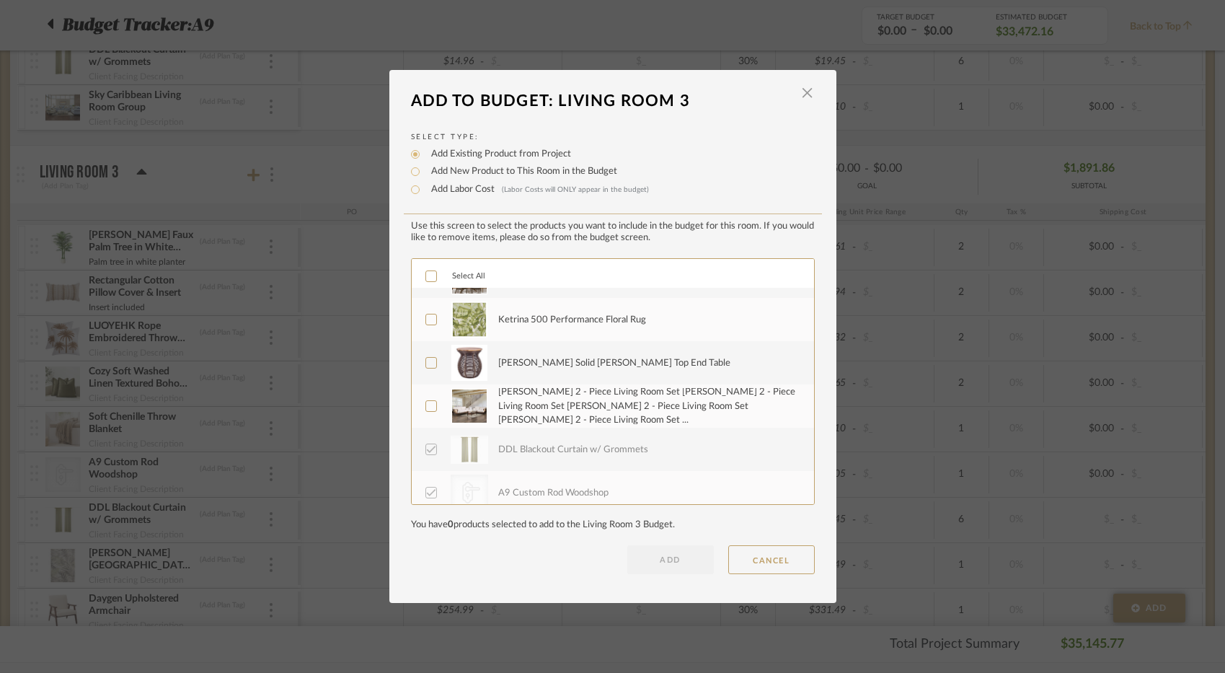
scroll to position [389, 0]
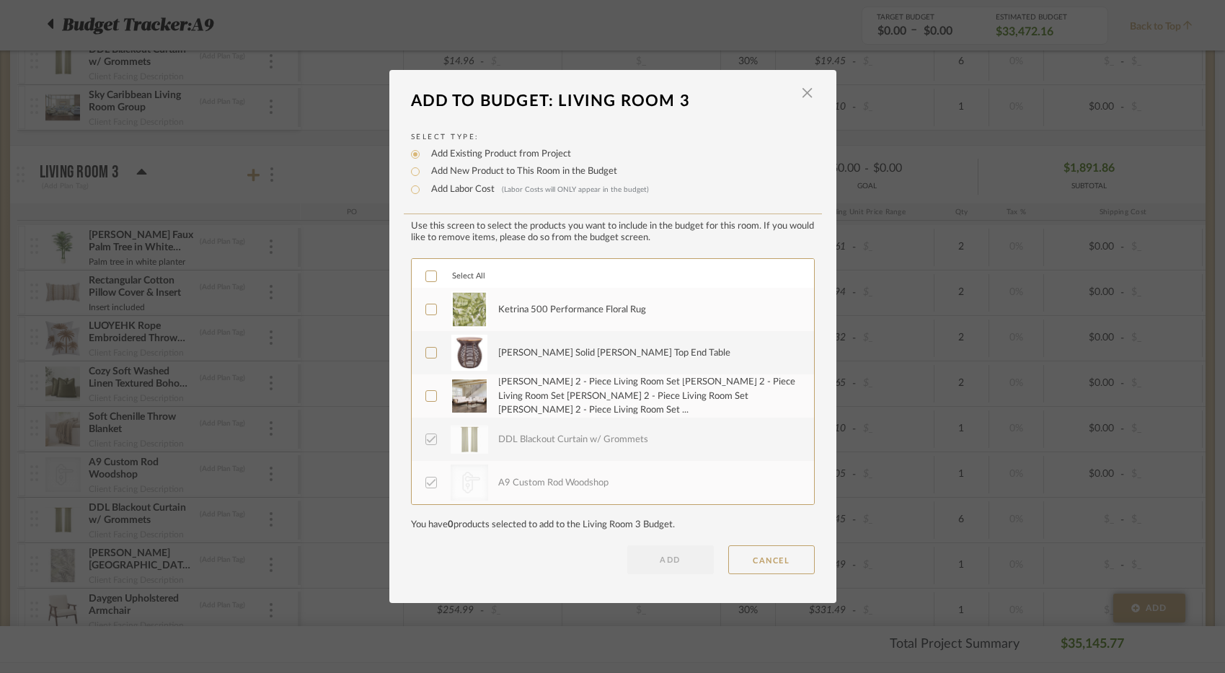
click at [517, 396] on div "[PERSON_NAME] 2 - Piece Living Room Set [PERSON_NAME] 2 - Piece Living Room Set…" at bounding box center [647, 396] width 299 height 43
click at [639, 563] on button "ADD" at bounding box center [670, 559] width 87 height 29
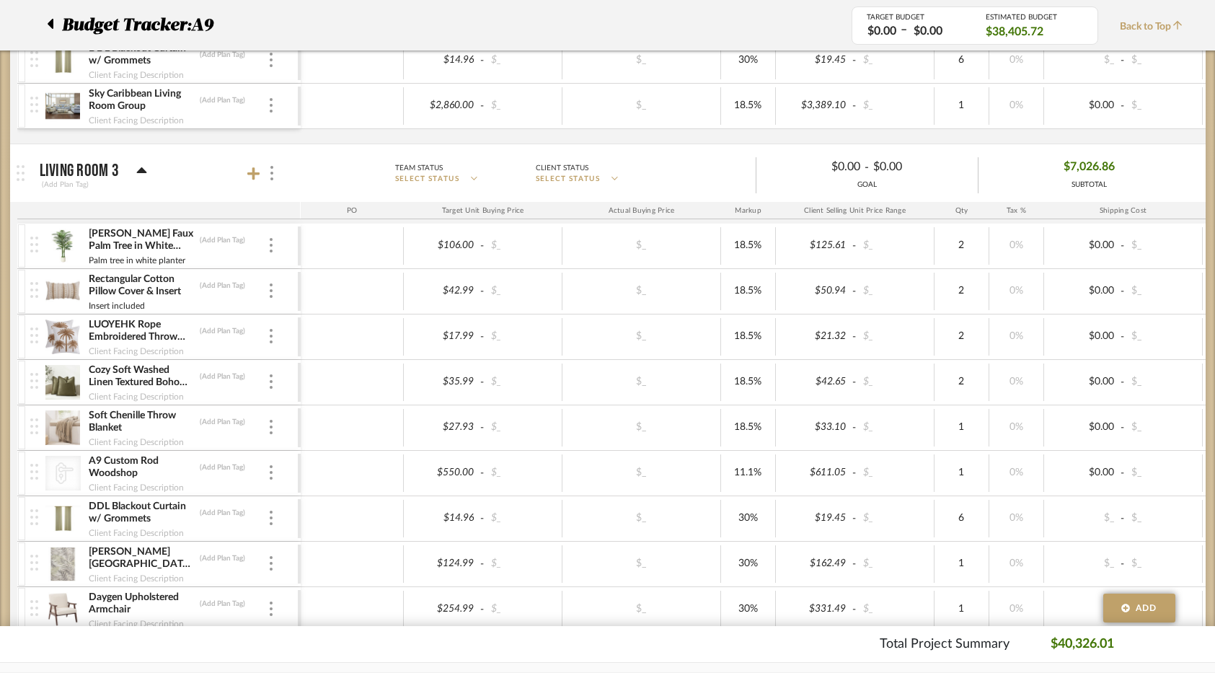
scroll to position [1875, 0]
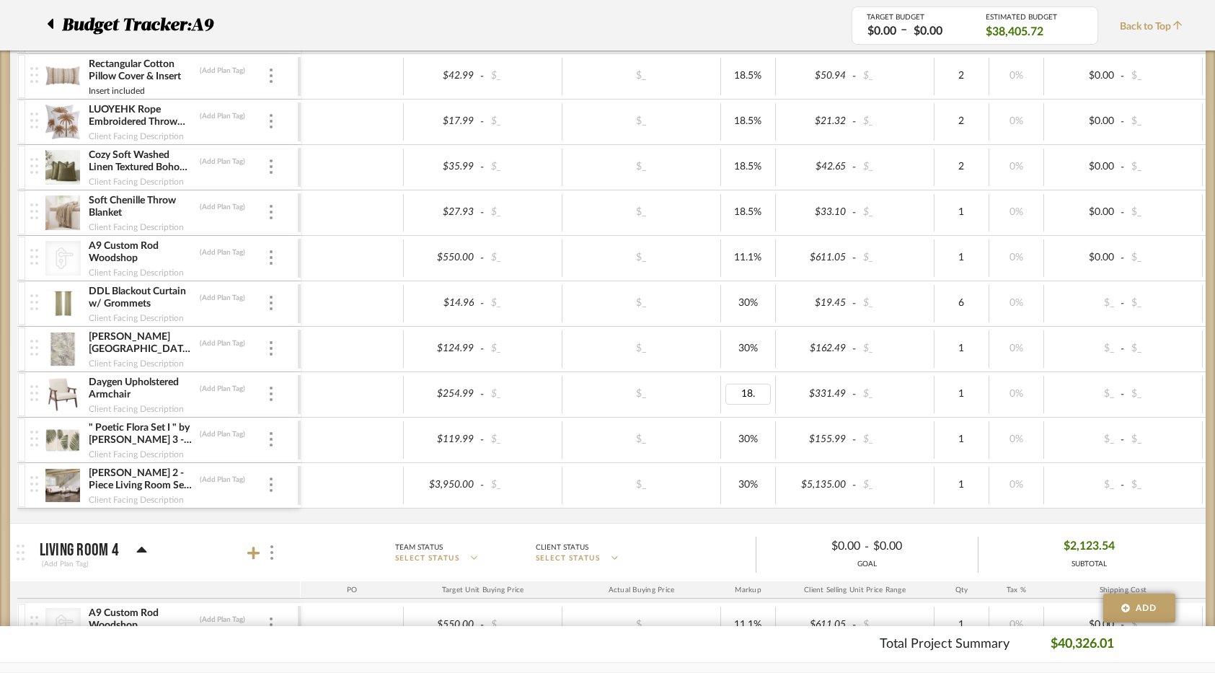
type input "18.5"
click at [553, 519] on div "[PERSON_NAME] Faux Palm Tree in White Planter, Faux Green Palm Plant, Fake Tree…" at bounding box center [762, 266] width 1491 height 514
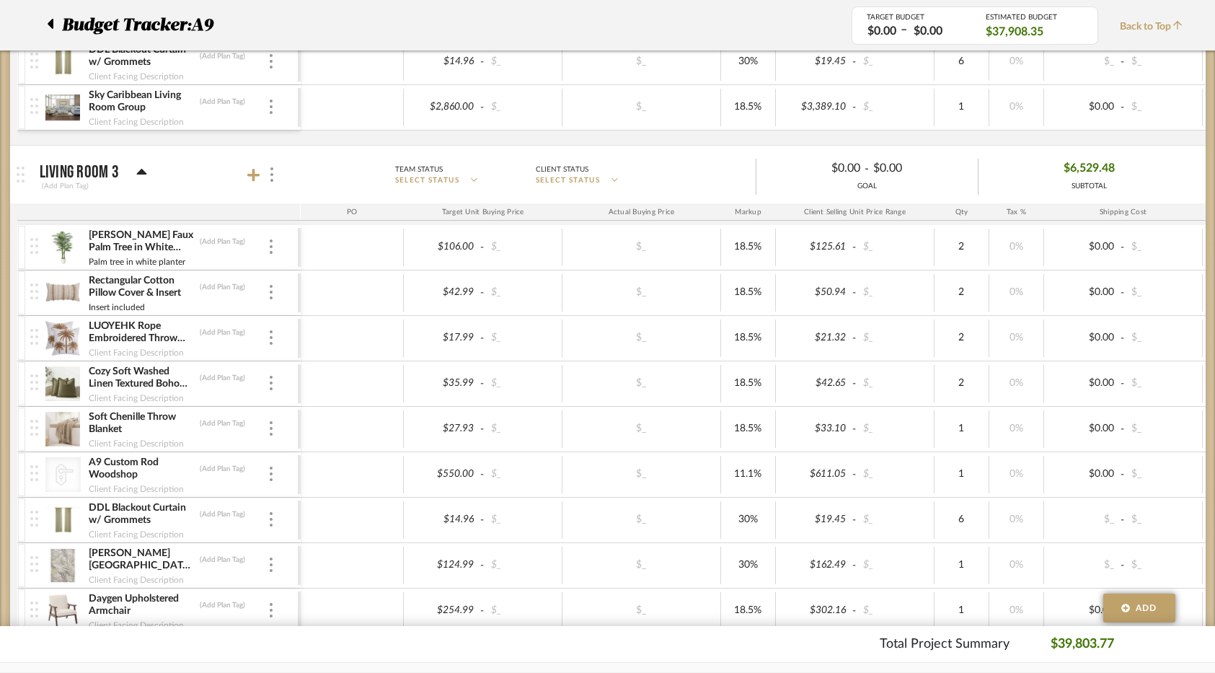
scroll to position [1803, 0]
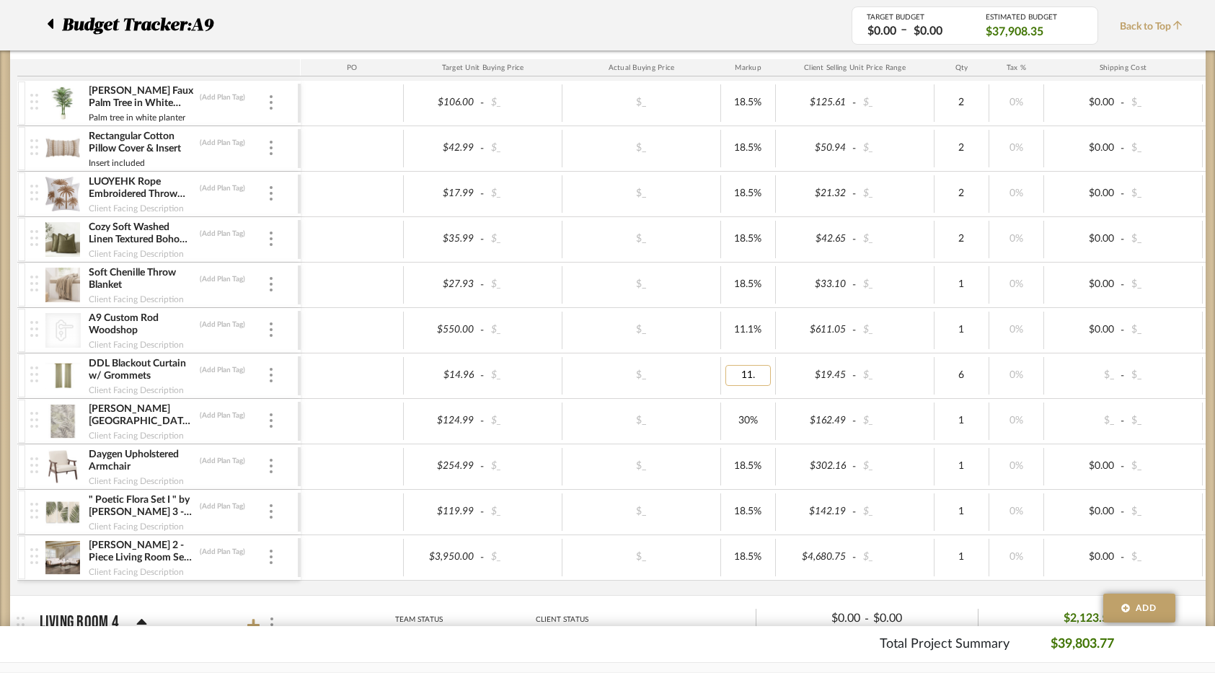
type input "11.1"
type input "18.5"
click at [683, 367] on div "$_" at bounding box center [641, 375] width 149 height 21
type input "2"
click at [679, 395] on div "$14.96 - $_ $_ 11.1% $16.62 - $_ 6 0% $0.00 - $_ 0% Taxable $99.72" at bounding box center [901, 375] width 1201 height 45
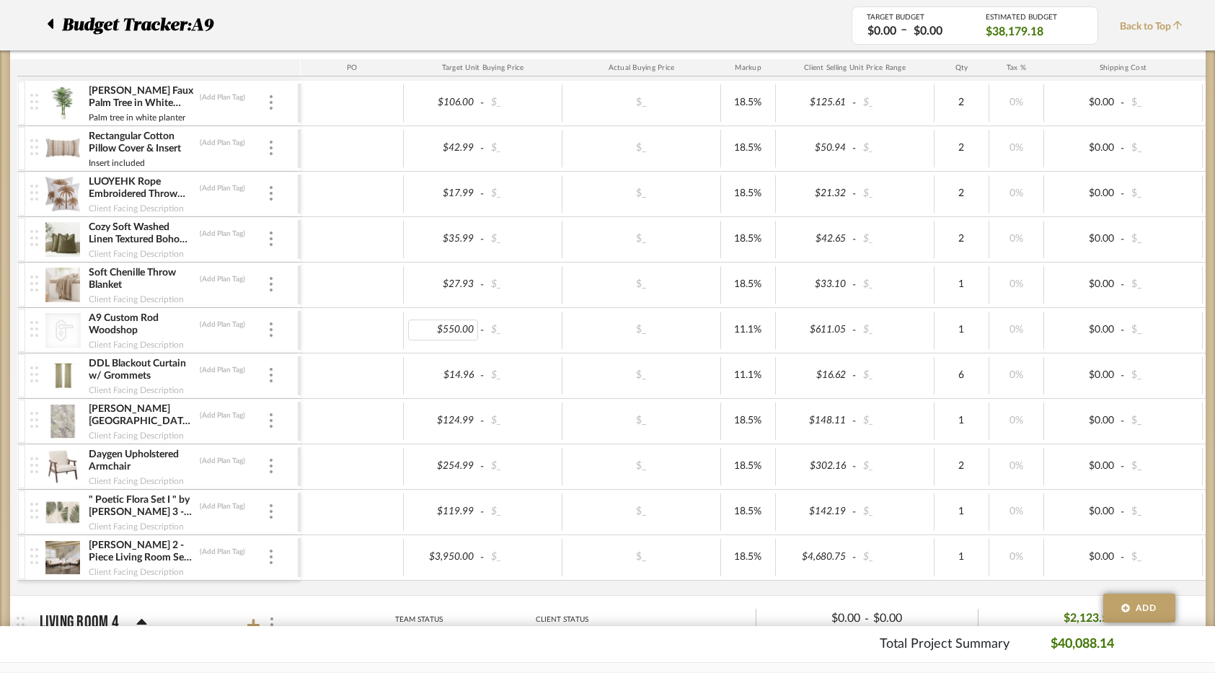
scroll to position [1731, 0]
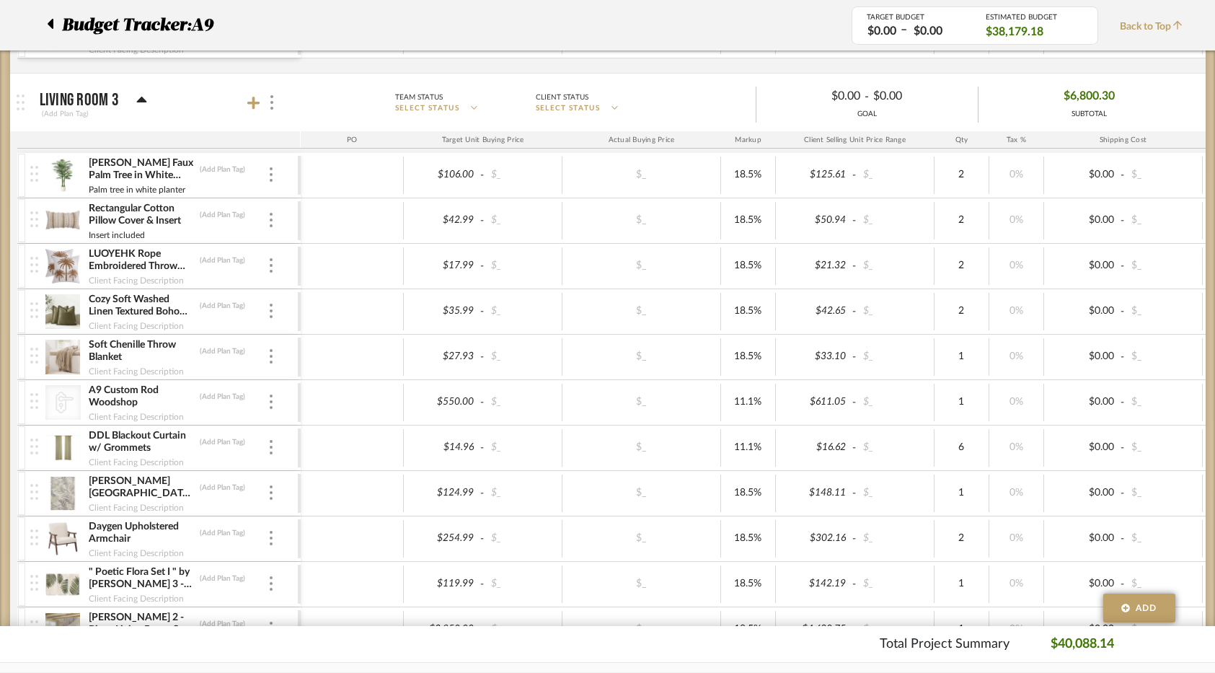
click at [243, 101] on mat-panel-title "Living Room 3 (Add Plan Tag)" at bounding box center [167, 102] width 254 height 35
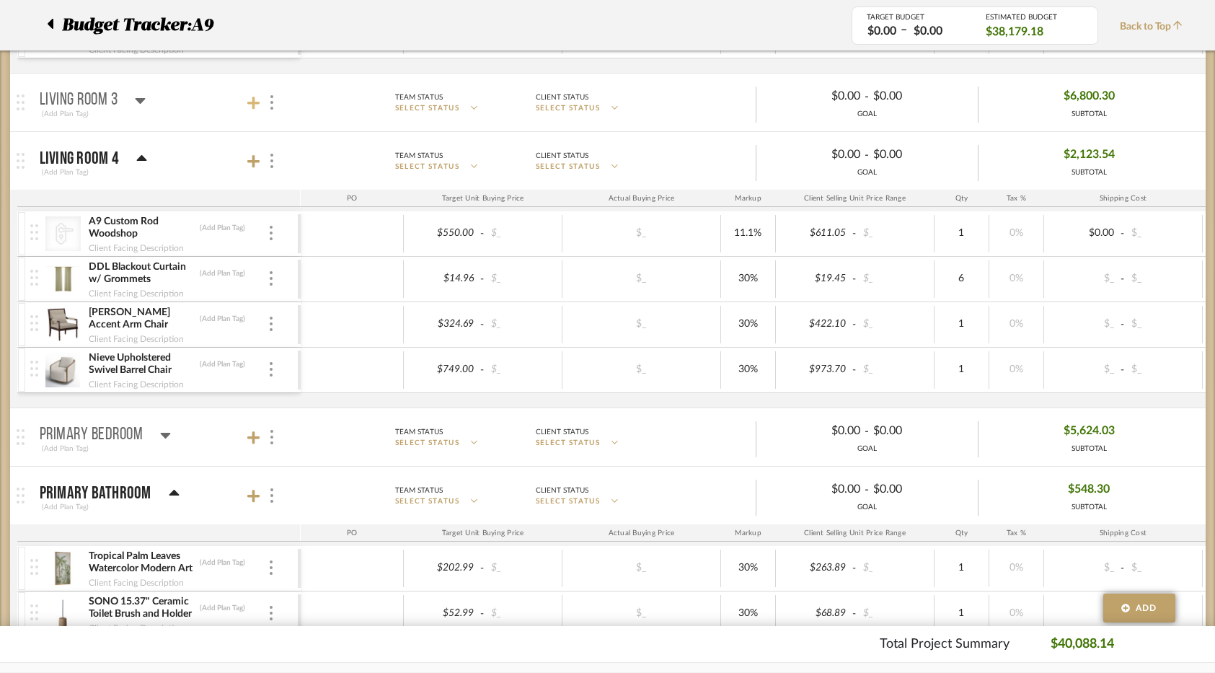
click at [247, 101] on icon at bounding box center [253, 103] width 13 height 14
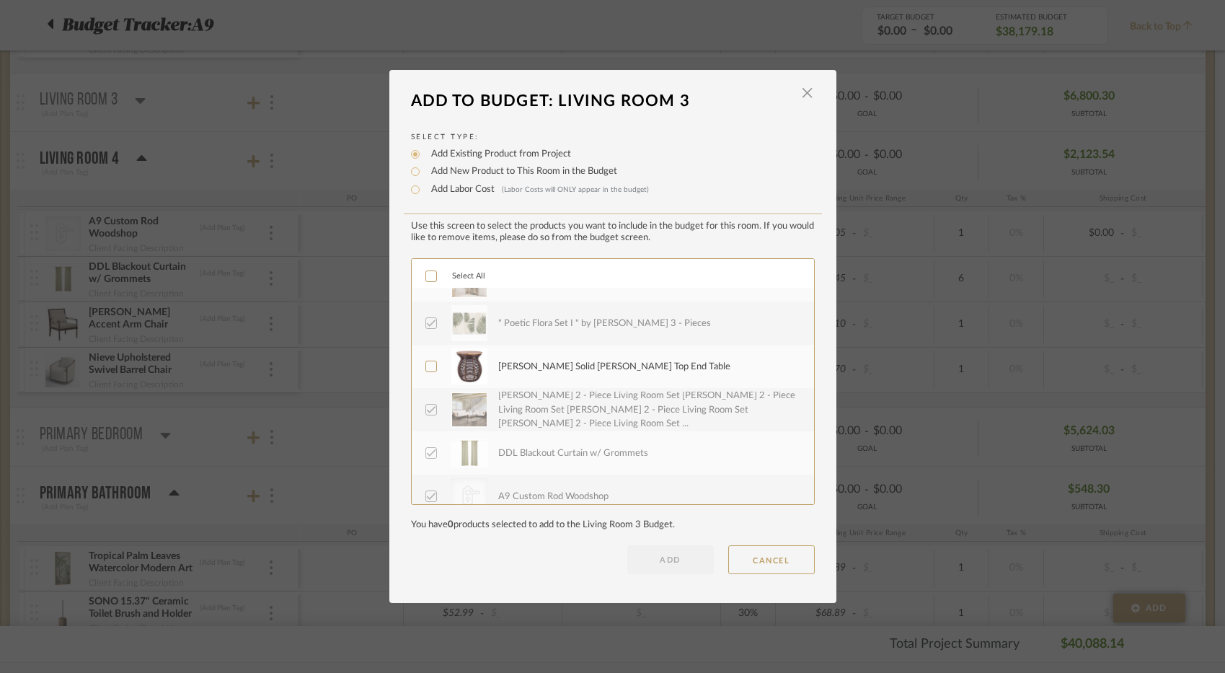
scroll to position [260, 0]
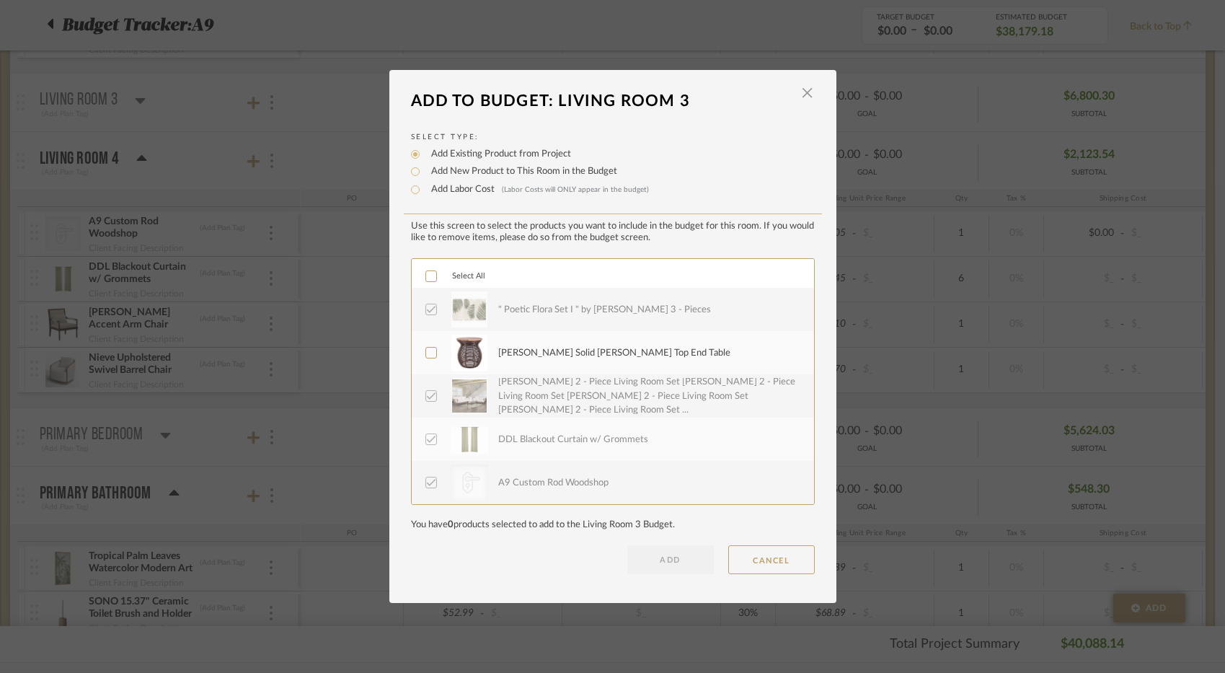
click at [485, 340] on label "[PERSON_NAME] Solid [PERSON_NAME] Top End Table" at bounding box center [611, 353] width 372 height 36
click at [660, 557] on button "ADD" at bounding box center [670, 559] width 87 height 29
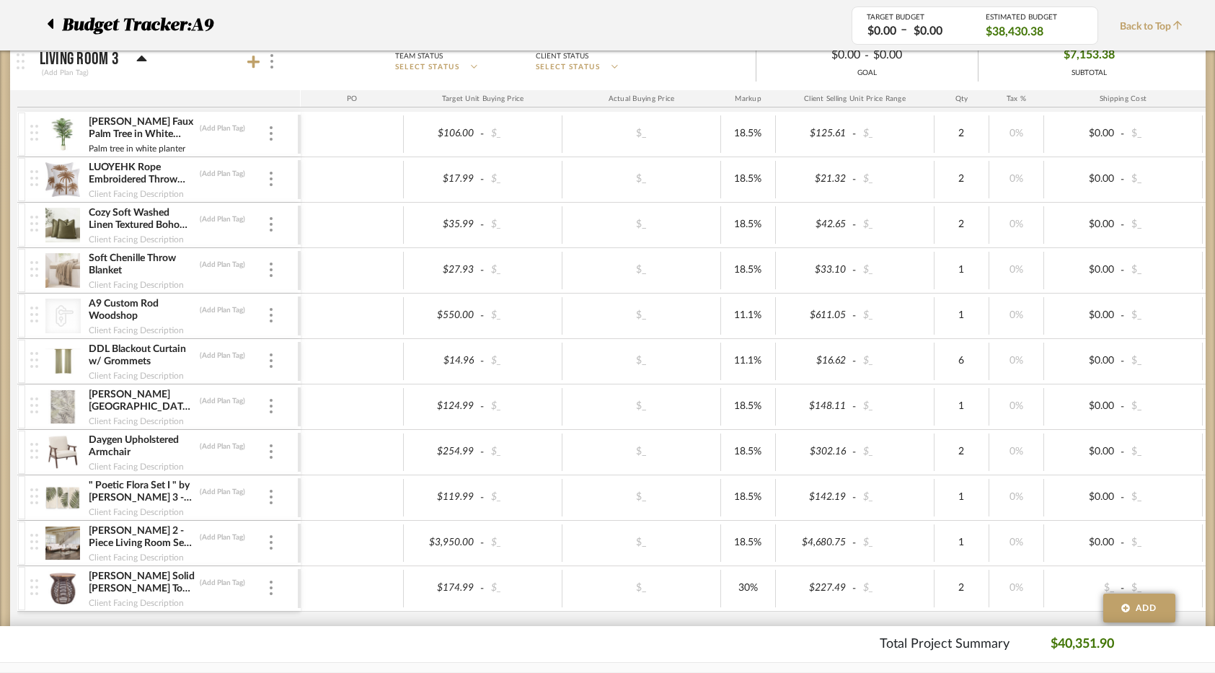
scroll to position [1803, 0]
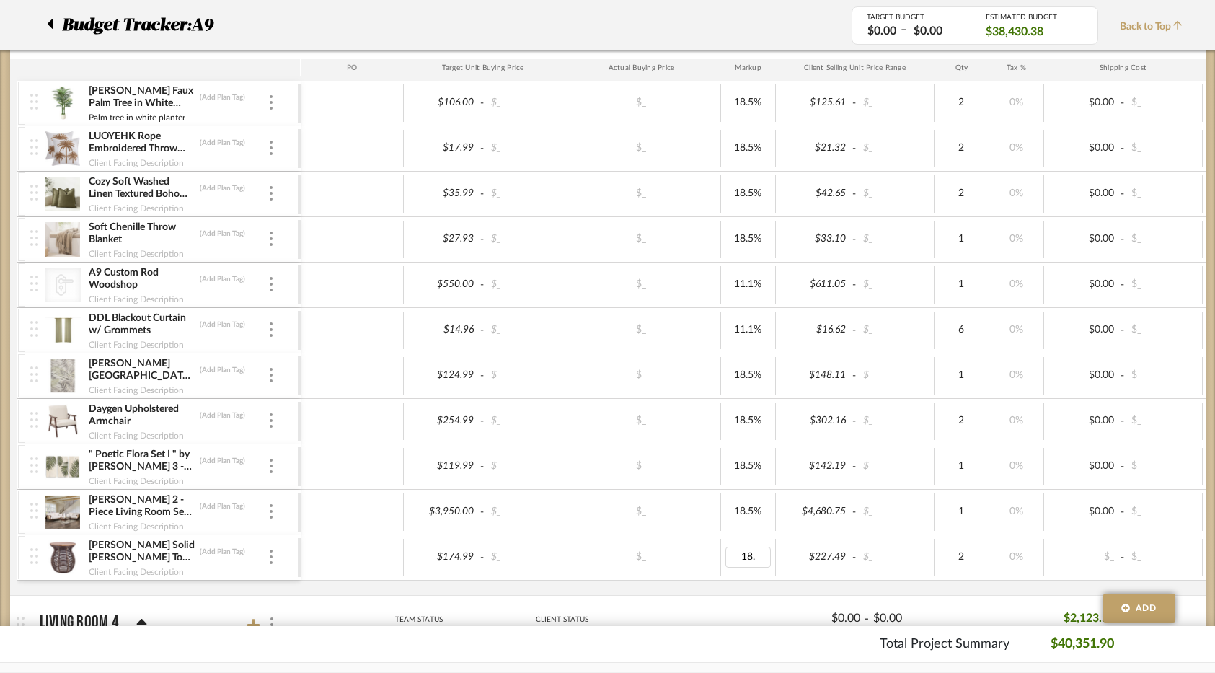
type input "18.5"
click at [590, 514] on div "$_" at bounding box center [641, 511] width 149 height 21
click at [355, 449] on div at bounding box center [352, 466] width 103 height 37
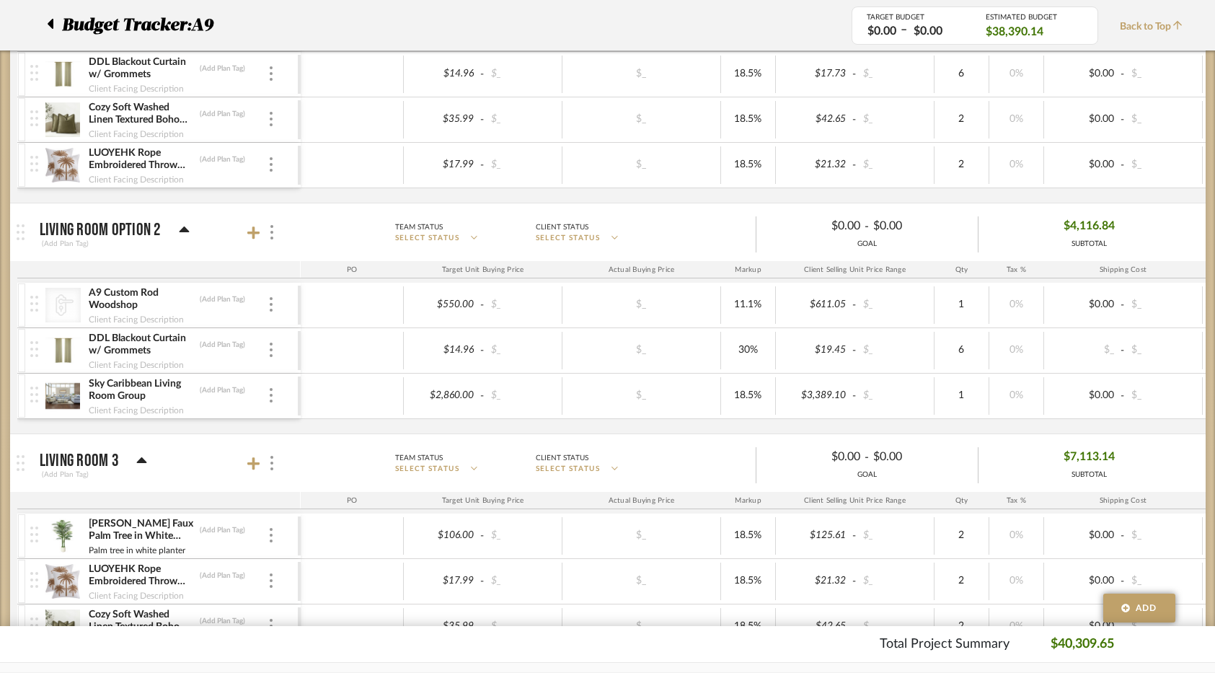
scroll to position [1298, 0]
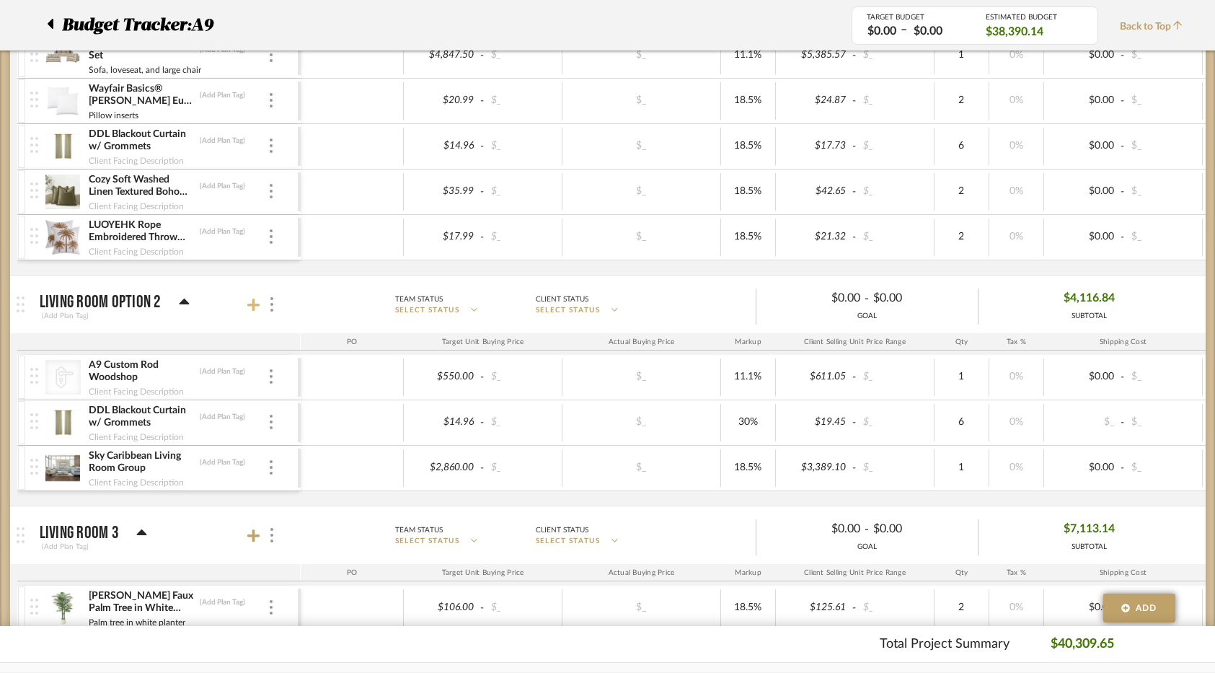
click at [255, 306] on icon at bounding box center [253, 305] width 13 height 13
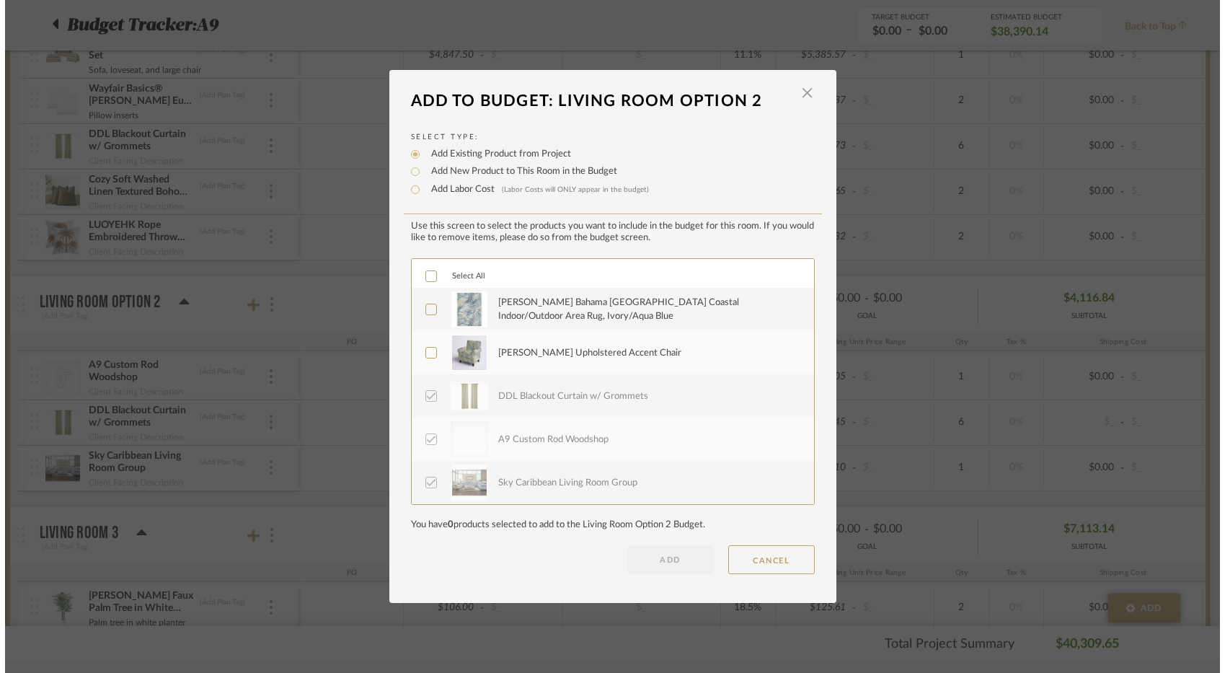
scroll to position [0, 0]
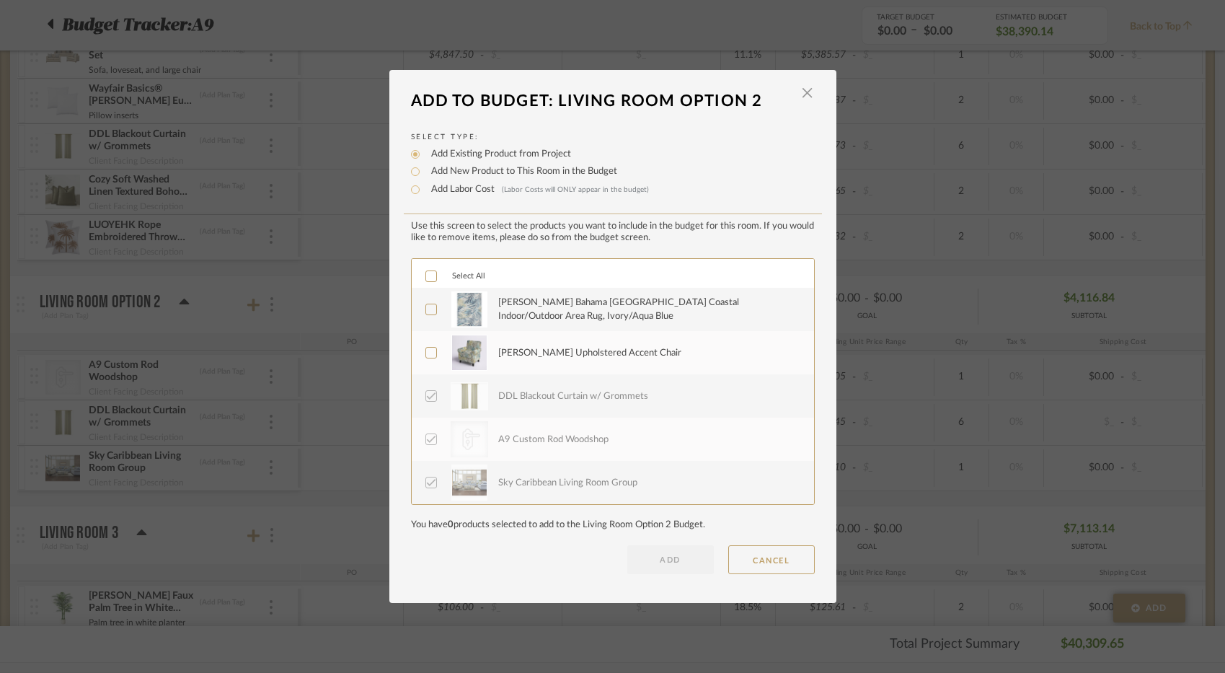
click at [557, 351] on div "[PERSON_NAME] Upholstered Accent Chair" at bounding box center [589, 353] width 183 height 14
click at [557, 309] on div "[PERSON_NAME] Bahama [GEOGRAPHIC_DATA] Coastal Indoor/Outdoor Area Rug, Ivory/A…" at bounding box center [647, 310] width 299 height 28
click at [658, 561] on button "ADD" at bounding box center [670, 559] width 87 height 29
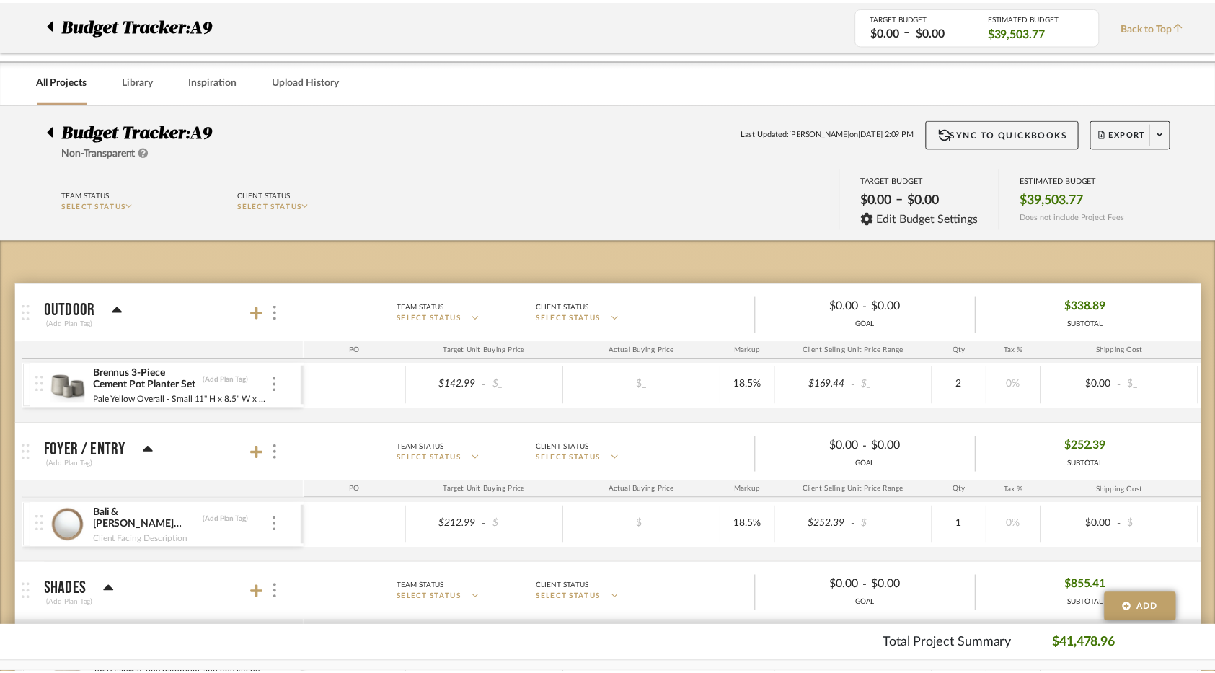
scroll to position [1298, 0]
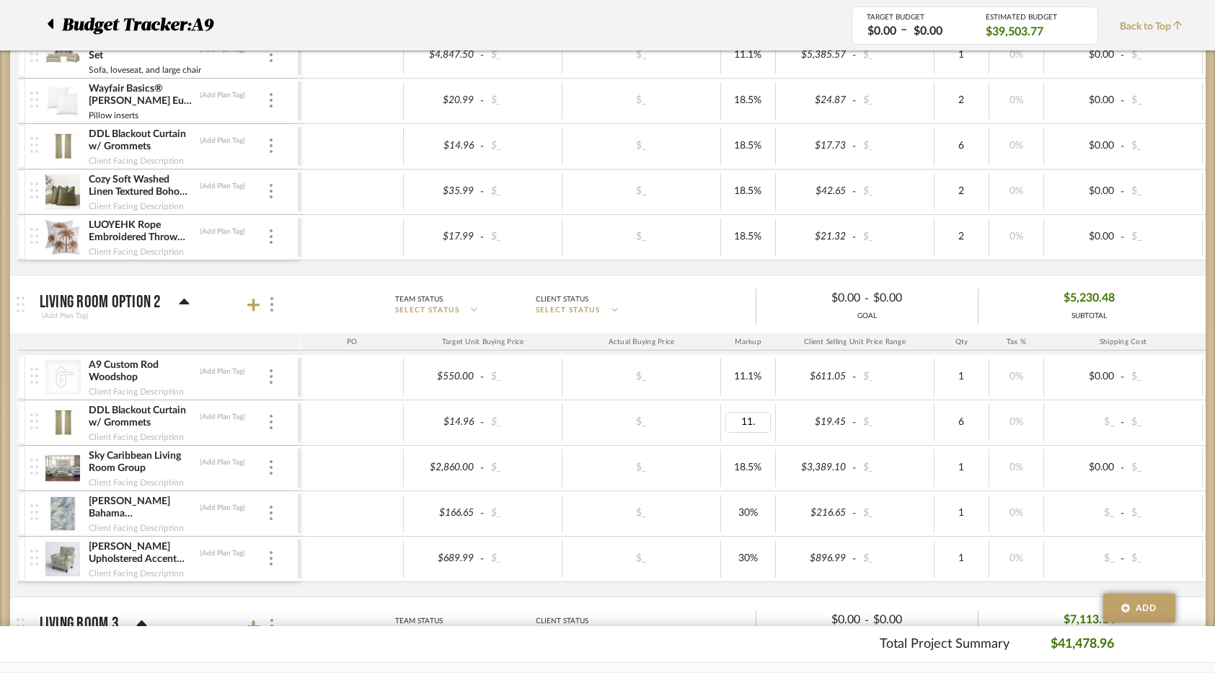
type input "11.1"
type input "18.5"
click at [692, 313] on mat-panel-description "Team Status SELECT STATUS Client Status SELECT STATUS $0.00 - $0.00 GOAL $5,194…" at bounding box center [746, 305] width 906 height 40
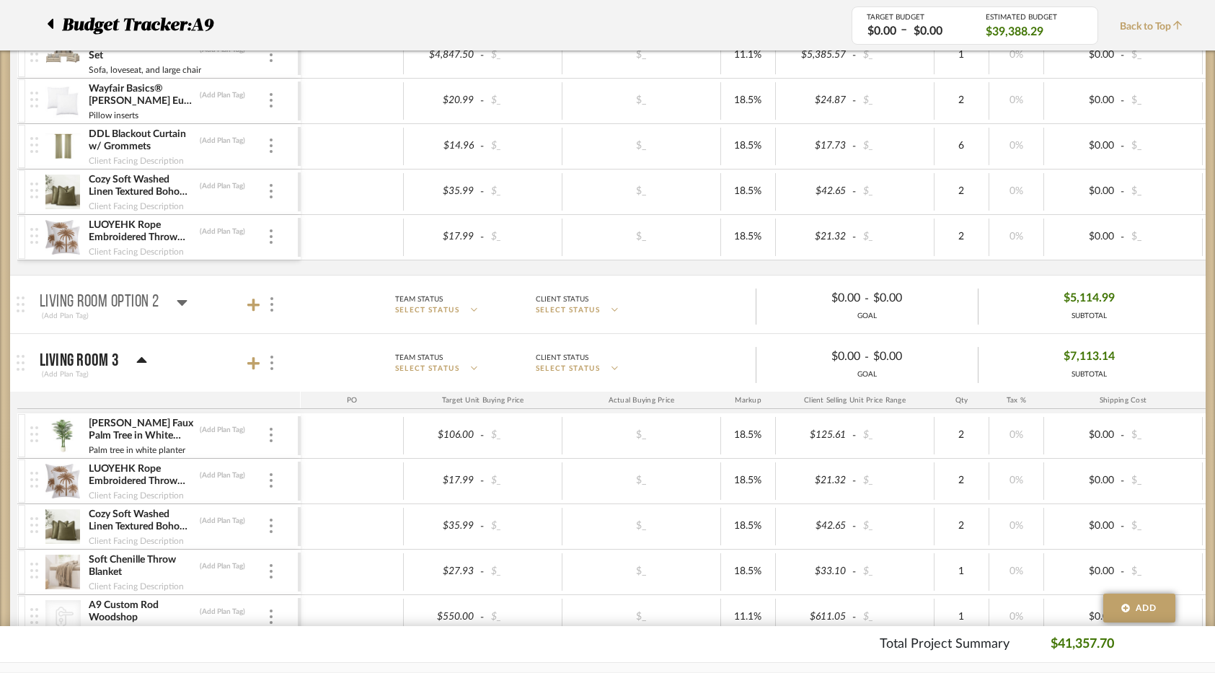
click at [146, 296] on p "Living Room Option 2" at bounding box center [100, 301] width 120 height 17
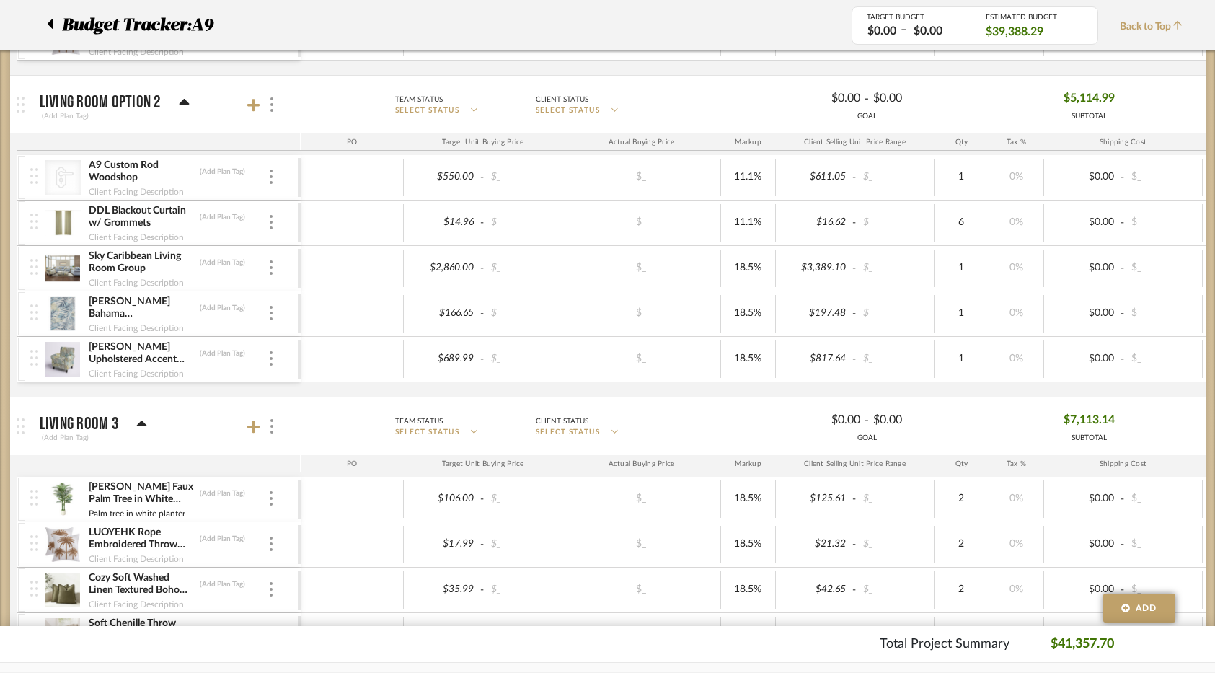
scroll to position [1514, 0]
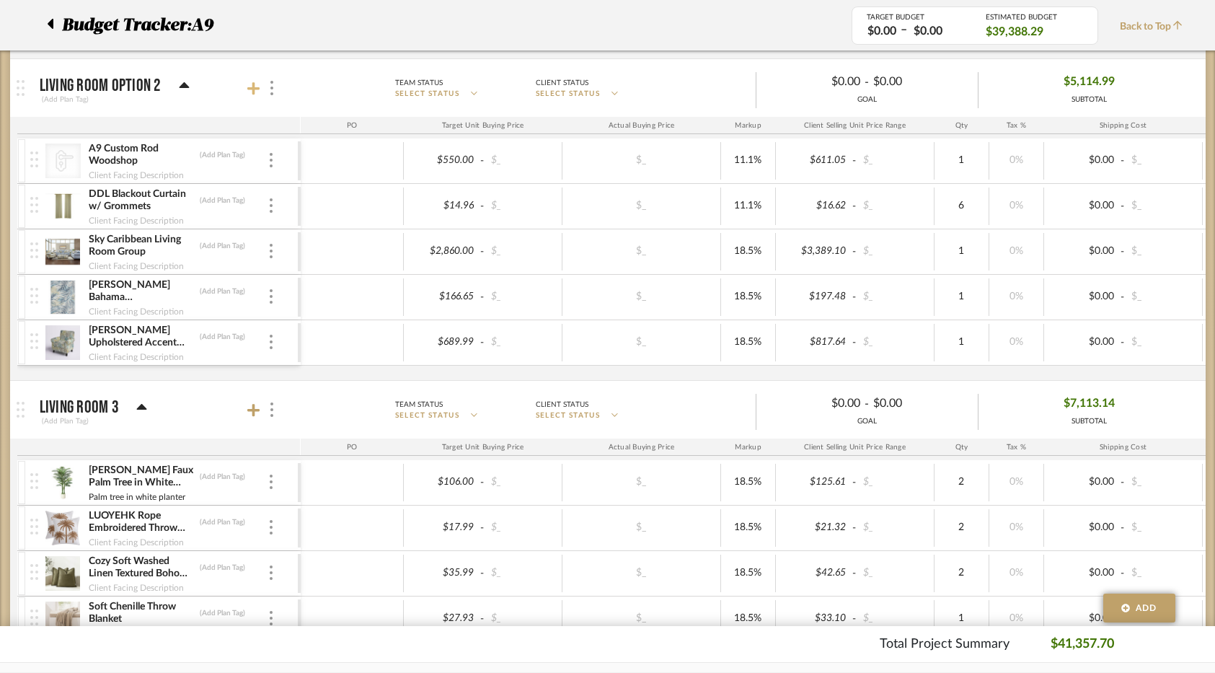
click at [257, 84] on icon at bounding box center [253, 88] width 13 height 14
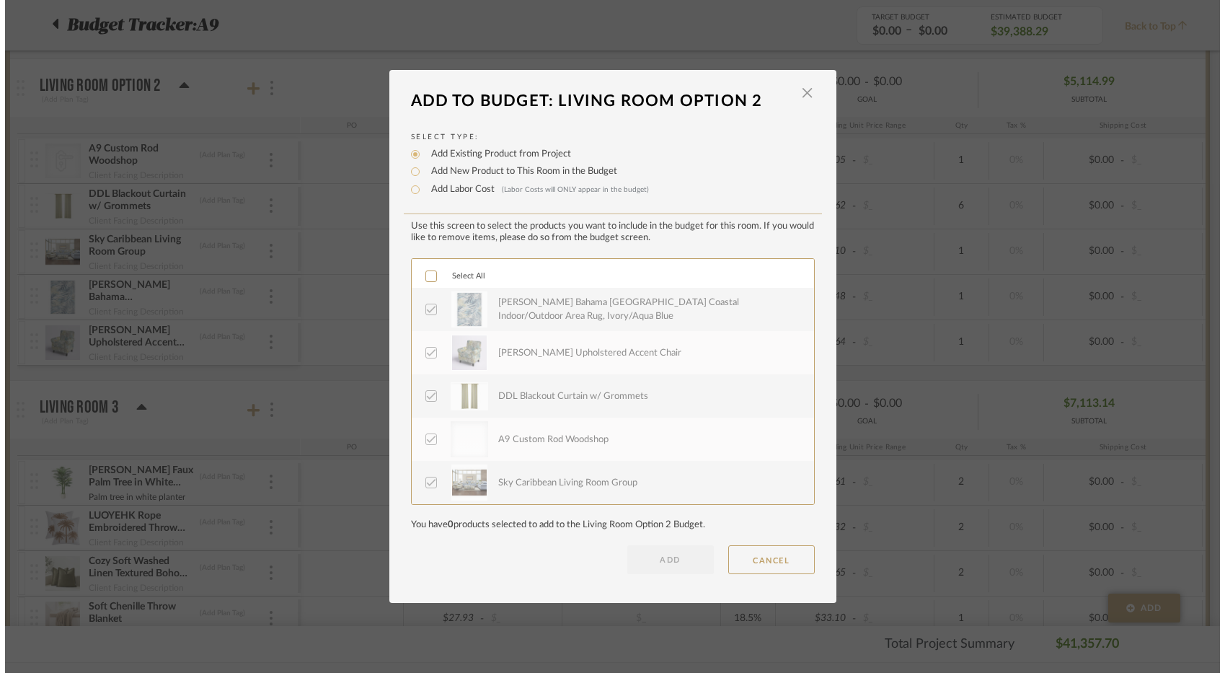
scroll to position [0, 0]
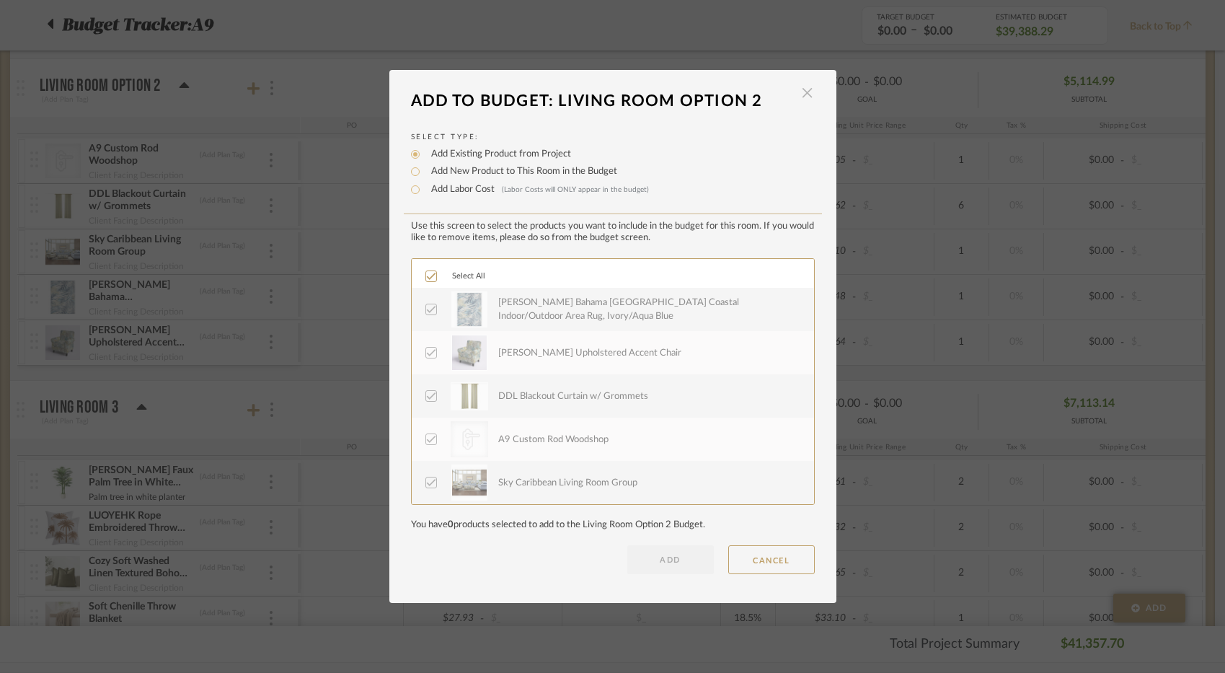
click at [793, 95] on span "button" at bounding box center [807, 93] width 29 height 29
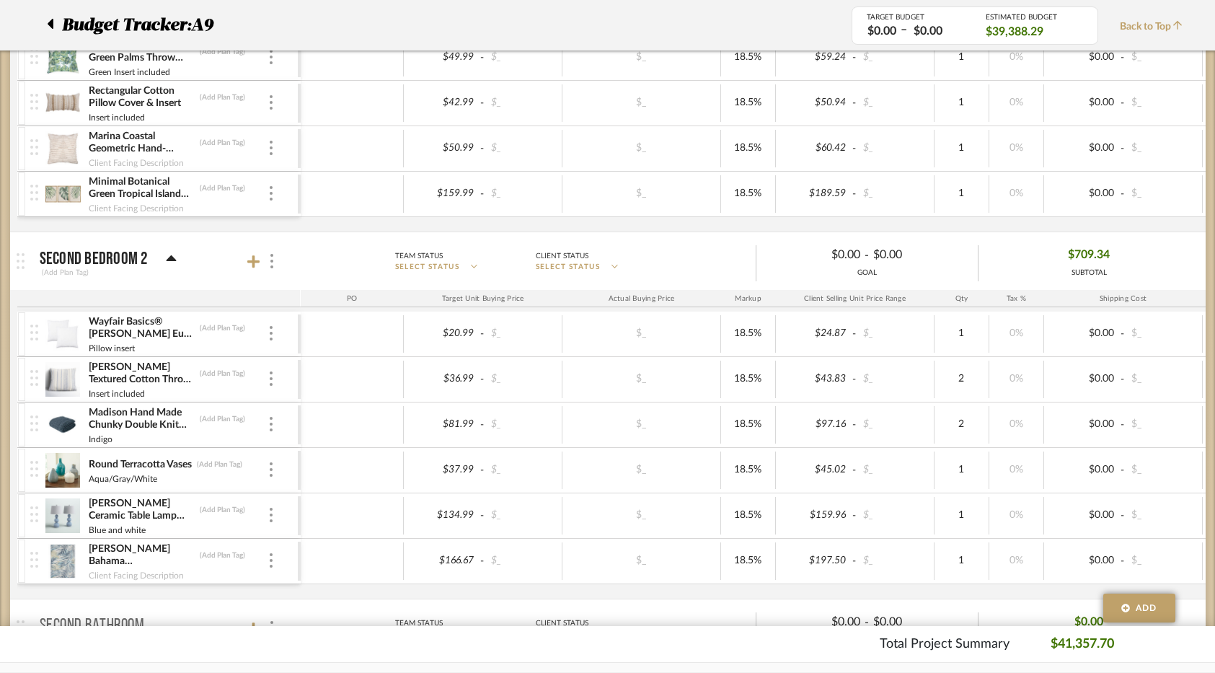
scroll to position [3029, 0]
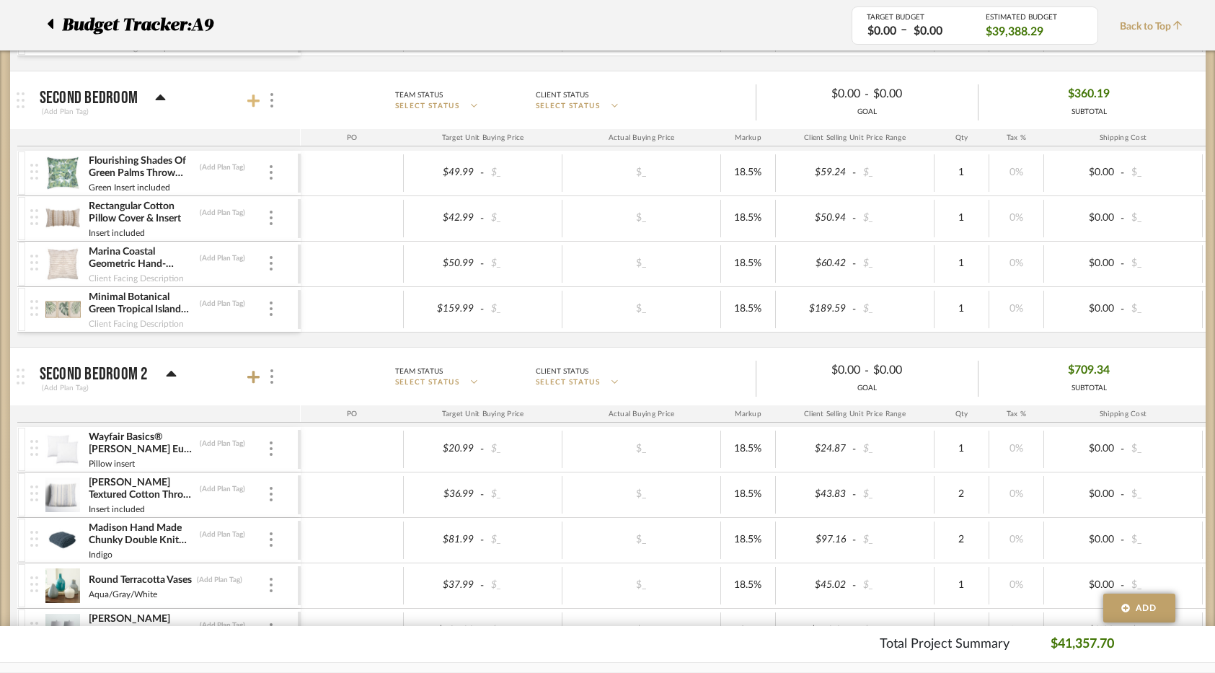
click at [249, 104] on icon at bounding box center [253, 101] width 13 height 14
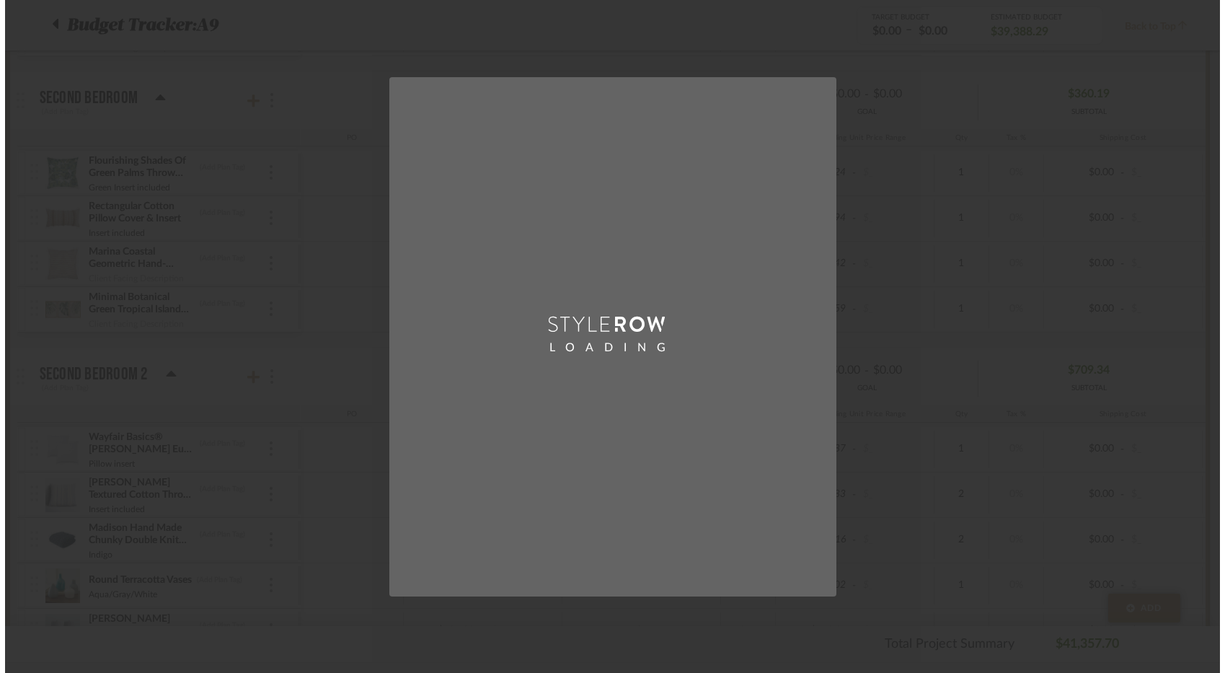
scroll to position [0, 0]
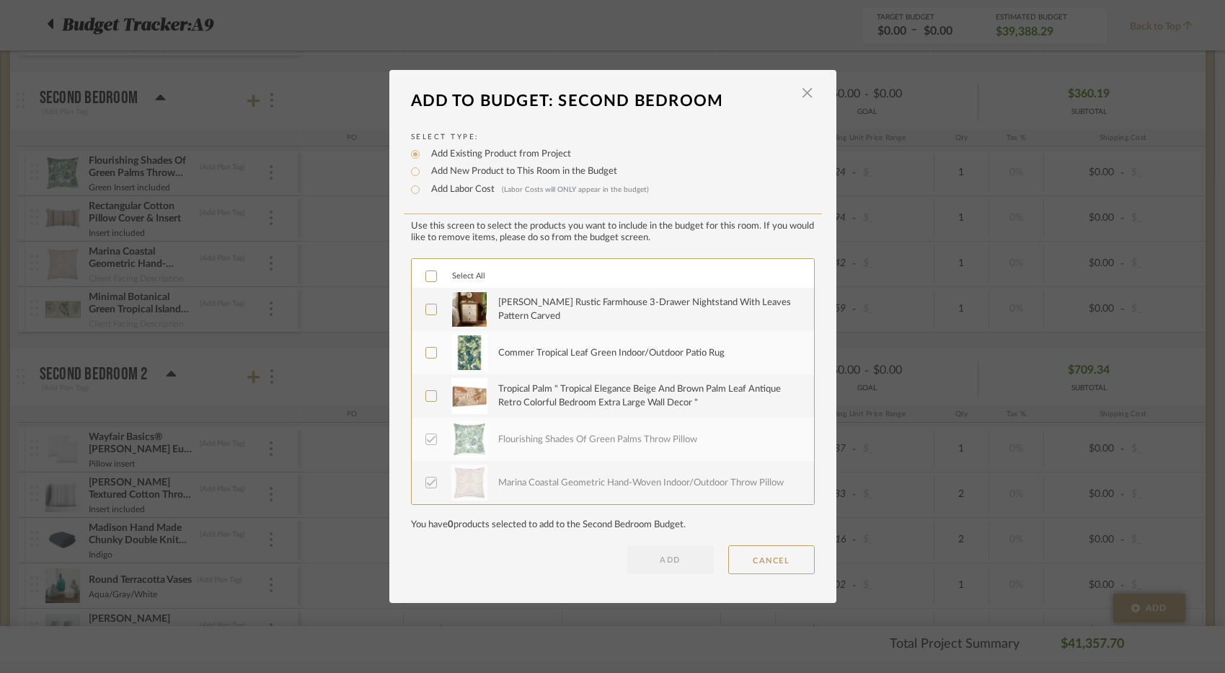
click at [444, 314] on label "[PERSON_NAME] Rustic Farmhouse 3-Drawer Nightstand With Leaves Pattern Carved" at bounding box center [611, 309] width 372 height 36
click at [438, 354] on label "Commer Tropical Leaf Green Indoor/Outdoor Patio Rug" at bounding box center [611, 353] width 372 height 36
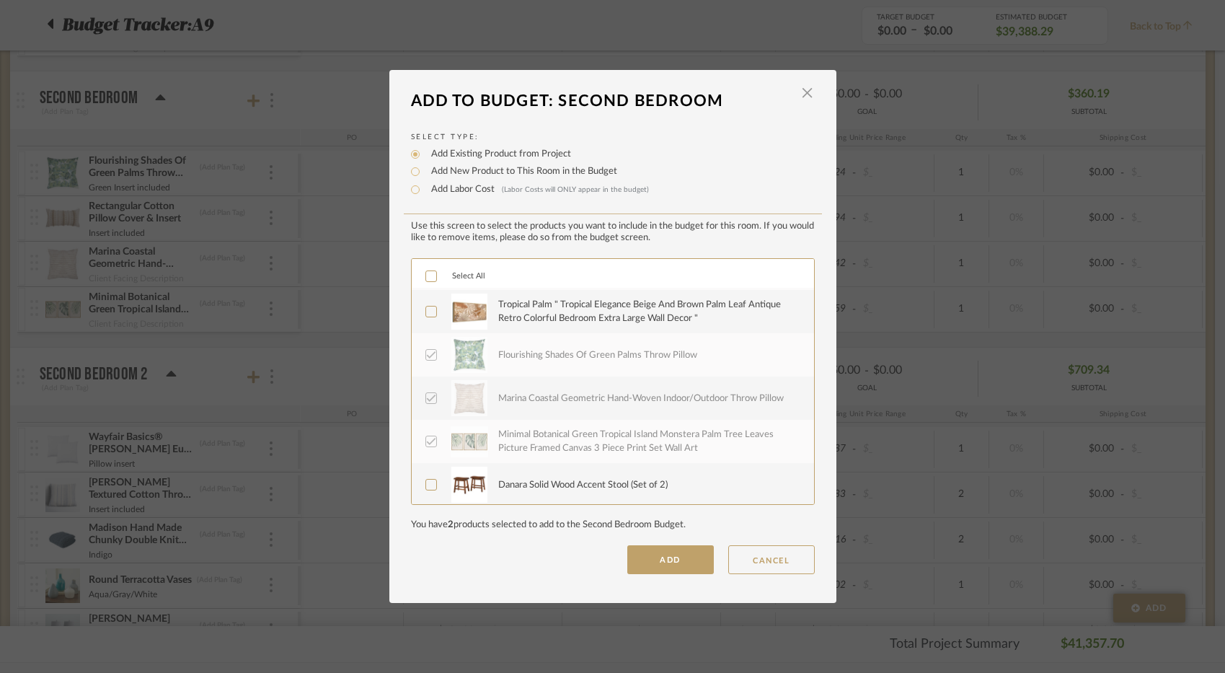
scroll to position [87, 0]
click at [678, 560] on button "ADD" at bounding box center [670, 559] width 87 height 29
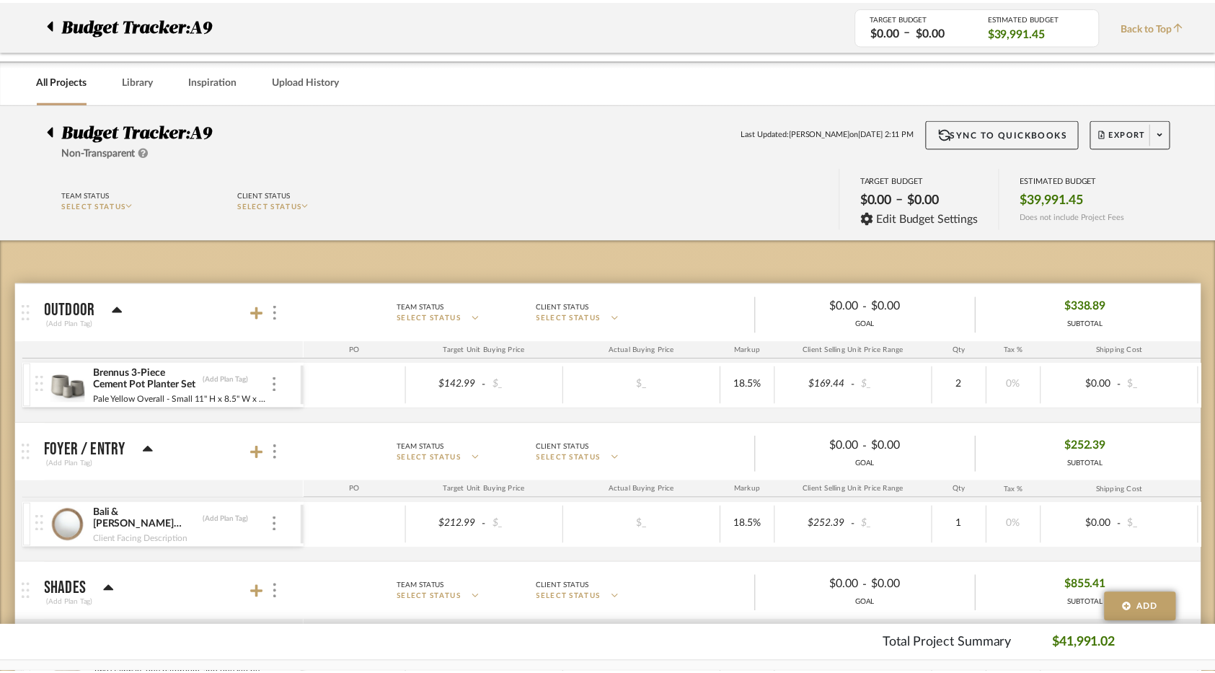
scroll to position [3029, 0]
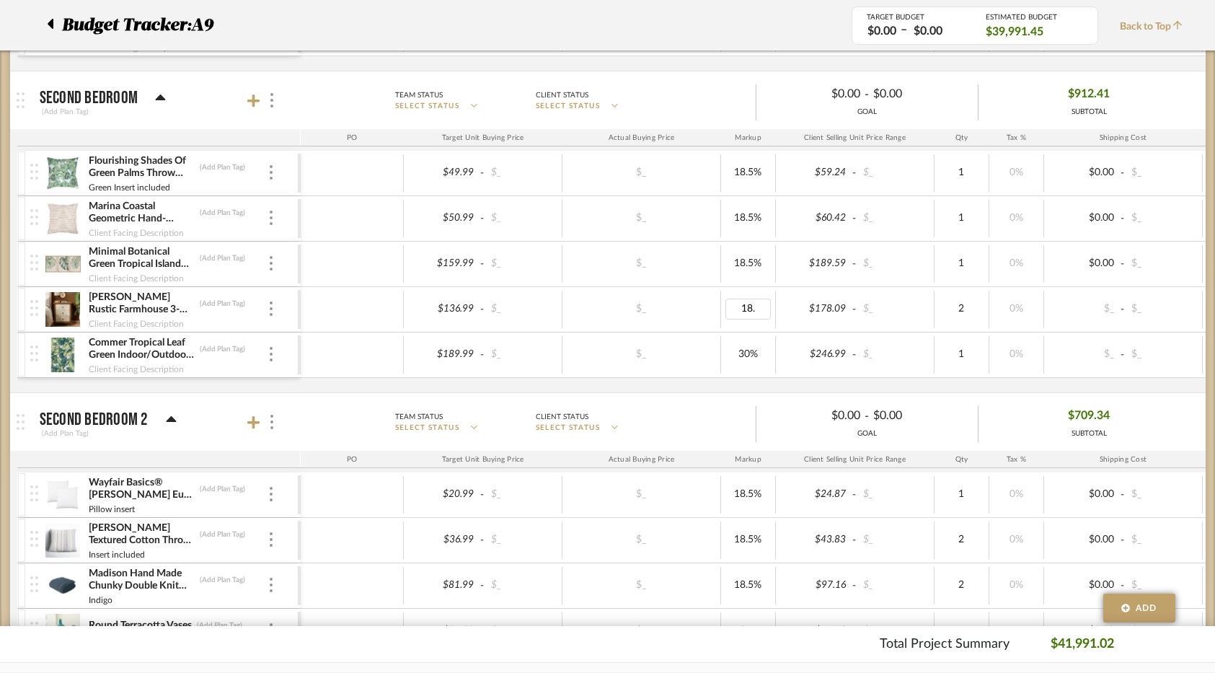
type input "18.5"
click at [723, 388] on div "Flourishing Shades Of Green Palms Throw Pillow (Add Plan Tag) Green Insert incl…" at bounding box center [762, 272] width 1491 height 242
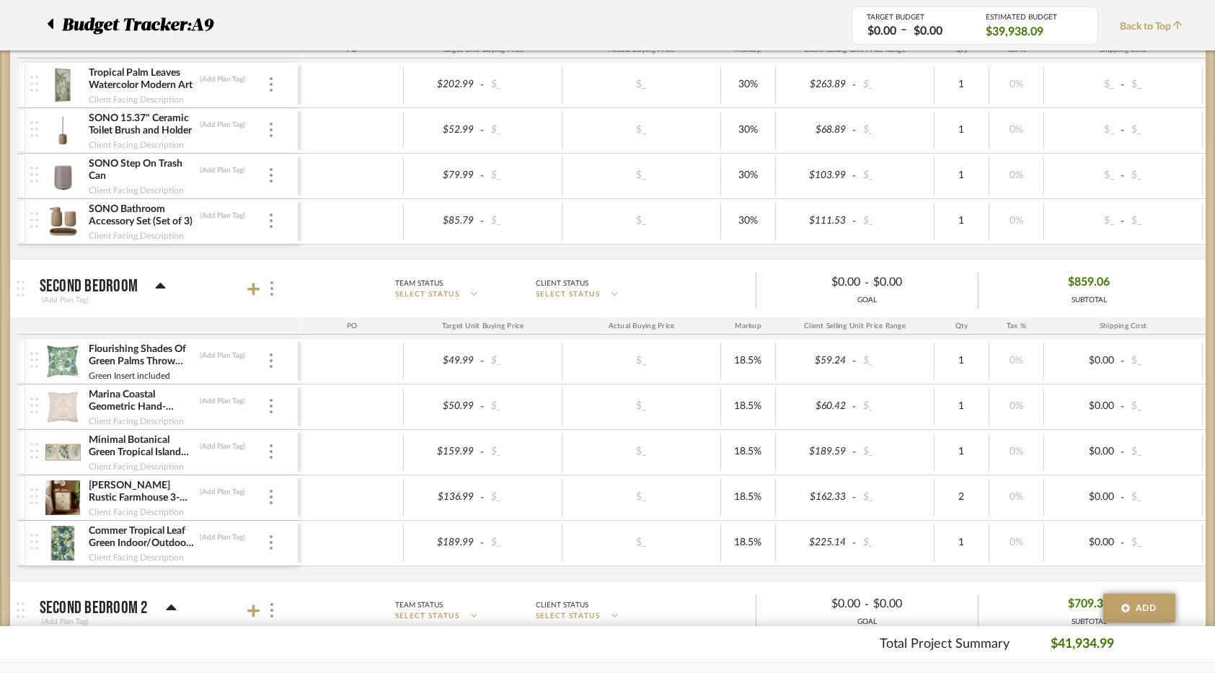
scroll to position [2812, 0]
